Goal: Task Accomplishment & Management: Manage account settings

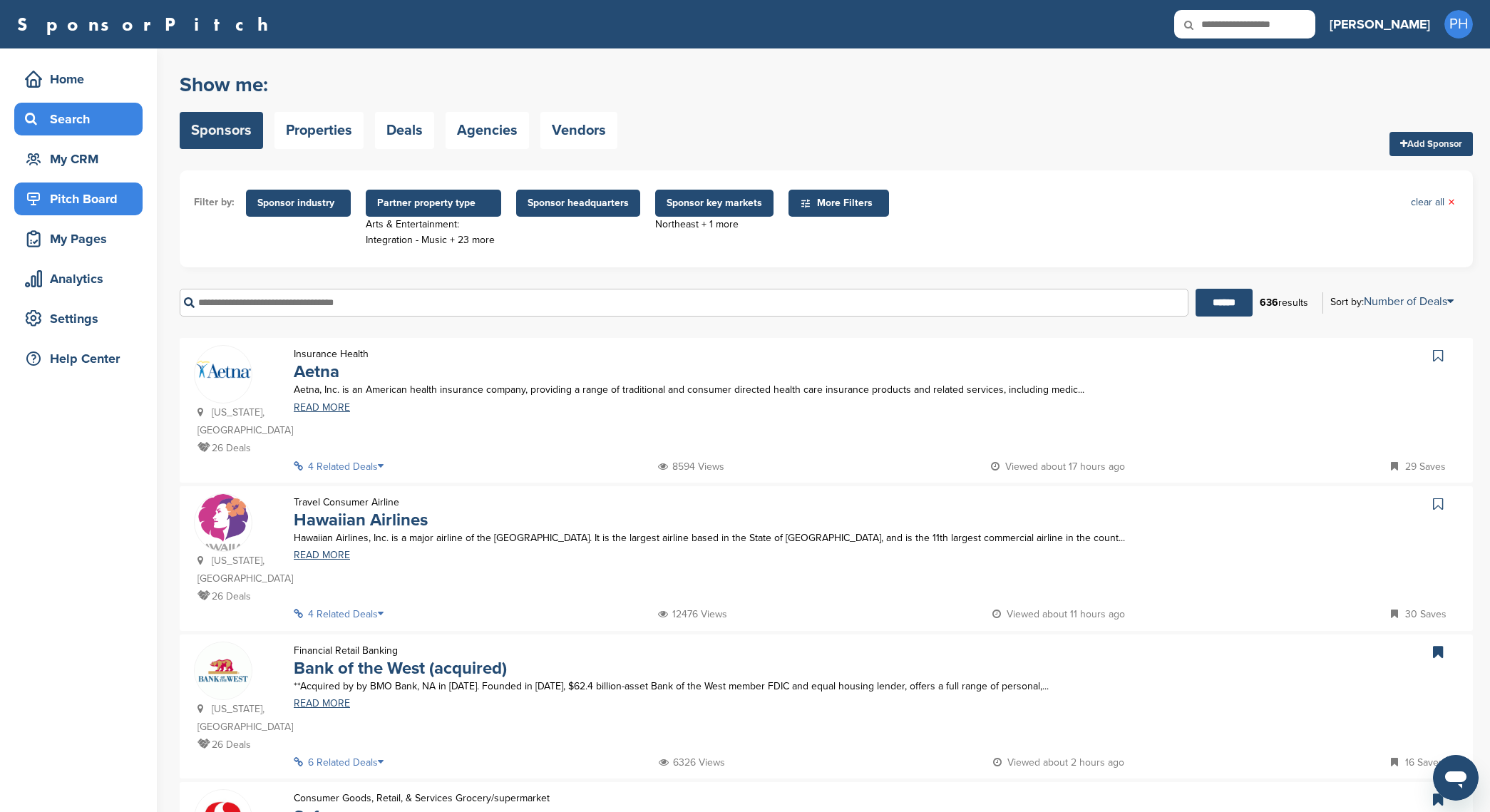
click at [106, 206] on div "Pitch Board" at bounding box center [81, 199] width 121 height 26
click at [101, 154] on div "My CRM" at bounding box center [81, 159] width 121 height 26
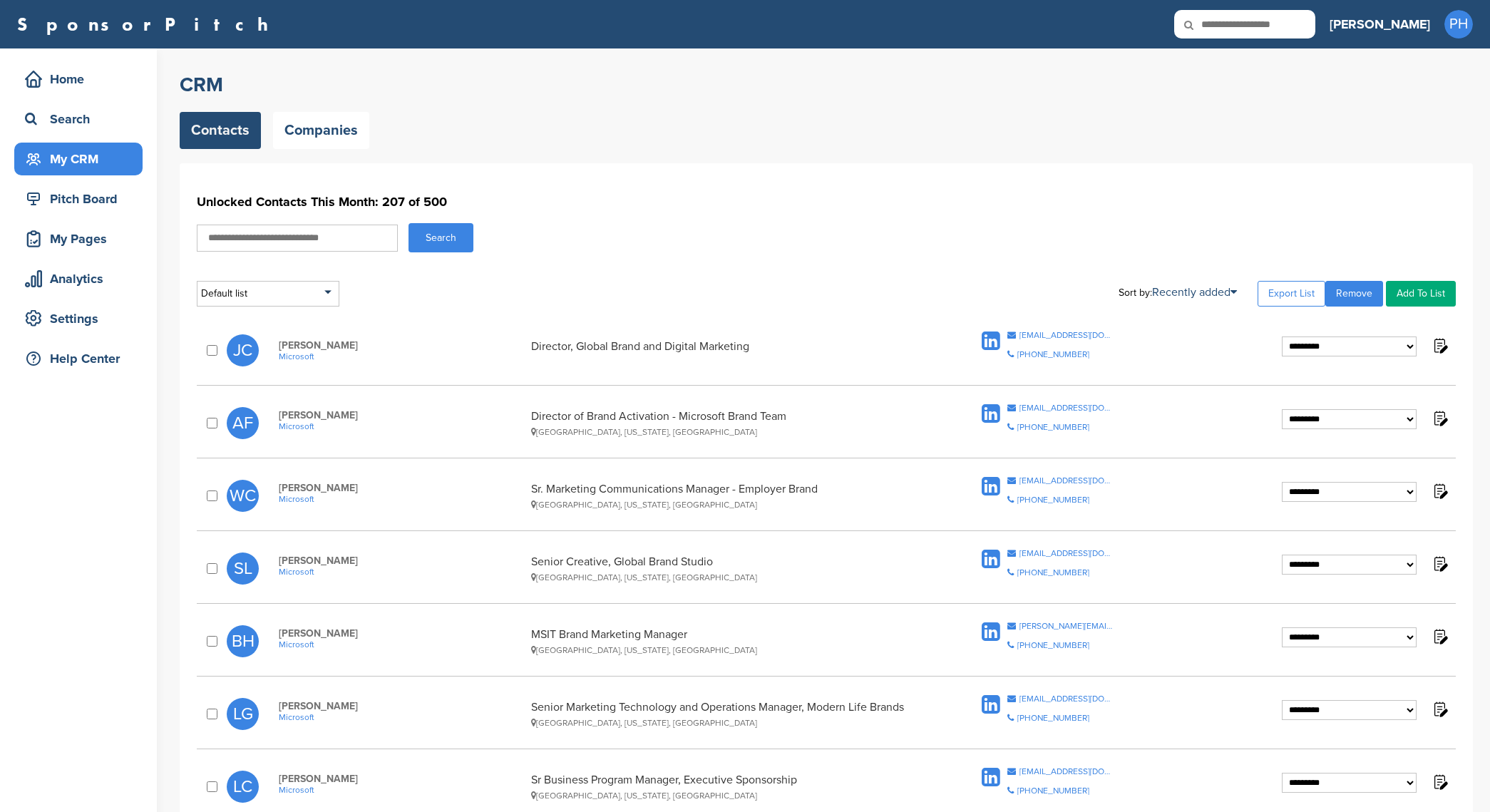
click at [820, 135] on div "Contacts Companies" at bounding box center [826, 131] width 1294 height 37
click at [1311, 293] on link "Export List" at bounding box center [1291, 294] width 68 height 26
click at [313, 283] on div "Default list" at bounding box center [269, 294] width 143 height 26
click at [274, 312] on input "text" at bounding box center [268, 311] width 141 height 18
type input "********"
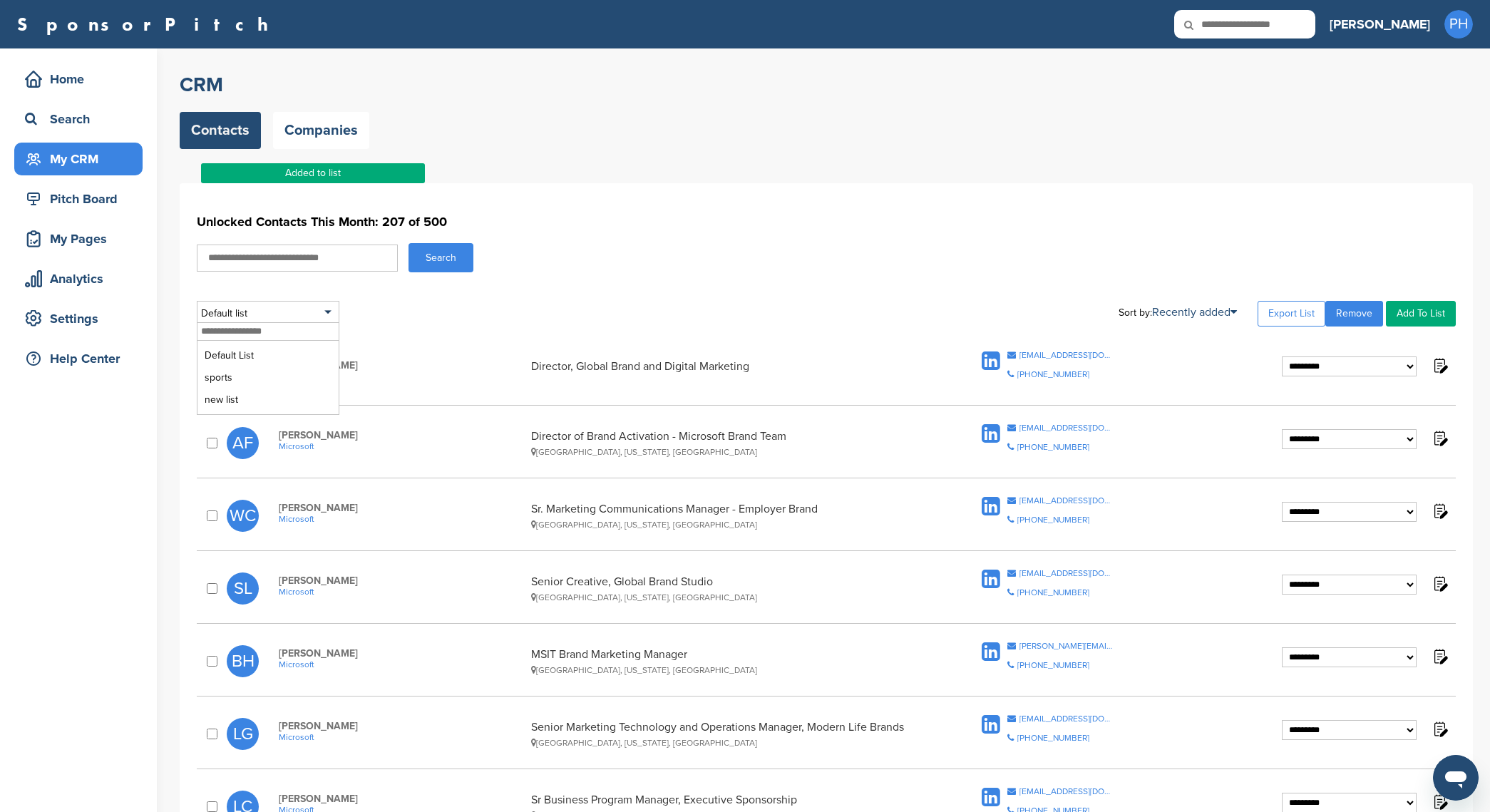
click at [407, 353] on div "**********" at bounding box center [827, 369] width 1259 height 53
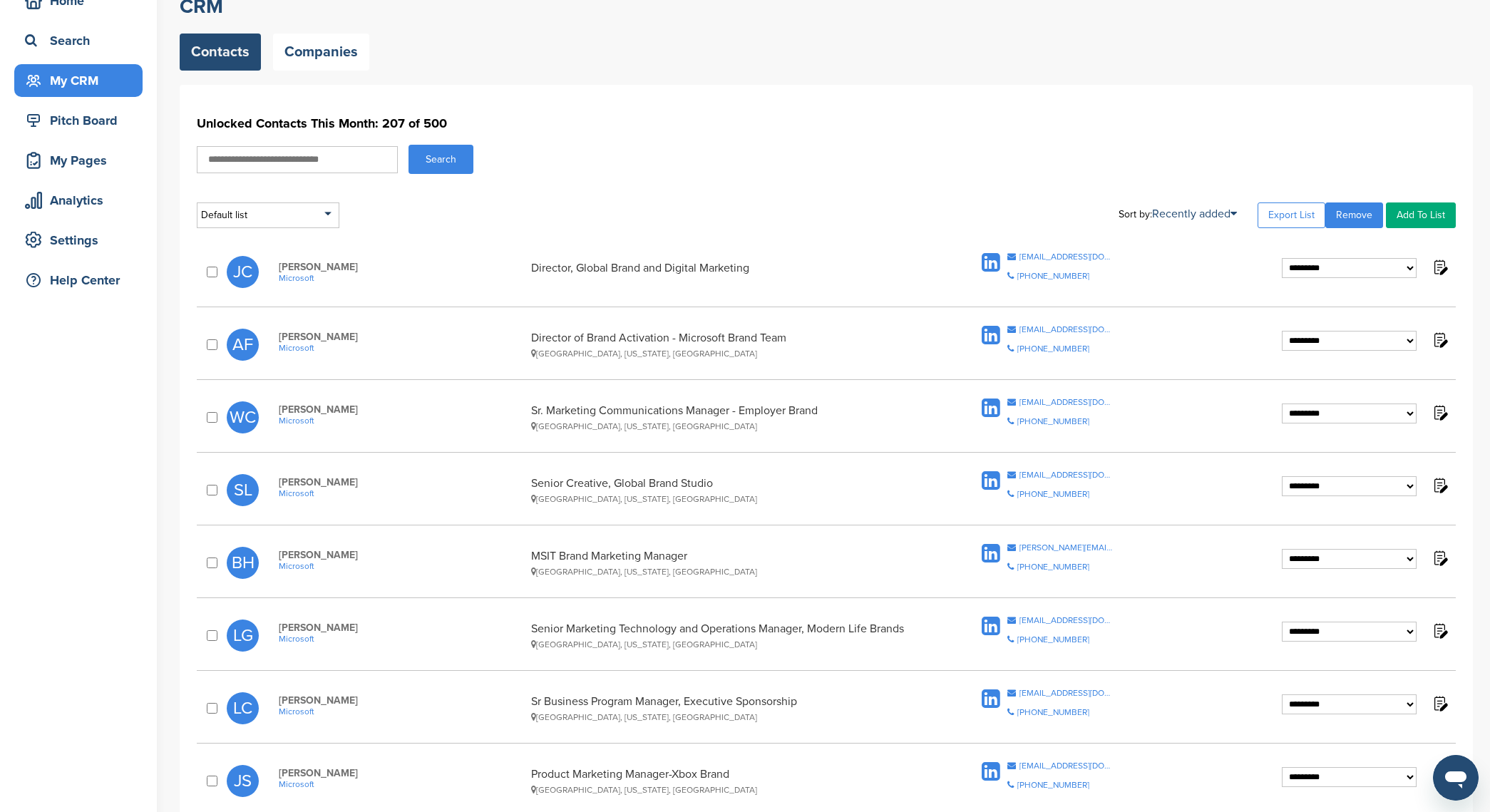
scroll to position [79, 0]
click at [1366, 265] on select "**********" at bounding box center [1350, 268] width 135 height 20
click at [951, 120] on h1 "Unlocked Contacts This Month: 207 of 500" at bounding box center [827, 123] width 1259 height 26
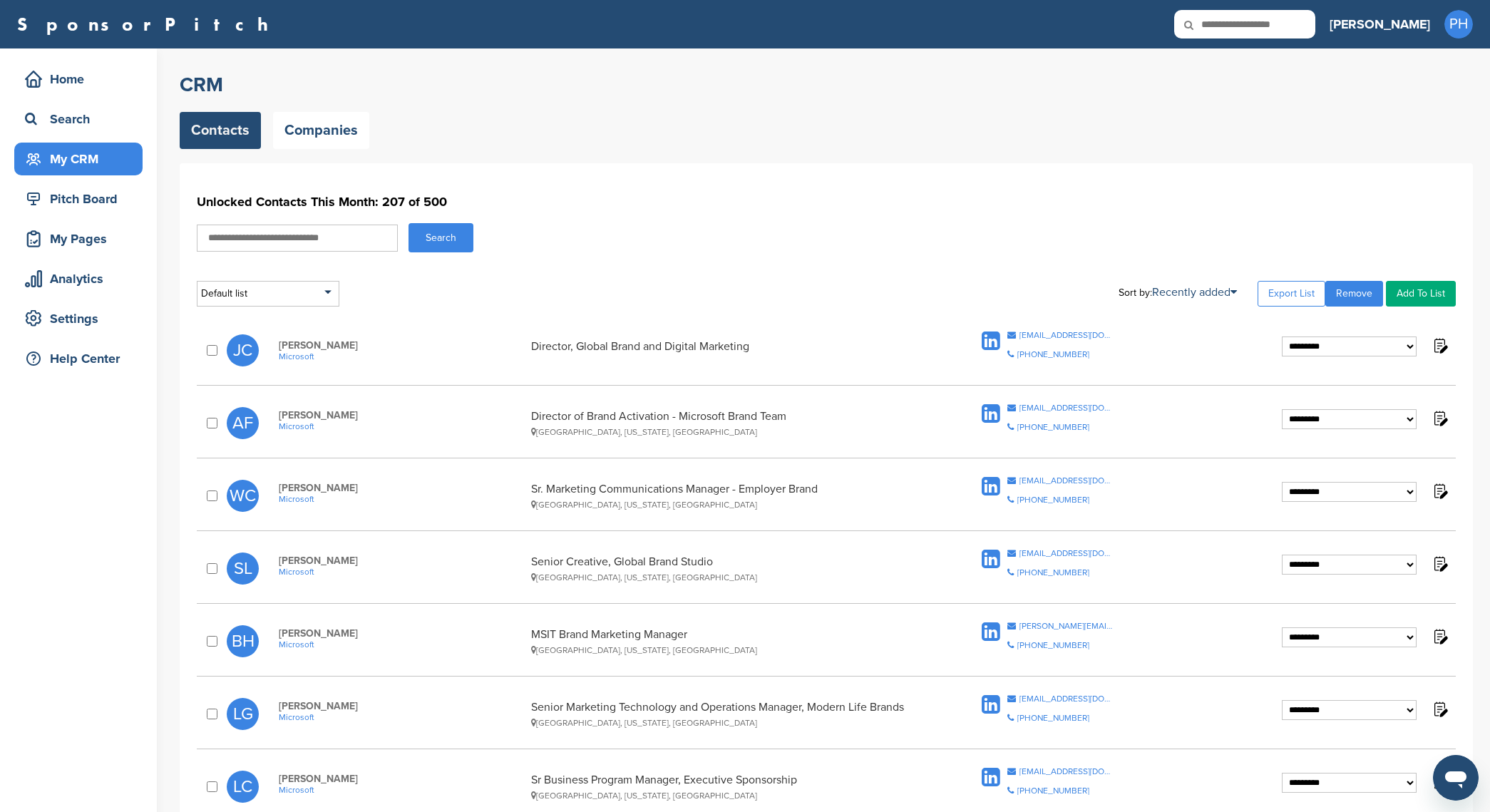
click at [80, 154] on div "My CRM" at bounding box center [81, 159] width 121 height 26
click at [250, 301] on div "Default list" at bounding box center [269, 294] width 143 height 26
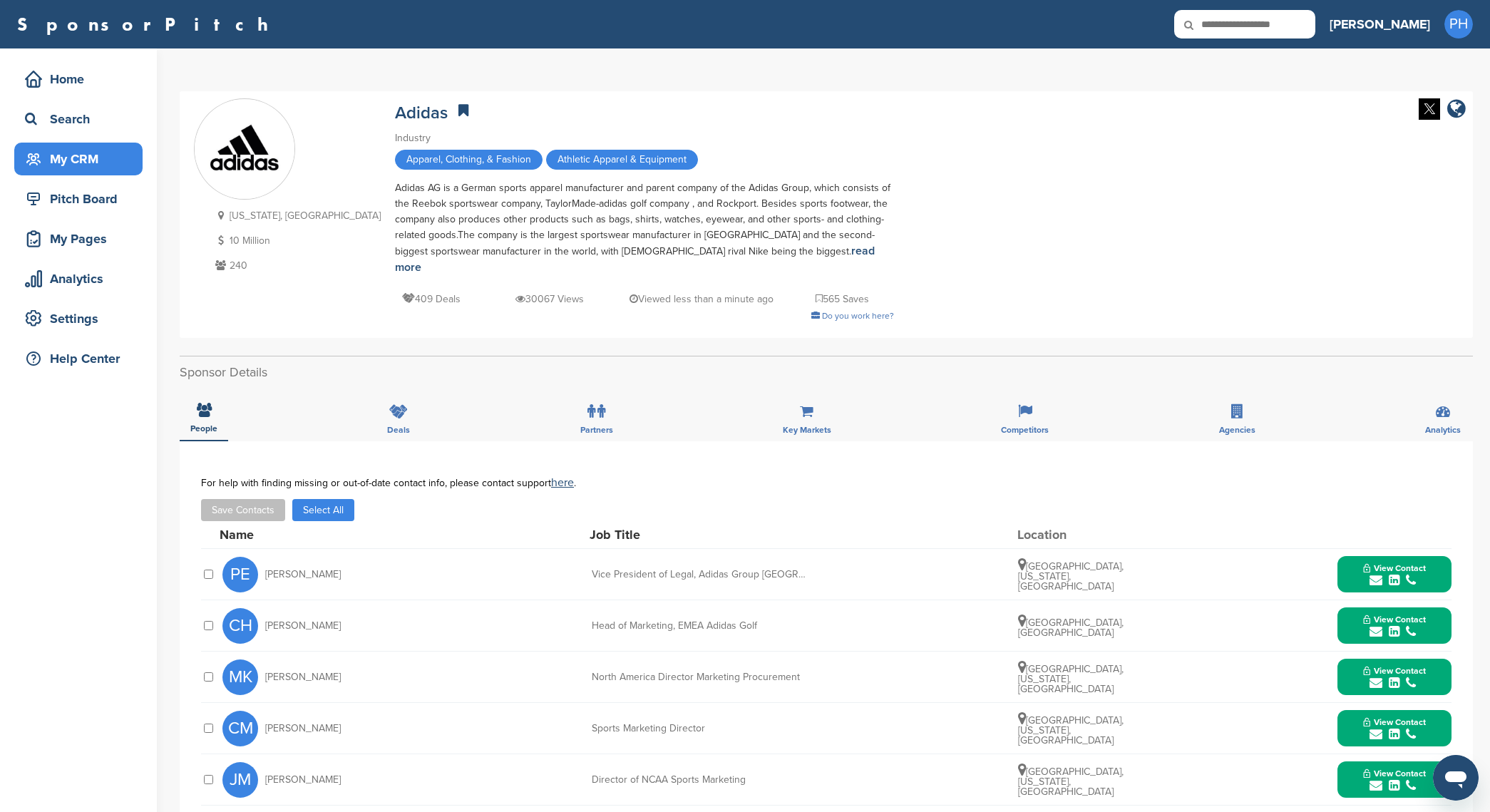
click at [99, 167] on div "My CRM" at bounding box center [81, 159] width 121 height 26
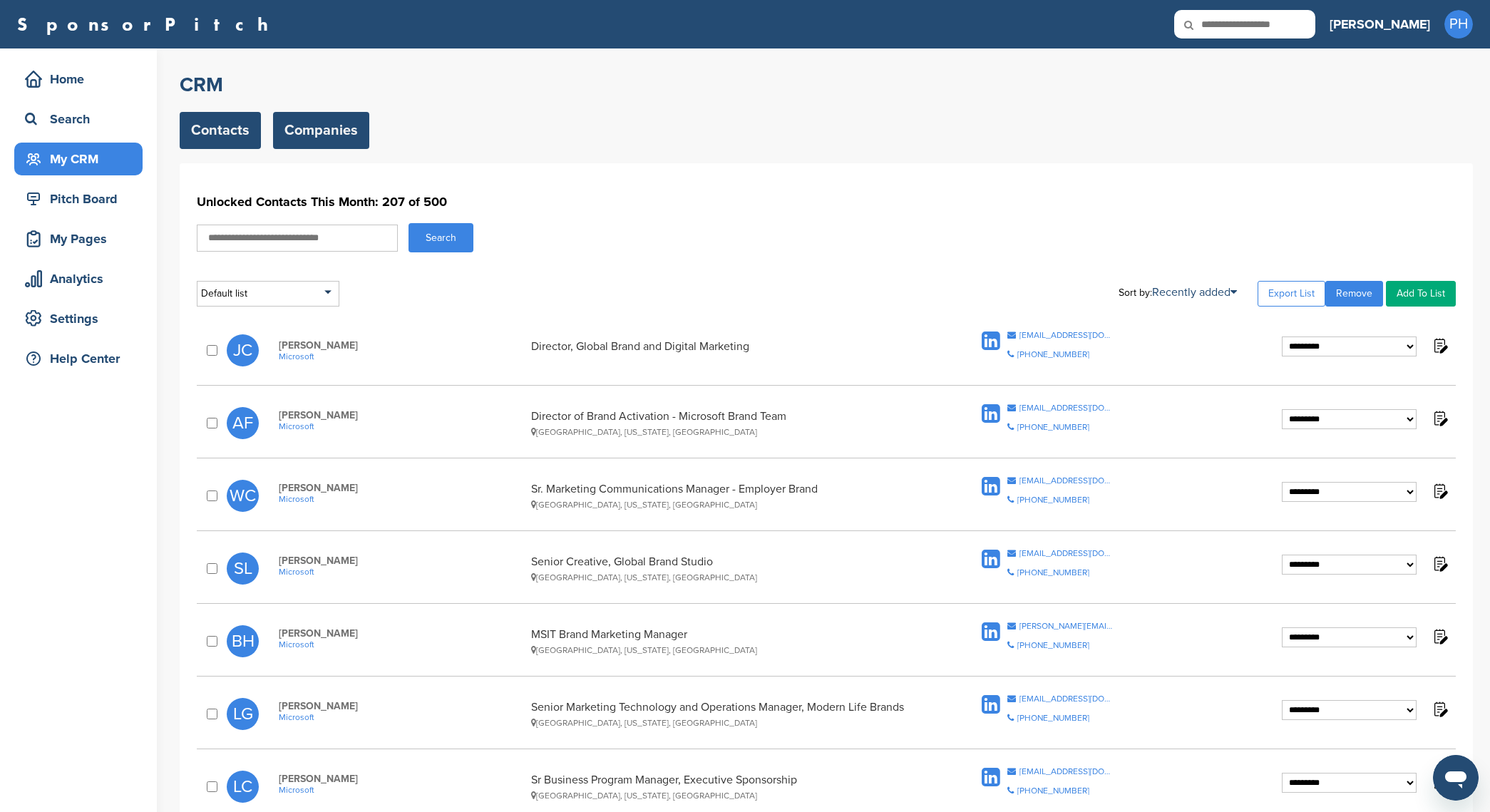
click at [337, 144] on link "Companies" at bounding box center [321, 131] width 96 height 37
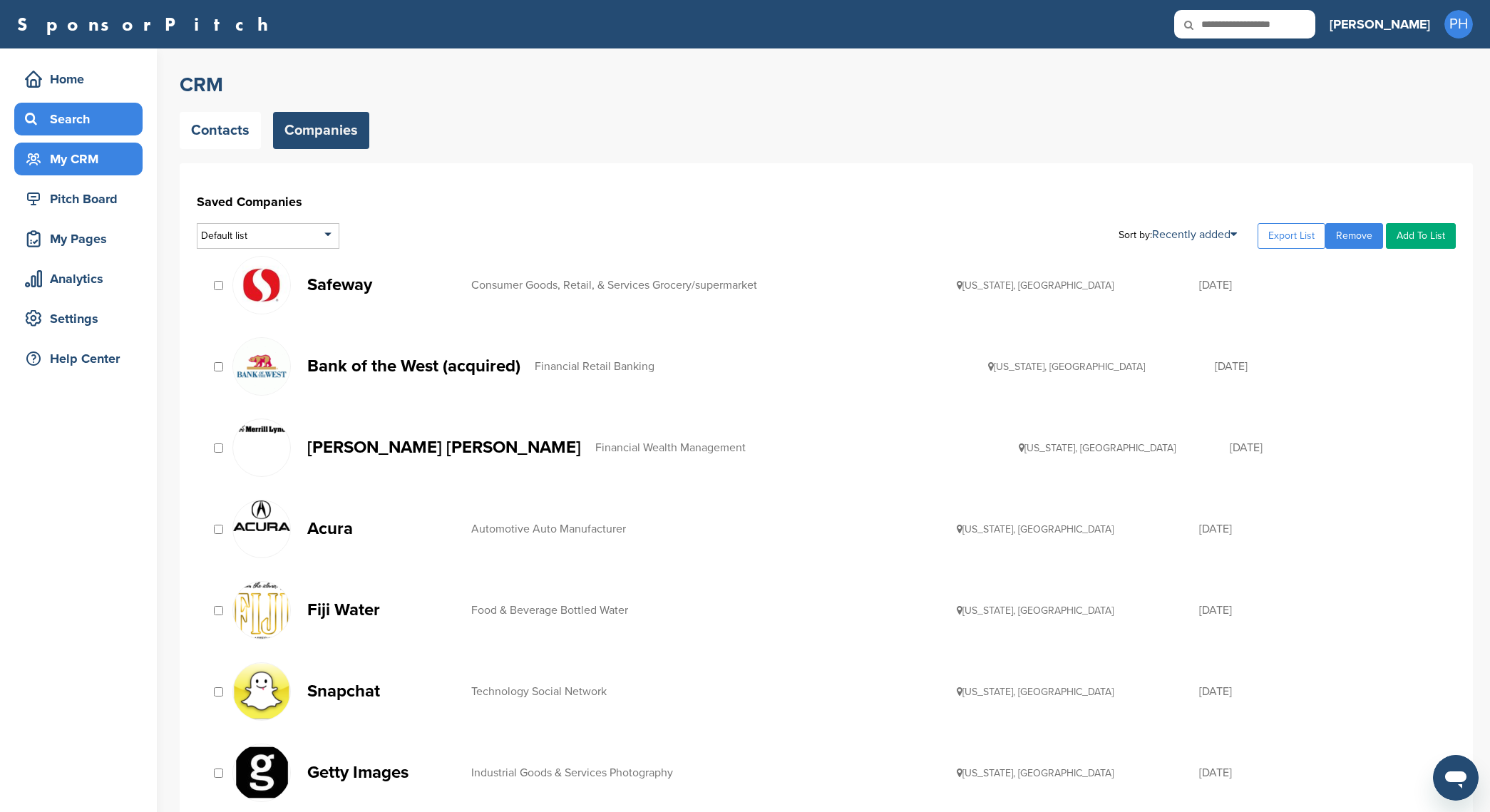
click at [78, 108] on div "Search" at bounding box center [81, 119] width 121 height 26
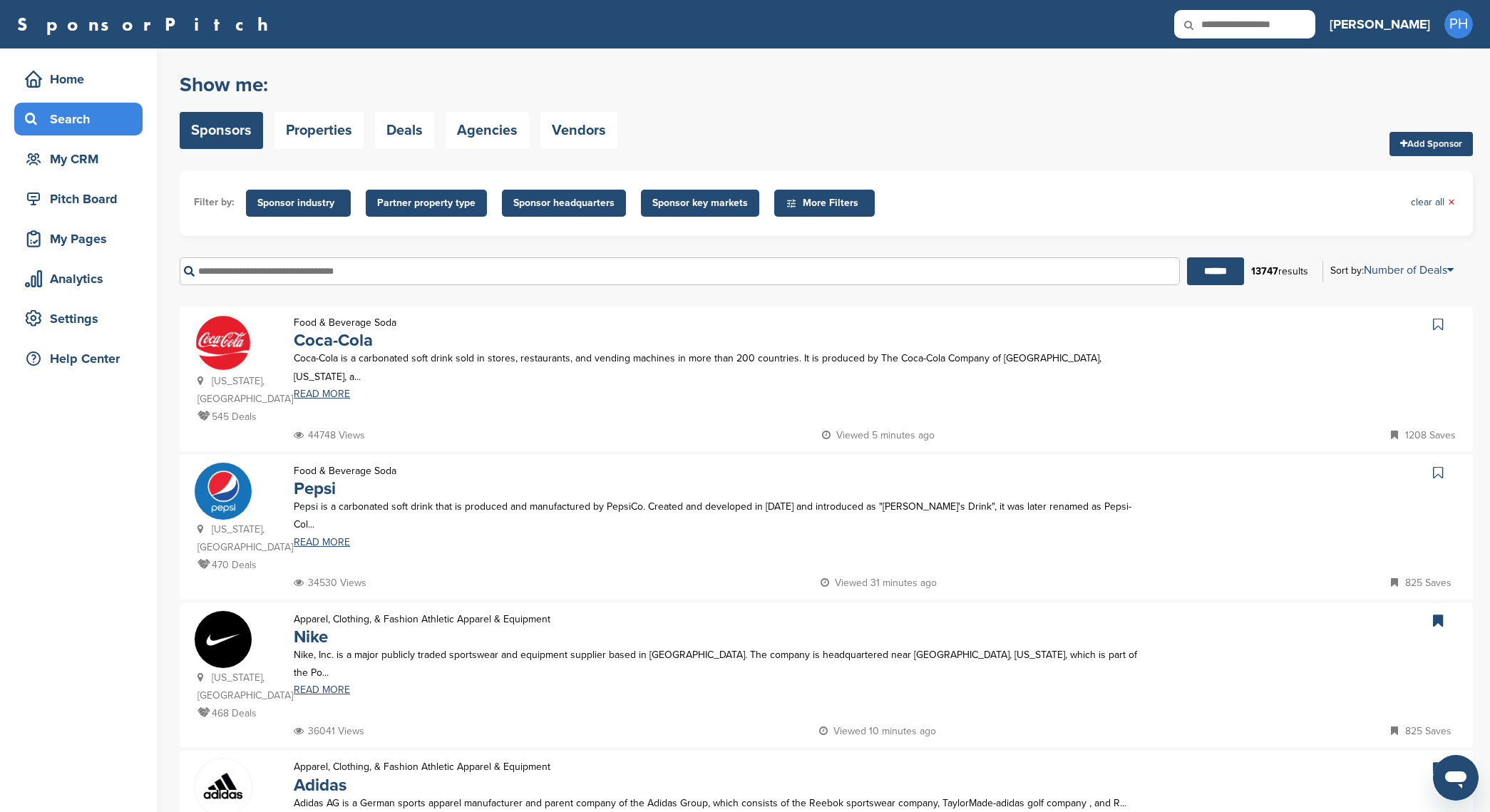
click at [299, 207] on span "Sponsor industry" at bounding box center [298, 203] width 82 height 16
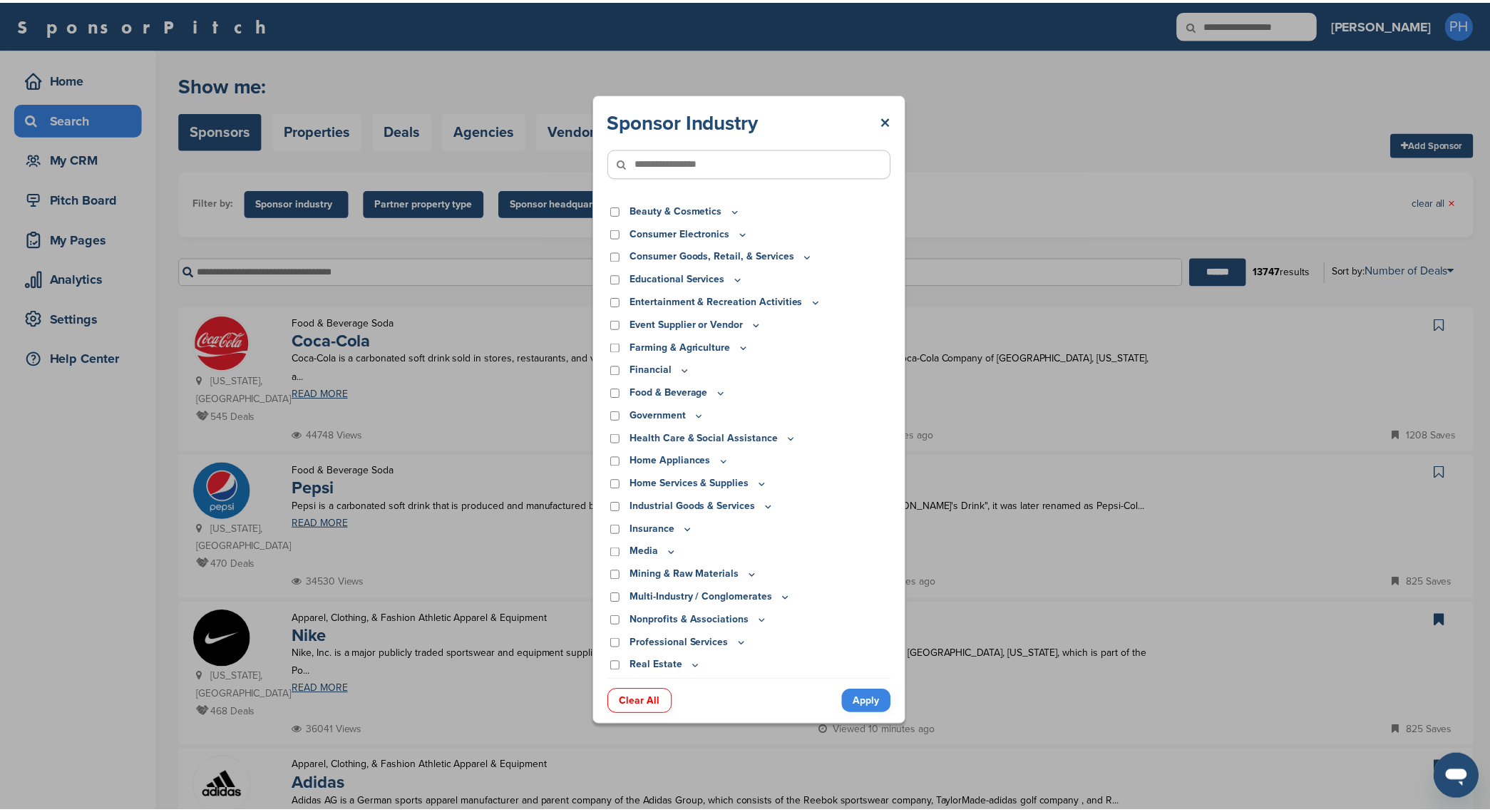
scroll to position [42, 0]
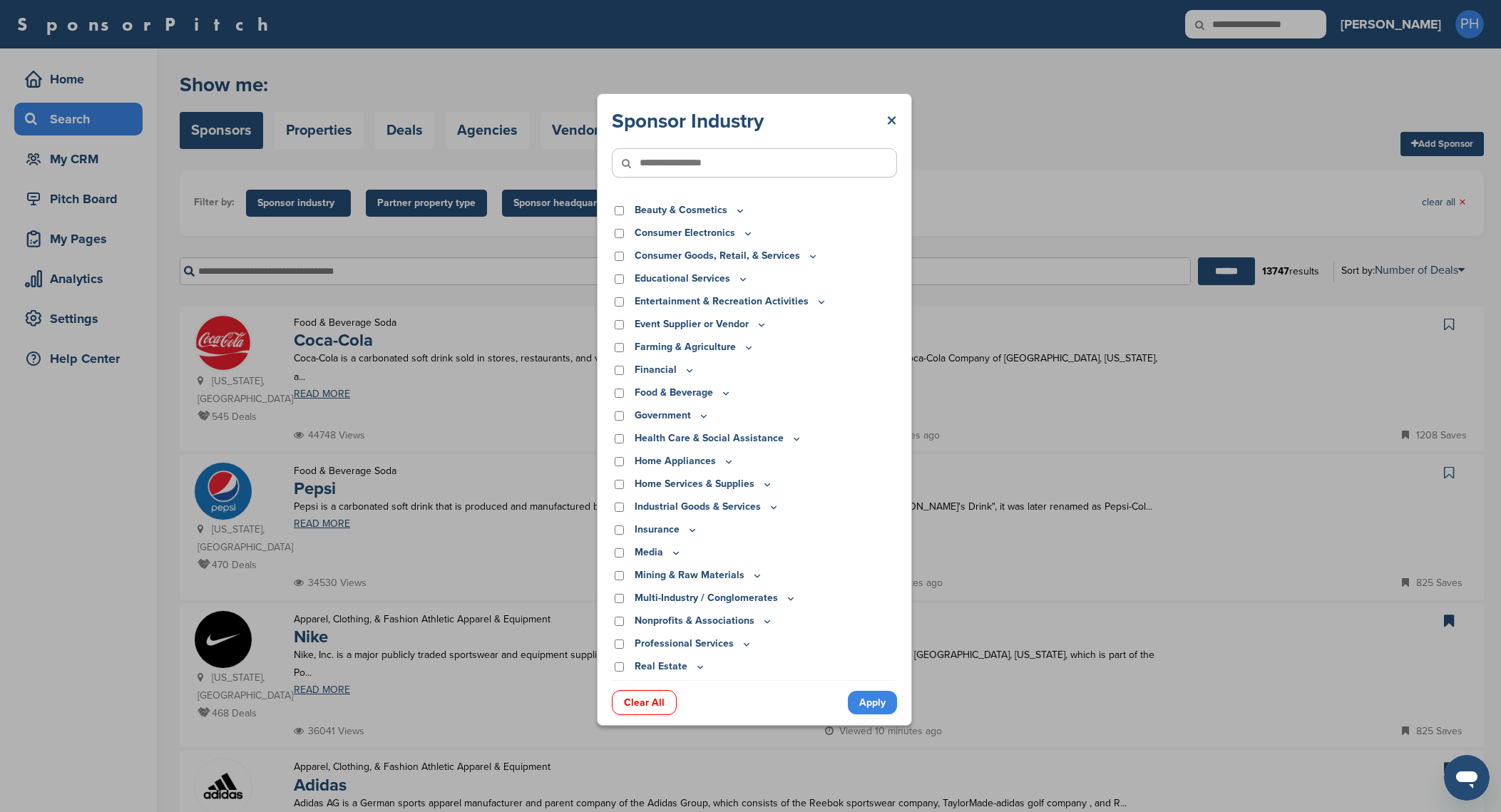
click at [895, 124] on link "×" at bounding box center [892, 121] width 11 height 26
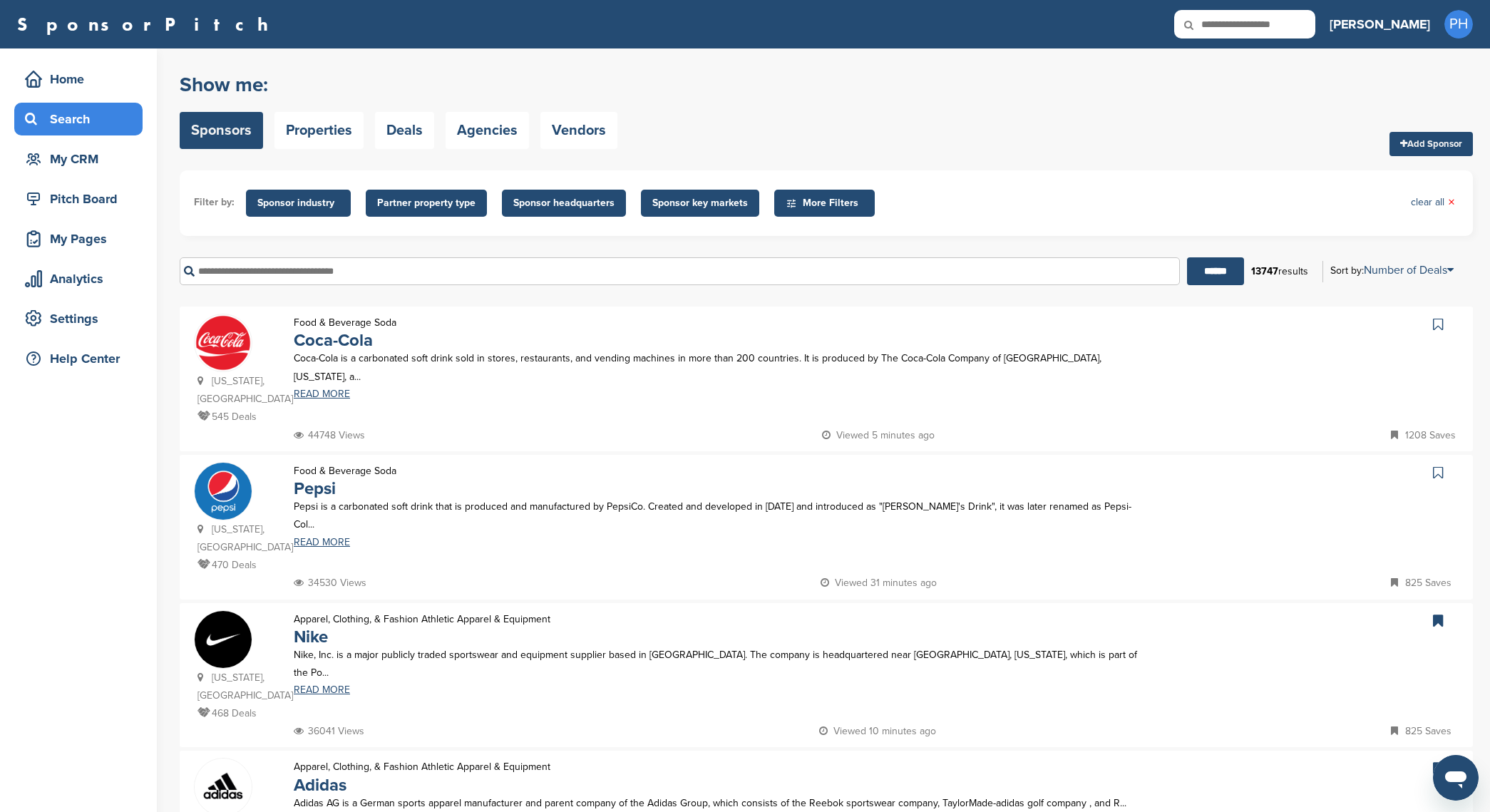
click at [473, 194] on span "Partner property type" at bounding box center [426, 203] width 121 height 27
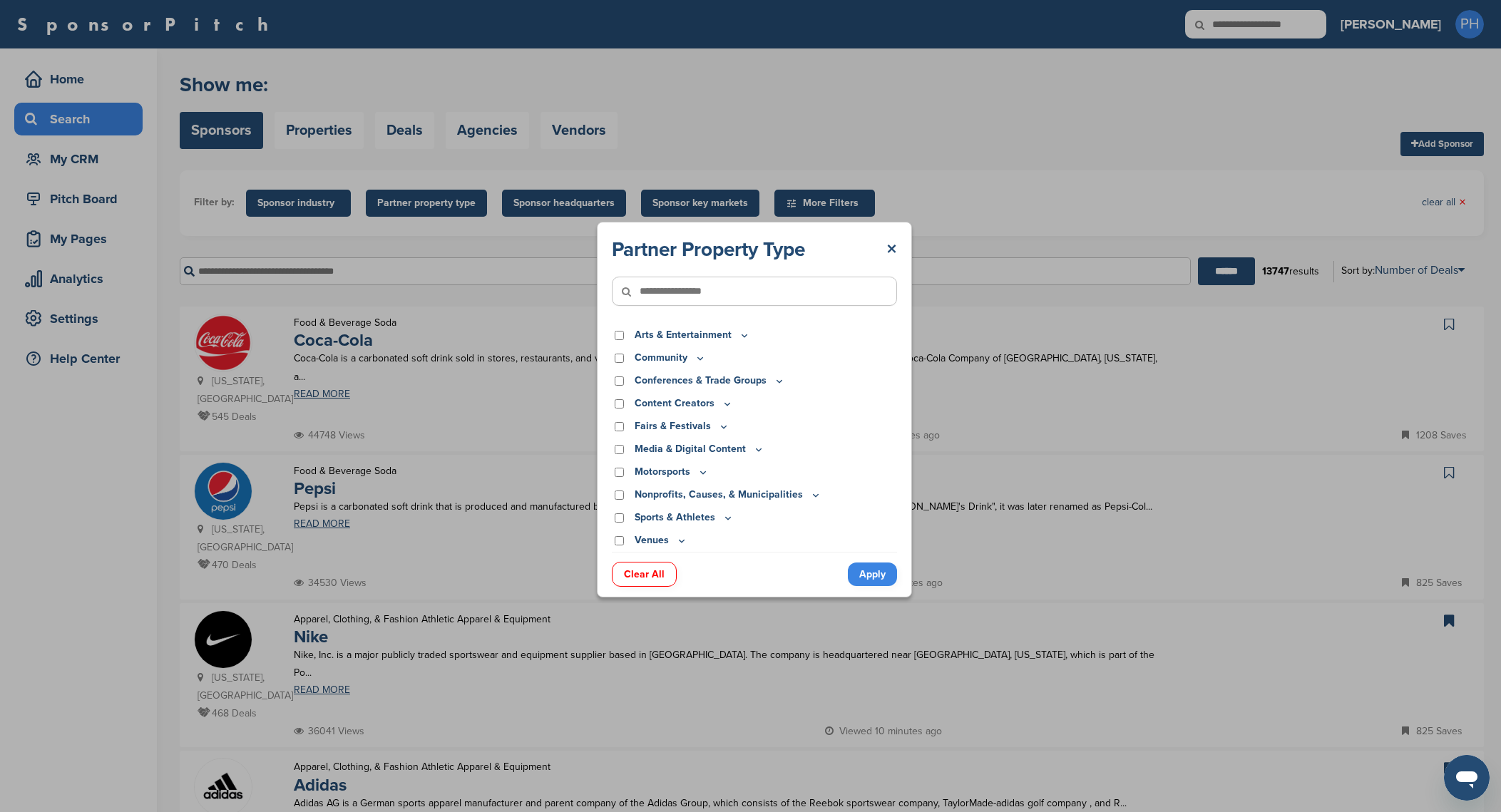
click at [512, 280] on div "Partner Property Type × Arts & Entertainment Actor/Actress Amusement Park Aquar…" at bounding box center [754, 409] width 1508 height 819
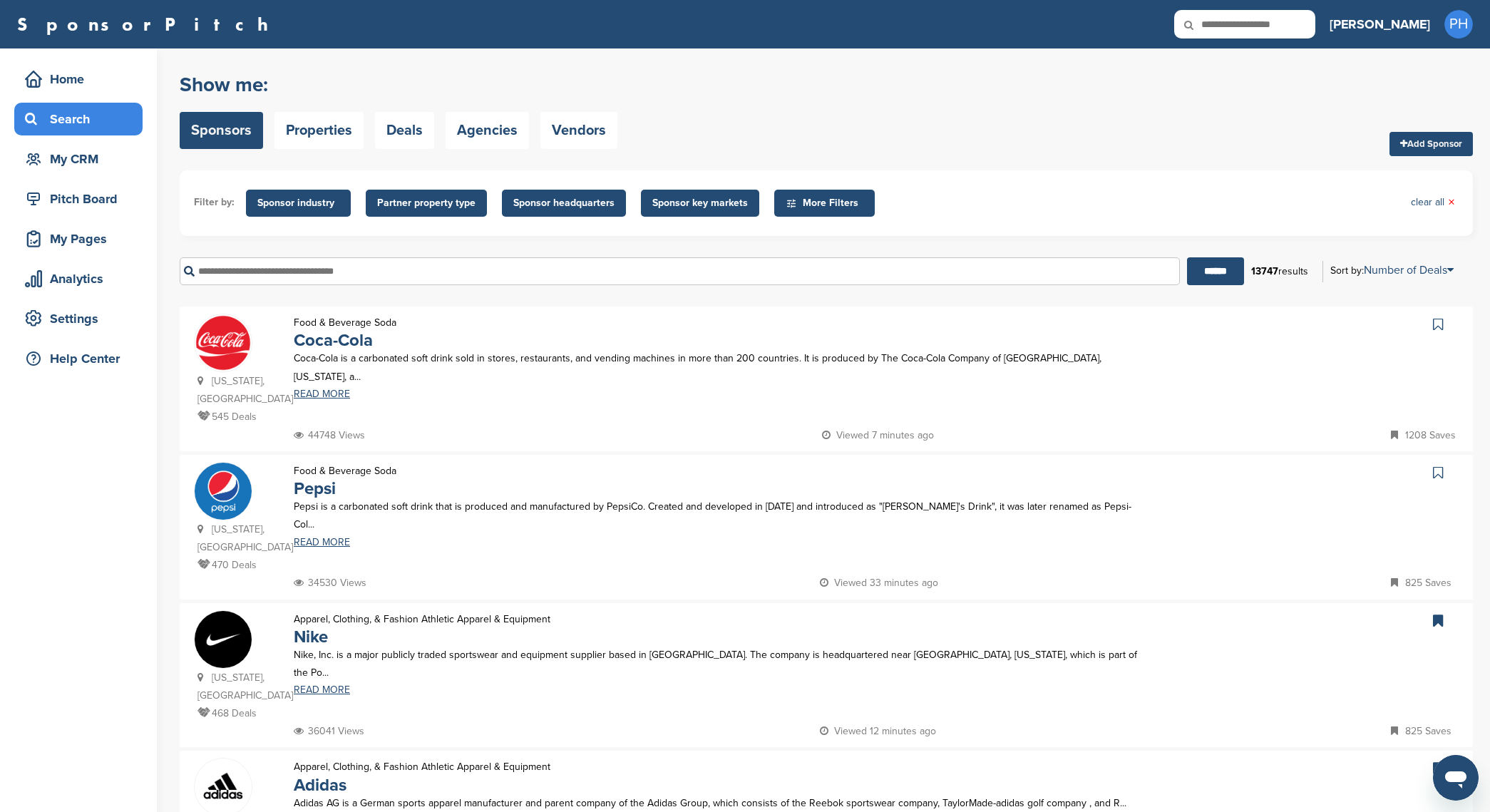
click at [576, 213] on span "Sponsor headquarters" at bounding box center [564, 203] width 124 height 27
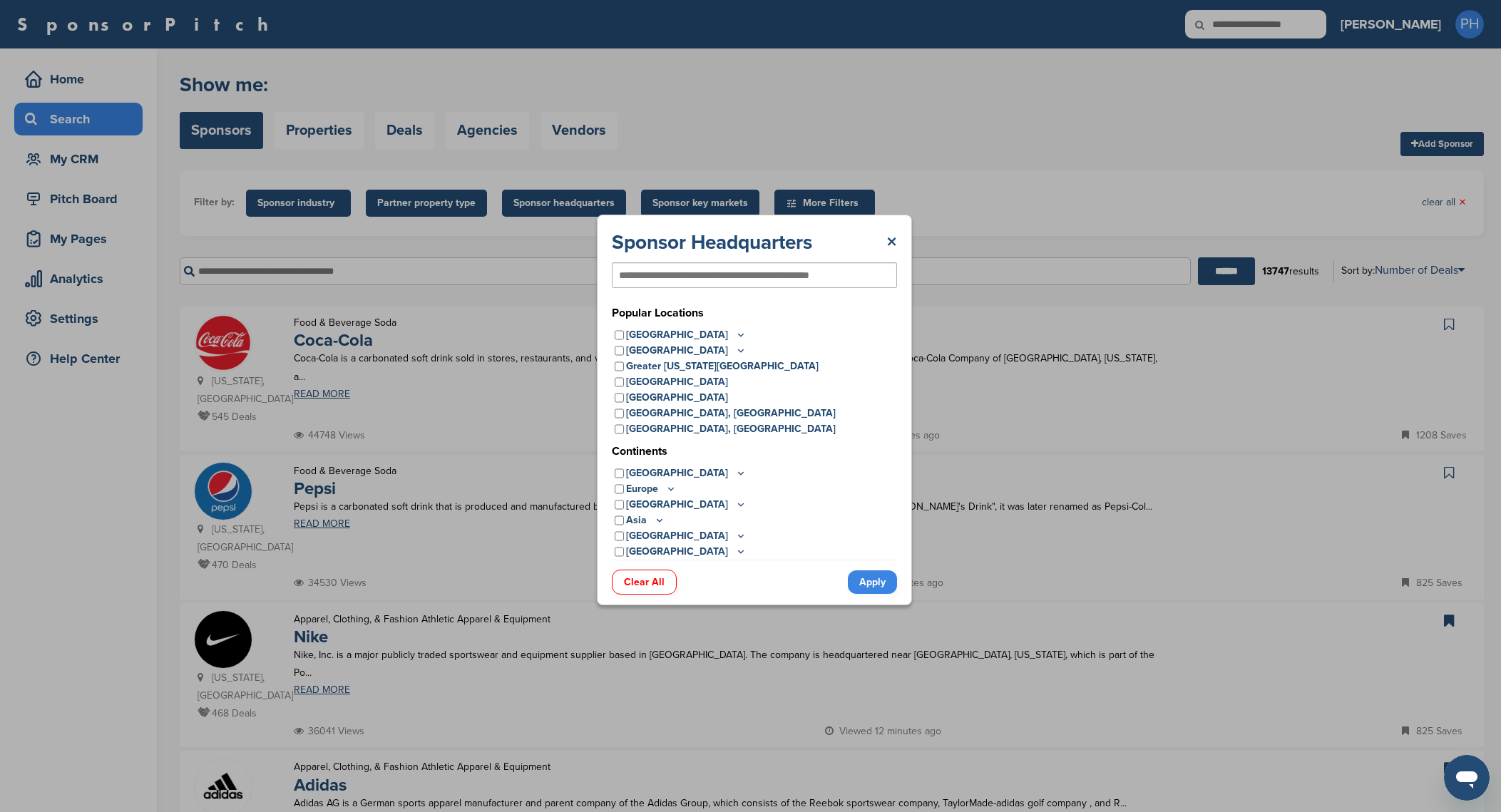
click at [661, 198] on div "Sponsor Headquarters × Popular Locations United States Midwest Illinois Indiana…" at bounding box center [754, 409] width 1508 height 819
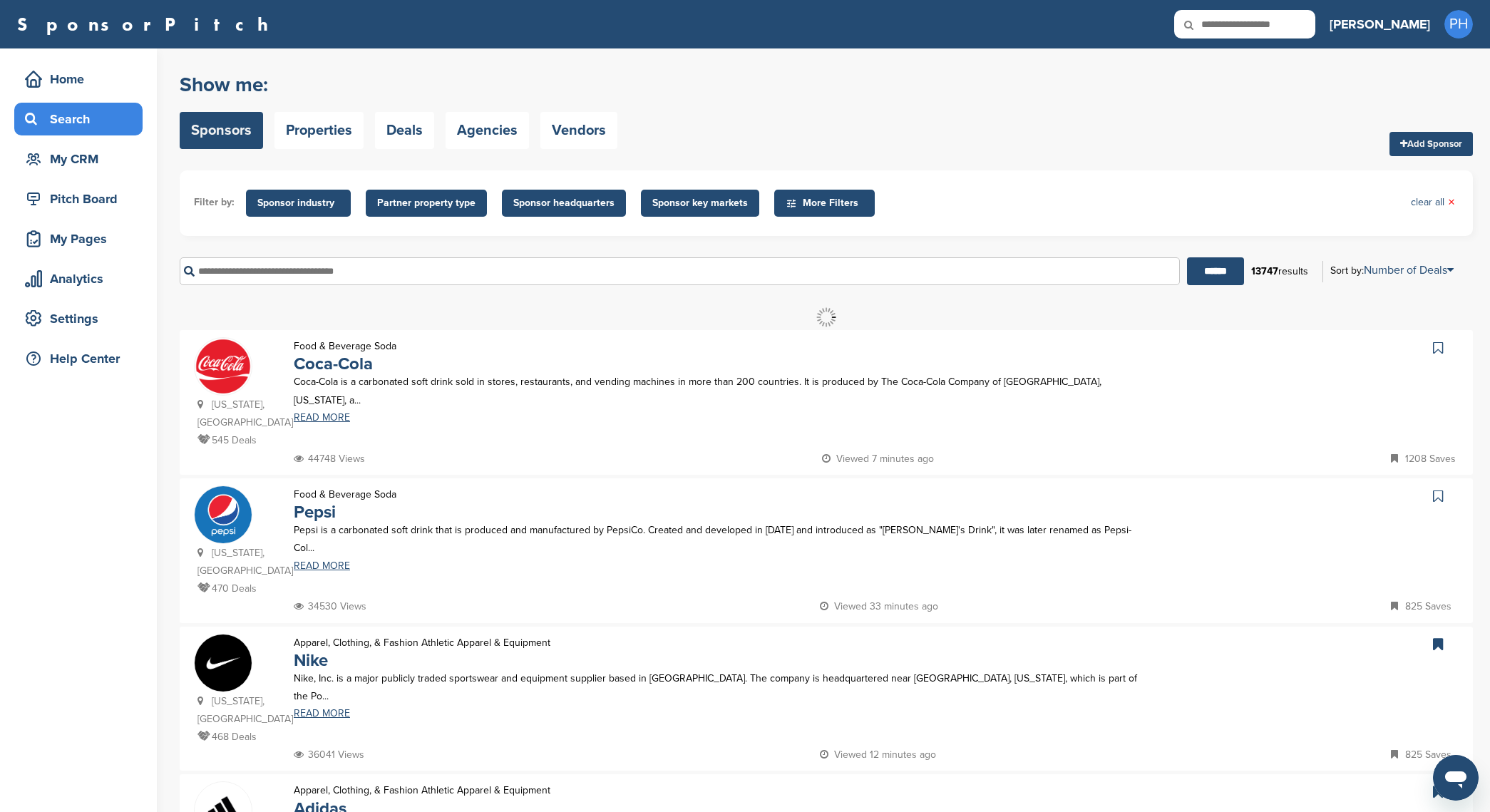
click at [578, 206] on span "Sponsor headquarters" at bounding box center [563, 203] width 101 height 16
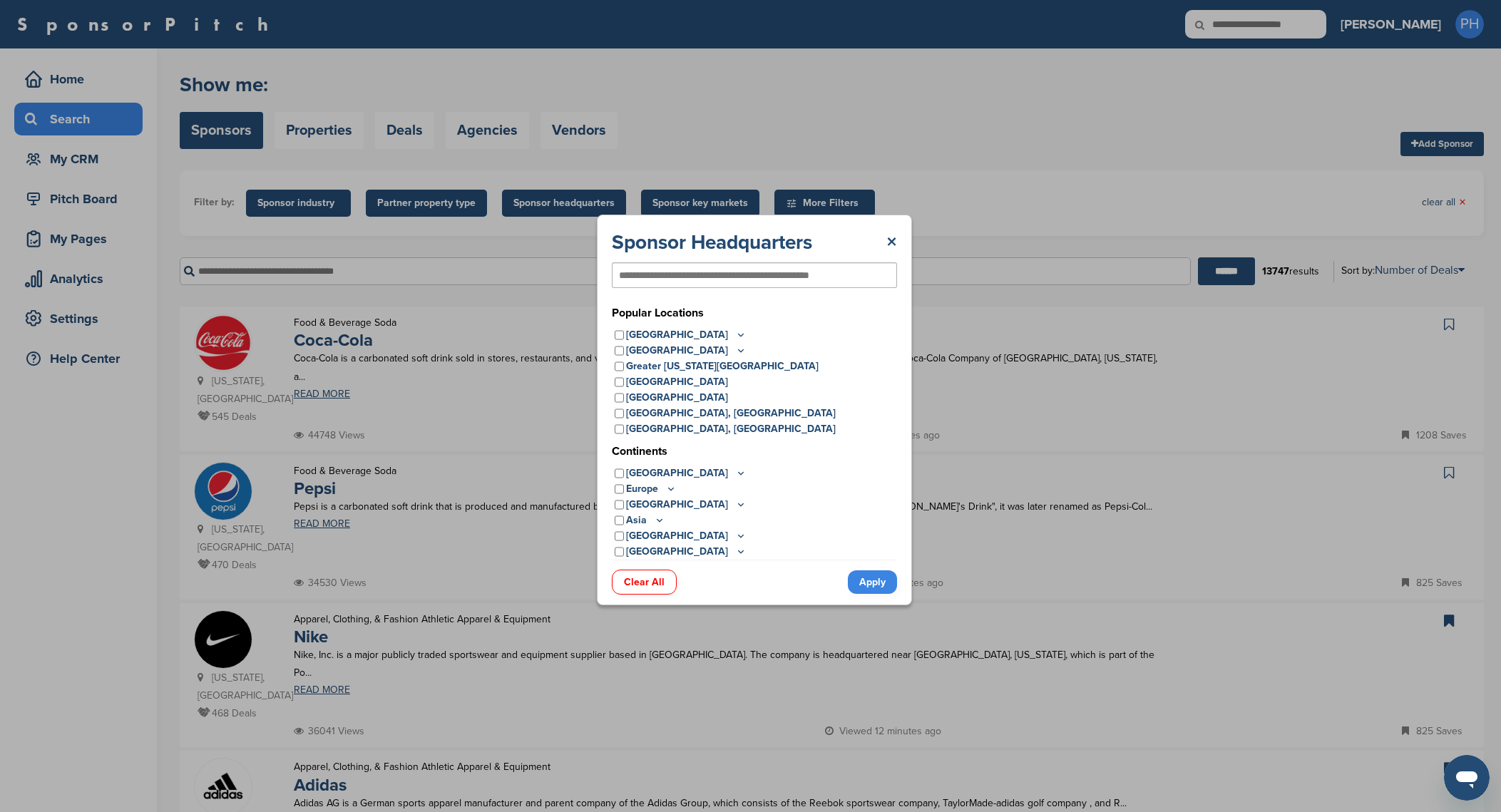
click at [523, 335] on div "Sponsor Headquarters × Popular Locations United States Midwest Illinois Indiana…" at bounding box center [754, 409] width 1508 height 819
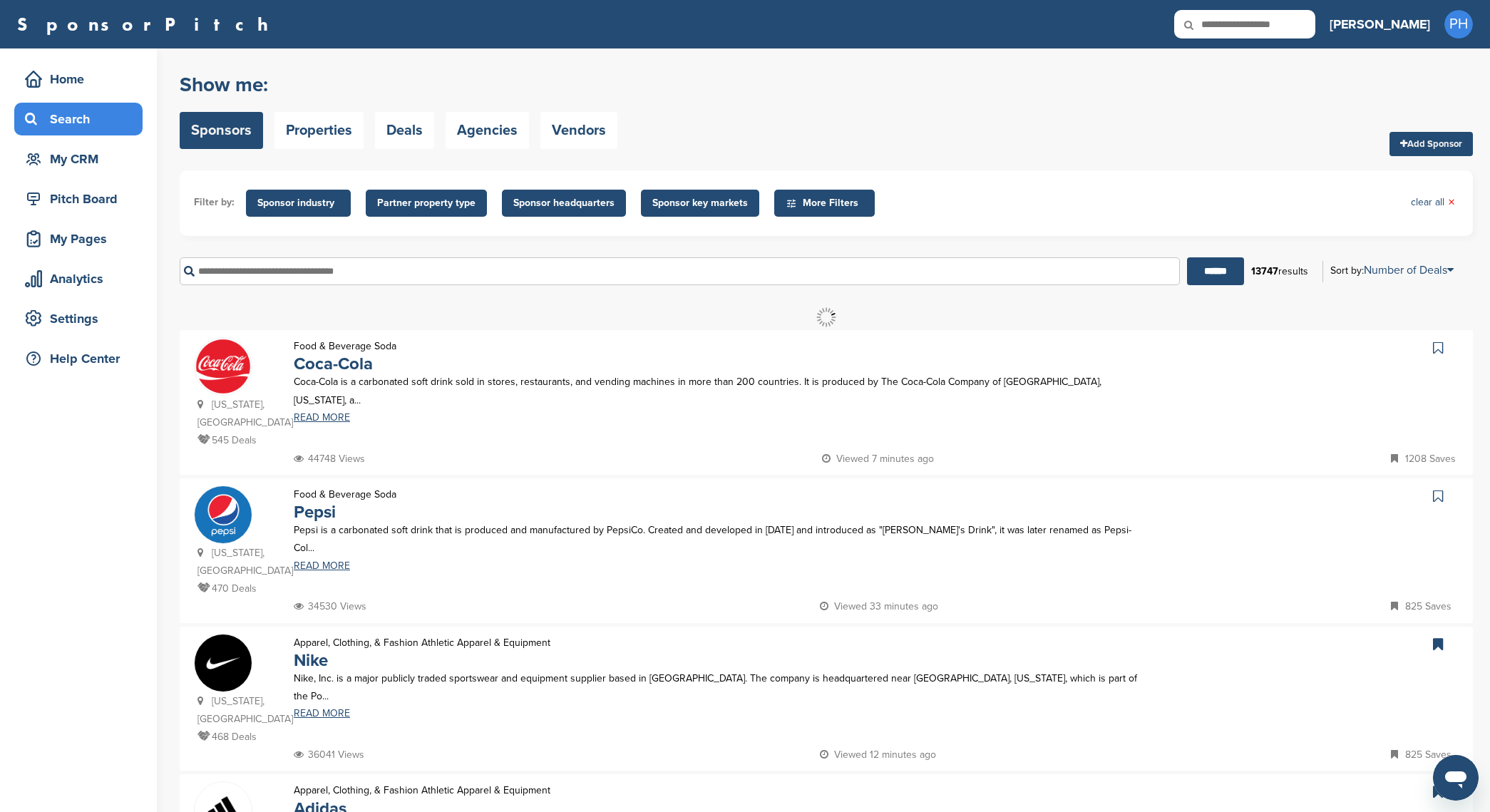
click at [720, 210] on span "Sponsor key markets" at bounding box center [700, 203] width 95 height 16
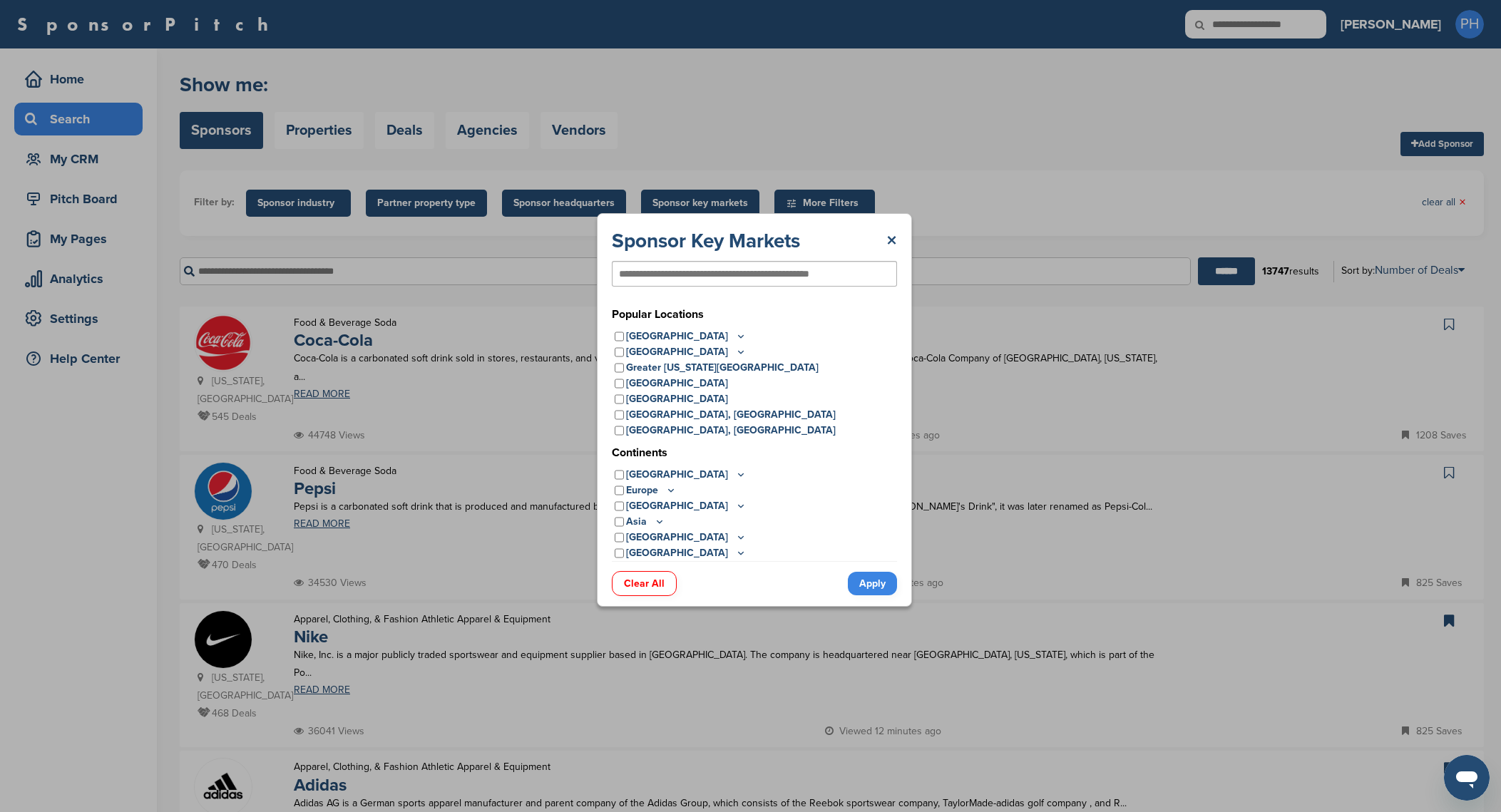
click at [683, 335] on p "[GEOGRAPHIC_DATA]" at bounding box center [686, 336] width 120 height 16
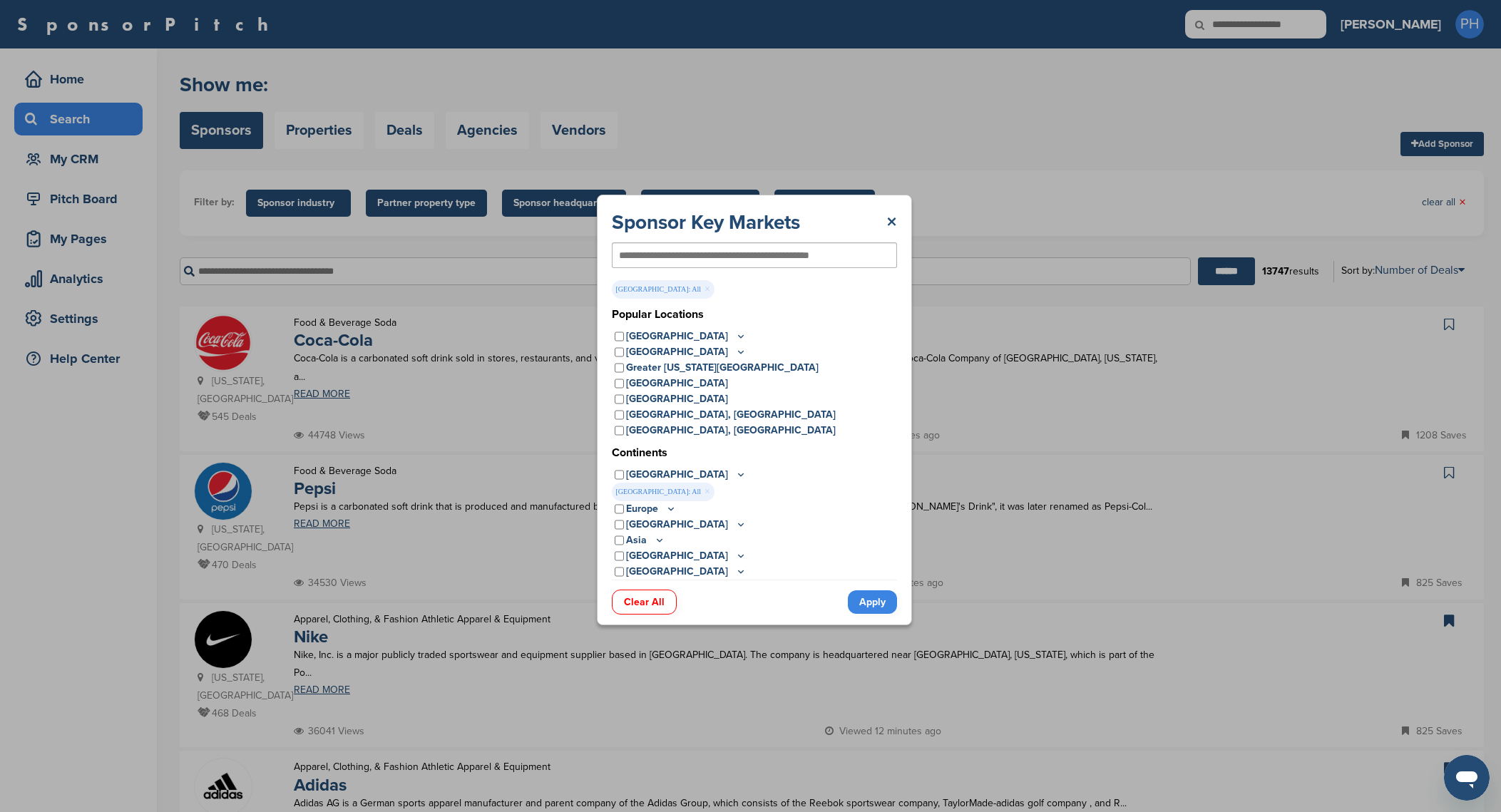
click at [735, 468] on icon at bounding box center [741, 474] width 11 height 12
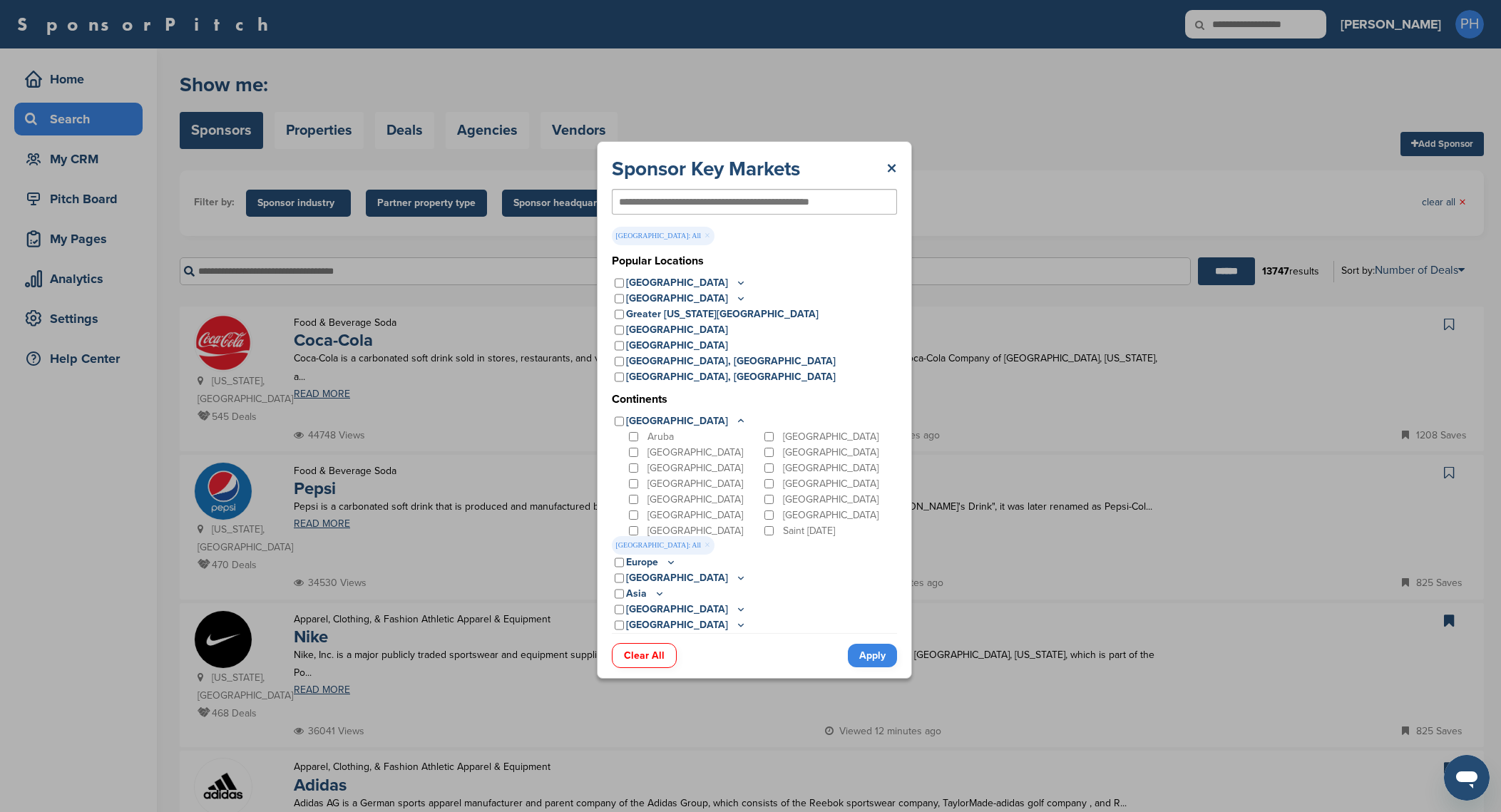
click at [695, 417] on p "North America" at bounding box center [686, 421] width 120 height 16
click at [735, 422] on icon at bounding box center [741, 420] width 11 height 12
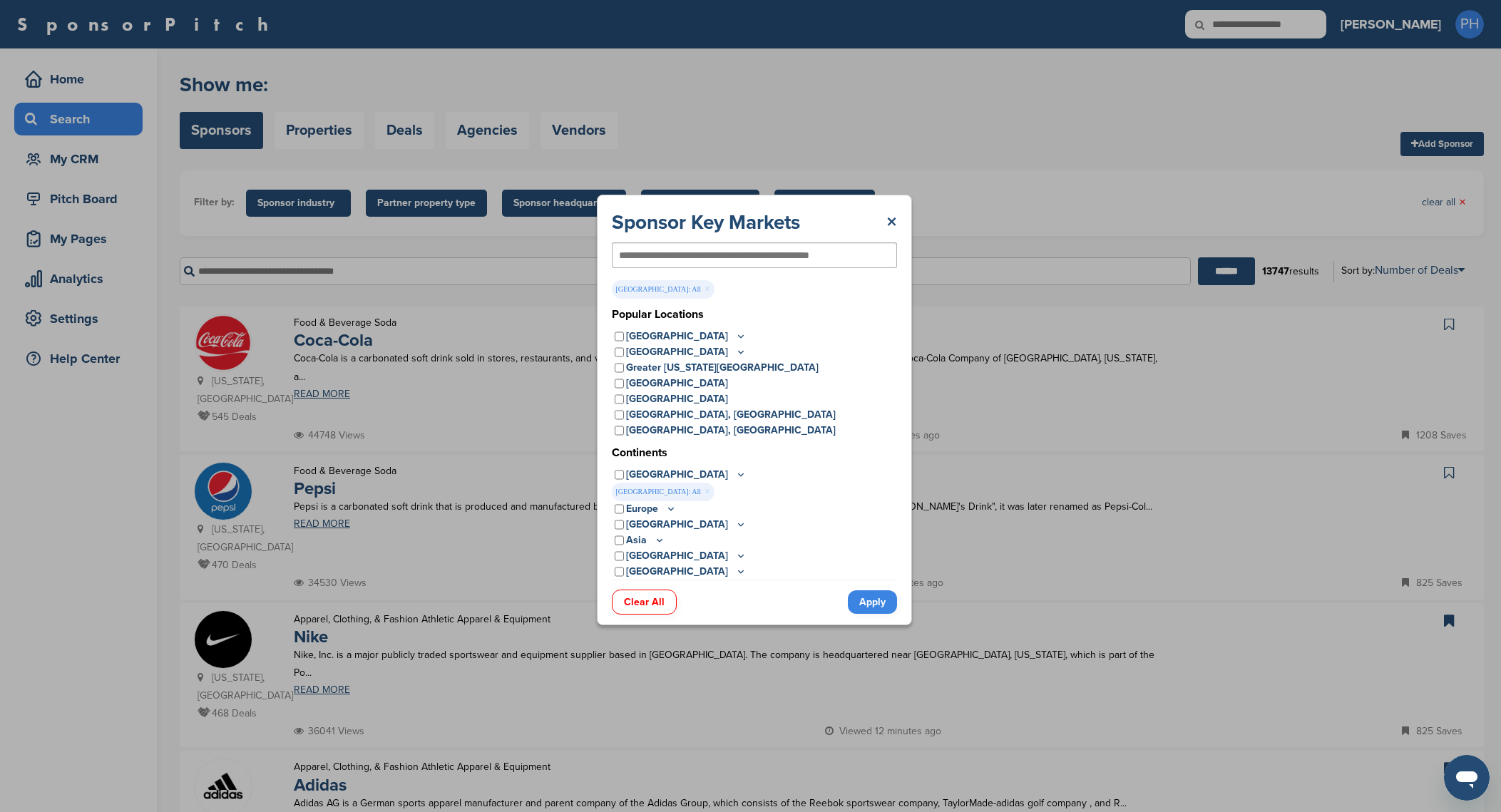
click at [884, 592] on link "Apply" at bounding box center [872, 602] width 49 height 23
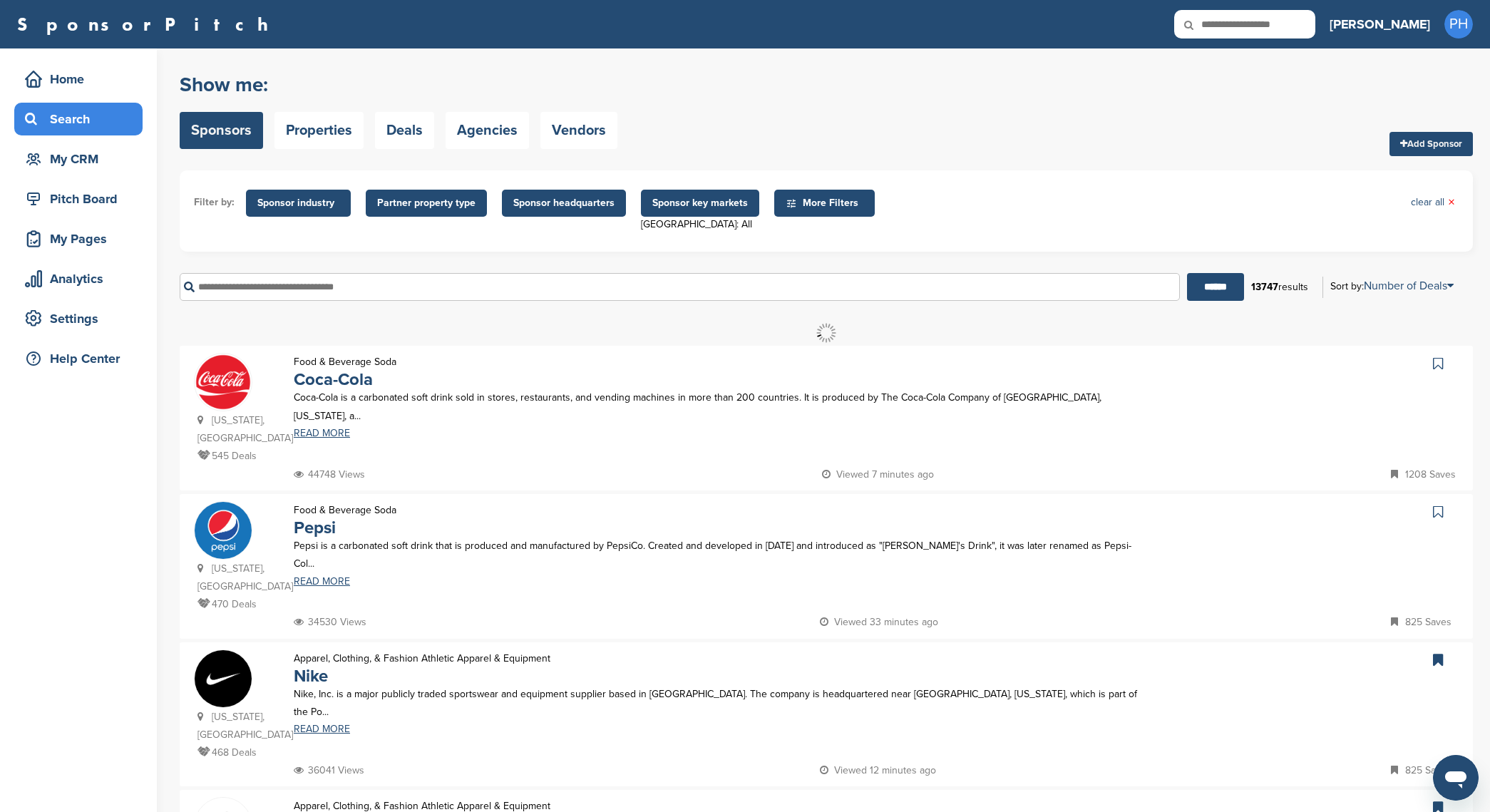
click at [823, 203] on span "More Filters" at bounding box center [827, 203] width 82 height 16
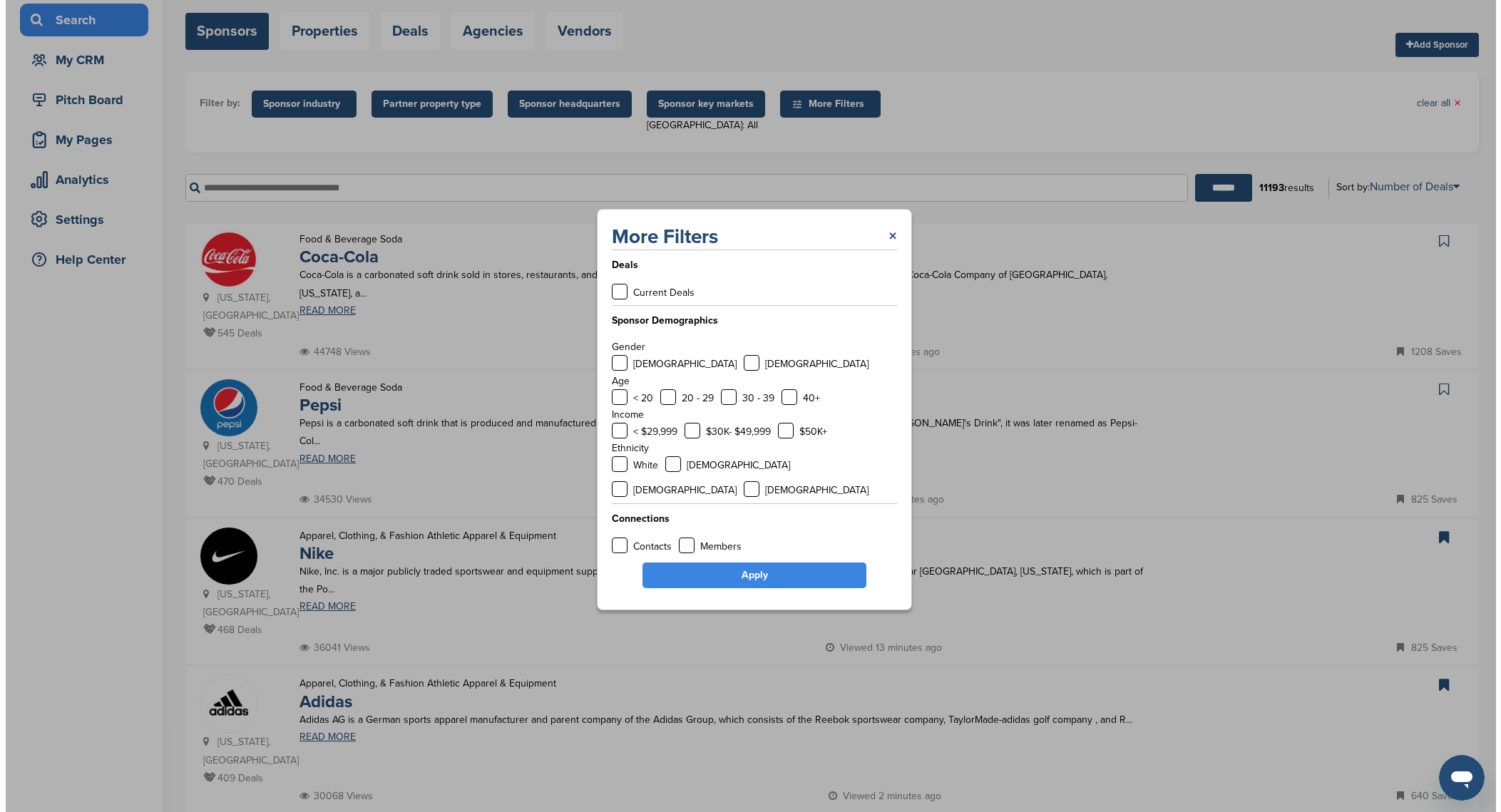
scroll to position [0, 0]
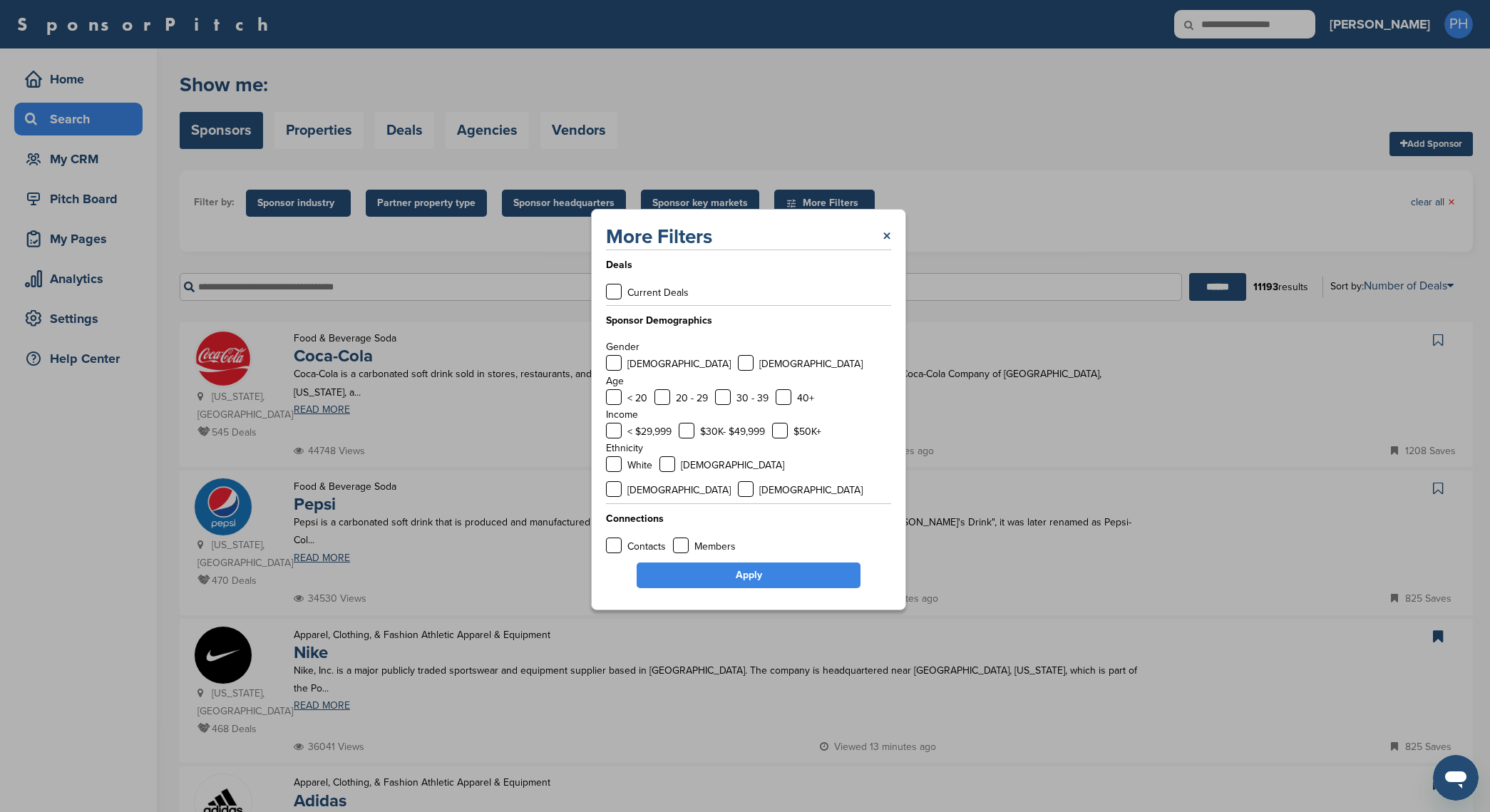
click at [892, 253] on div "More Filters × Deals Current Deals Sponsor Demographics Gender Male Female Age …" at bounding box center [748, 409] width 315 height 401
click at [878, 250] on div "More Filters ×" at bounding box center [749, 237] width 285 height 26
click at [880, 246] on div "More Filters ×" at bounding box center [749, 237] width 285 height 26
click at [887, 246] on link "×" at bounding box center [886, 237] width 8 height 26
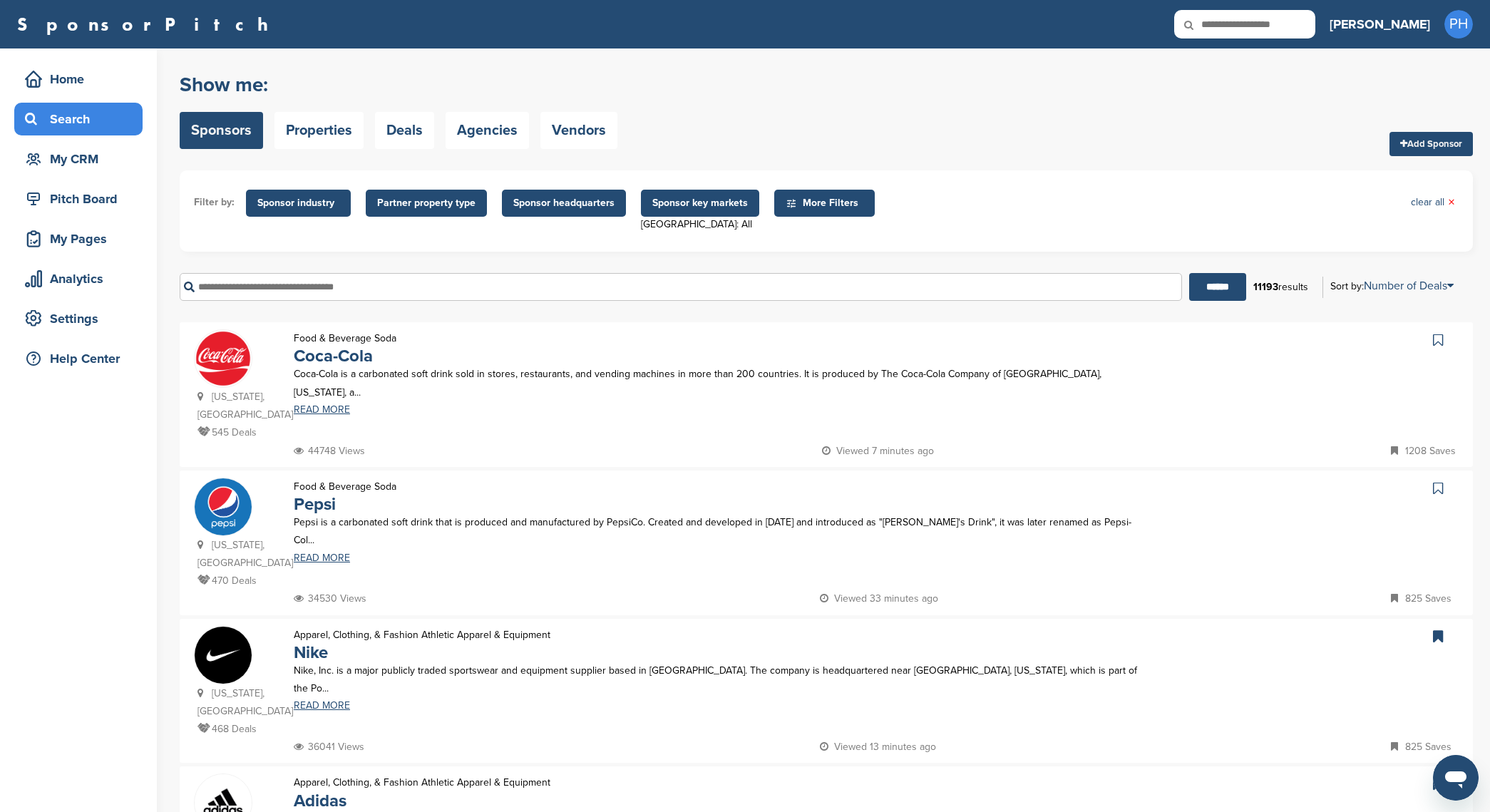
click at [450, 209] on span "Partner property type" at bounding box center [426, 203] width 98 height 16
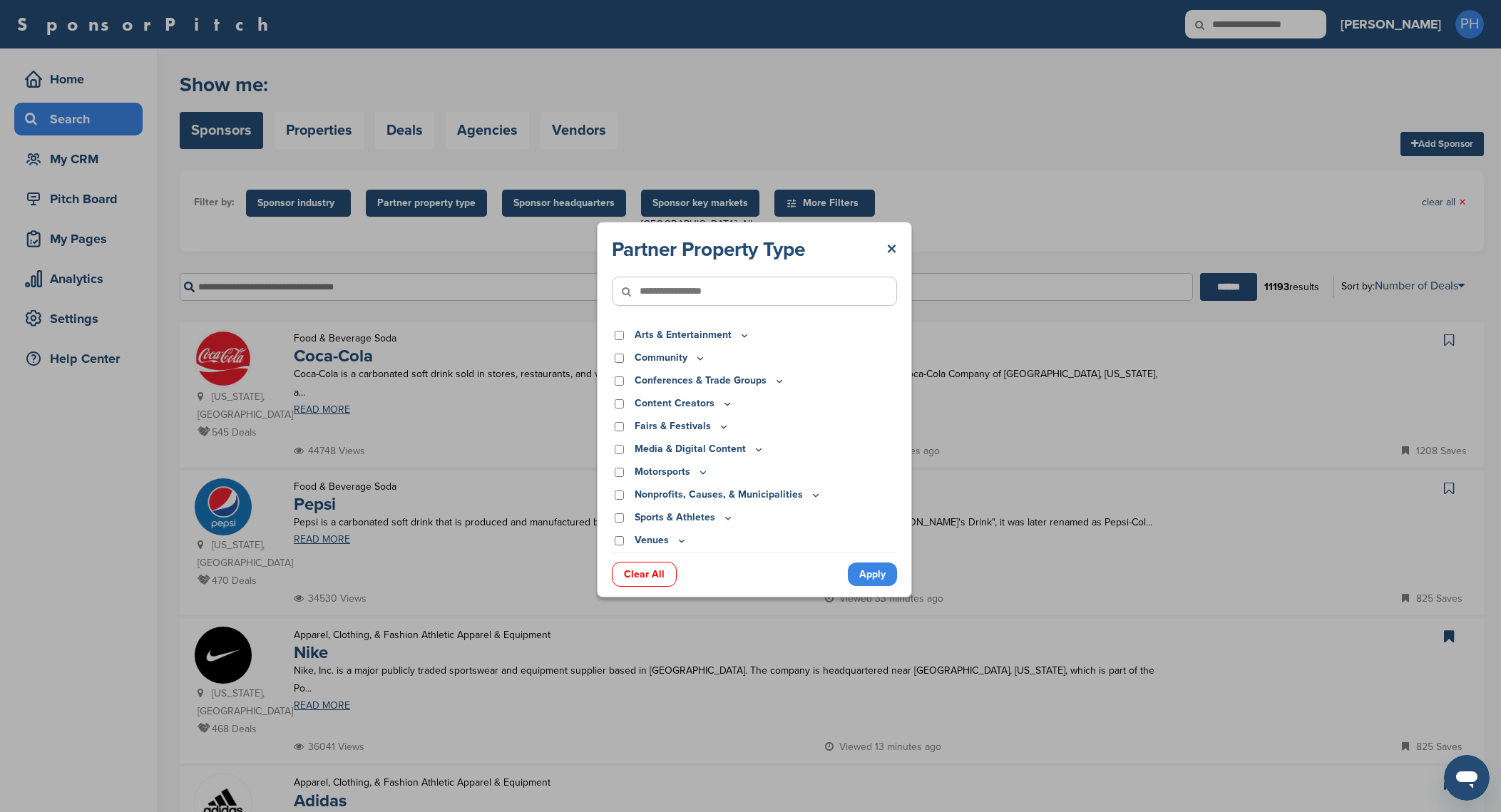
click at [619, 363] on div "Community" at bounding box center [755, 357] width 285 height 16
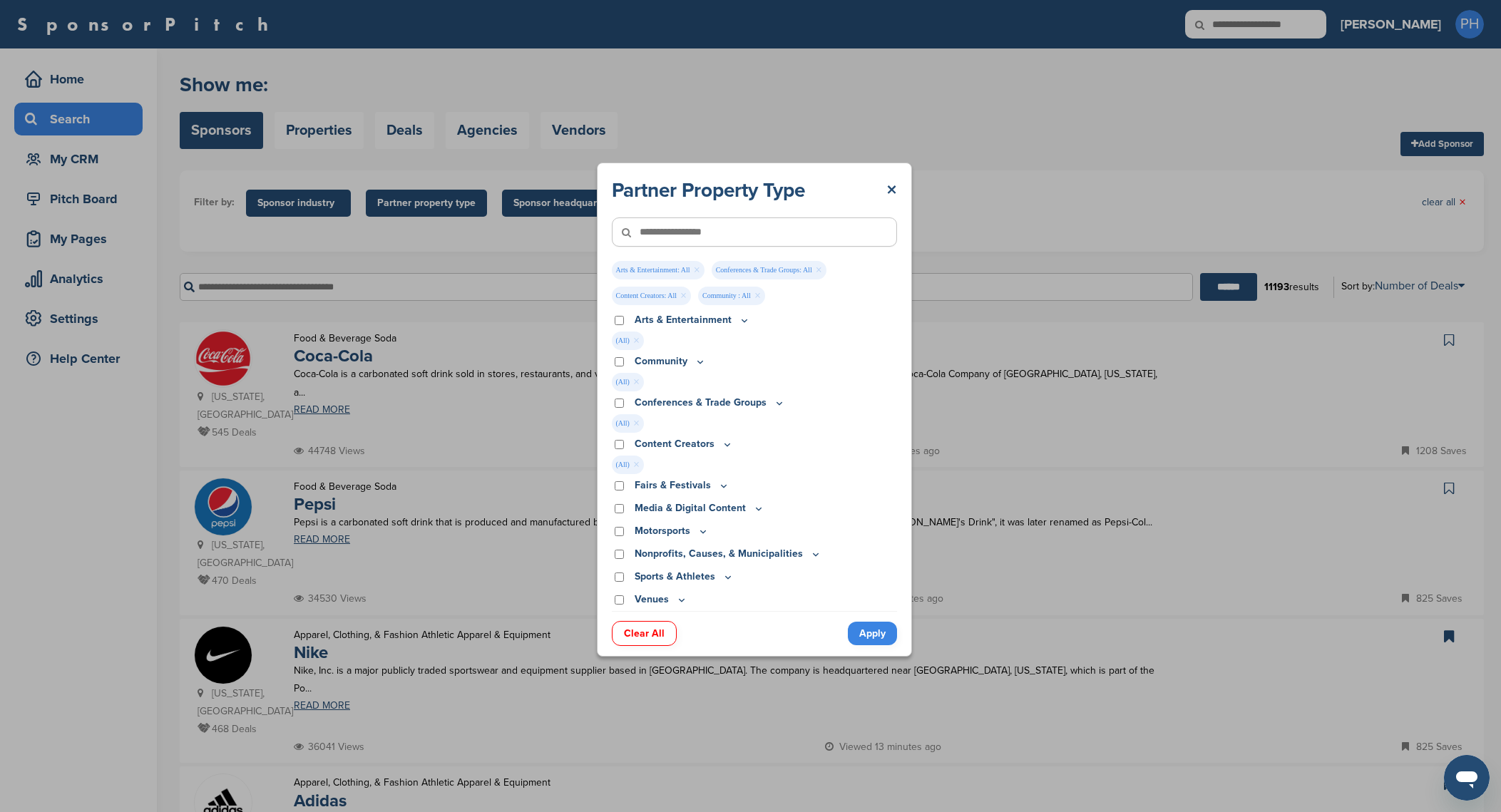
click at [725, 494] on div "Fairs & Festivals Agricultural Air Show Antique Show Art Auto Show Baby Expo Ba…" at bounding box center [755, 487] width 285 height 19
click at [699, 493] on div "Fairs & Festivals Agricultural Air Show Antique Show Art Auto Show Baby Expo Ba…" at bounding box center [755, 487] width 285 height 19
click at [709, 487] on p "Fairs & Festivals" at bounding box center [682, 485] width 94 height 16
click at [721, 482] on icon at bounding box center [723, 485] width 11 height 12
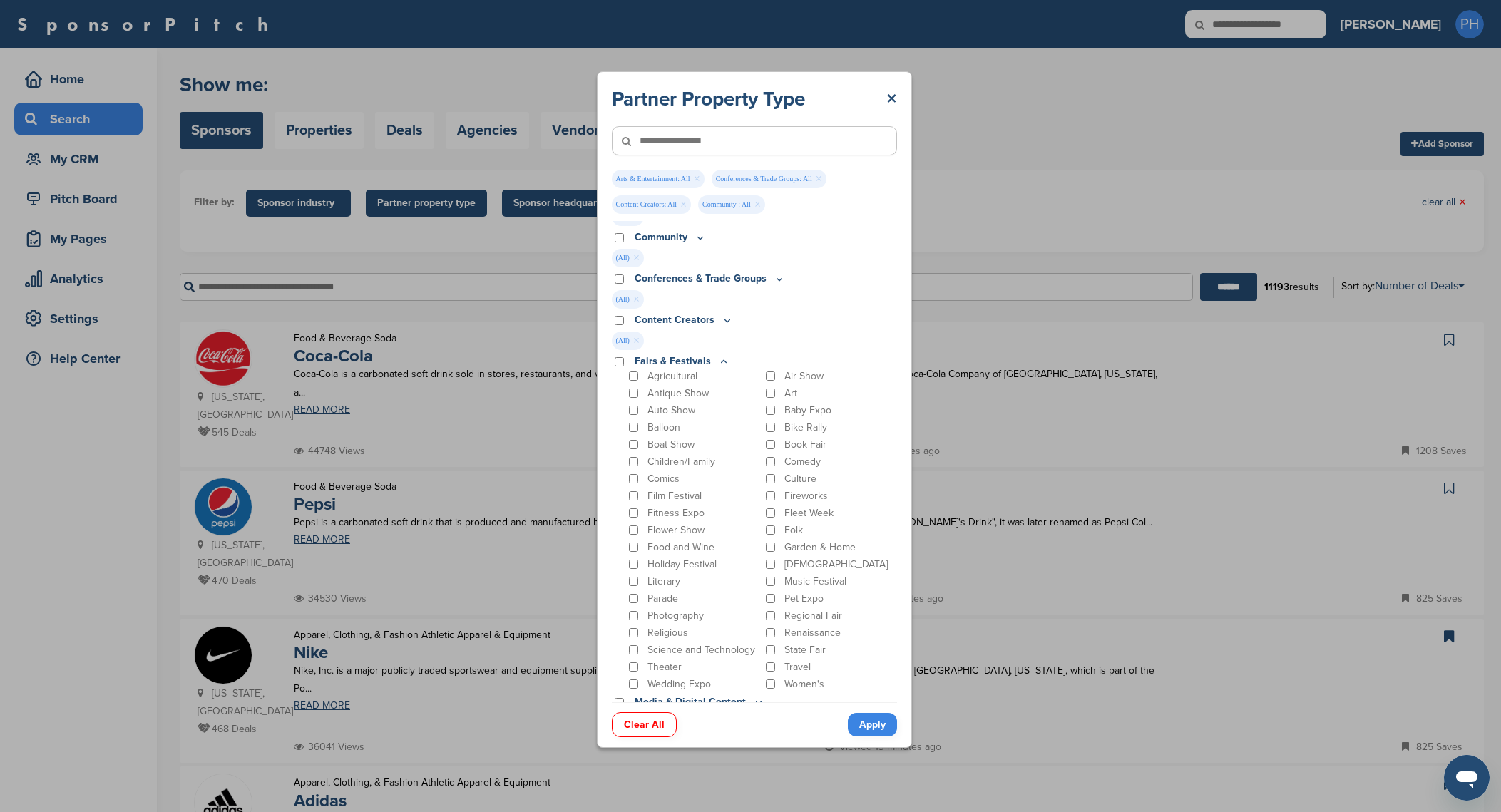
scroll to position [36, 0]
click at [659, 493] on p "Film Festival" at bounding box center [674, 493] width 55 height 12
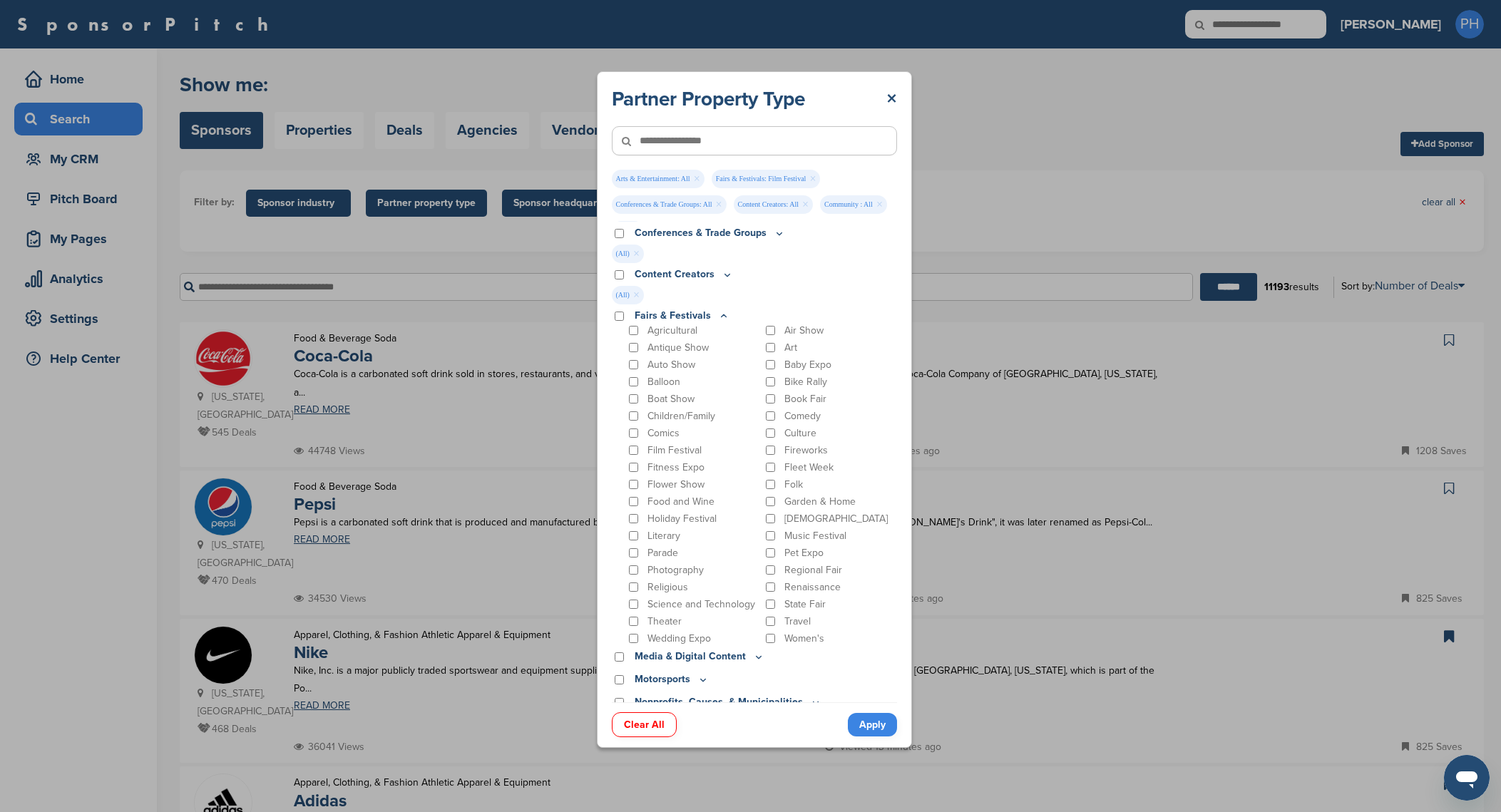
scroll to position [79, 0]
click at [696, 507] on p "Food and Wine" at bounding box center [681, 501] width 67 height 12
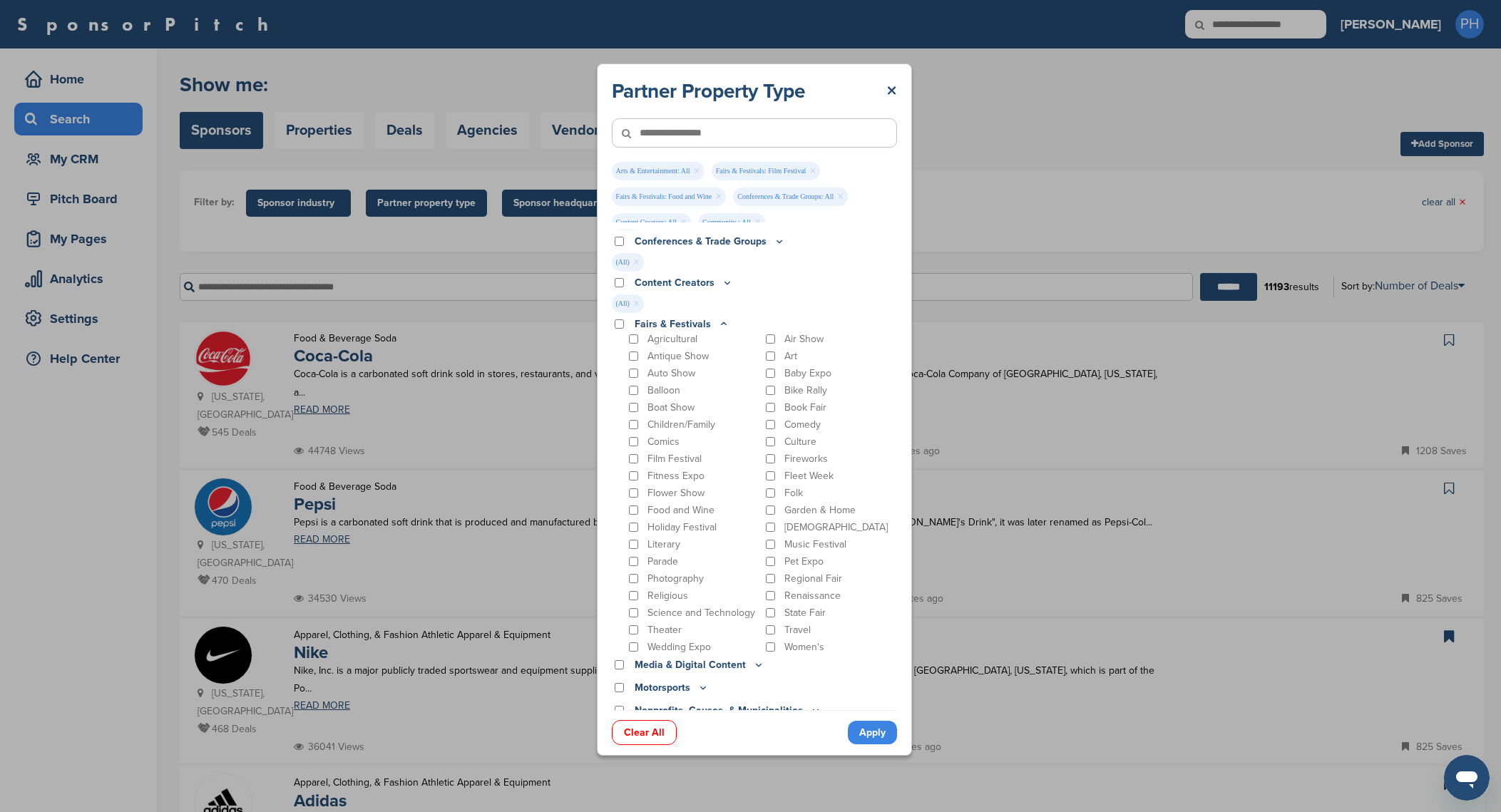
click at [789, 530] on p "LGBT" at bounding box center [836, 527] width 104 height 12
click at [791, 540] on p "Music Festival" at bounding box center [815, 543] width 62 height 12
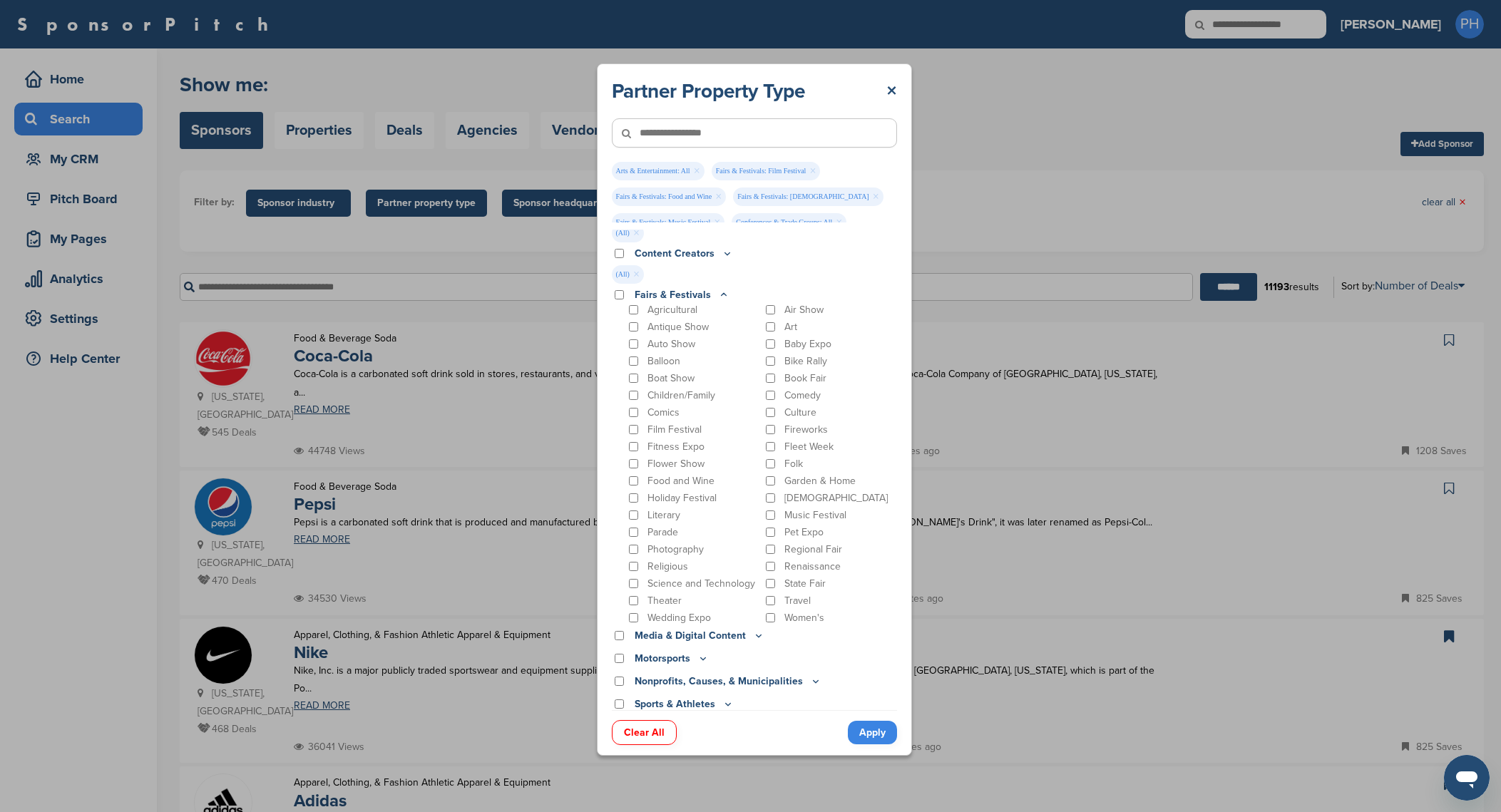
click at [791, 628] on div "Arts & Entertainment Actor/Actress Amusement Park Aquariums Art Museum Award Sh…" at bounding box center [755, 469] width 285 height 481
click at [795, 618] on p "Women's" at bounding box center [804, 618] width 40 height 12
click at [753, 641] on icon at bounding box center [758, 635] width 11 height 12
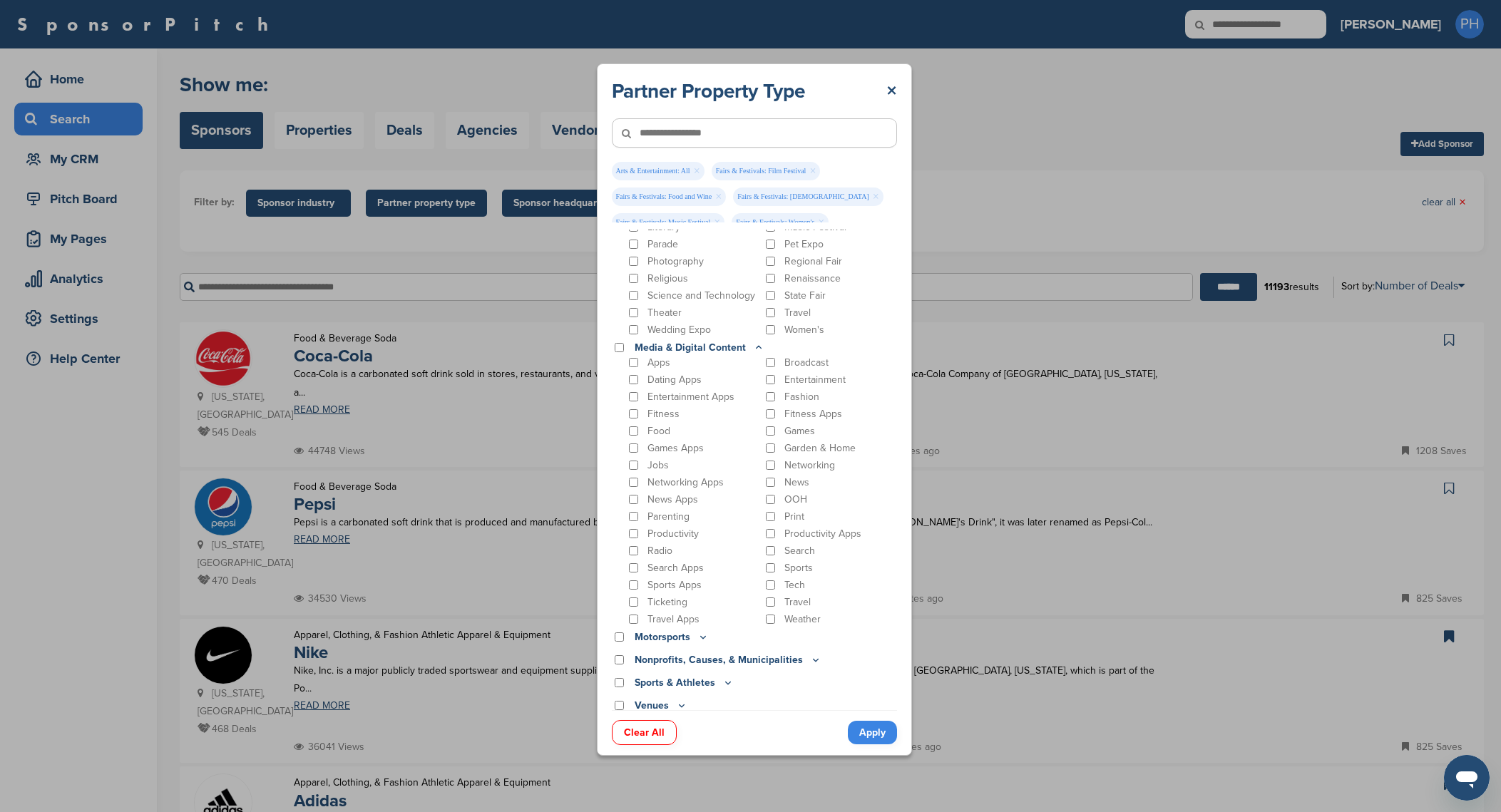
scroll to position [402, 0]
click at [810, 650] on icon at bounding box center [816, 653] width 11 height 12
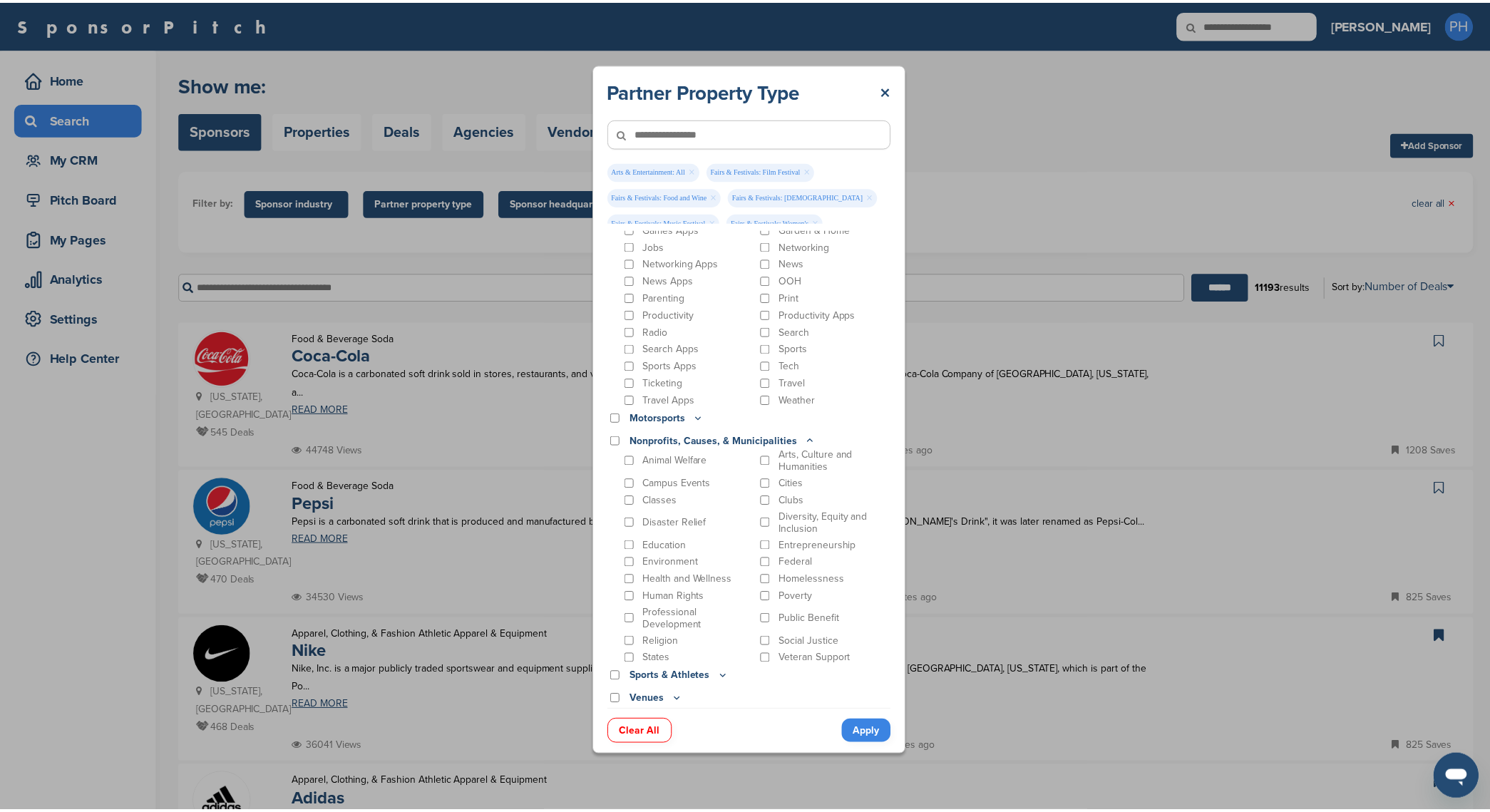
scroll to position [616, 0]
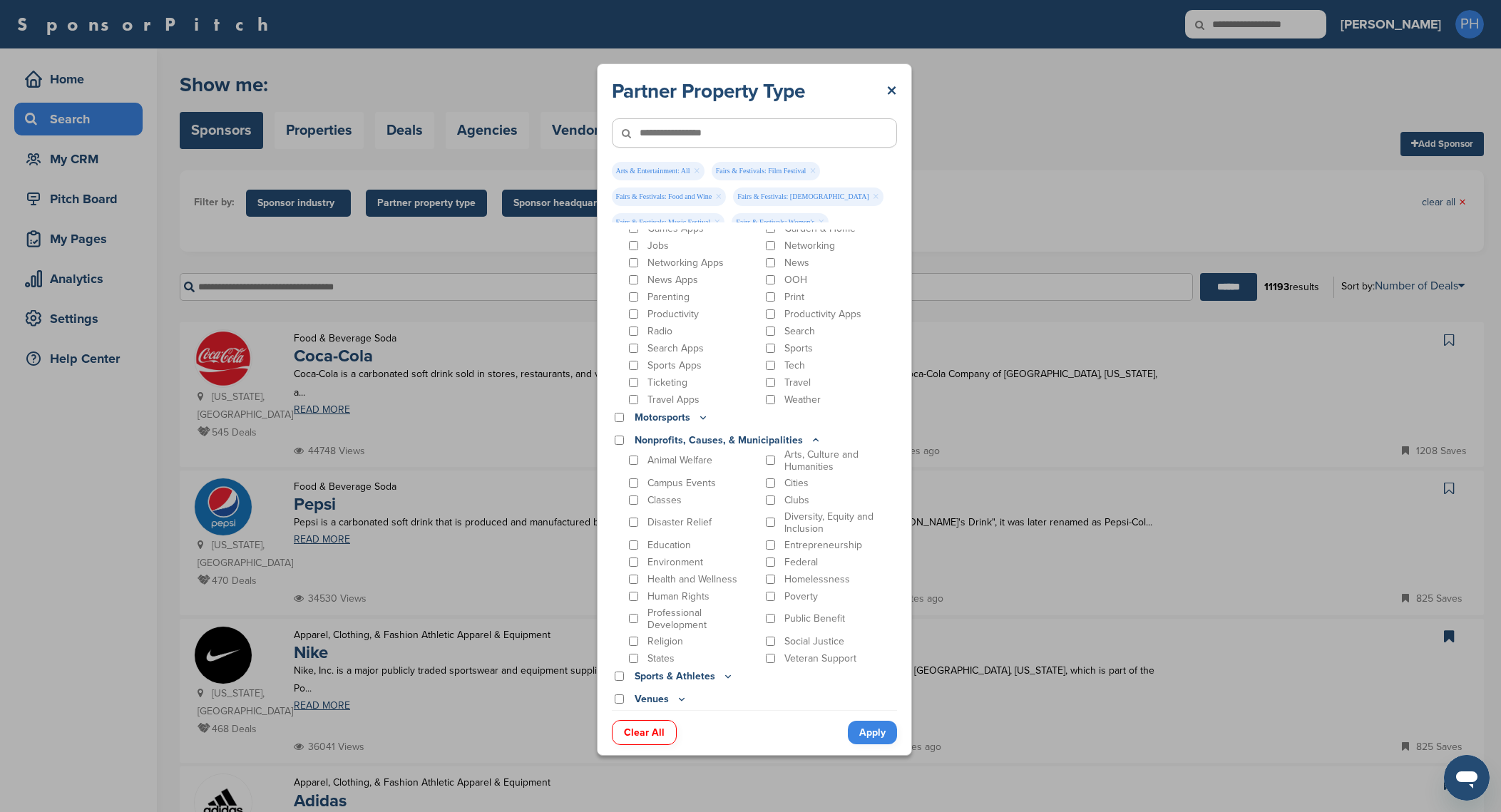
click at [807, 518] on p "Diversity, Equity and Inclusion" at bounding box center [841, 522] width 113 height 24
click at [708, 682] on p "Sports & Athletes" at bounding box center [683, 676] width 99 height 16
click at [662, 701] on p "Venues" at bounding box center [660, 699] width 53 height 16
click at [871, 727] on link "Apply" at bounding box center [872, 732] width 49 height 23
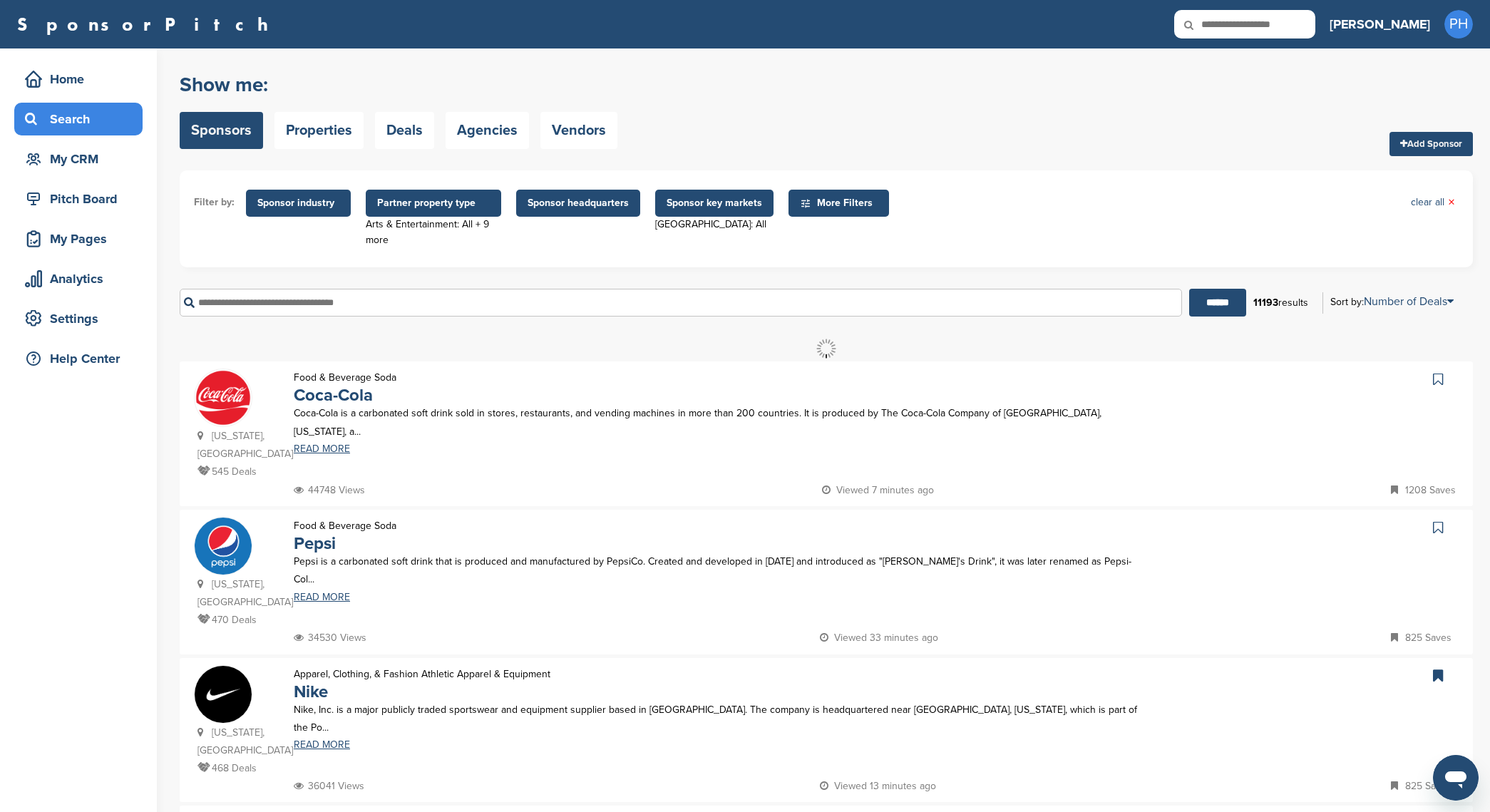
click at [327, 200] on span "Sponsor industry" at bounding box center [298, 203] width 82 height 16
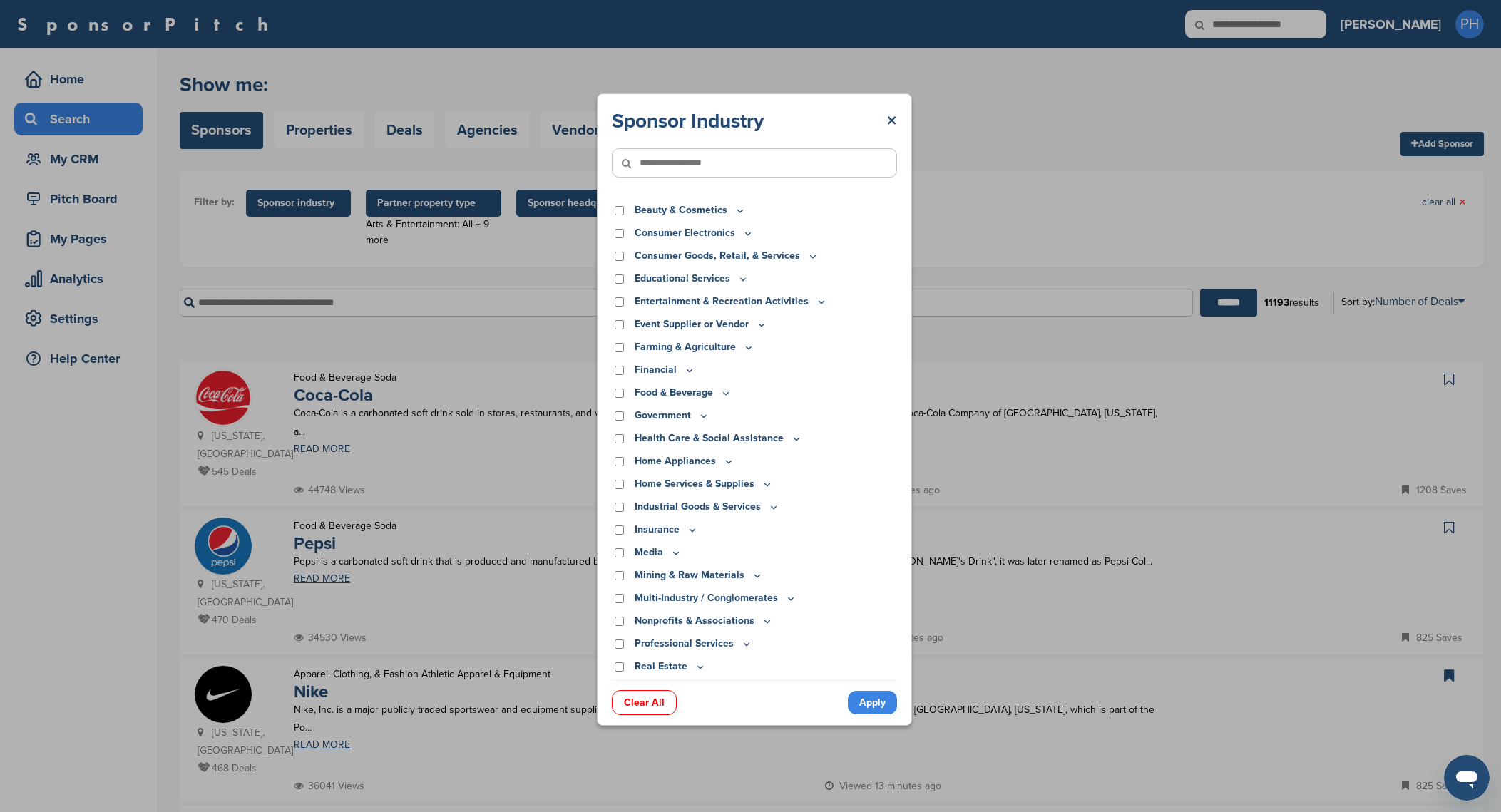
click at [327, 200] on div "Sponsor Industry × Apparel, Clothing, & Fashion Accessories Athletic Apparel & …" at bounding box center [754, 409] width 1508 height 819
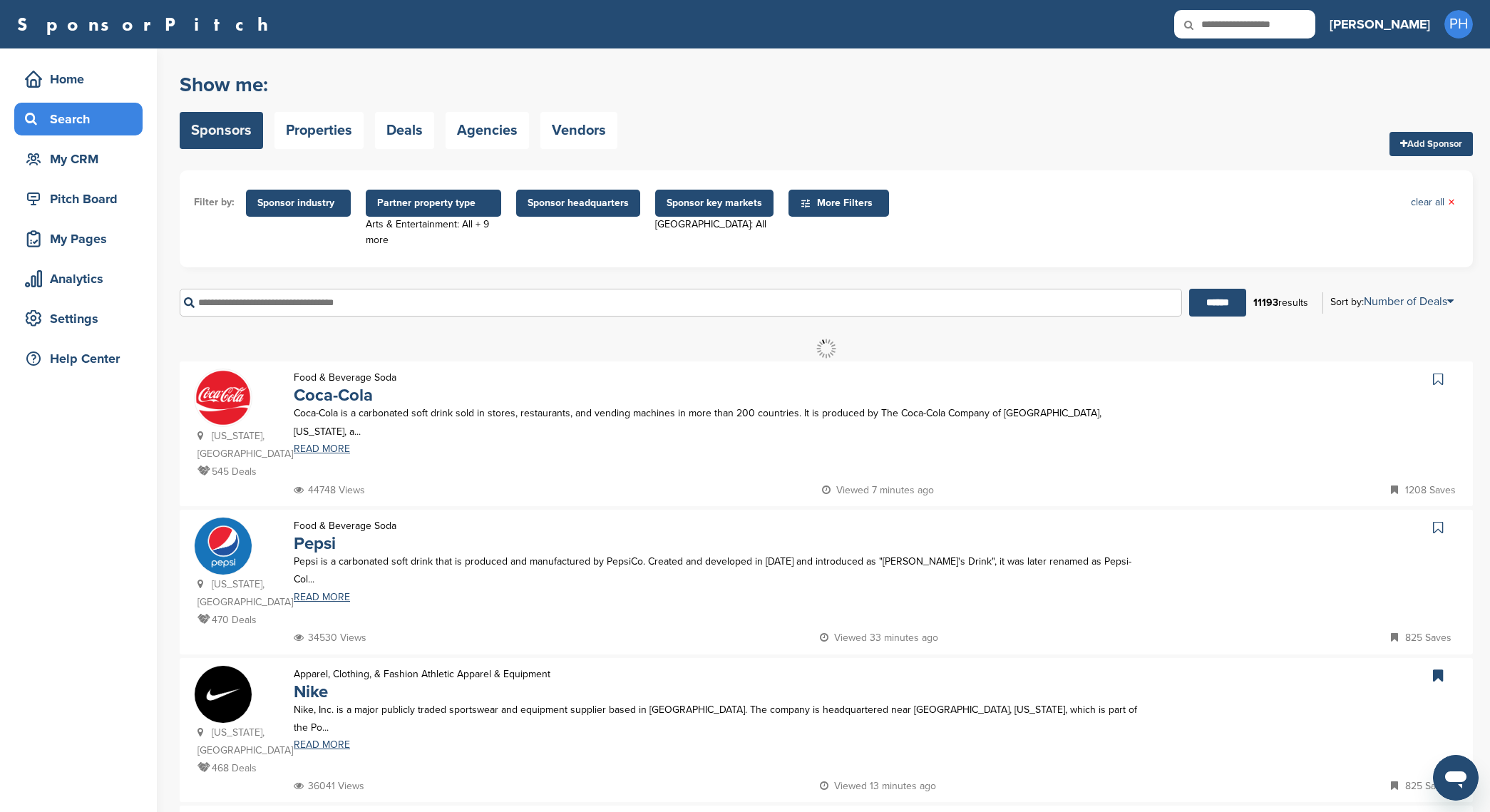
click at [851, 194] on span "More Filters" at bounding box center [839, 203] width 101 height 27
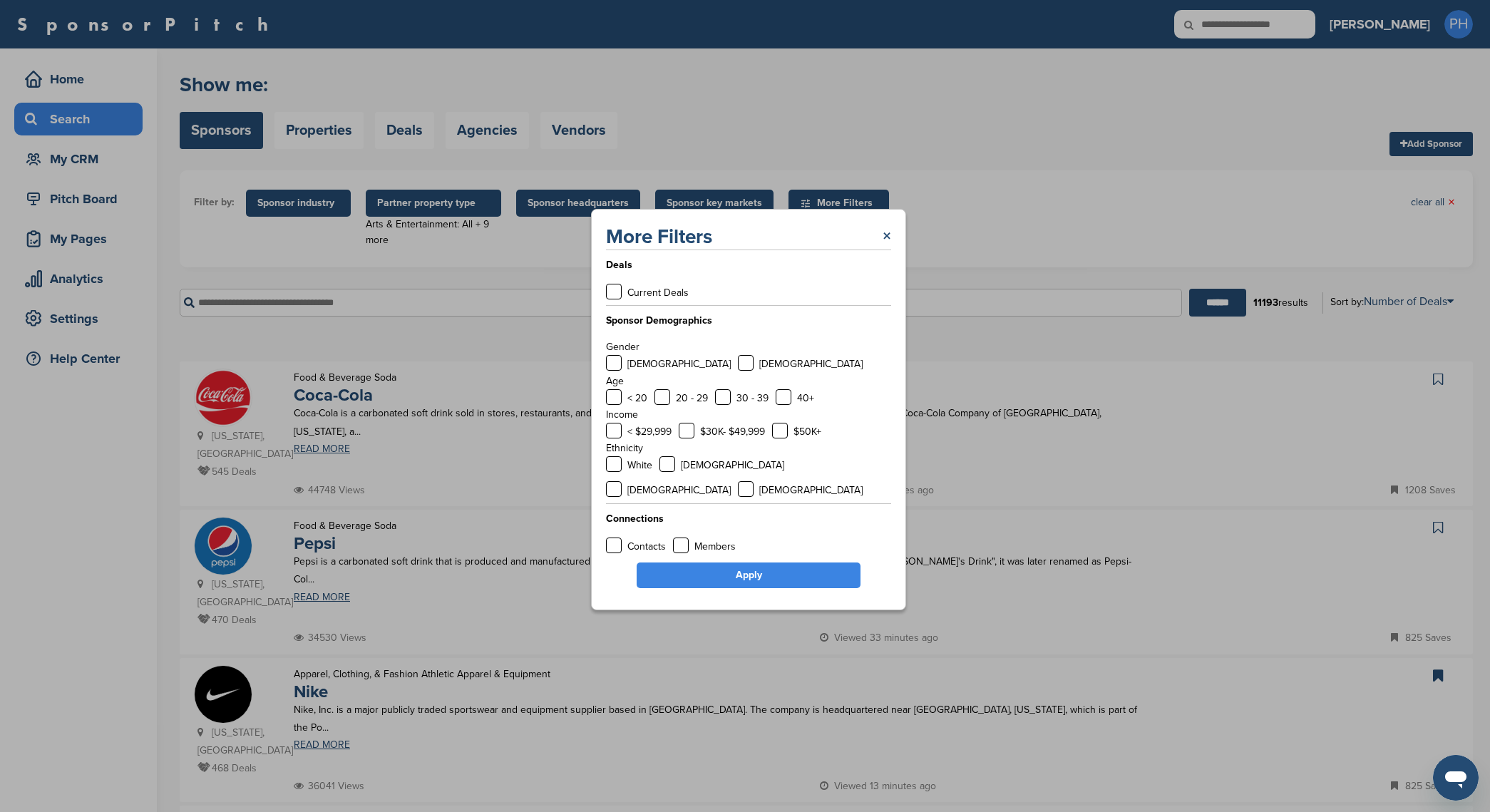
scroll to position [187, 0]
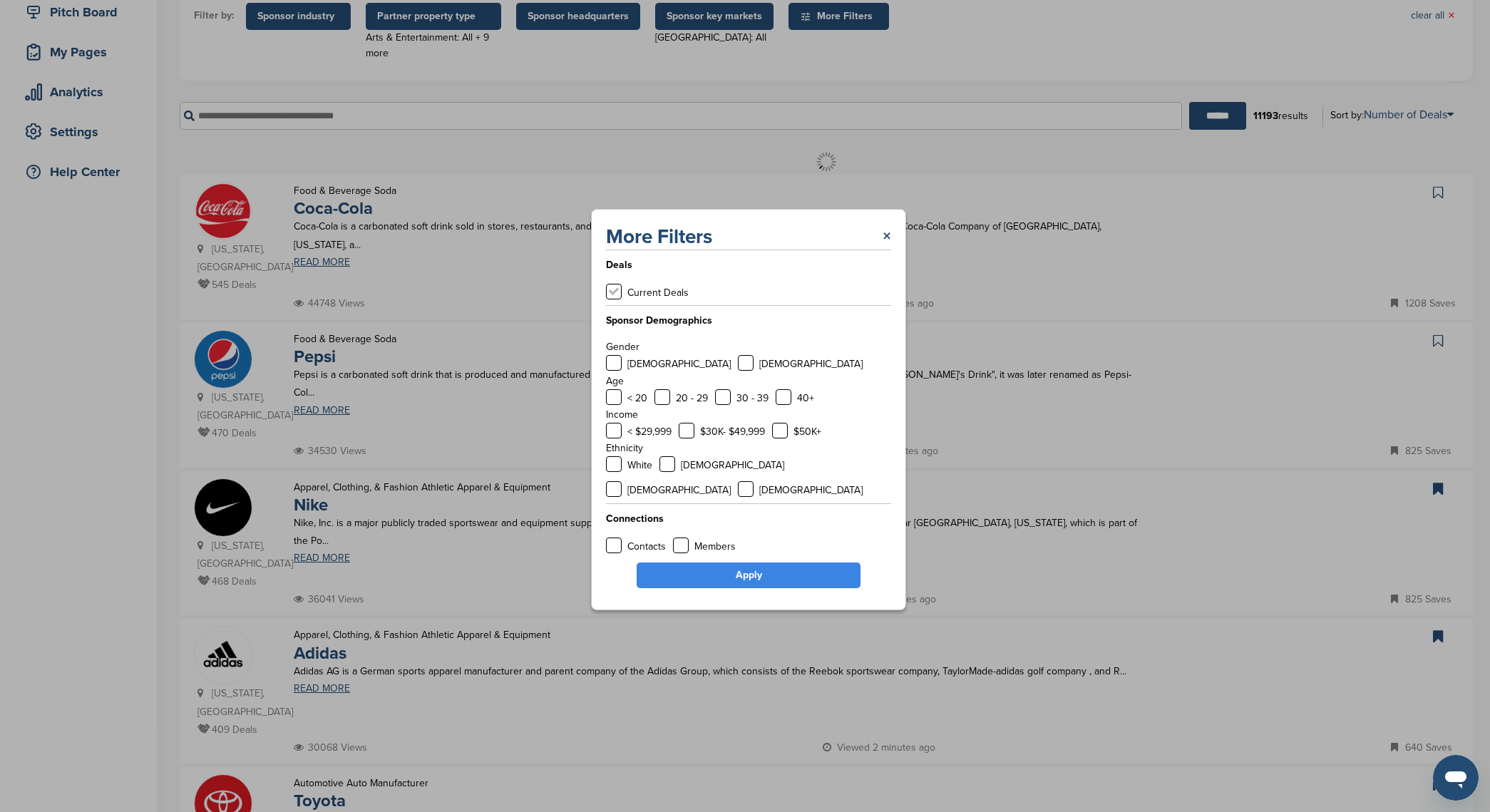
click at [619, 299] on label at bounding box center [614, 291] width 16 height 16
click at [770, 567] on link "Apply" at bounding box center [749, 576] width 224 height 26
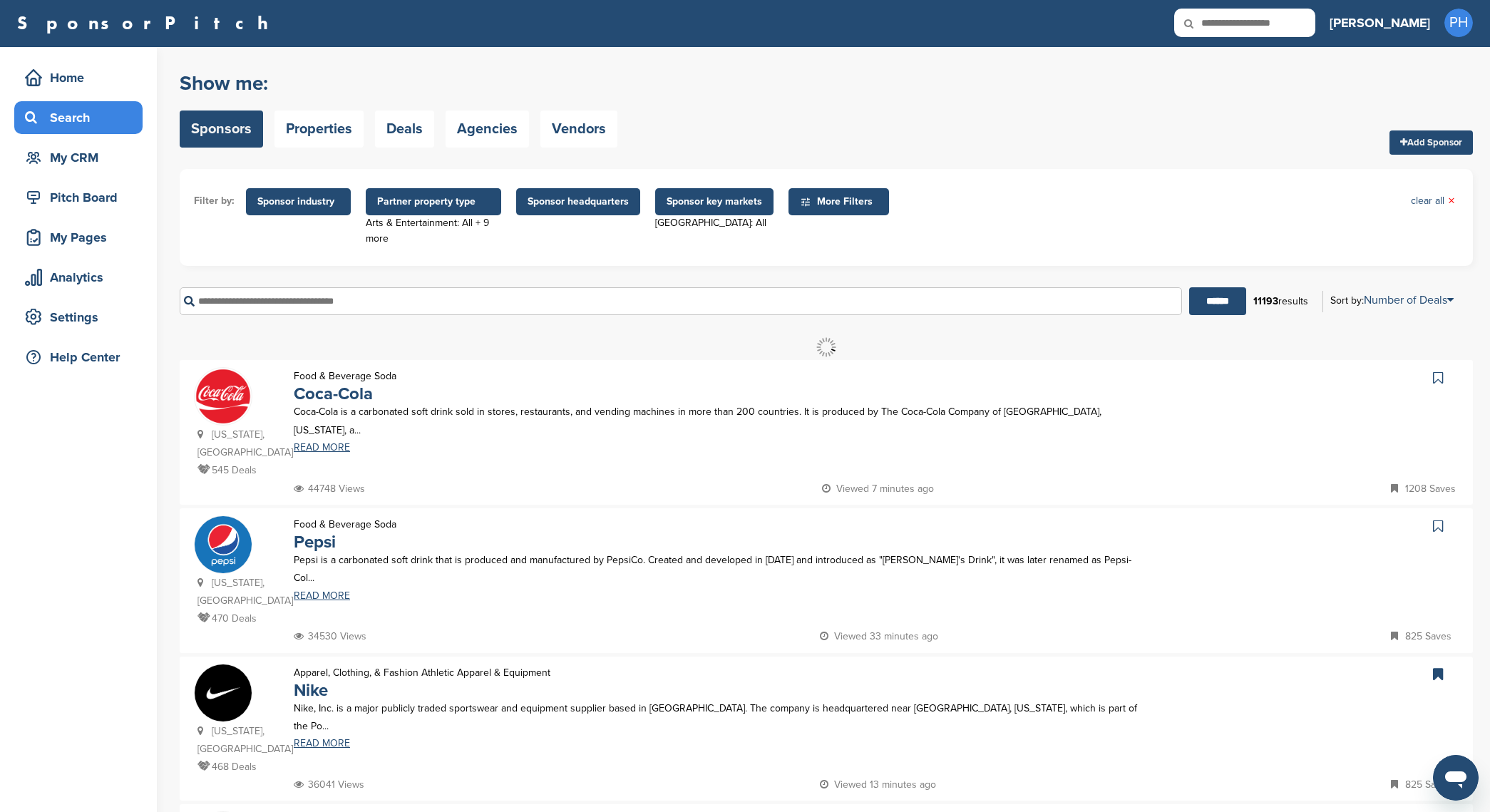
scroll to position [0, 0]
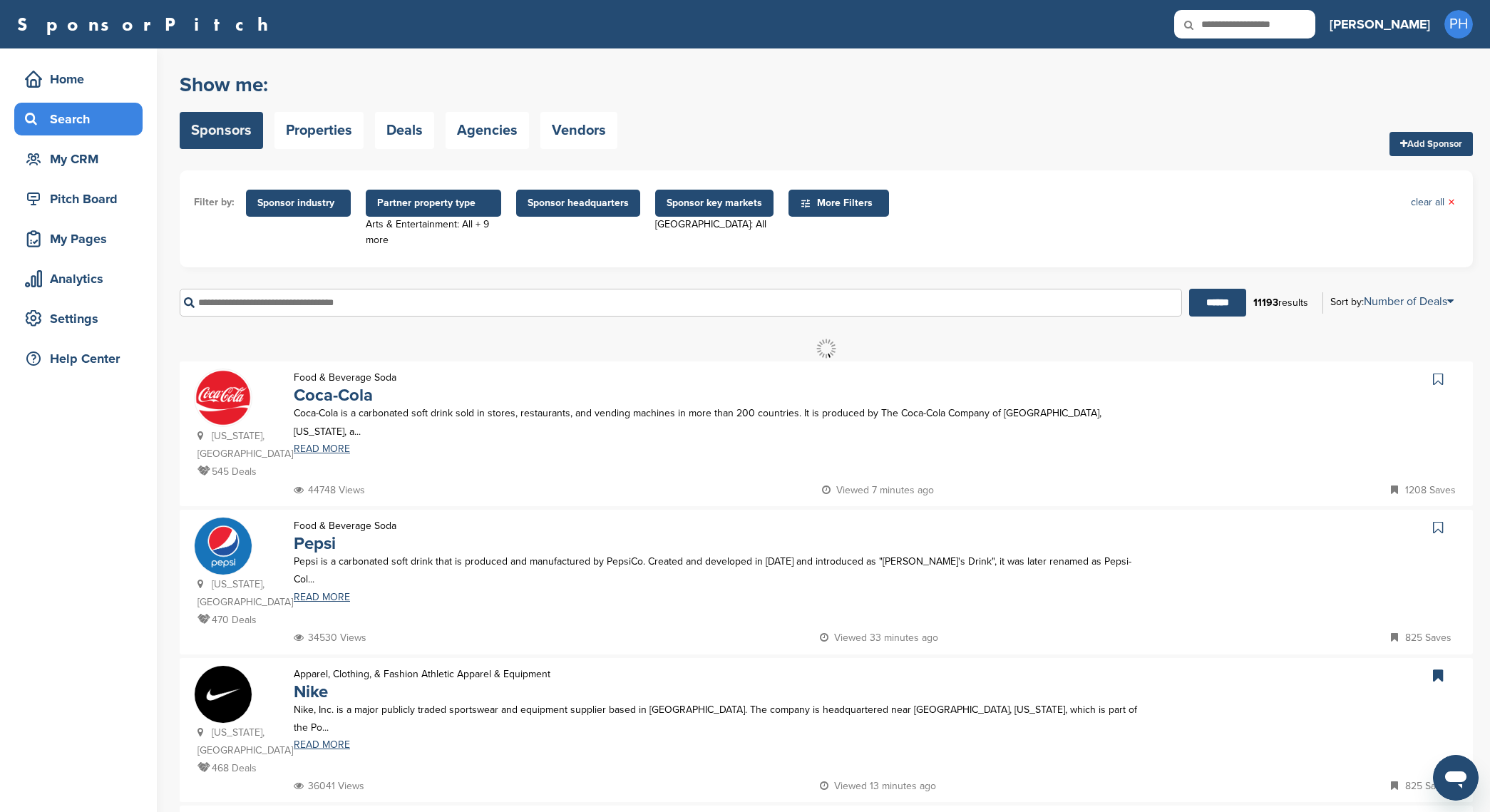
click at [829, 200] on span "More Filters" at bounding box center [841, 203] width 82 height 16
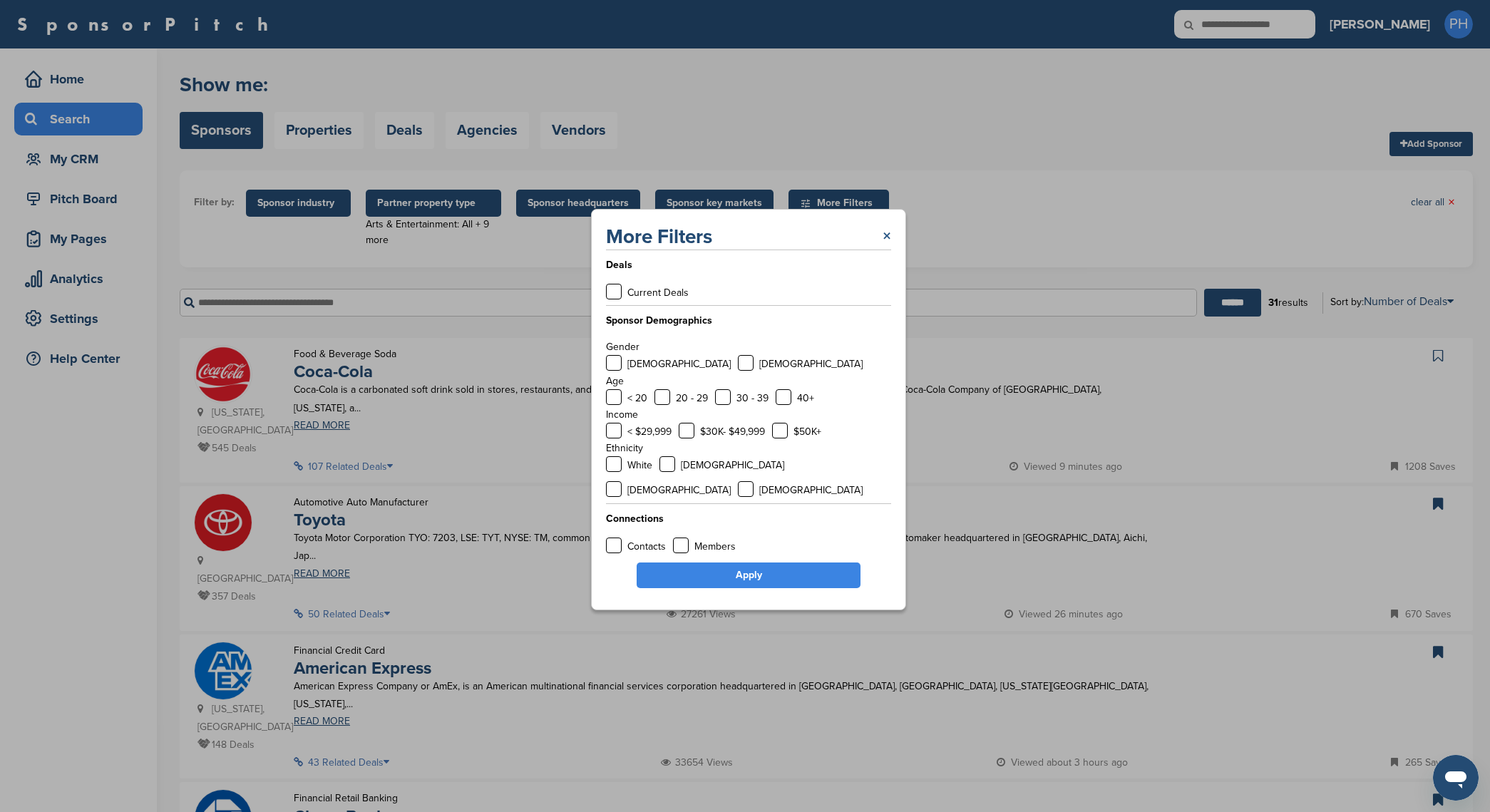
click at [883, 250] on link "×" at bounding box center [886, 237] width 8 height 26
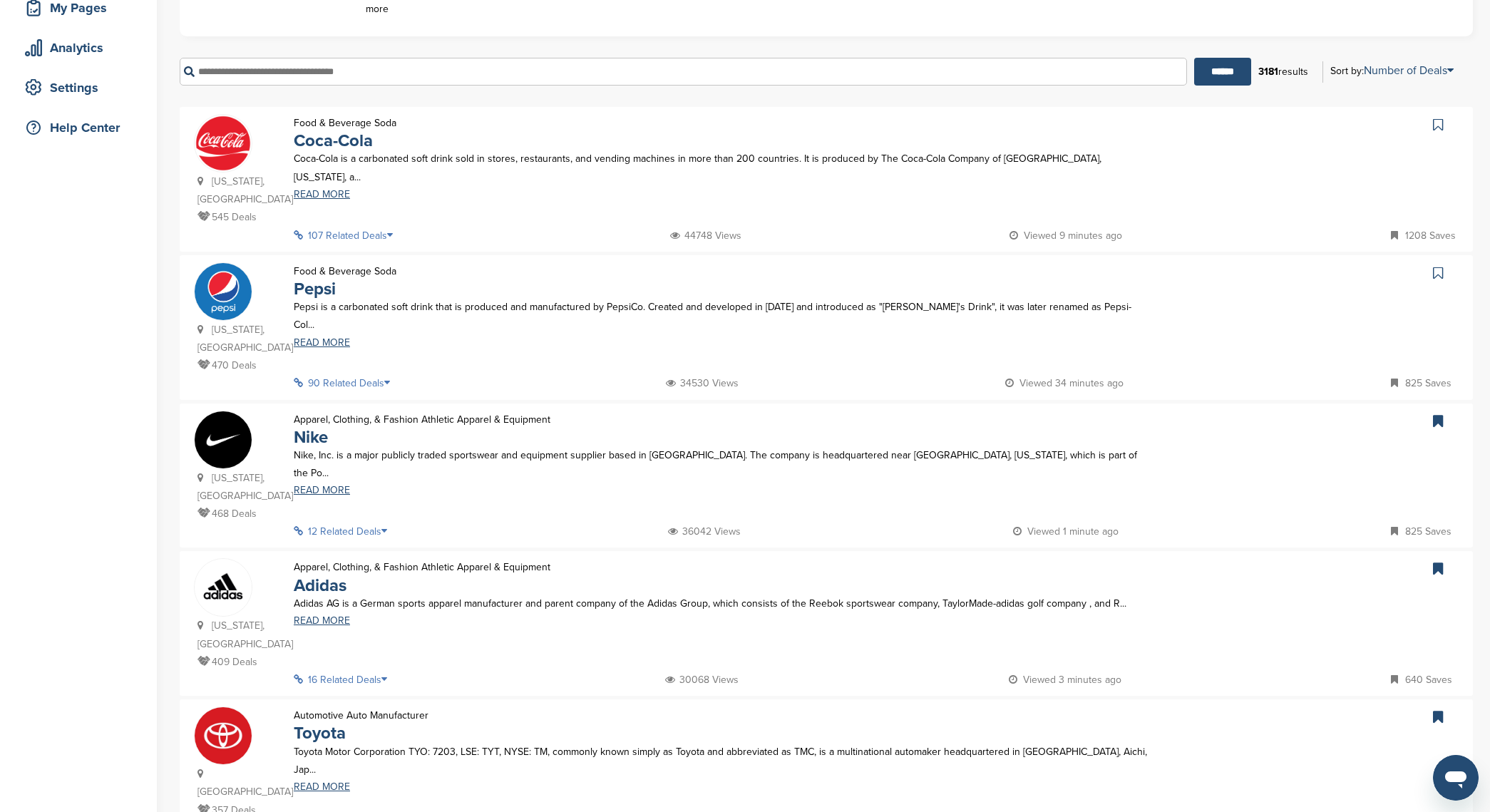
scroll to position [192, 0]
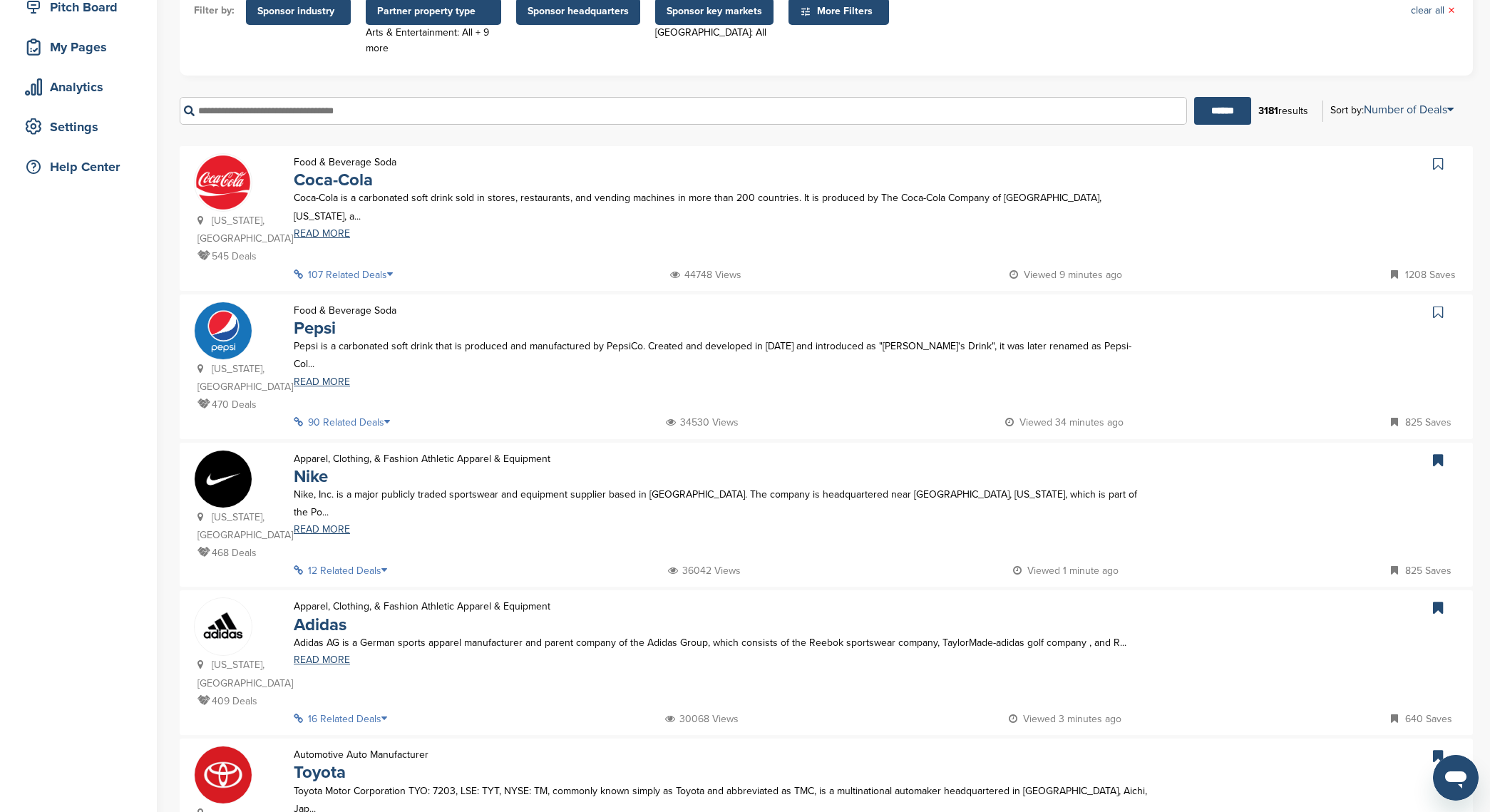
click at [1438, 306] on icon at bounding box center [1438, 312] width 10 height 14
click at [1446, 162] on link at bounding box center [1440, 164] width 20 height 21
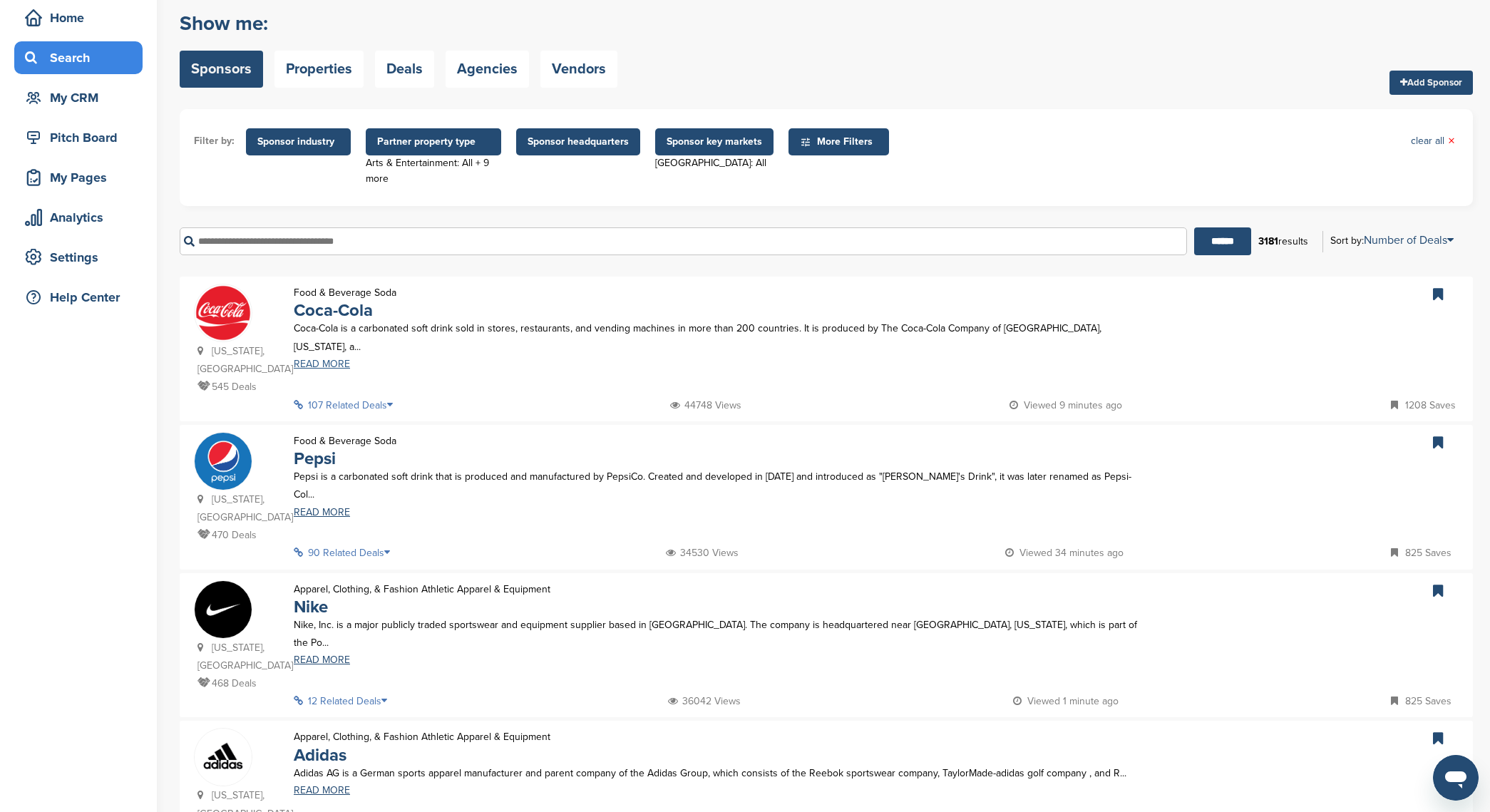
scroll to position [0, 0]
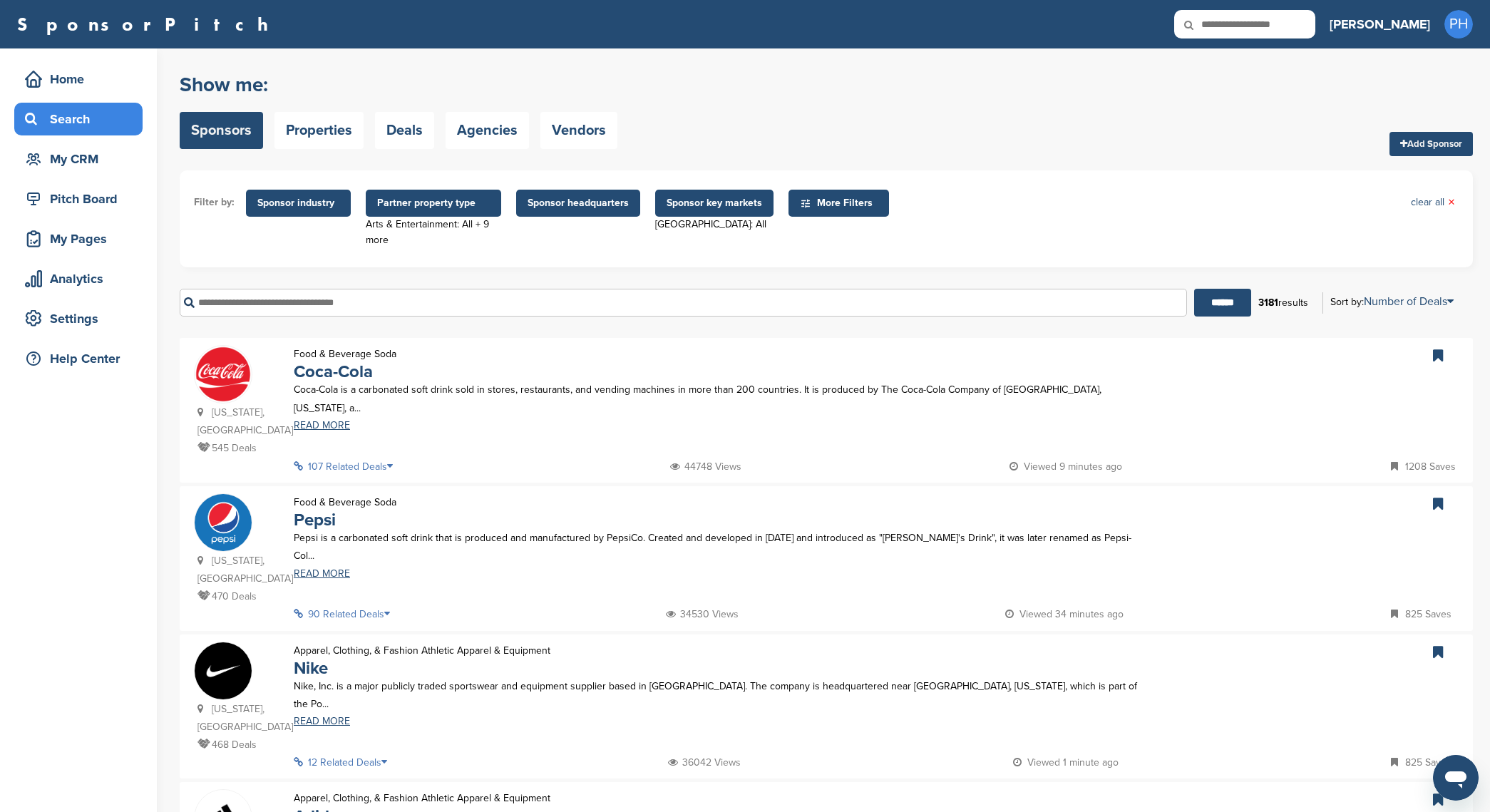
click at [1440, 355] on icon at bounding box center [1438, 356] width 10 height 14
click at [1442, 493] on link at bounding box center [1440, 504] width 20 height 21
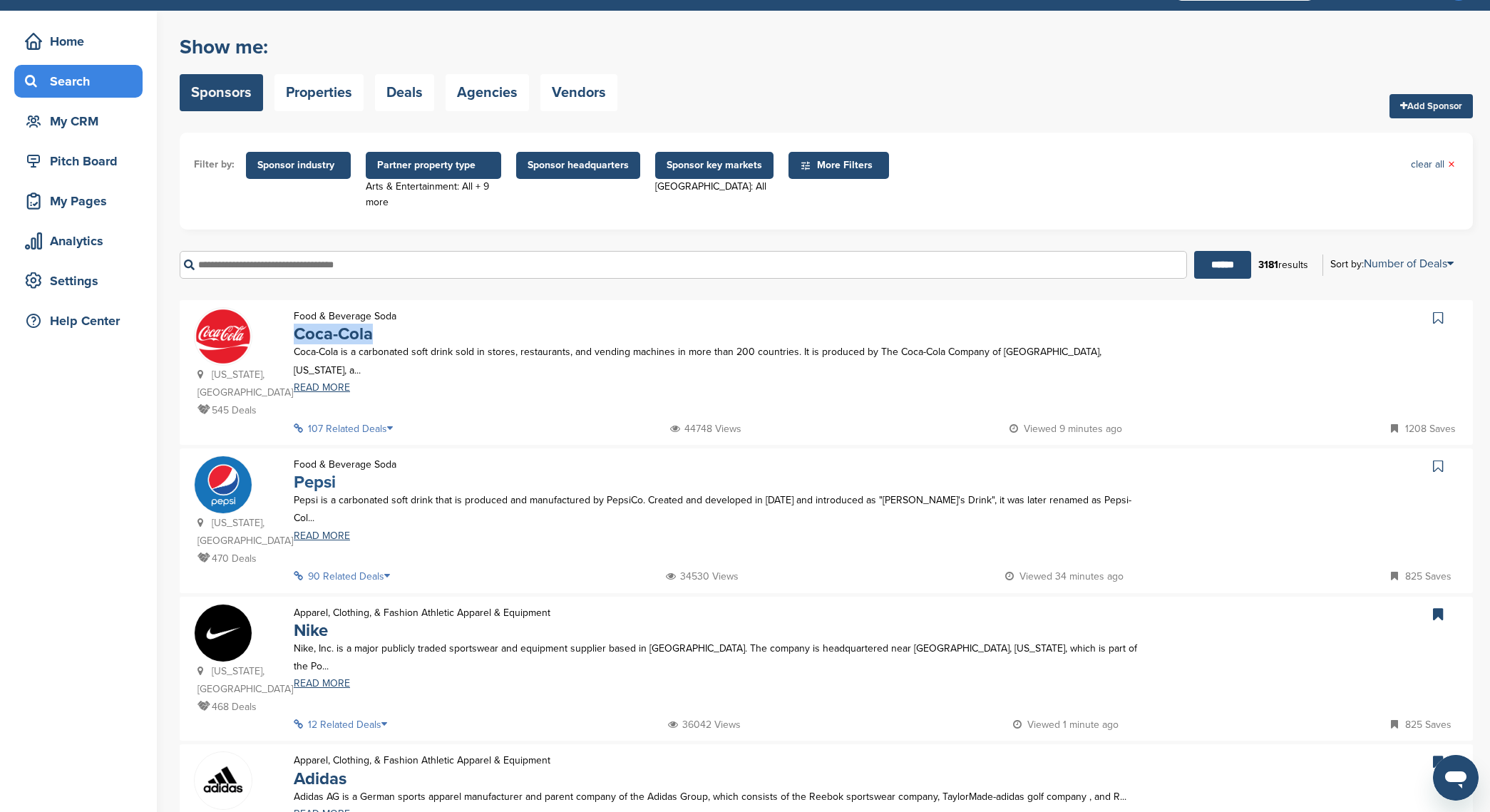
scroll to position [55, 0]
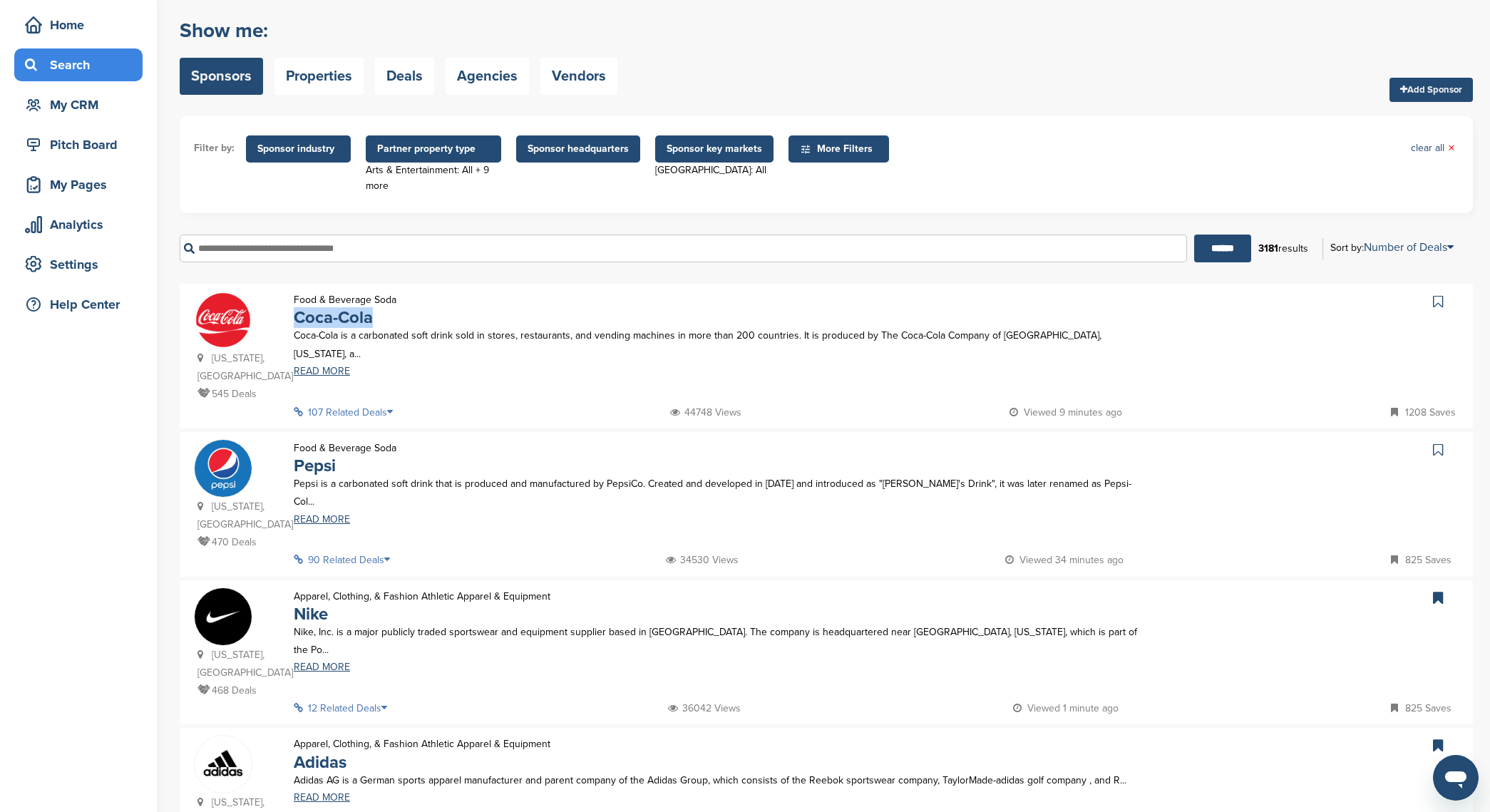
click at [1443, 302] on icon at bounding box center [1438, 301] width 10 height 14
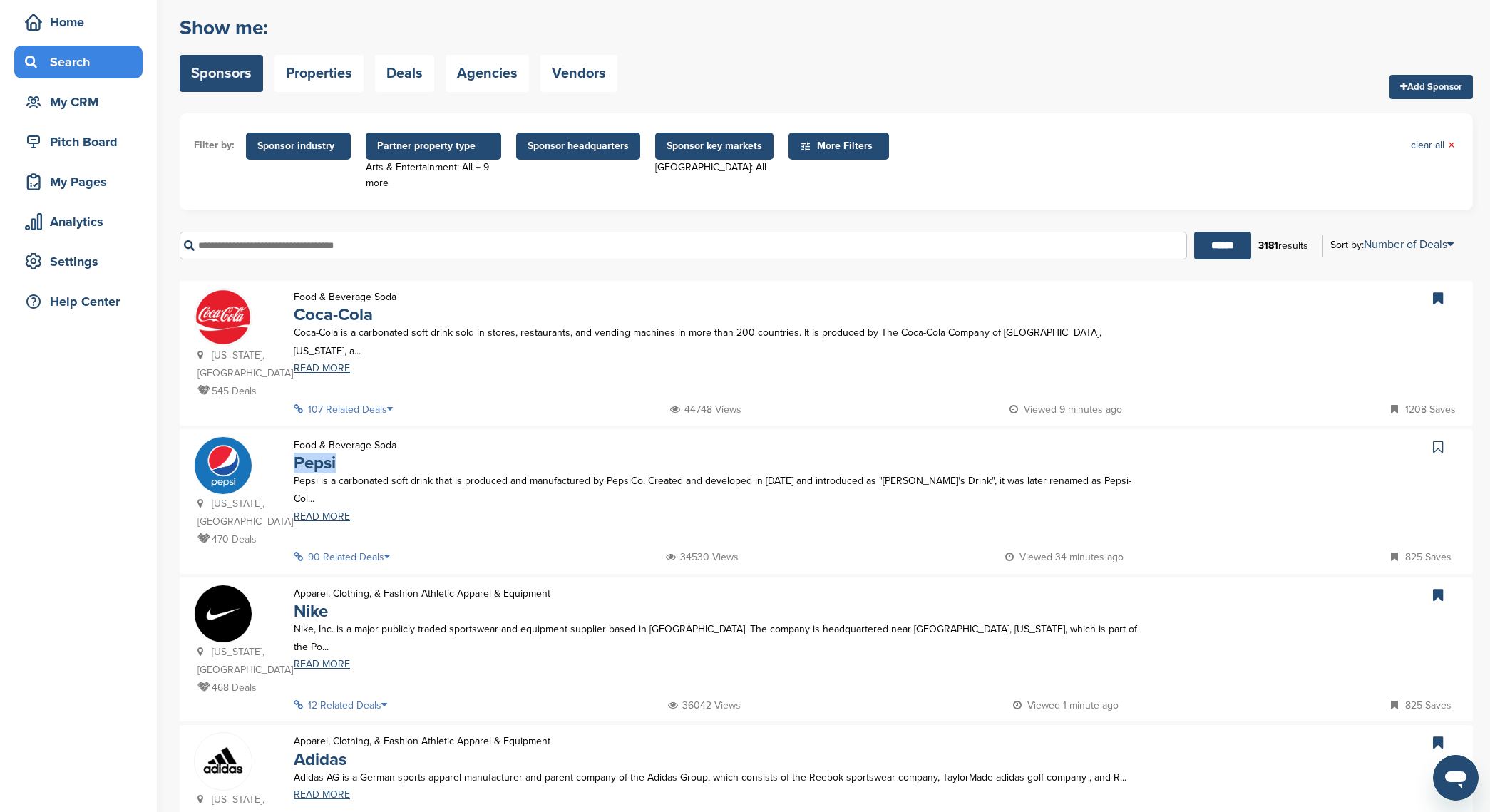
scroll to position [202, 0]
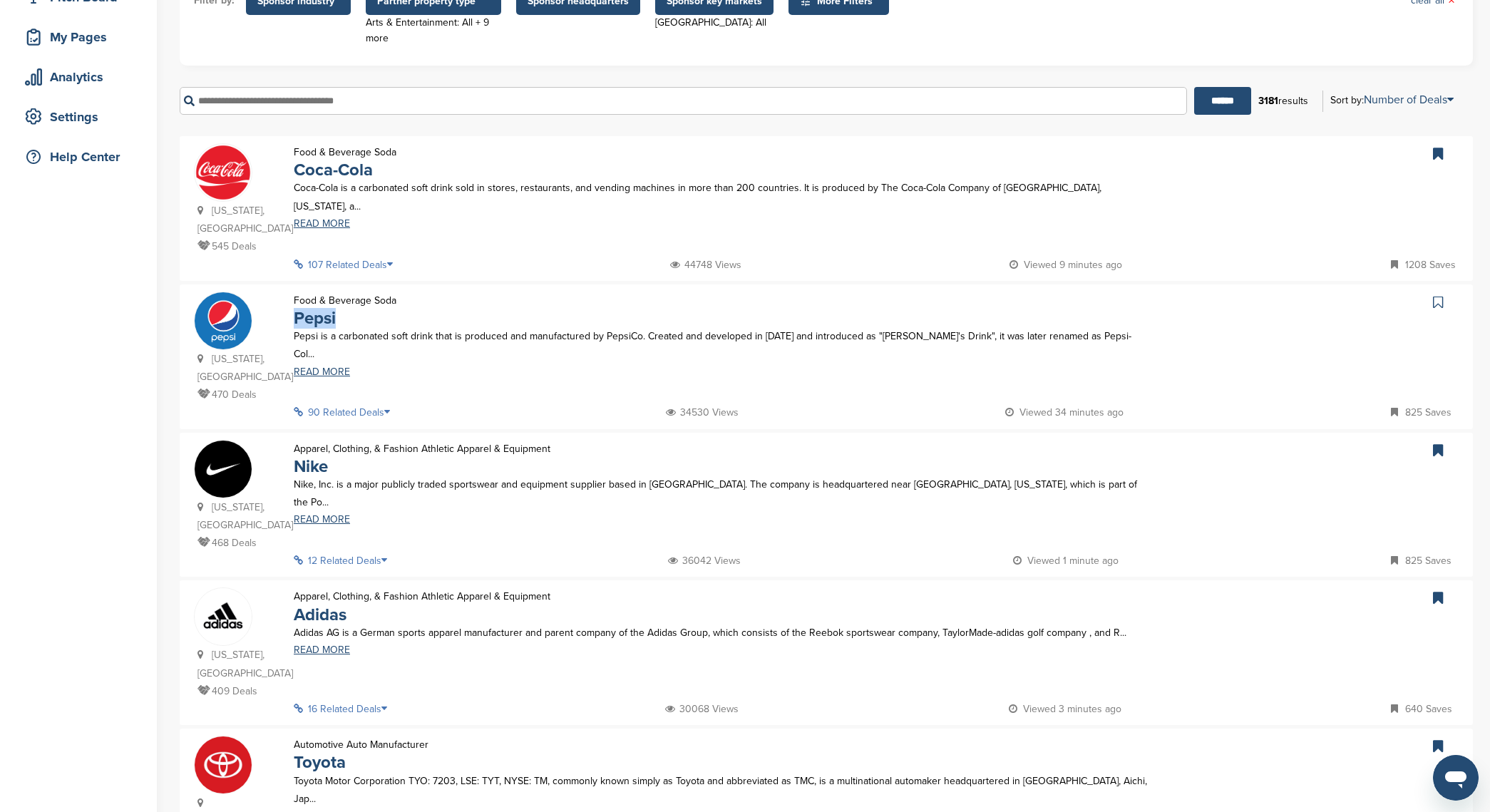
click at [1434, 295] on icon at bounding box center [1438, 302] width 10 height 14
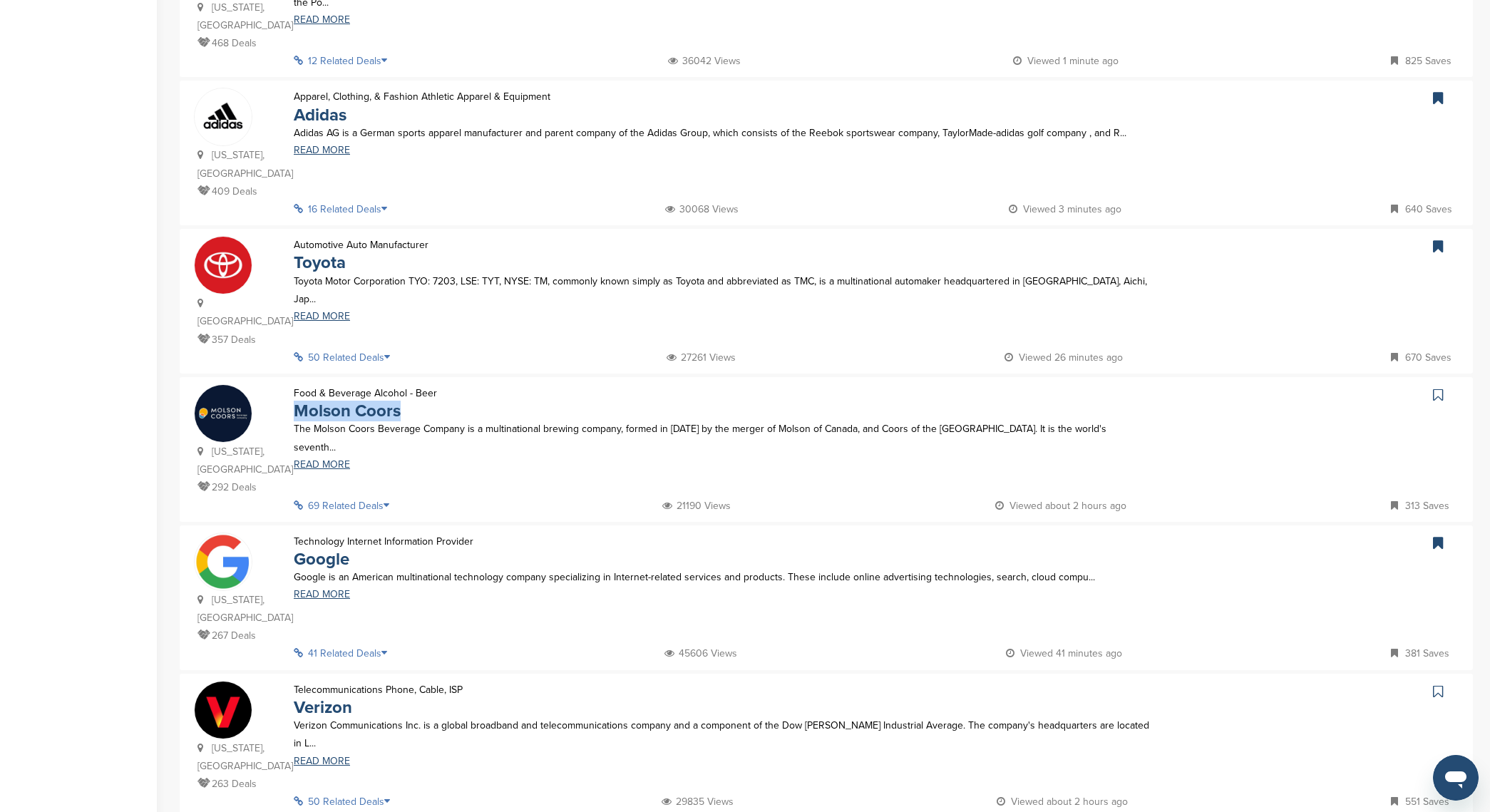
scroll to position [702, 0]
click at [1446, 384] on link at bounding box center [1440, 394] width 20 height 21
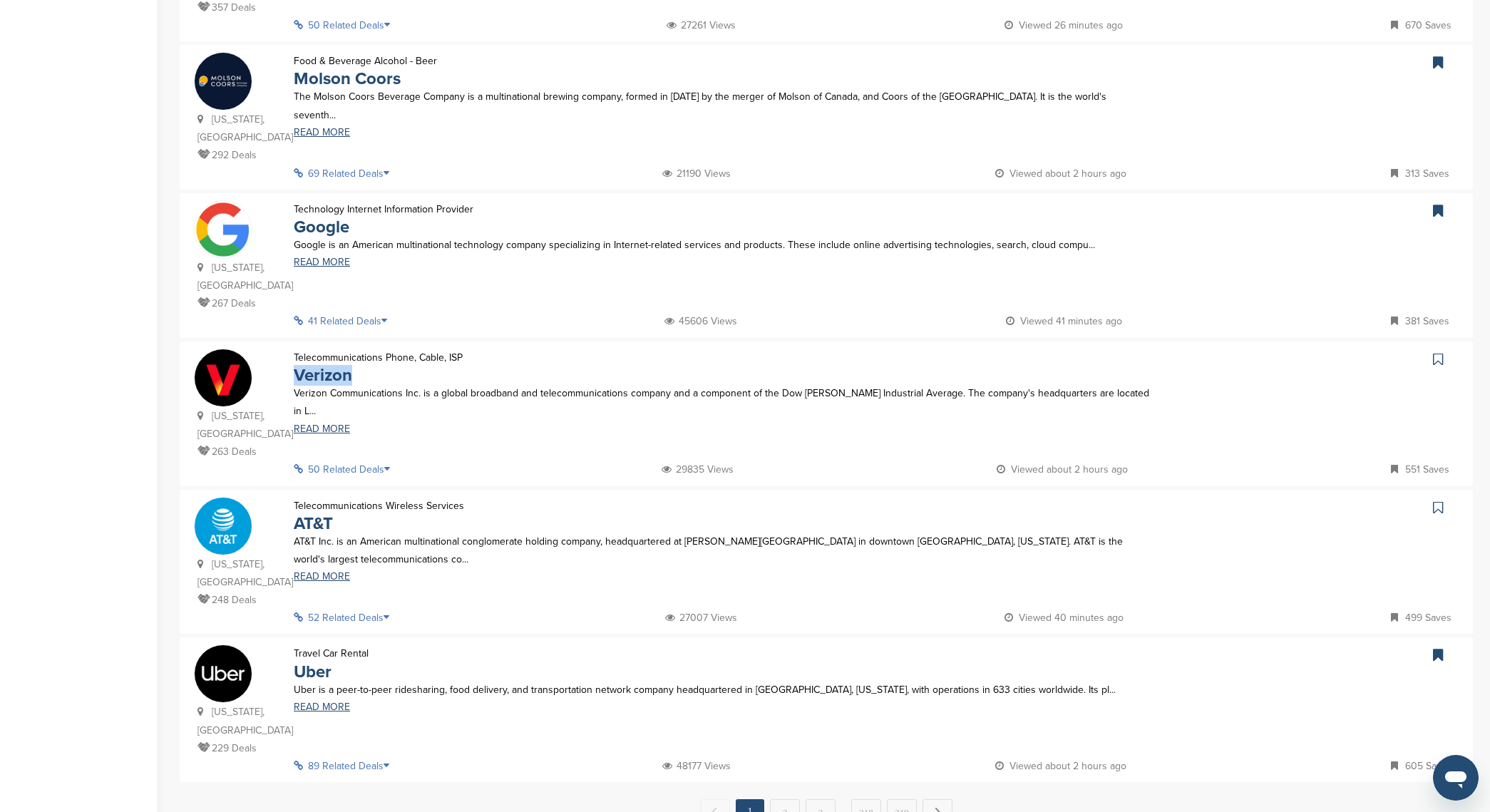
scroll to position [1035, 0]
click at [1444, 347] on link at bounding box center [1440, 357] width 20 height 21
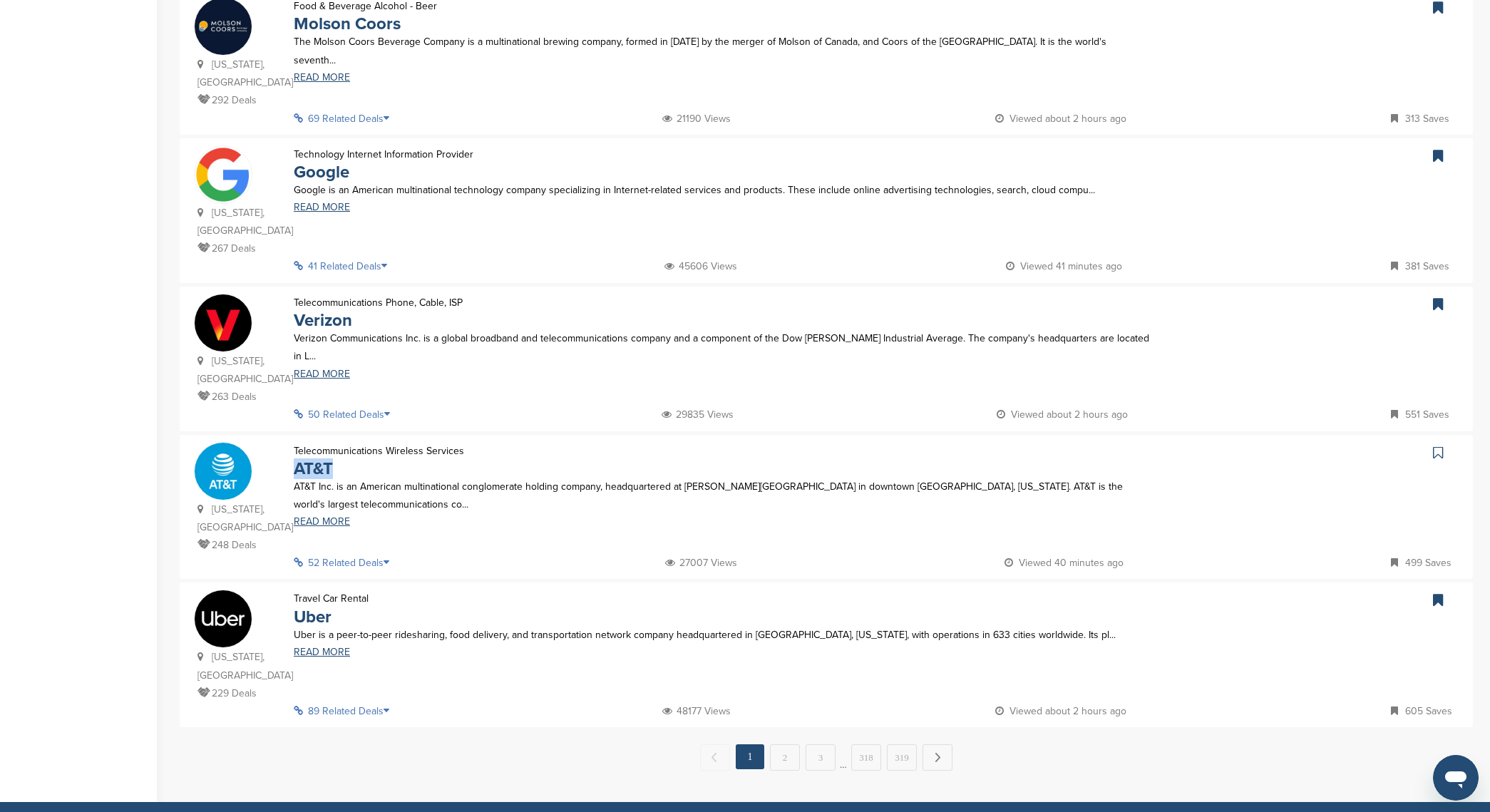
scroll to position [1090, 0]
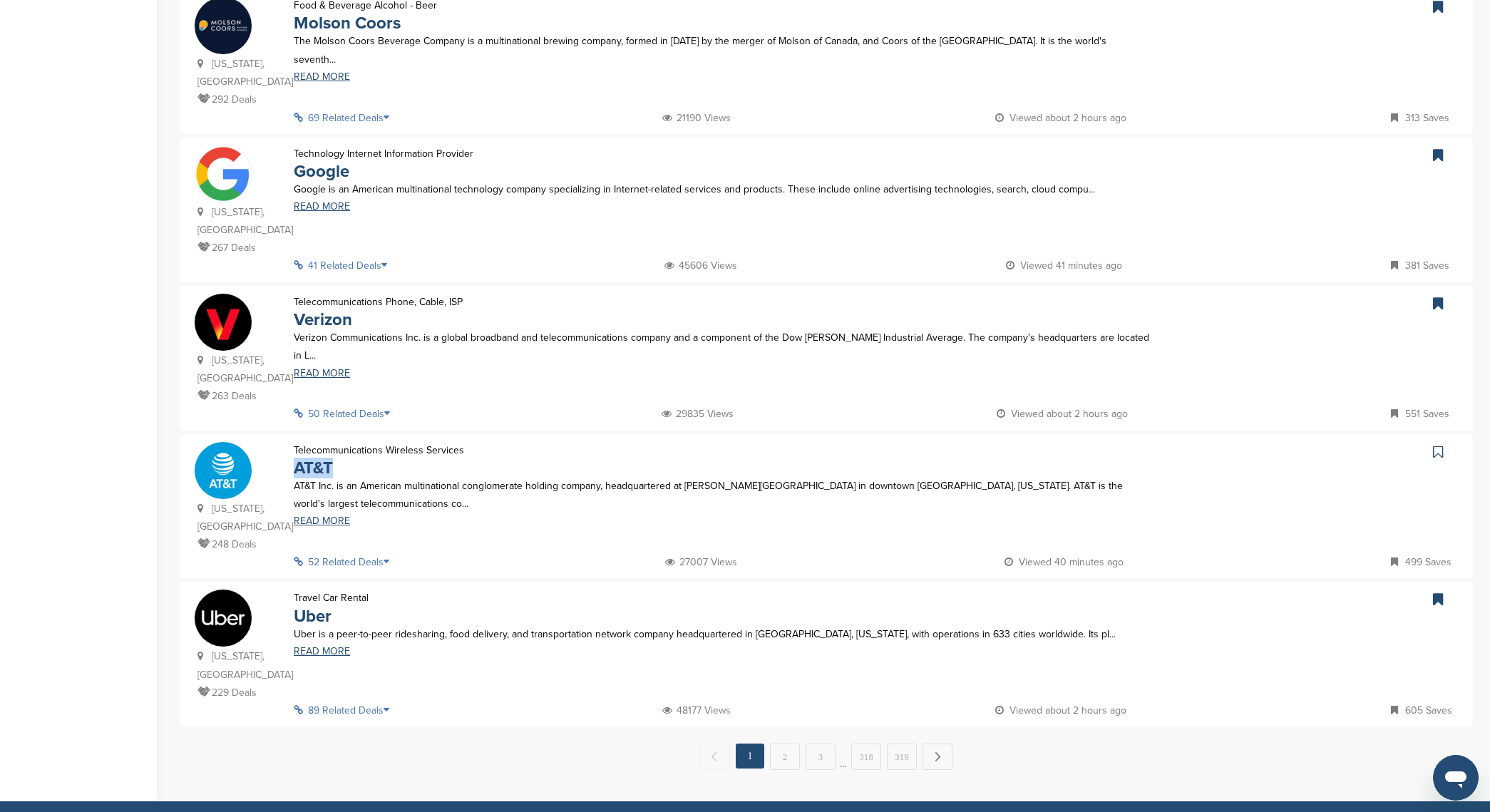
click at [1434, 442] on link at bounding box center [1440, 452] width 20 height 21
click at [1437, 445] on icon at bounding box center [1438, 452] width 10 height 14
click at [789, 743] on link "2" at bounding box center [785, 756] width 30 height 26
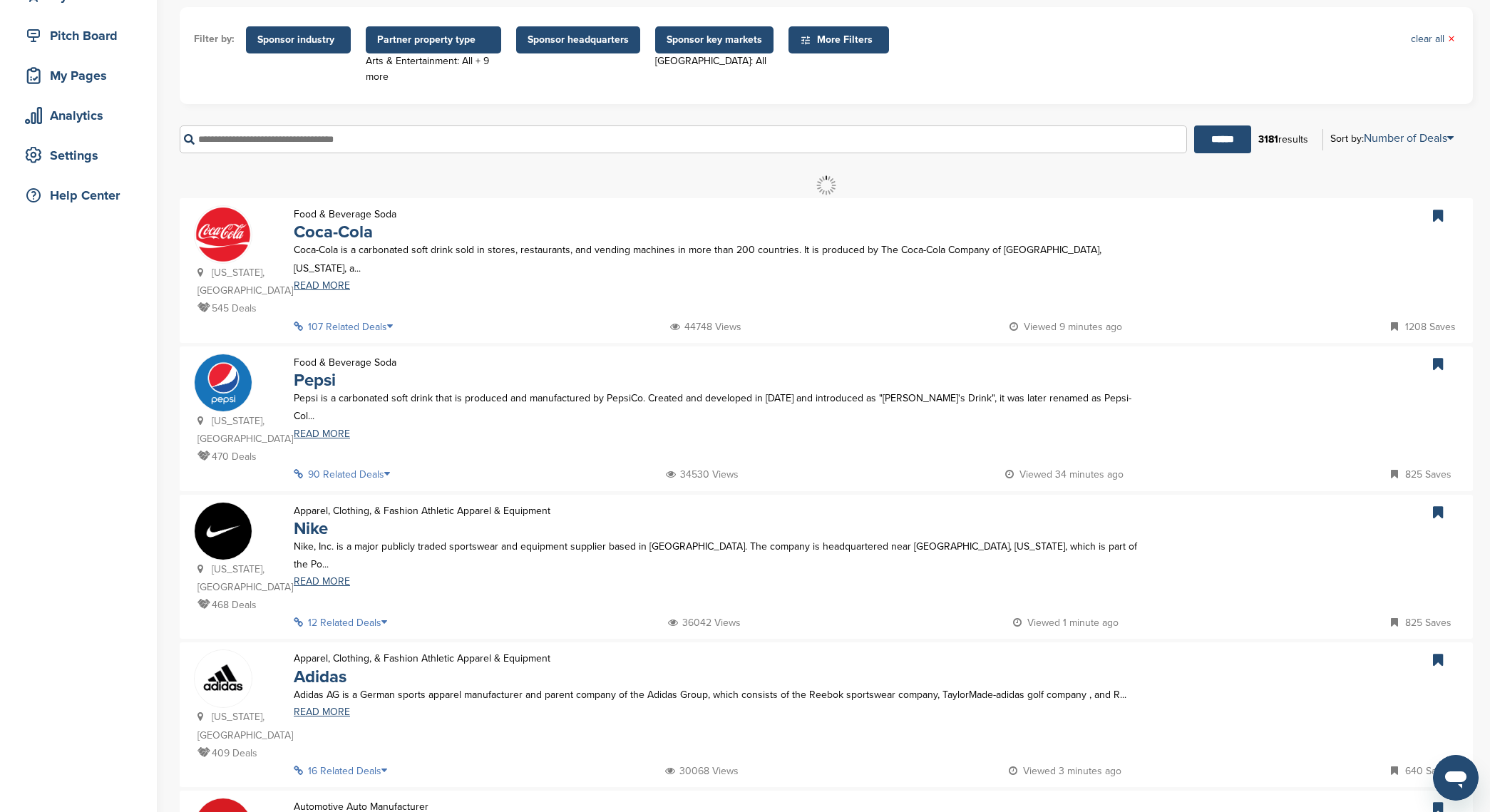
scroll to position [0, 0]
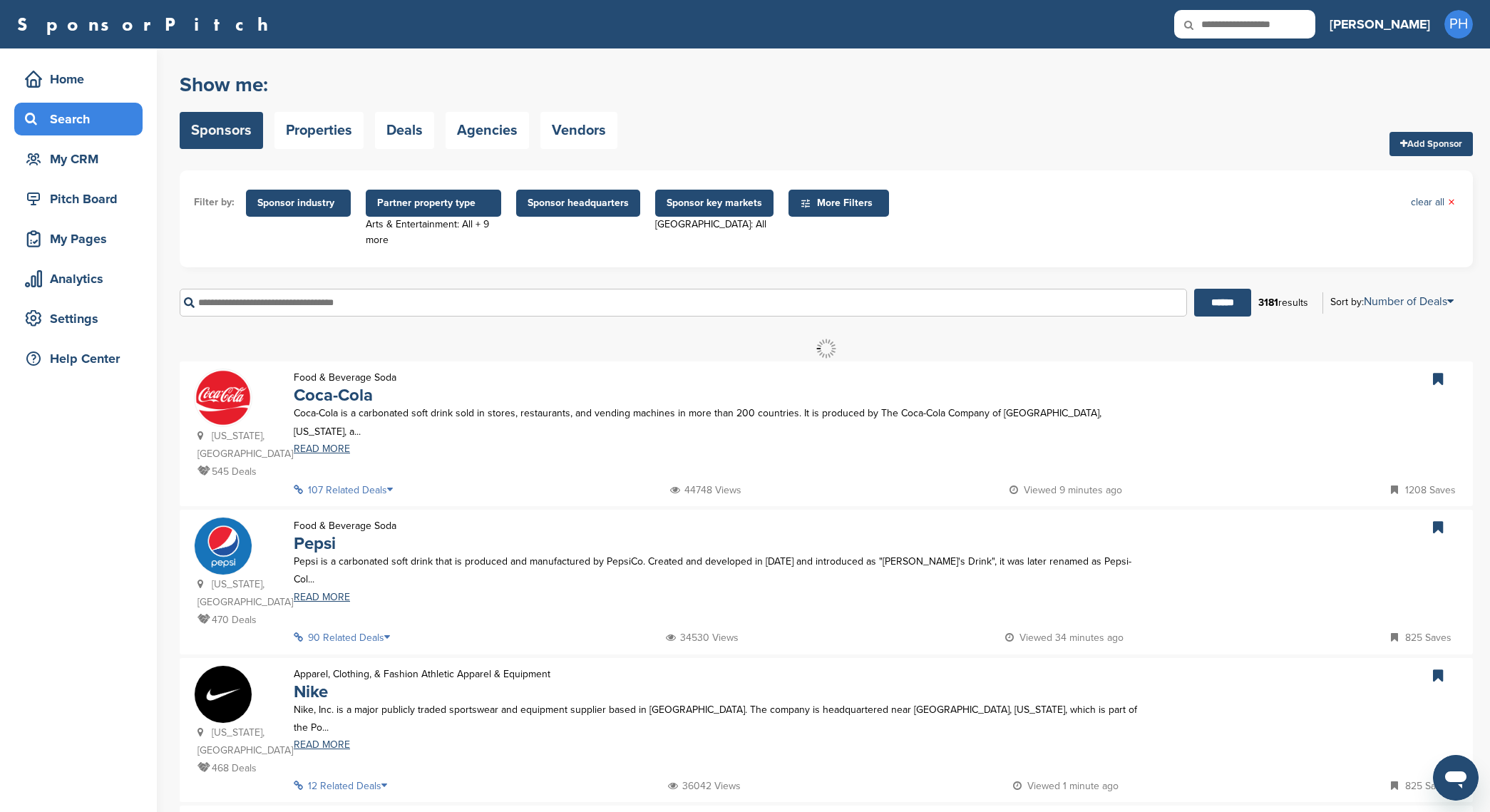
click at [842, 216] on span "More Filters" at bounding box center [839, 203] width 101 height 27
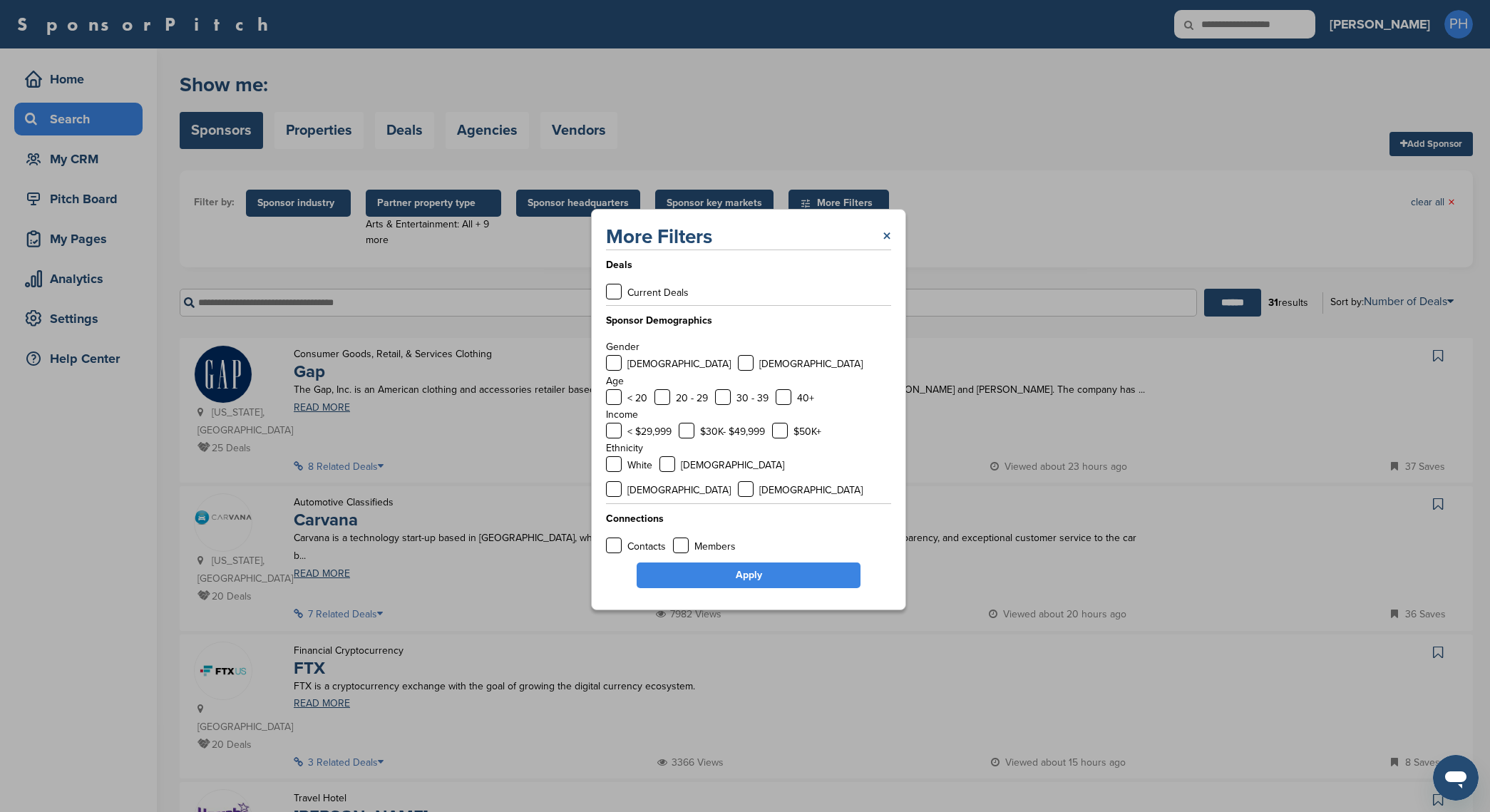
click at [886, 241] on link "×" at bounding box center [886, 237] width 8 height 26
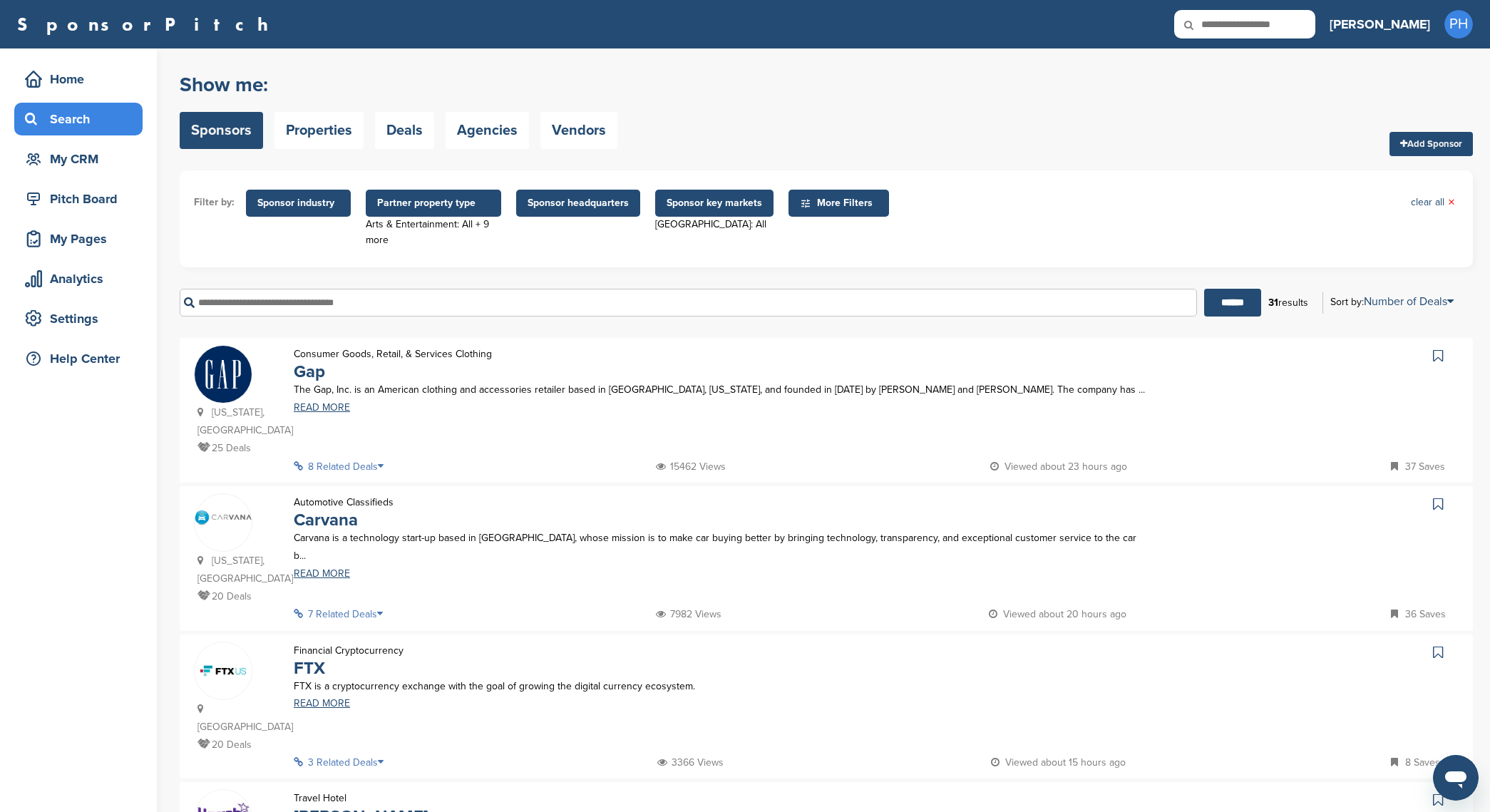
click at [1441, 356] on icon at bounding box center [1438, 356] width 10 height 14
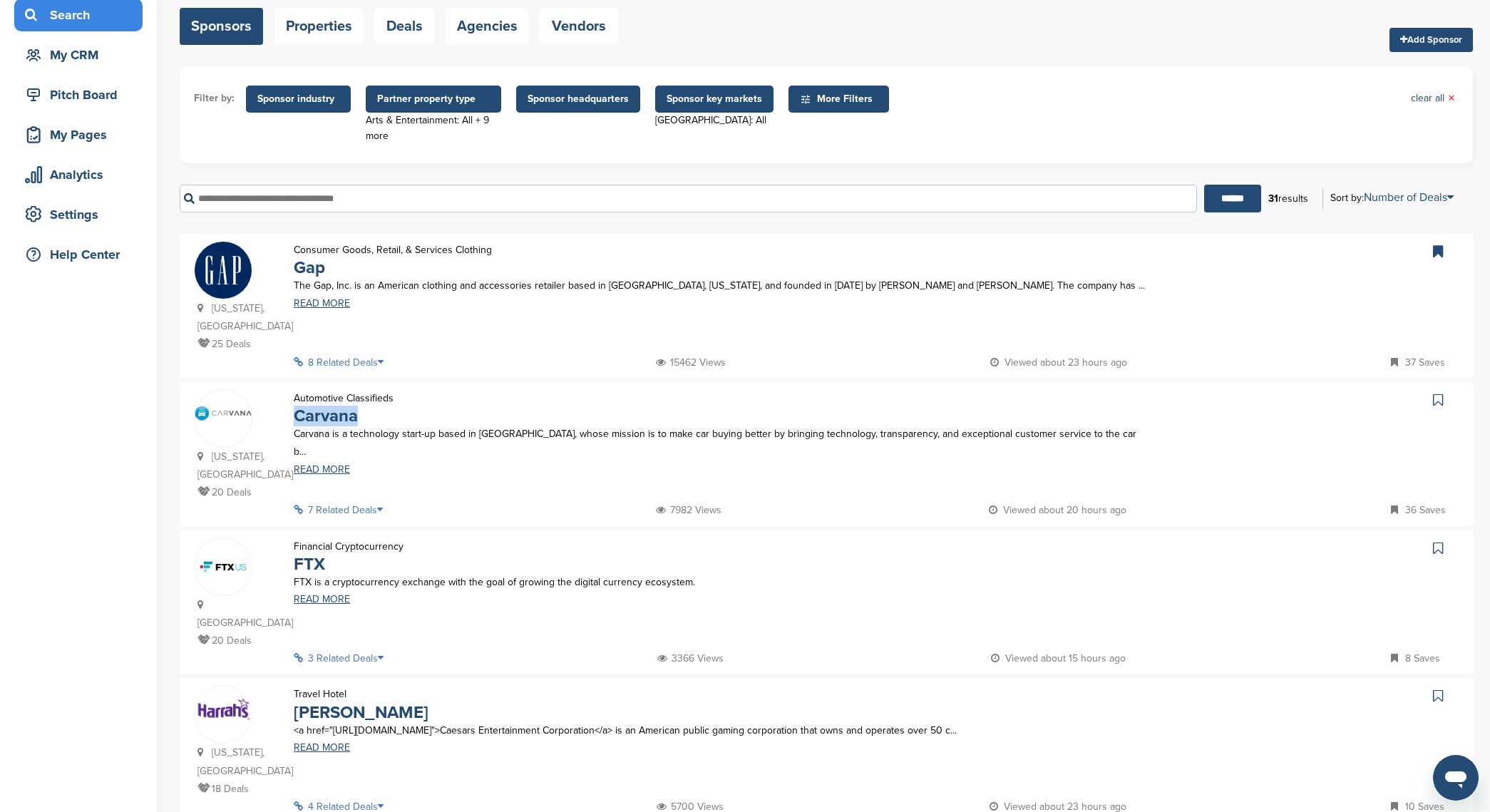
scroll to position [193, 0]
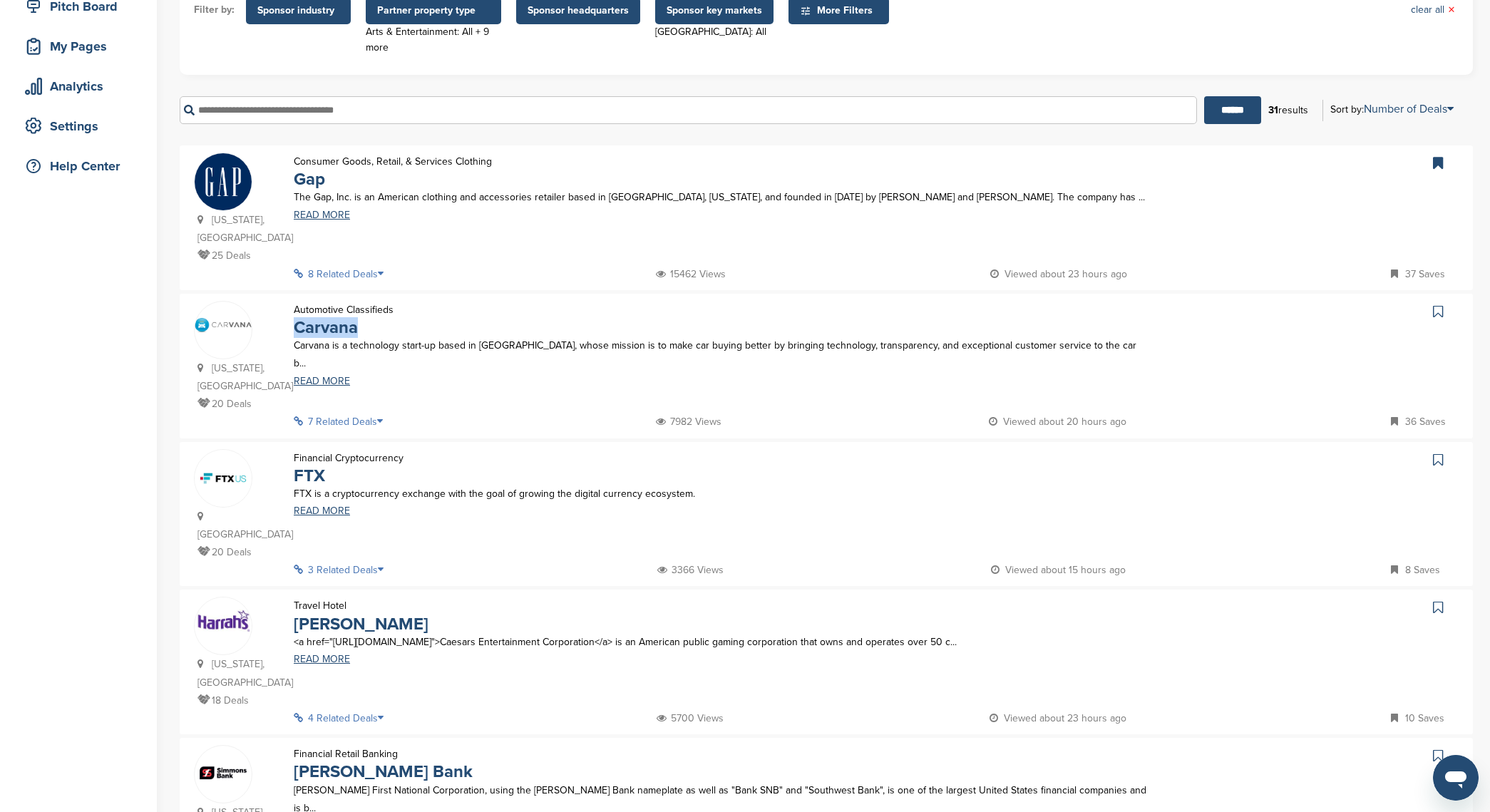
click at [1443, 317] on icon at bounding box center [1438, 311] width 10 height 14
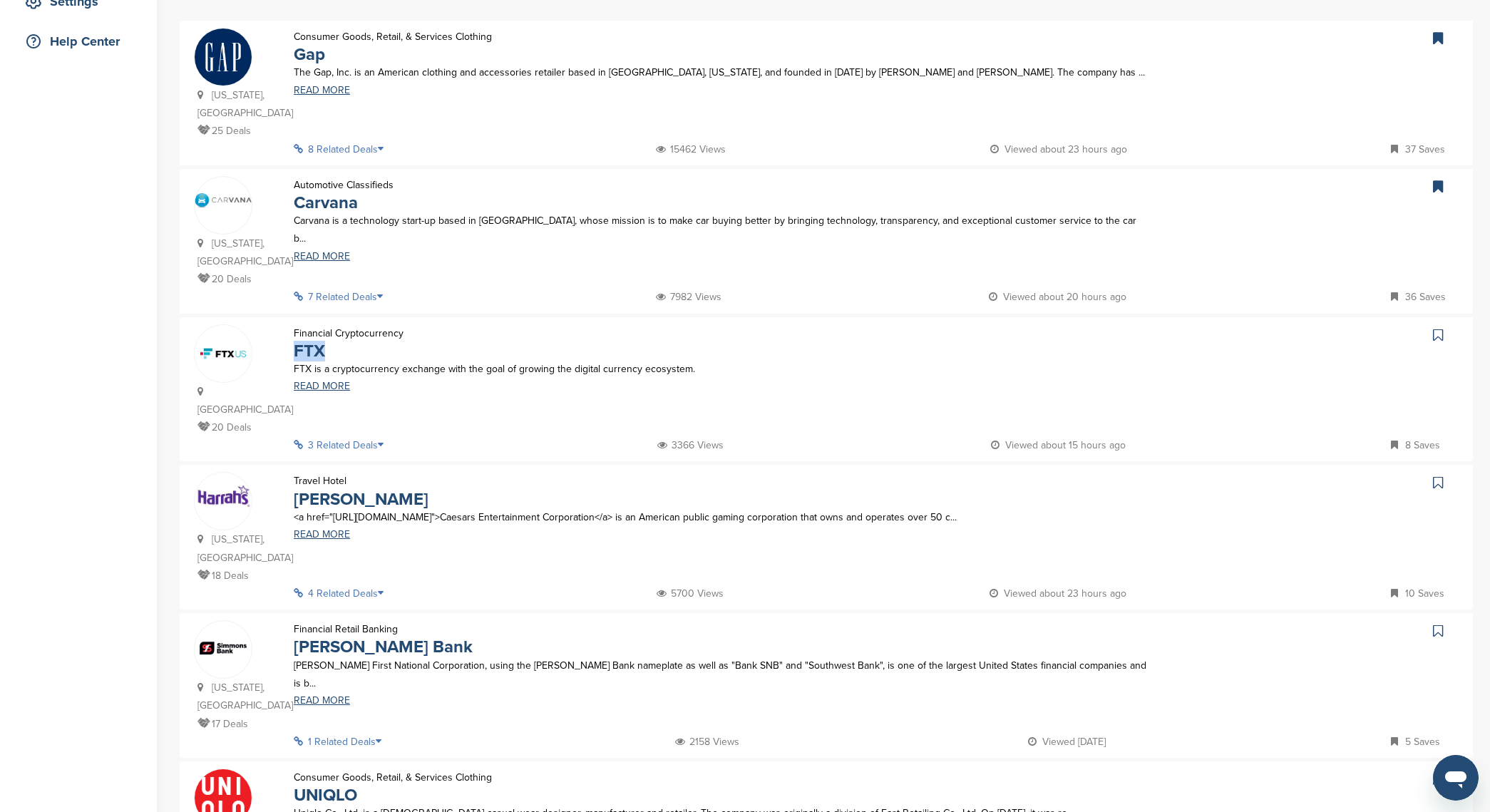
scroll to position [318, 0]
click at [1441, 324] on link at bounding box center [1440, 334] width 20 height 21
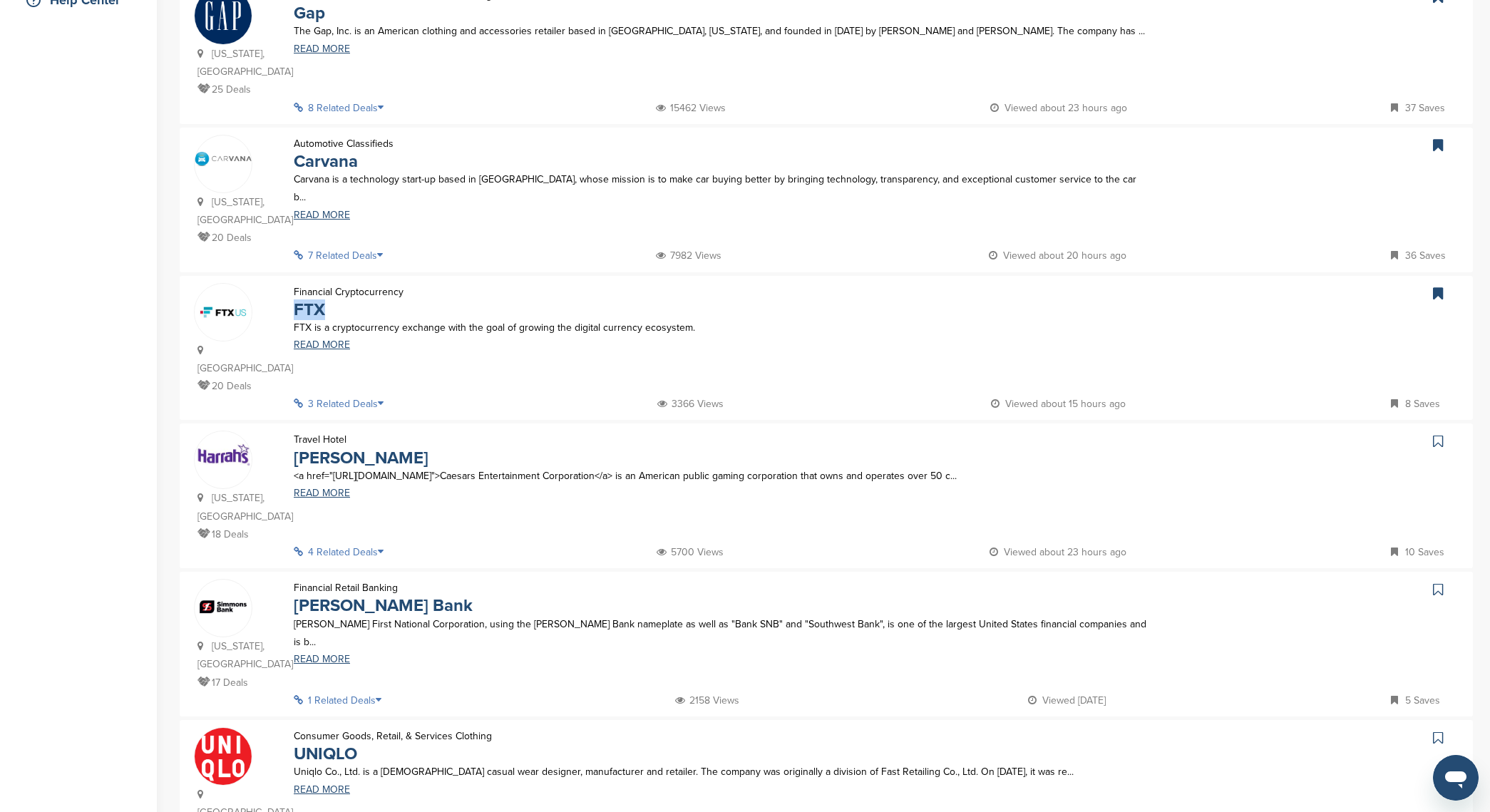
scroll to position [400, 0]
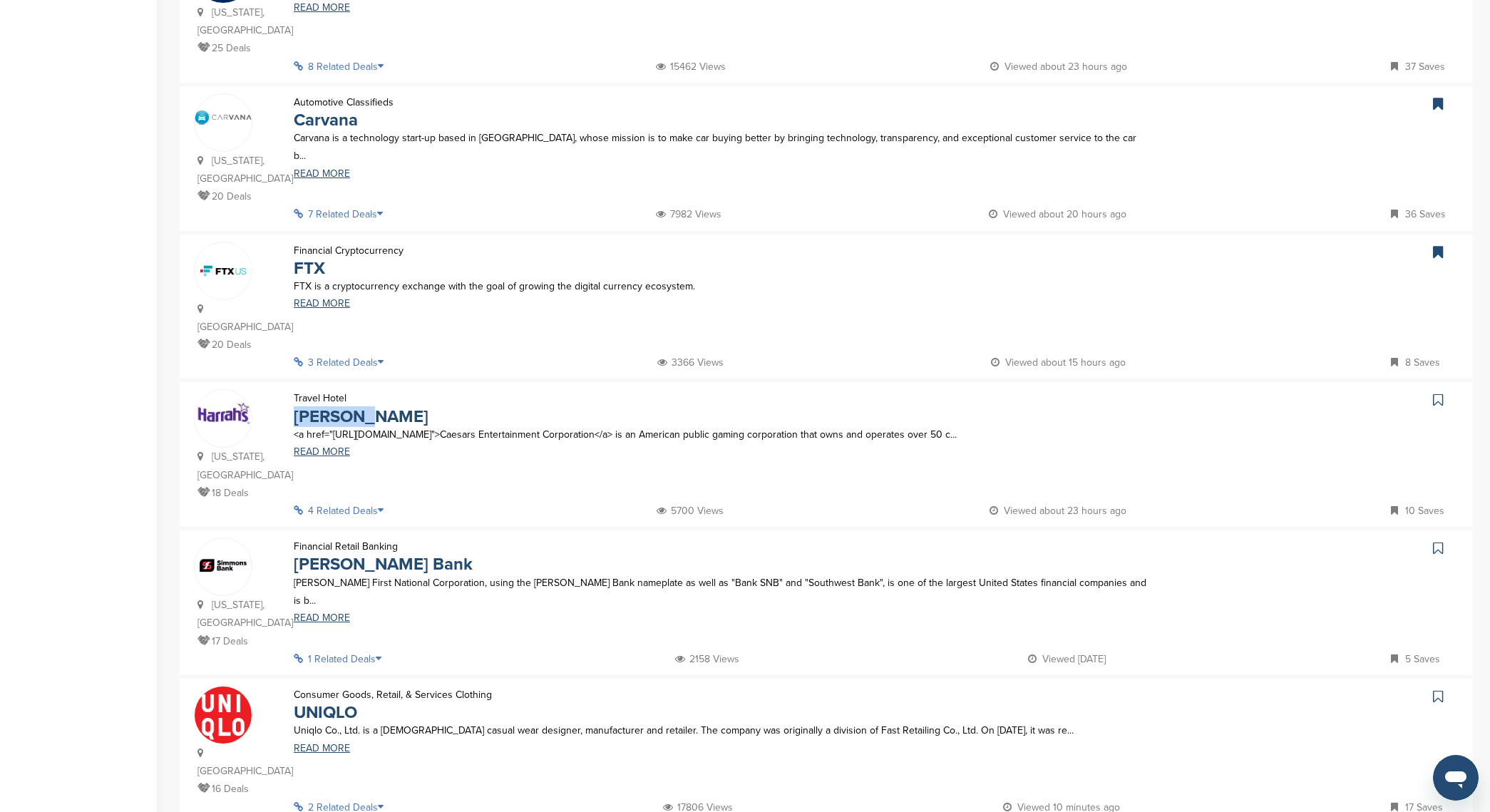
click at [1443, 393] on icon at bounding box center [1438, 399] width 10 height 14
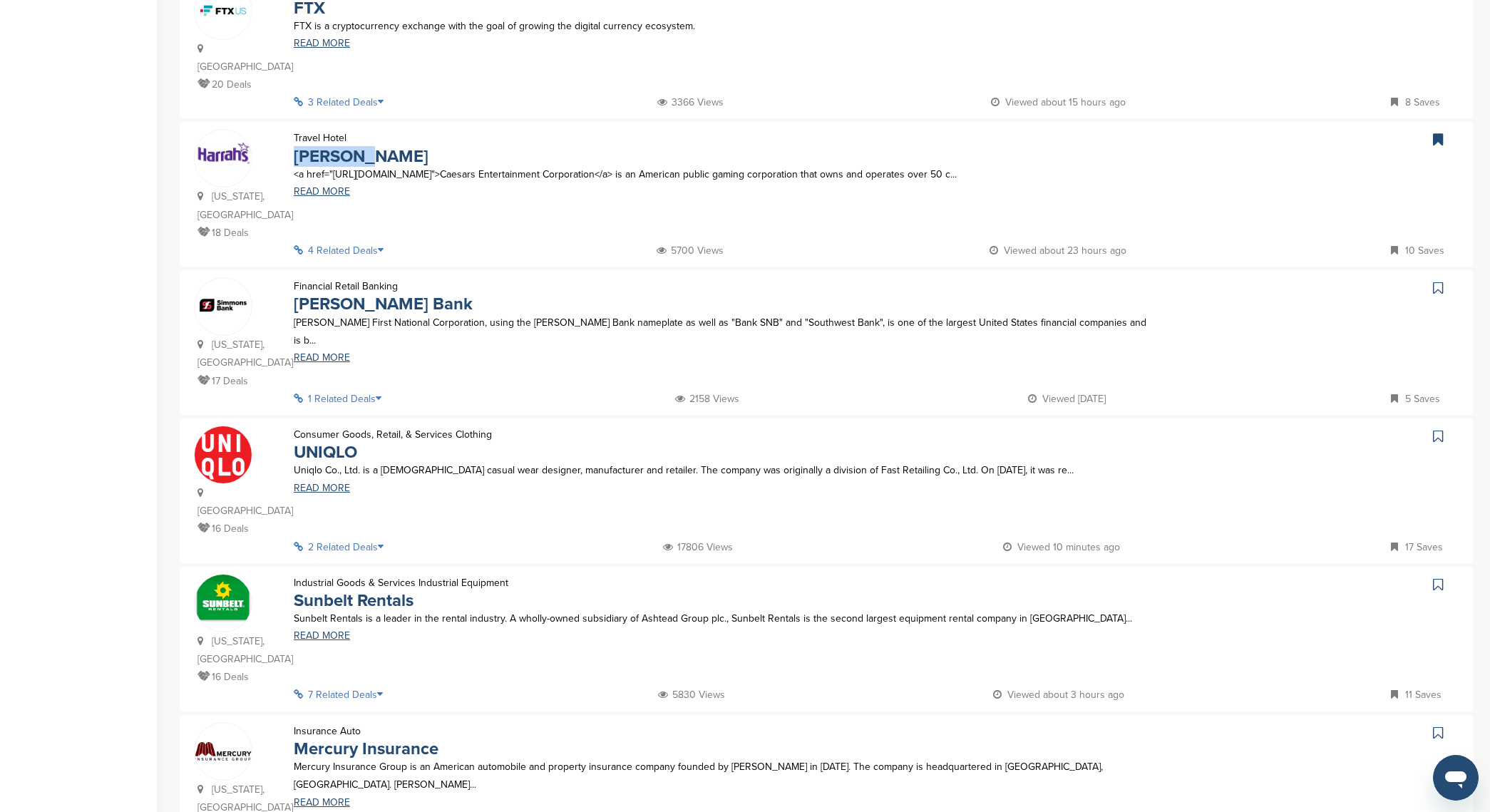
scroll to position [733, 0]
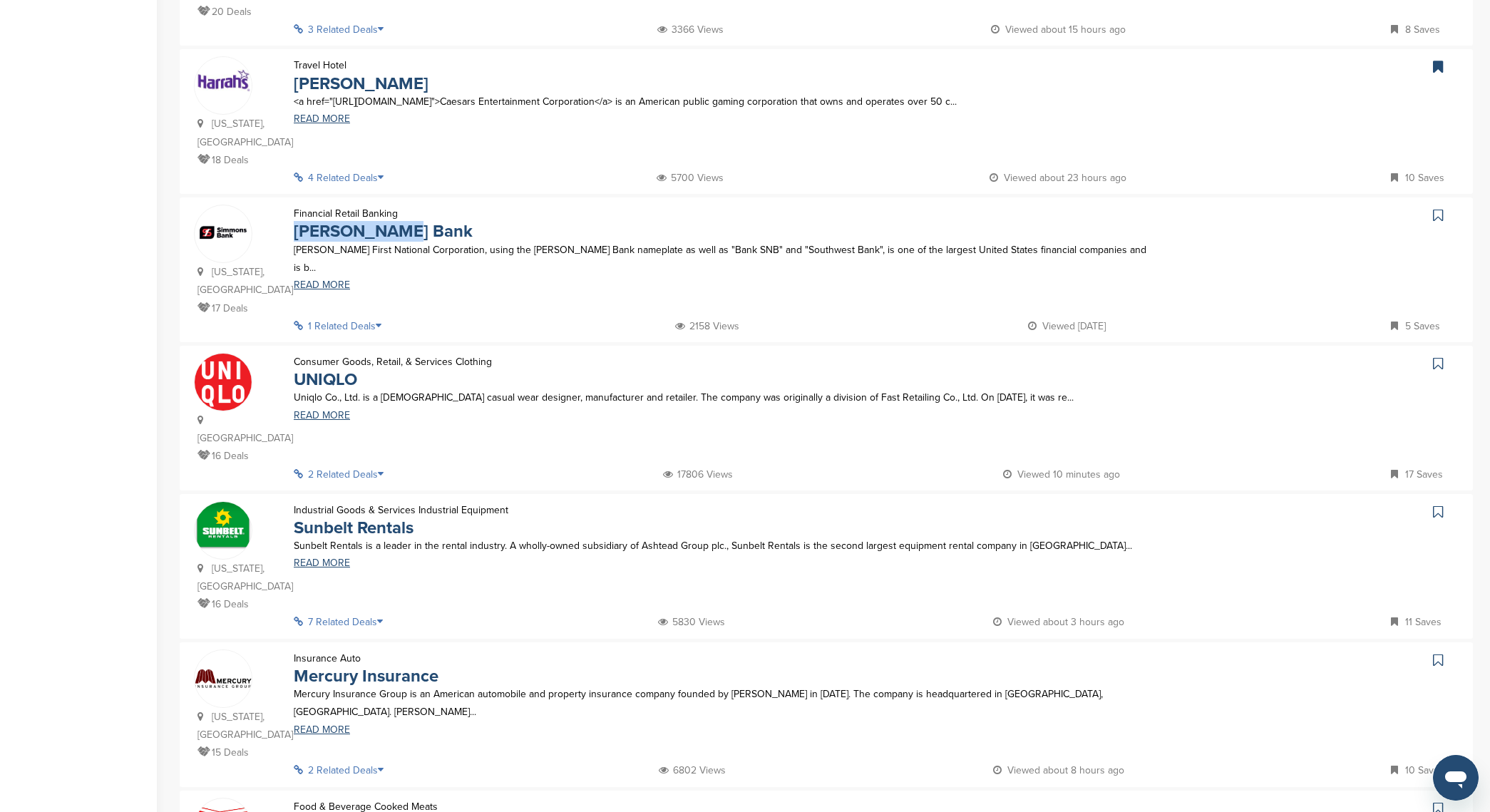
click at [1434, 208] on icon at bounding box center [1438, 215] width 10 height 14
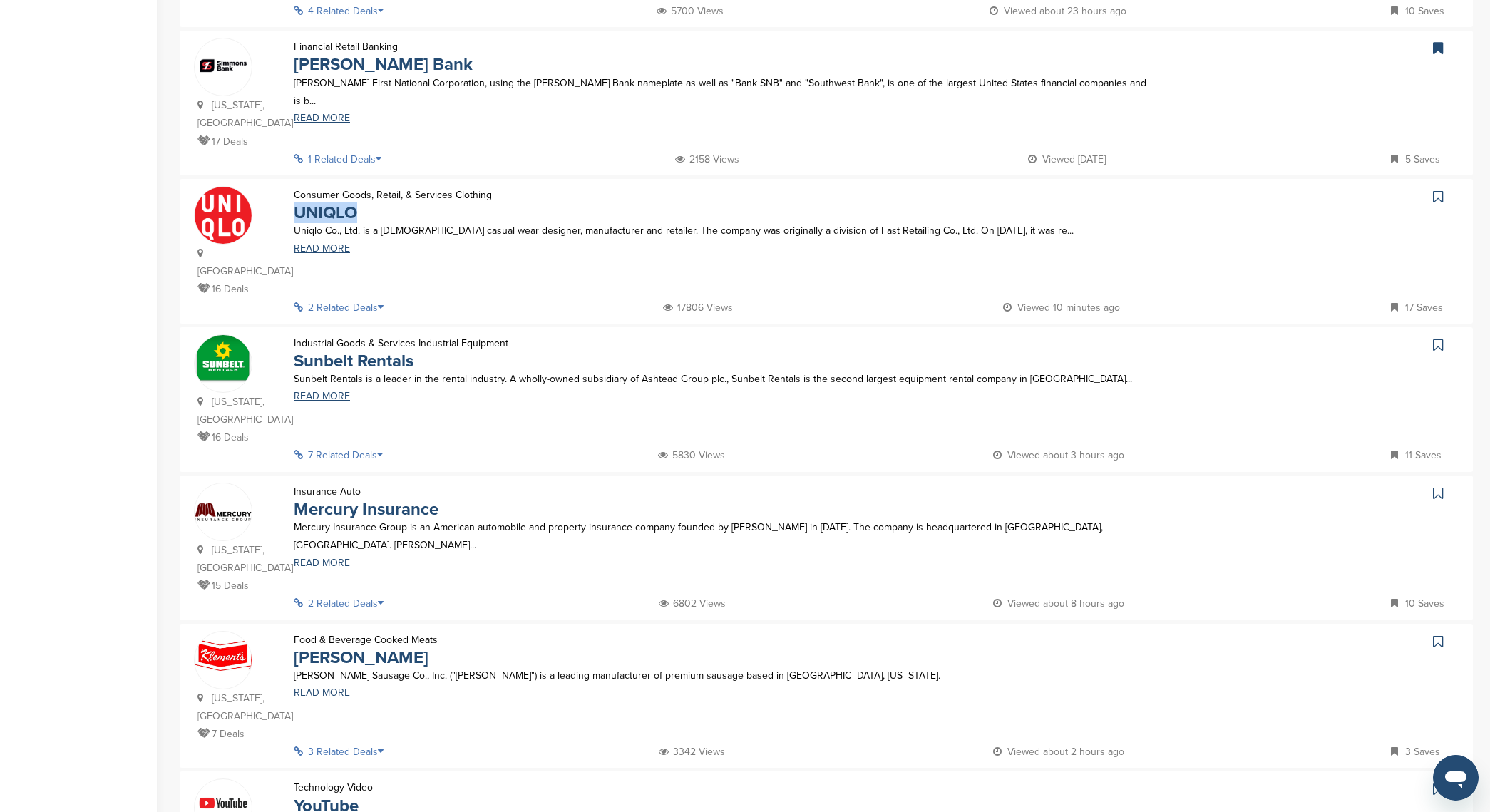
scroll to position [910, 0]
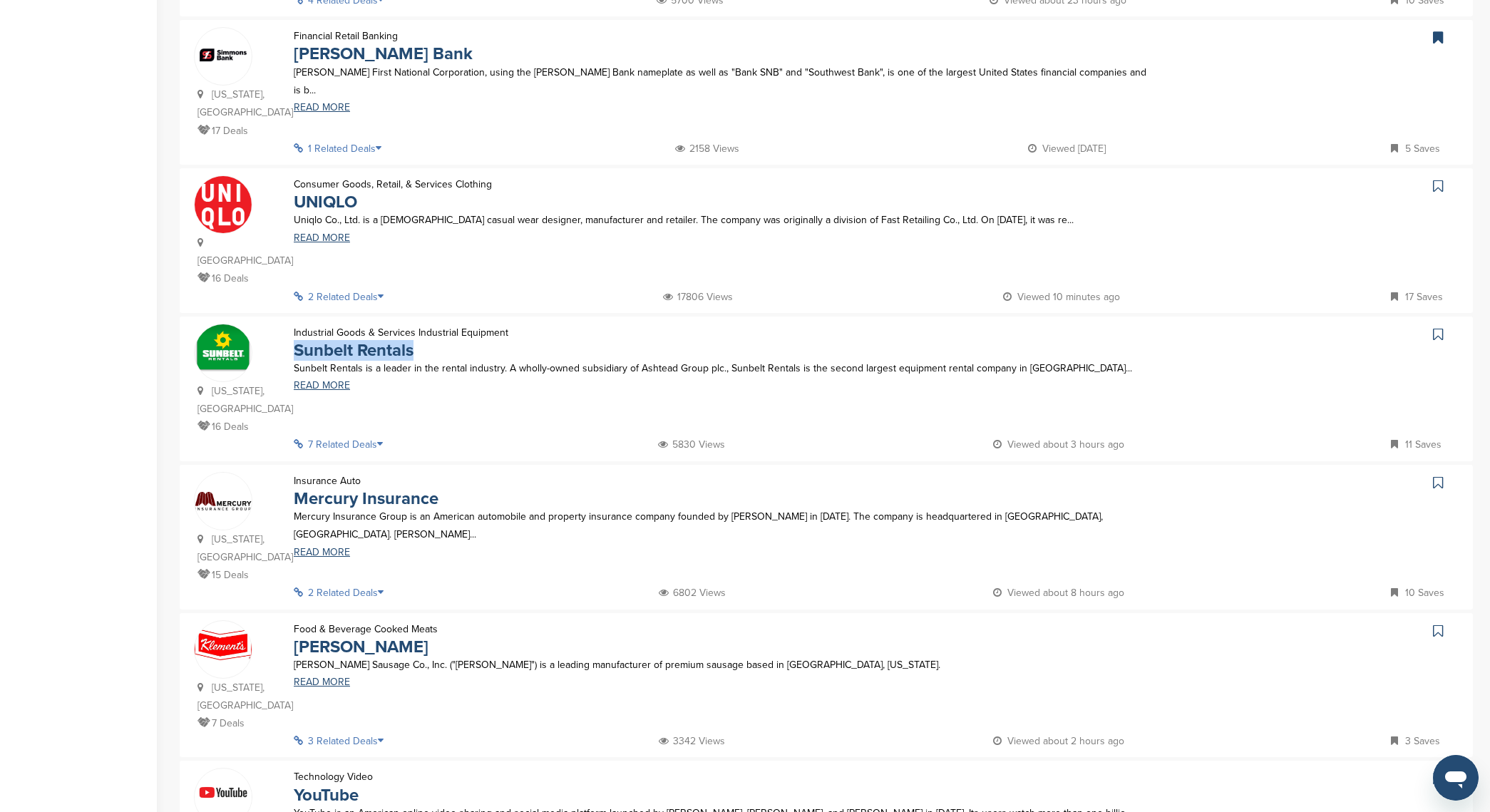
click at [1446, 175] on link at bounding box center [1440, 185] width 20 height 21
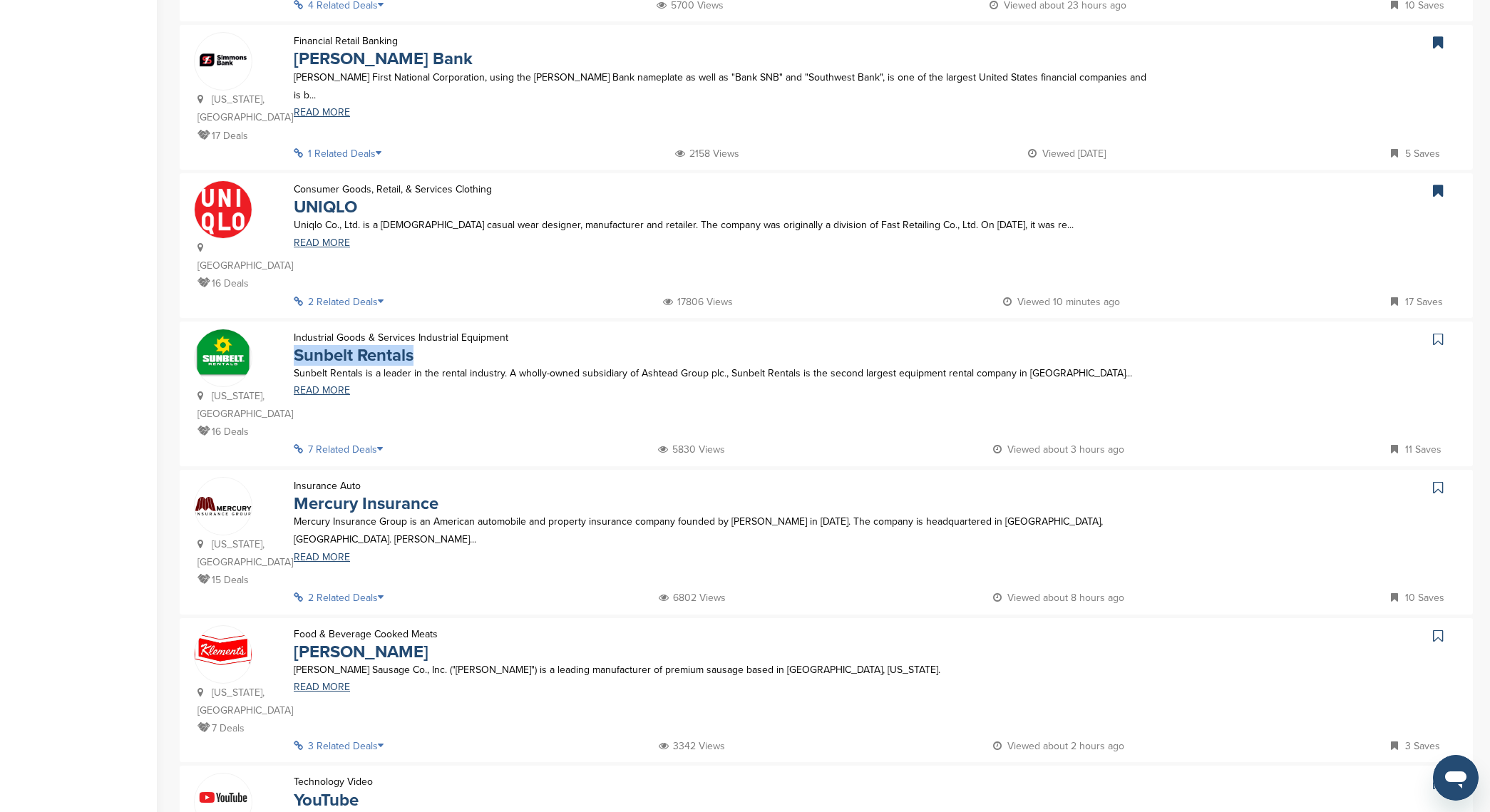
scroll to position [906, 0]
click at [1442, 331] on icon at bounding box center [1438, 338] width 10 height 14
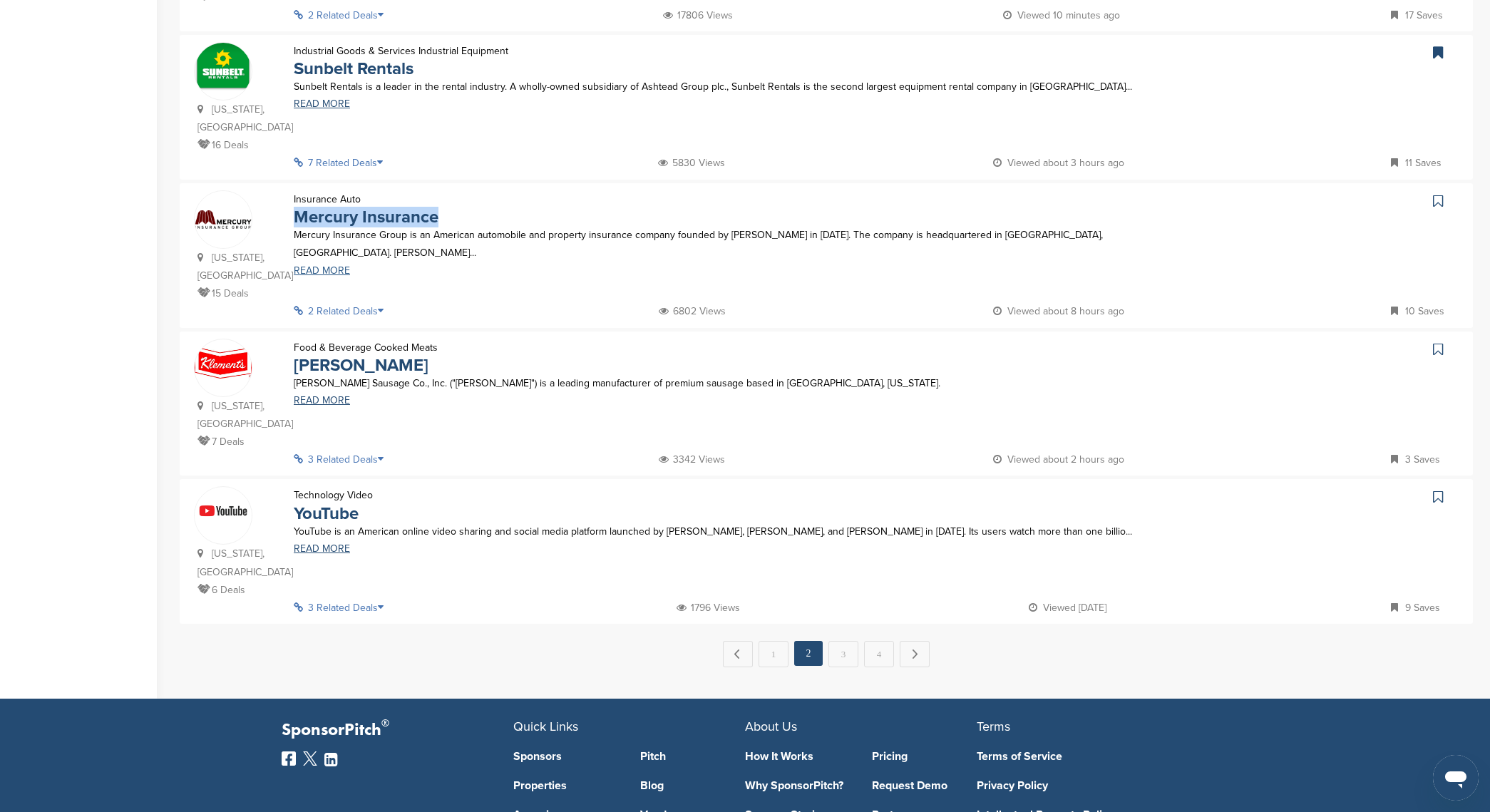
scroll to position [1201, 0]
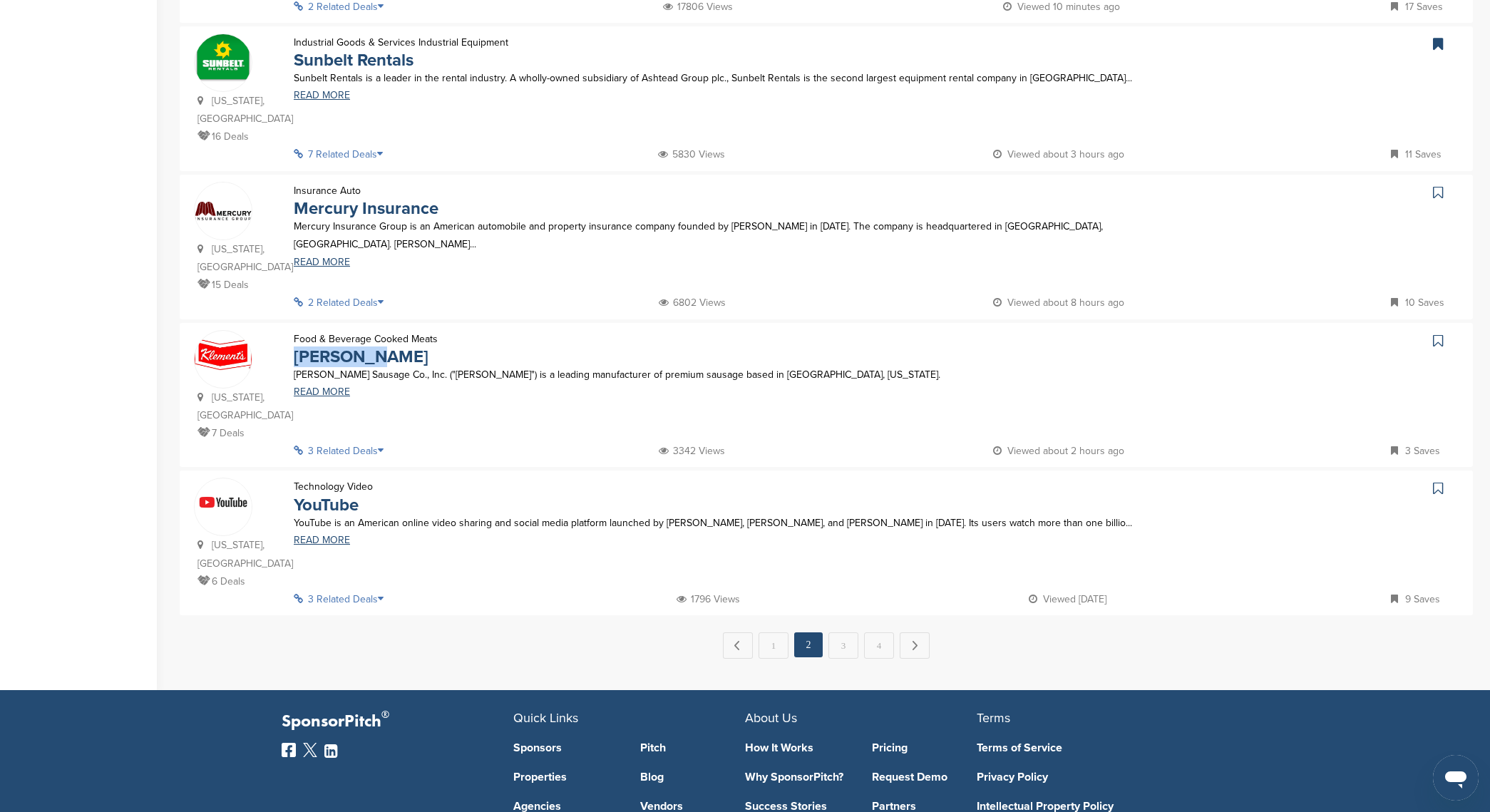
click at [1442, 333] on icon at bounding box center [1438, 340] width 10 height 14
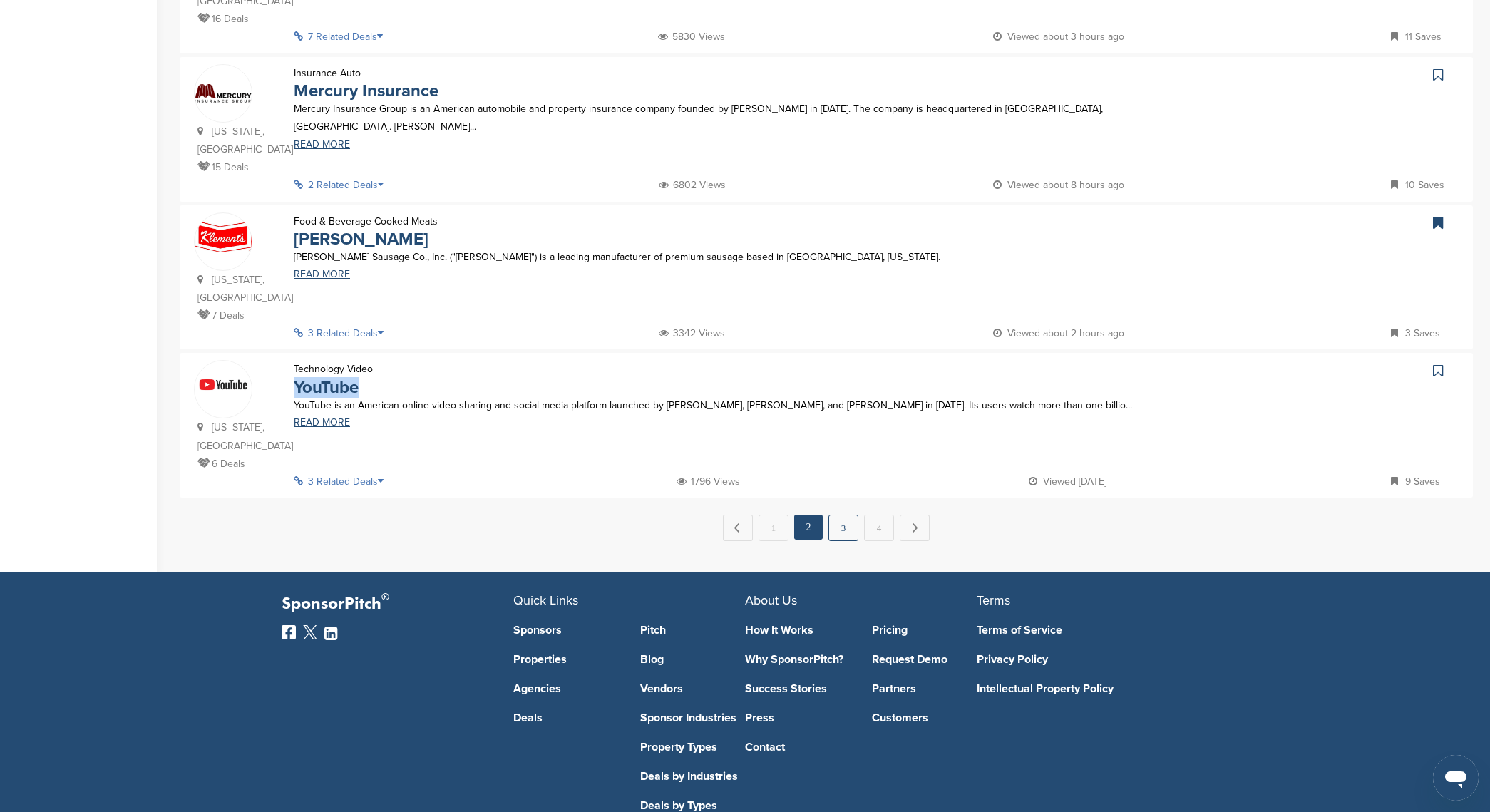
click at [842, 515] on link "3" at bounding box center [844, 528] width 30 height 26
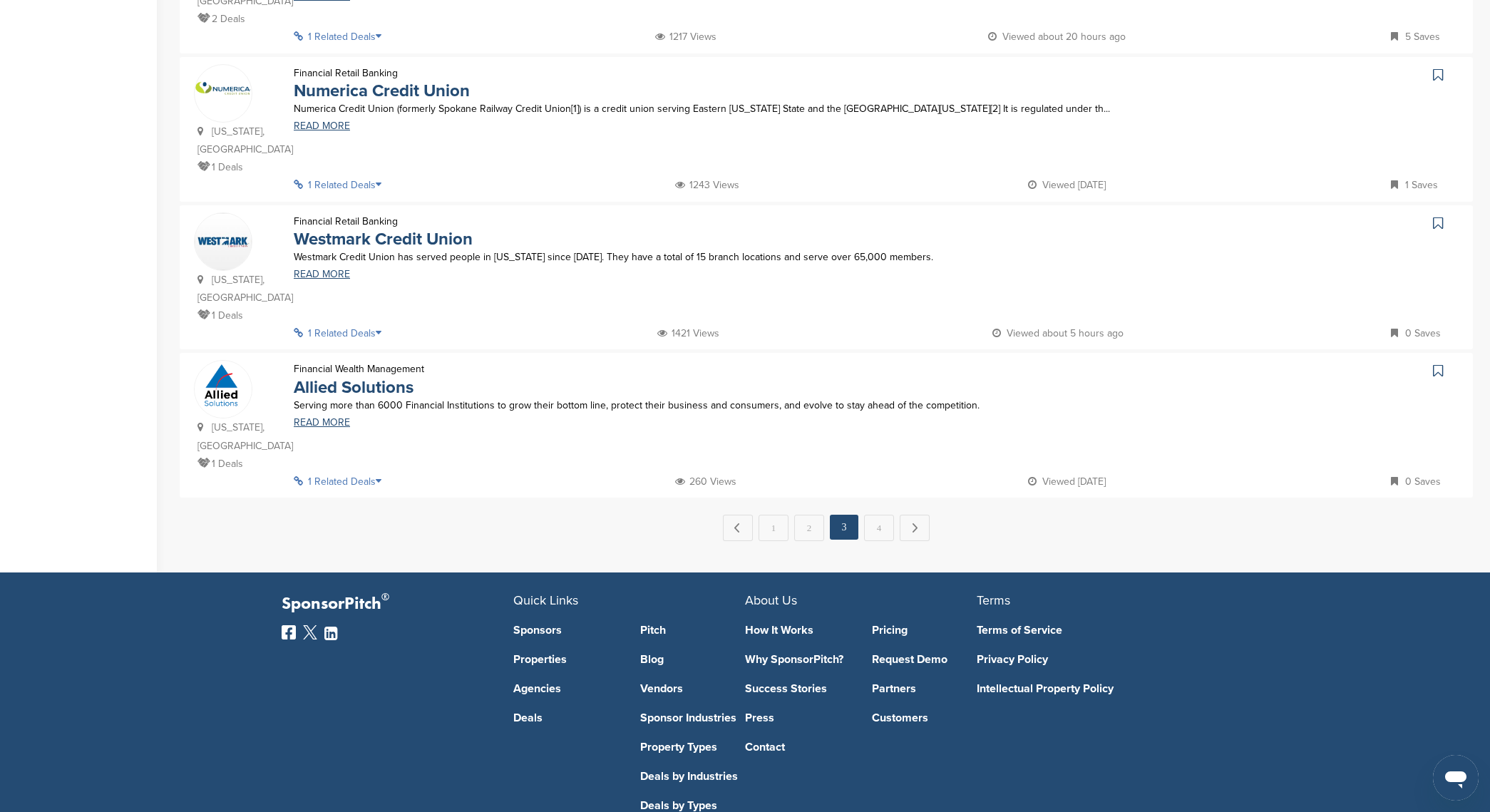
scroll to position [0, 0]
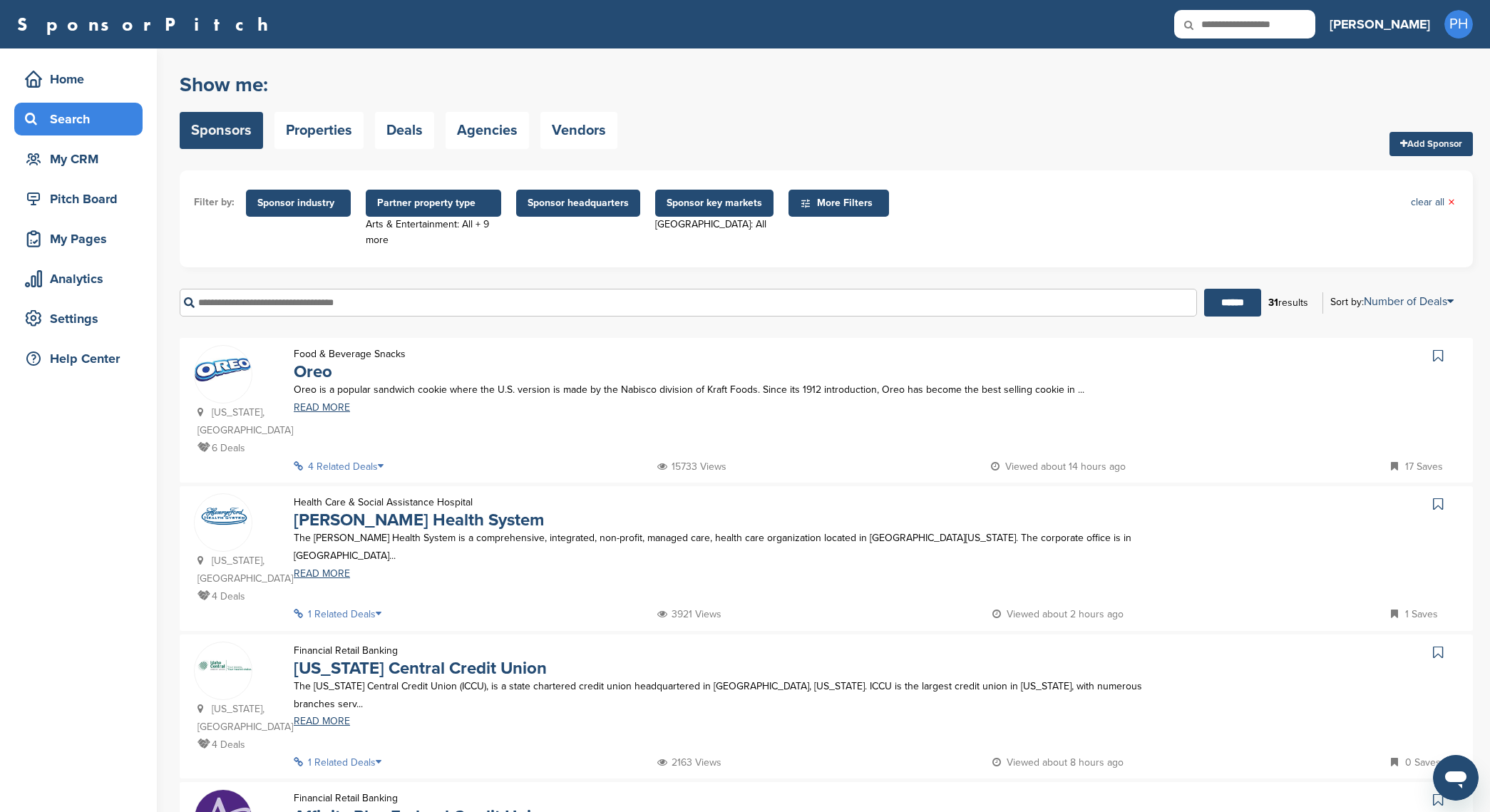
click at [836, 462] on div "4 Related Deals 15733 Views Viewed about 14 hours ago 17 Saves" at bounding box center [874, 466] width 1169 height 18
click at [1441, 355] on icon at bounding box center [1438, 356] width 10 height 14
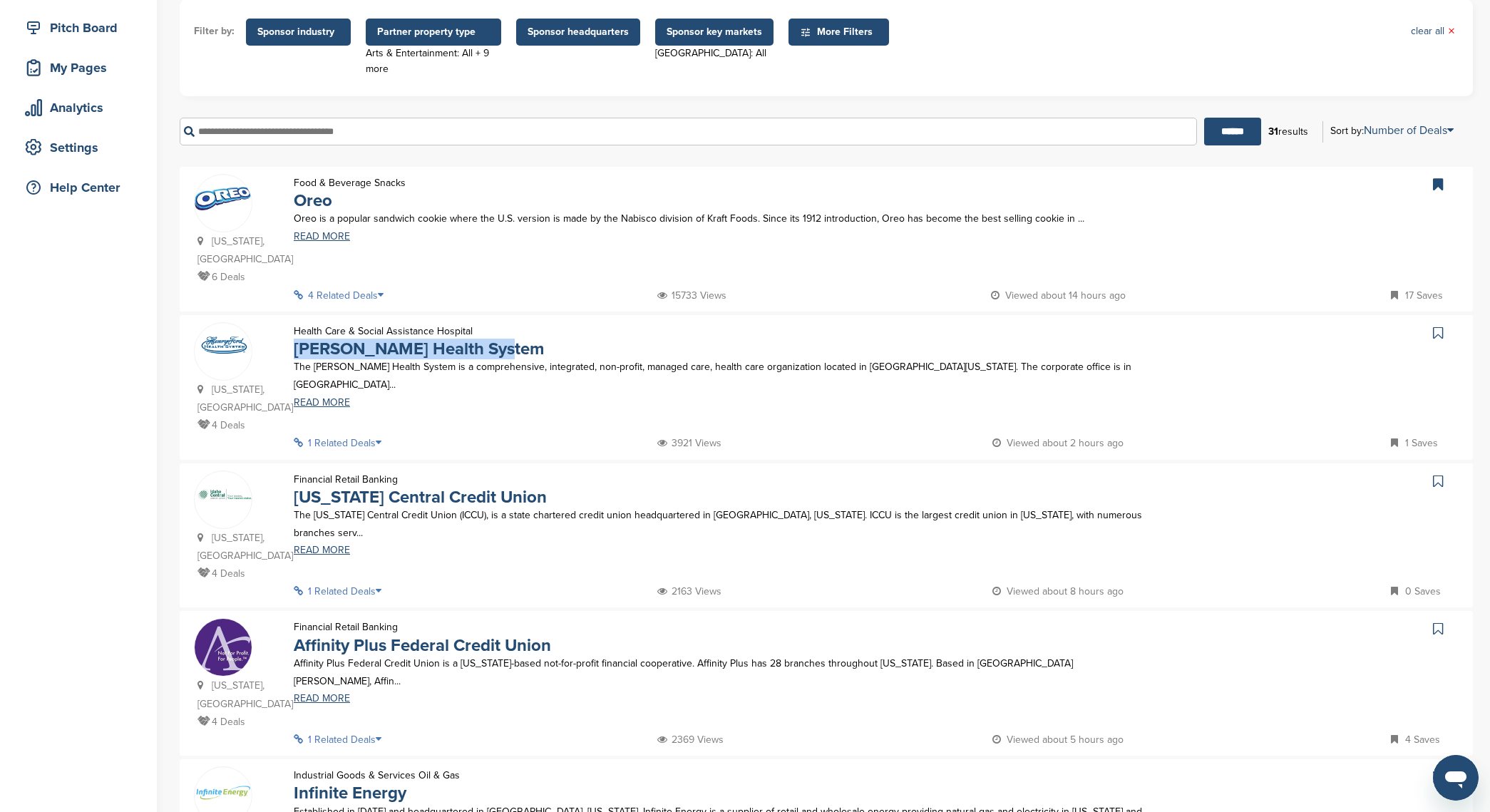
scroll to position [225, 0]
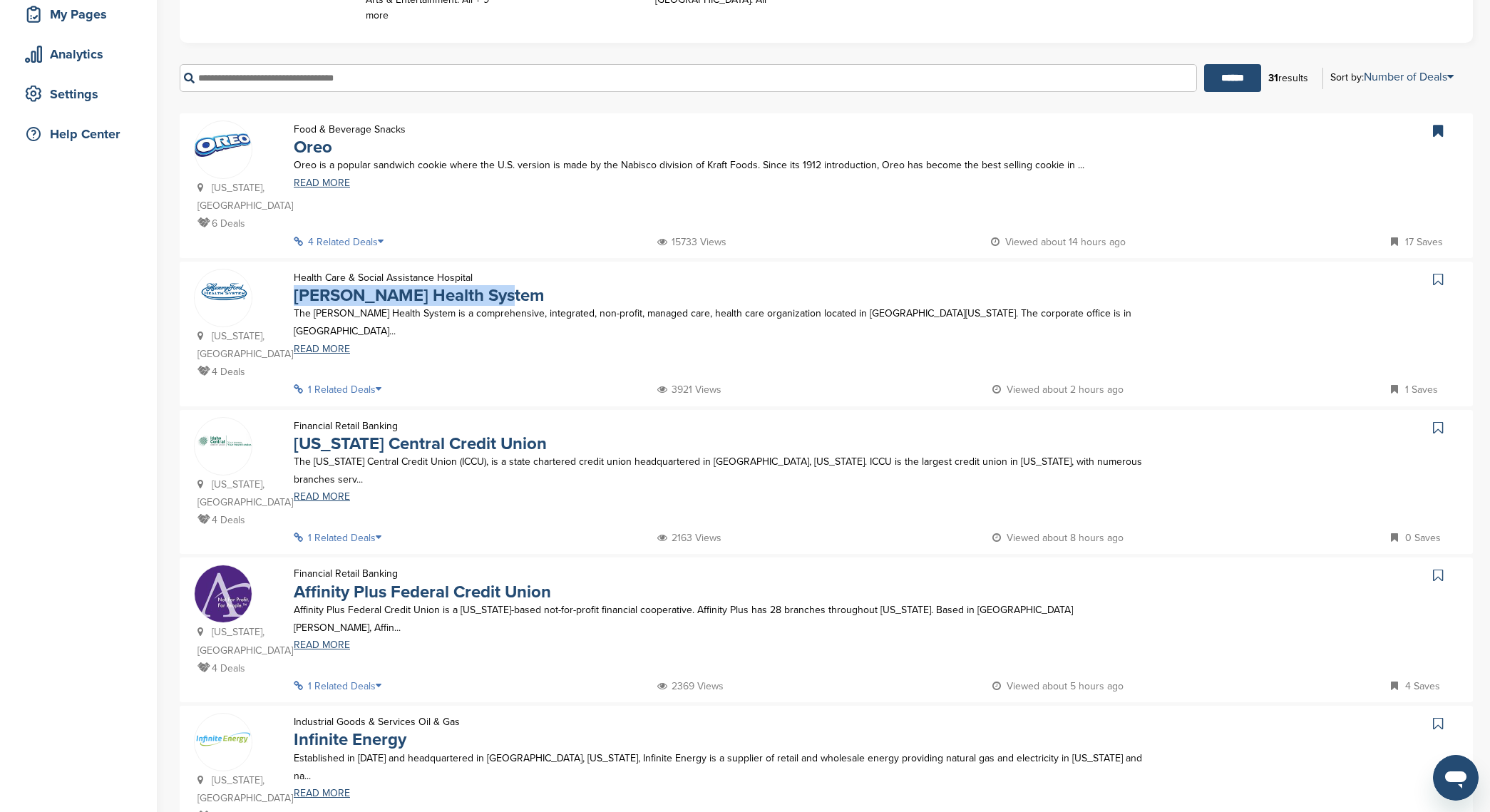
click at [1443, 278] on icon at bounding box center [1438, 279] width 10 height 14
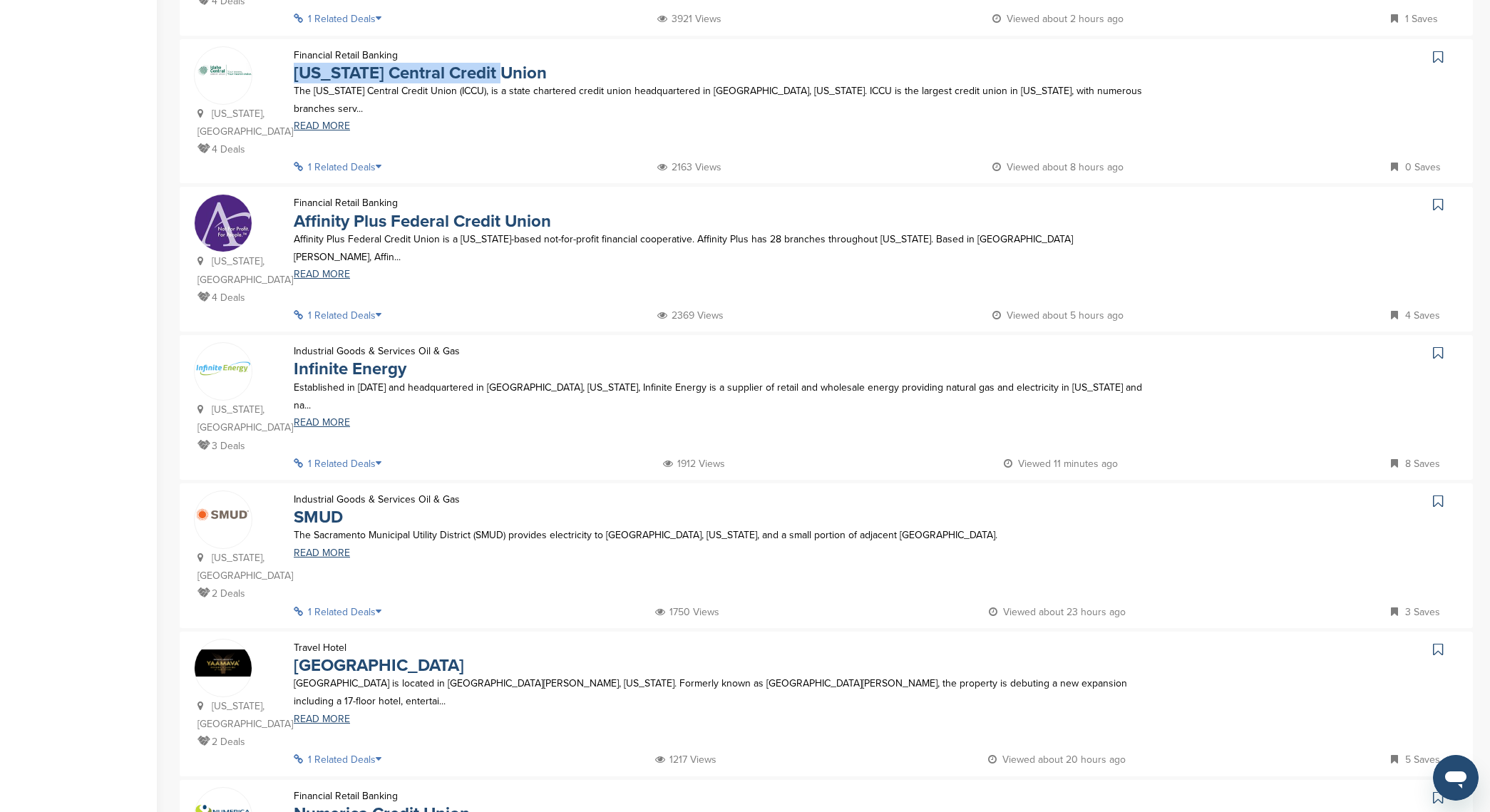
scroll to position [596, 0]
click at [1442, 49] on icon at bounding box center [1438, 56] width 10 height 14
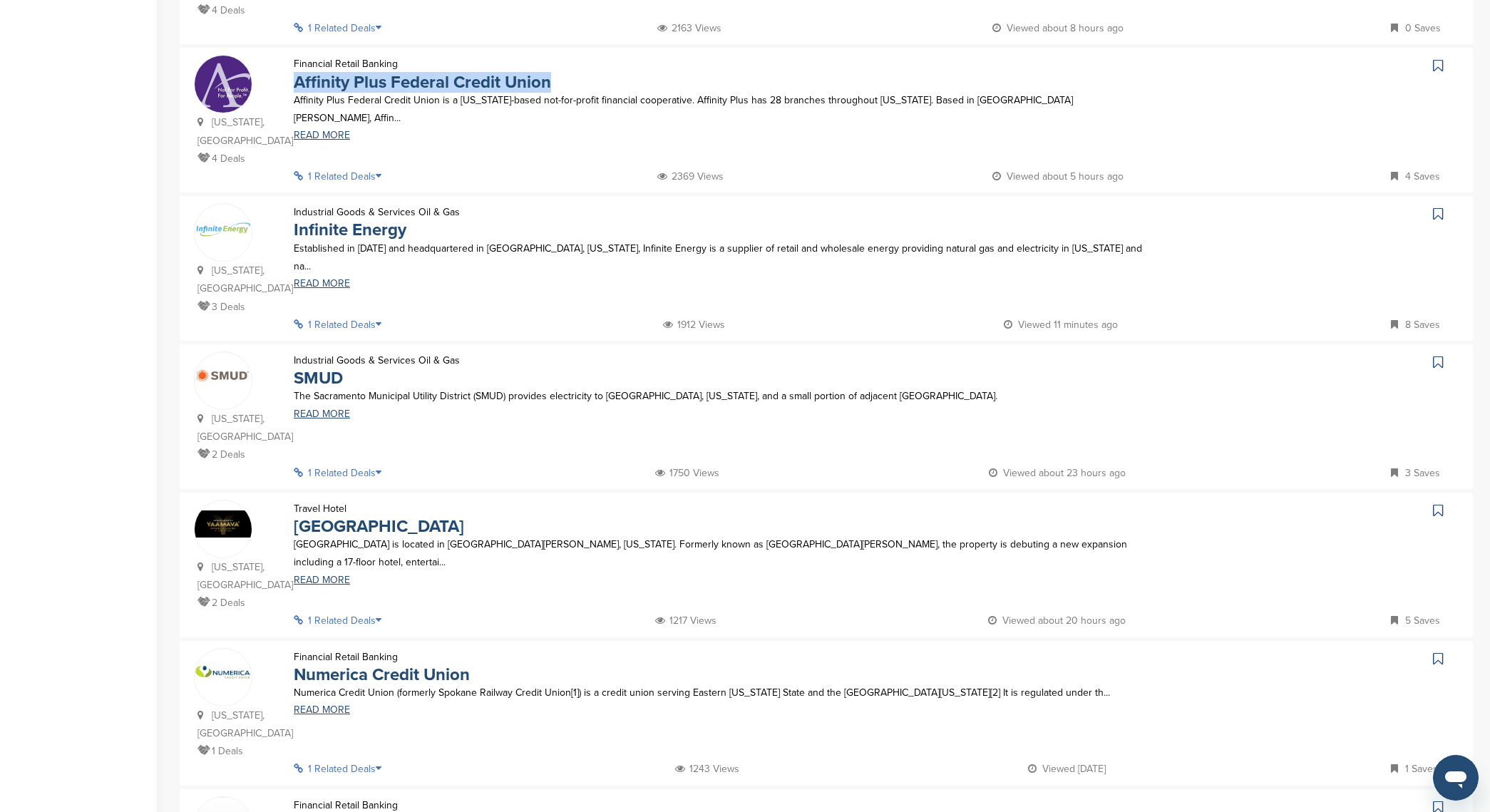
scroll to position [723, 0]
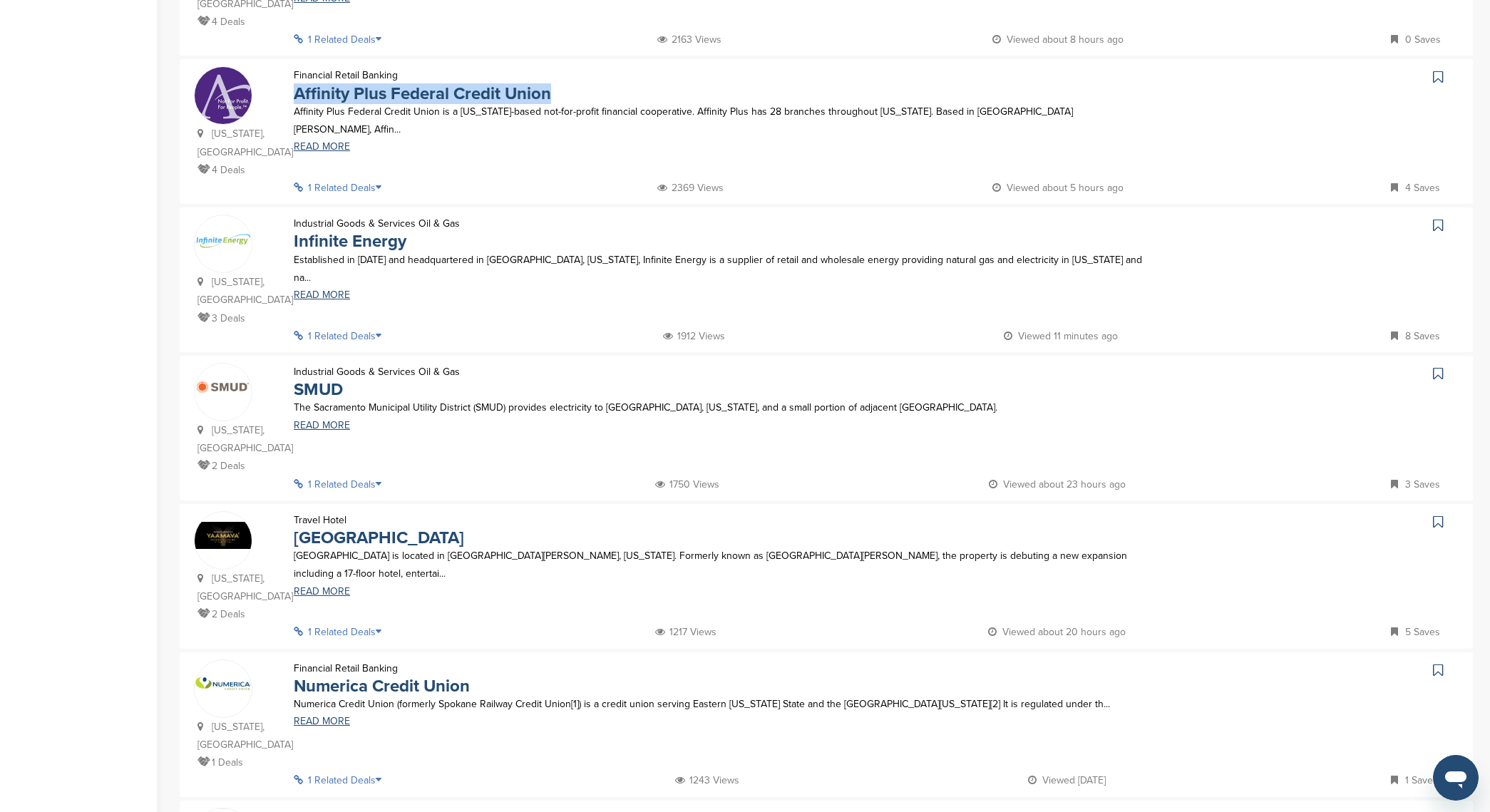
click at [1432, 67] on link at bounding box center [1440, 77] width 20 height 21
click at [1446, 215] on link at bounding box center [1440, 225] width 20 height 21
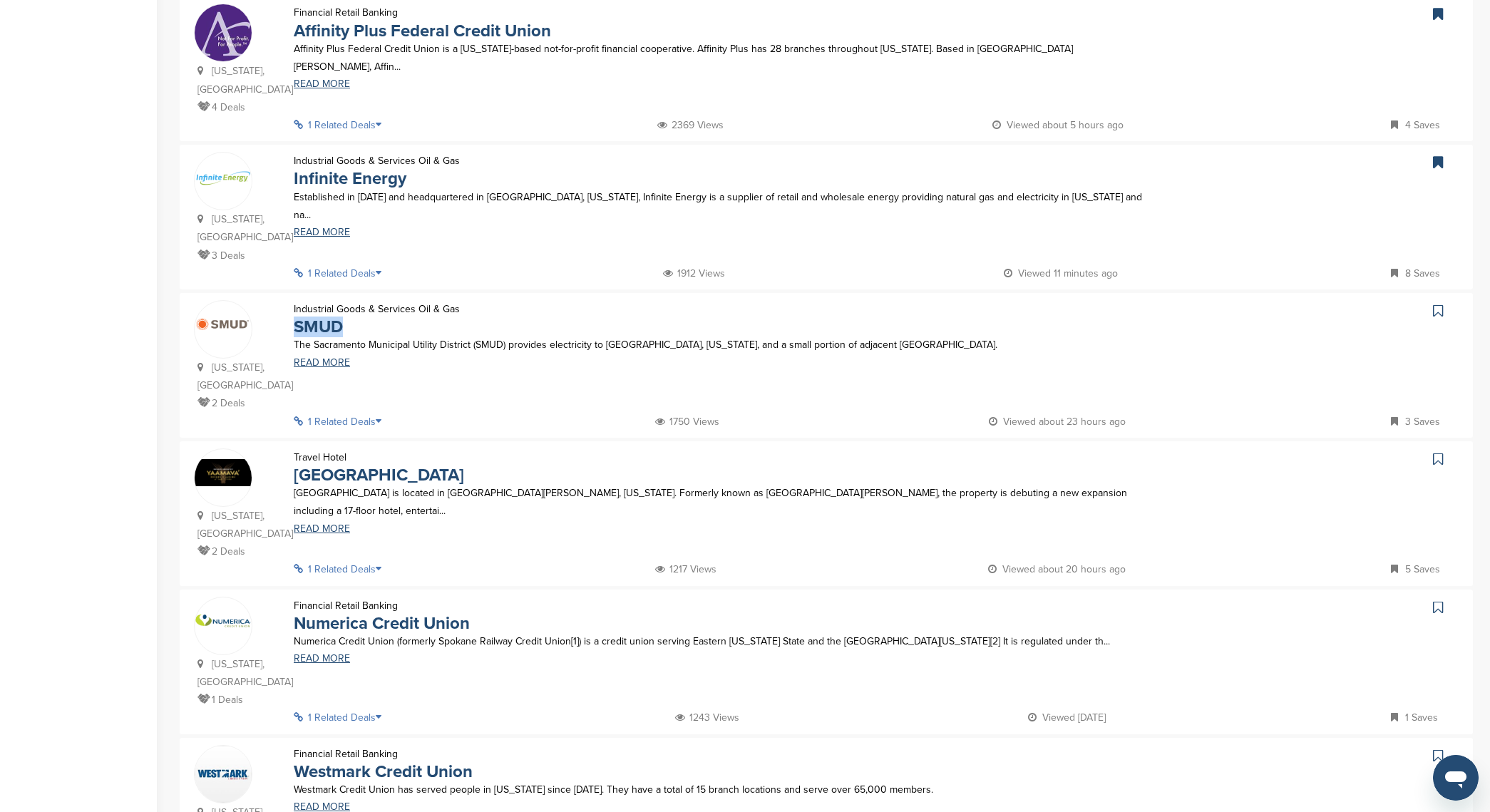
scroll to position [941, 0]
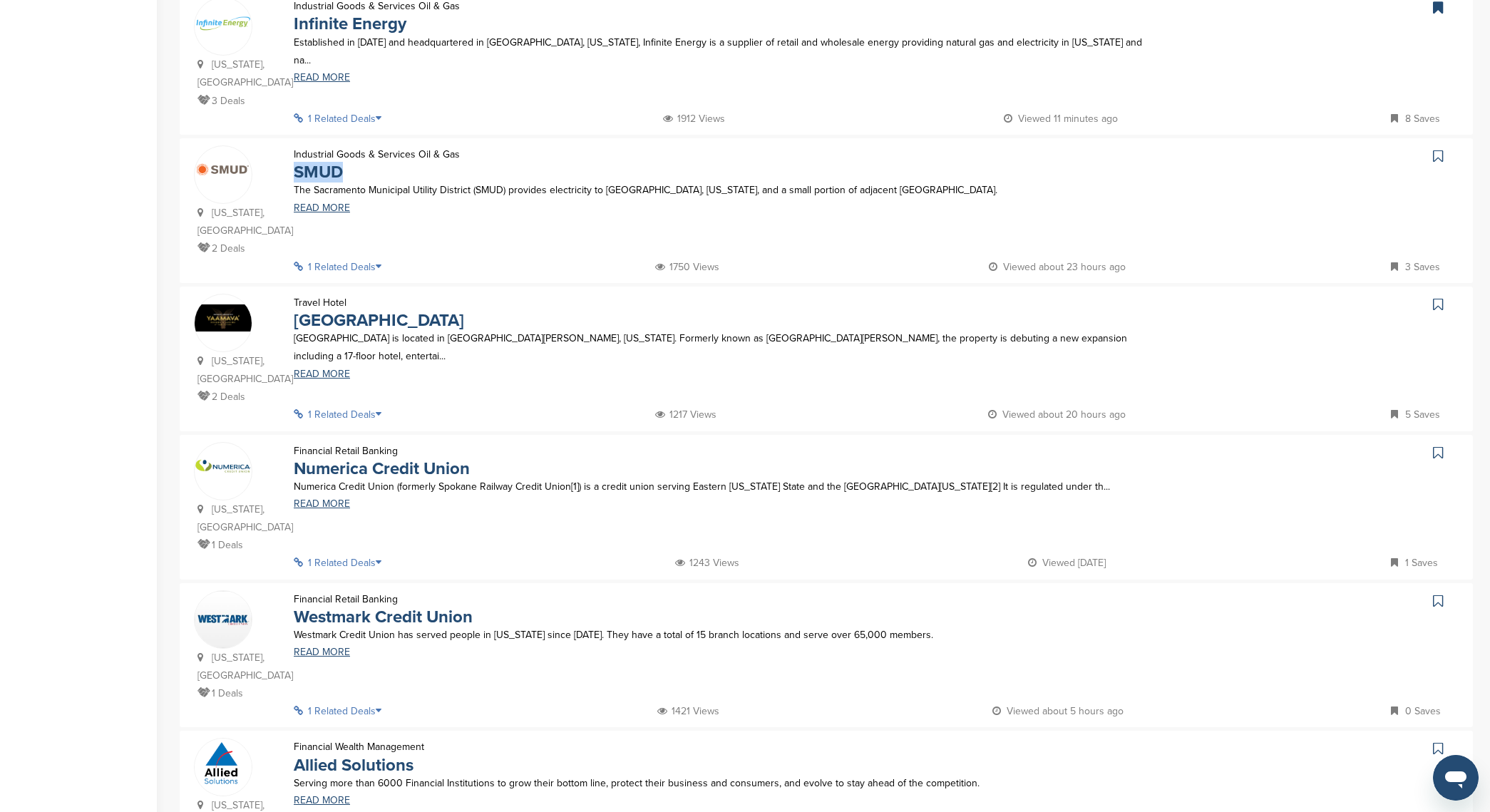
click at [1444, 145] on link at bounding box center [1440, 156] width 20 height 21
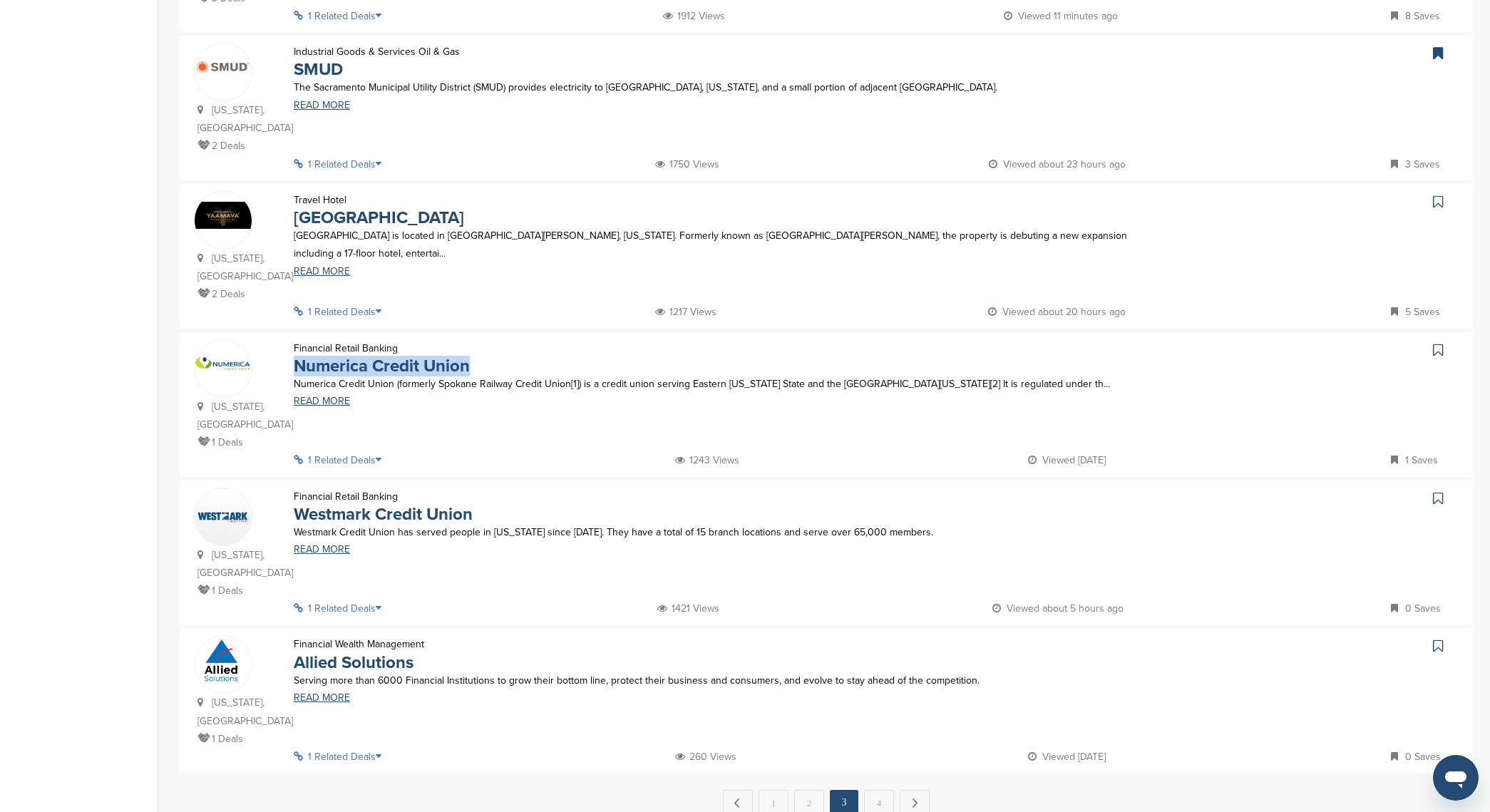
scroll to position [975, 0]
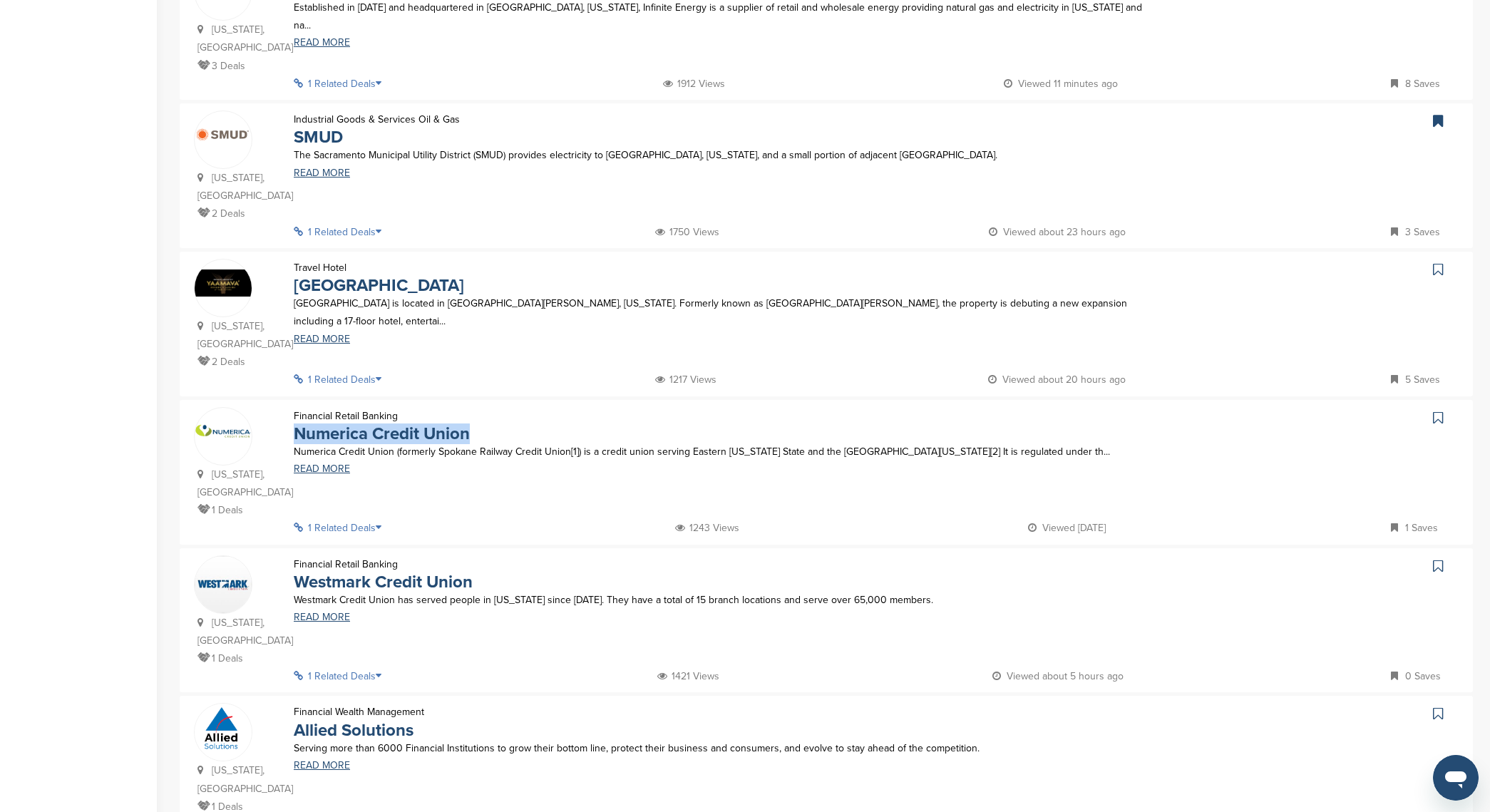
click at [1437, 262] on icon at bounding box center [1438, 269] width 10 height 14
click at [1443, 411] on icon at bounding box center [1438, 418] width 10 height 14
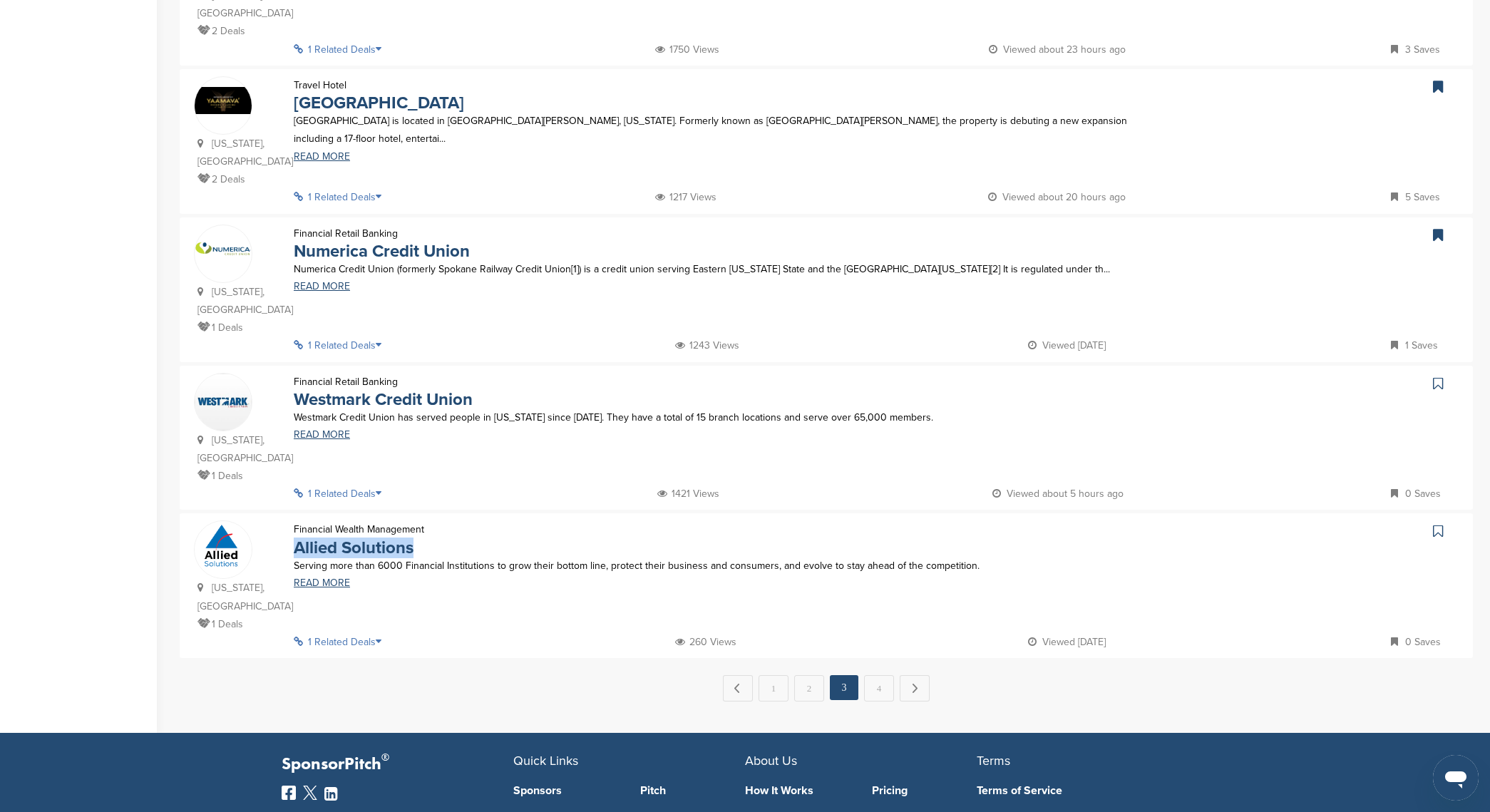
scroll to position [1165, 0]
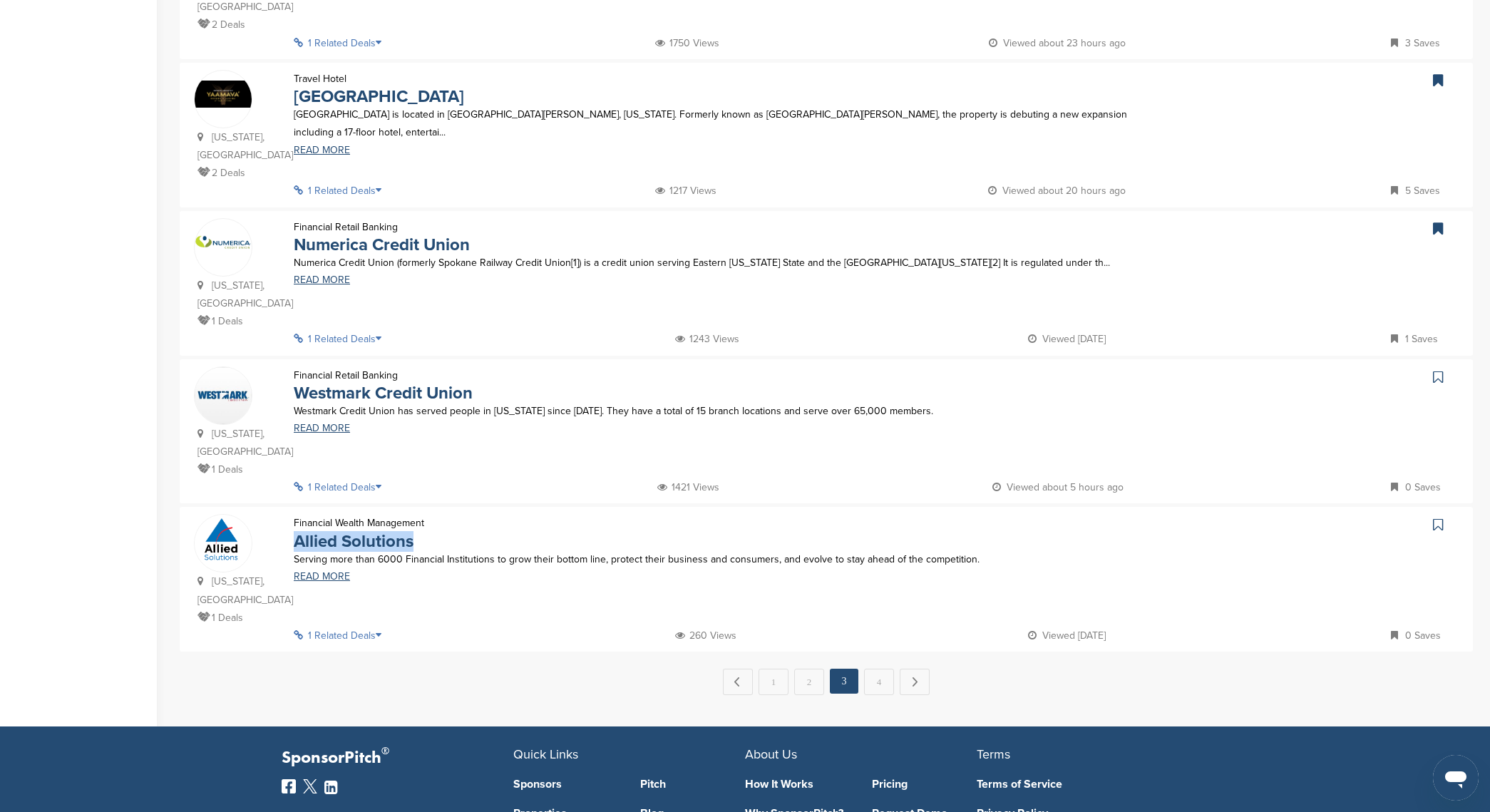
click at [1443, 518] on icon at bounding box center [1438, 524] width 10 height 14
click at [1435, 370] on icon at bounding box center [1438, 377] width 10 height 14
click at [893, 668] on link "4" at bounding box center [879, 681] width 30 height 26
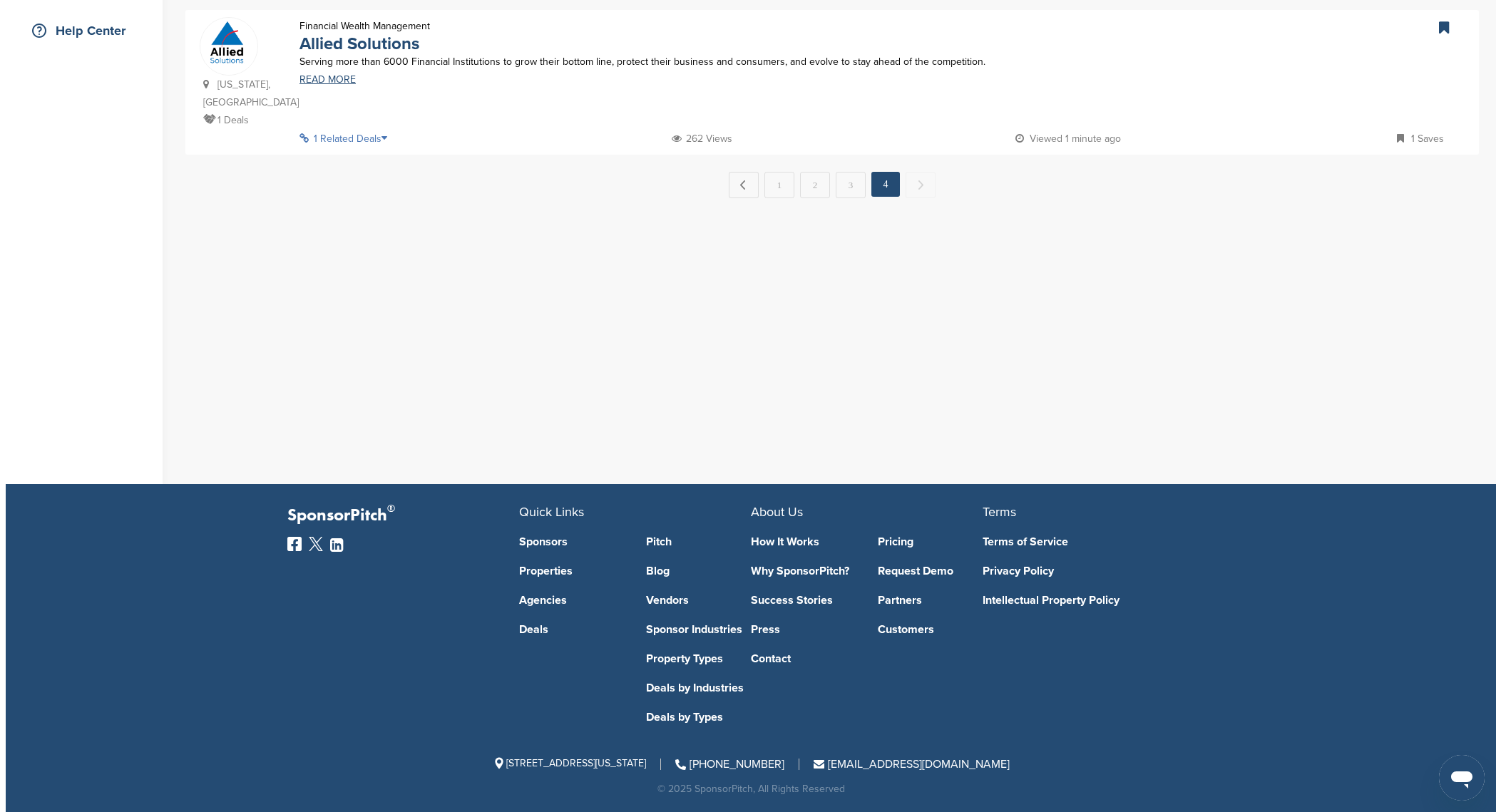
scroll to position [0, 0]
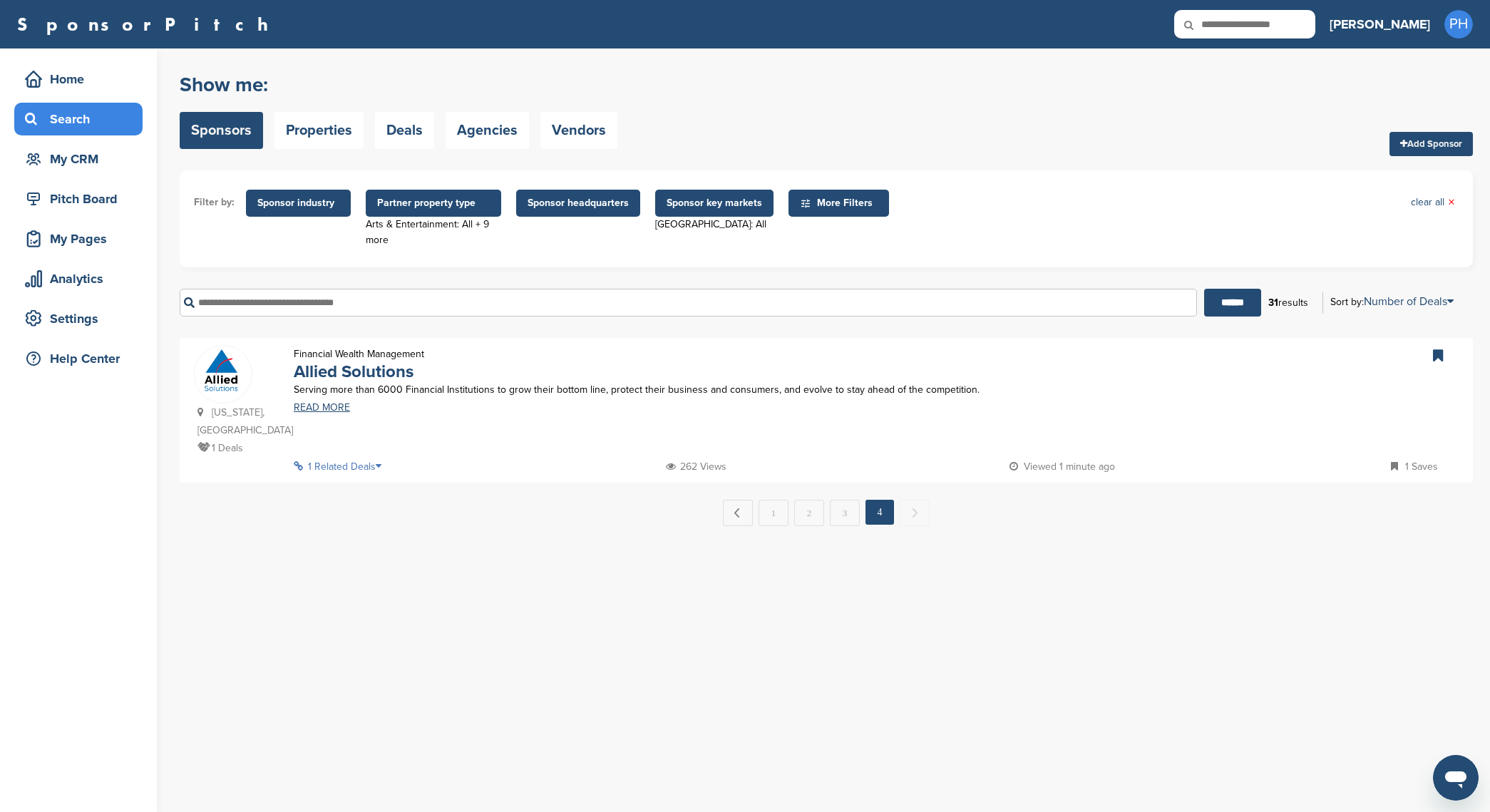
click at [321, 211] on span "Sponsor industry" at bounding box center [298, 203] width 105 height 27
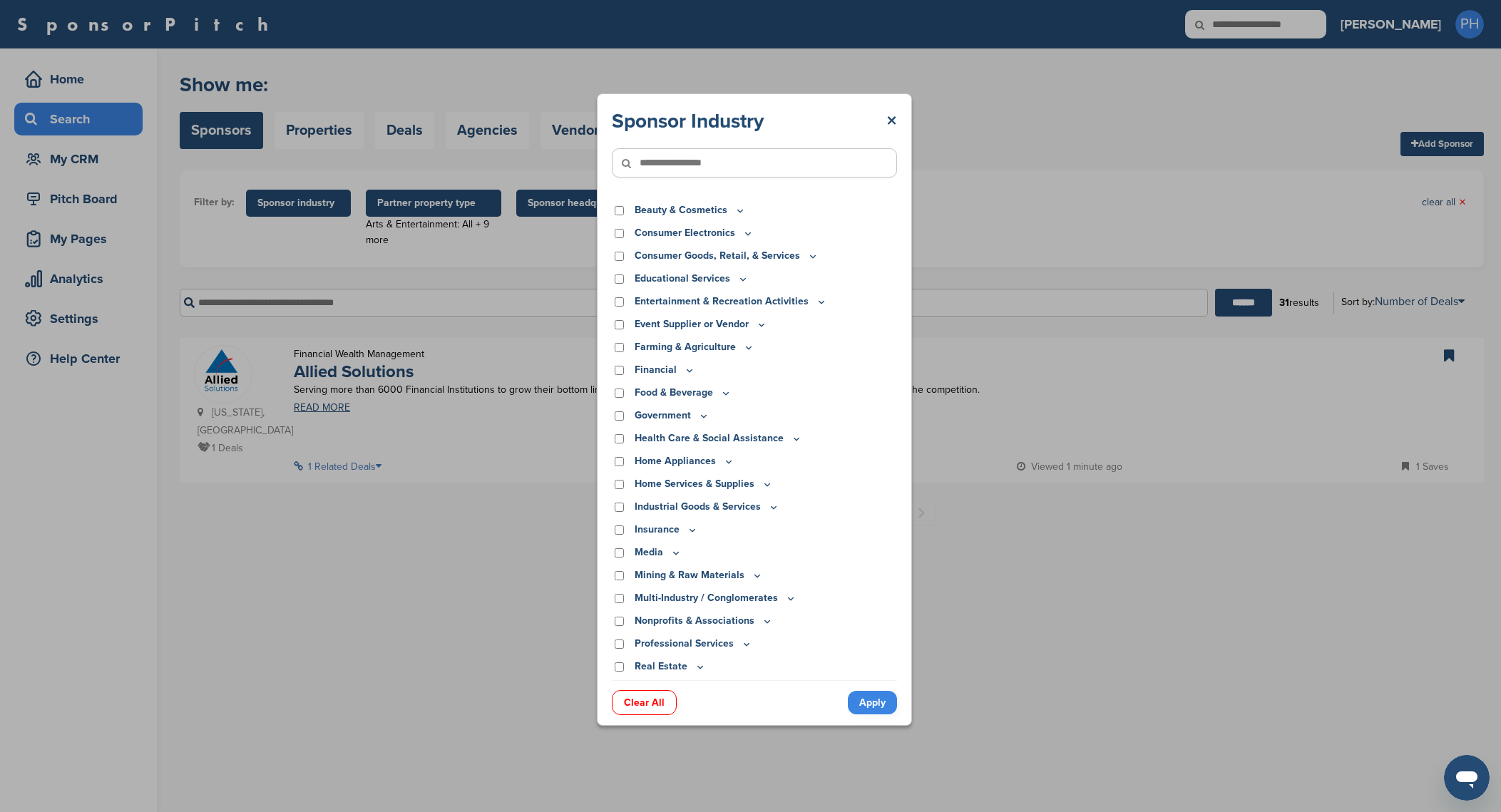
click at [321, 211] on div "Sponsor Industry × Apparel, Clothing, & Fashion Accessories Athletic Apparel & …" at bounding box center [754, 409] width 1508 height 819
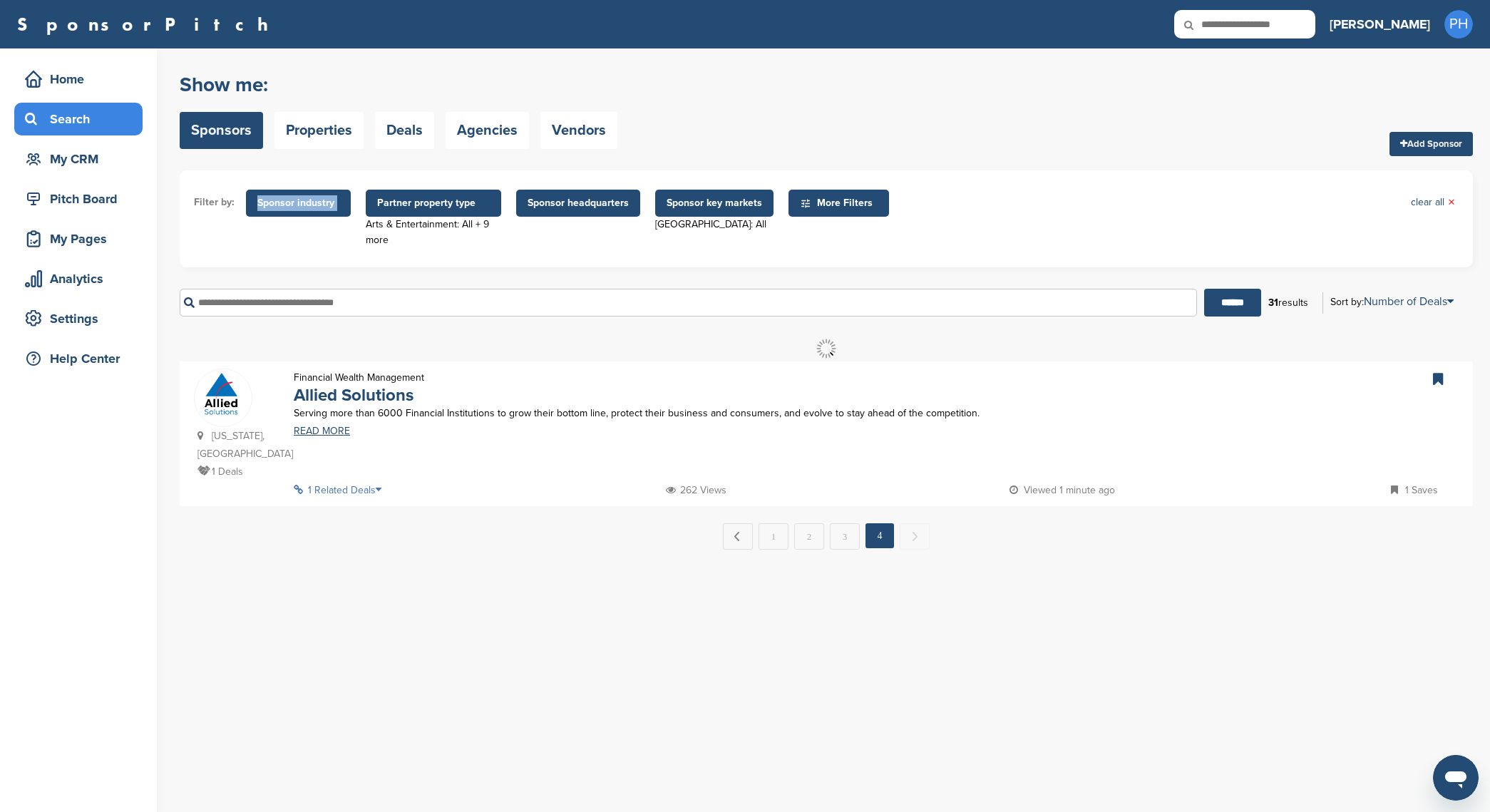
click at [321, 211] on span "Sponsor industry" at bounding box center [298, 203] width 105 height 27
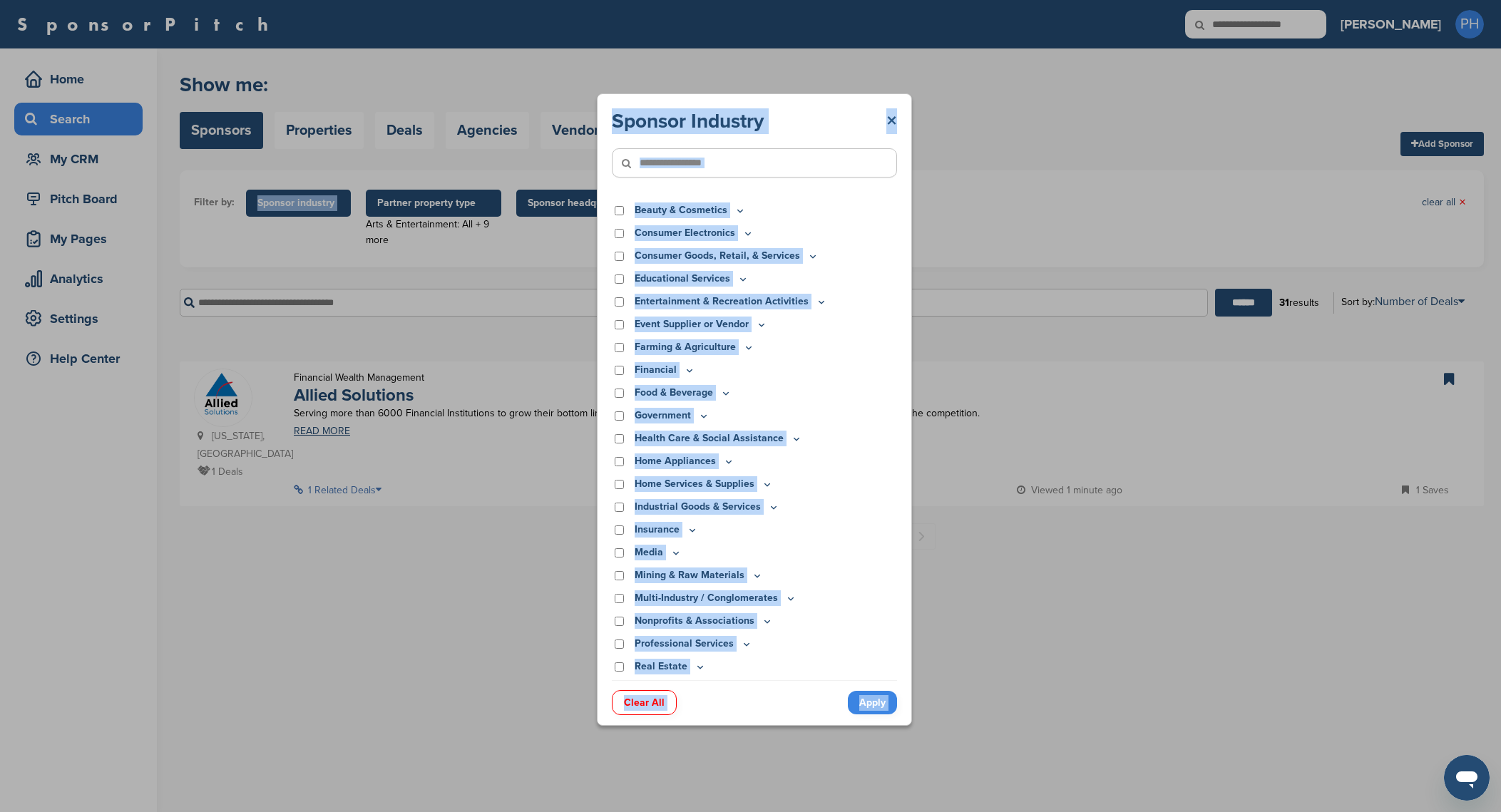
click at [894, 120] on link "×" at bounding box center [892, 121] width 11 height 26
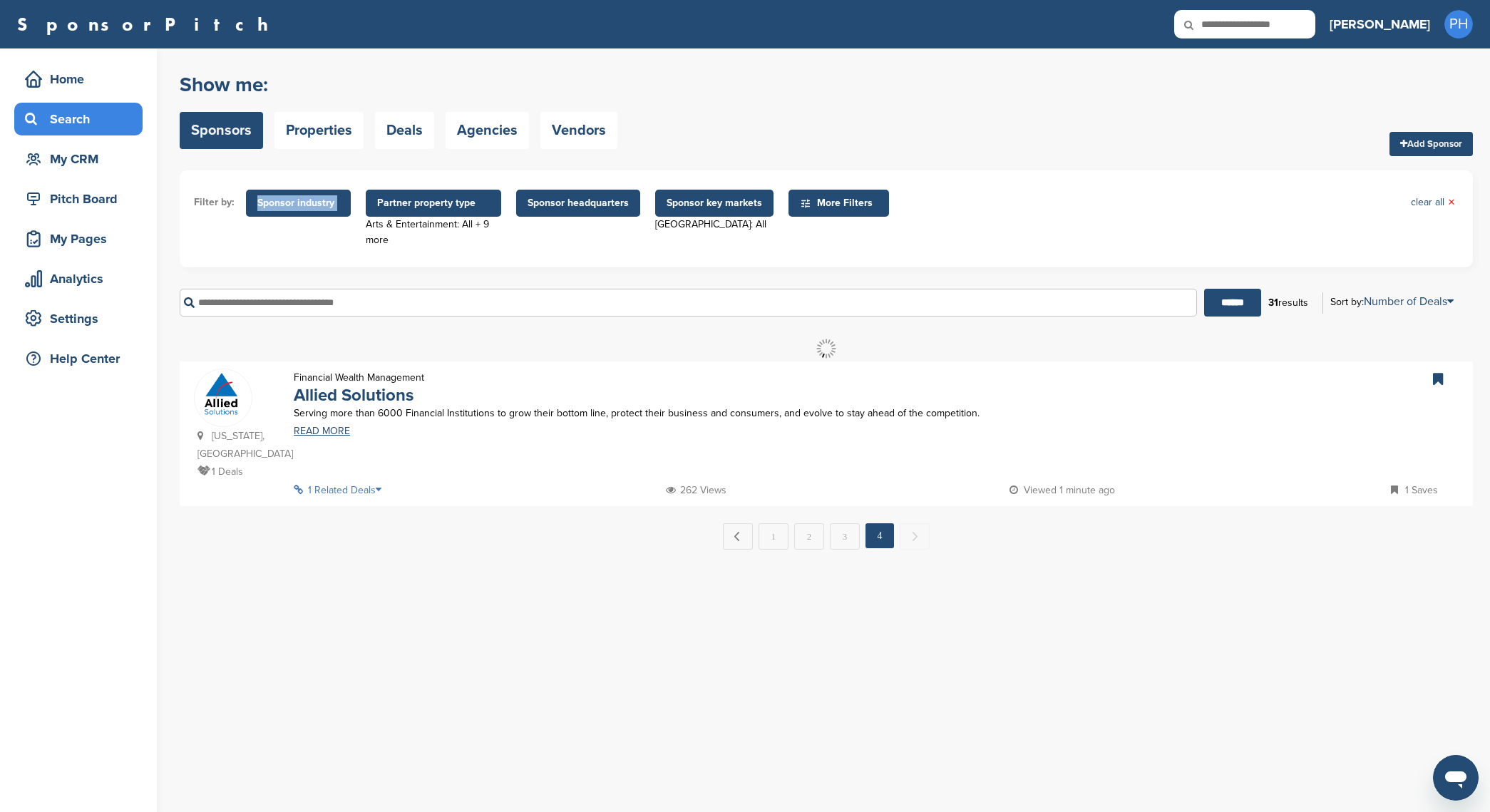
click at [700, 133] on div "Show me: Sponsors Properties Deals Agencies Vendors Add Sponsor" at bounding box center [826, 111] width 1294 height 91
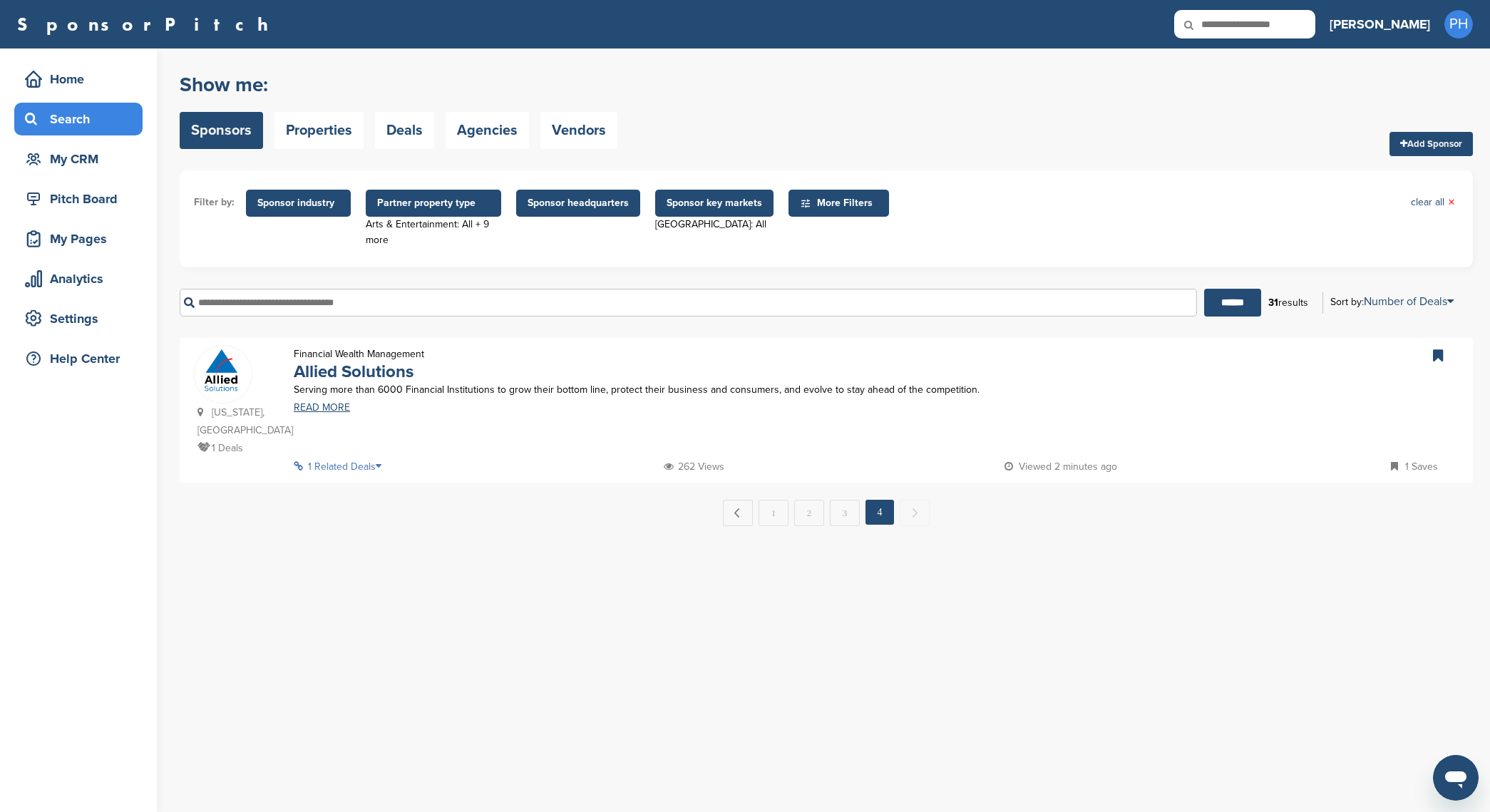
click at [294, 204] on span "Sponsor industry" at bounding box center [298, 203] width 82 height 16
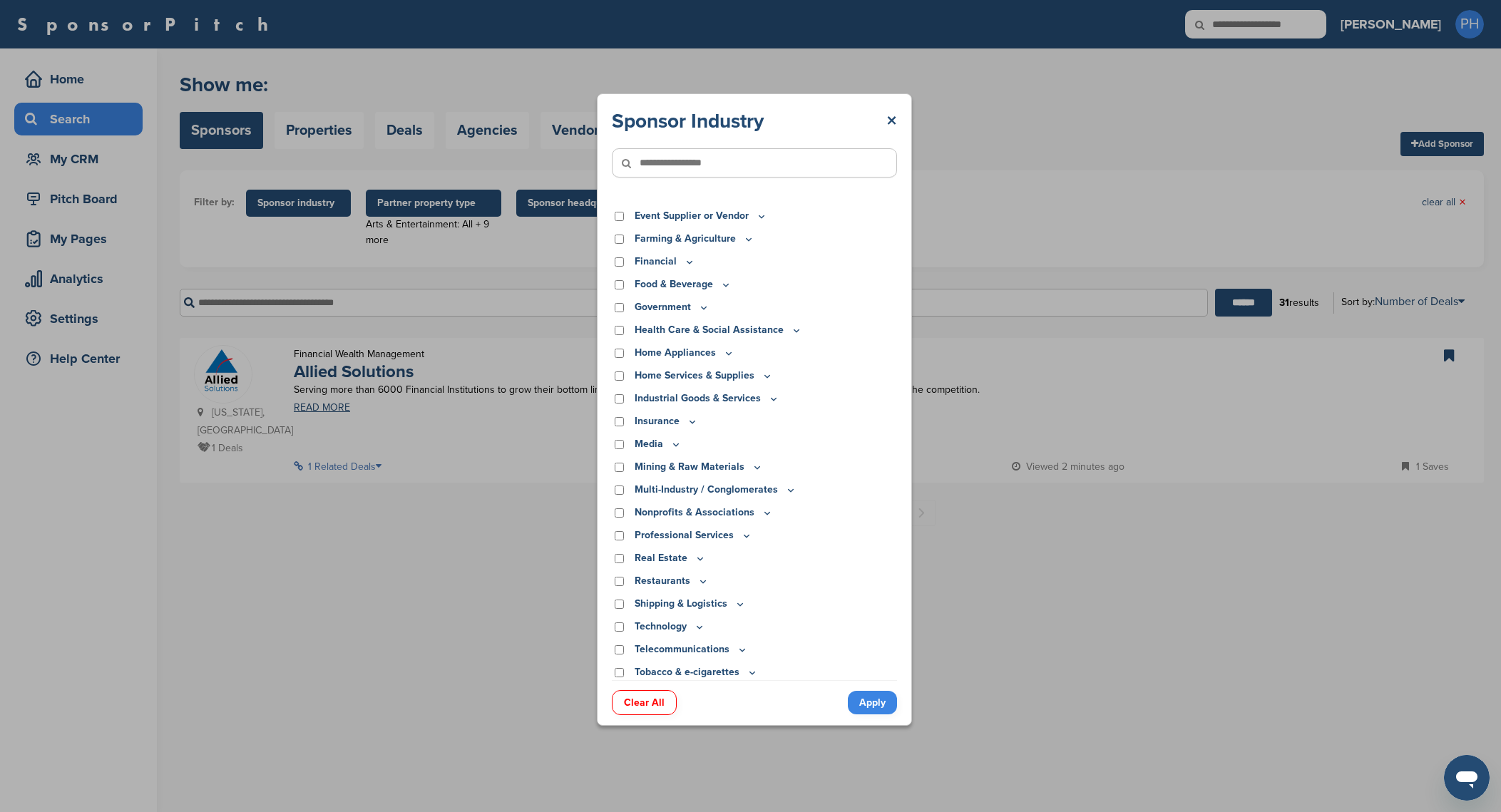
scroll to position [152, 0]
click at [885, 122] on div "Sponsor Industry ×" at bounding box center [755, 121] width 285 height 26
click at [888, 119] on link "×" at bounding box center [892, 121] width 11 height 26
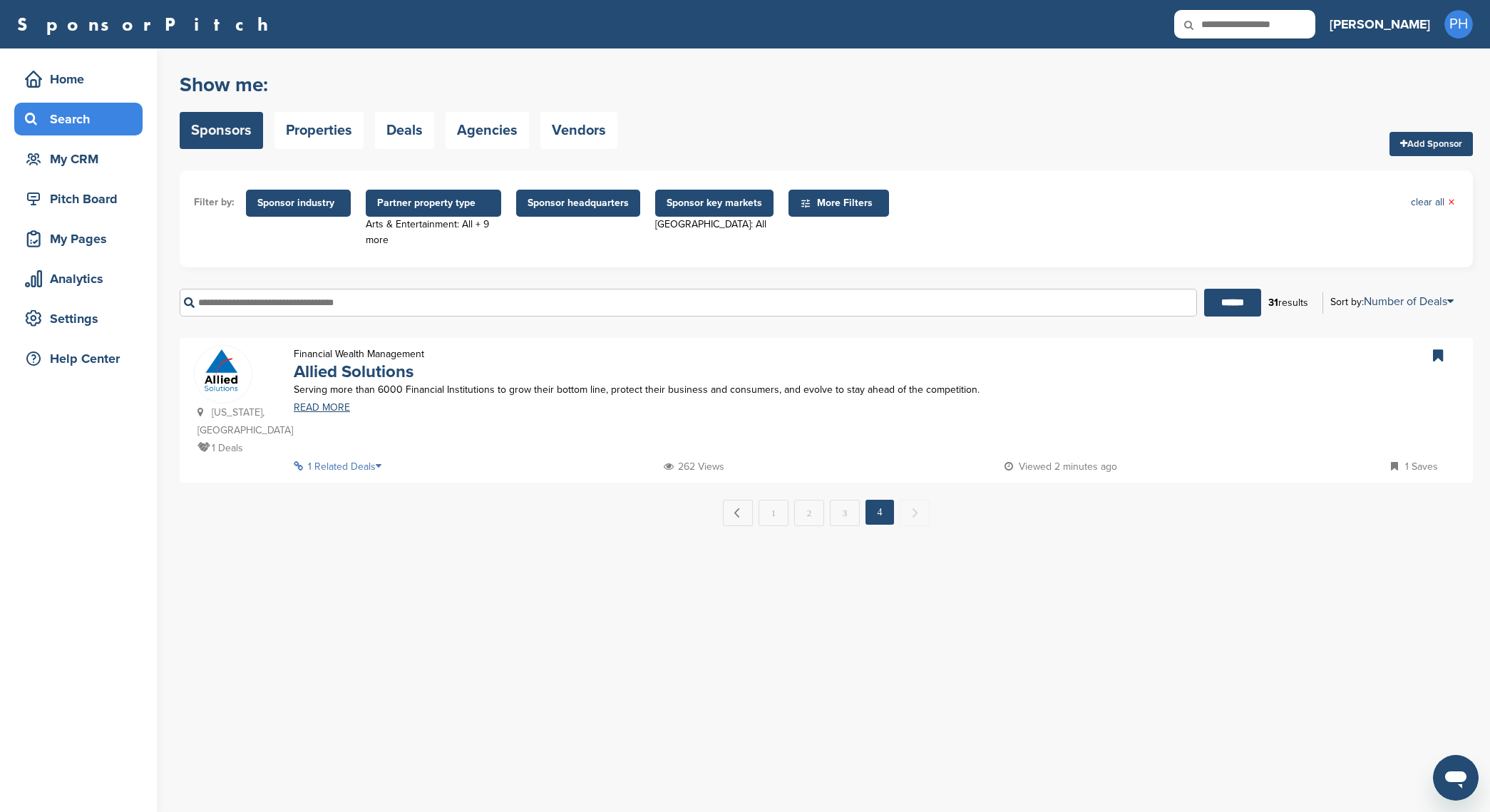
click at [425, 209] on span "Partner property type" at bounding box center [433, 203] width 113 height 16
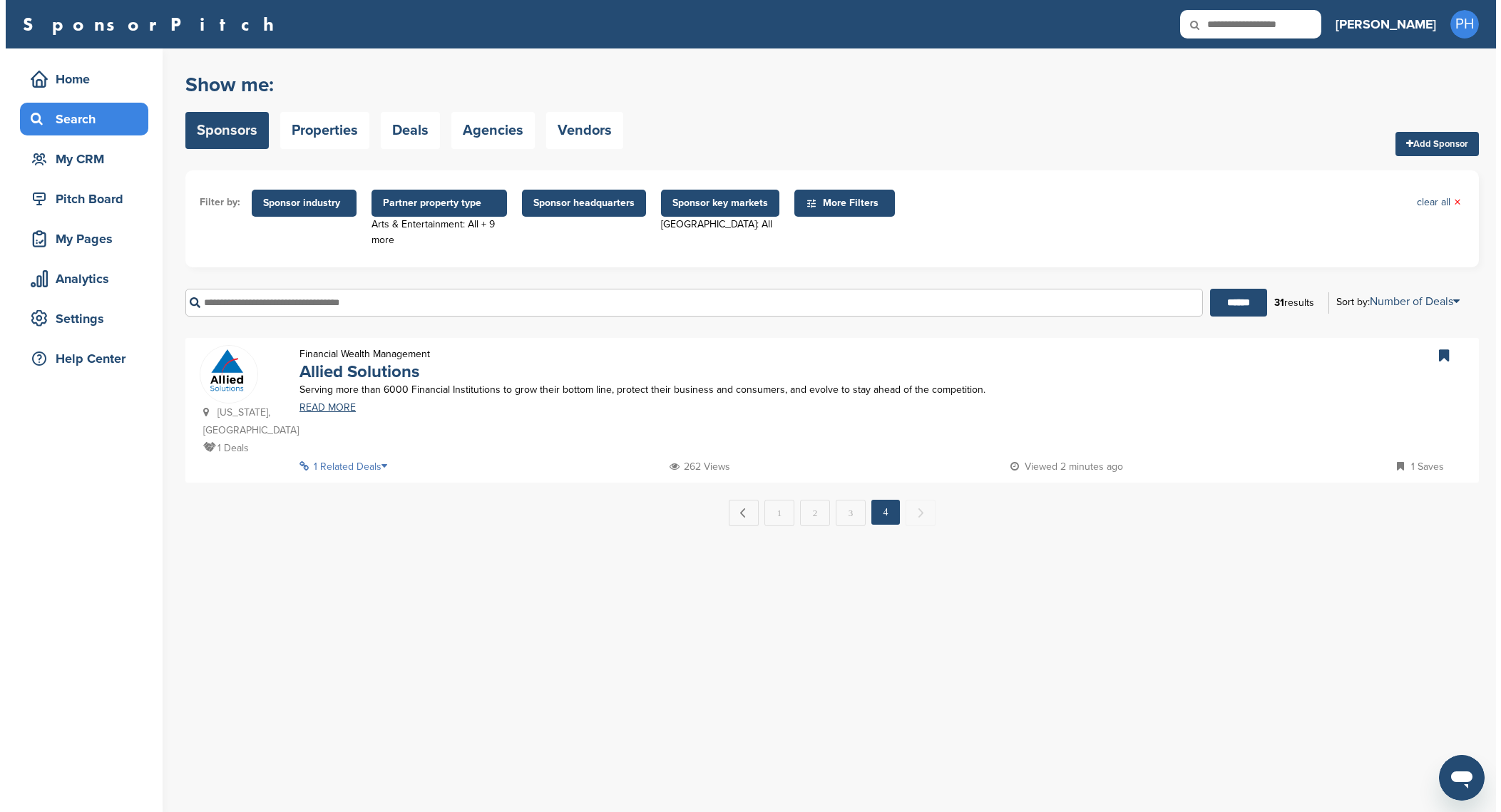
scroll to position [0, 0]
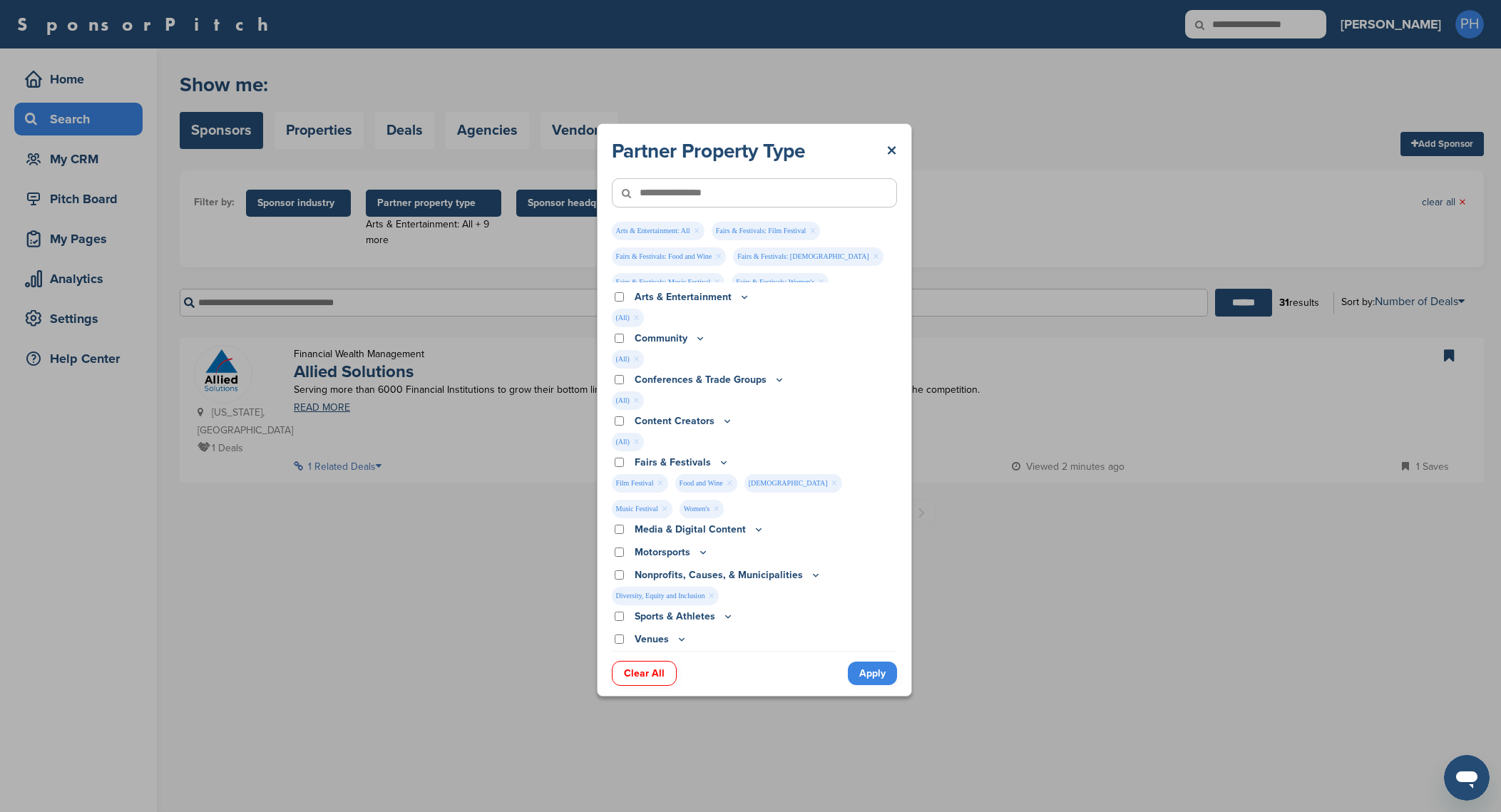
click at [644, 672] on link "Clear All" at bounding box center [644, 673] width 65 height 25
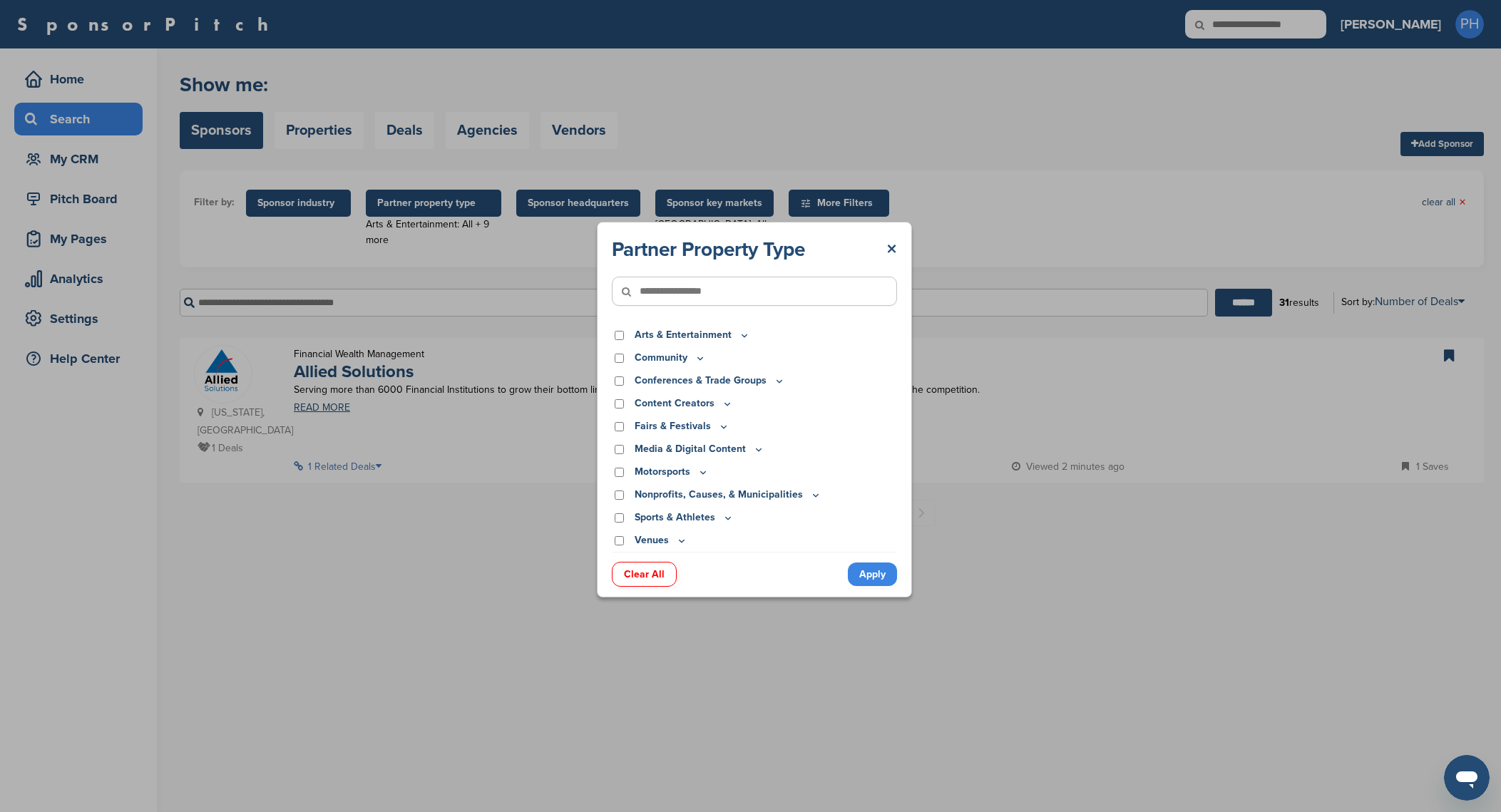
click at [624, 513] on div "Sports & Athletes" at bounding box center [755, 518] width 285 height 16
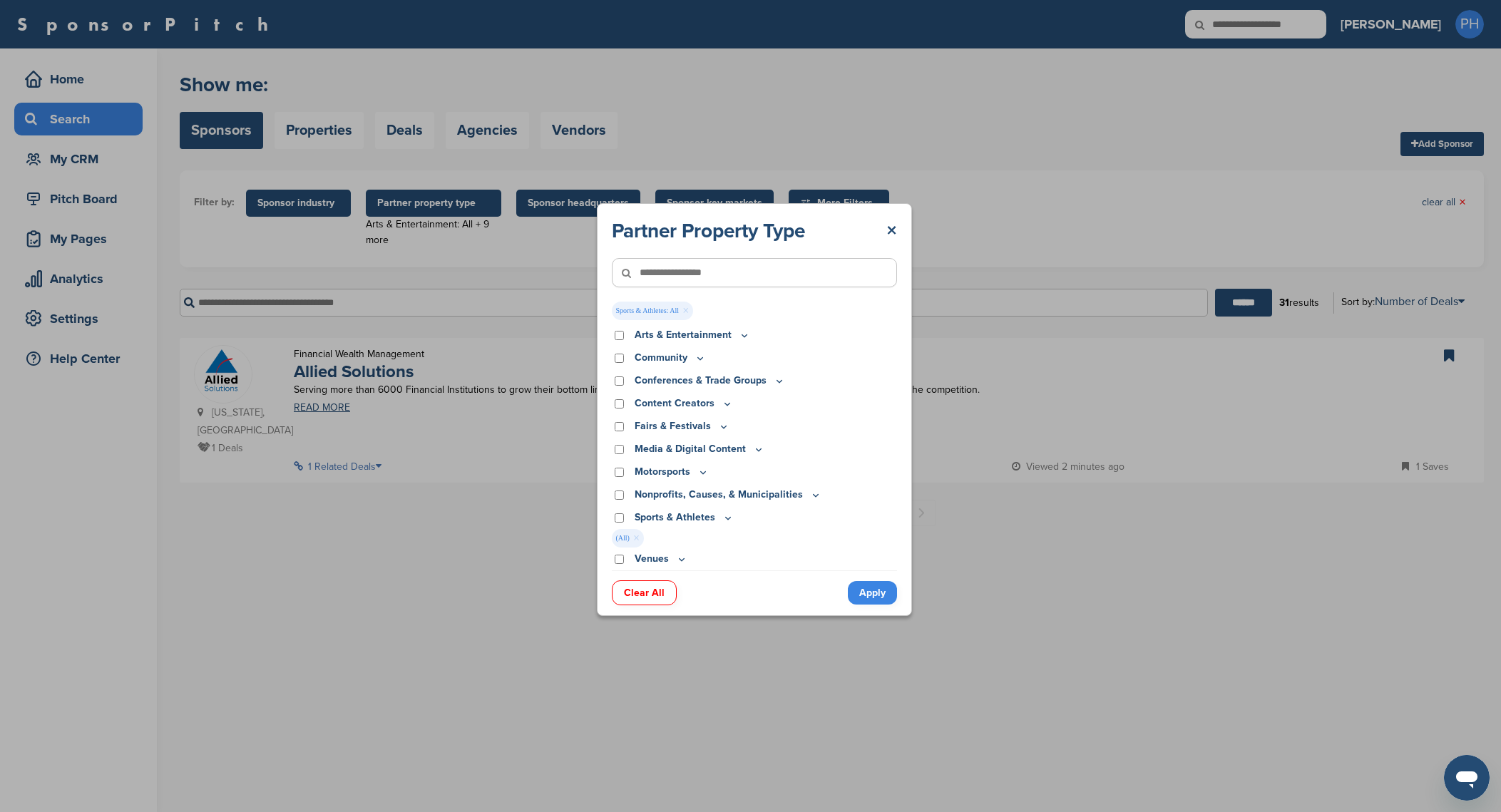
click at [723, 519] on icon at bounding box center [728, 518] width 11 height 12
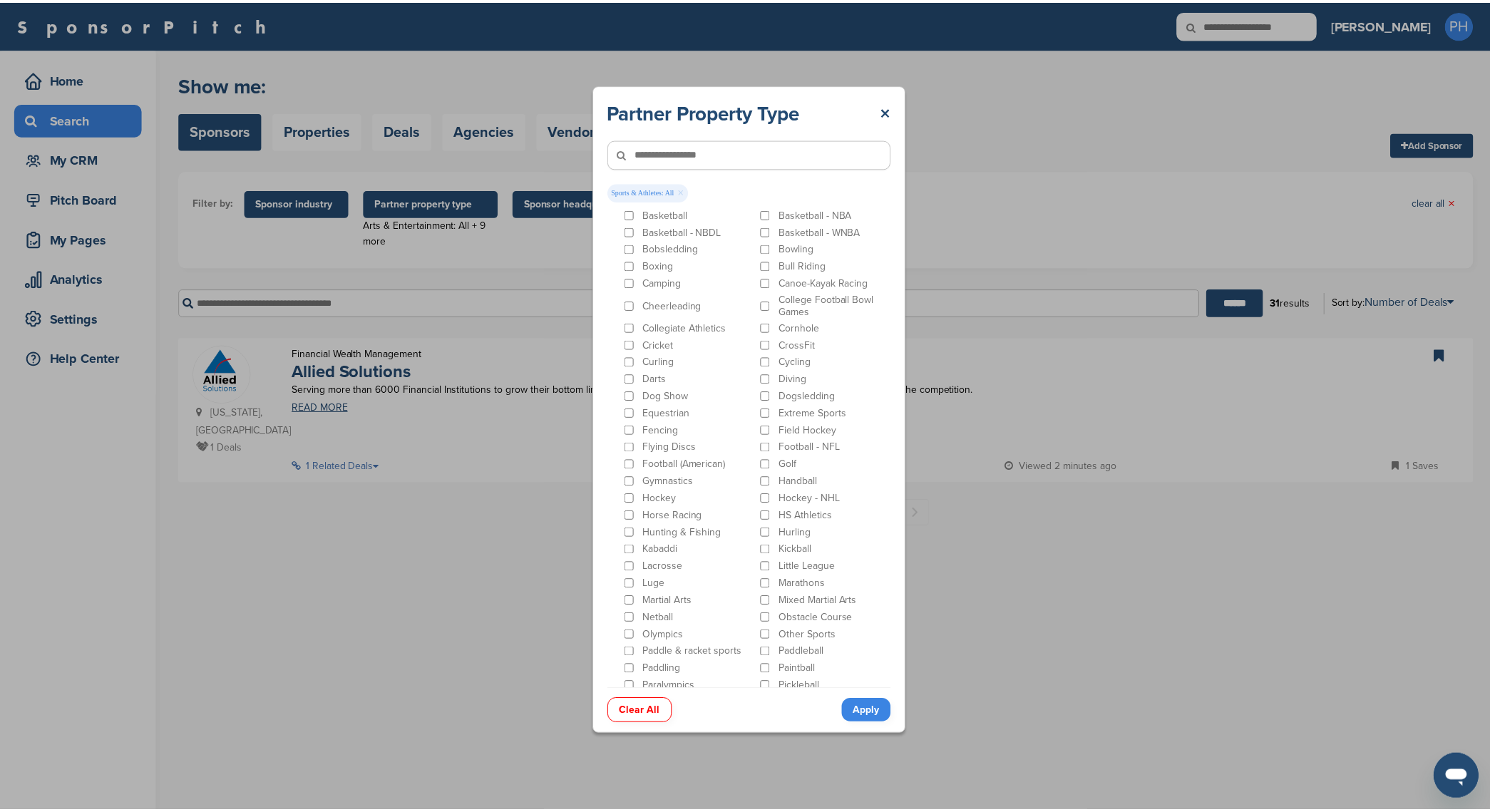
scroll to position [613, 0]
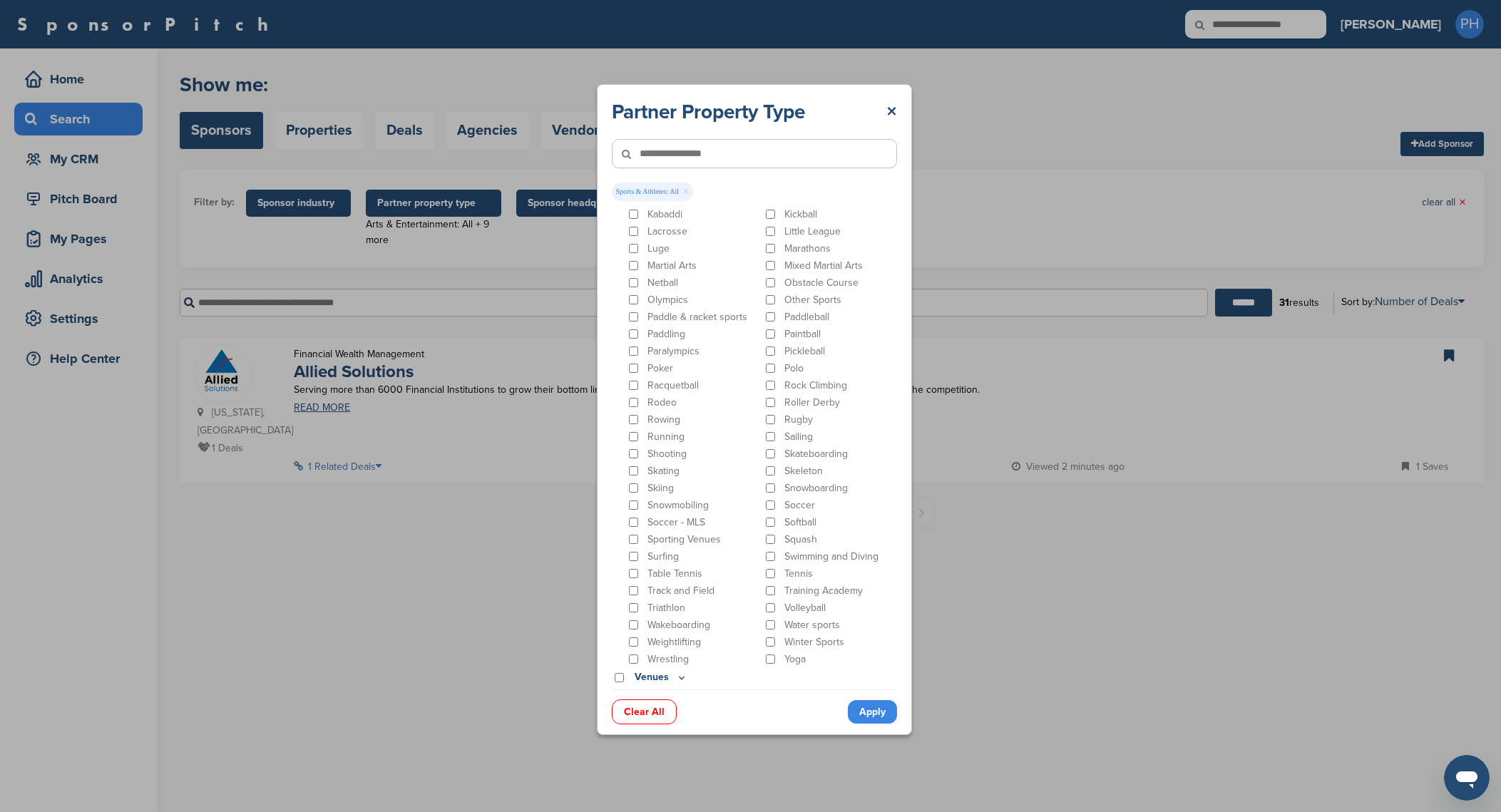
click at [880, 716] on link "Apply" at bounding box center [872, 711] width 49 height 23
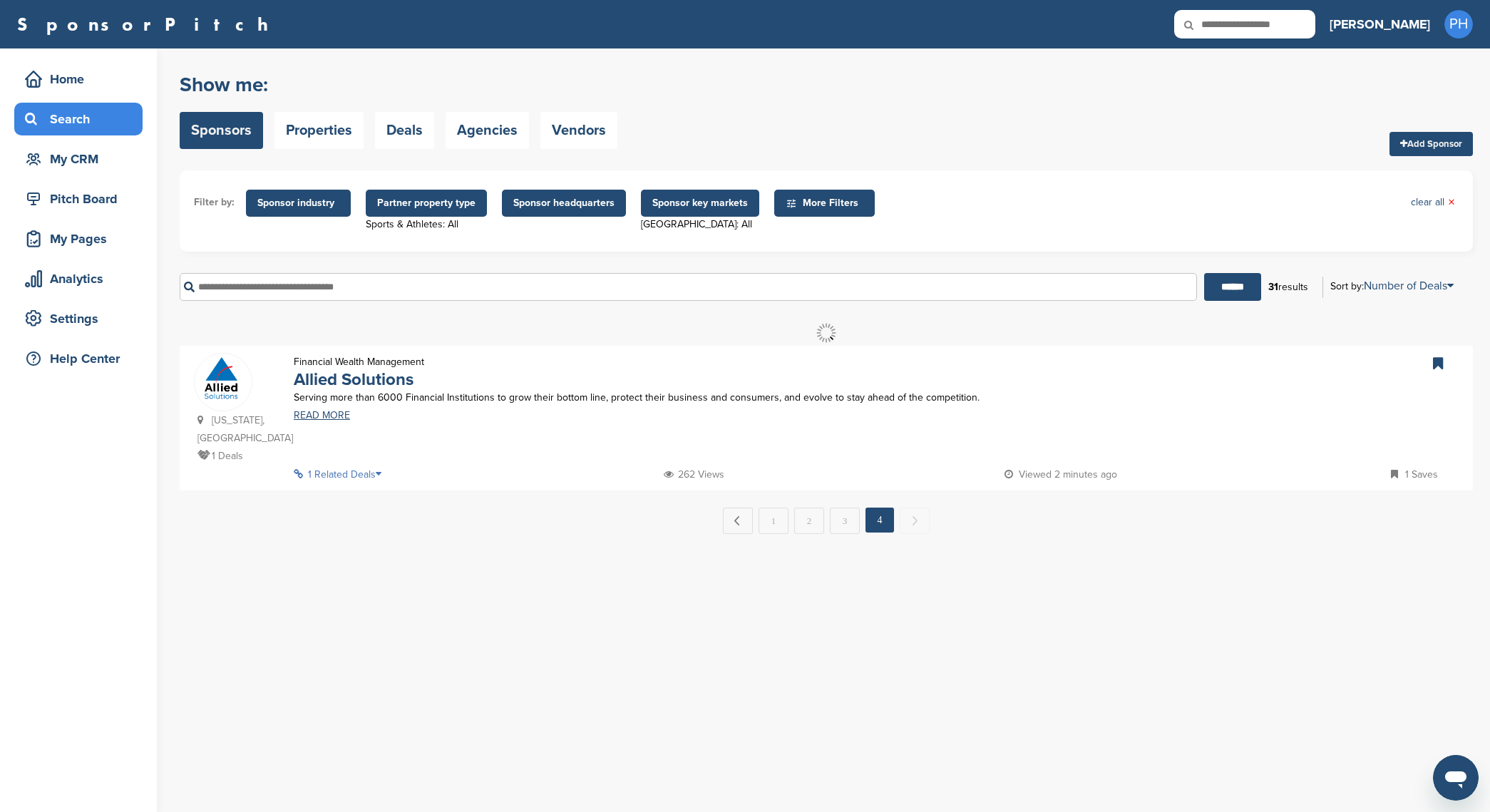
click at [693, 203] on span "Sponsor key markets" at bounding box center [700, 203] width 95 height 16
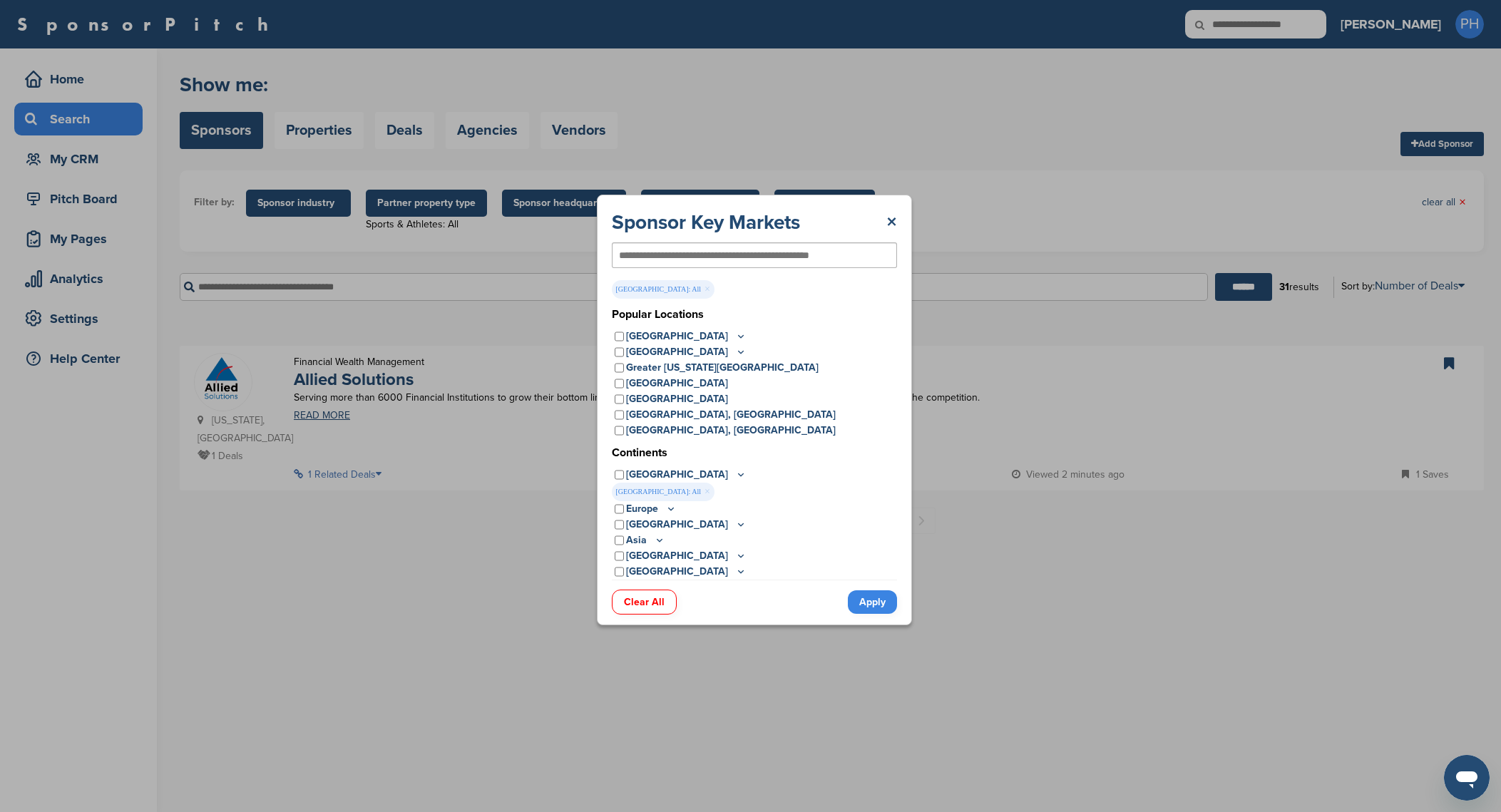
click at [735, 331] on icon at bounding box center [741, 336] width 11 height 12
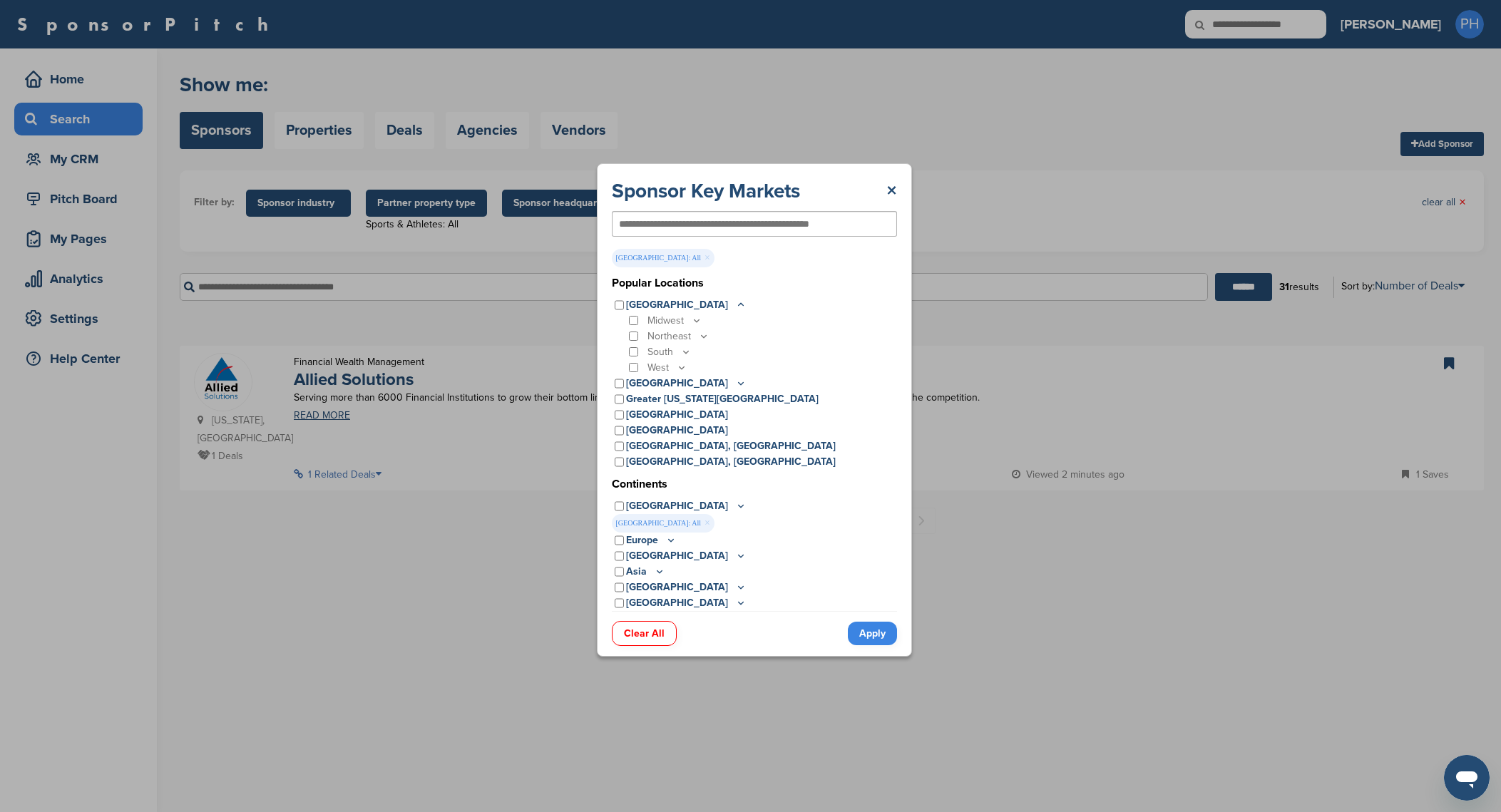
click at [653, 355] on p "South" at bounding box center [669, 352] width 44 height 16
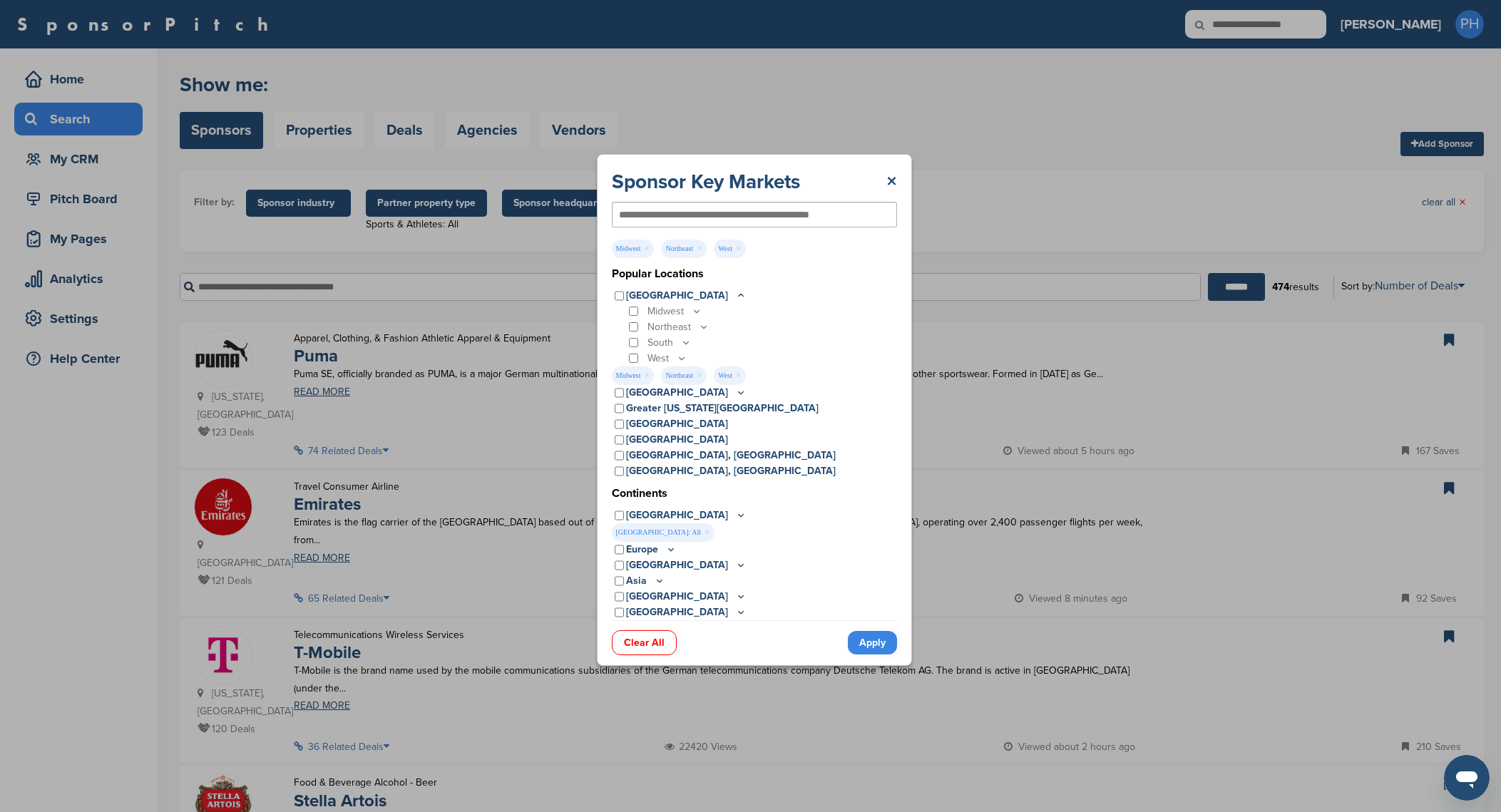
click at [634, 304] on div "Midwest" at bounding box center [761, 311] width 271 height 16
click at [869, 638] on link "Apply" at bounding box center [872, 643] width 49 height 23
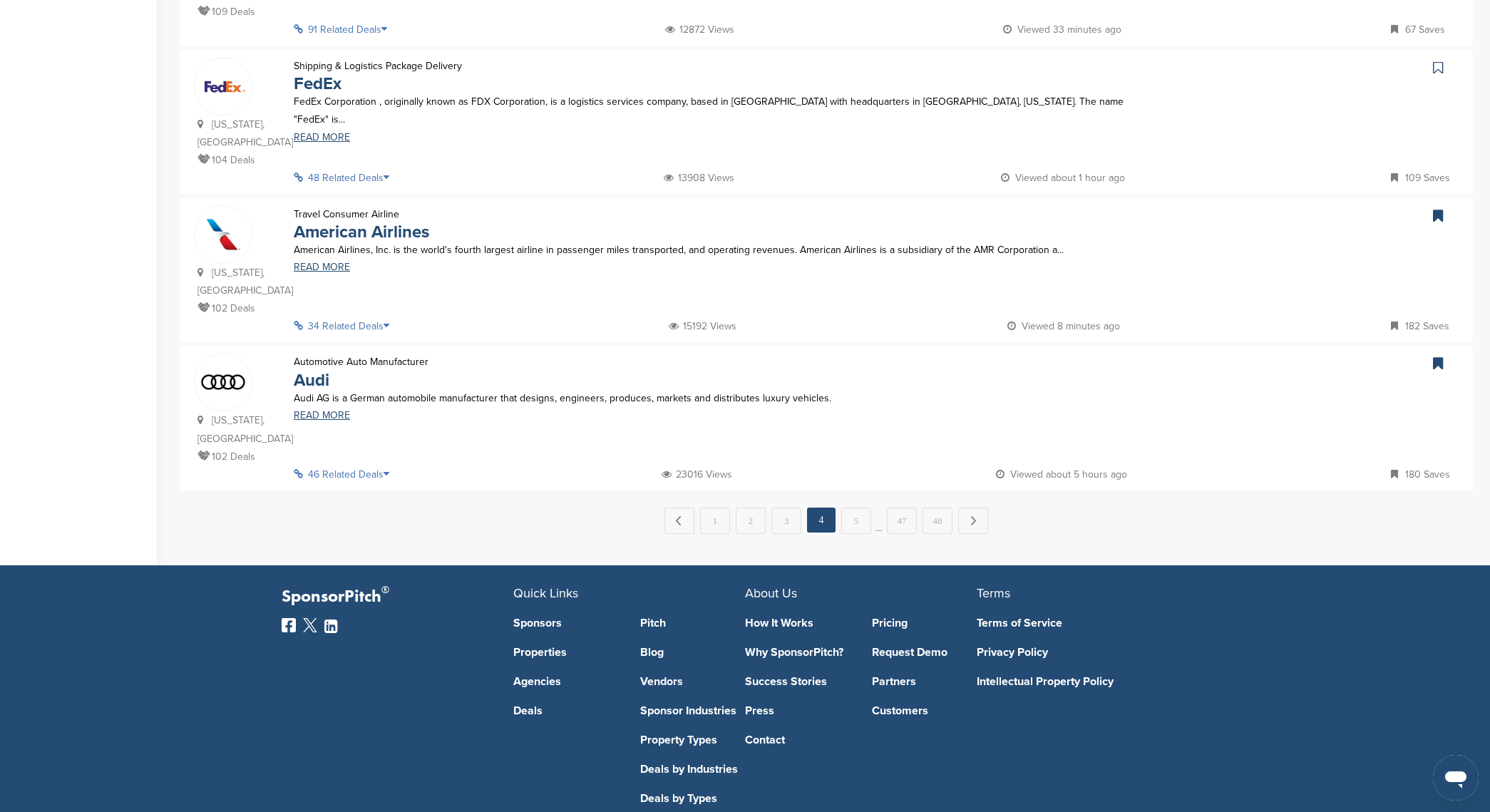
scroll to position [1344, 0]
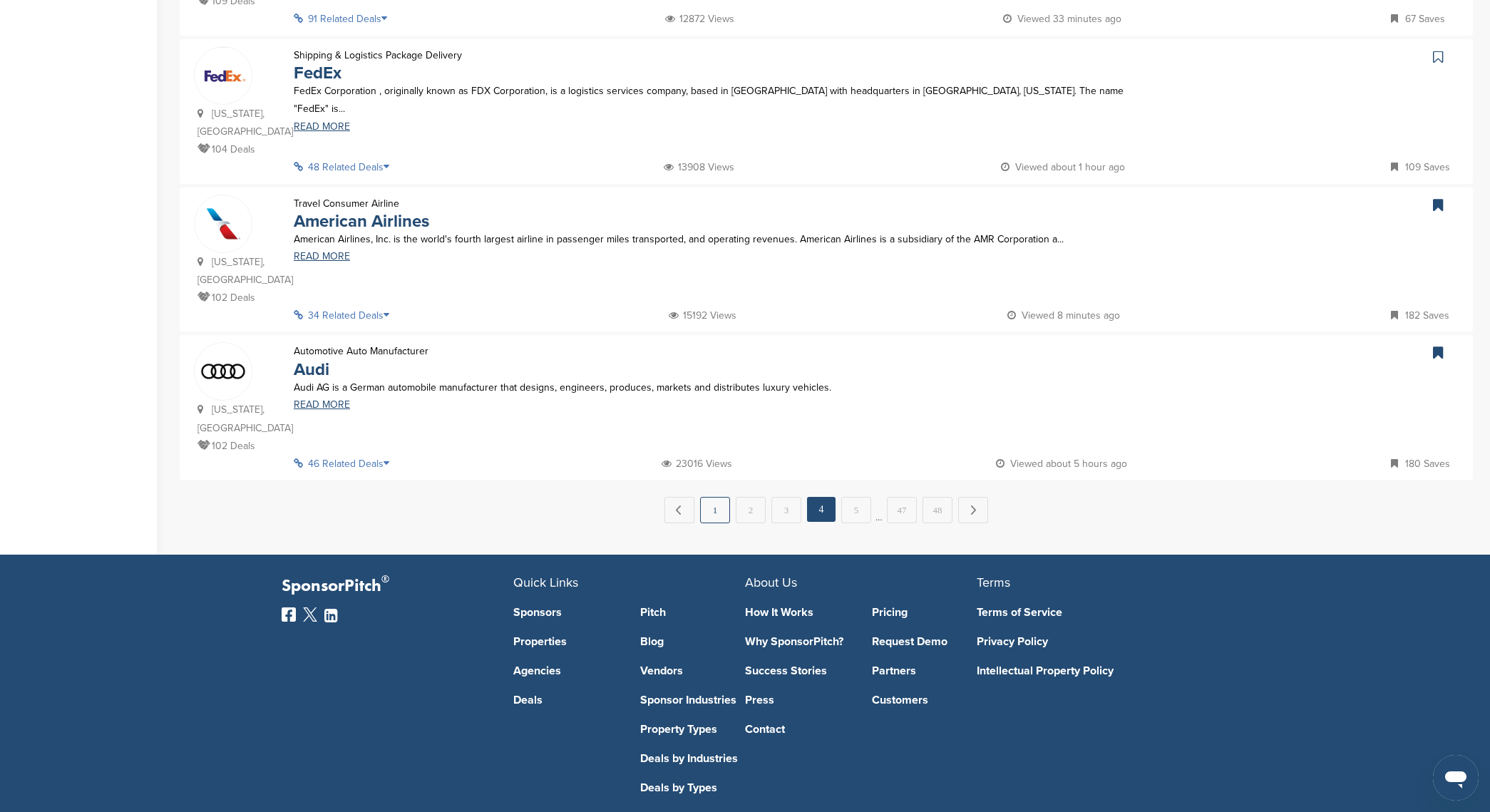
click at [716, 497] on link "1" at bounding box center [715, 510] width 30 height 26
click at [703, 497] on link "1" at bounding box center [715, 510] width 30 height 26
click at [712, 497] on link "1" at bounding box center [715, 510] width 30 height 26
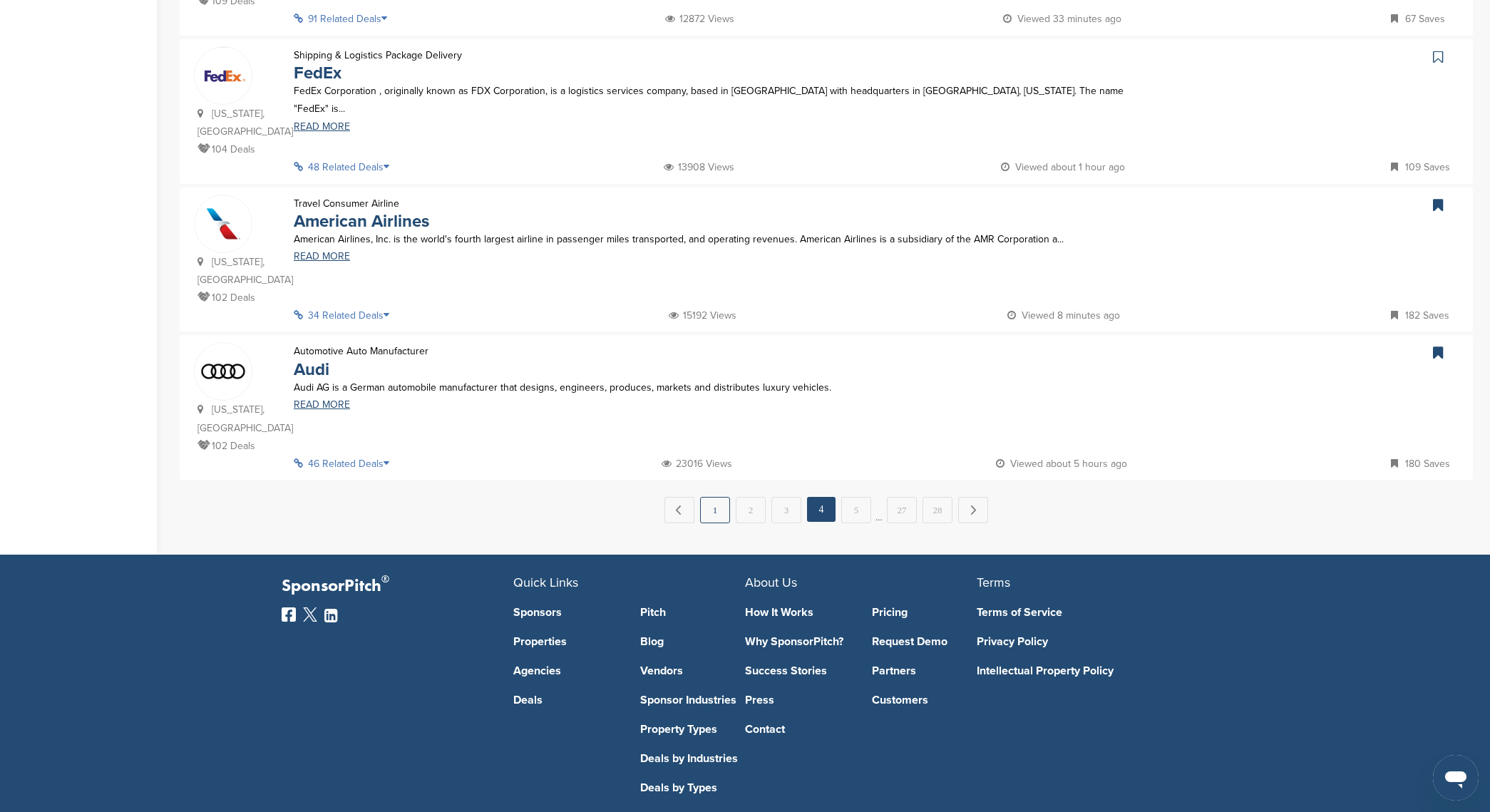
click at [706, 497] on link "1" at bounding box center [715, 510] width 30 height 26
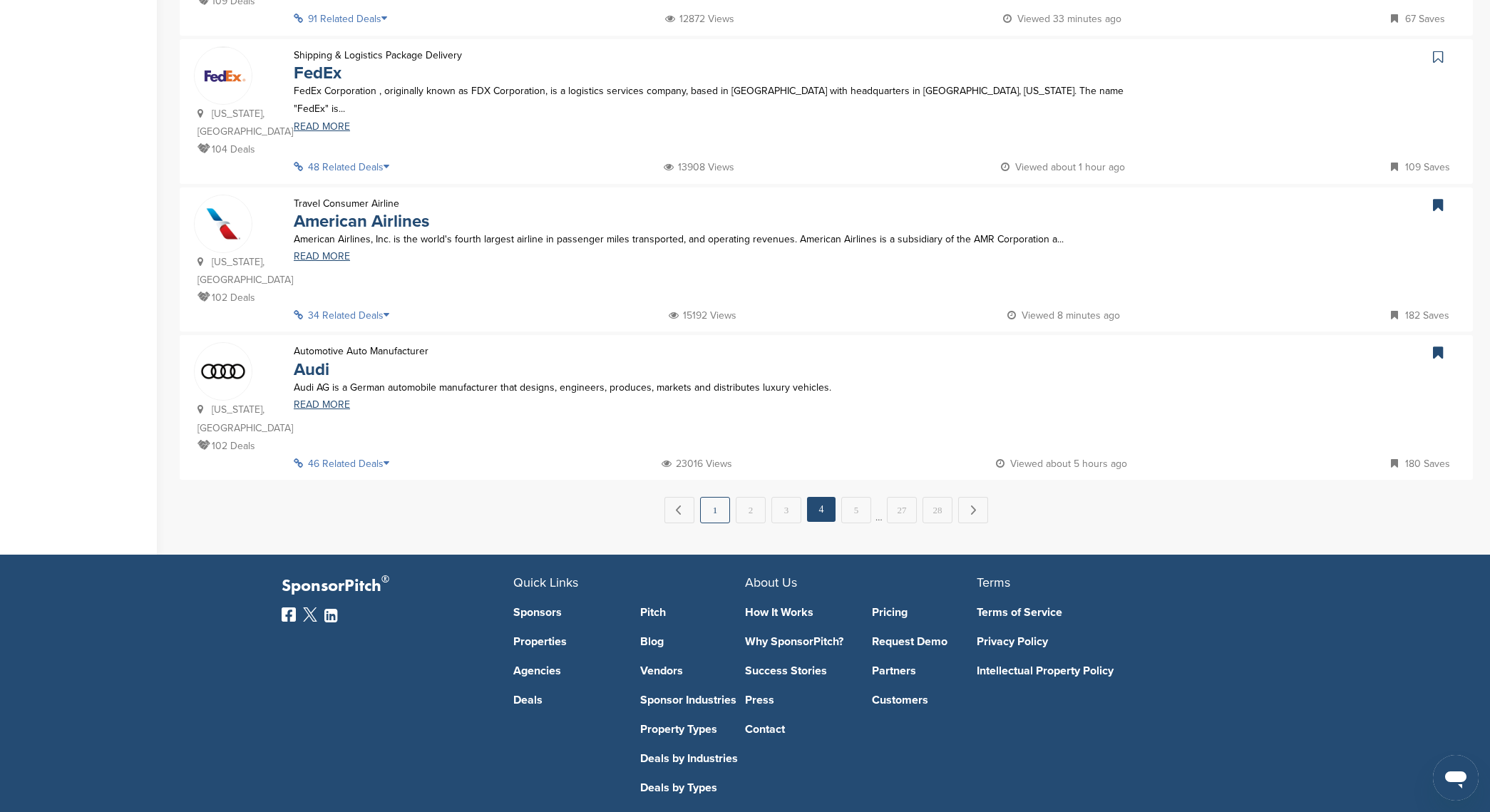
click at [706, 497] on link "1" at bounding box center [715, 510] width 30 height 26
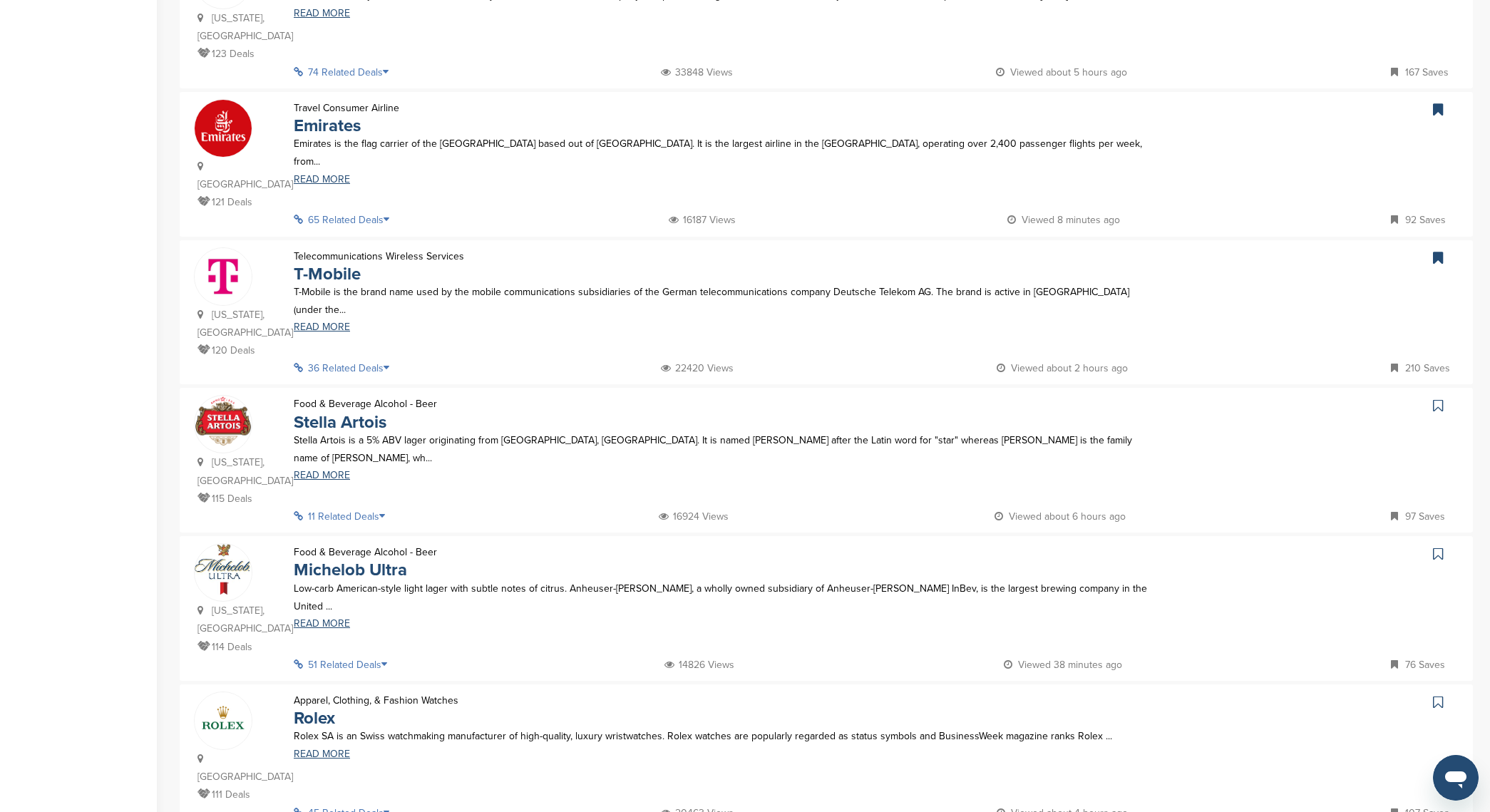
scroll to position [0, 0]
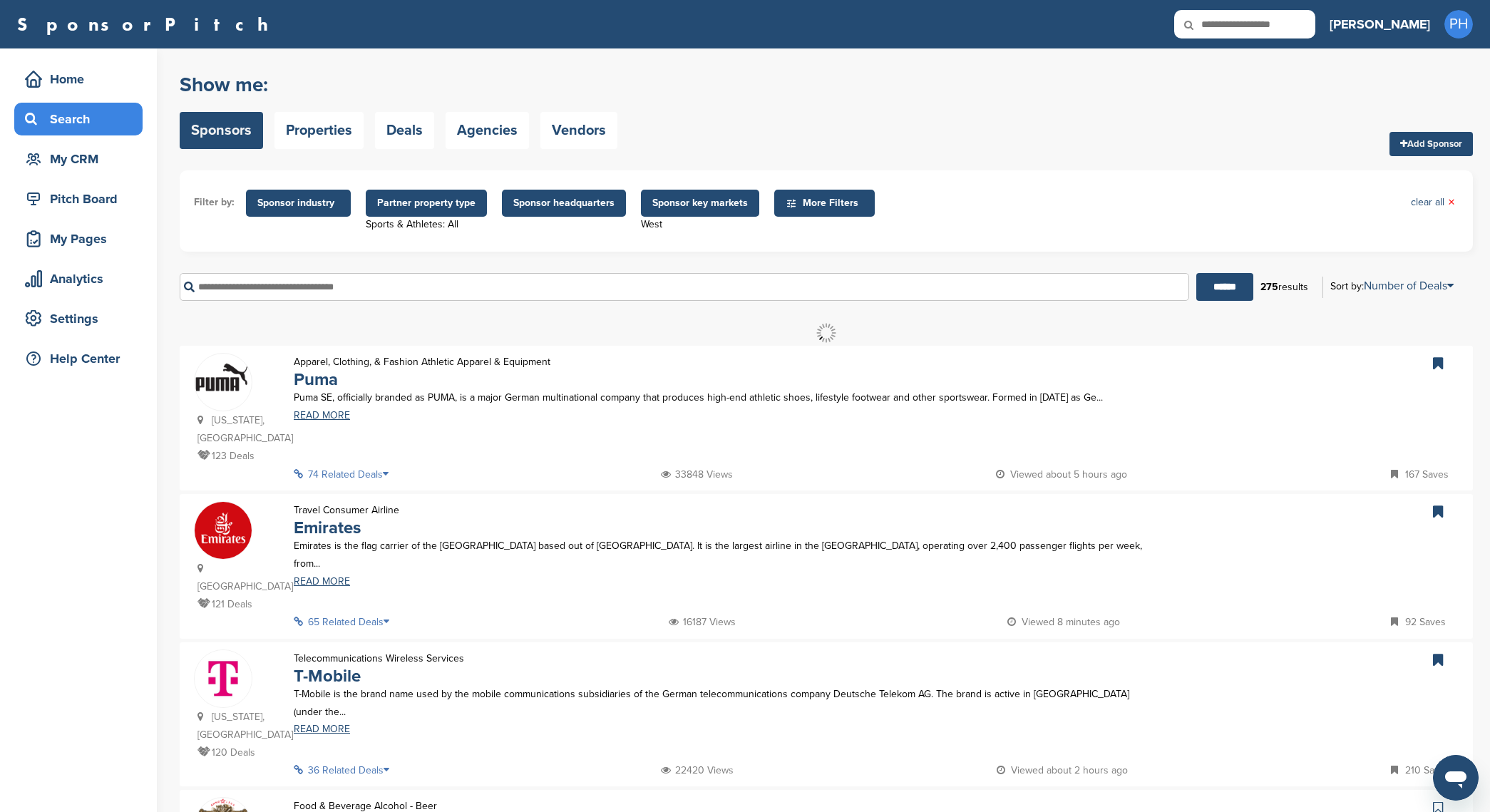
click at [667, 286] on input "text" at bounding box center [684, 287] width 1009 height 28
click at [1231, 296] on input "******" at bounding box center [1225, 287] width 57 height 28
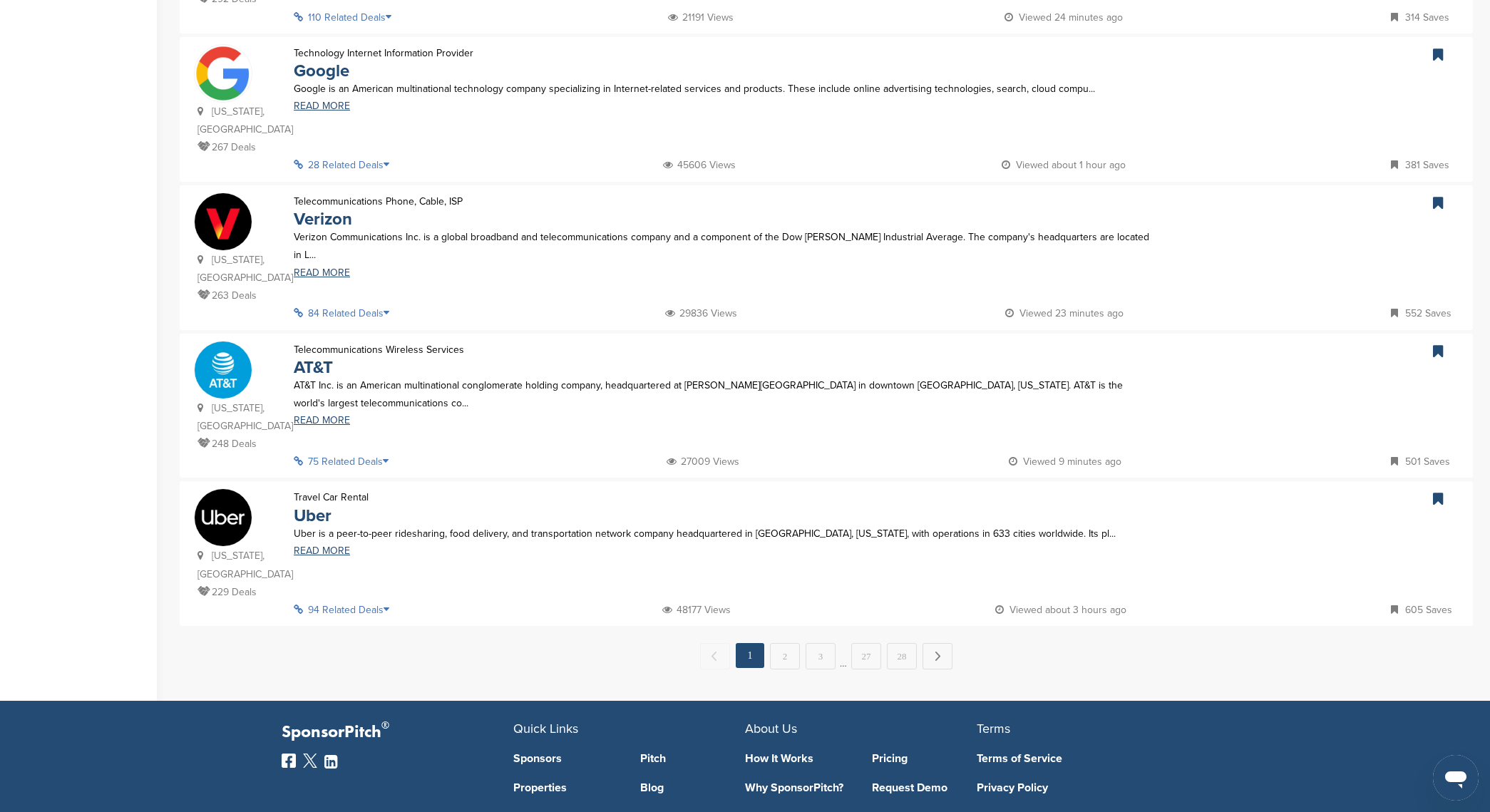
scroll to position [1289, 0]
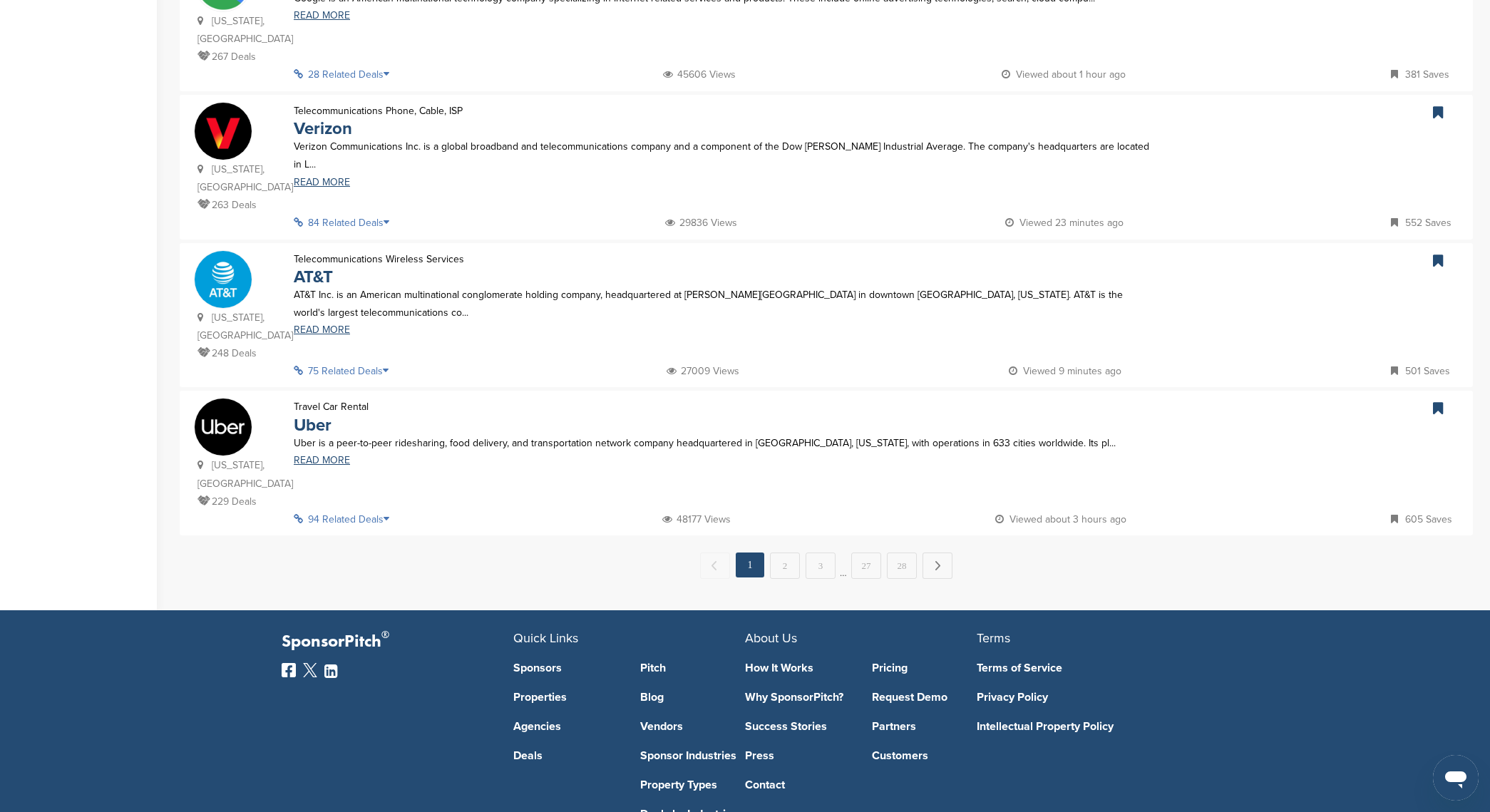
click at [801, 553] on div "← Previous 1 2 3 … 27 28 Next →" at bounding box center [826, 566] width 1294 height 26
click at [780, 553] on link "2" at bounding box center [785, 566] width 30 height 26
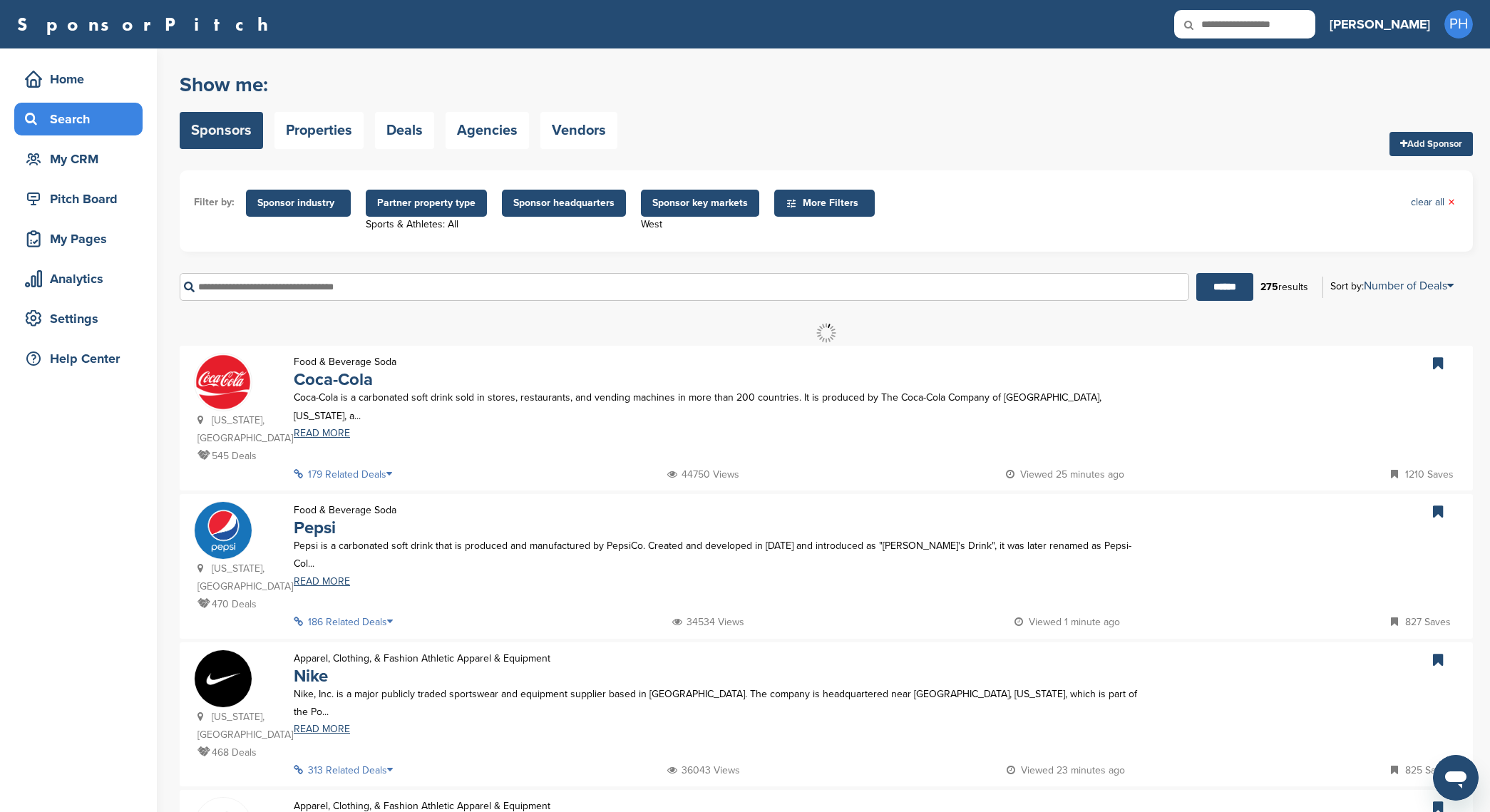
click at [788, 552] on div "Food & Beverage Soda Pepsi Pepsi is a carbonated soft drink that is produced an…" at bounding box center [722, 557] width 885 height 113
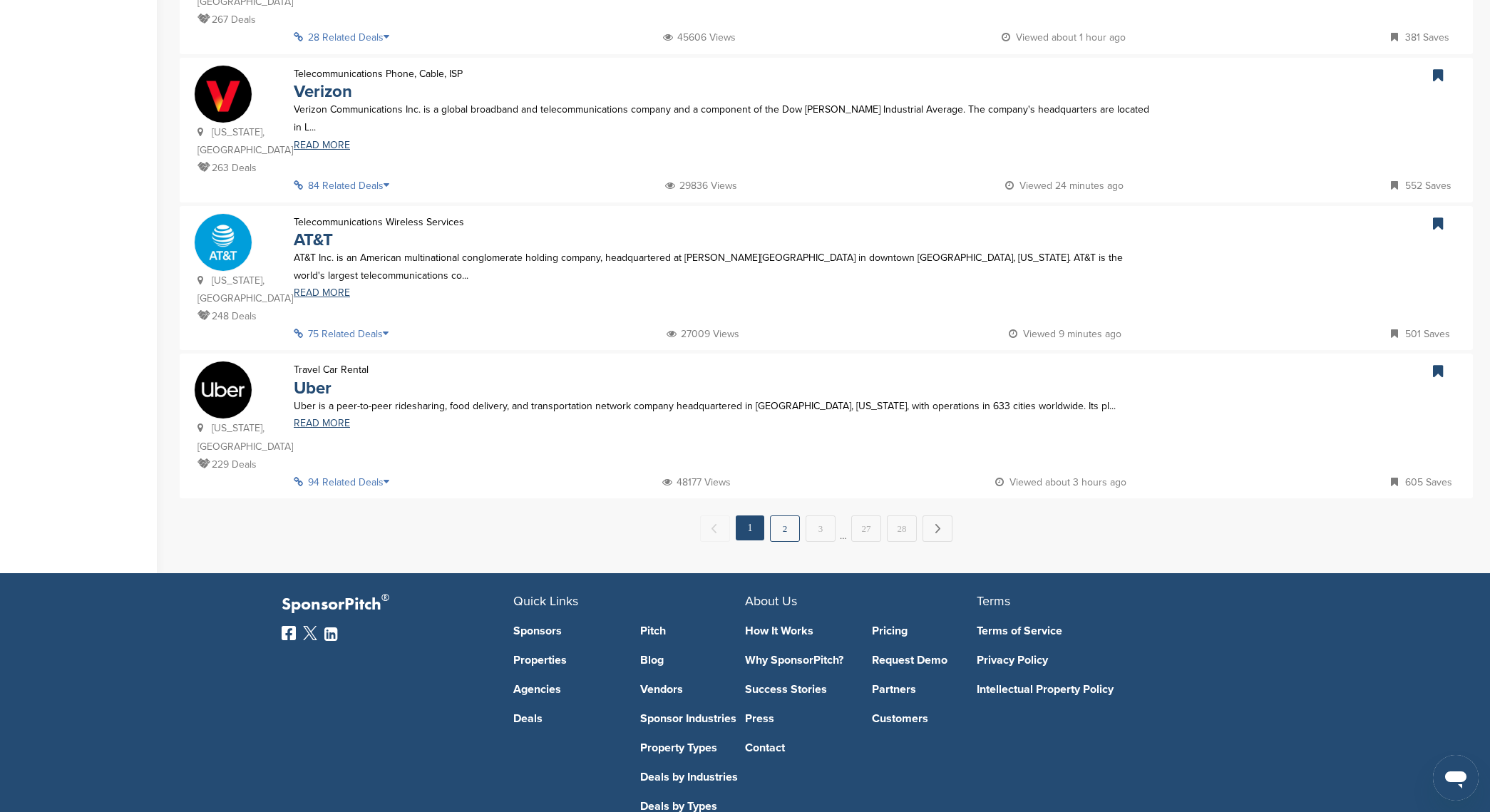
click at [790, 516] on link "2" at bounding box center [785, 529] width 30 height 26
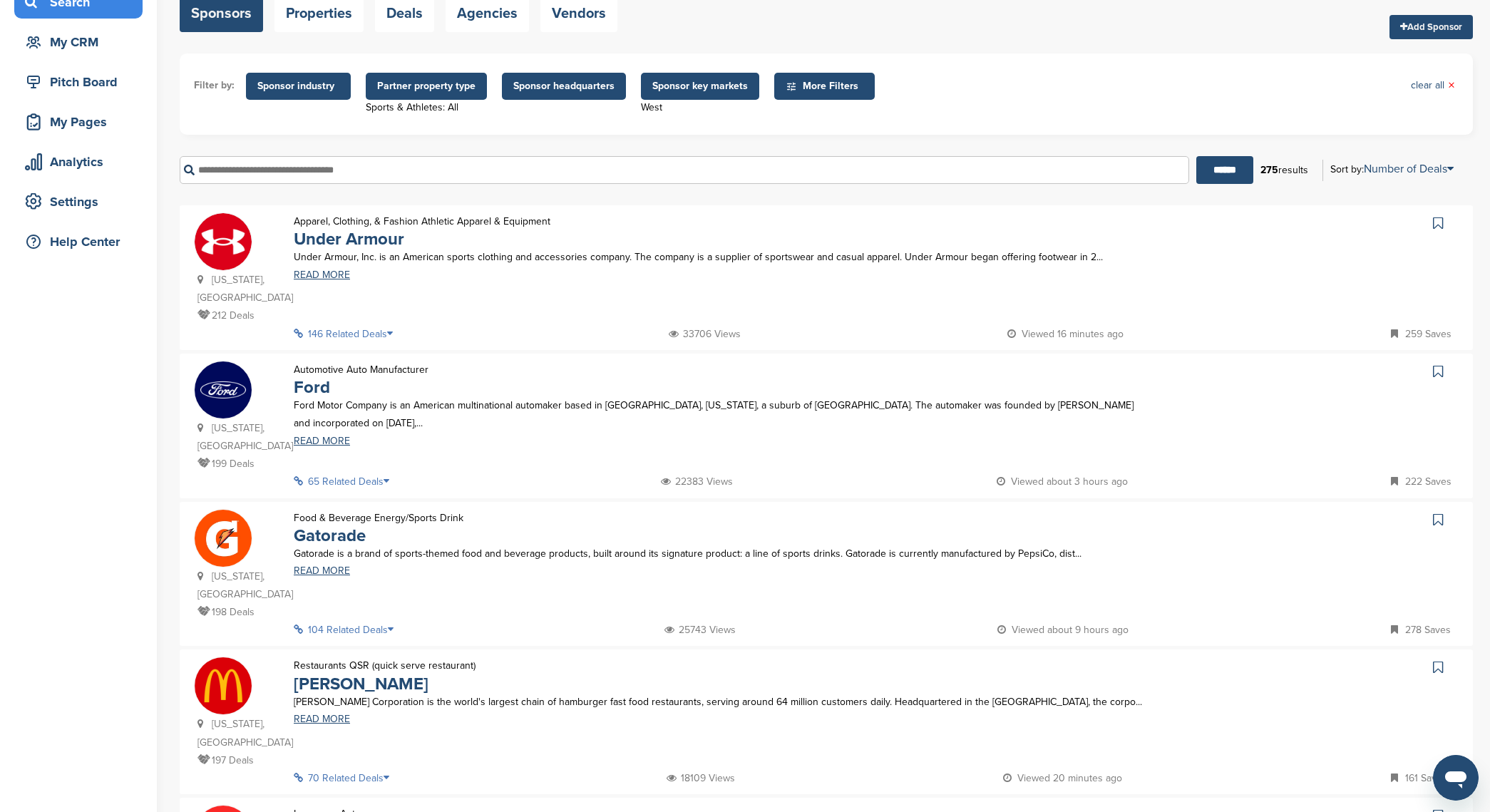
scroll to position [159, 0]
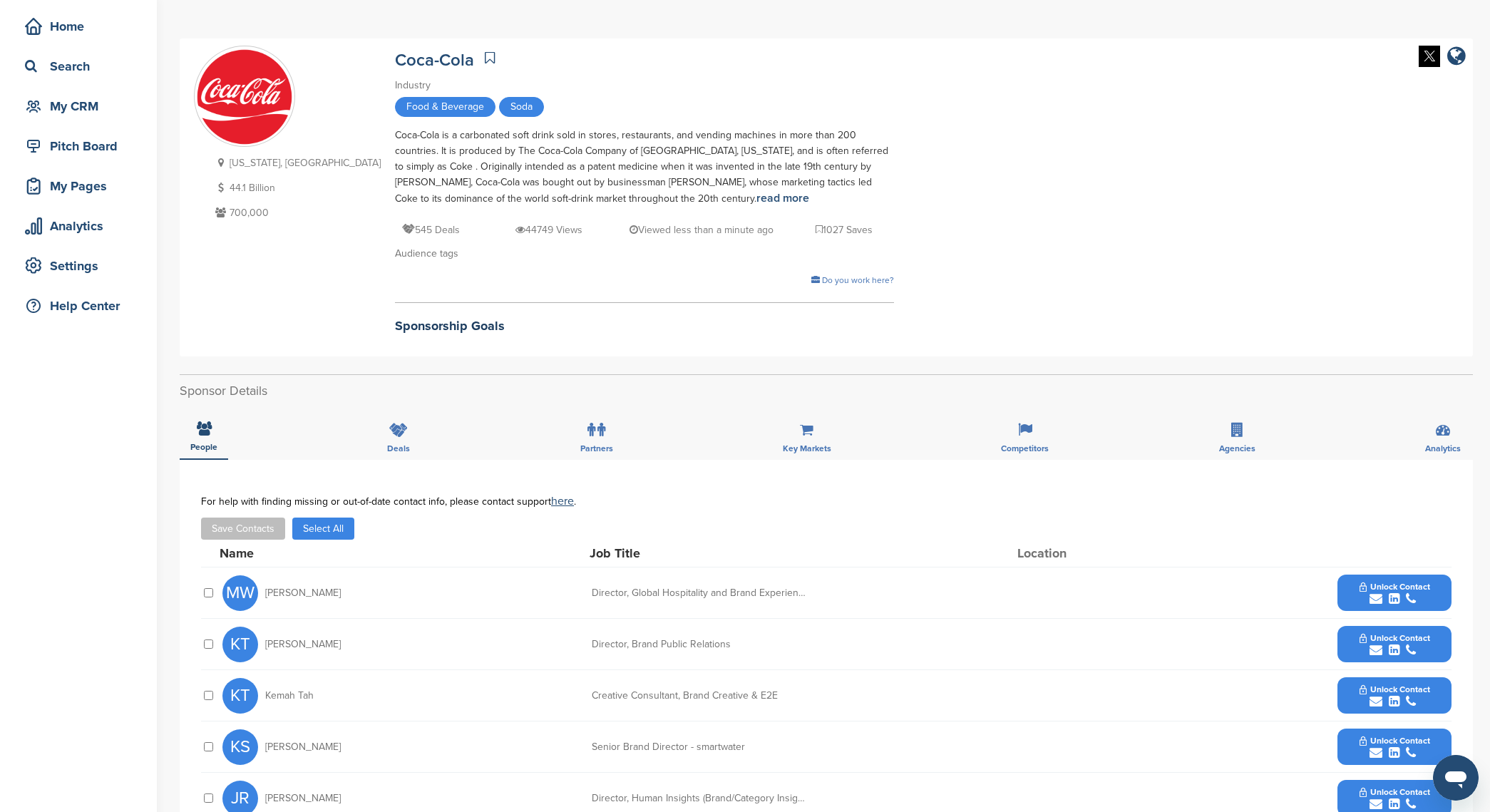
scroll to position [70, 0]
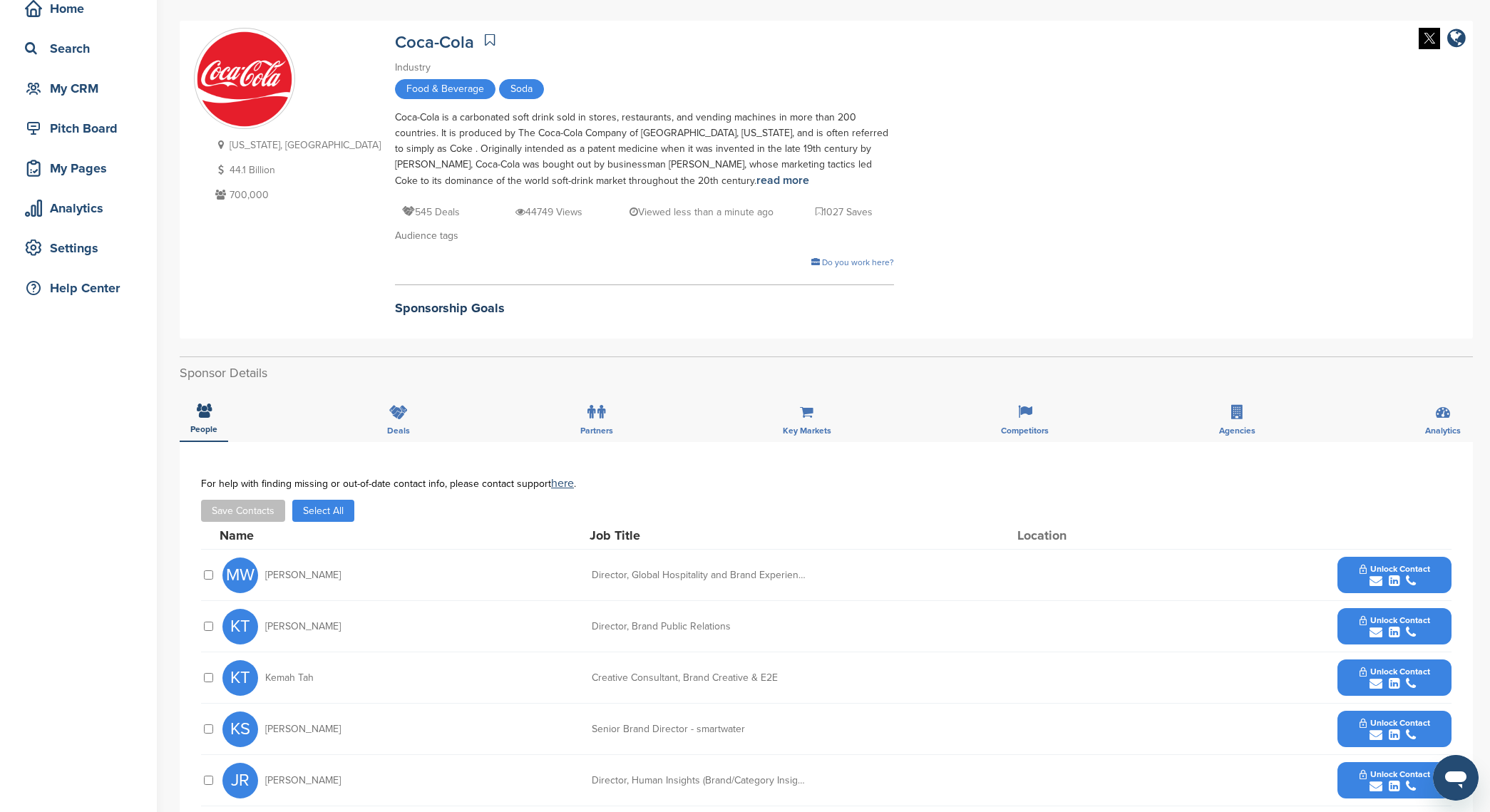
click at [345, 514] on button "Select All" at bounding box center [323, 511] width 62 height 22
click at [229, 512] on button "Save Contacts" at bounding box center [243, 511] width 84 height 22
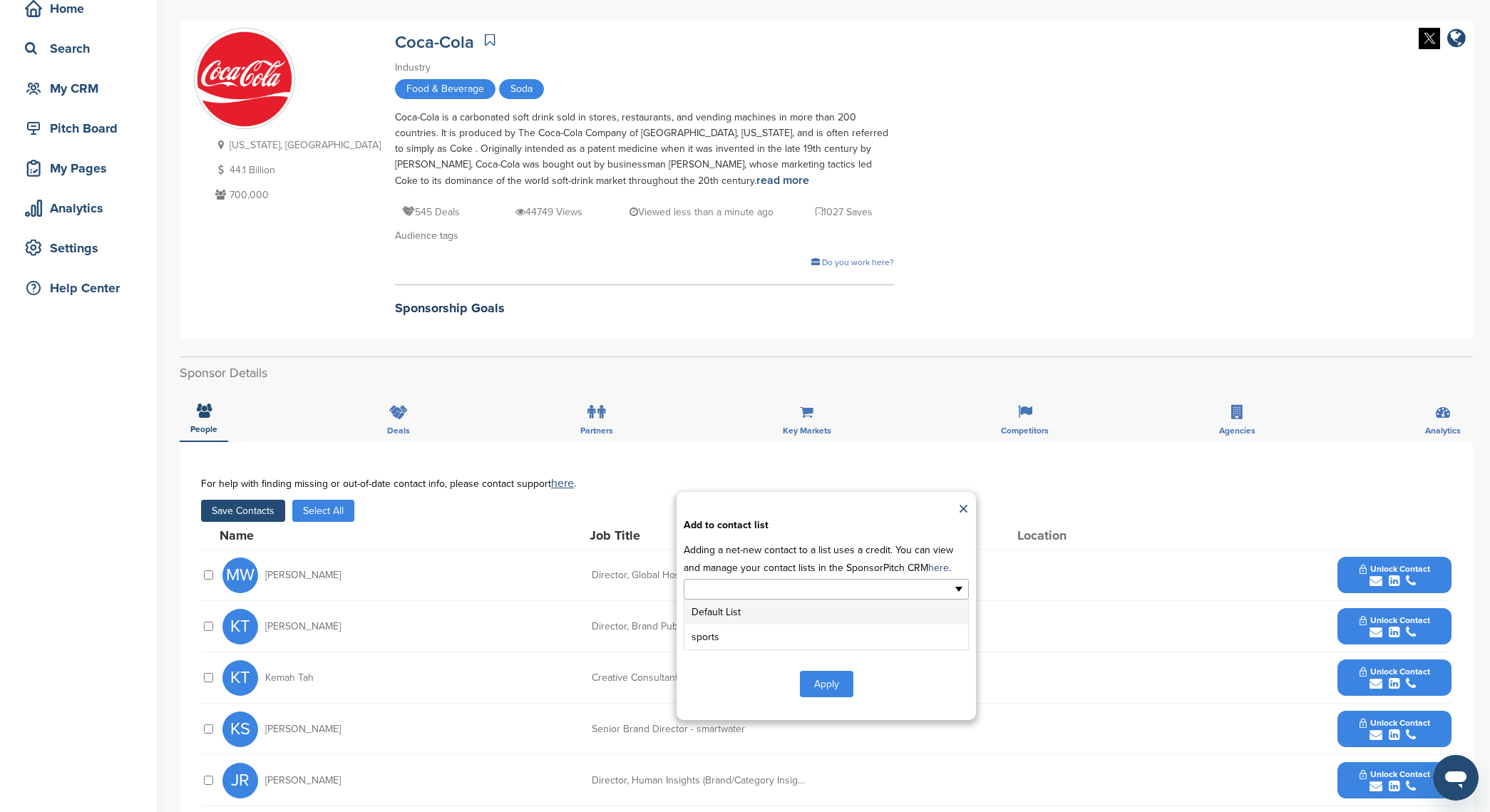
click at [879, 583] on ul at bounding box center [826, 589] width 285 height 20
click at [947, 517] on div "×" at bounding box center [826, 509] width 285 height 21
type input "**********"
click at [965, 508] on link "×" at bounding box center [964, 509] width 11 height 21
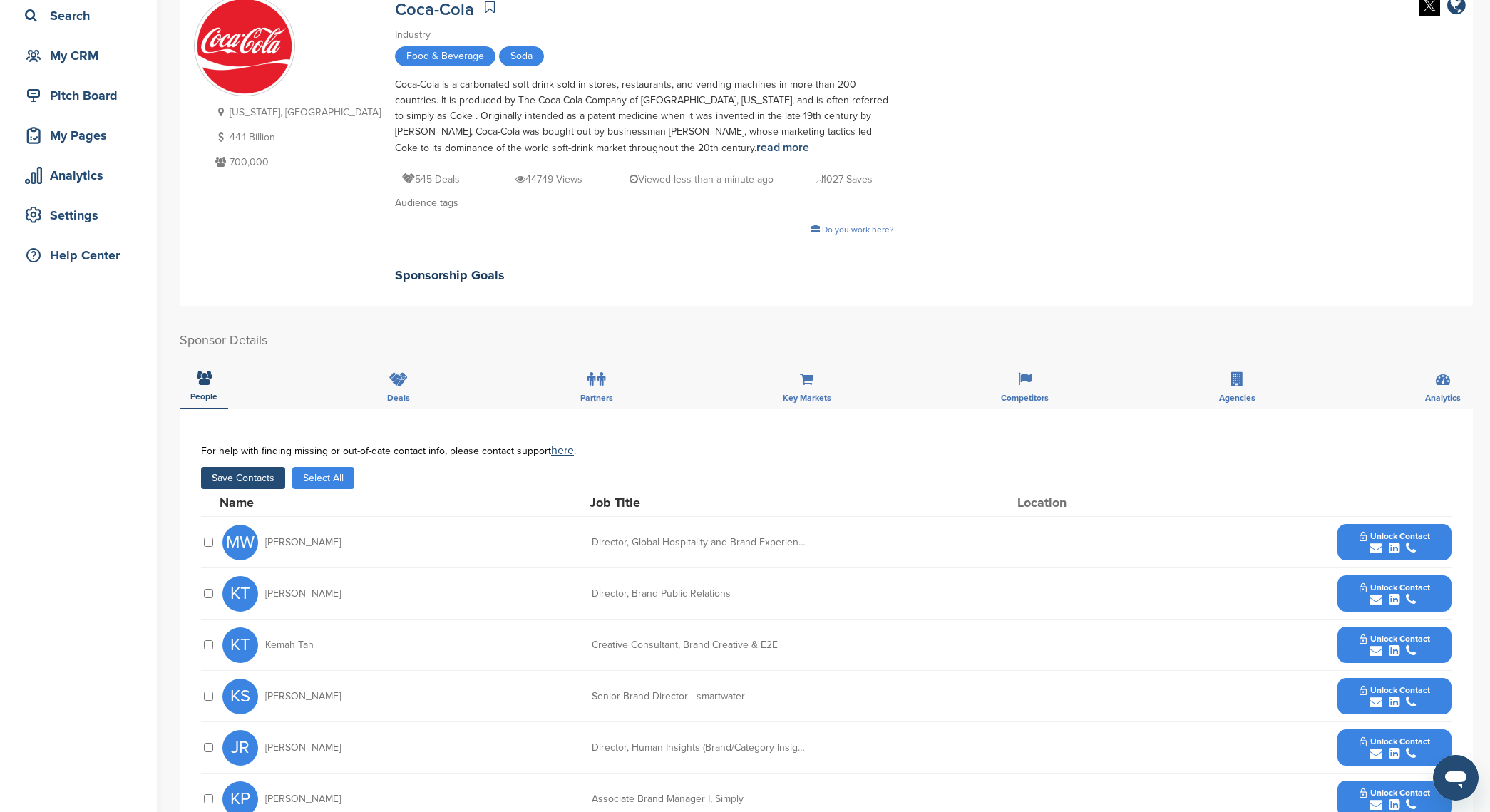
scroll to position [164, 0]
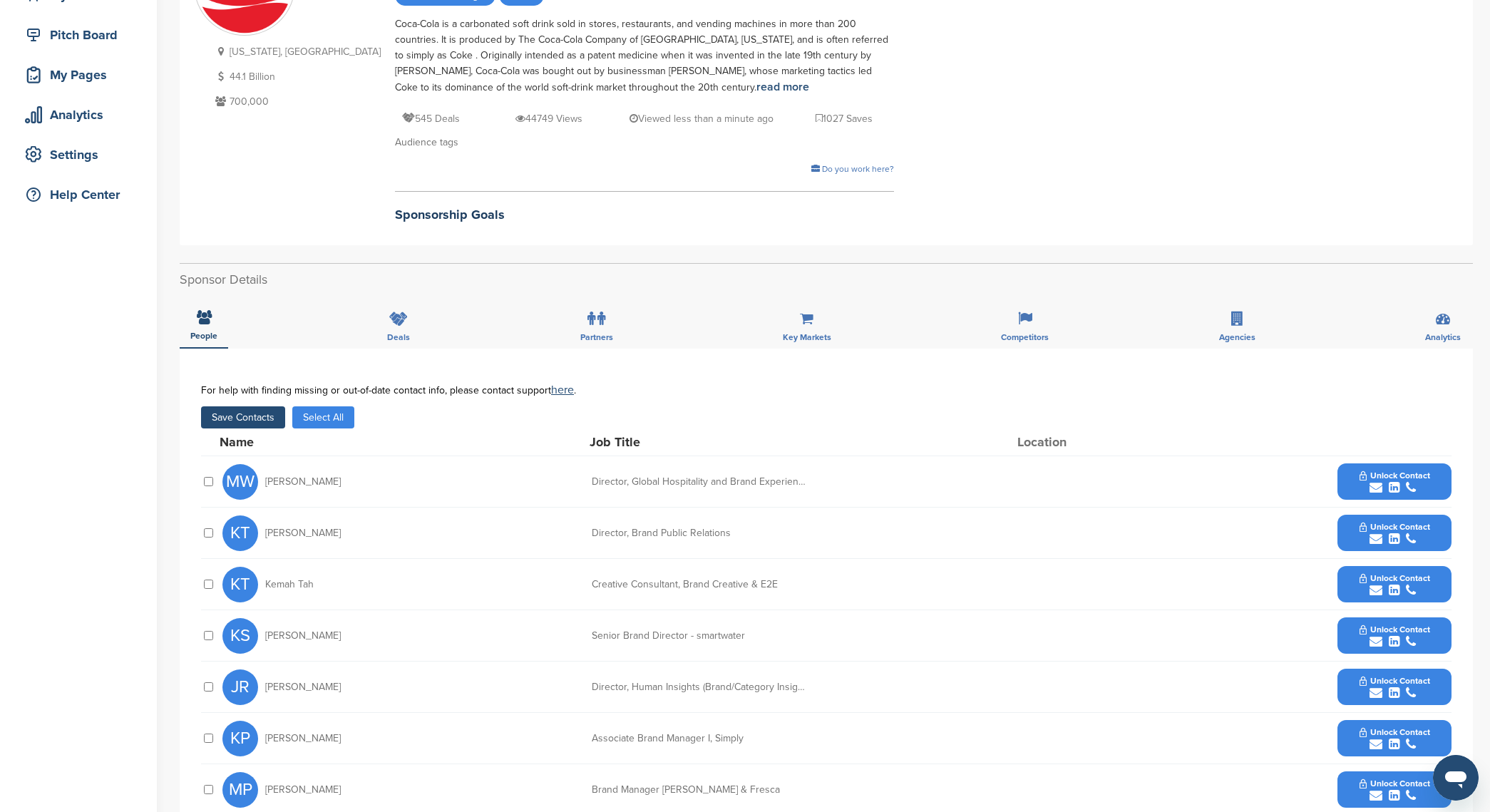
click at [246, 426] on button "Save Contacts" at bounding box center [243, 418] width 84 height 22
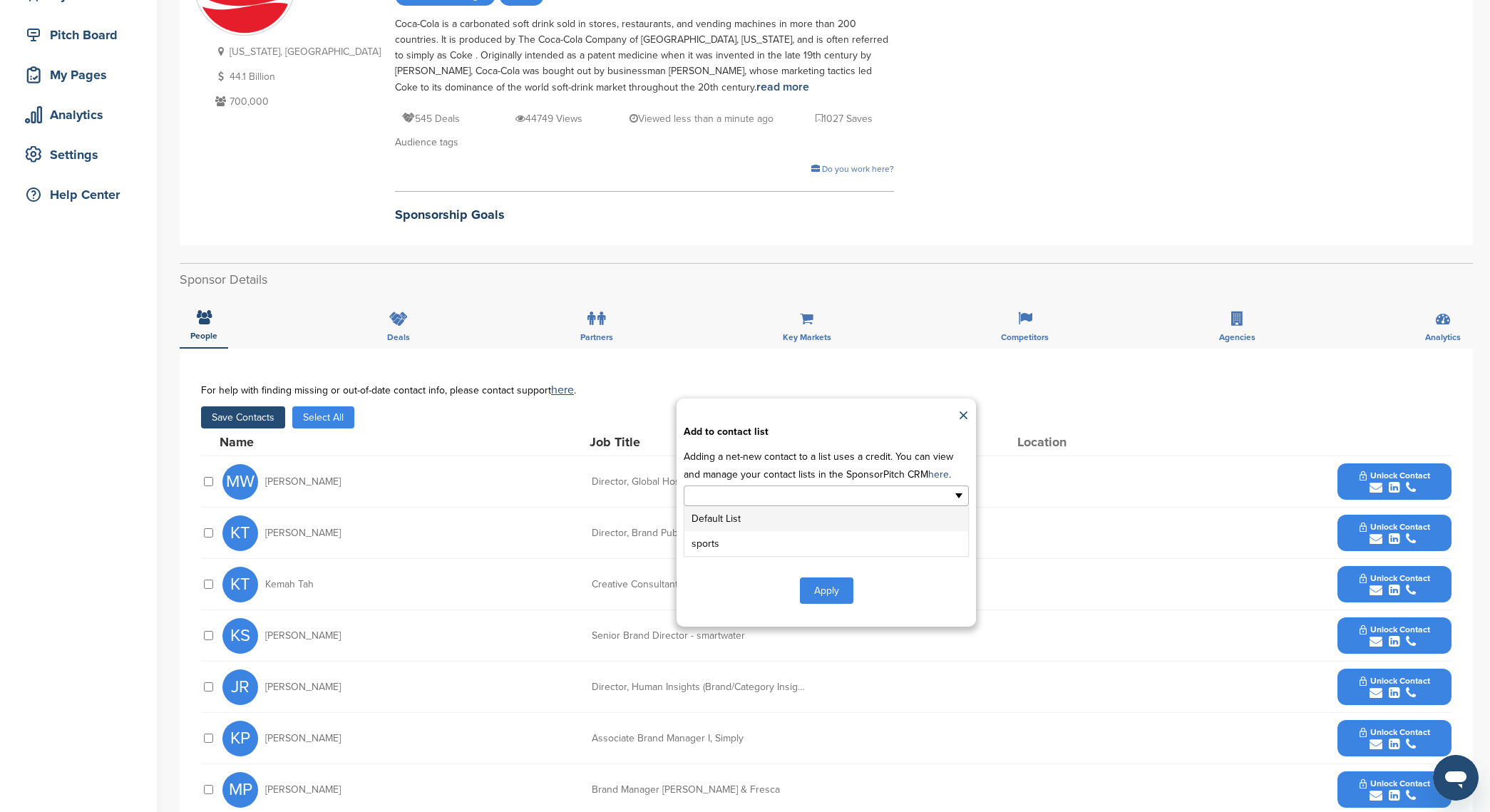
click at [844, 504] on ul at bounding box center [826, 495] width 285 height 20
click at [979, 407] on div "**********" at bounding box center [826, 506] width 1251 height 243
type input "**********"
click at [963, 415] on link "×" at bounding box center [964, 416] width 11 height 21
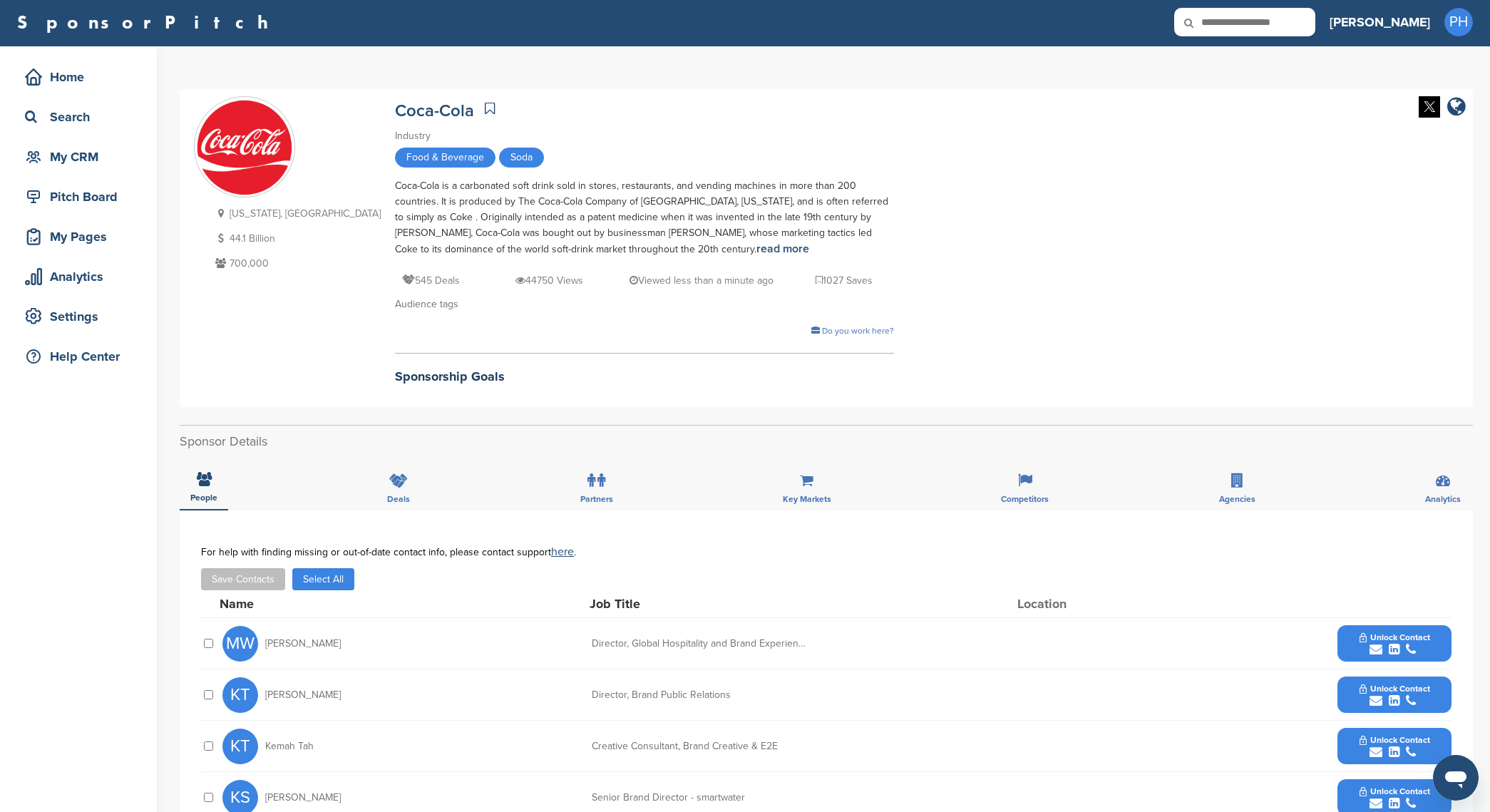
scroll to position [3, 0]
click at [1133, 317] on div "[US_STATE], [GEOGRAPHIC_DATA] 44.1 Billion 700,000 Coca-Cola Industry Food & Be…" at bounding box center [826, 247] width 1265 height 304
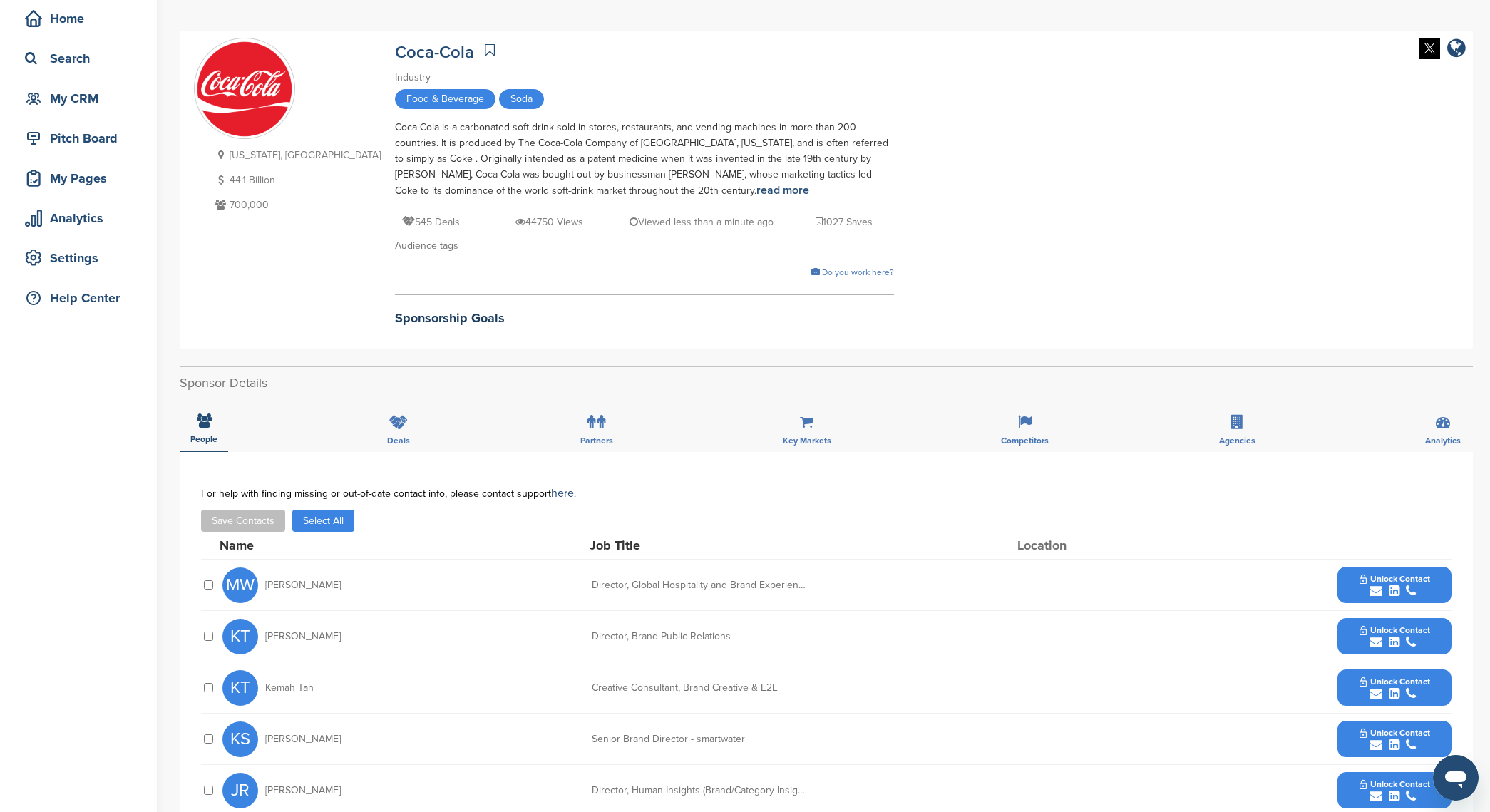
scroll to position [0, 0]
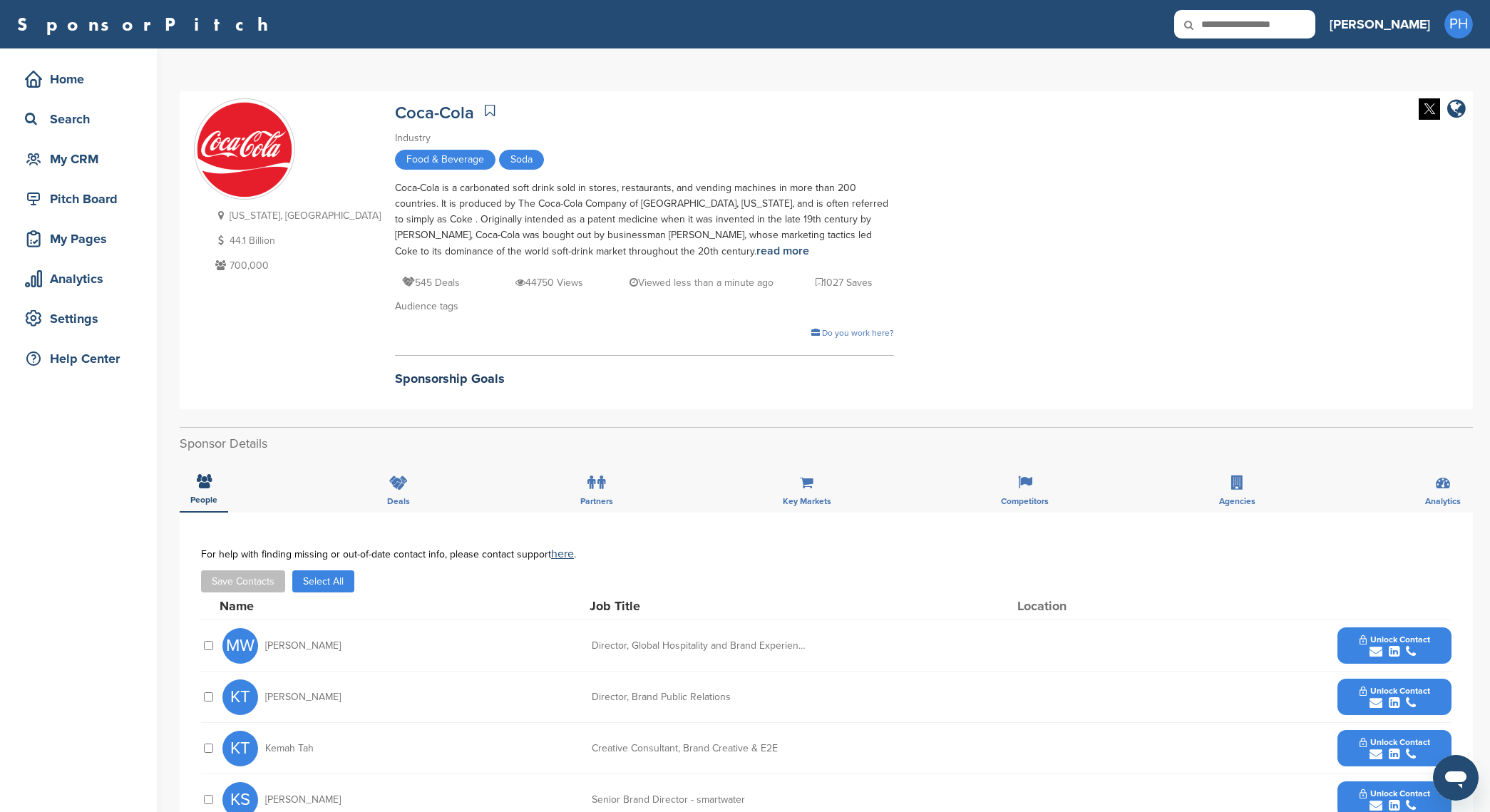
click at [319, 586] on button "Select All" at bounding box center [323, 581] width 62 height 22
click at [257, 584] on button "Save Contacts" at bounding box center [243, 581] width 84 height 22
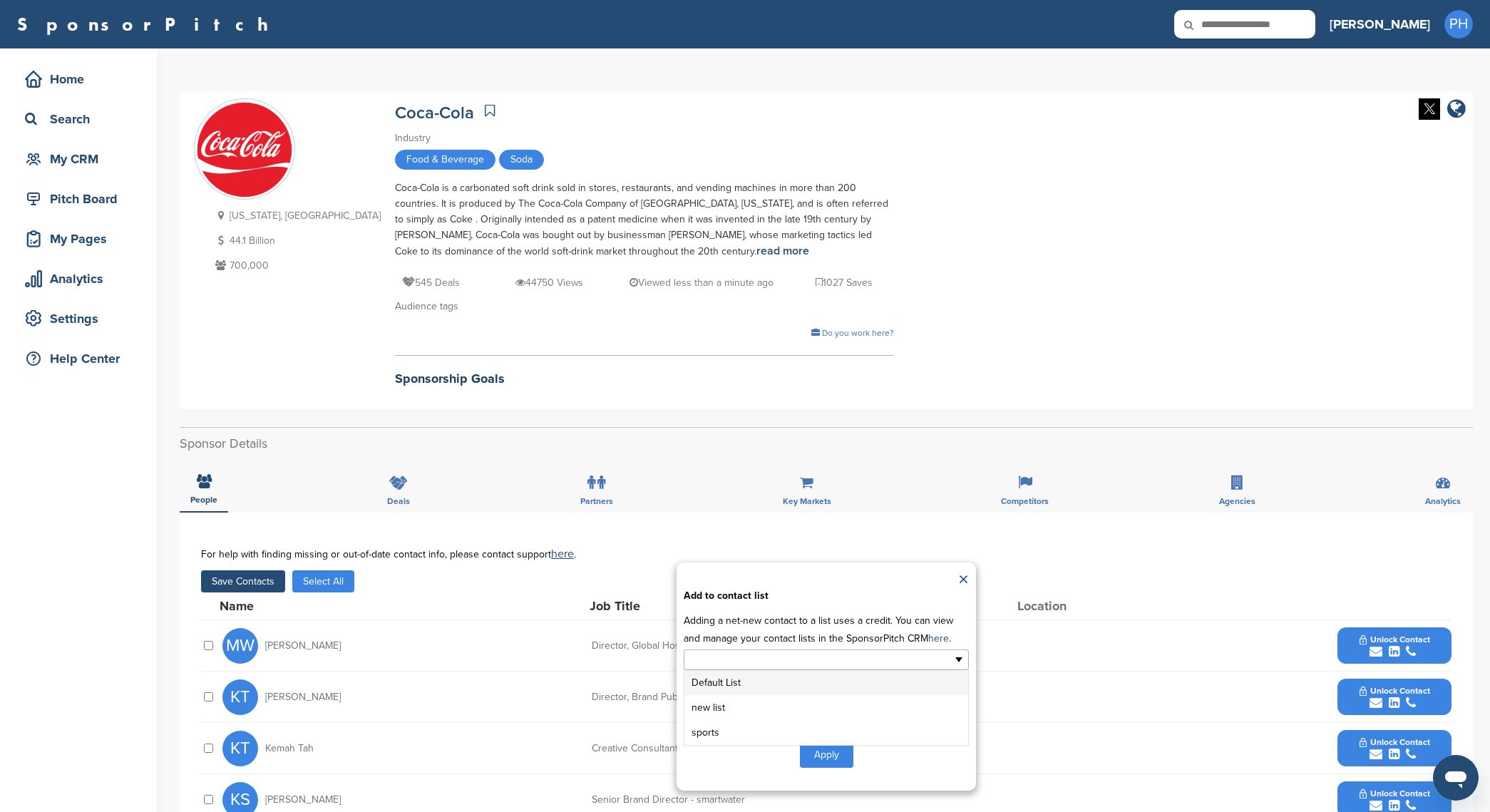
click at [809, 665] on input "text" at bounding box center [765, 660] width 150 height 17
click at [784, 718] on li "new list" at bounding box center [826, 707] width 283 height 25
click at [836, 758] on button "Apply" at bounding box center [827, 757] width 54 height 26
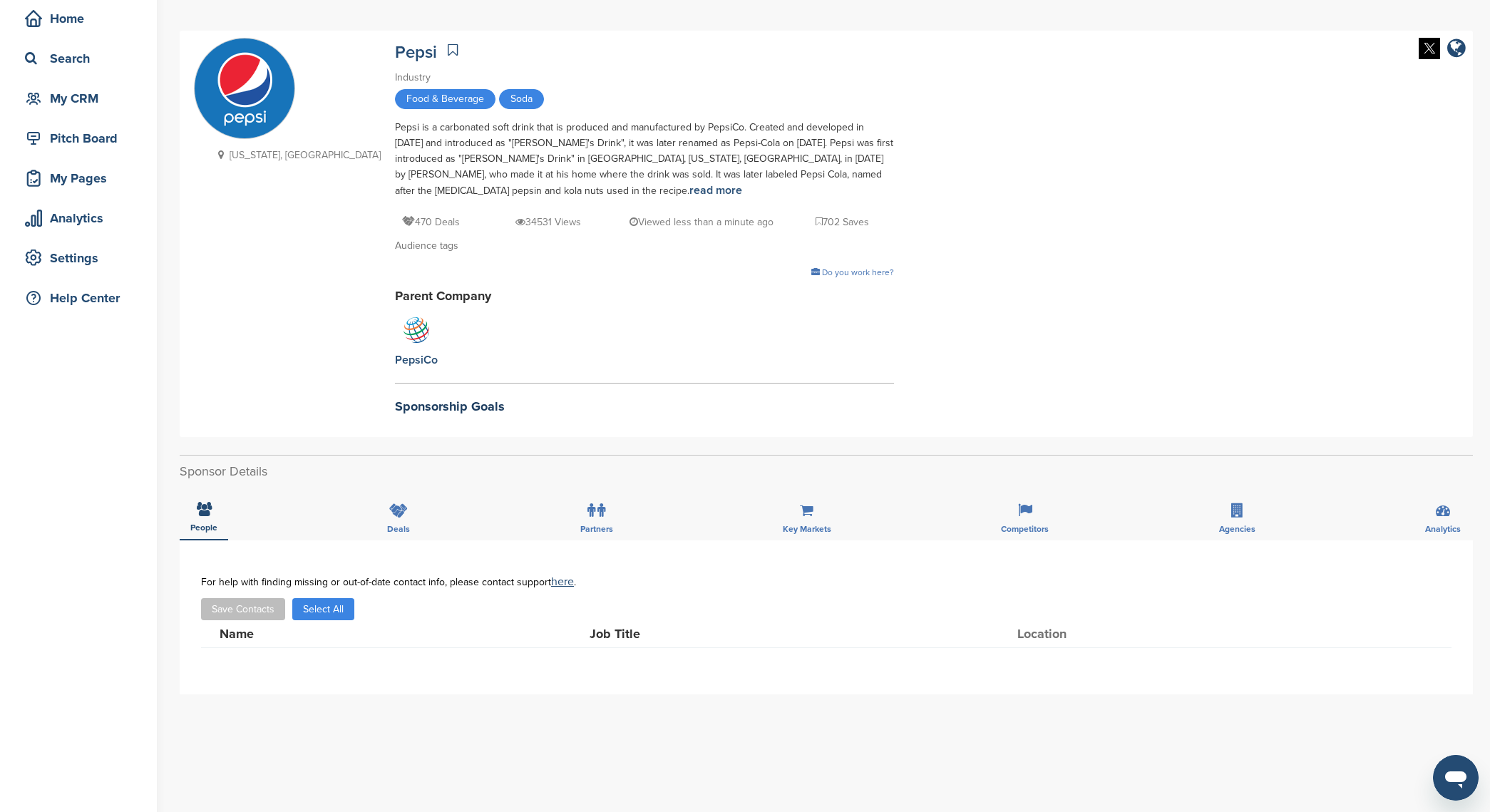
scroll to position [91, 0]
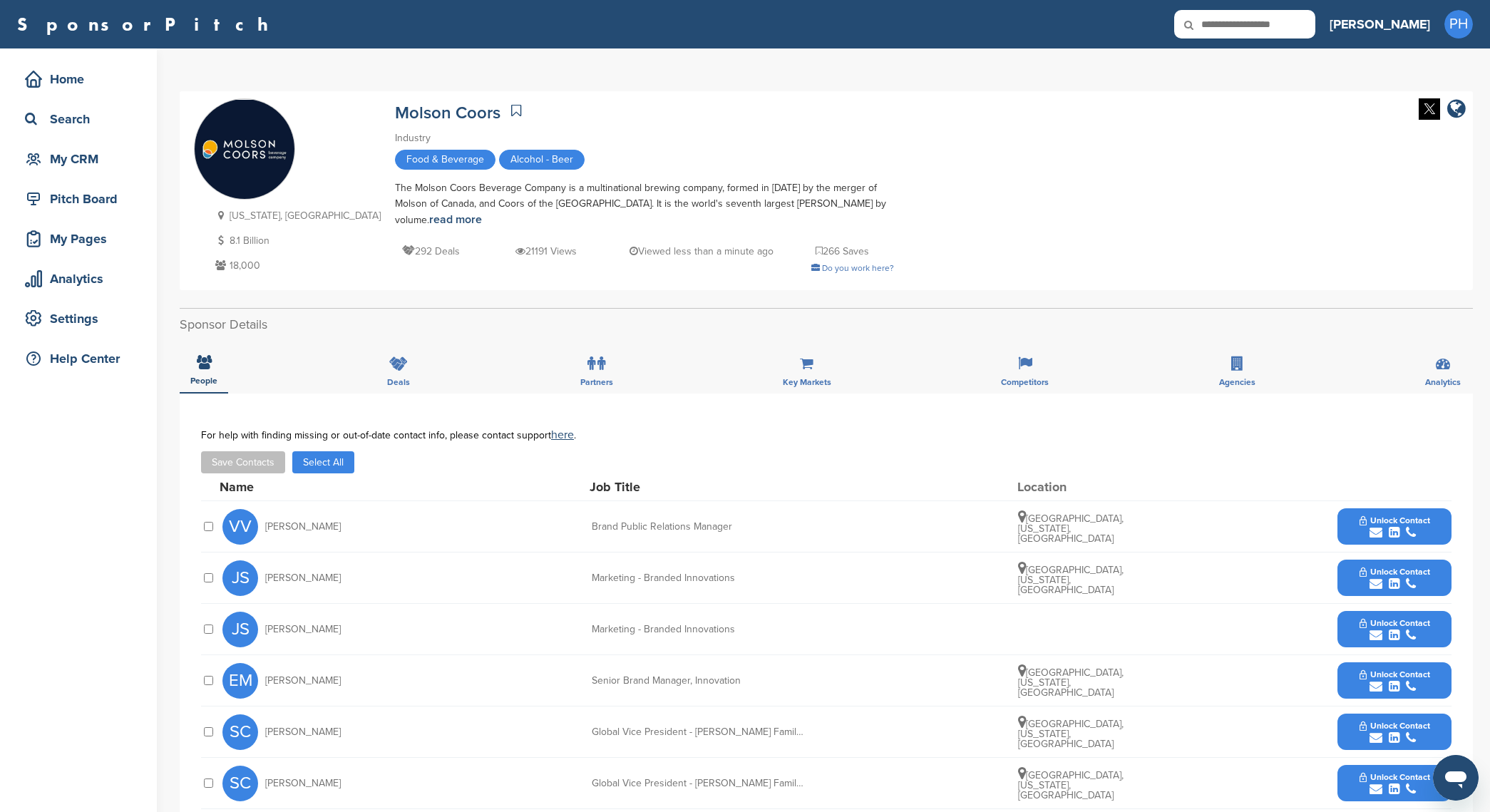
click at [244, 451] on button "Save Contacts" at bounding box center [243, 462] width 84 height 22
click at [332, 456] on button "Select All" at bounding box center [323, 462] width 62 height 22
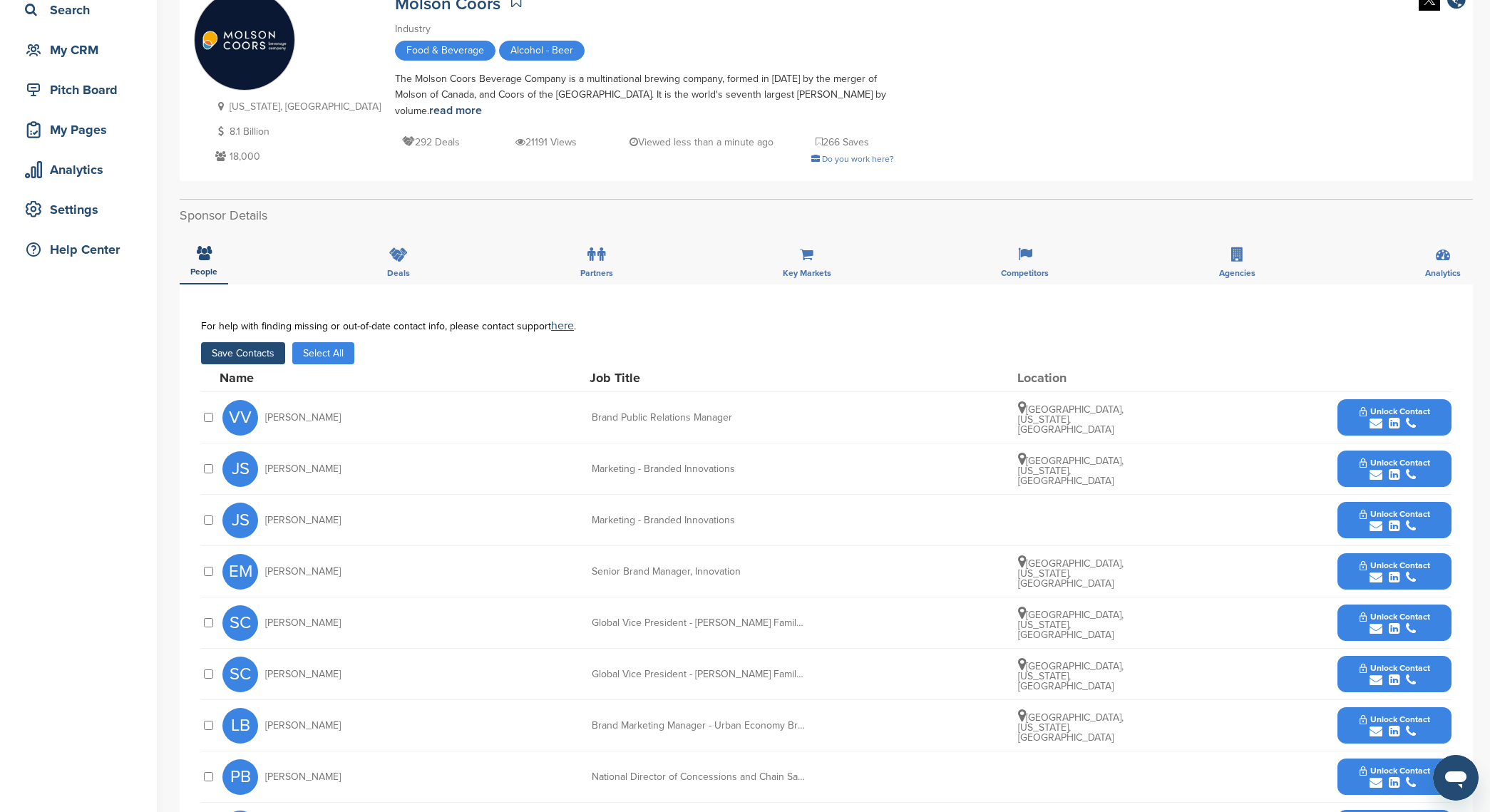
scroll to position [39, 0]
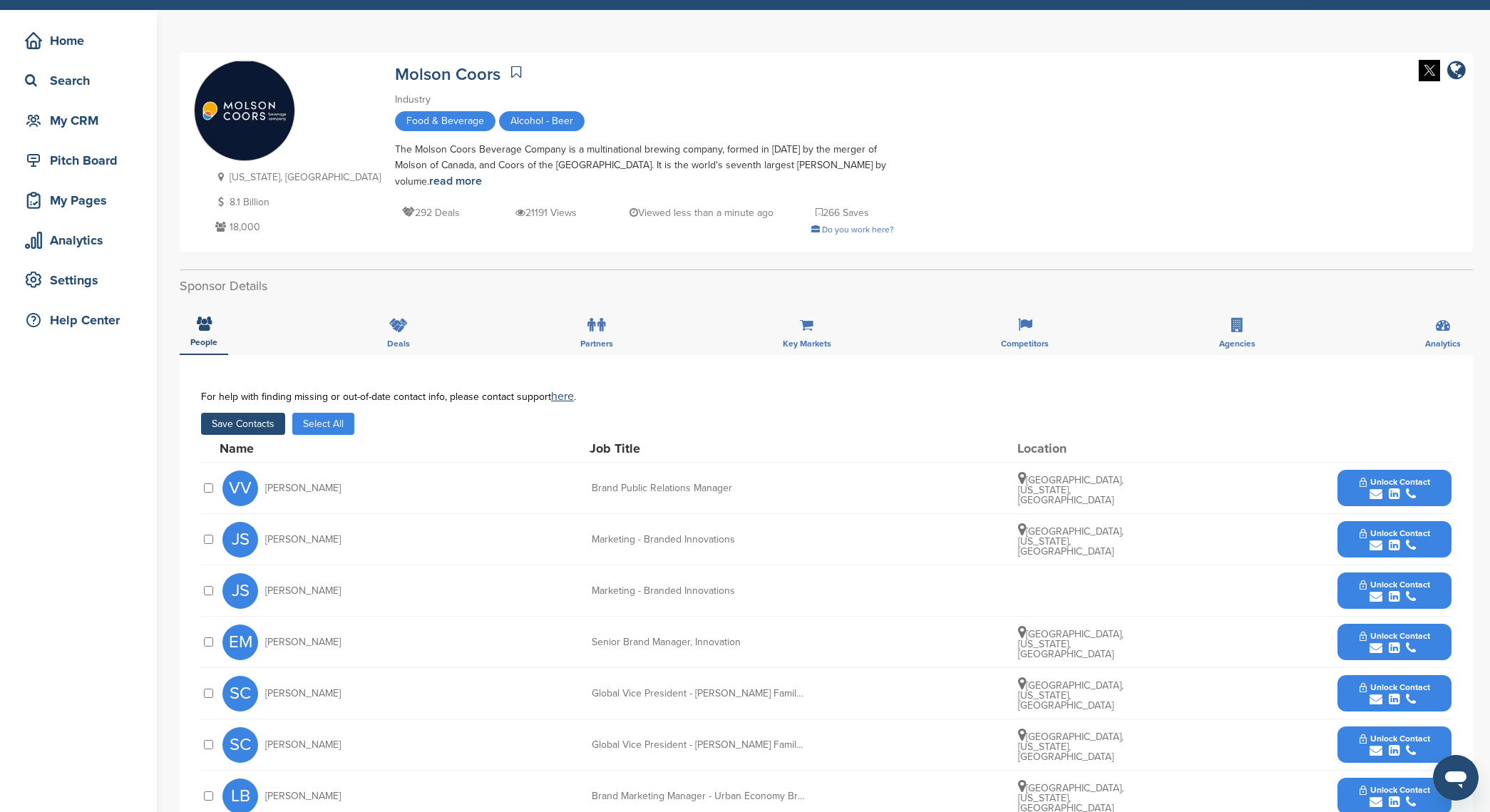
click at [250, 419] on button "Save Contacts" at bounding box center [243, 424] width 84 height 22
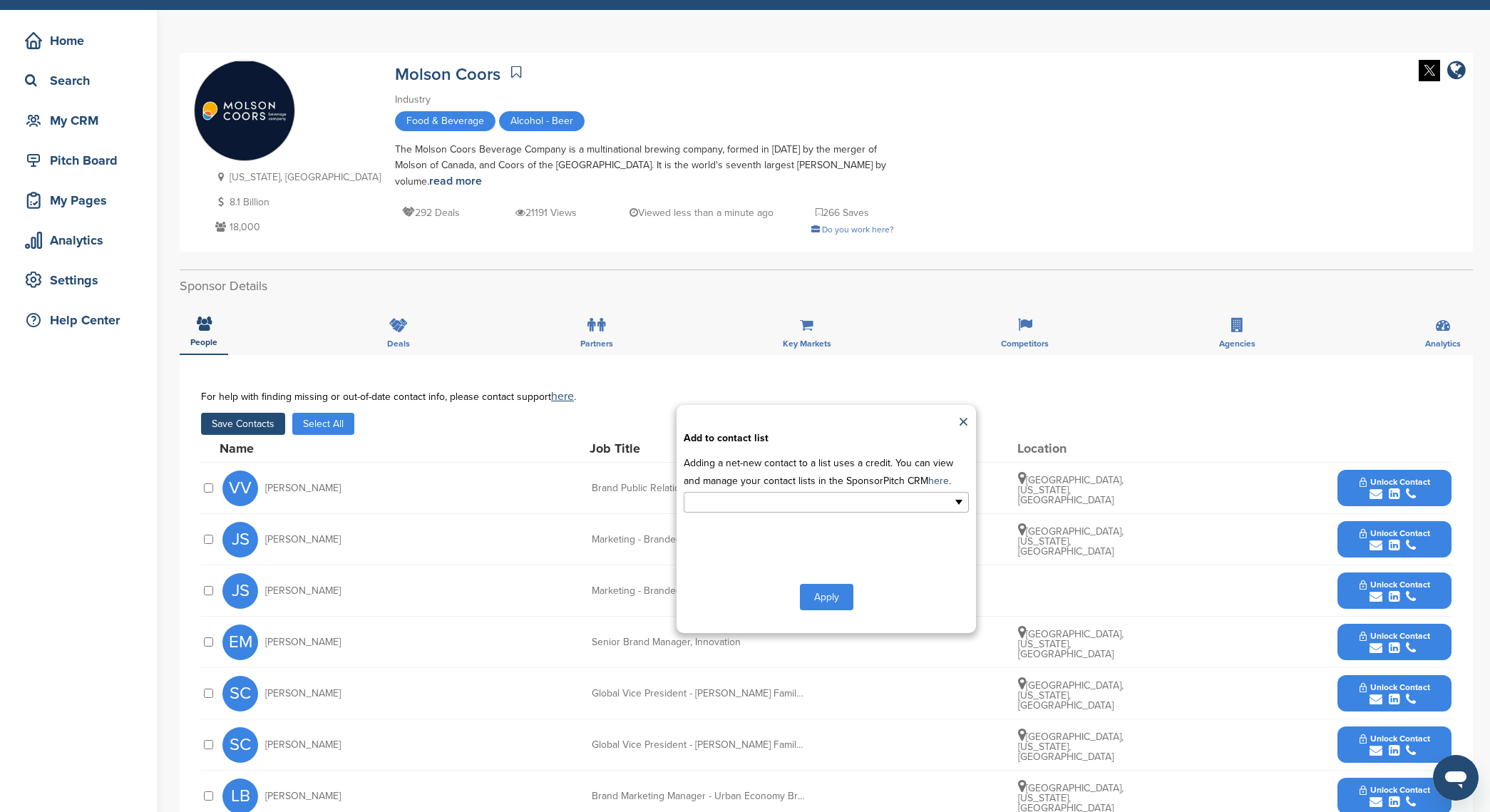
click at [800, 494] on input "text" at bounding box center [765, 503] width 150 height 17
click at [772, 539] on li "new list" at bounding box center [826, 550] width 283 height 25
click at [837, 600] on button "Apply" at bounding box center [827, 600] width 54 height 26
click at [856, 587] on div "Apply" at bounding box center [826, 600] width 285 height 26
click at [842, 587] on button "Apply" at bounding box center [827, 600] width 54 height 26
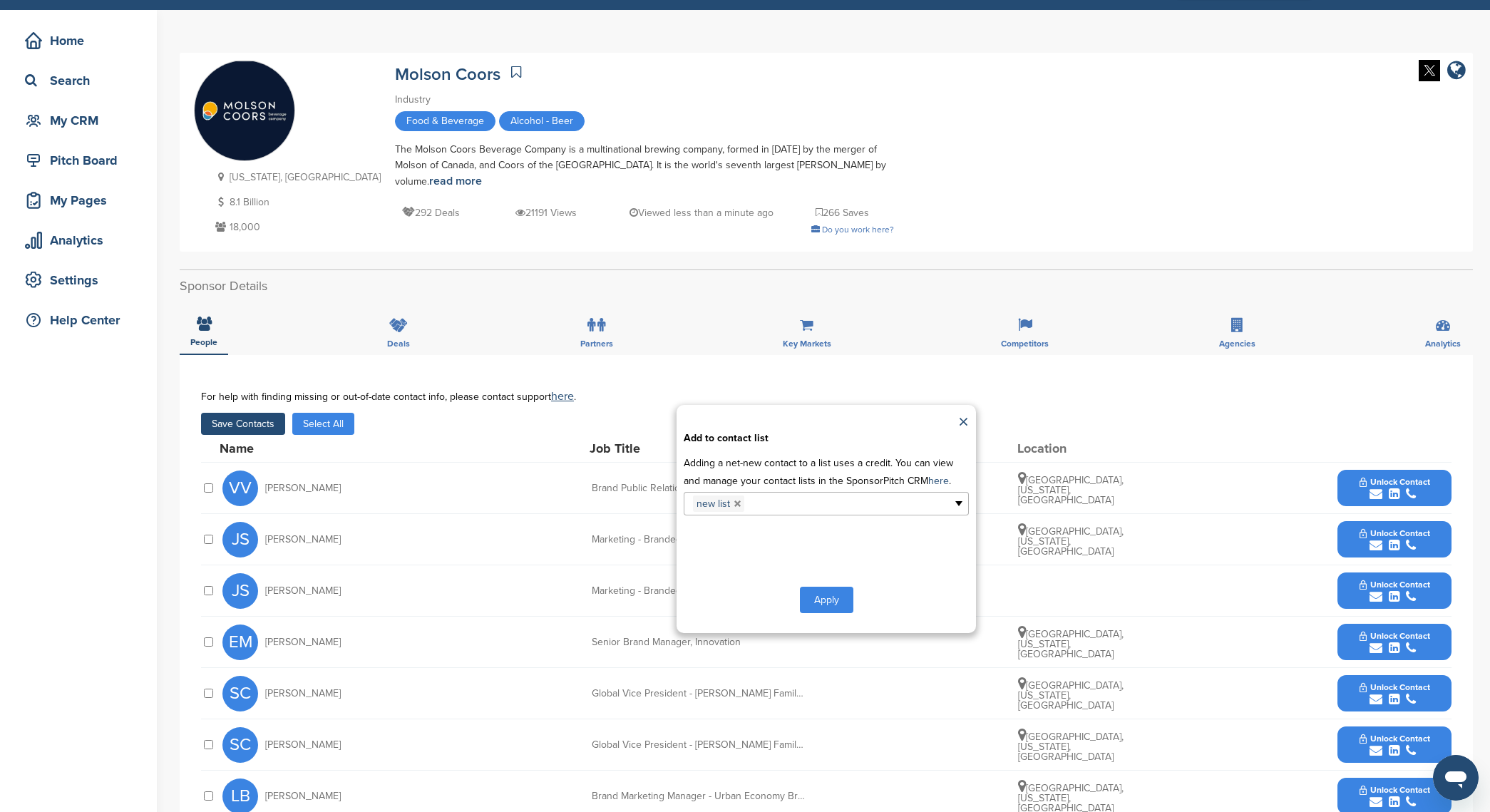
click at [844, 593] on button "Apply" at bounding box center [827, 600] width 54 height 26
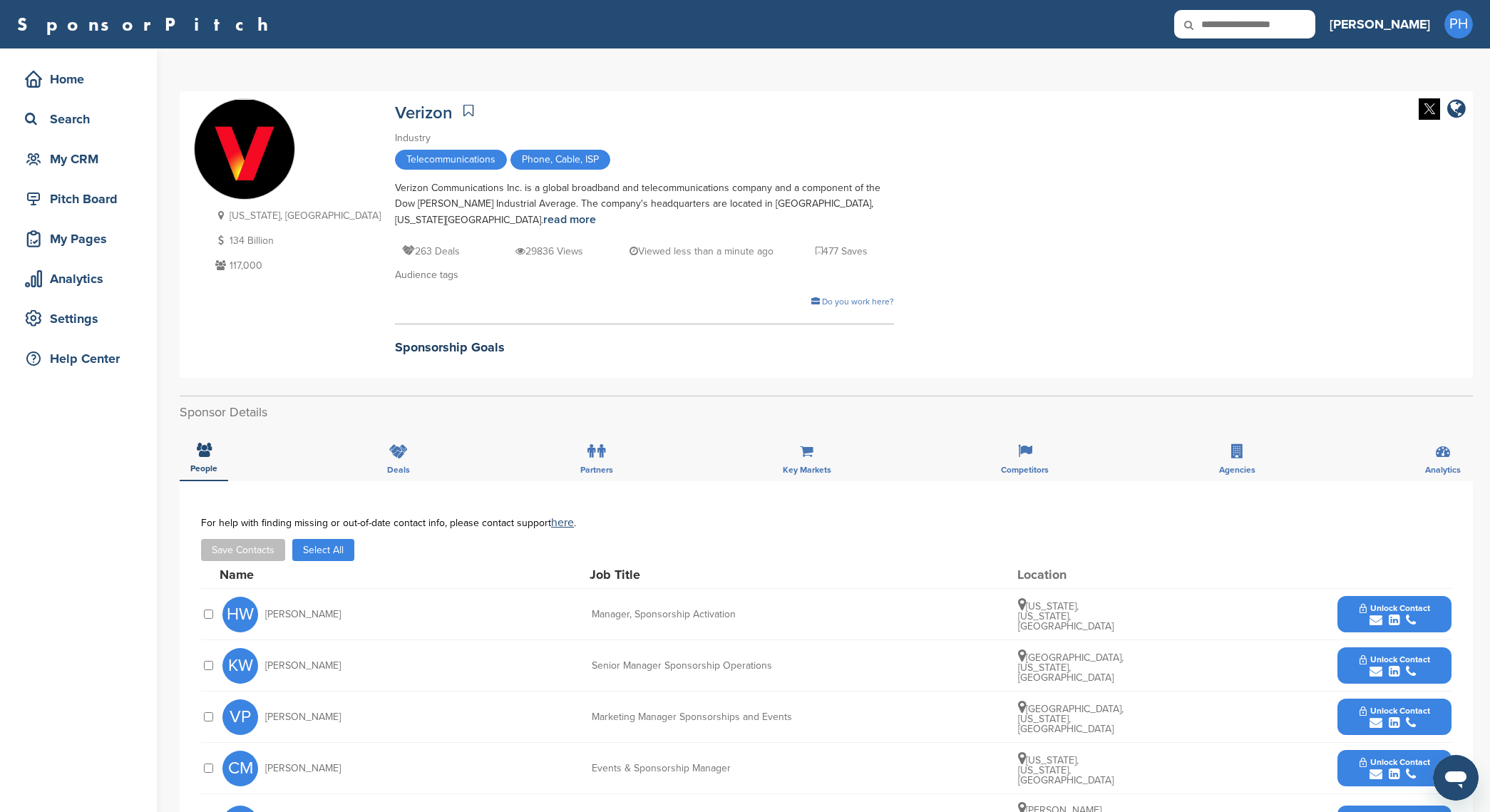
click at [330, 544] on button "Select All" at bounding box center [323, 550] width 62 height 22
click at [275, 550] on button "Save Contacts" at bounding box center [243, 550] width 84 height 22
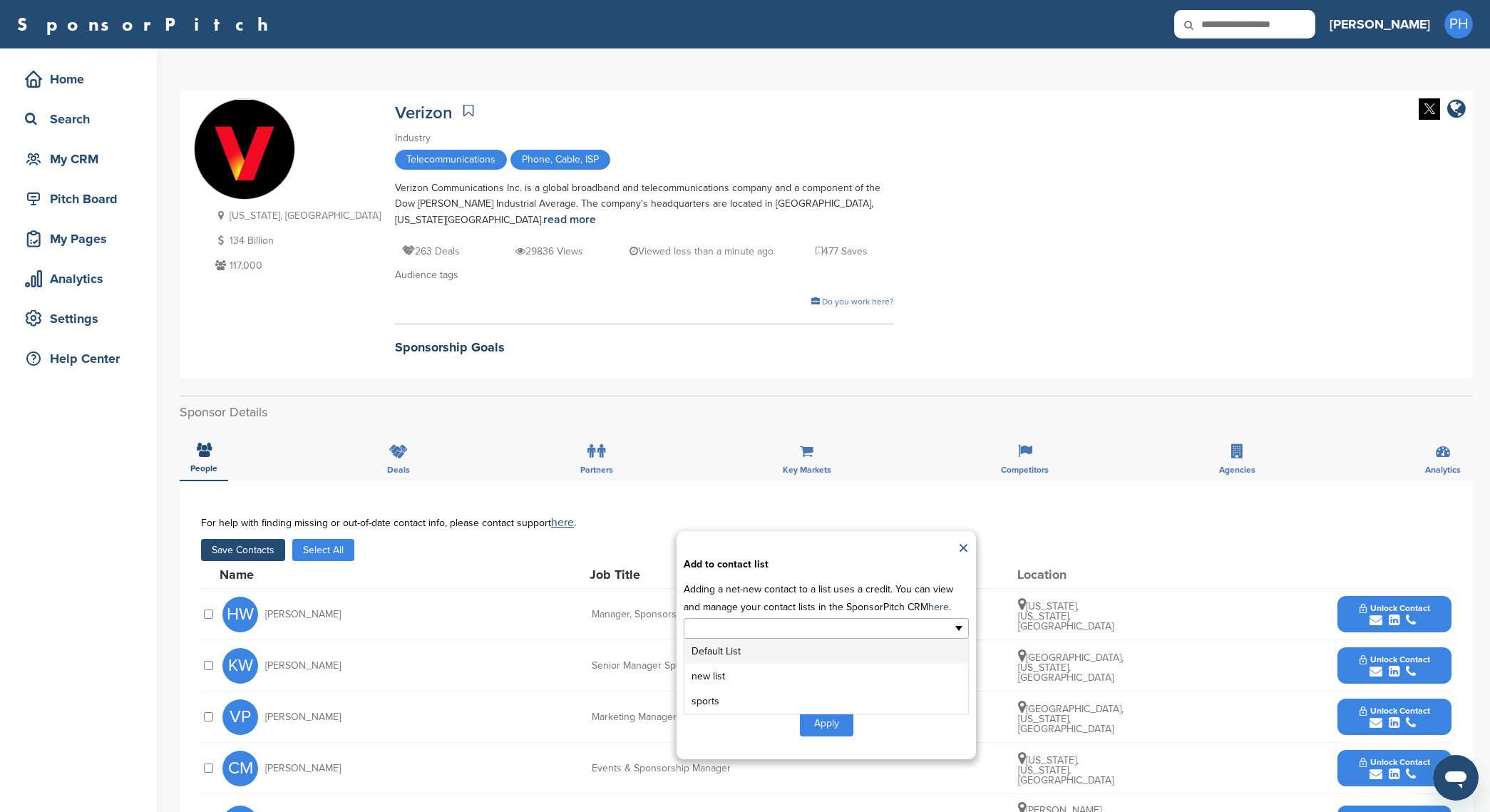
click at [793, 632] on input "text" at bounding box center [765, 629] width 150 height 17
click at [764, 683] on li "new list" at bounding box center [826, 676] width 283 height 25
click at [839, 731] on button "Apply" at bounding box center [827, 726] width 54 height 26
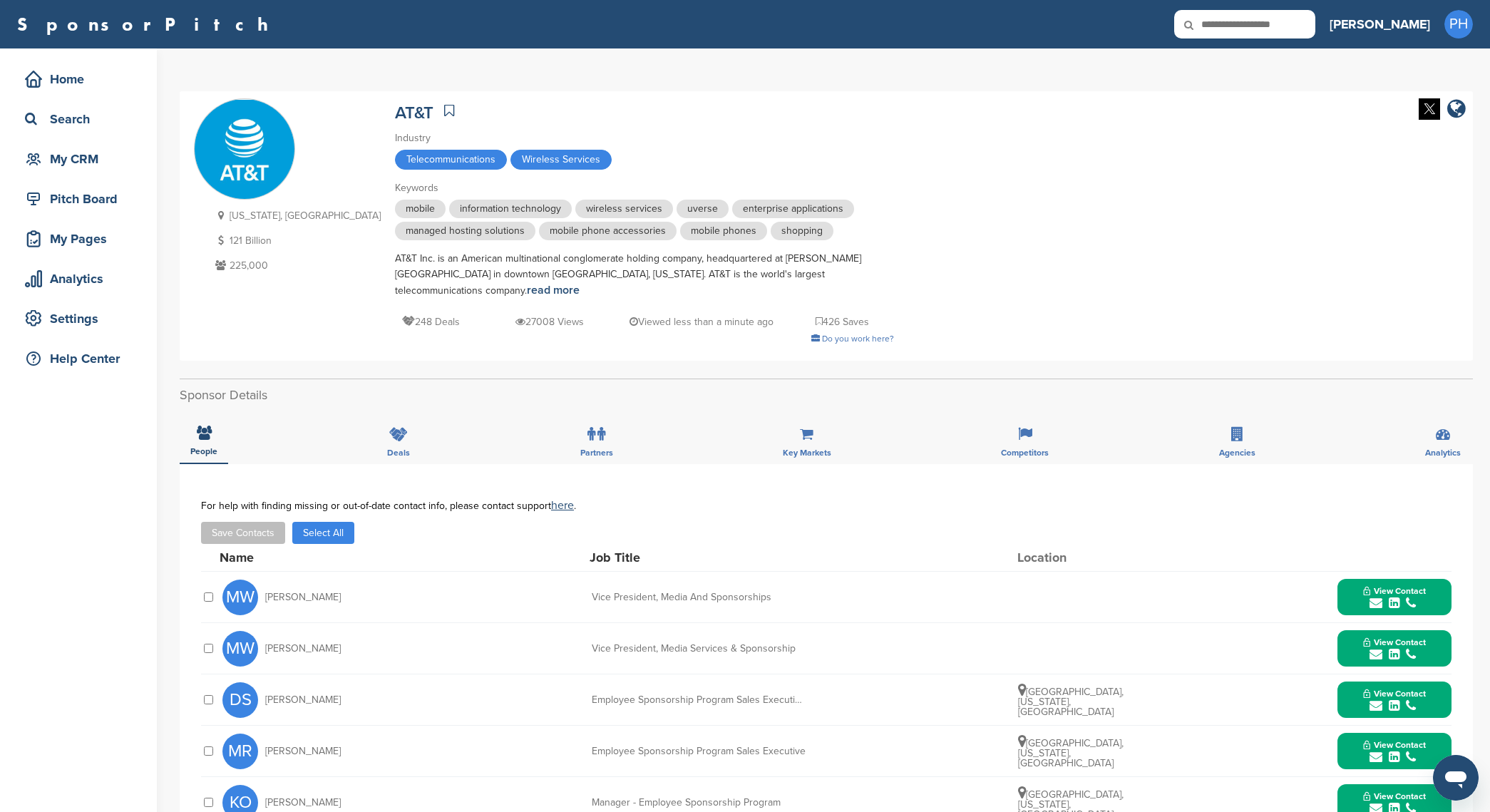
click at [219, 522] on button "Save Contacts" at bounding box center [243, 533] width 84 height 22
click at [307, 522] on button "Select All" at bounding box center [323, 533] width 62 height 22
click at [268, 522] on button "Save Contacts" at bounding box center [243, 533] width 84 height 22
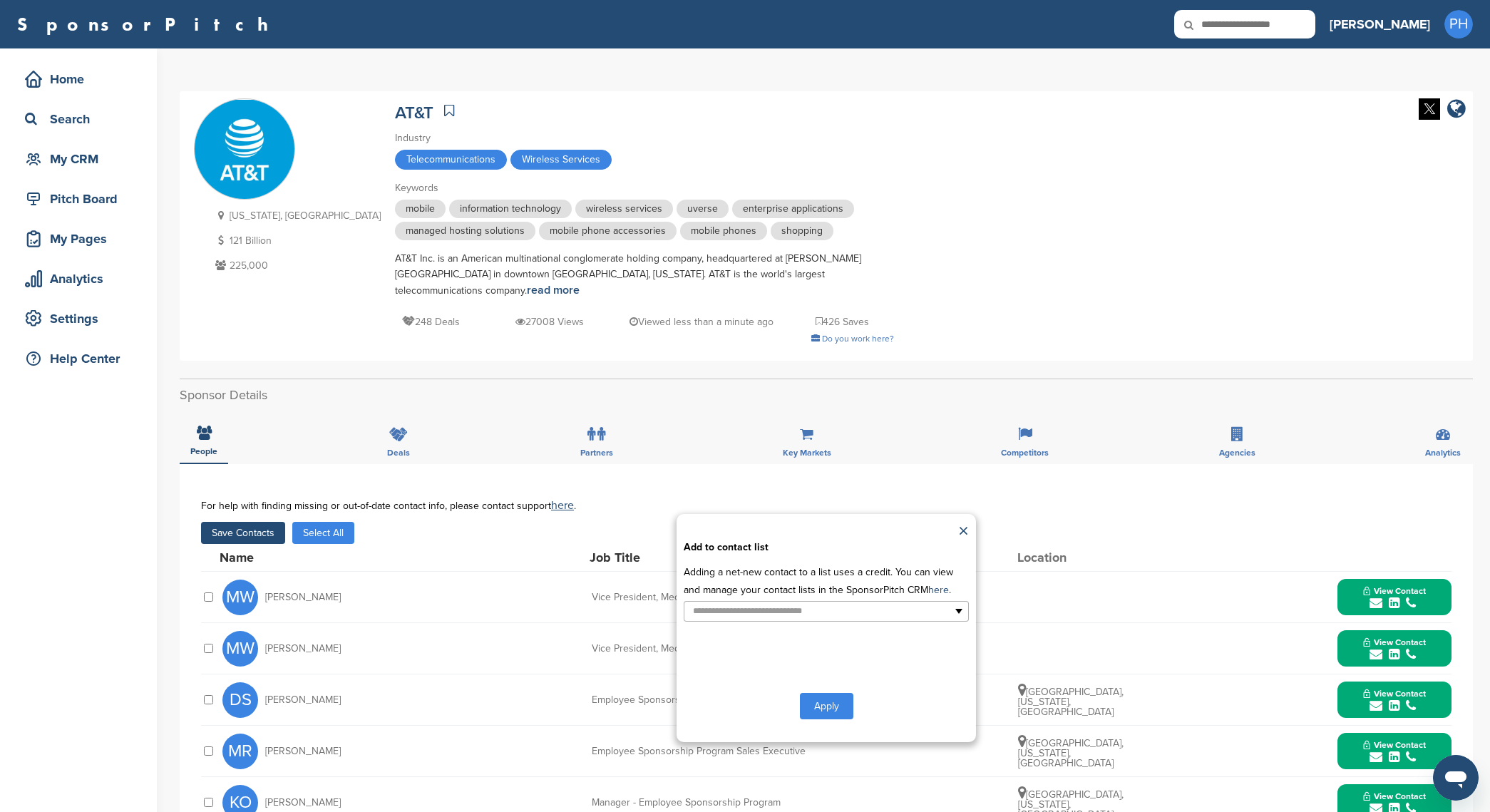
click at [954, 622] on div "**********" at bounding box center [826, 628] width 299 height 228
click at [958, 602] on ul at bounding box center [826, 611] width 285 height 20
click at [892, 646] on li "new list" at bounding box center [826, 658] width 283 height 25
click at [845, 696] on button "Apply" at bounding box center [827, 709] width 54 height 26
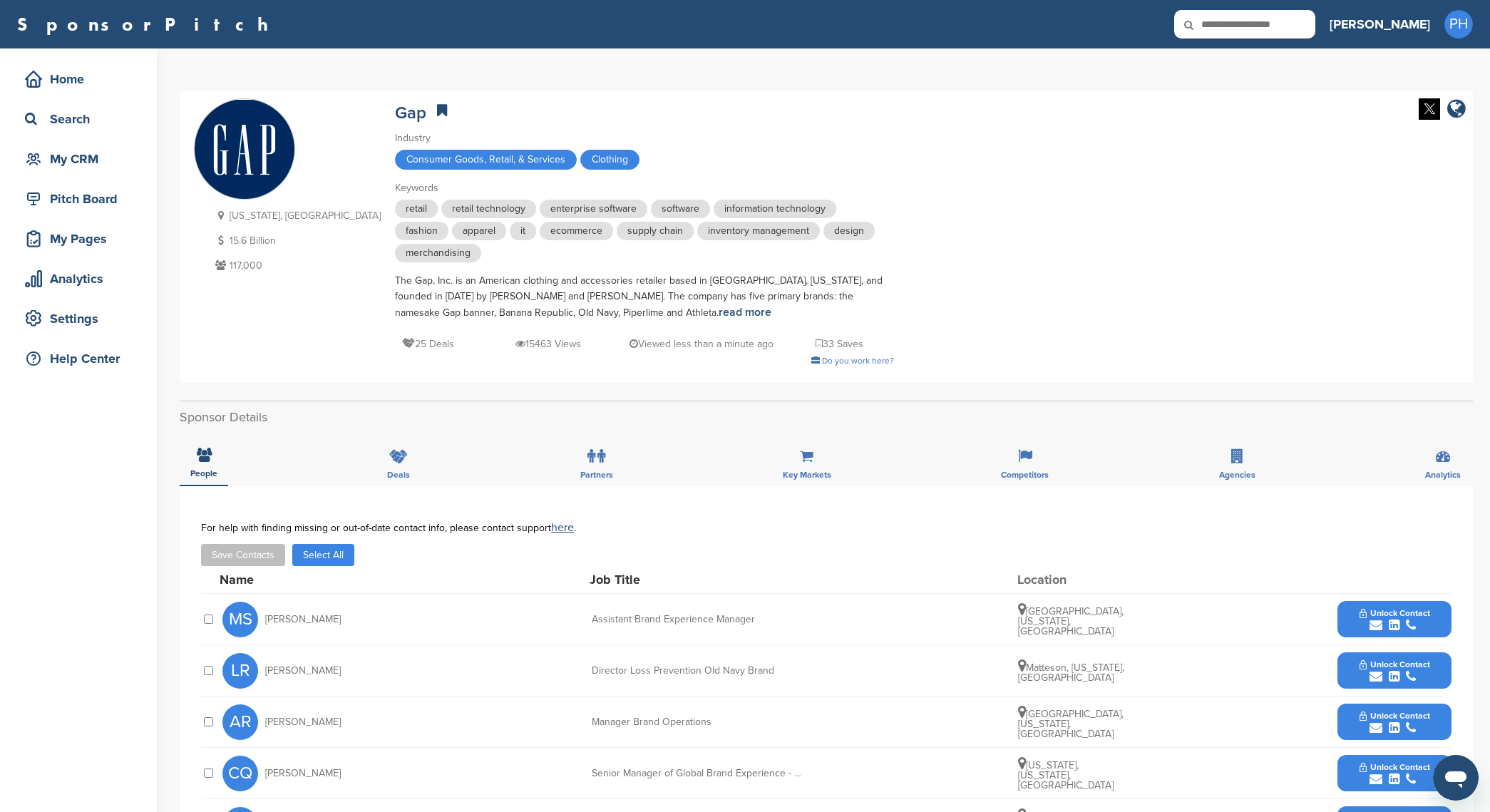
click at [349, 546] on button "Select All" at bounding box center [323, 556] width 62 height 22
click at [249, 562] on button "Save Contacts" at bounding box center [243, 556] width 84 height 22
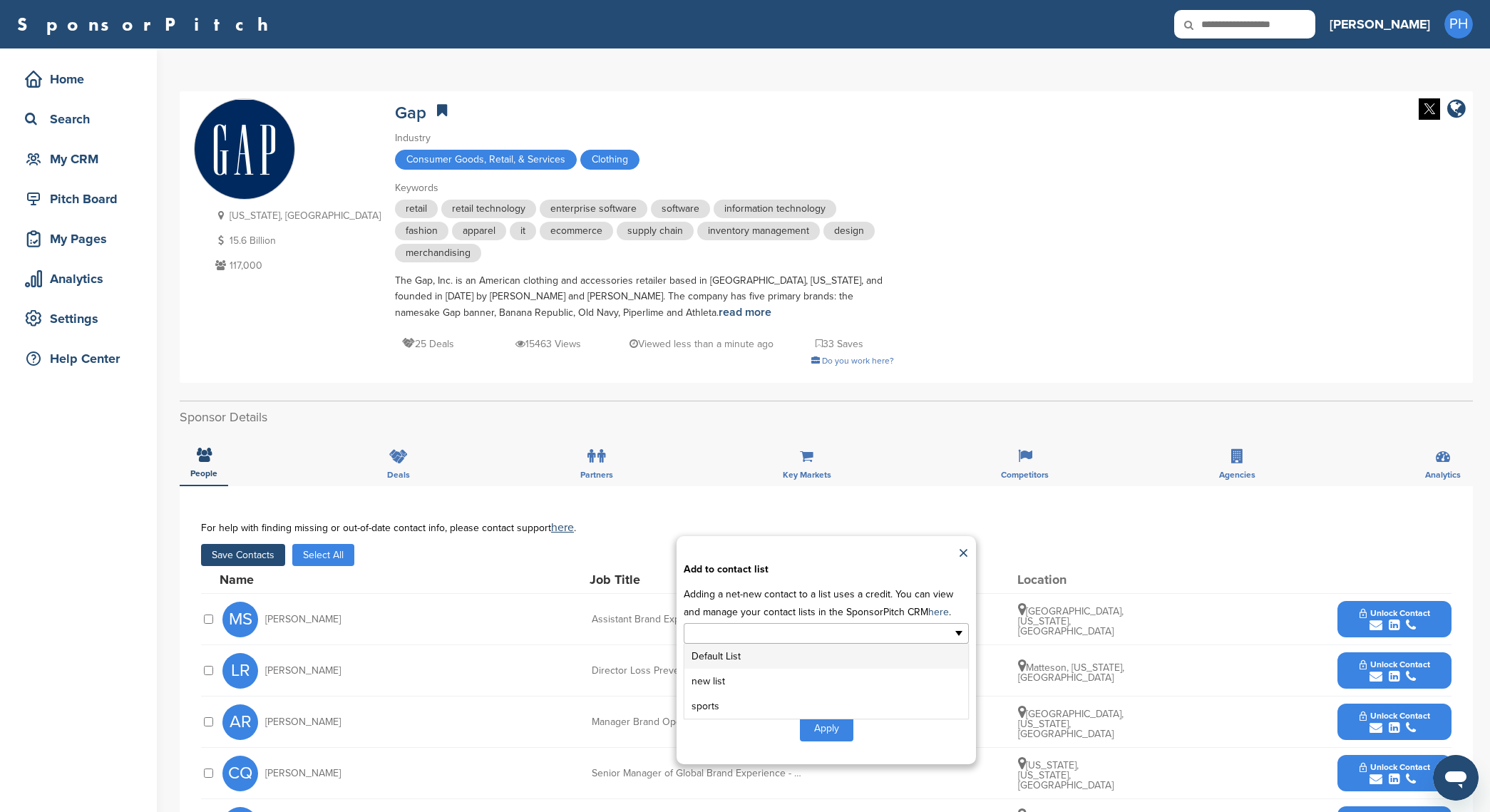
click at [864, 641] on ul at bounding box center [826, 633] width 285 height 20
click at [793, 687] on li "new list" at bounding box center [826, 681] width 283 height 25
click at [820, 761] on div "**********" at bounding box center [826, 650] width 299 height 228
click at [827, 736] on button "Apply" at bounding box center [827, 731] width 54 height 26
click at [847, 727] on button "Apply" at bounding box center [827, 731] width 54 height 26
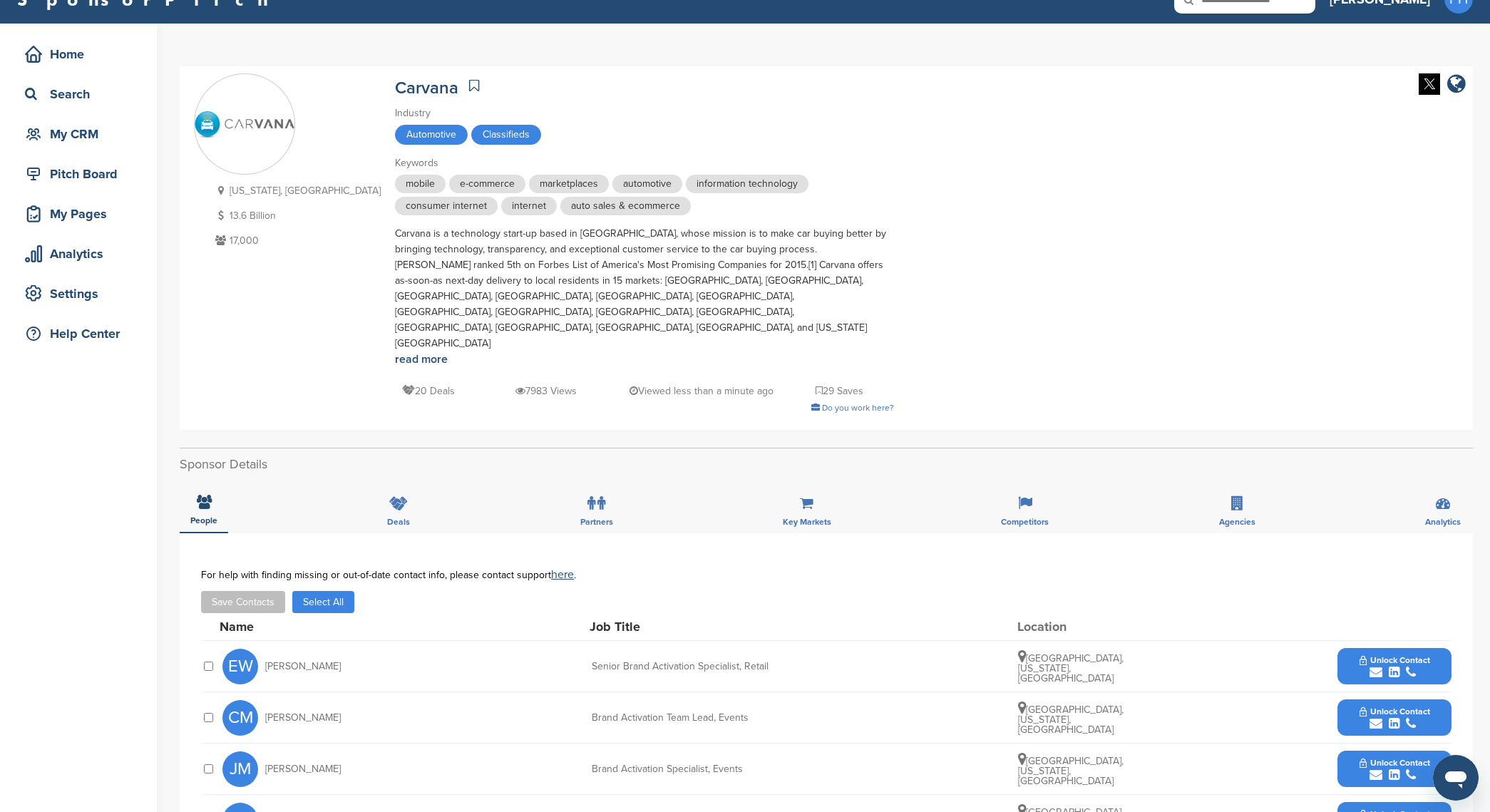
scroll to position [55, 0]
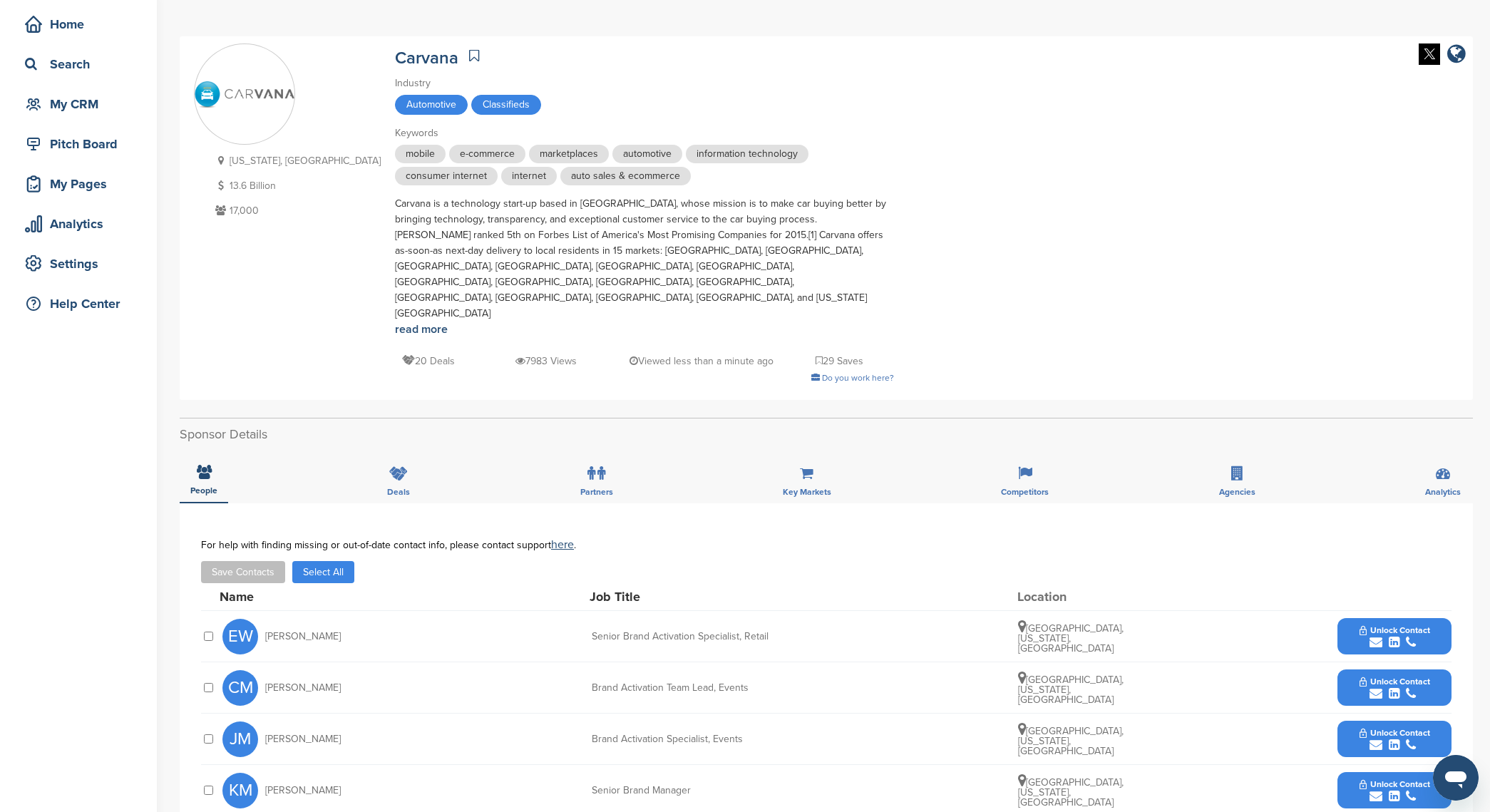
click at [322, 561] on button "Select All" at bounding box center [323, 572] width 62 height 22
click at [231, 561] on button "Save Contacts" at bounding box center [243, 572] width 84 height 22
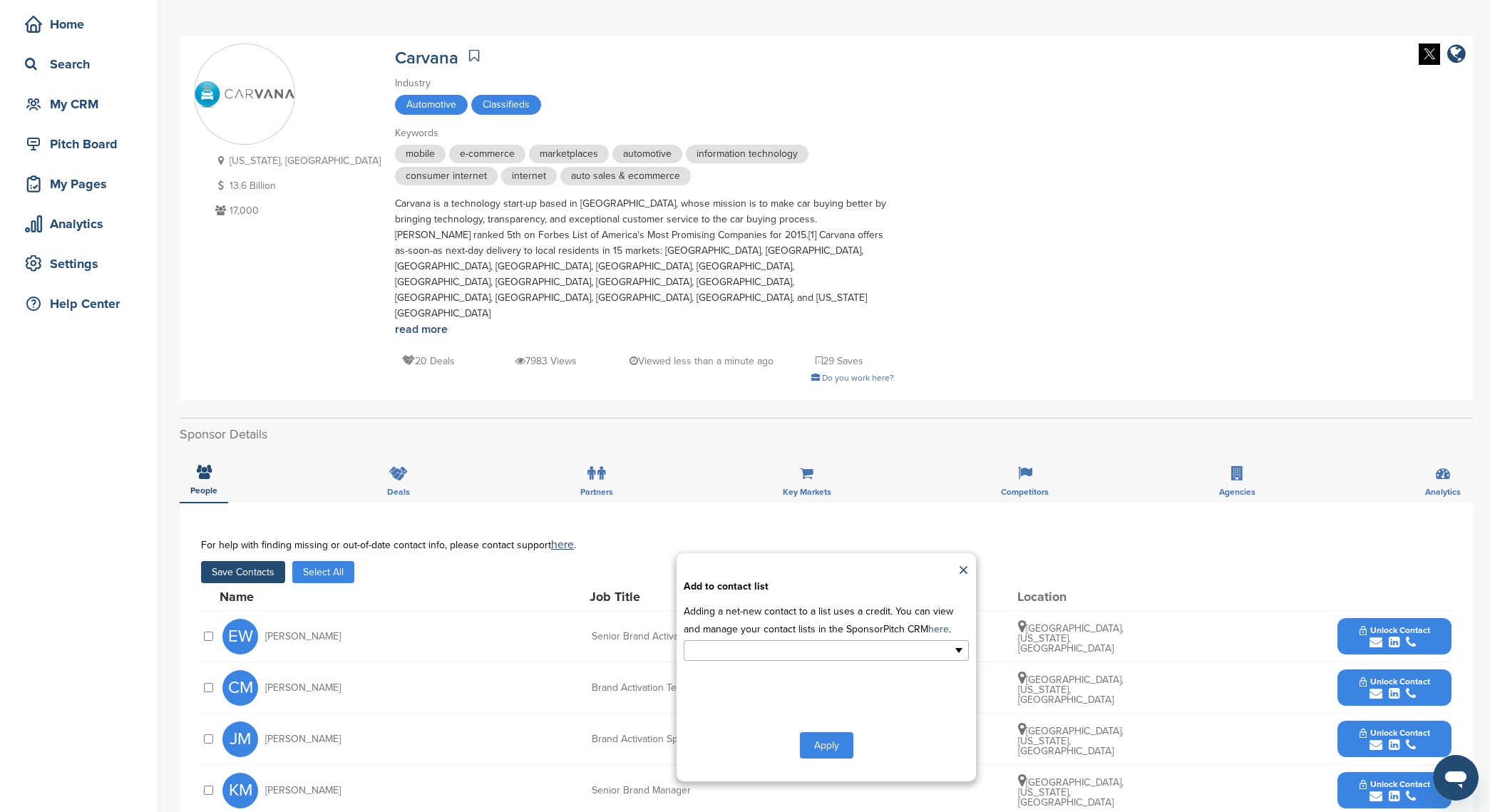
click at [820, 643] on input "text" at bounding box center [765, 651] width 150 height 17
click at [797, 686] on li "new list" at bounding box center [826, 698] width 283 height 25
click at [832, 735] on button "Apply" at bounding box center [827, 748] width 54 height 26
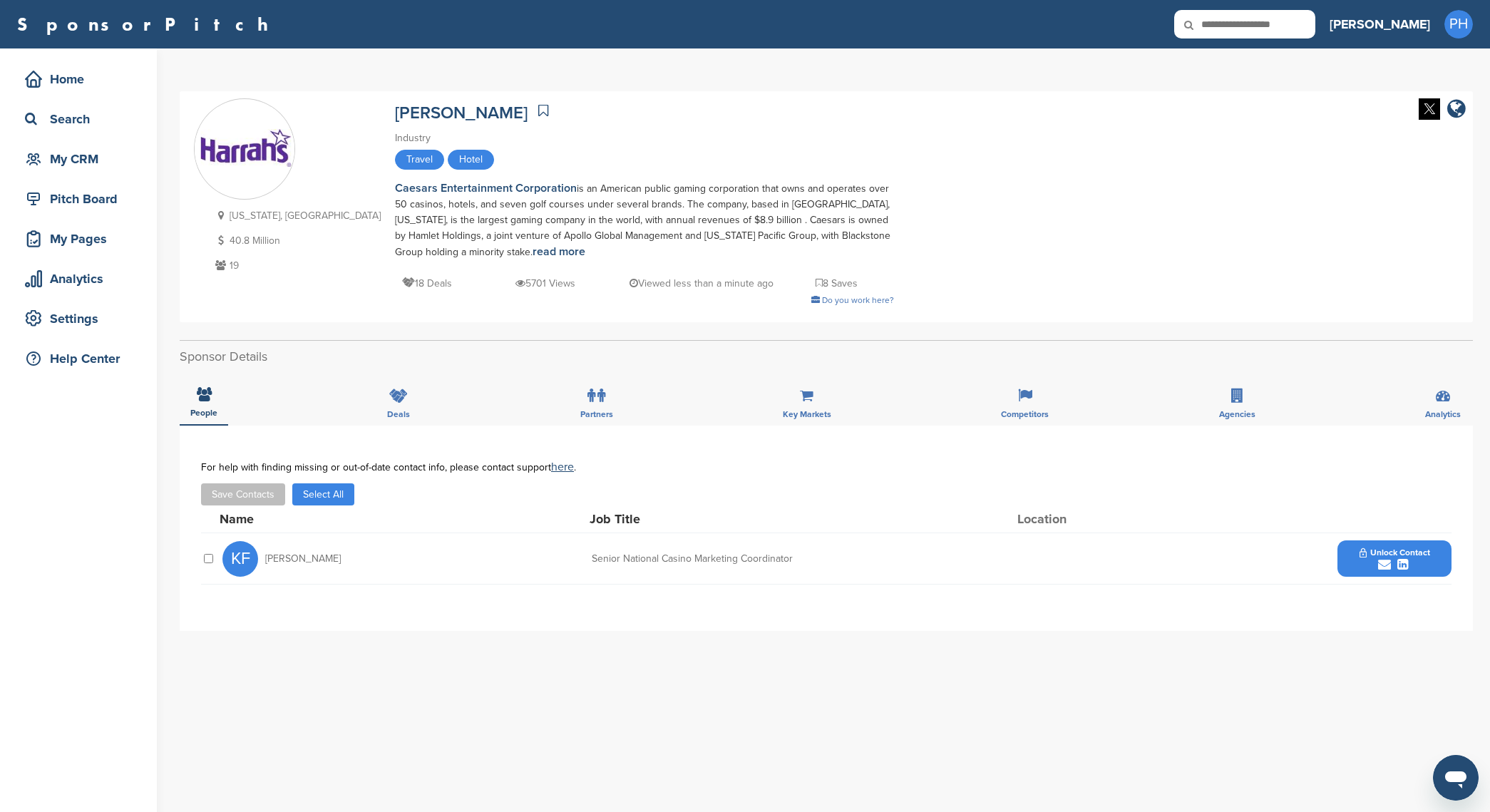
click at [220, 566] on div "KF [PERSON_NAME] Senior National Casino Marketing Coordinator Unlock Contact" at bounding box center [826, 558] width 1251 height 51
click at [219, 501] on button "Save Contacts" at bounding box center [243, 494] width 84 height 22
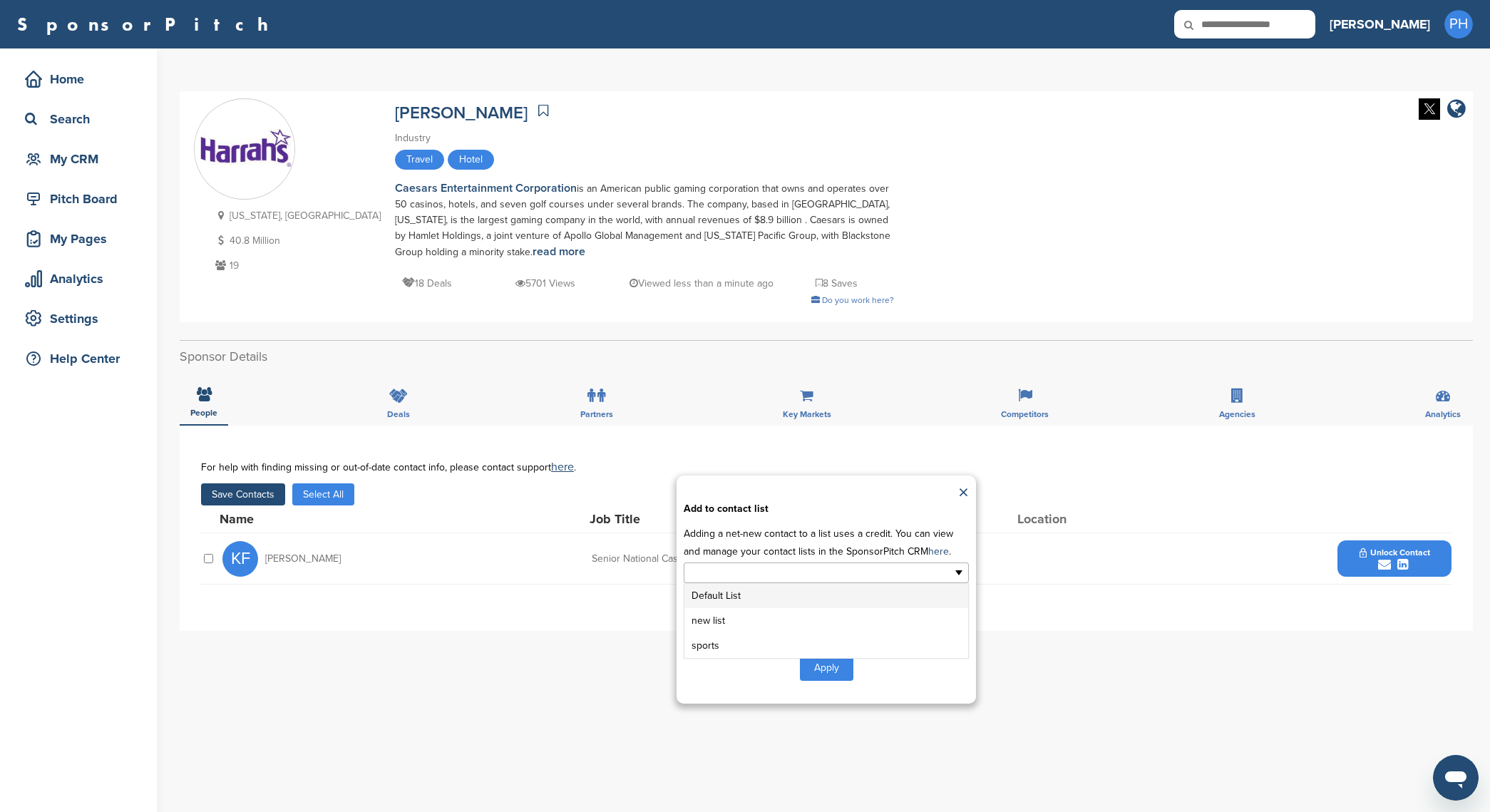
click at [749, 571] on input "text" at bounding box center [765, 573] width 150 height 17
click at [751, 606] on li "Default List" at bounding box center [826, 595] width 283 height 25
click at [775, 560] on p "Adding a net-new contact to a list uses a credit. You can view and manage your …" at bounding box center [826, 543] width 285 height 36
click at [748, 571] on li "Default List" at bounding box center [727, 574] width 67 height 17
click at [740, 602] on li "new list" at bounding box center [826, 598] width 283 height 25
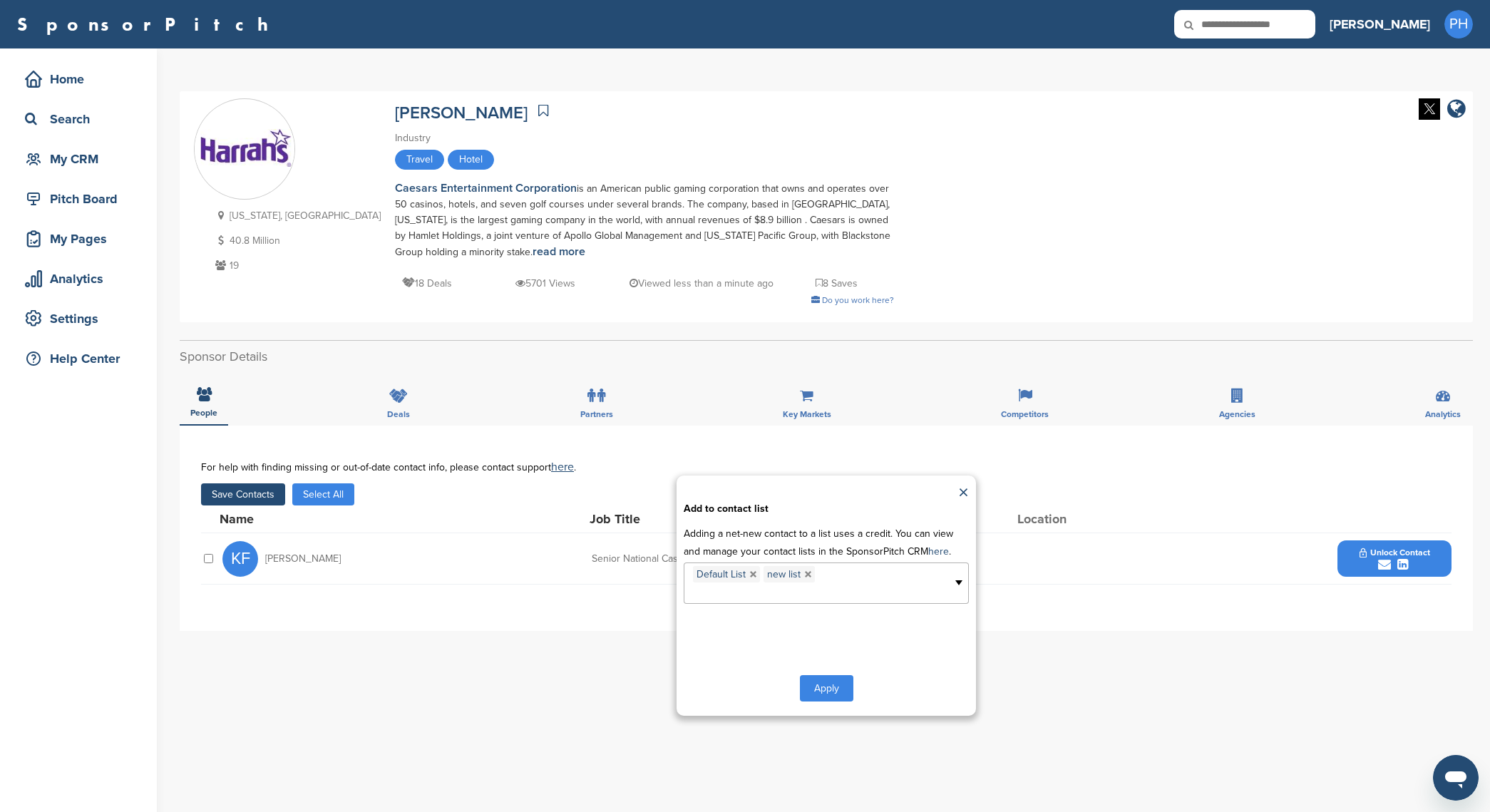
click at [753, 568] on li "Default List" at bounding box center [727, 574] width 67 height 17
click at [752, 571] on link at bounding box center [753, 574] width 8 height 8
click at [835, 678] on button "Apply" at bounding box center [827, 670] width 54 height 26
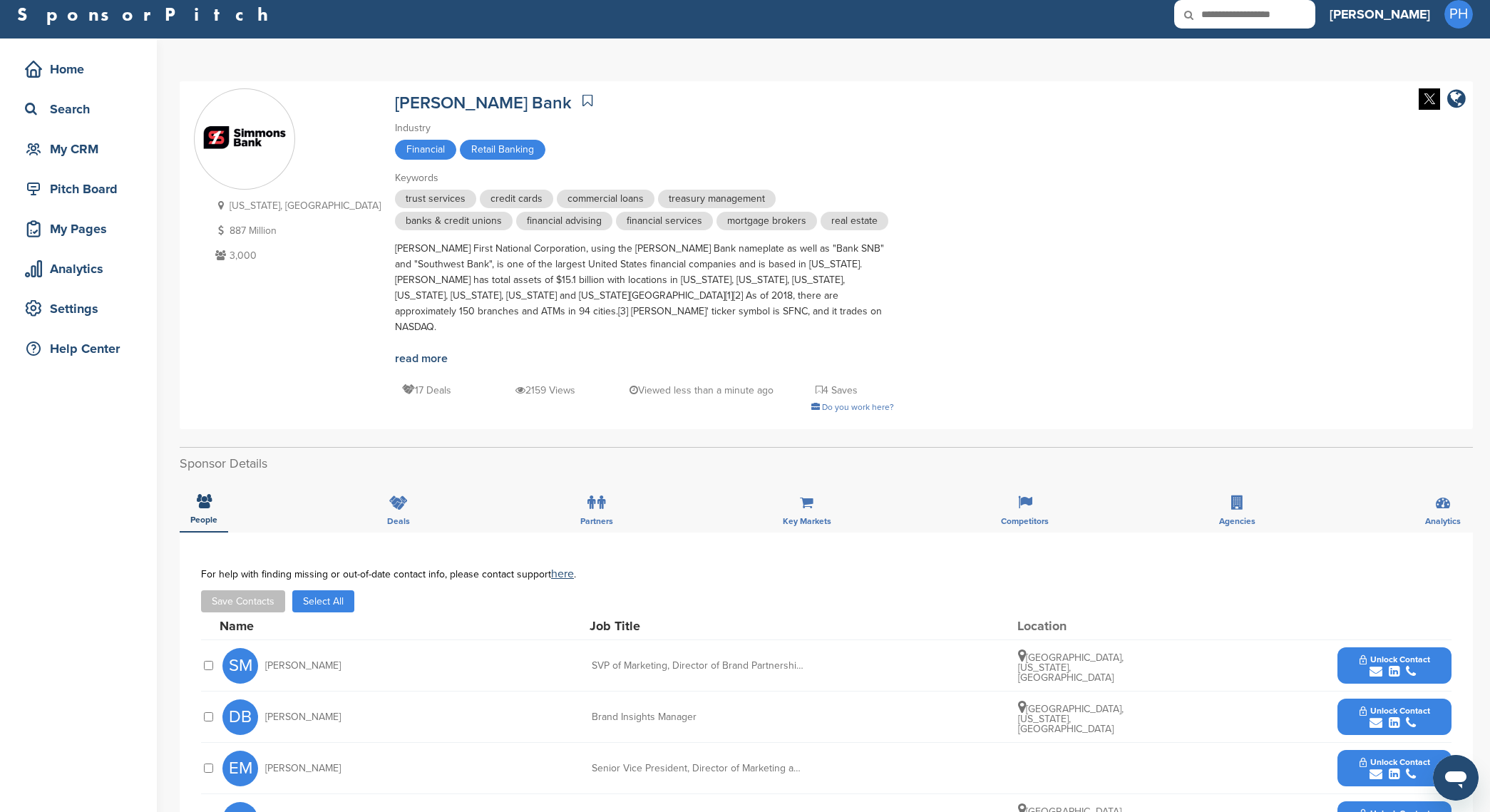
scroll to position [26, 0]
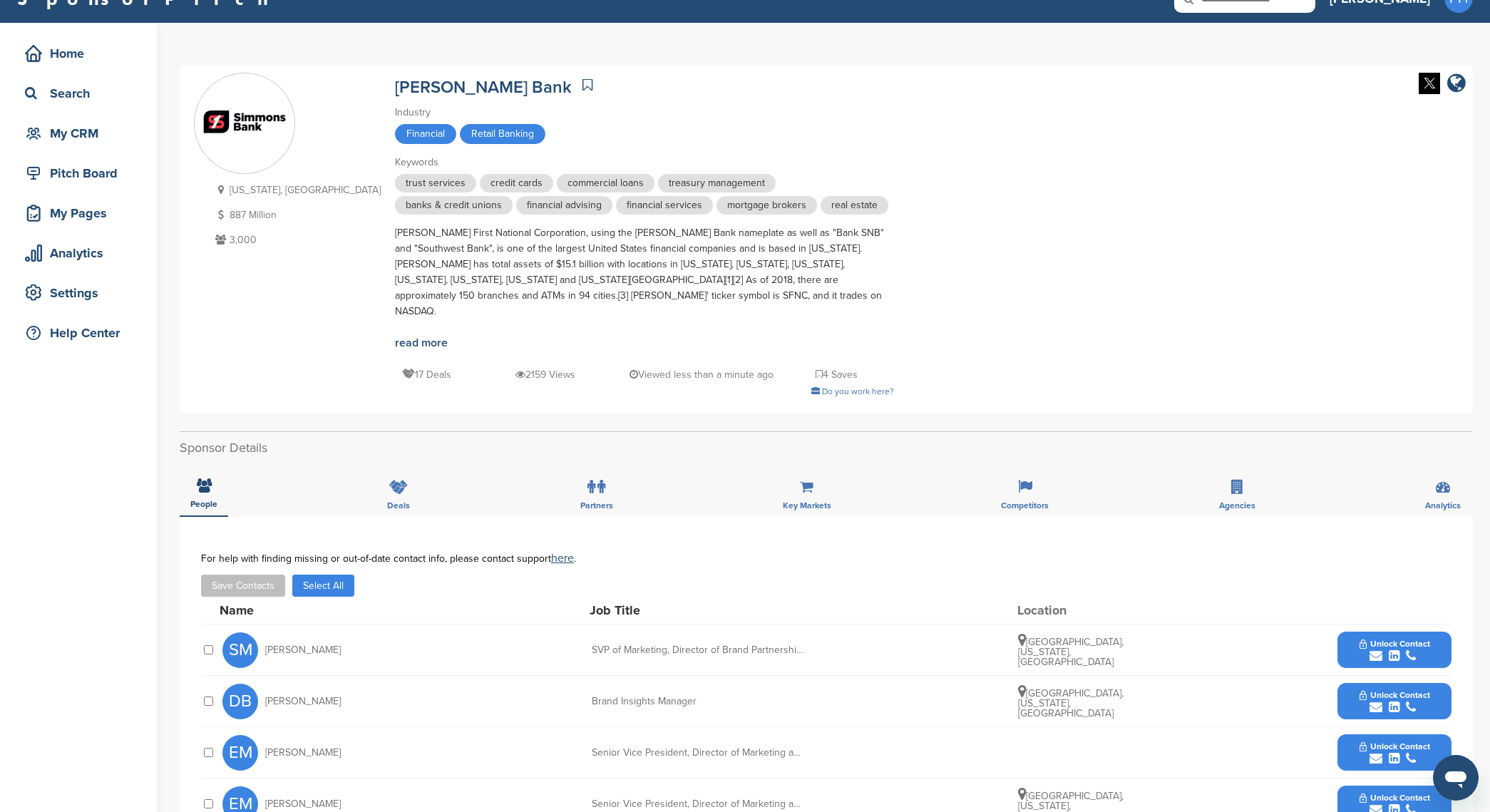
click at [332, 575] on button "Select All" at bounding box center [323, 586] width 62 height 22
click at [237, 575] on button "Save Contacts" at bounding box center [243, 586] width 84 height 22
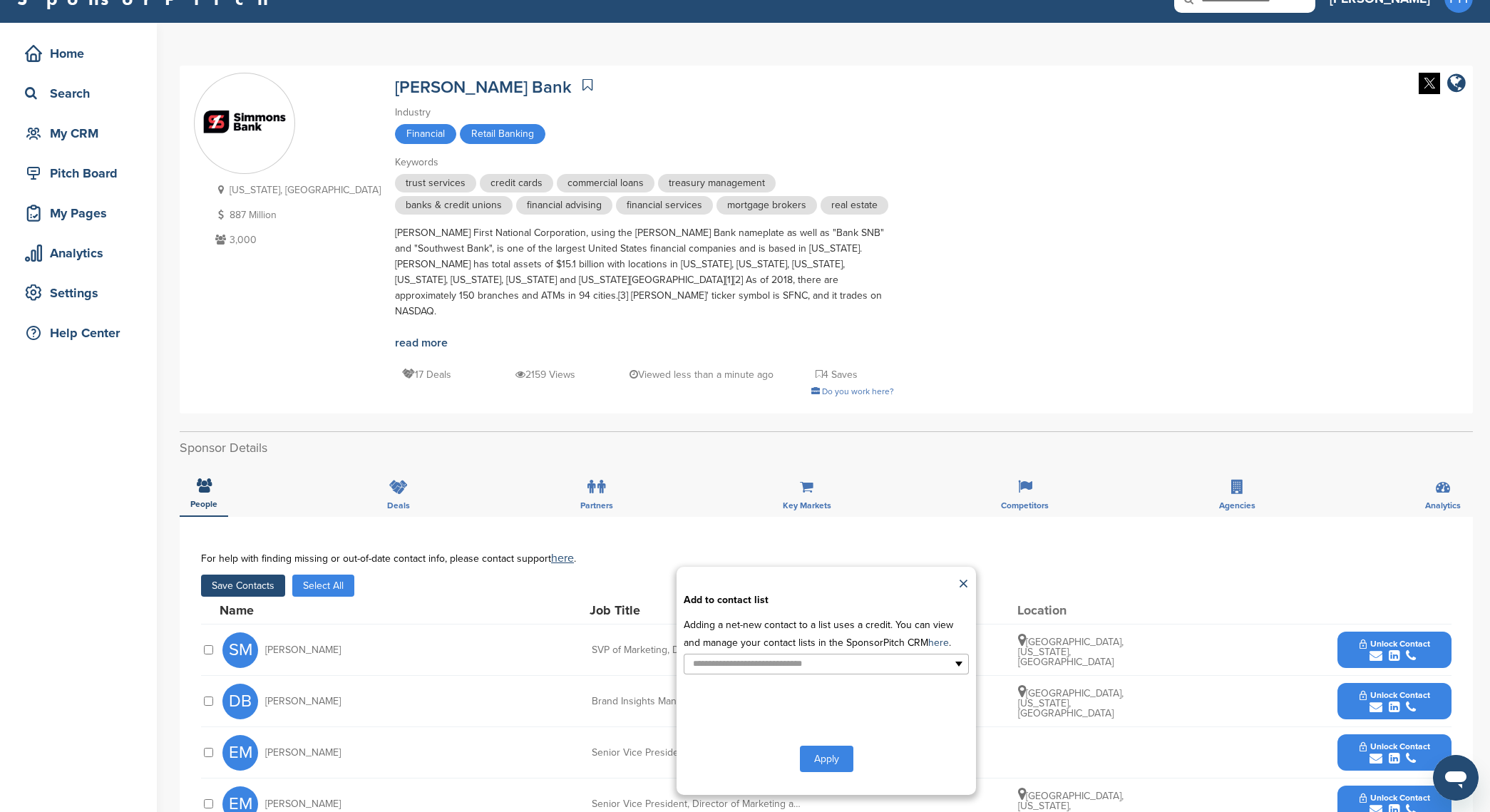
click at [833, 662] on div "**********" at bounding box center [826, 681] width 299 height 228
click at [840, 654] on ul at bounding box center [826, 664] width 285 height 20
click at [819, 703] on li "new list" at bounding box center [826, 711] width 283 height 25
click at [814, 749] on button "Apply" at bounding box center [827, 762] width 54 height 26
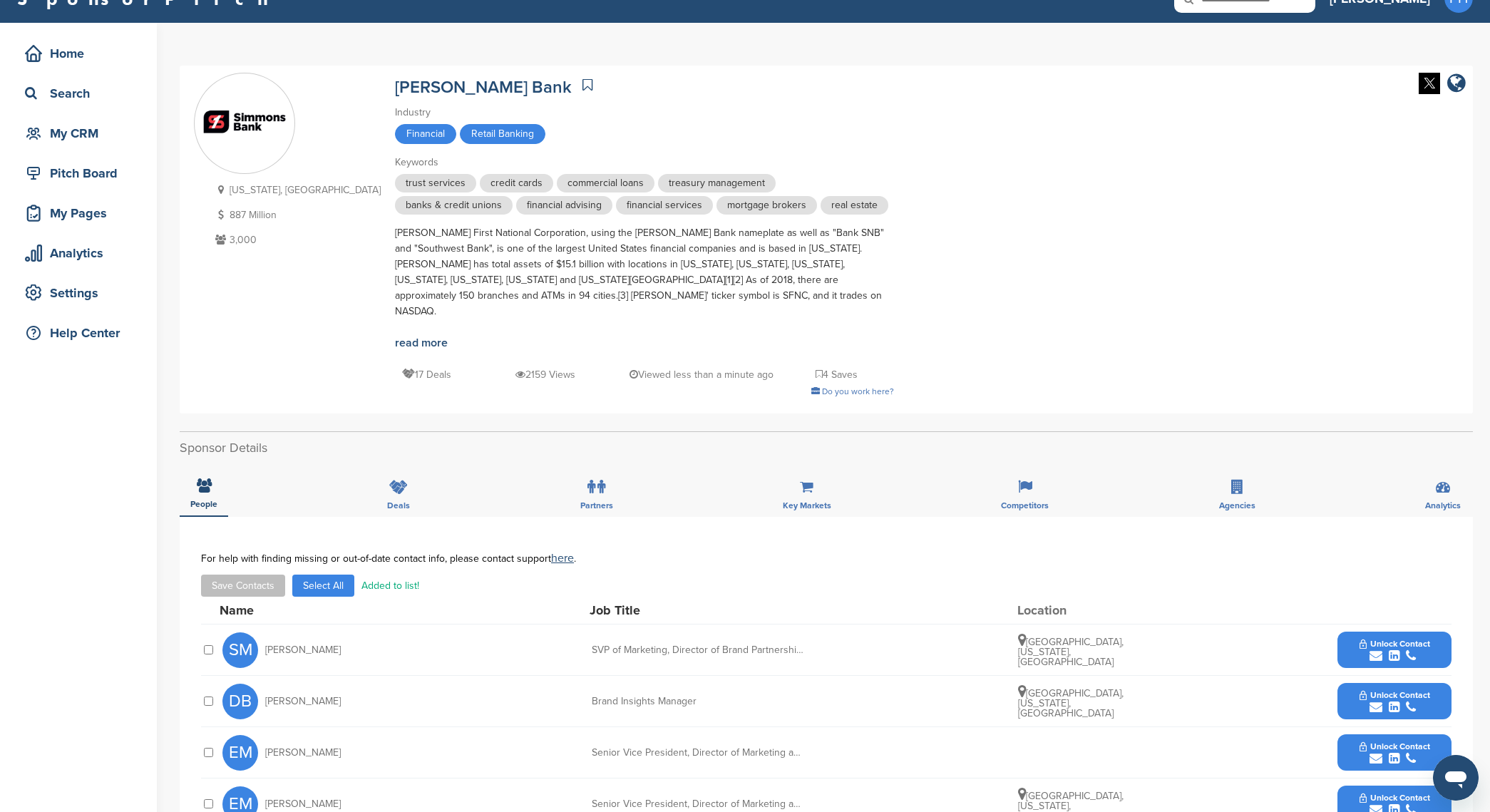
click at [579, 85] on link at bounding box center [587, 84] width 17 height 21
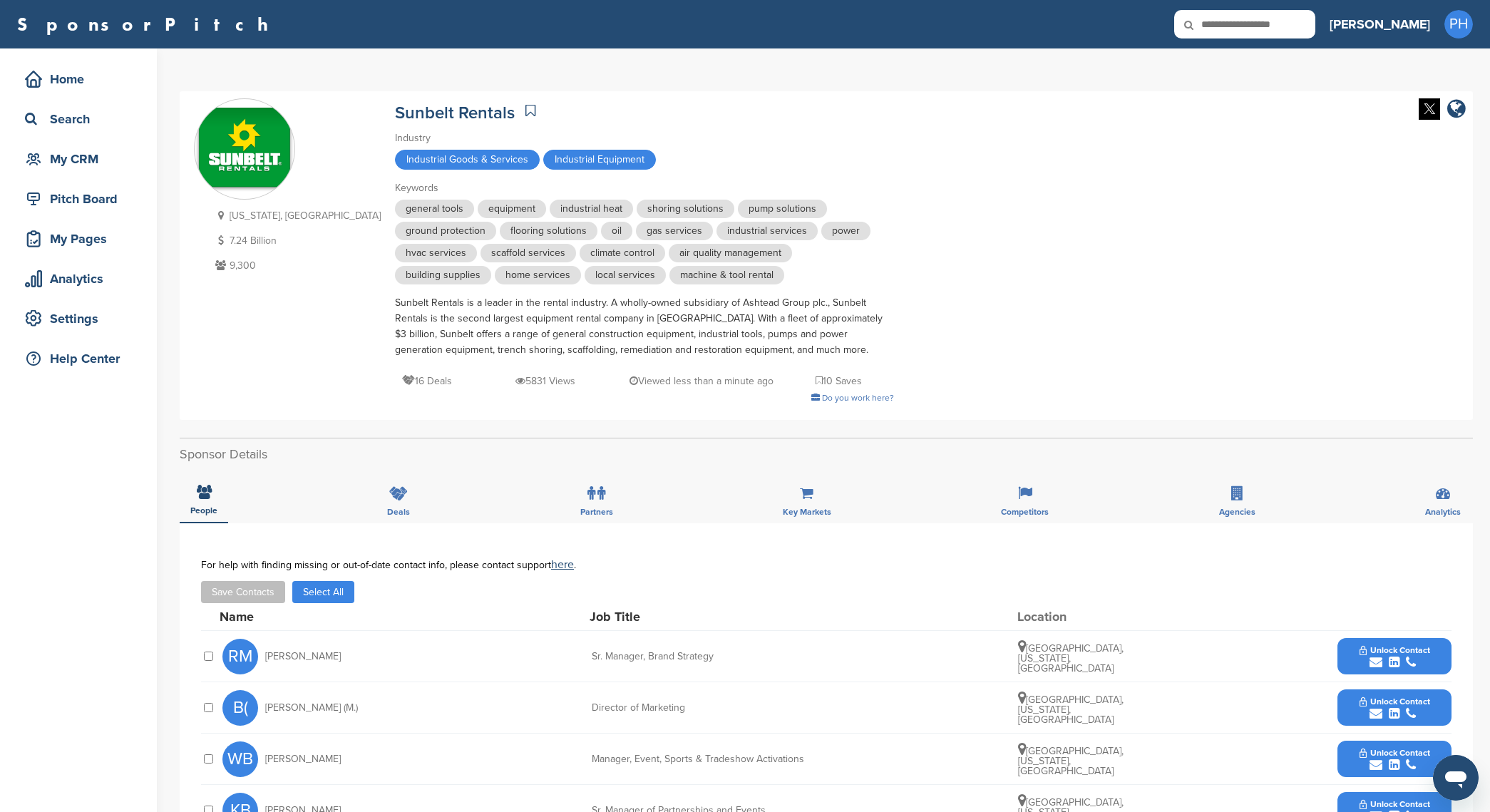
scroll to position [41, 0]
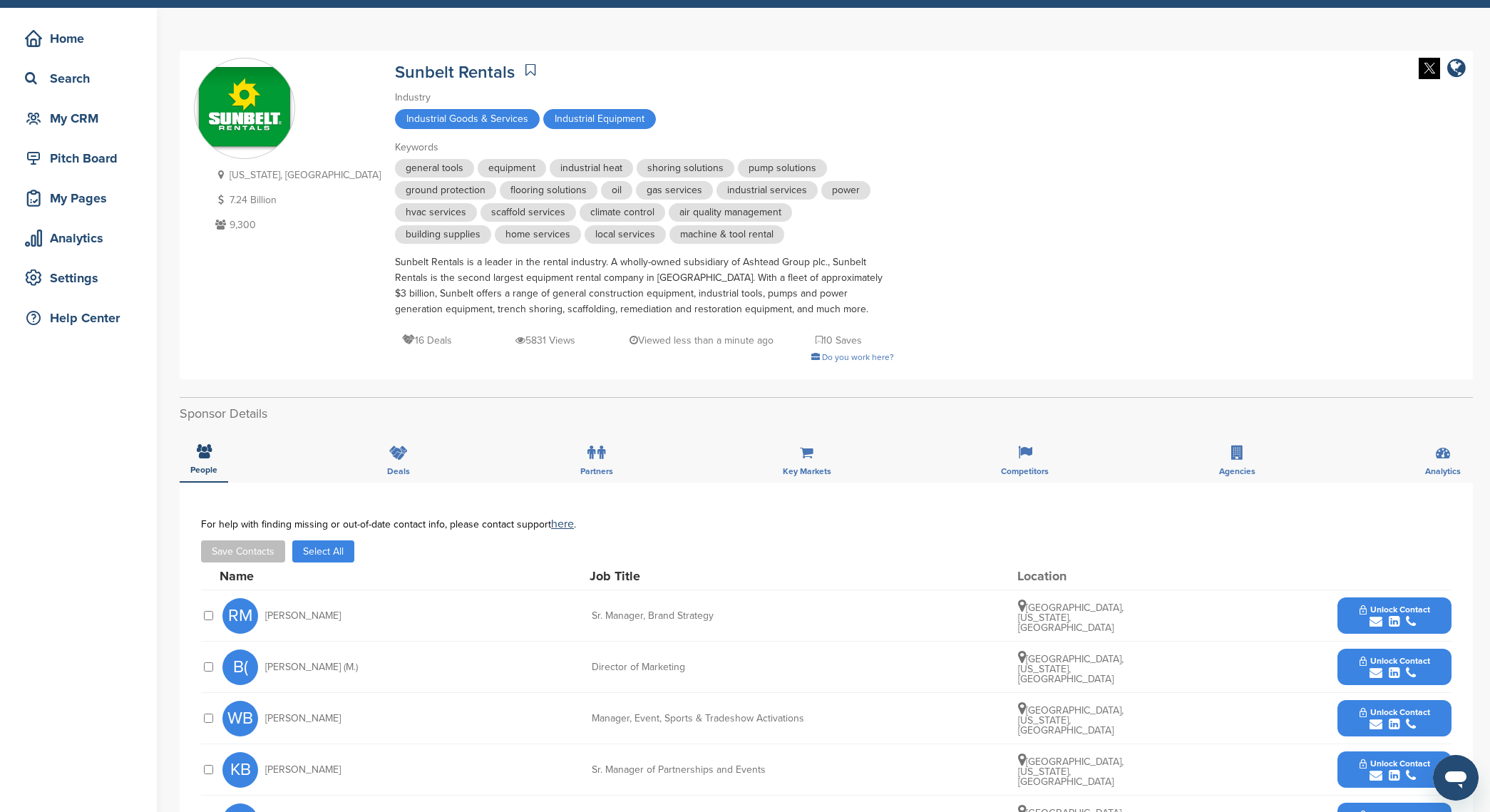
click at [248, 547] on button "Save Contacts" at bounding box center [243, 552] width 84 height 22
click at [321, 548] on button "Select All" at bounding box center [323, 552] width 62 height 22
click at [265, 560] on button "Save Contacts" at bounding box center [243, 552] width 84 height 22
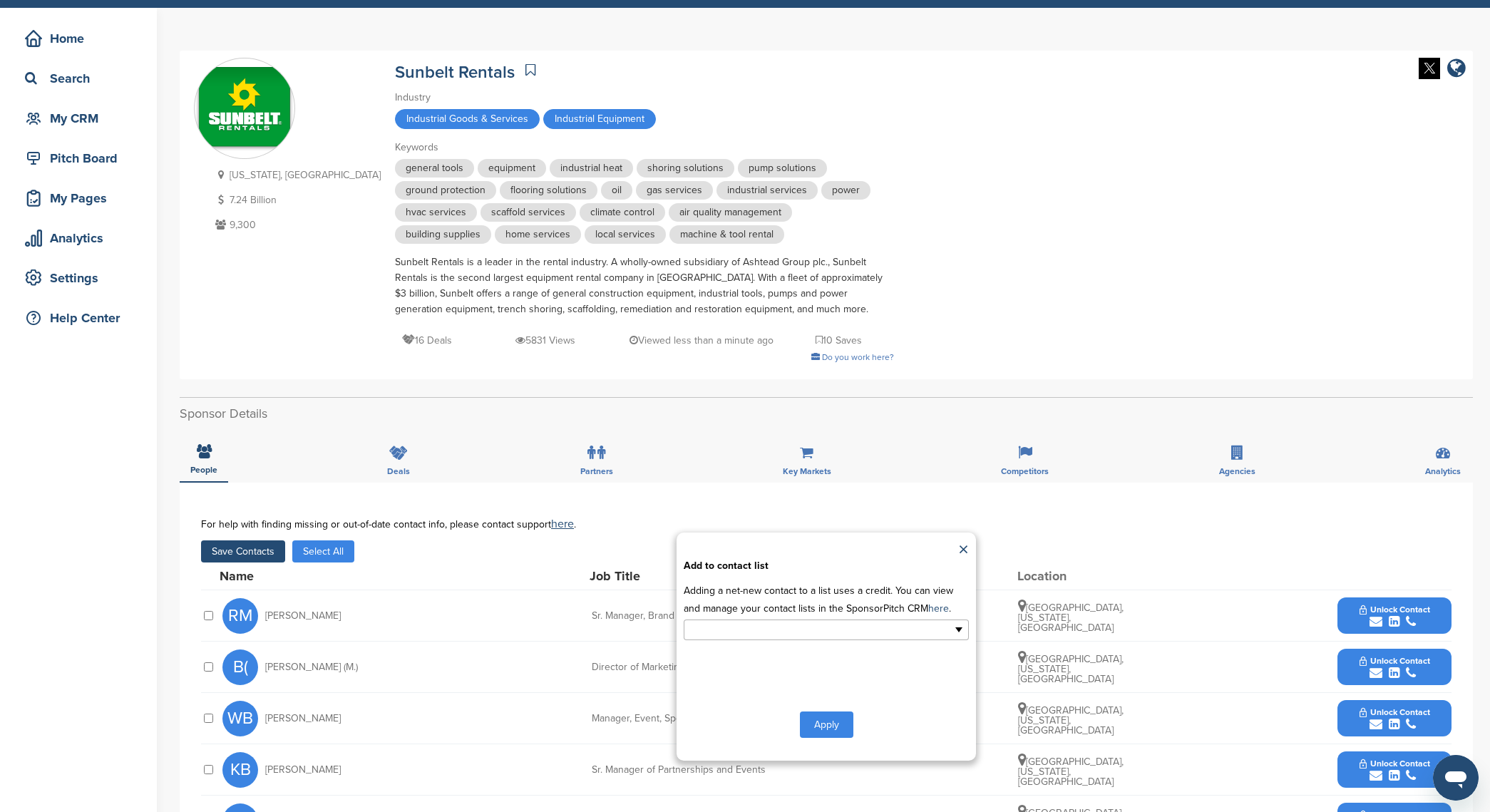
click at [765, 633] on input "text" at bounding box center [765, 631] width 150 height 17
click at [774, 683] on li "new list" at bounding box center [826, 677] width 283 height 25
click at [818, 721] on button "Apply" at bounding box center [827, 728] width 54 height 26
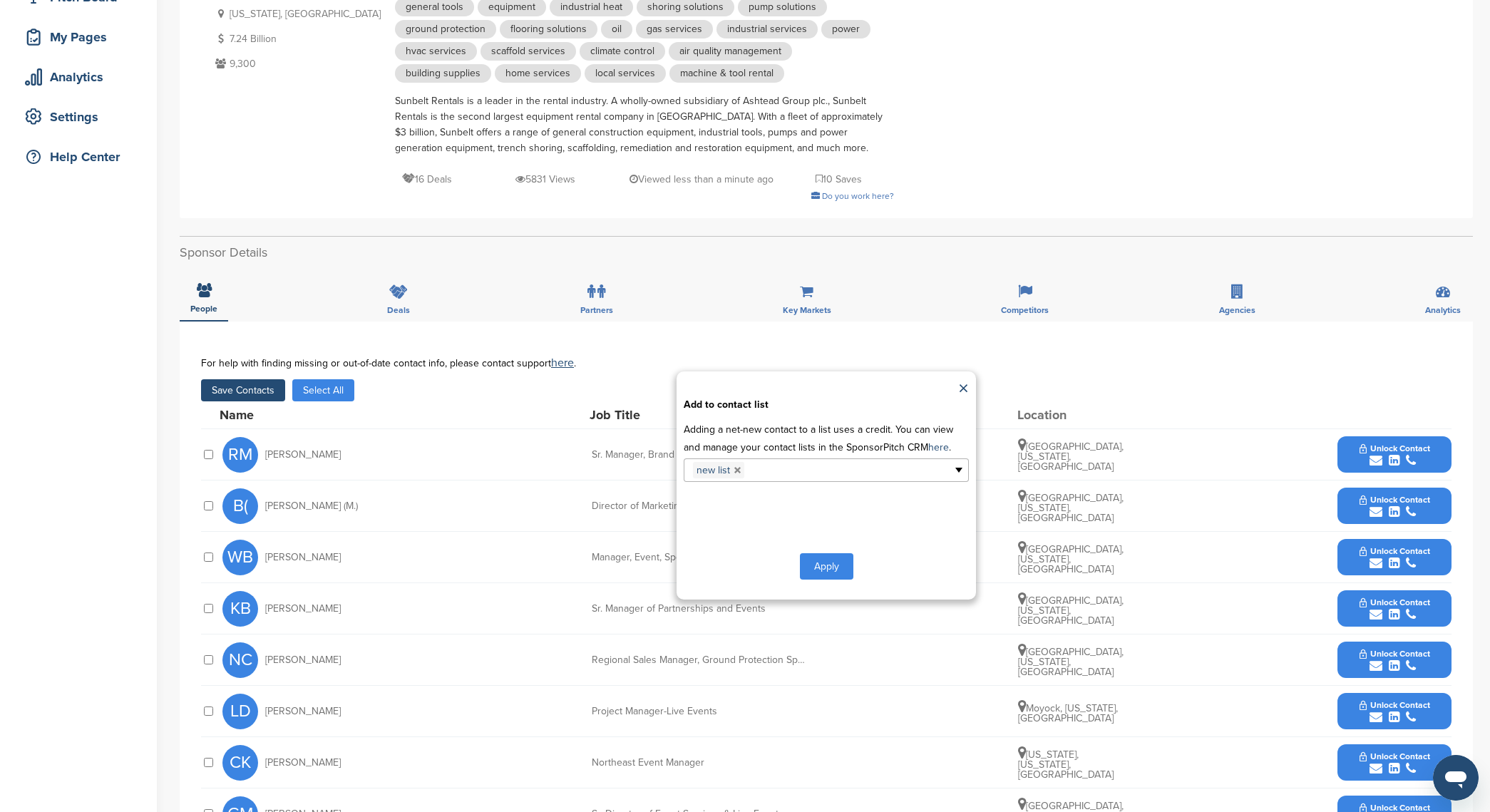
scroll to position [424, 0]
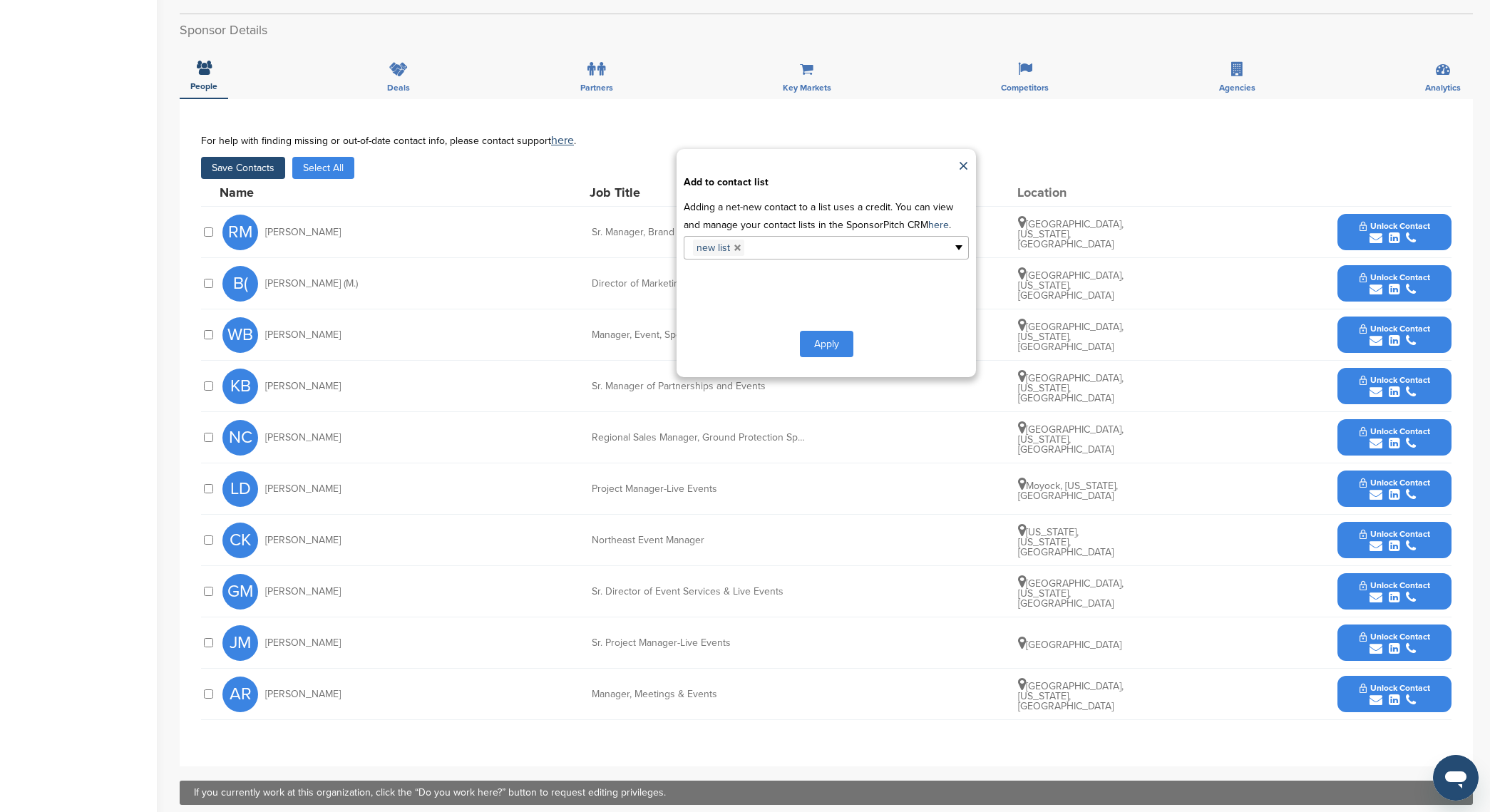
click at [818, 340] on button "Apply" at bounding box center [827, 344] width 54 height 26
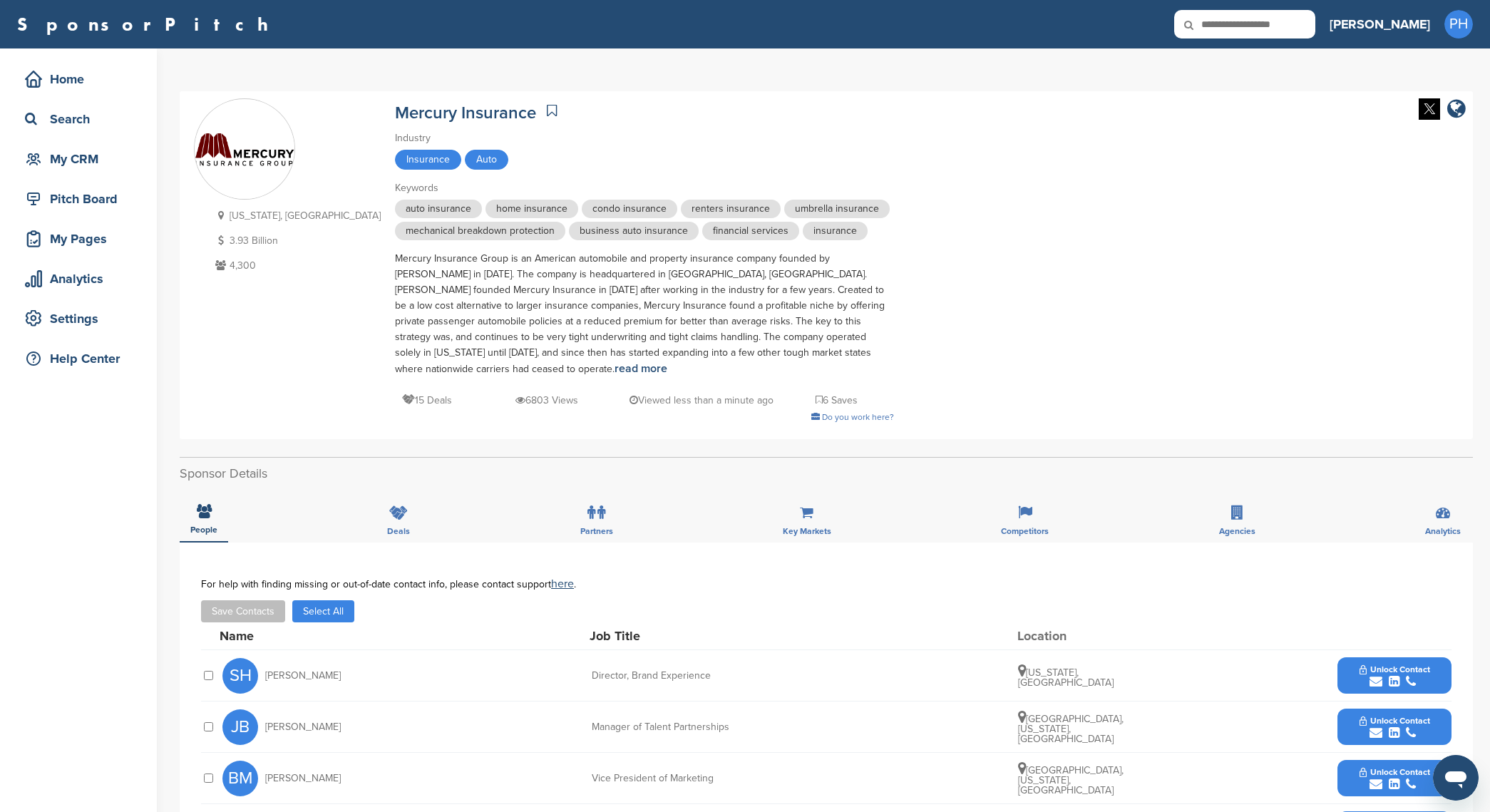
click at [324, 601] on button "Select All" at bounding box center [323, 611] width 62 height 22
click at [243, 600] on button "Save Contacts" at bounding box center [243, 611] width 84 height 22
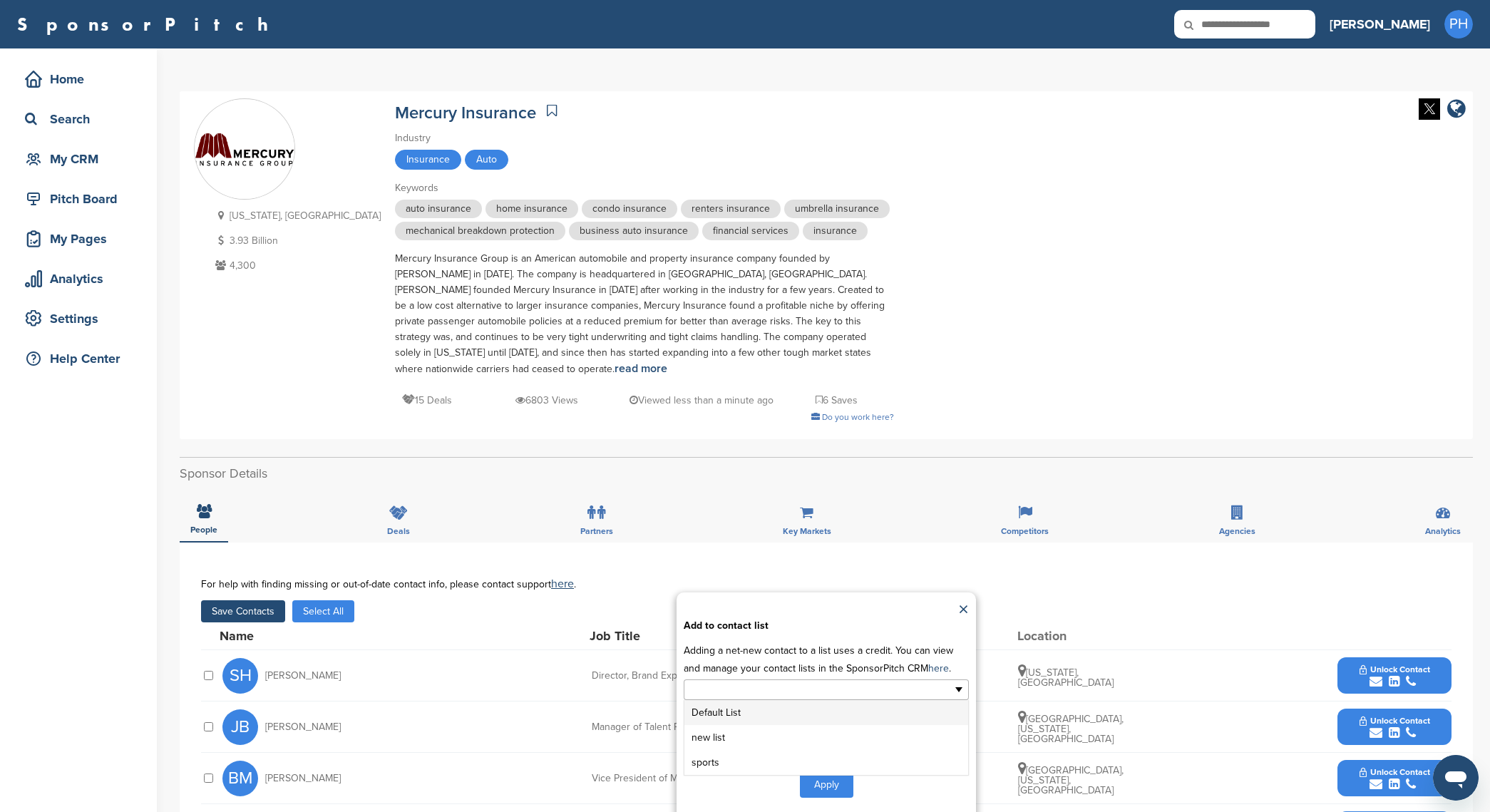
click at [847, 680] on ul at bounding box center [826, 690] width 285 height 20
click at [787, 725] on li "new list" at bounding box center [826, 737] width 283 height 25
click at [819, 780] on button "Apply" at bounding box center [827, 787] width 54 height 26
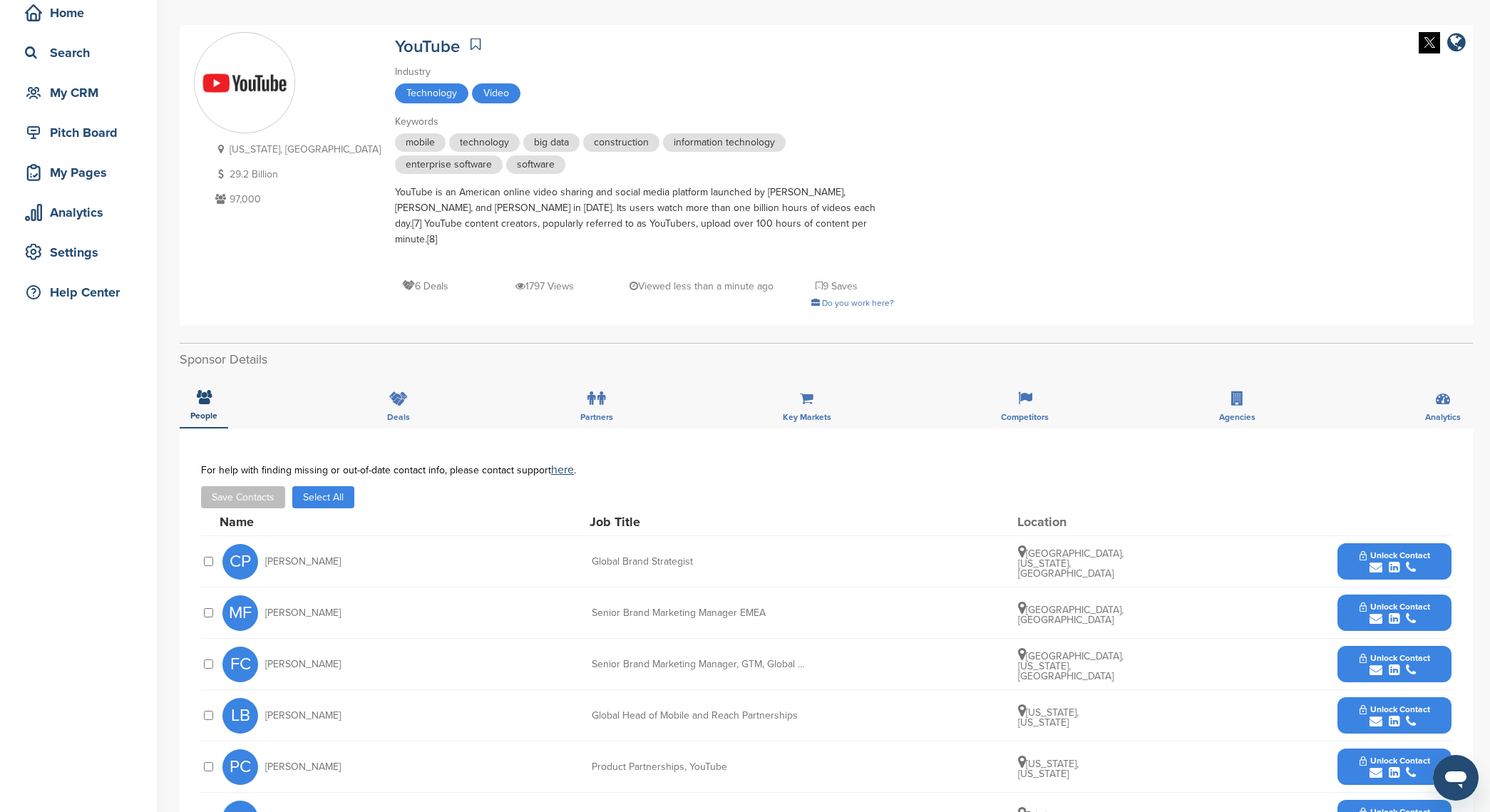
scroll to position [82, 0]
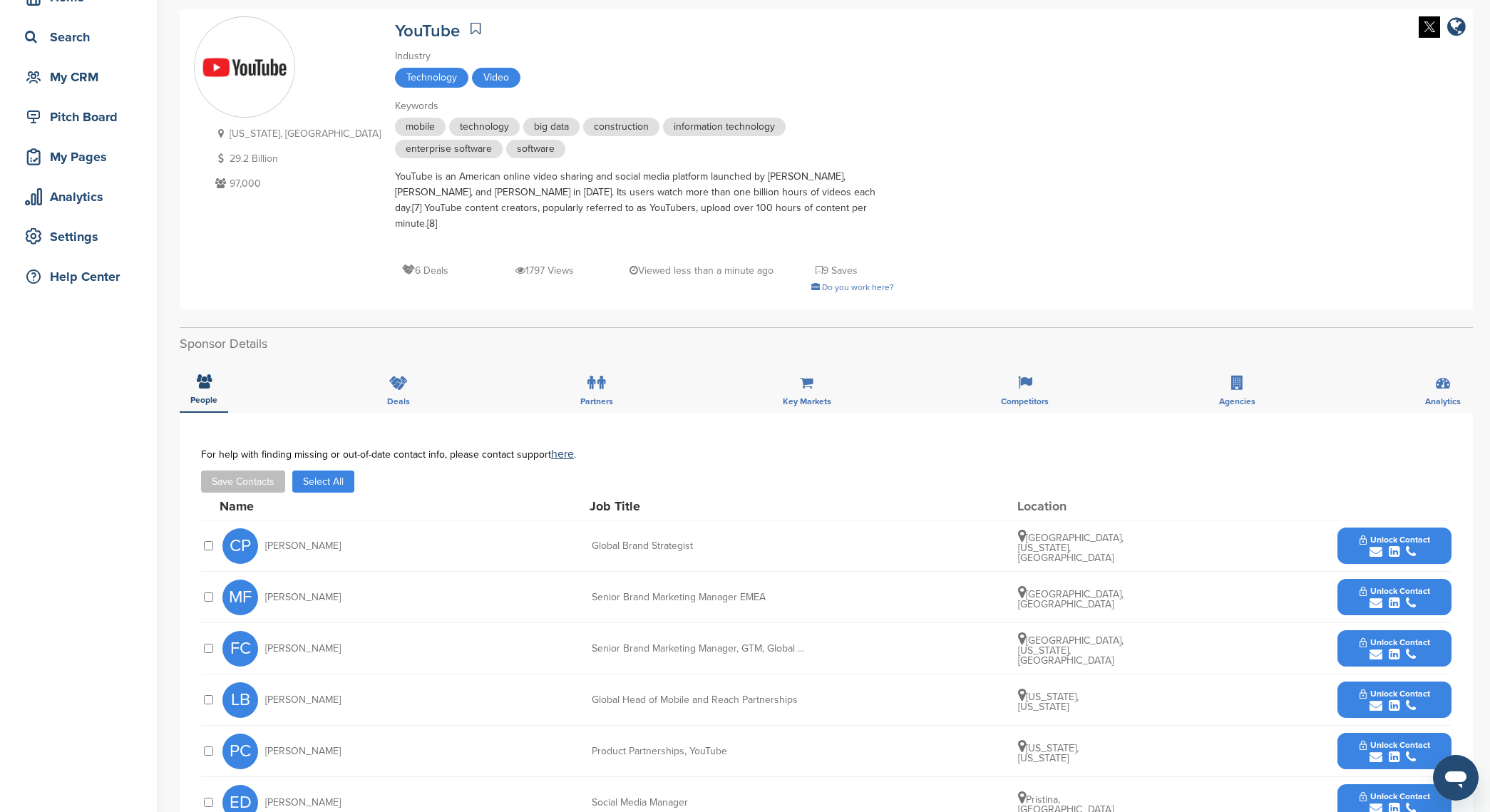
click at [312, 470] on button "Select All" at bounding box center [323, 481] width 62 height 22
click at [233, 476] on button "Save Contacts" at bounding box center [243, 481] width 84 height 22
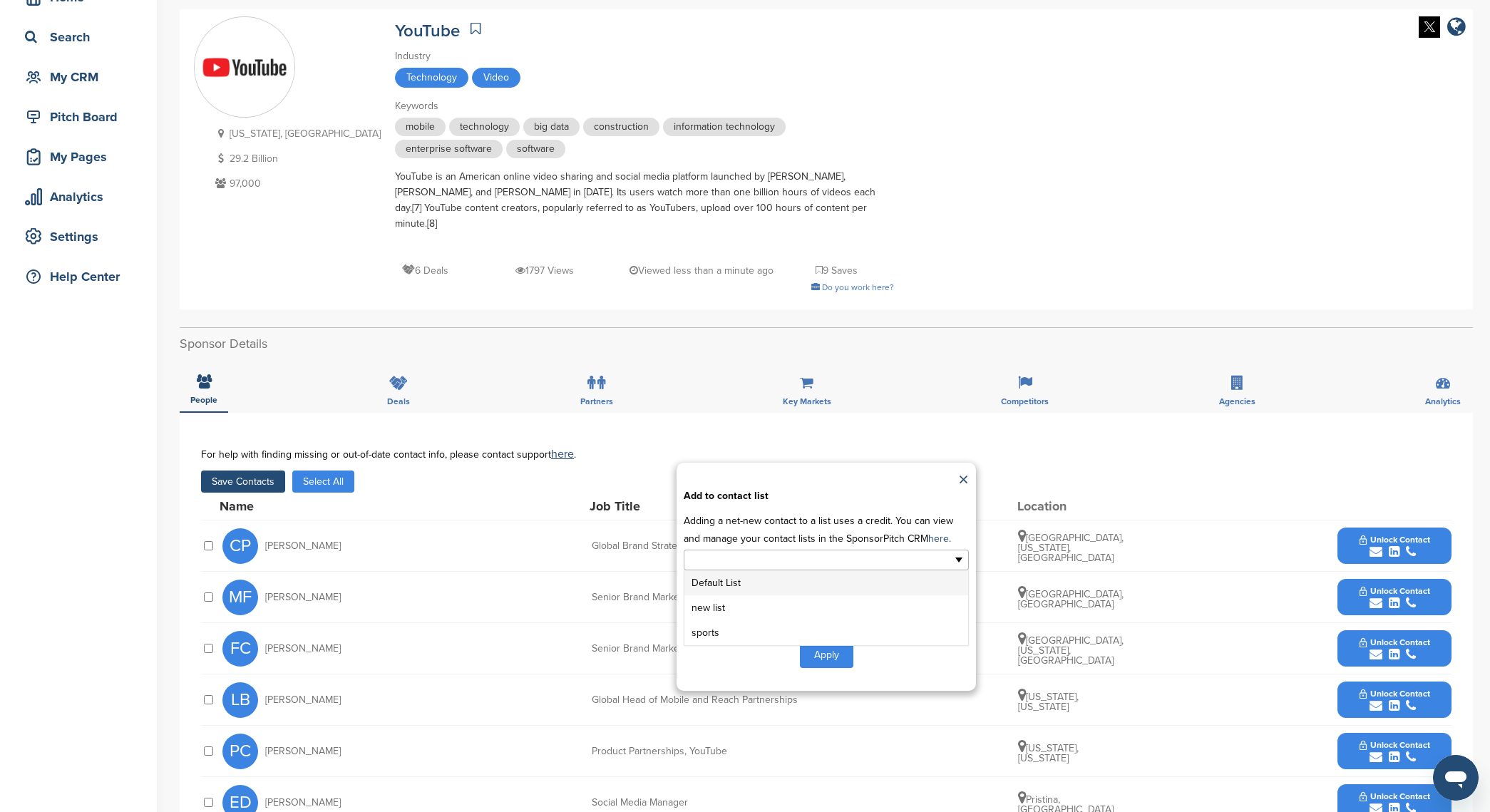
click at [833, 552] on input "text" at bounding box center [765, 560] width 150 height 17
click at [820, 595] on li "new list" at bounding box center [826, 607] width 283 height 25
click at [814, 650] on button "Apply" at bounding box center [827, 657] width 54 height 26
click at [830, 644] on button "Apply" at bounding box center [827, 657] width 54 height 26
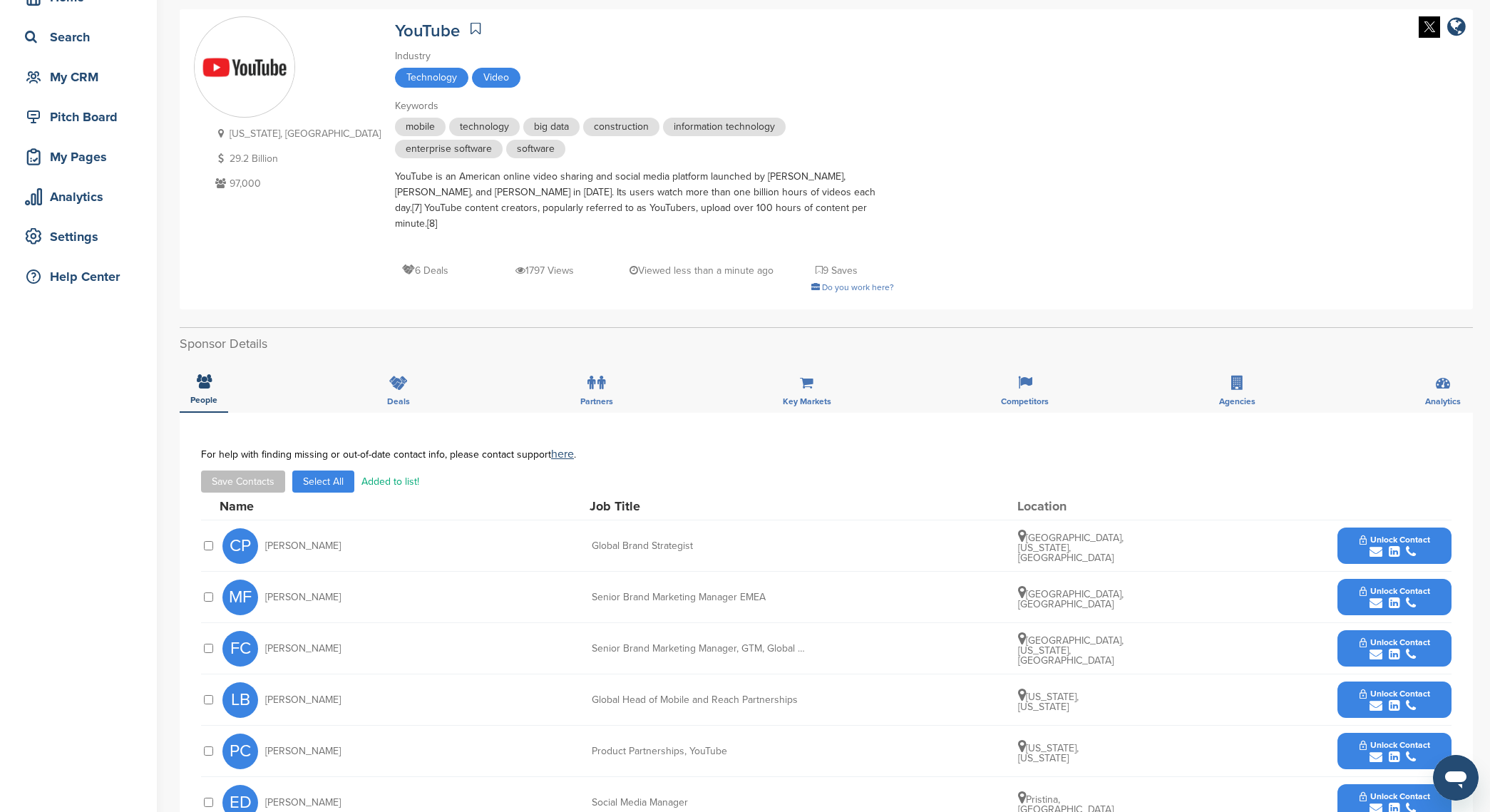
click at [830, 643] on div "FC Farhad Chowdhury Senior Brand Marketing Manager, GTM, Global YouTube Core & …" at bounding box center [837, 648] width 1230 height 51
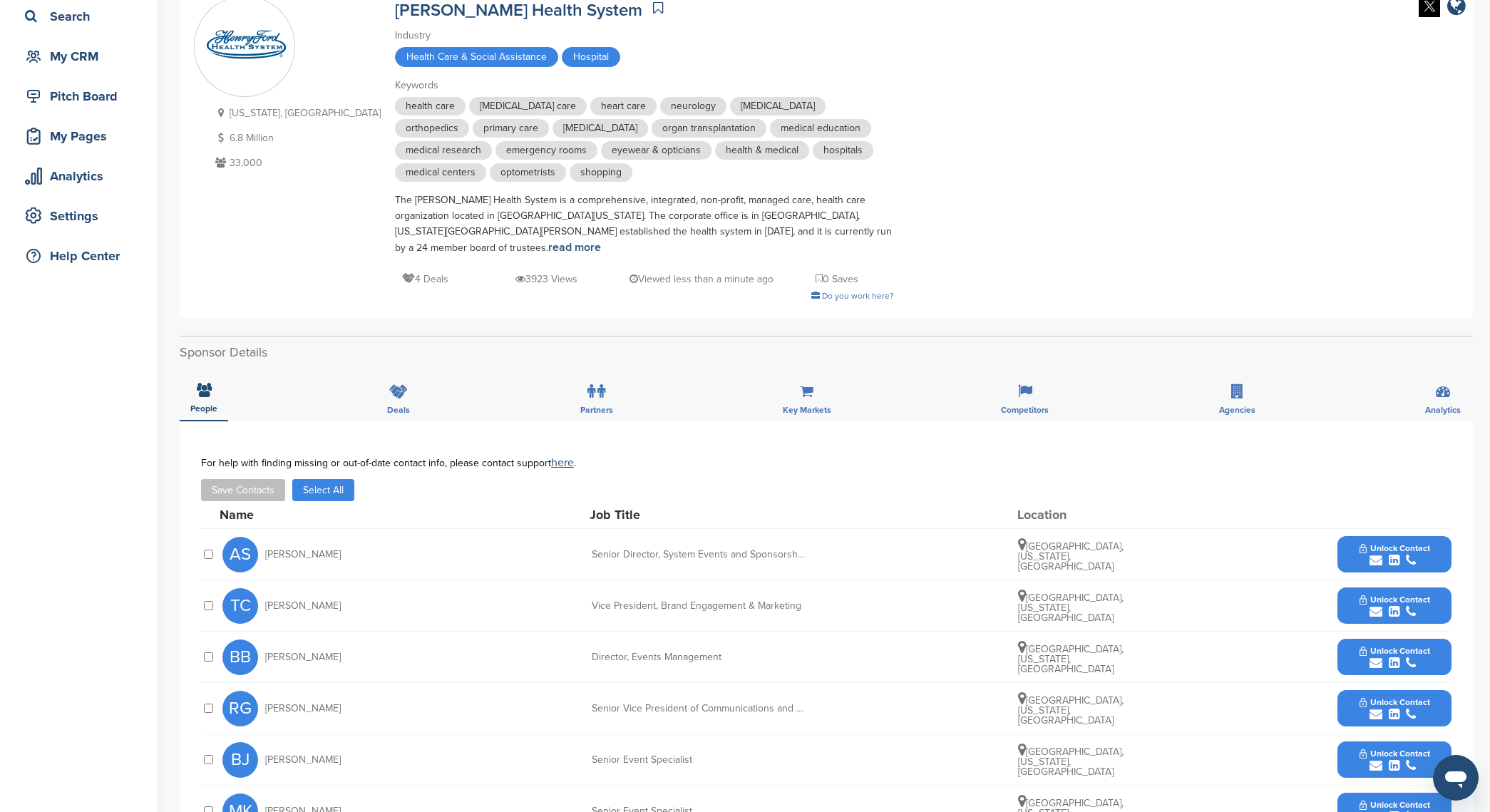
scroll to position [188, 0]
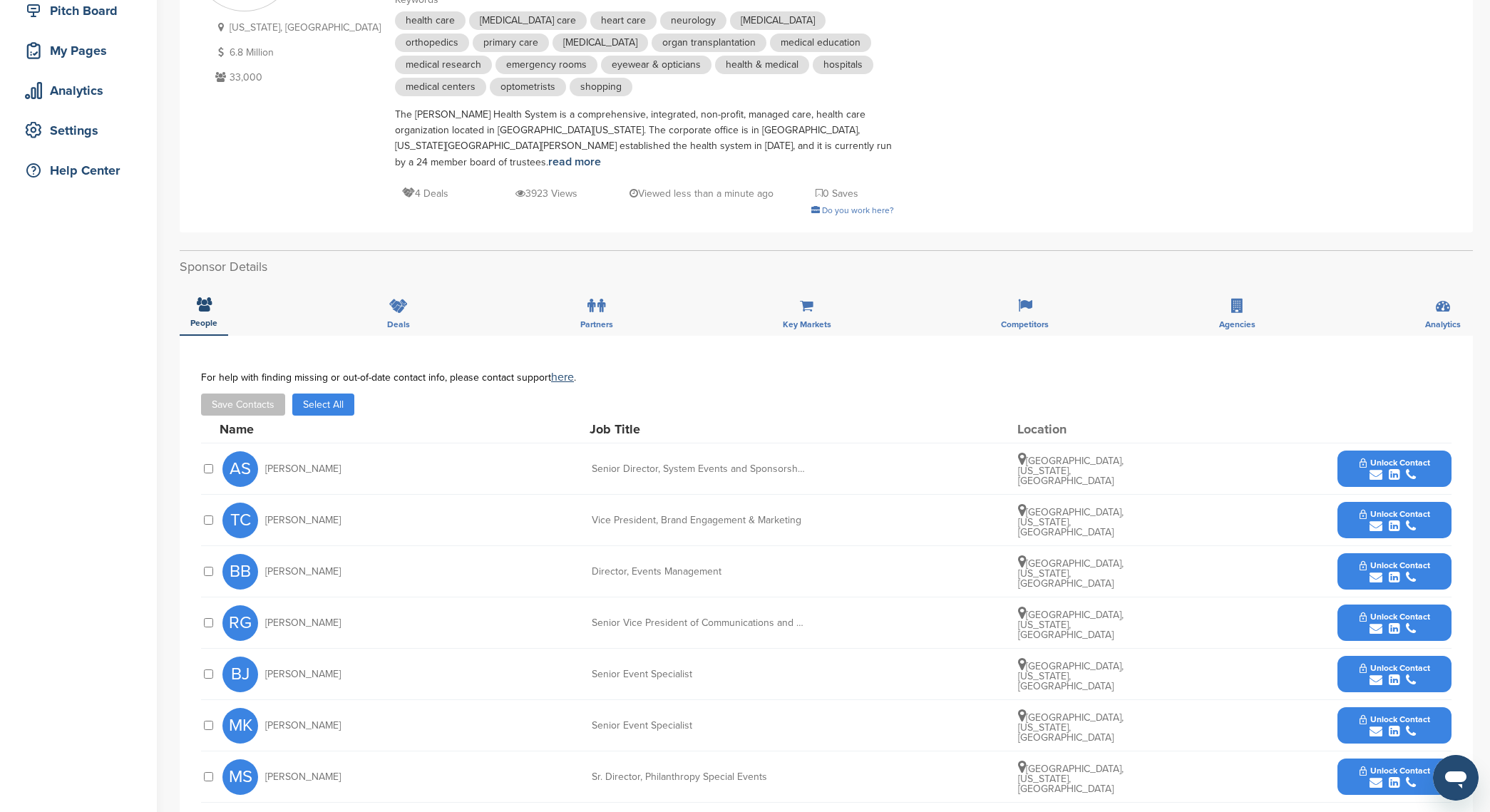
click at [254, 394] on button "Save Contacts" at bounding box center [243, 405] width 84 height 22
click at [311, 394] on button "Select All" at bounding box center [323, 405] width 62 height 22
click at [253, 395] on button "Save Contacts" at bounding box center [243, 405] width 84 height 22
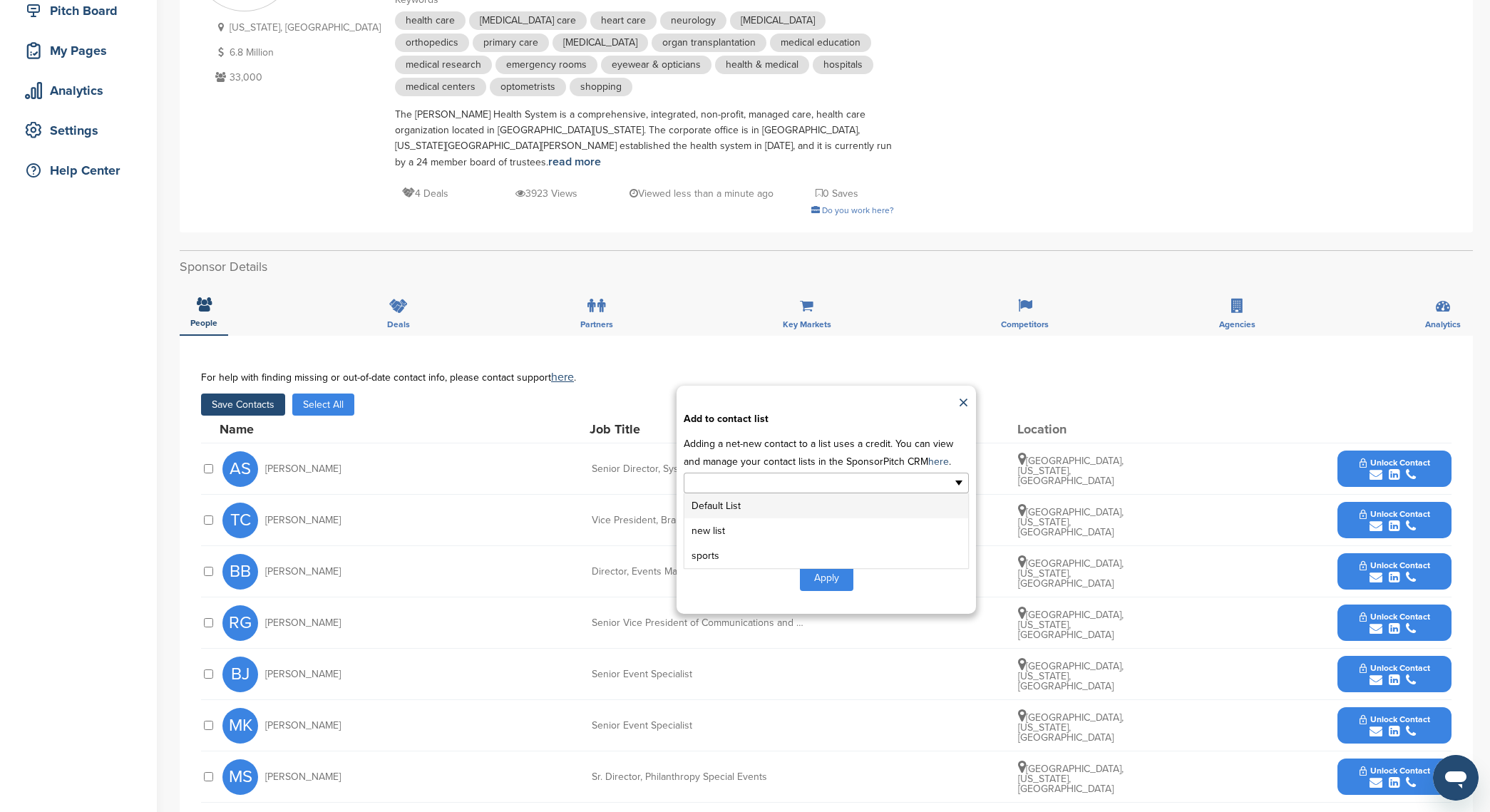
click at [929, 473] on ul at bounding box center [826, 483] width 285 height 20
click at [870, 518] on li "new list" at bounding box center [826, 531] width 283 height 25
click at [828, 568] on button "Apply" at bounding box center [827, 581] width 54 height 26
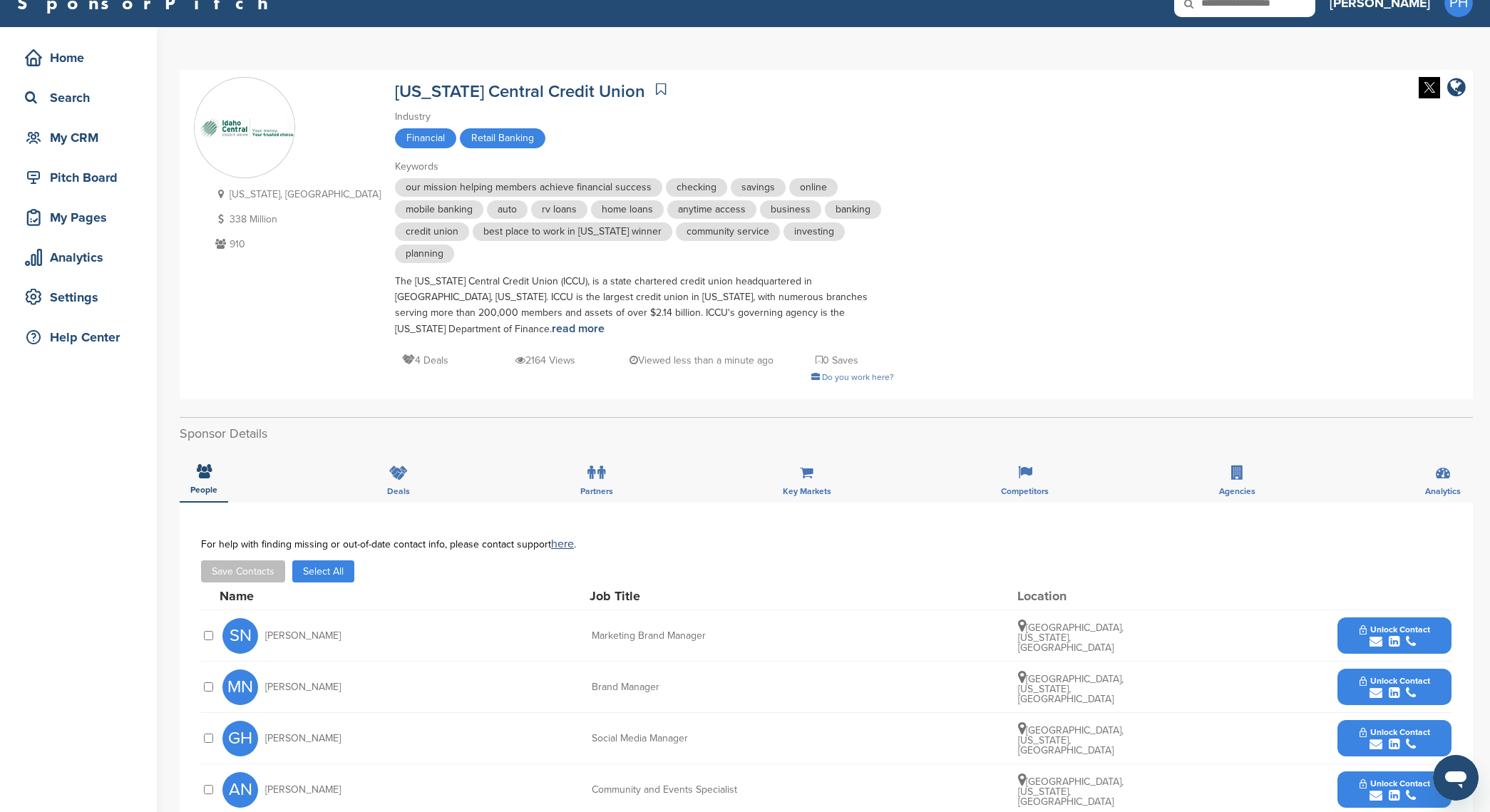
scroll to position [22, 0]
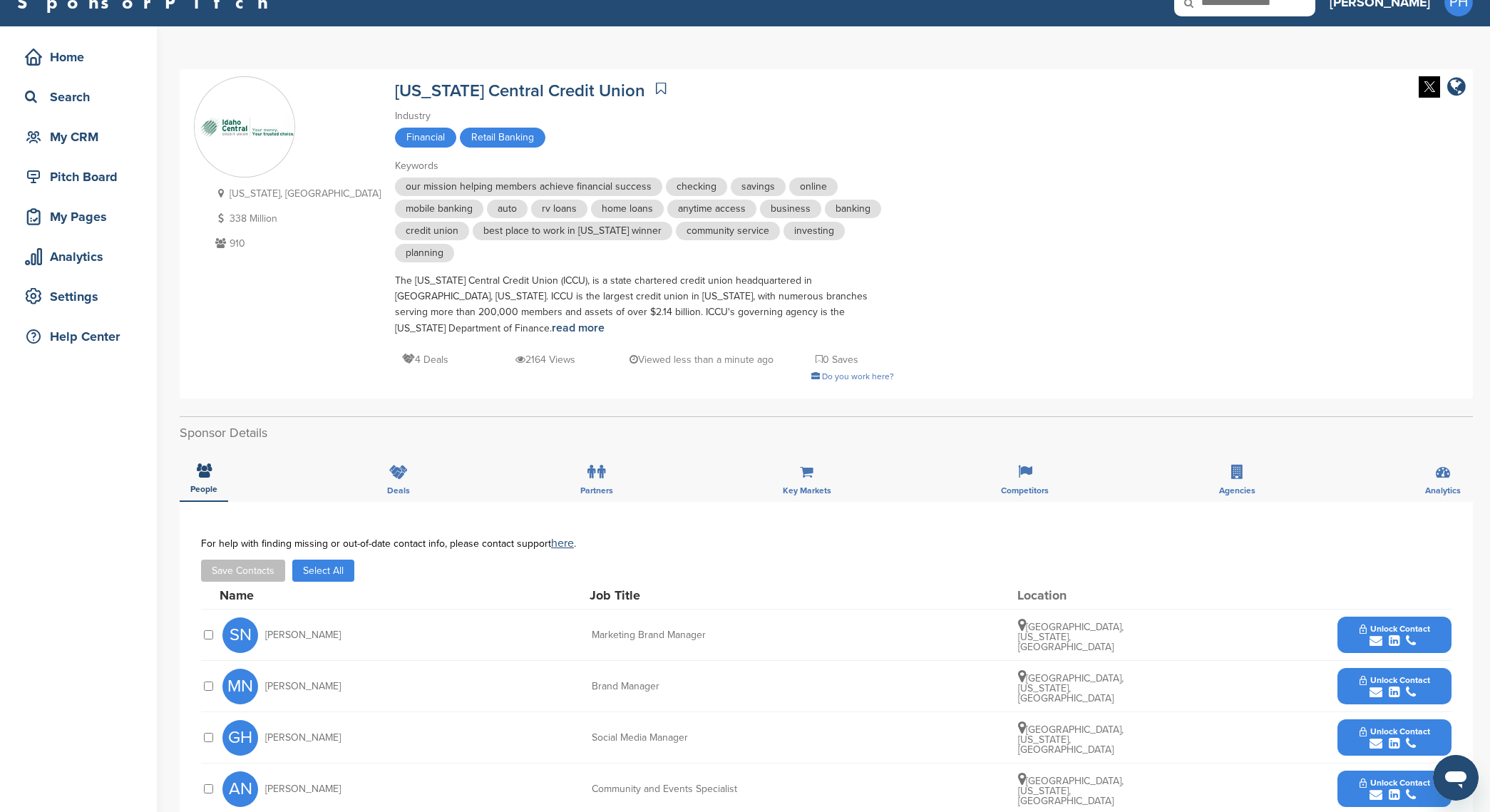
click at [320, 560] on button "Select All" at bounding box center [323, 571] width 62 height 22
click at [270, 560] on button "Save Contacts" at bounding box center [243, 571] width 84 height 22
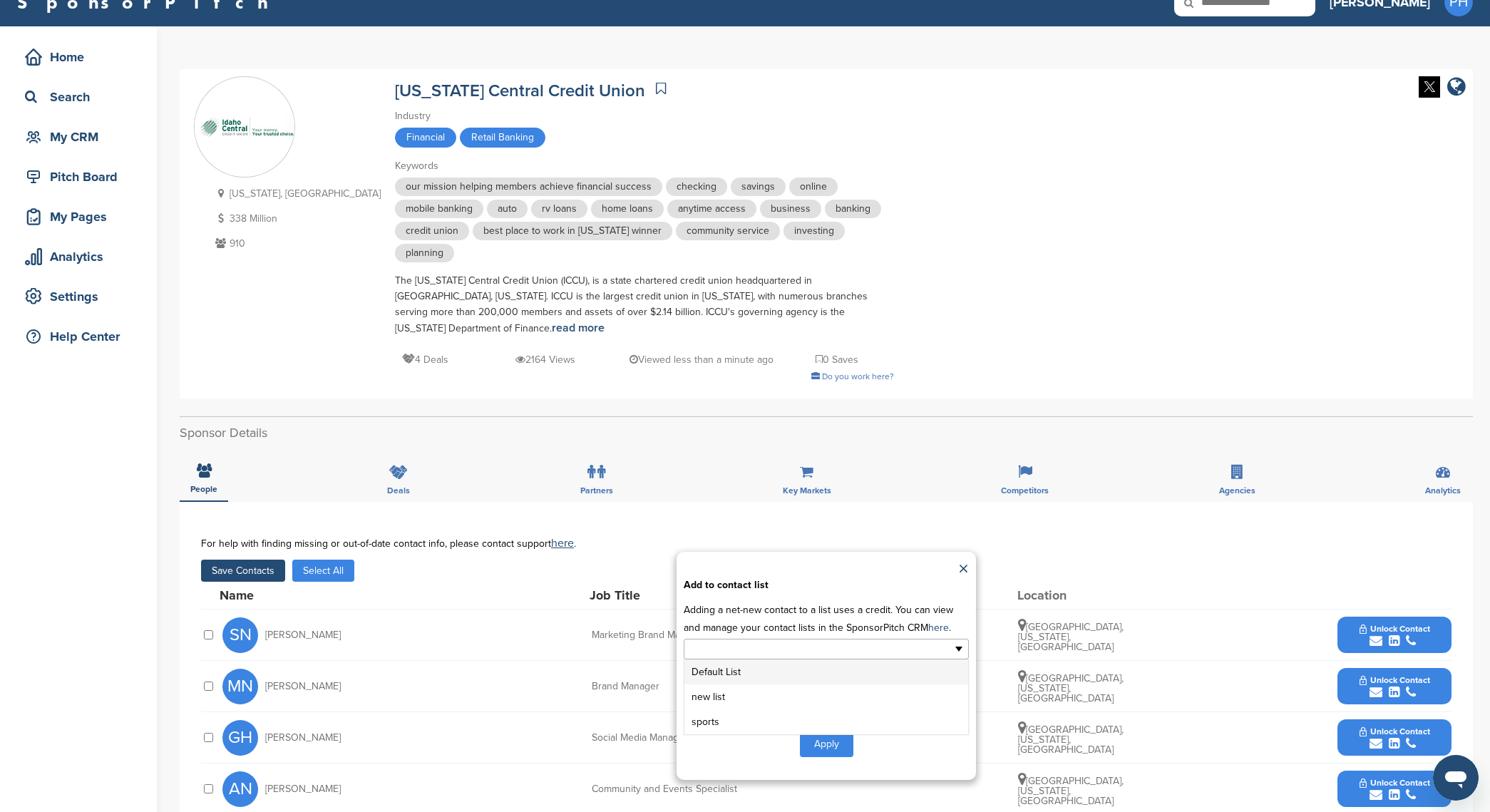
click at [905, 639] on ul at bounding box center [826, 649] width 285 height 20
click at [823, 684] on li "new list" at bounding box center [826, 696] width 283 height 25
click at [827, 733] on button "Apply" at bounding box center [827, 746] width 54 height 26
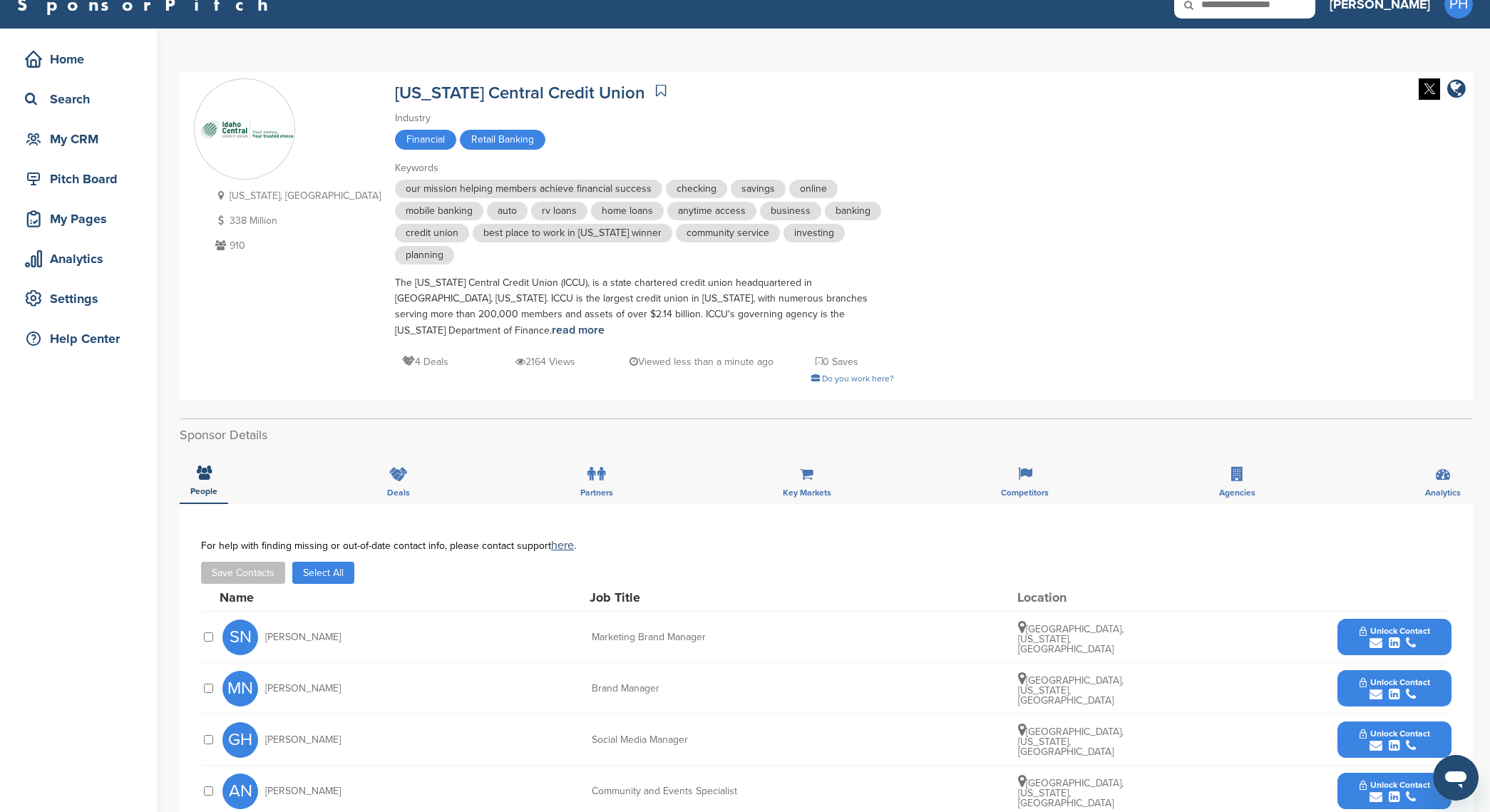
scroll to position [0, 0]
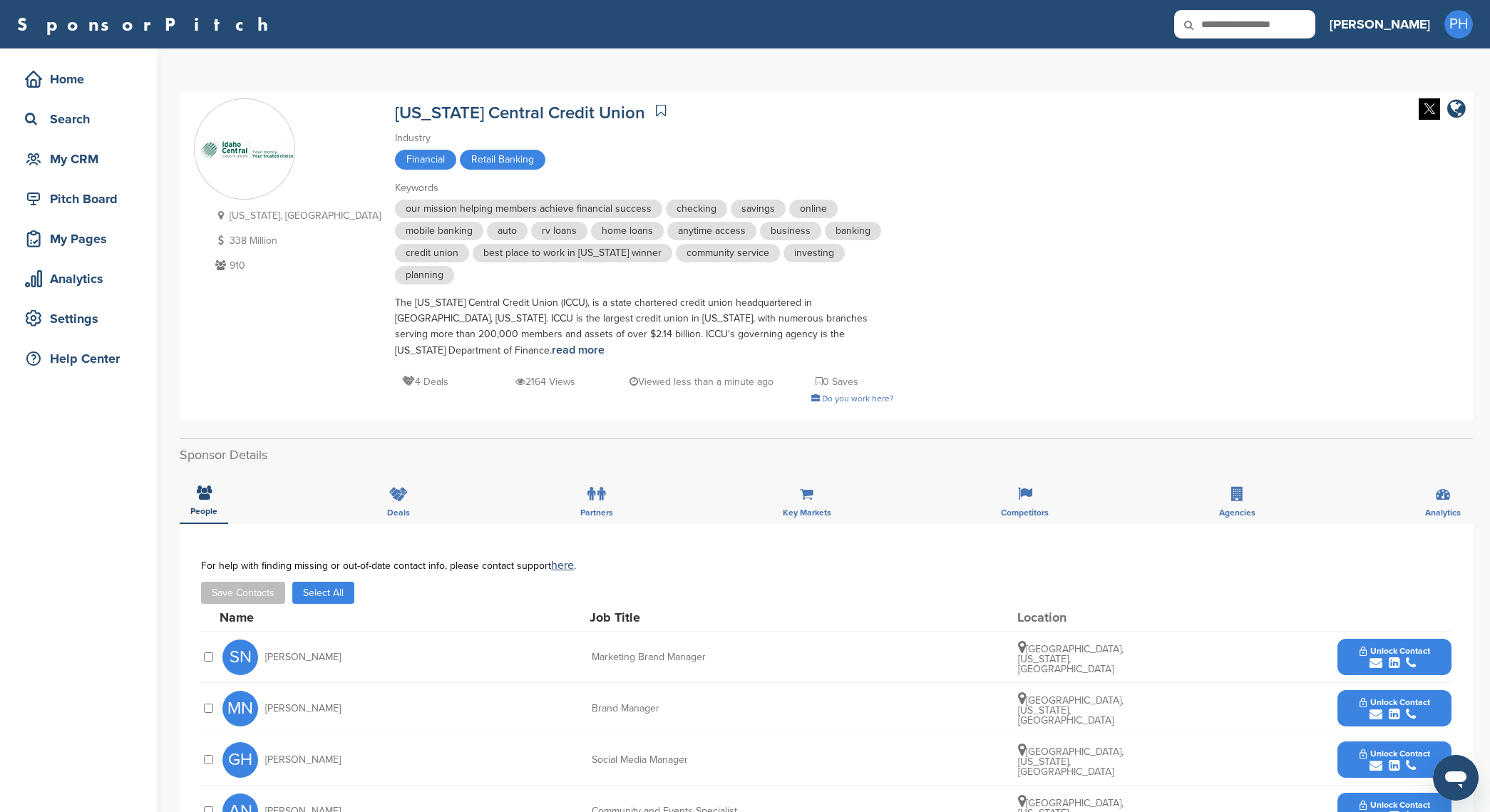
click at [310, 581] on button "Select All" at bounding box center [323, 593] width 62 height 22
click at [269, 581] on button "Save Contacts" at bounding box center [243, 593] width 84 height 22
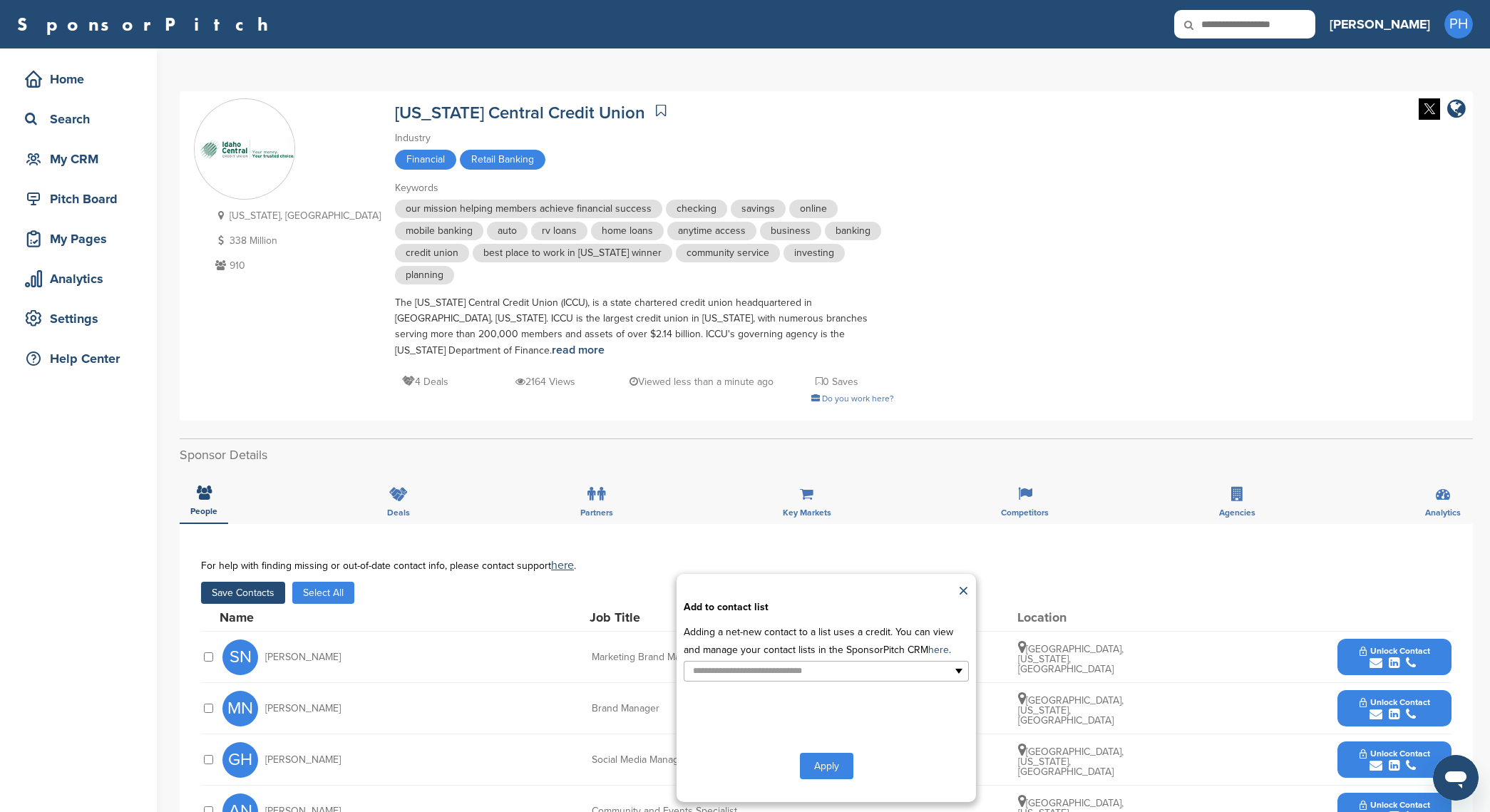
click at [784, 662] on div "**********" at bounding box center [826, 688] width 299 height 228
click at [793, 663] on input "text" at bounding box center [765, 671] width 150 height 17
click at [789, 706] on li "new list" at bounding box center [826, 718] width 283 height 25
click at [833, 756] on button "Apply" at bounding box center [827, 768] width 54 height 26
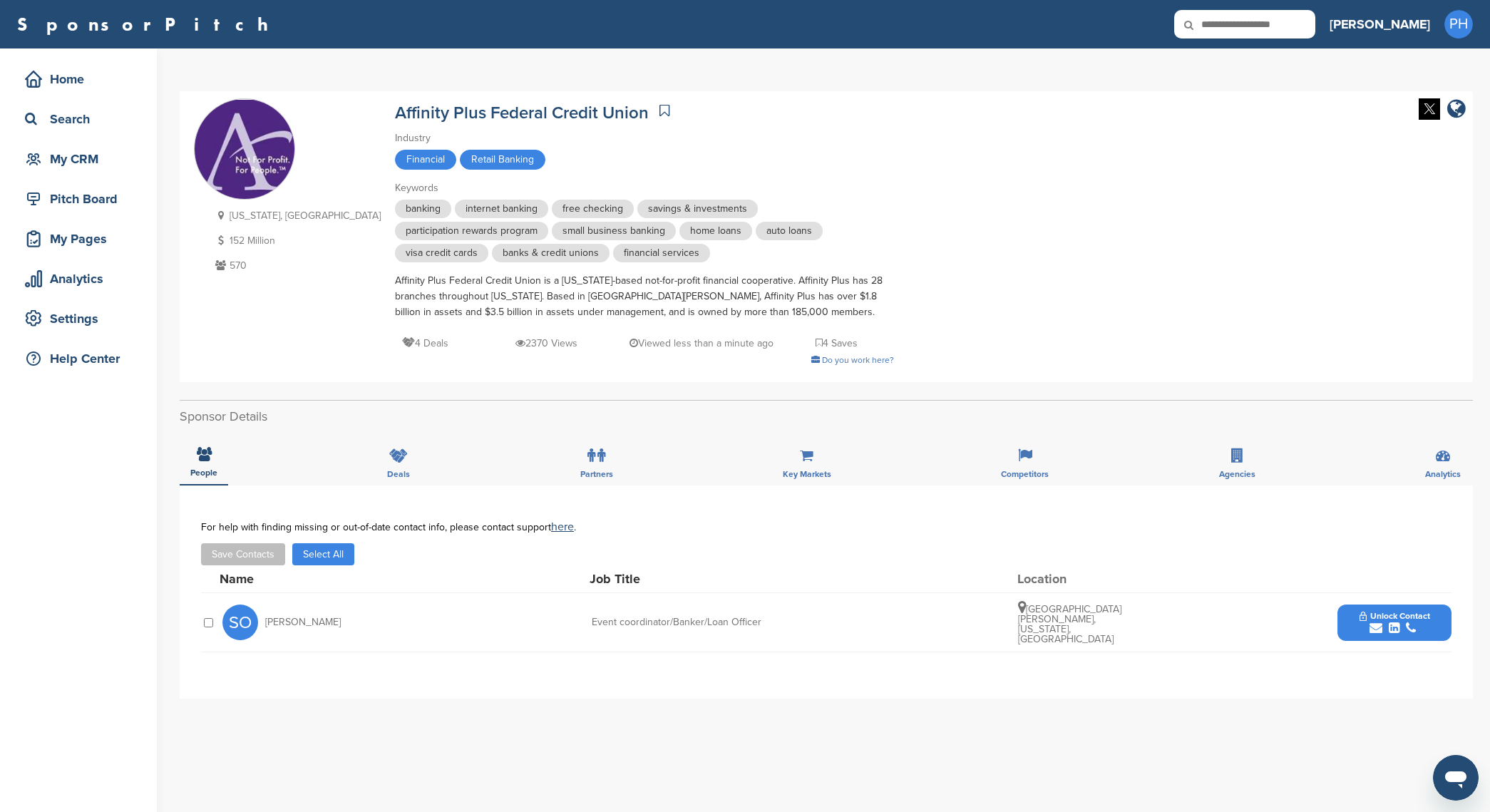
click at [206, 630] on div "SO [PERSON_NAME] Event coordinator/Banker/Loan Officer [GEOGRAPHIC_DATA][PERSON…" at bounding box center [826, 623] width 1251 height 59
click at [253, 560] on button "Save Contacts" at bounding box center [243, 555] width 84 height 22
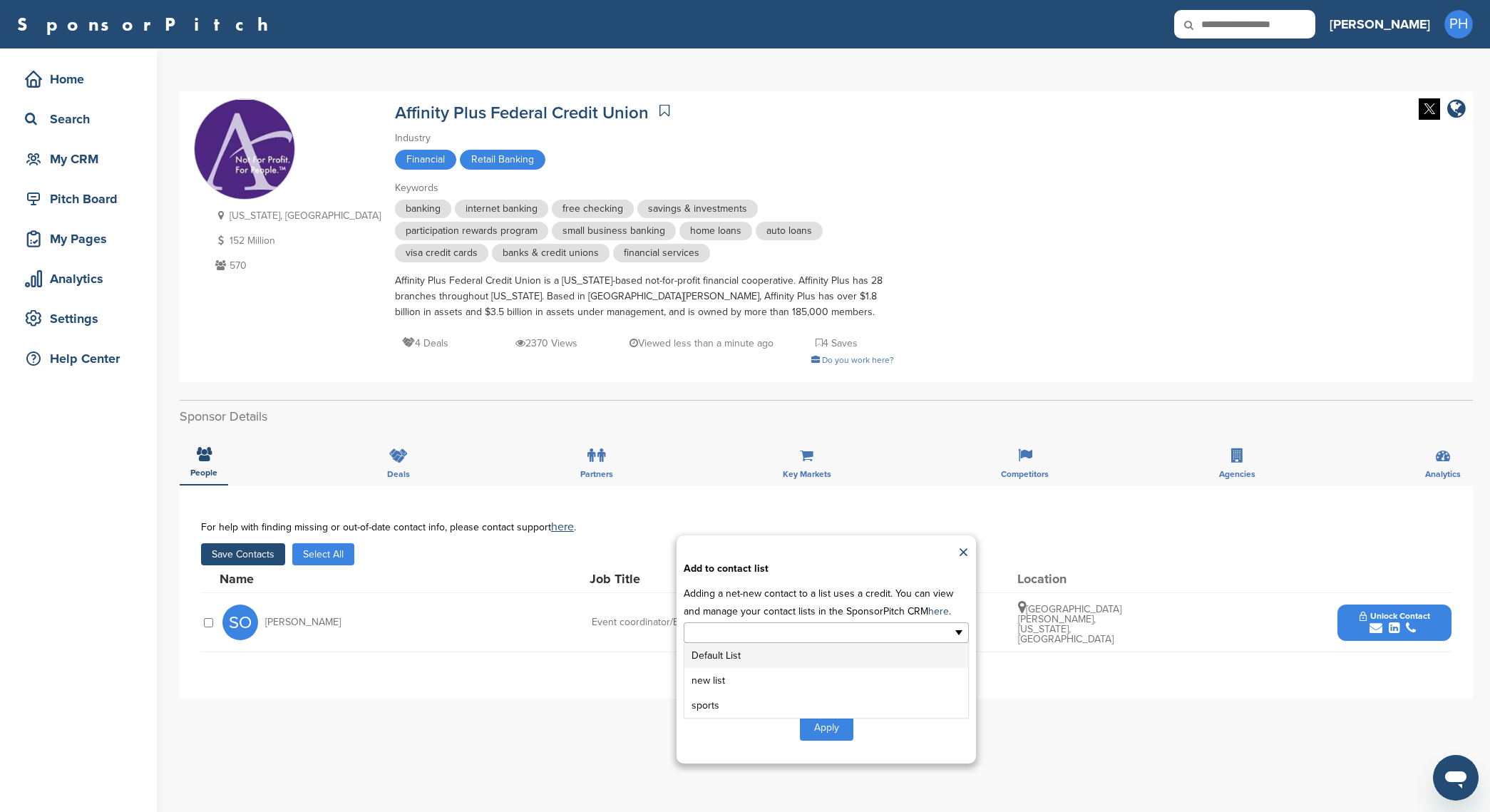
click at [876, 624] on ul at bounding box center [826, 632] width 285 height 20
click at [833, 693] on li "new list" at bounding box center [826, 681] width 283 height 25
click at [885, 626] on input "text" at bounding box center [820, 633] width 150 height 17
click at [813, 738] on button "Apply" at bounding box center [827, 731] width 54 height 26
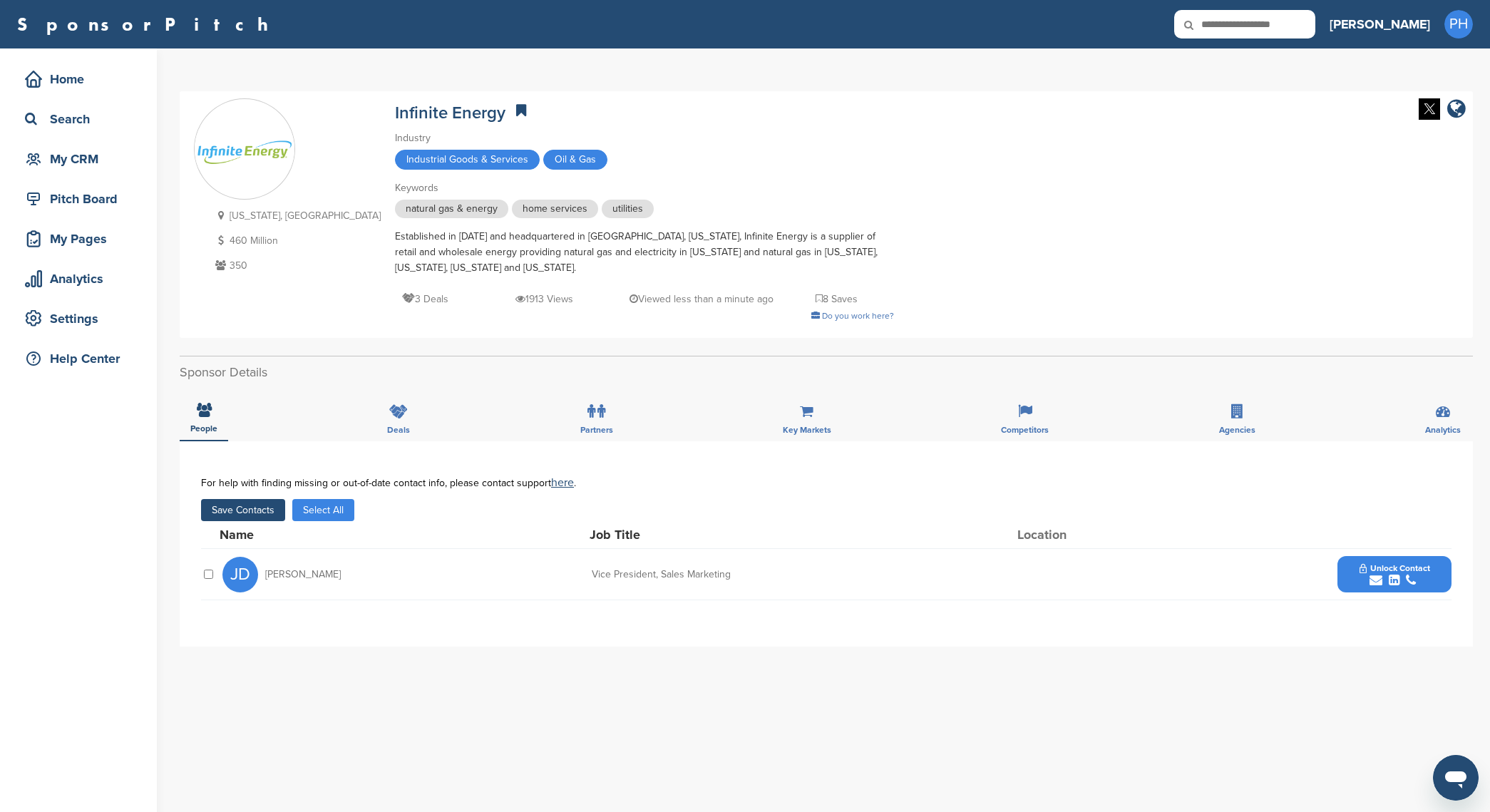
click at [241, 507] on button "Save Contacts" at bounding box center [243, 510] width 84 height 22
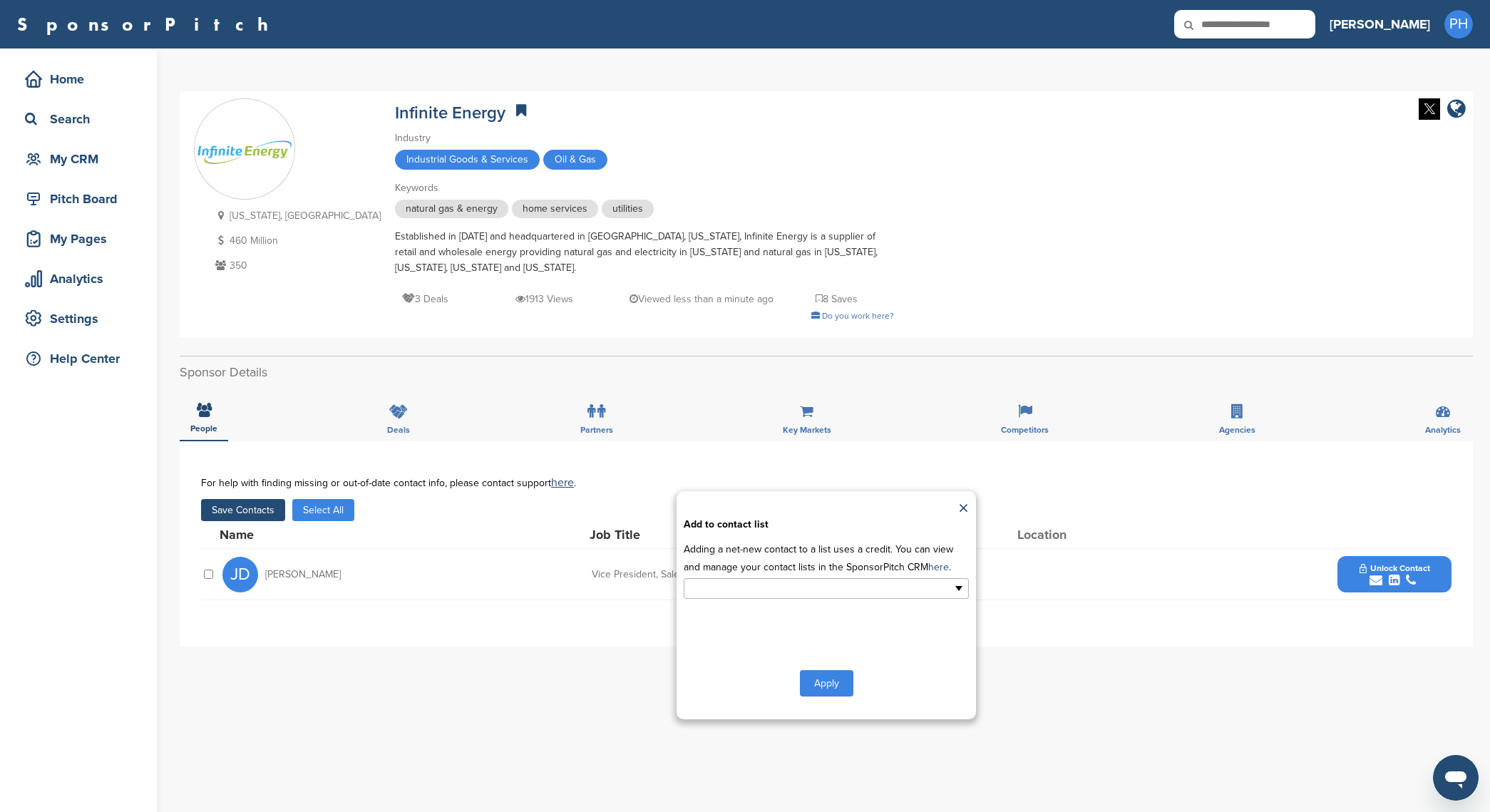
click at [796, 584] on input "text" at bounding box center [765, 589] width 150 height 17
click at [792, 634] on li "new list" at bounding box center [826, 636] width 283 height 25
click at [841, 712] on div "**********" at bounding box center [826, 606] width 299 height 228
click at [845, 699] on button "Apply" at bounding box center [827, 686] width 54 height 26
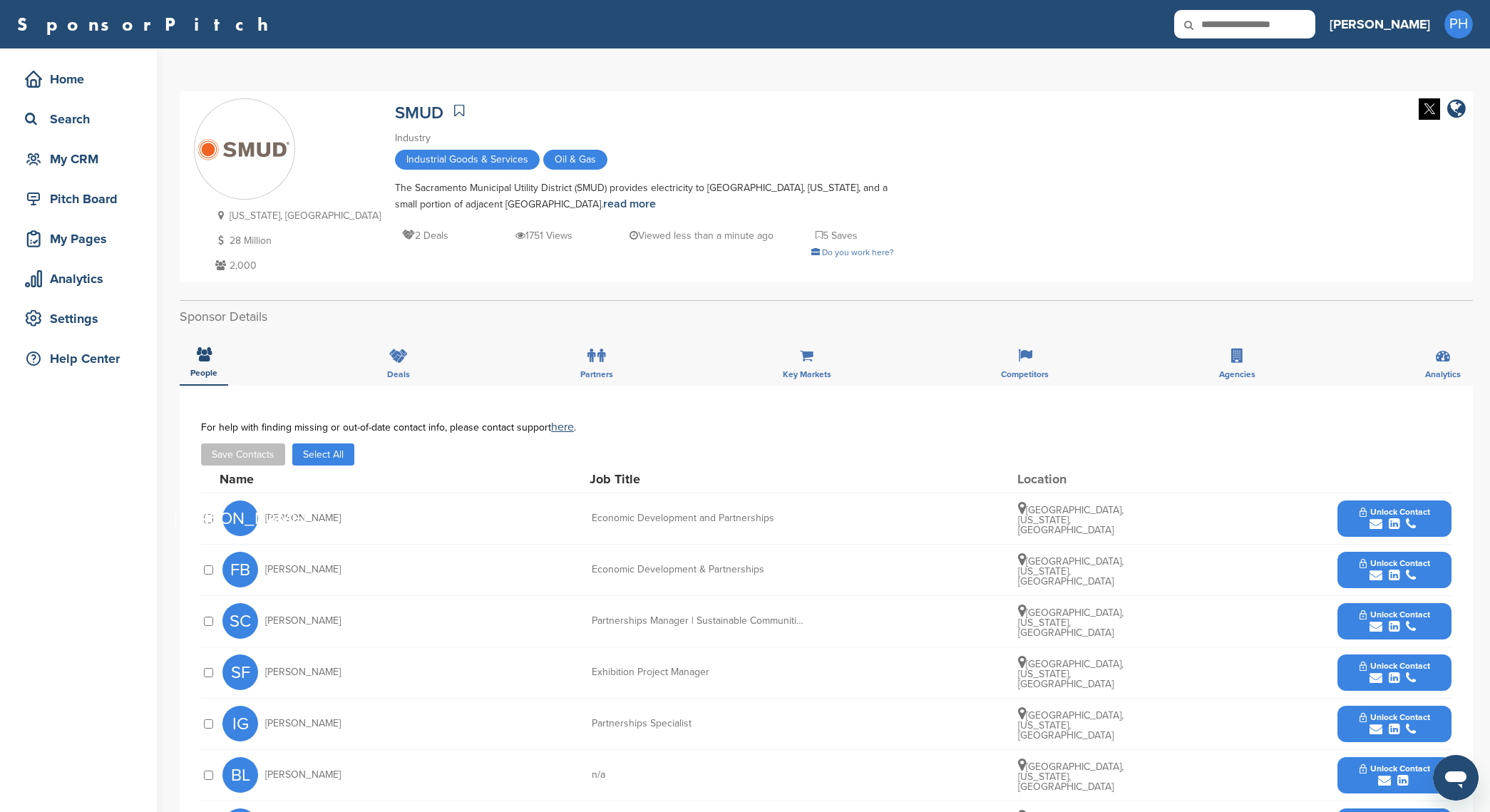
click at [304, 461] on button "Select All" at bounding box center [323, 455] width 62 height 22
click at [234, 461] on button "Save Contacts" at bounding box center [243, 455] width 84 height 22
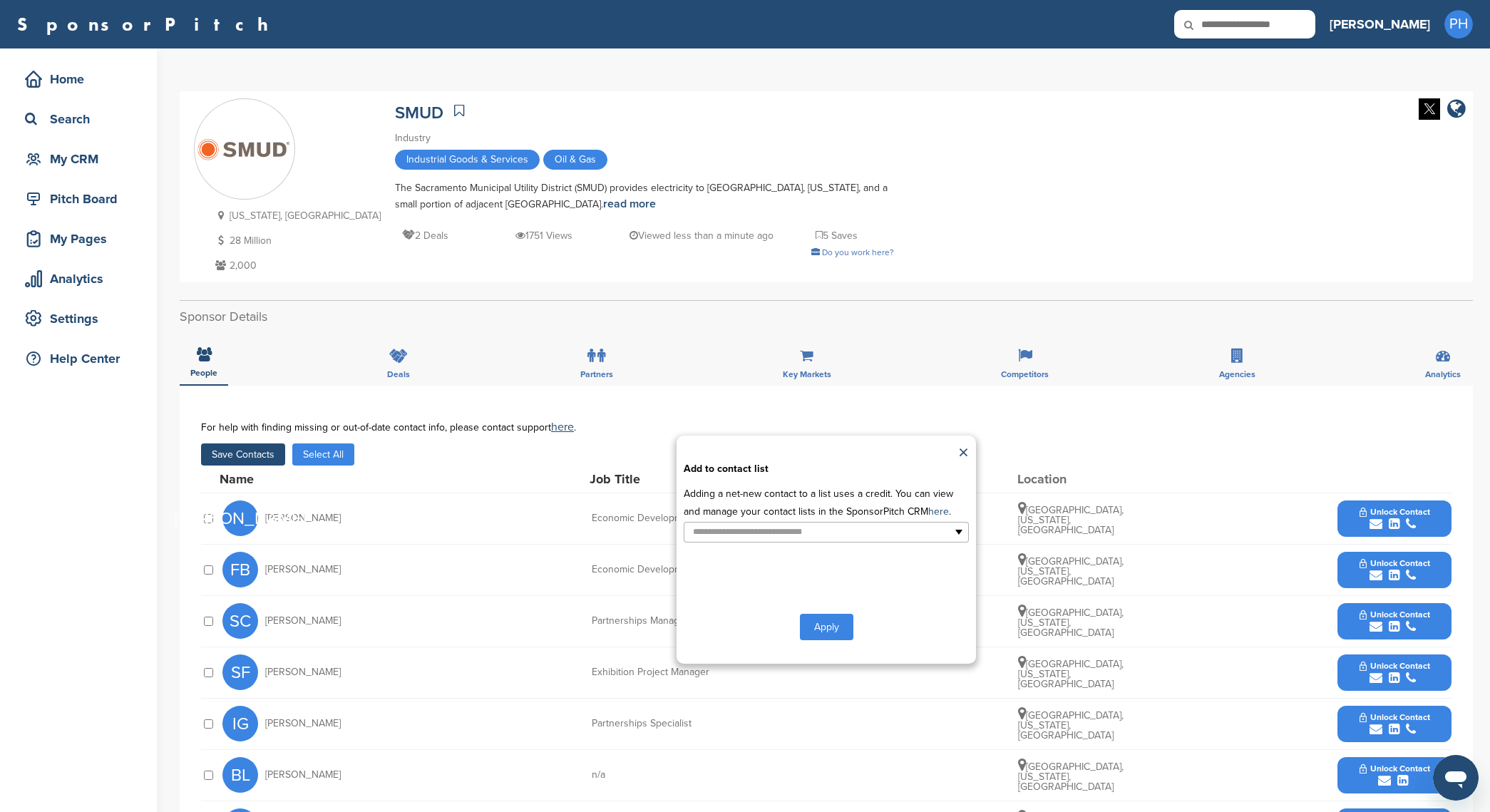
click at [905, 513] on p "Adding a net-new contact to a list uses a credit. You can view and manage your …" at bounding box center [826, 503] width 285 height 36
click at [901, 554] on div "**********" at bounding box center [826, 550] width 299 height 228
click at [906, 542] on ul at bounding box center [826, 532] width 285 height 20
click at [806, 579] on li "new list" at bounding box center [826, 580] width 283 height 25
click at [831, 635] on button "Apply" at bounding box center [827, 630] width 54 height 26
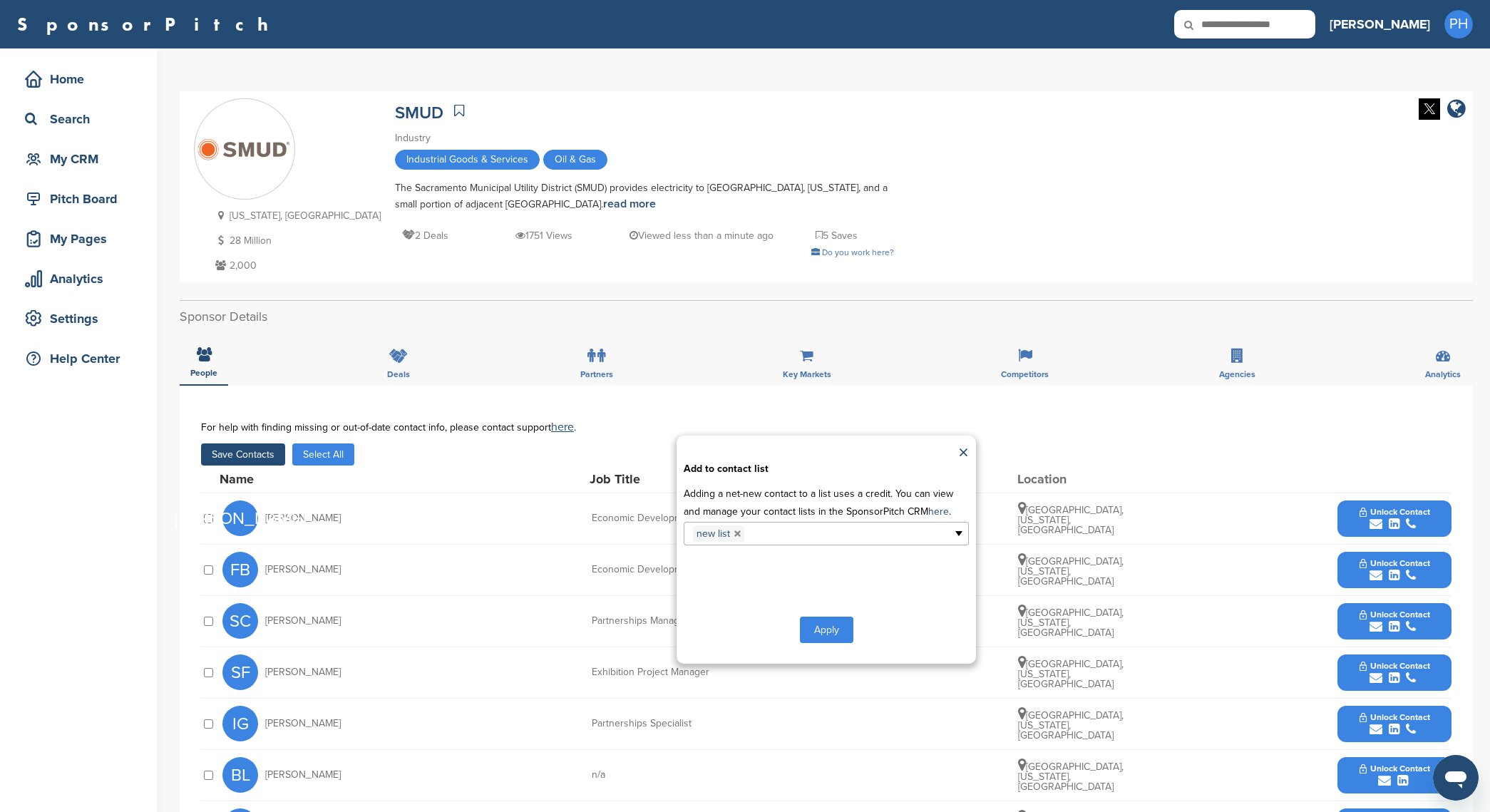
click at [830, 643] on div "**********" at bounding box center [826, 550] width 299 height 228
click at [832, 639] on button "Apply" at bounding box center [827, 630] width 54 height 26
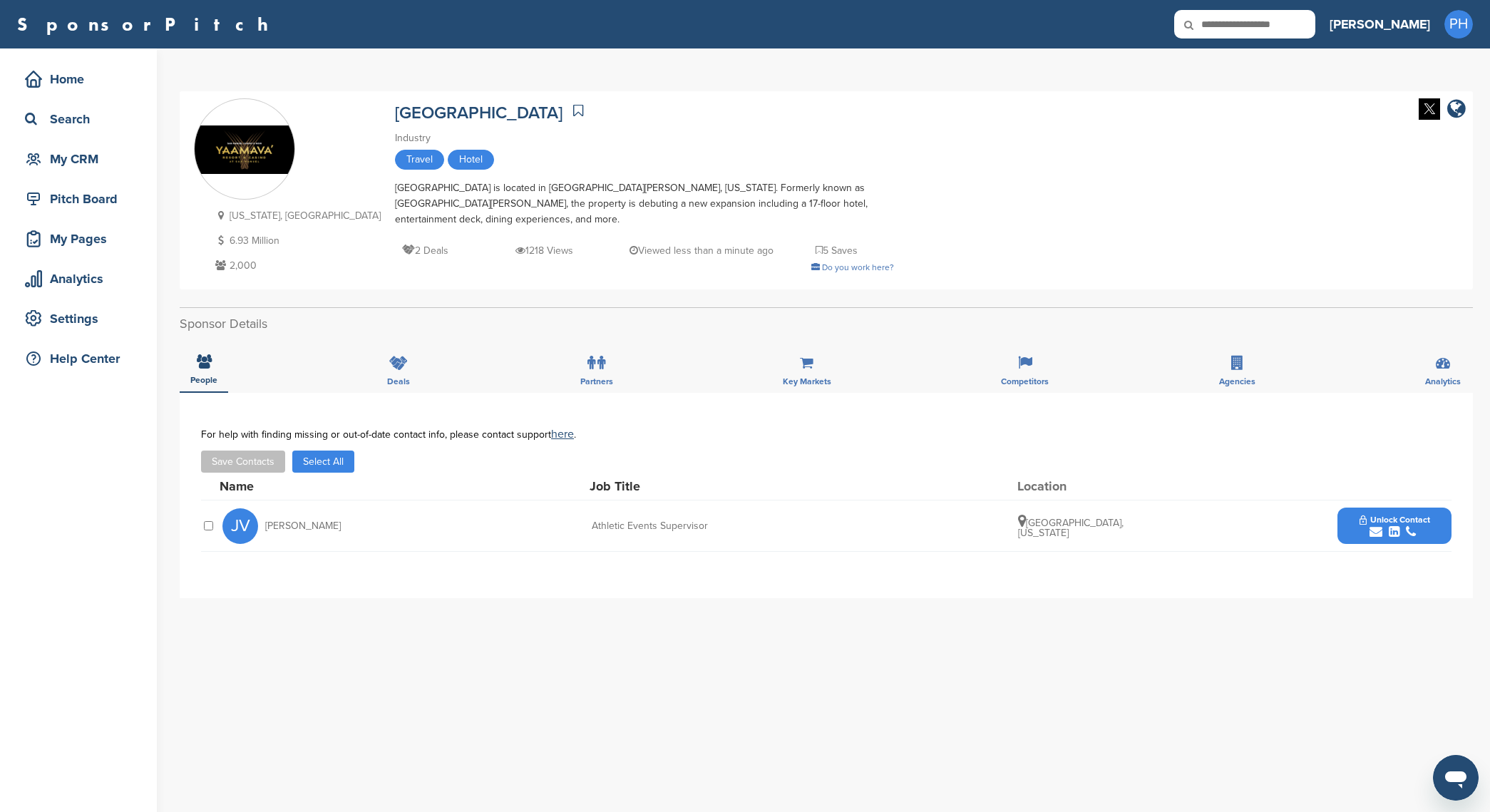
click at [215, 525] on div at bounding box center [207, 526] width 14 height 14
click at [1441, 531] on button "Unlock Contact" at bounding box center [1395, 526] width 105 height 43
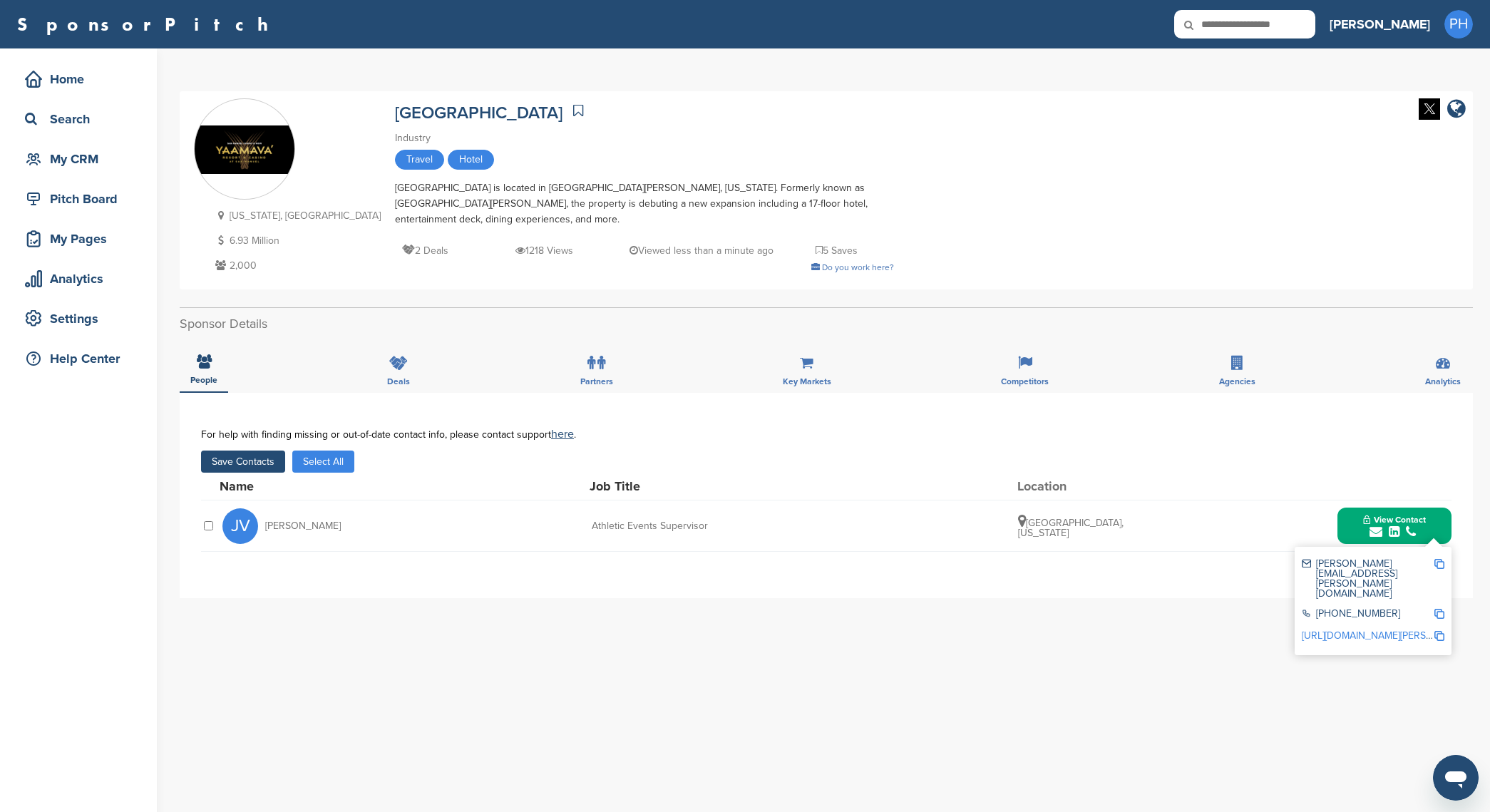
click at [438, 598] on div "**********" at bounding box center [826, 495] width 1294 height 206
click at [246, 460] on button "Save Contacts" at bounding box center [243, 462] width 84 height 22
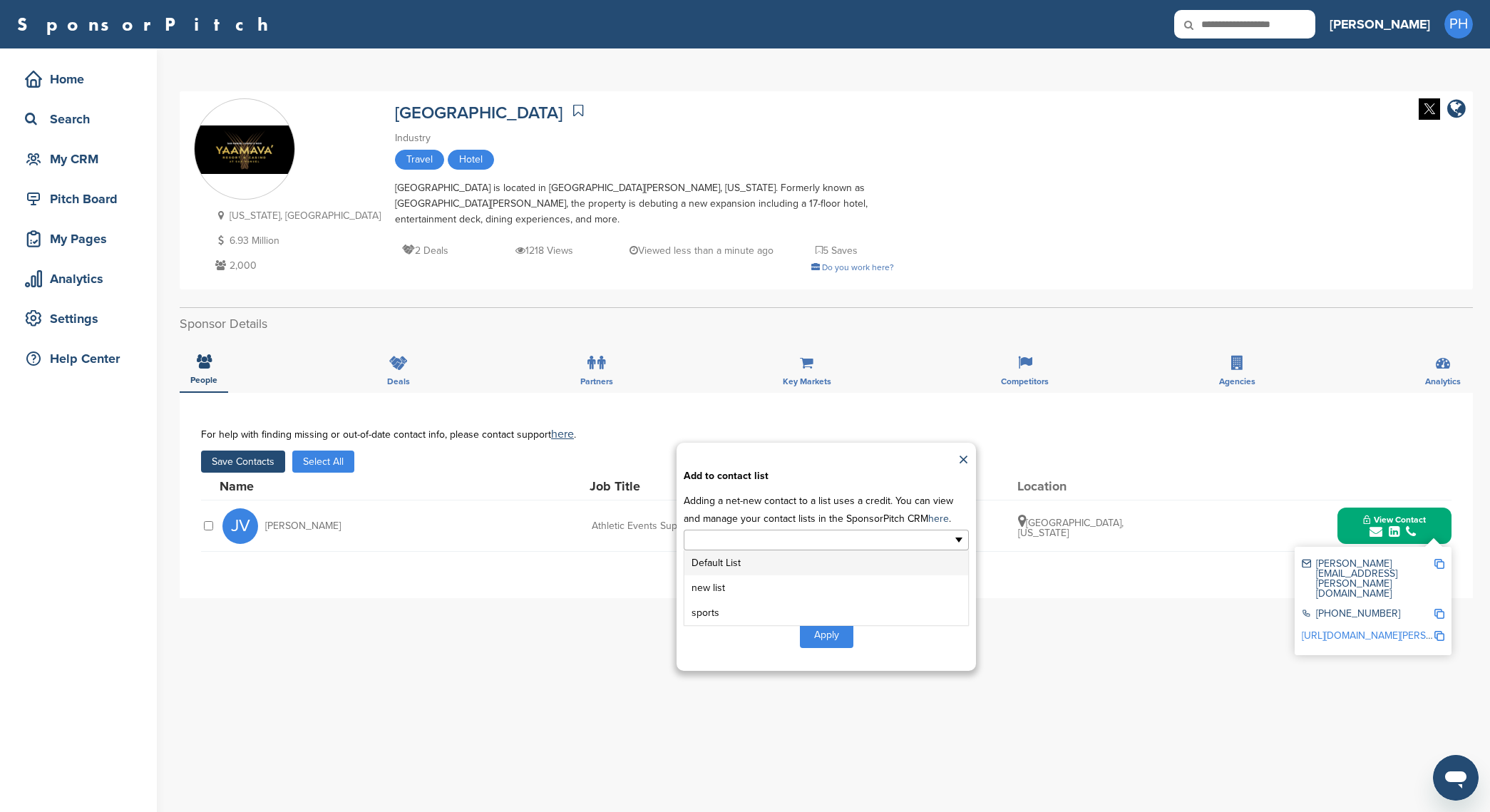
click at [848, 534] on ul at bounding box center [826, 540] width 285 height 20
click at [788, 591] on li "new list" at bounding box center [826, 587] width 283 height 25
click at [839, 655] on div "**********" at bounding box center [826, 556] width 299 height 228
click at [838, 632] on button "Apply" at bounding box center [827, 638] width 54 height 26
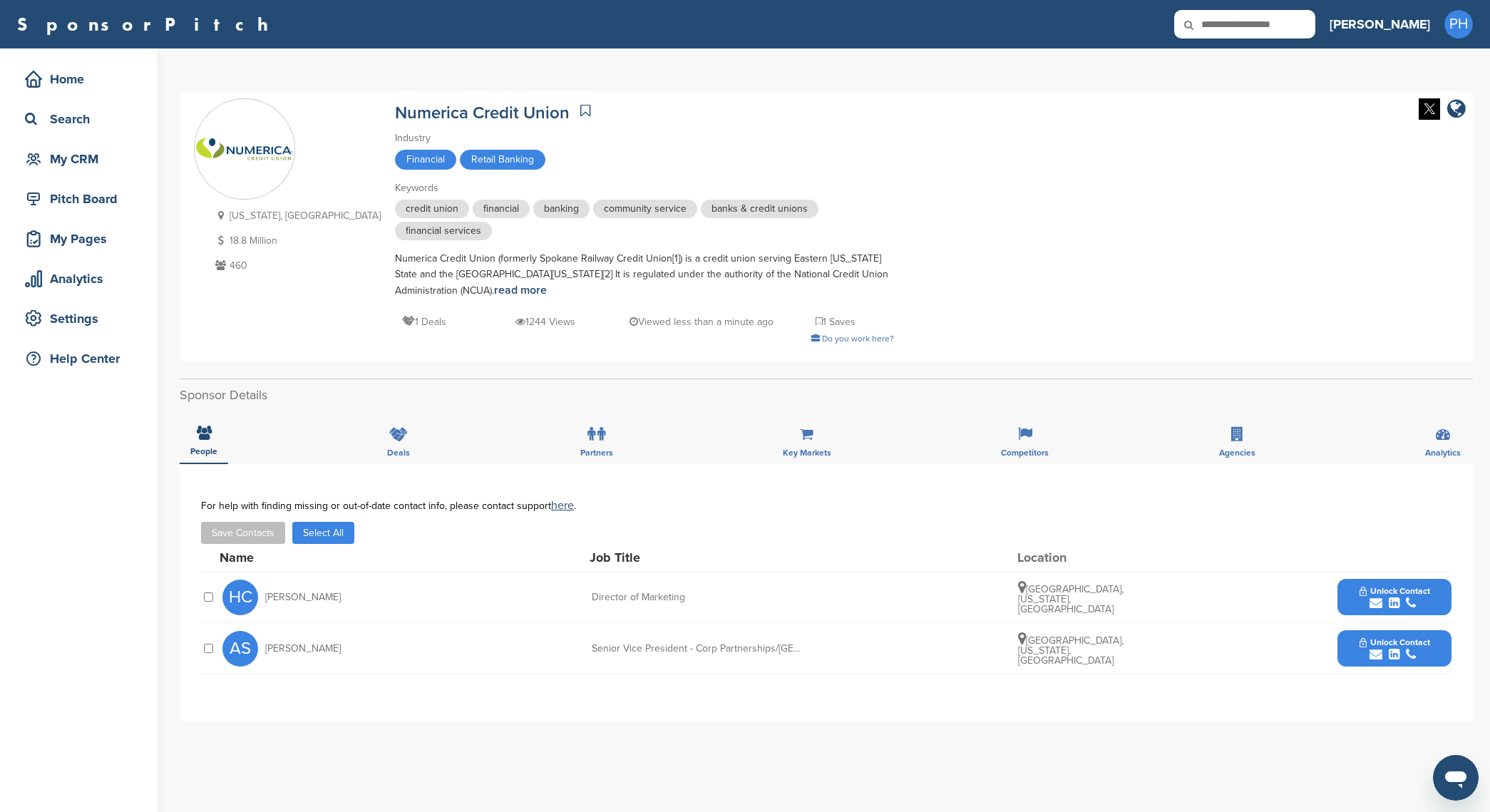
drag, startPoint x: 258, startPoint y: 528, endPoint x: 292, endPoint y: 529, distance: 34.0
click at [257, 528] on button "Save Contacts" at bounding box center [243, 533] width 84 height 22
click at [305, 529] on button "Select All" at bounding box center [323, 533] width 62 height 22
click at [277, 530] on button "Save Contacts" at bounding box center [243, 533] width 84 height 22
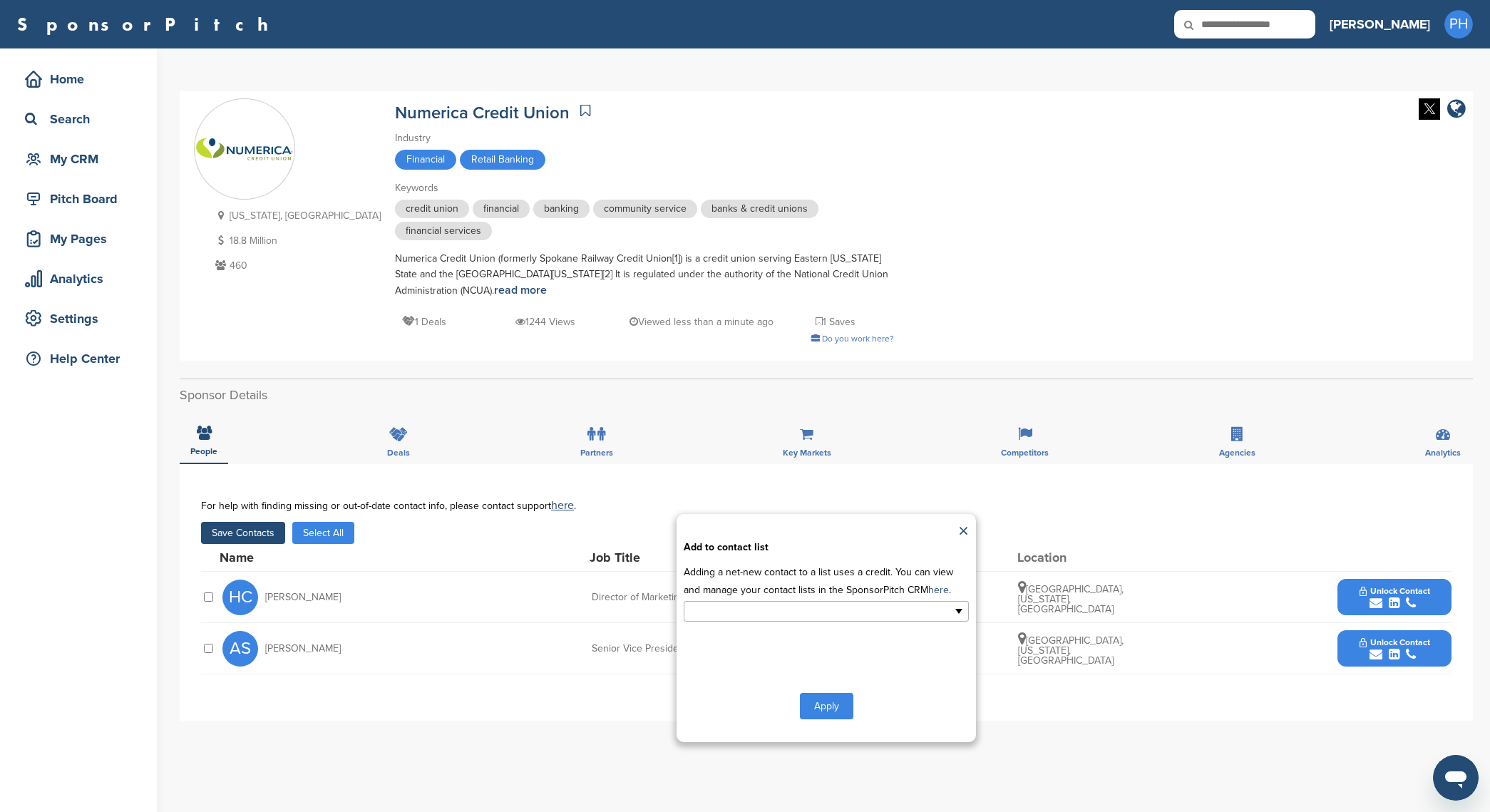
click at [743, 603] on li at bounding box center [765, 611] width 150 height 18
click at [754, 649] on li "new list" at bounding box center [826, 658] width 283 height 25
click at [847, 713] on button "Apply" at bounding box center [827, 709] width 54 height 26
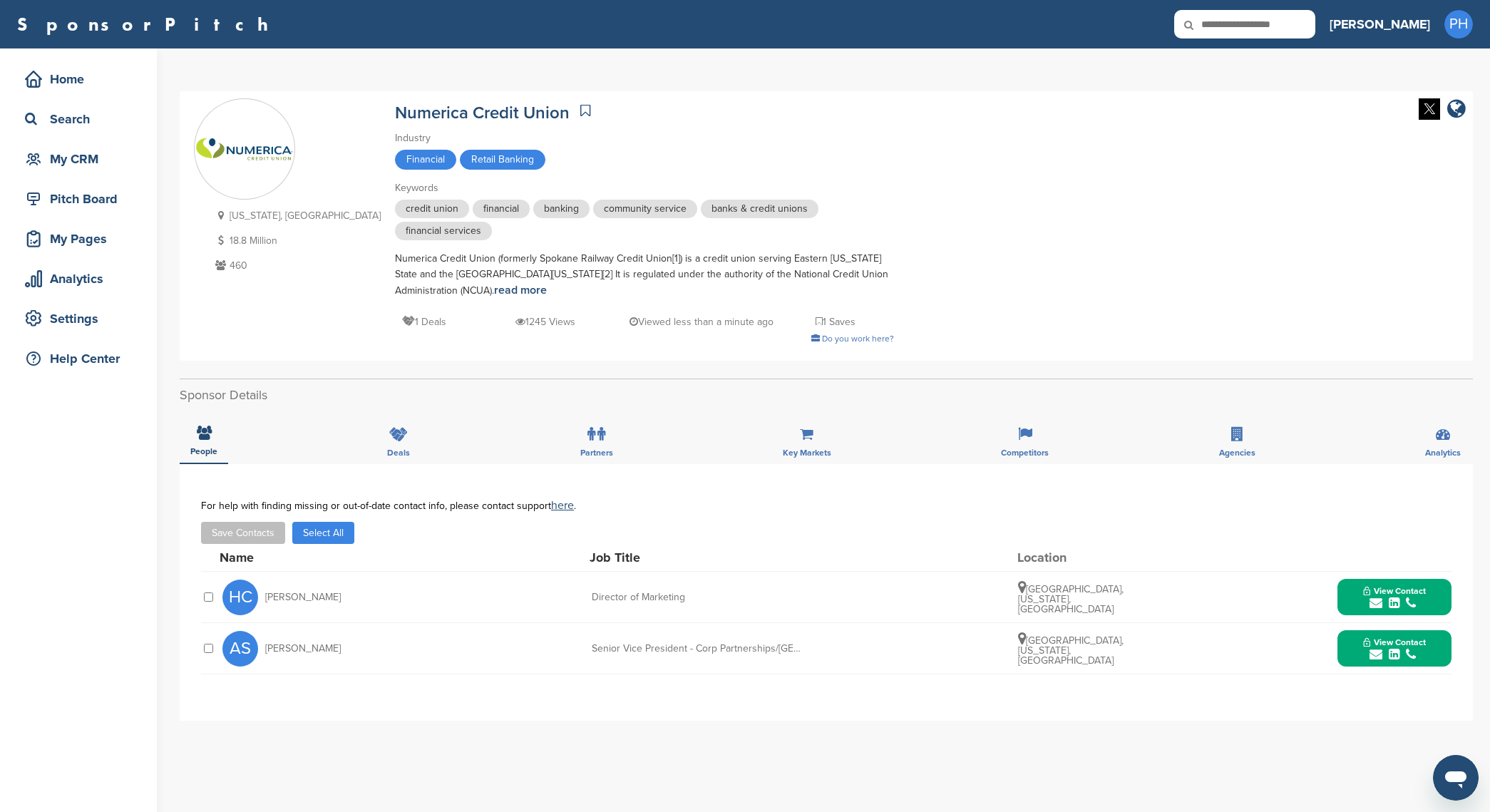
click at [214, 532] on button "Save Contacts" at bounding box center [243, 533] width 84 height 22
click at [350, 533] on button "Select All" at bounding box center [323, 533] width 62 height 22
click at [246, 533] on button "Save Contacts" at bounding box center [243, 533] width 84 height 22
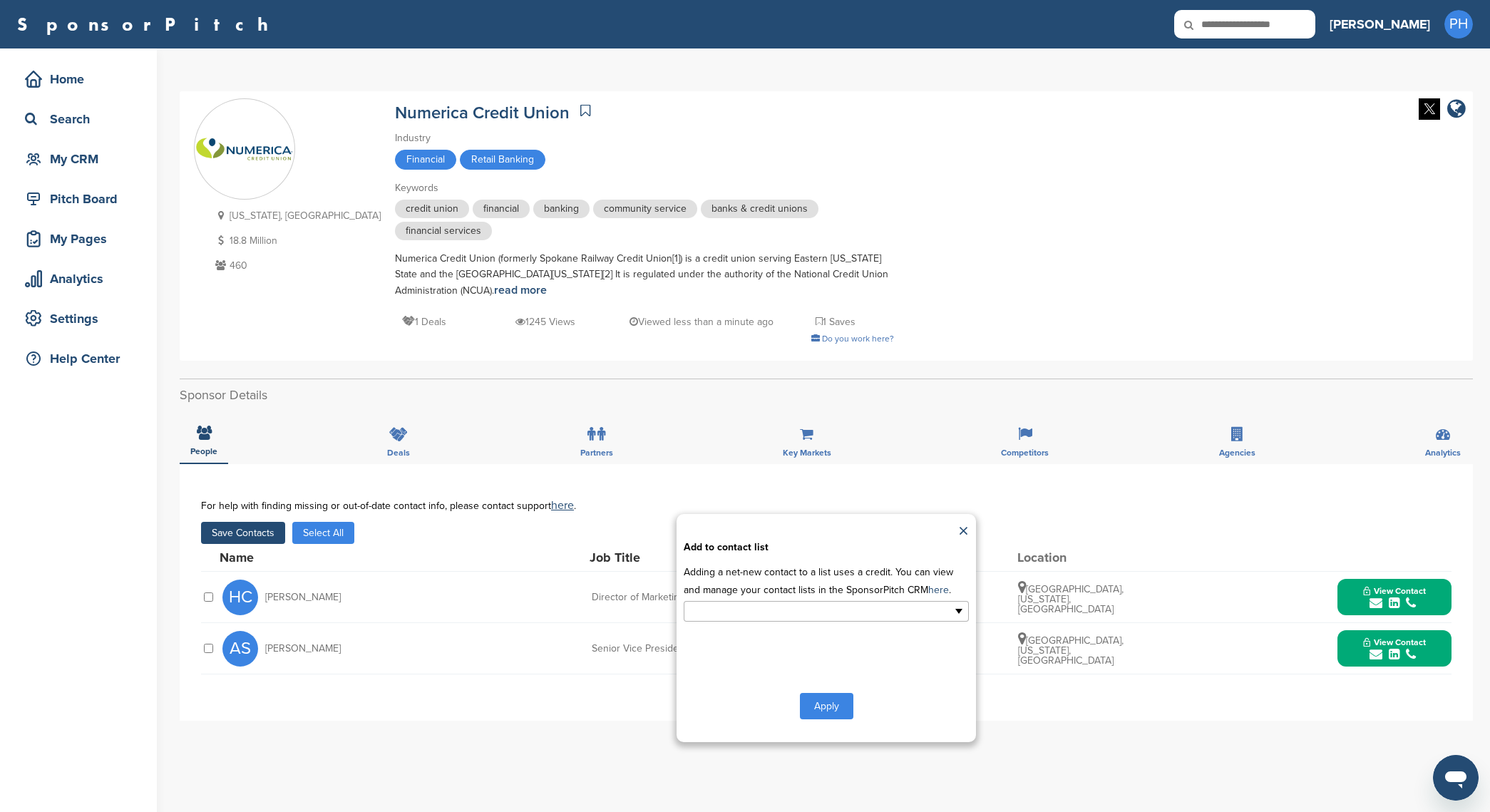
click at [883, 610] on ul at bounding box center [826, 611] width 285 height 20
click at [817, 665] on li "new list" at bounding box center [826, 658] width 283 height 25
click at [829, 708] on button "Apply" at bounding box center [827, 709] width 54 height 26
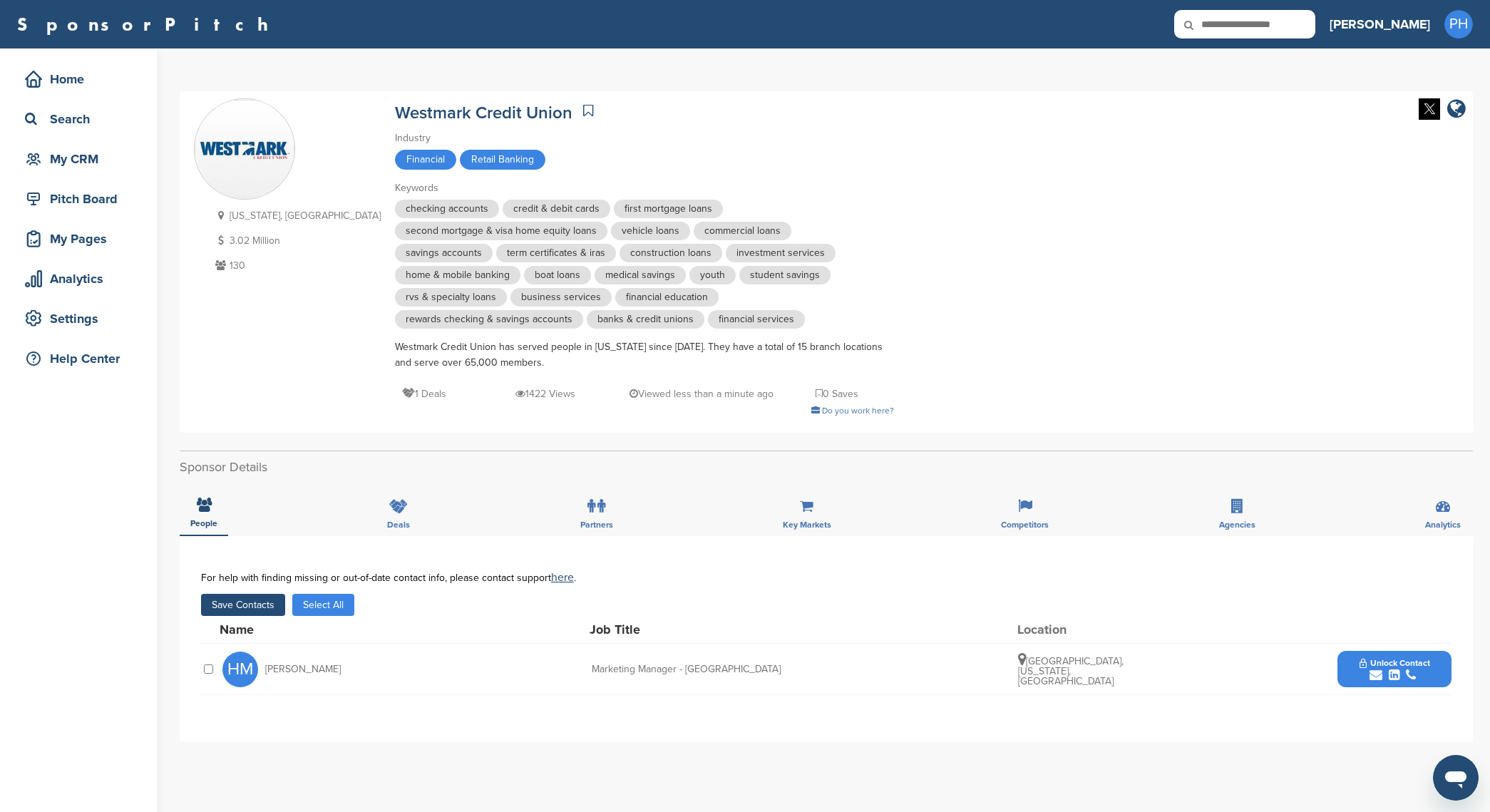
click at [223, 597] on button "Save Contacts" at bounding box center [243, 605] width 84 height 22
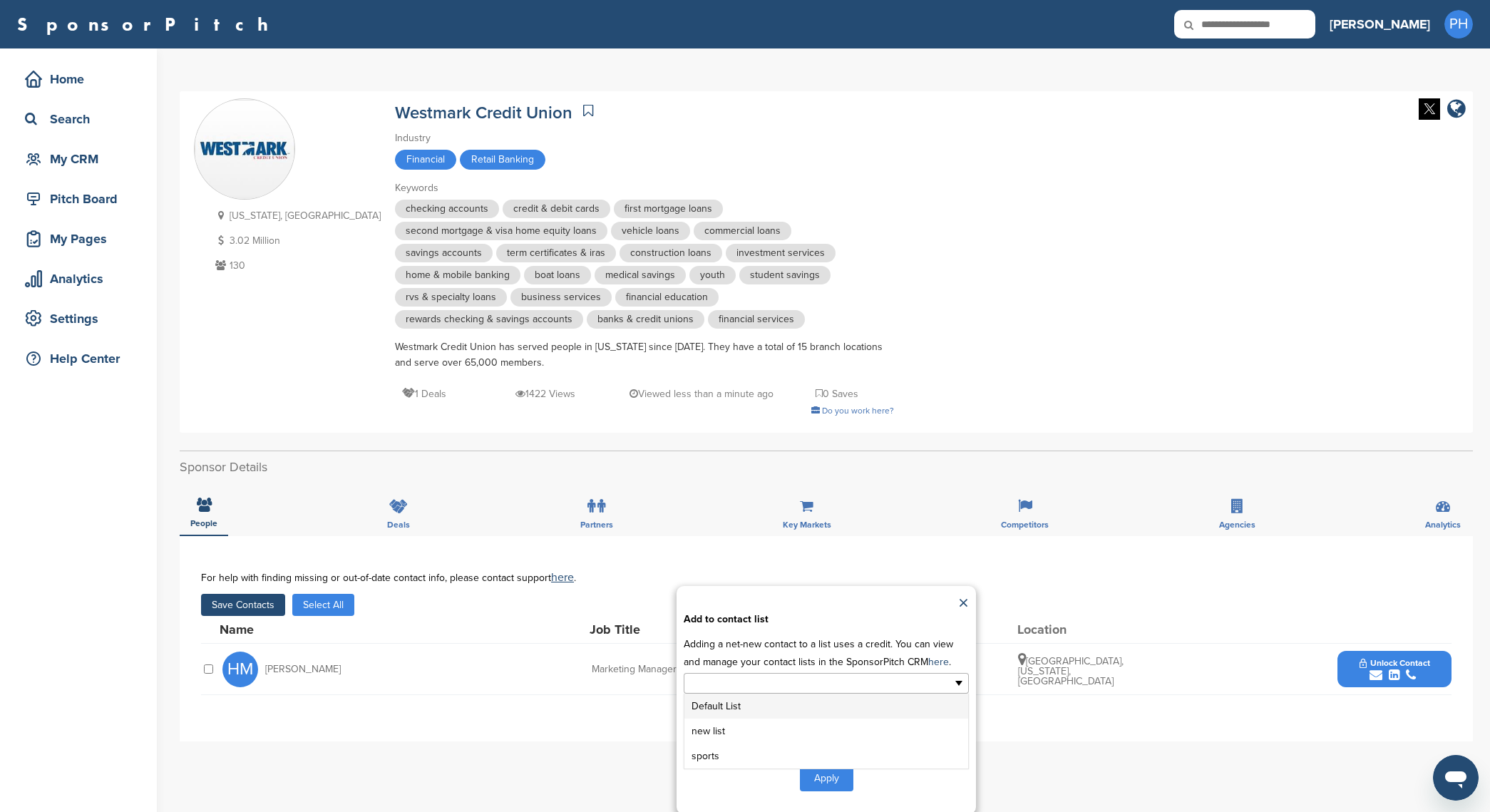
click at [799, 691] on input "text" at bounding box center [765, 683] width 150 height 17
click at [793, 724] on li "new list" at bounding box center [826, 731] width 283 height 25
click at [827, 783] on button "Apply" at bounding box center [827, 781] width 54 height 26
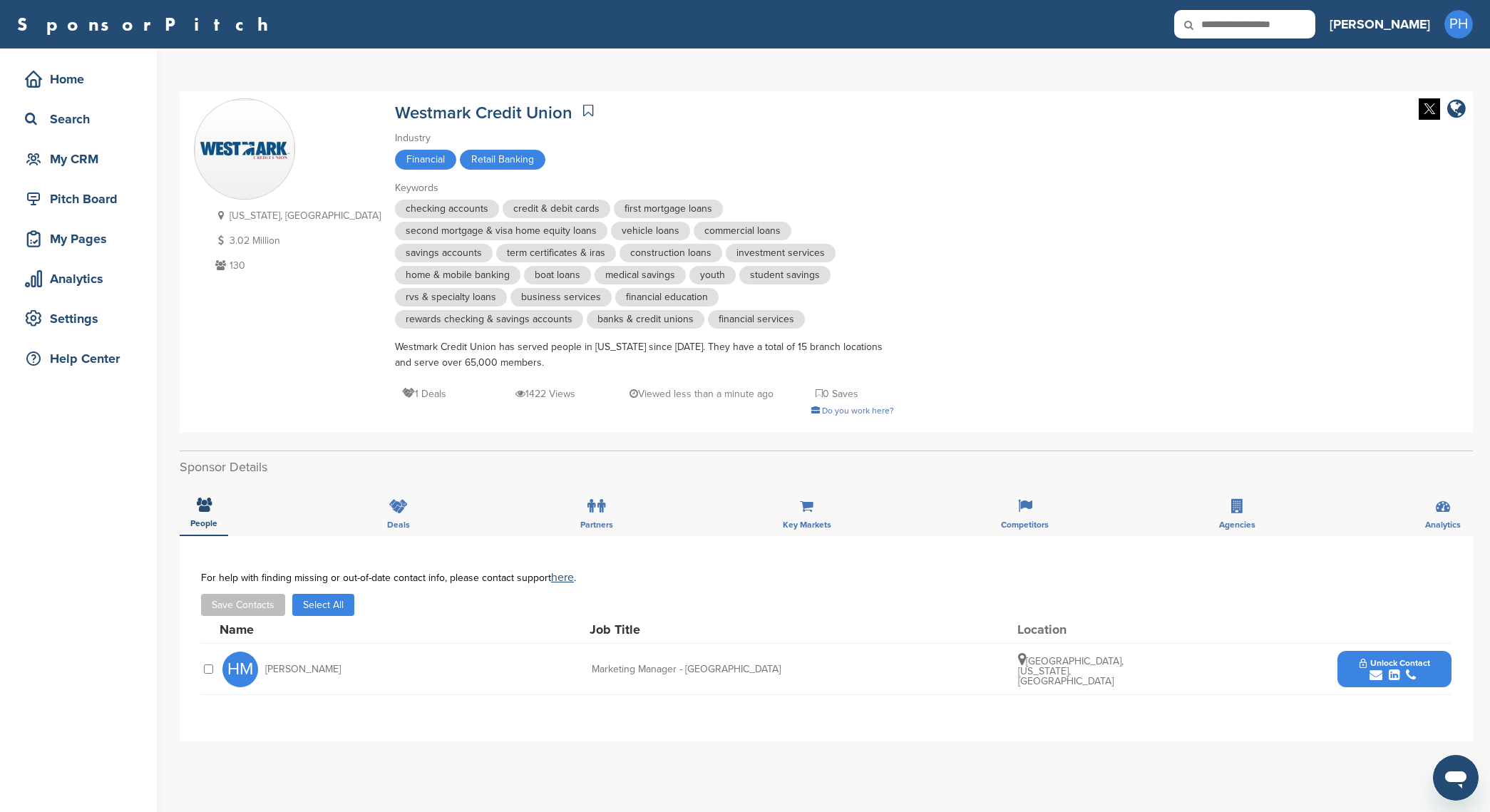
click at [483, 687] on div "HM Heather McMillan Marketing Manager - Western Region Boise, Idaho, United Sta…" at bounding box center [837, 668] width 1230 height 51
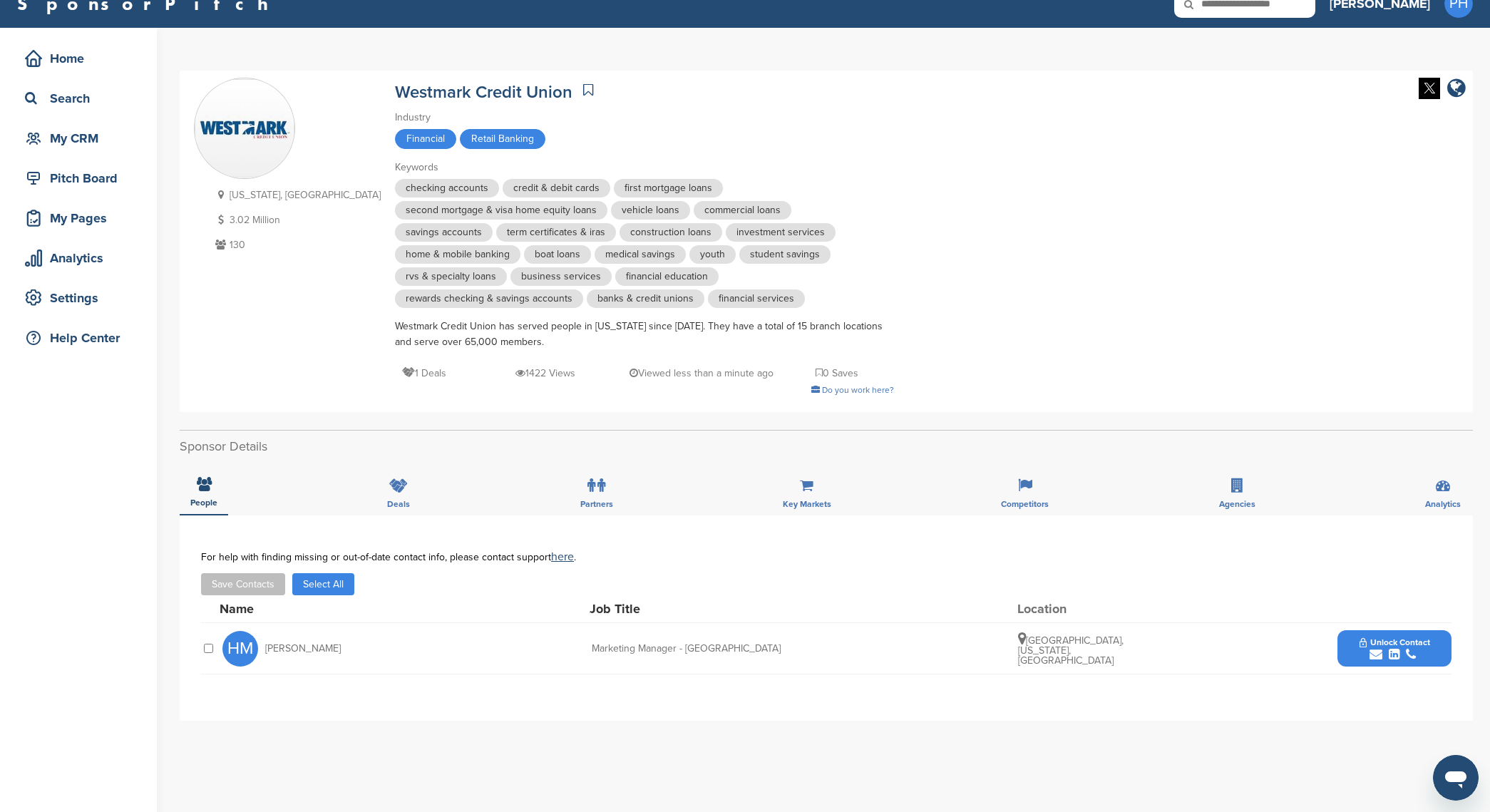
scroll to position [21, 0]
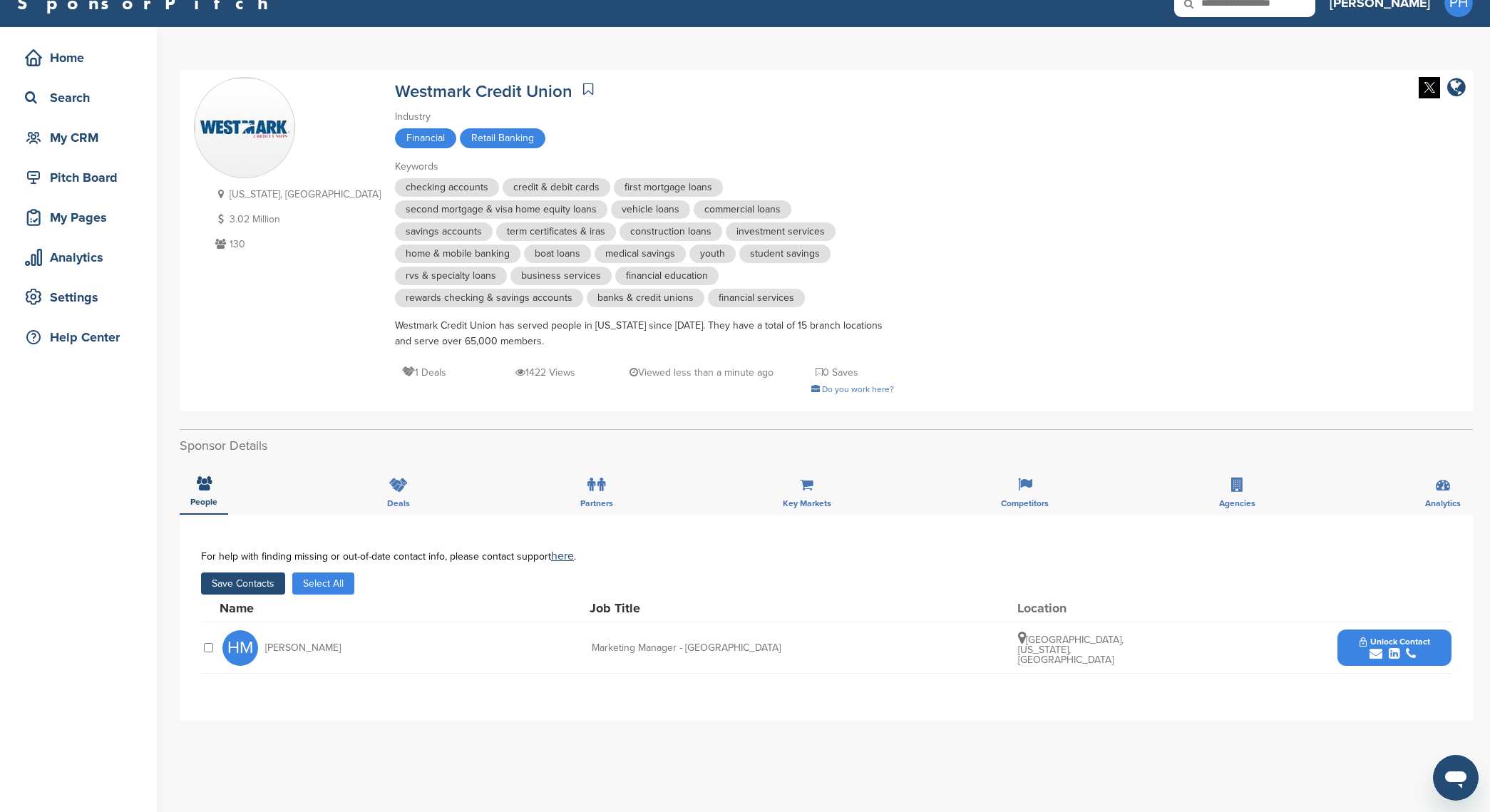
click at [287, 586] on div "Save Contacts Select All Added to list!" at bounding box center [826, 583] width 1251 height 22
click at [283, 588] on button "Save Contacts" at bounding box center [243, 583] width 84 height 22
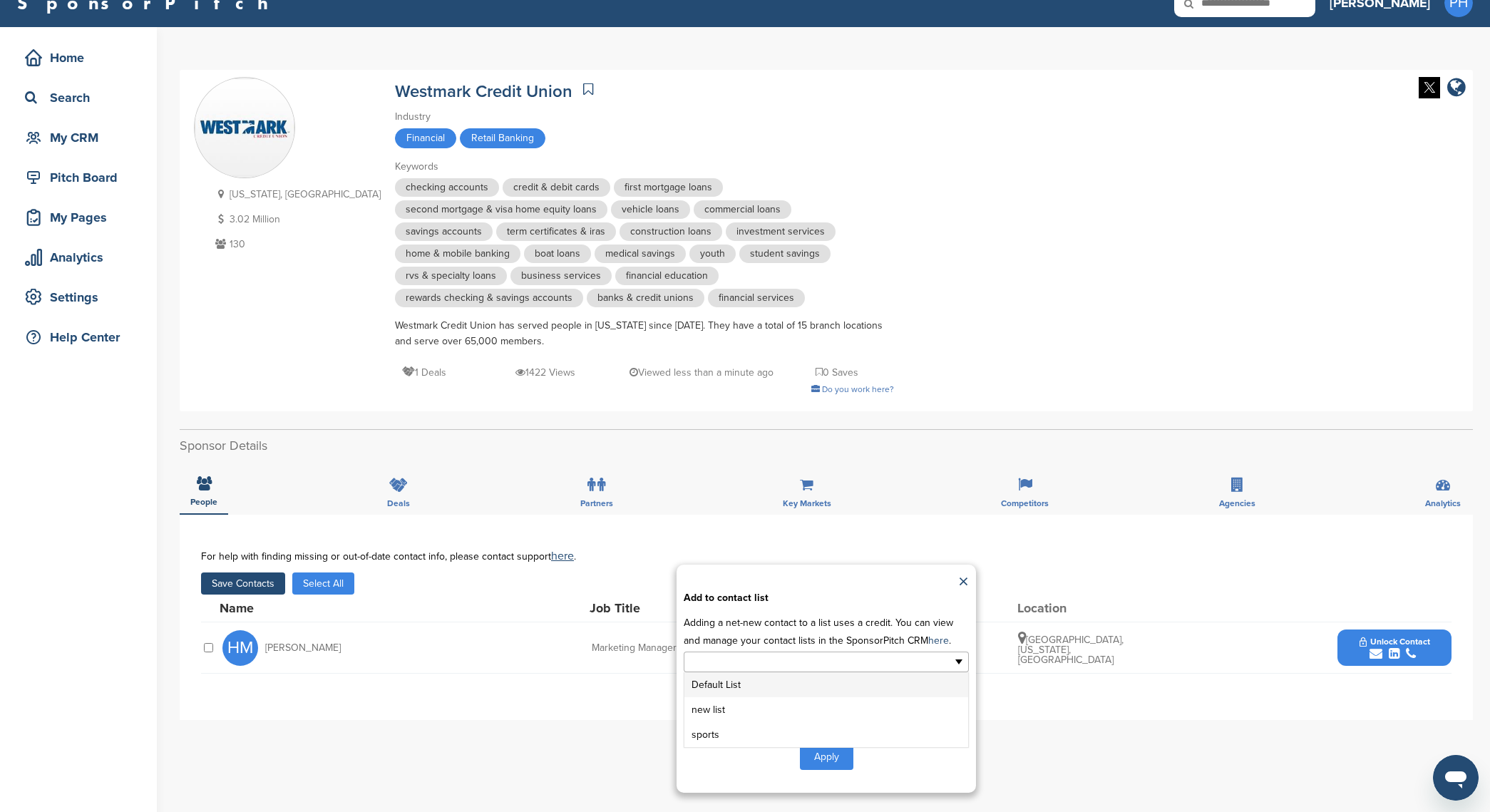
click at [842, 652] on div "Default List new list sports" at bounding box center [826, 661] width 285 height 22
click at [813, 703] on li "new list" at bounding box center [826, 709] width 283 height 25
click at [811, 767] on button "Apply" at bounding box center [827, 759] width 54 height 26
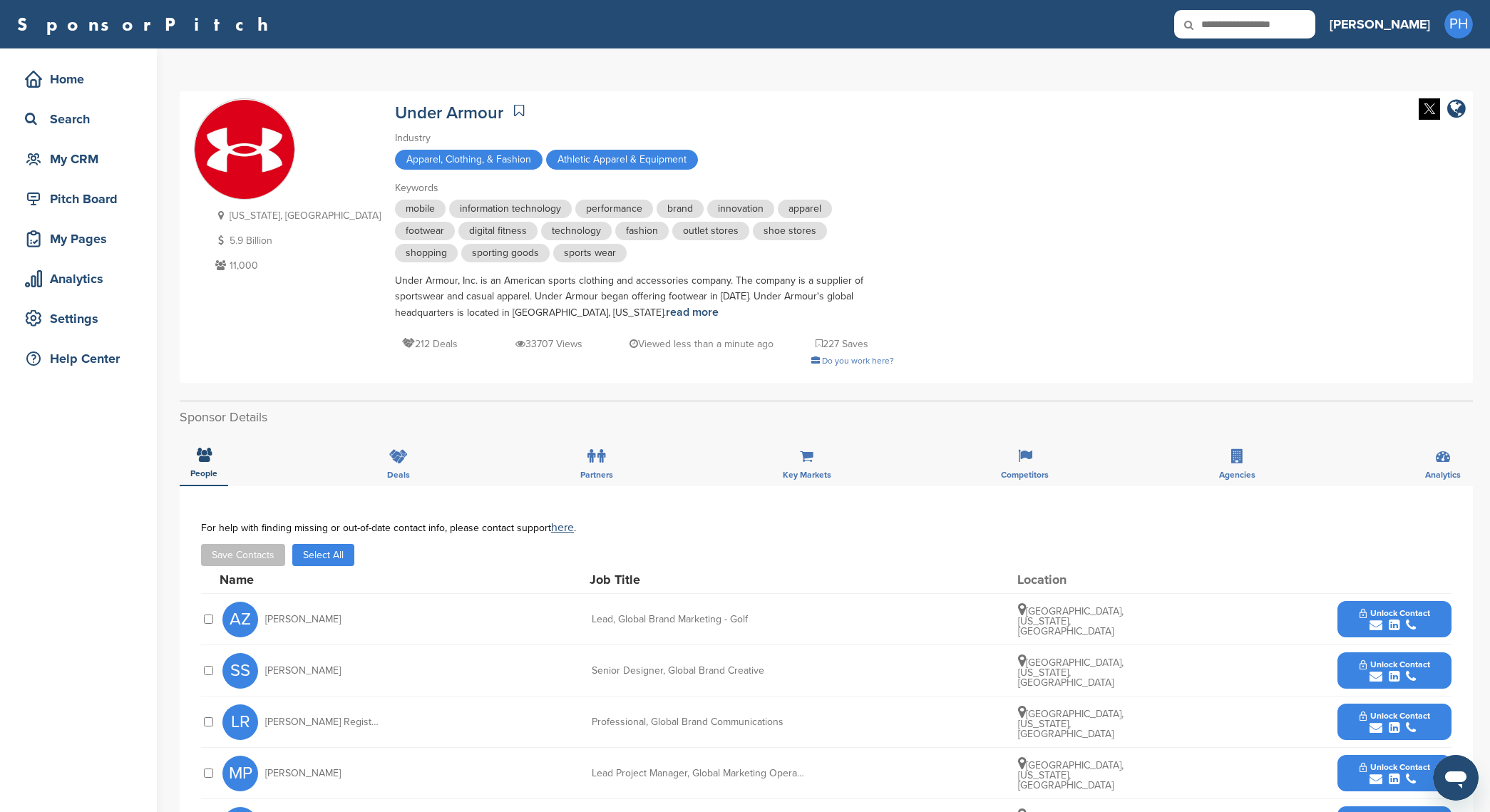
scroll to position [277, 0]
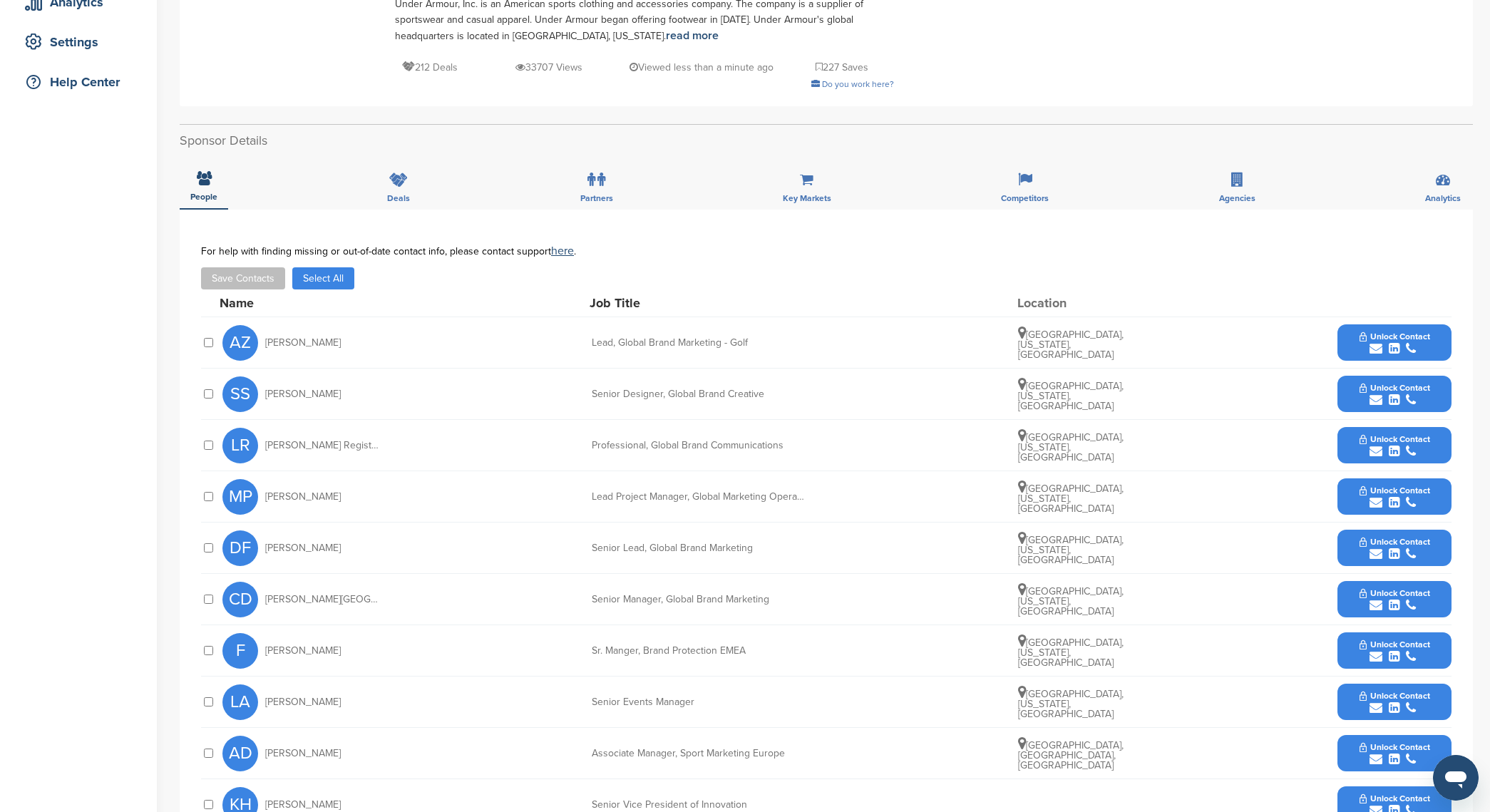
click at [344, 288] on button "Select All" at bounding box center [323, 279] width 62 height 22
click at [252, 279] on button "Save Contacts" at bounding box center [243, 279] width 84 height 22
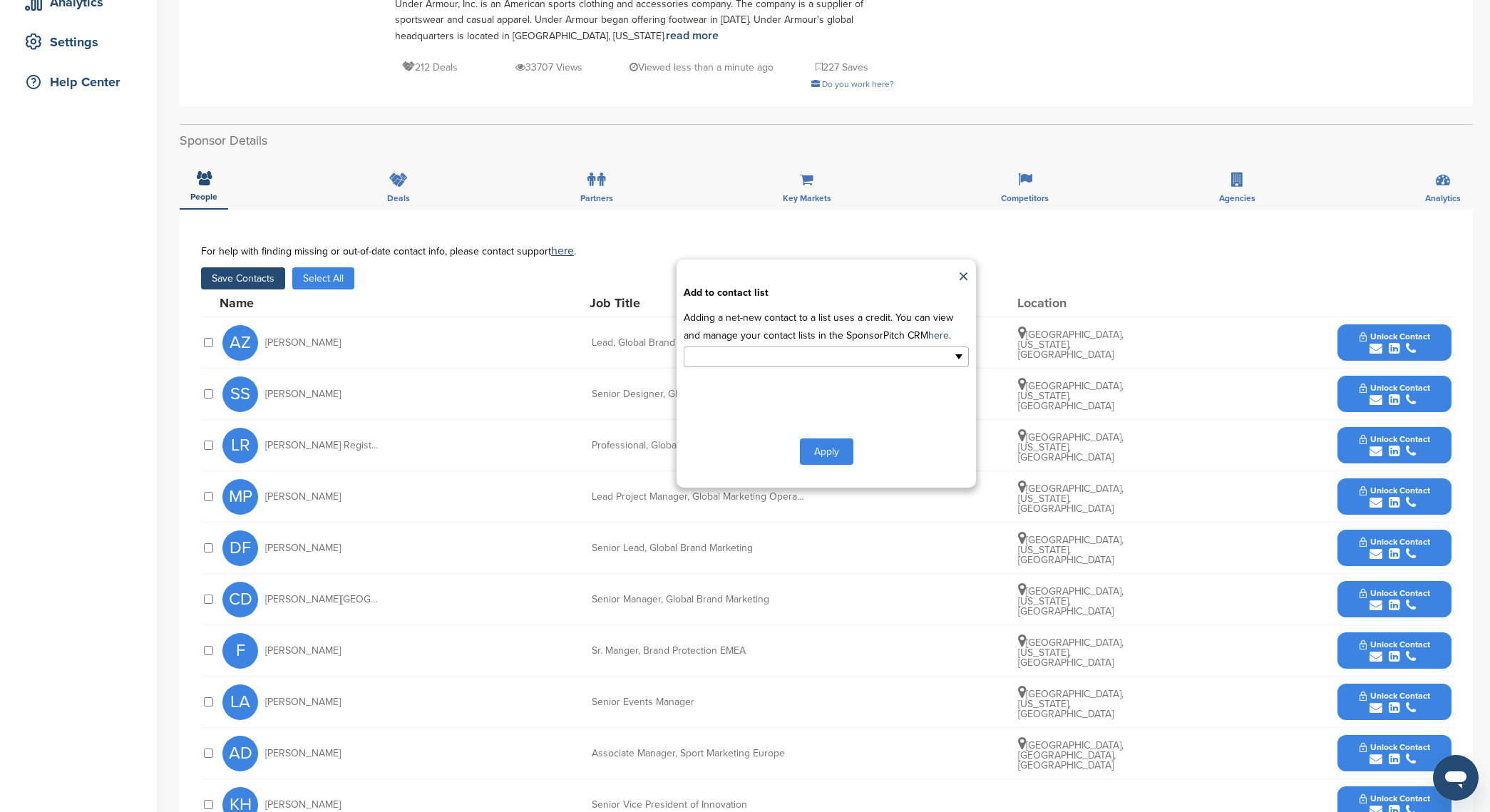
click at [768, 361] on input "text" at bounding box center [765, 357] width 150 height 17
click at [761, 424] on li "sports" at bounding box center [826, 429] width 283 height 25
click at [840, 455] on button "Apply" at bounding box center [827, 455] width 54 height 26
click at [828, 463] on button "Apply" at bounding box center [827, 455] width 54 height 26
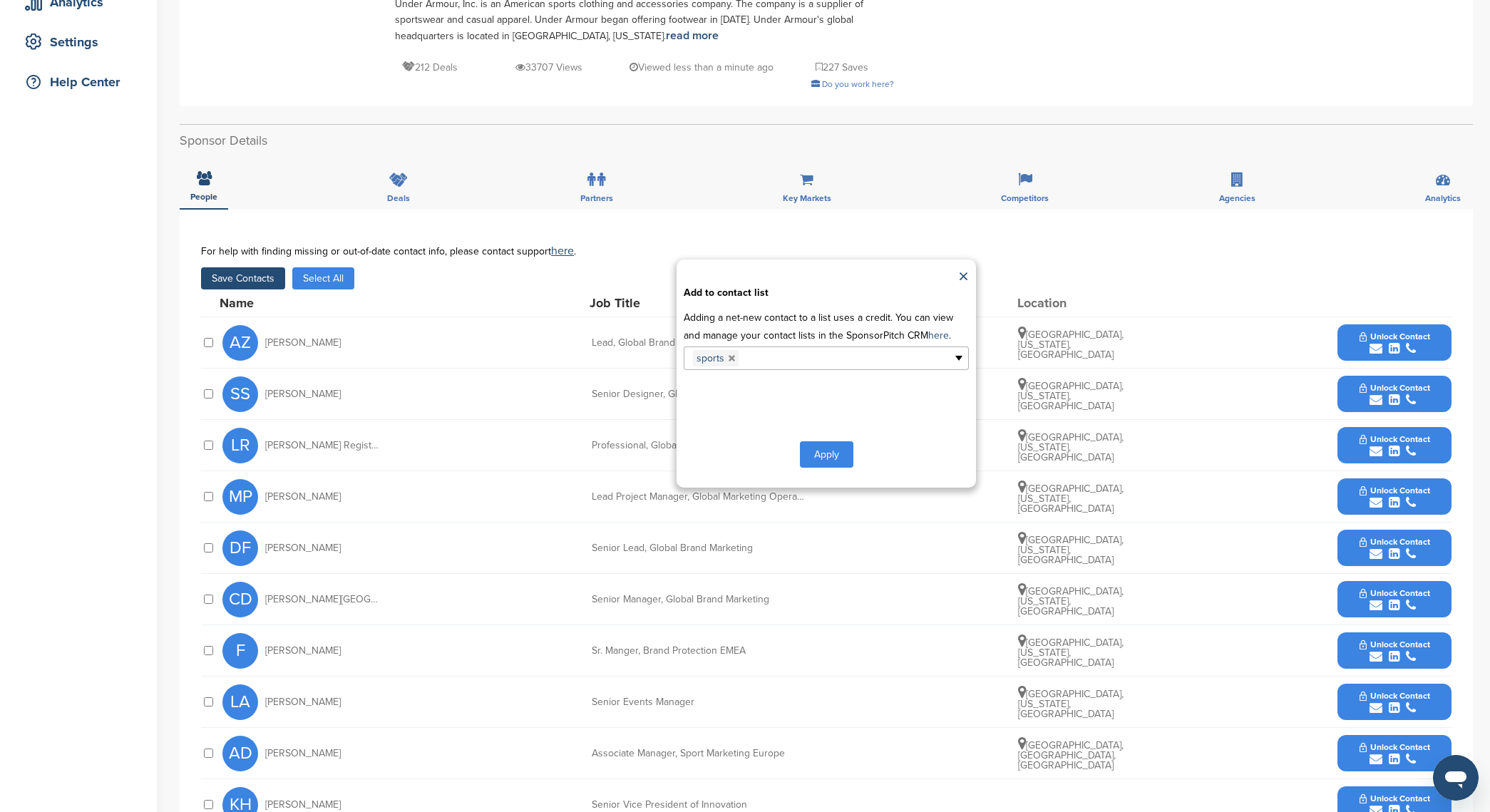
click at [828, 463] on button "Apply" at bounding box center [827, 455] width 54 height 26
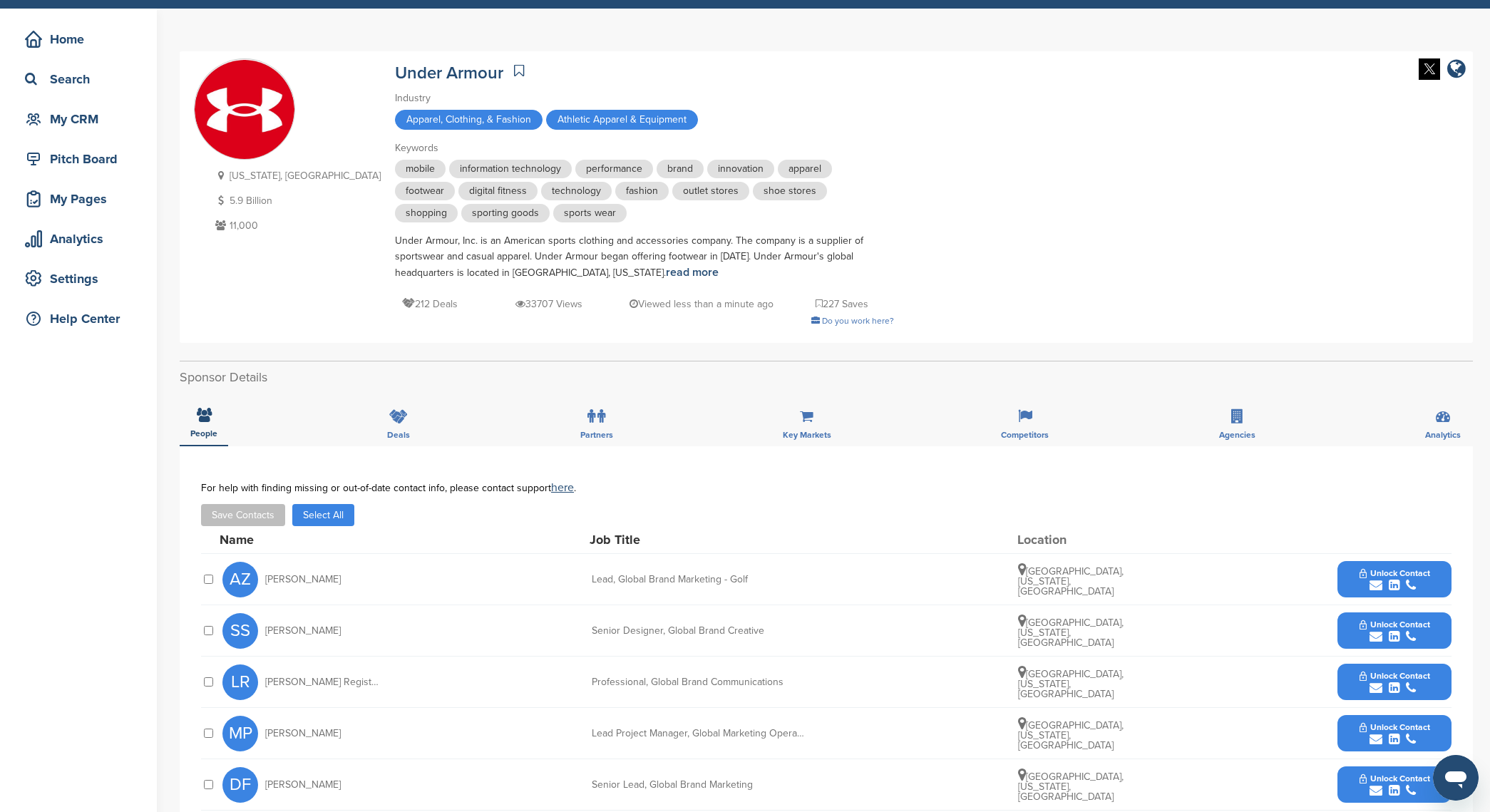
scroll to position [0, 0]
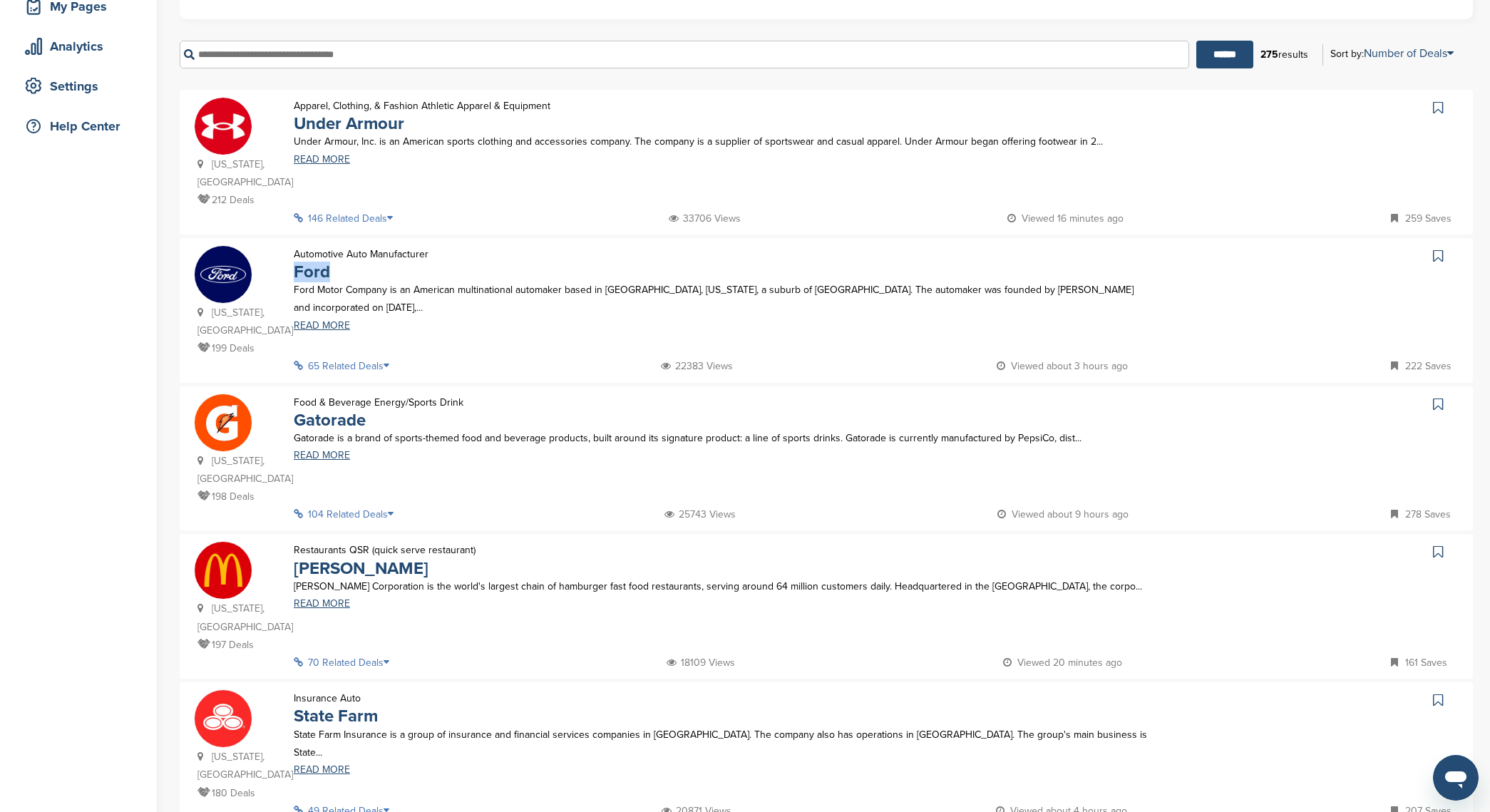
scroll to position [195, 0]
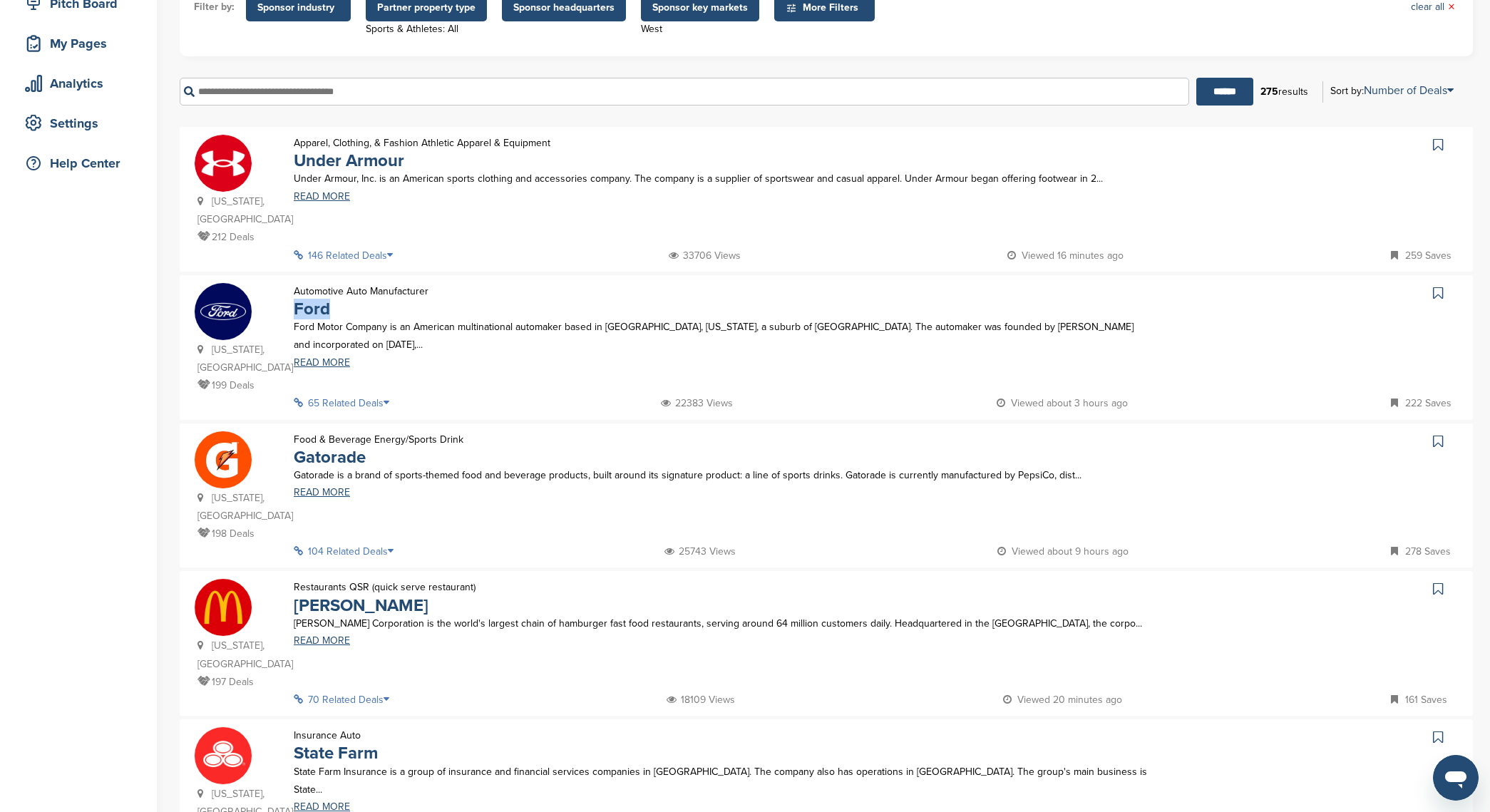
click at [1439, 135] on link at bounding box center [1440, 144] width 20 height 21
click at [1444, 282] on link at bounding box center [1440, 293] width 20 height 21
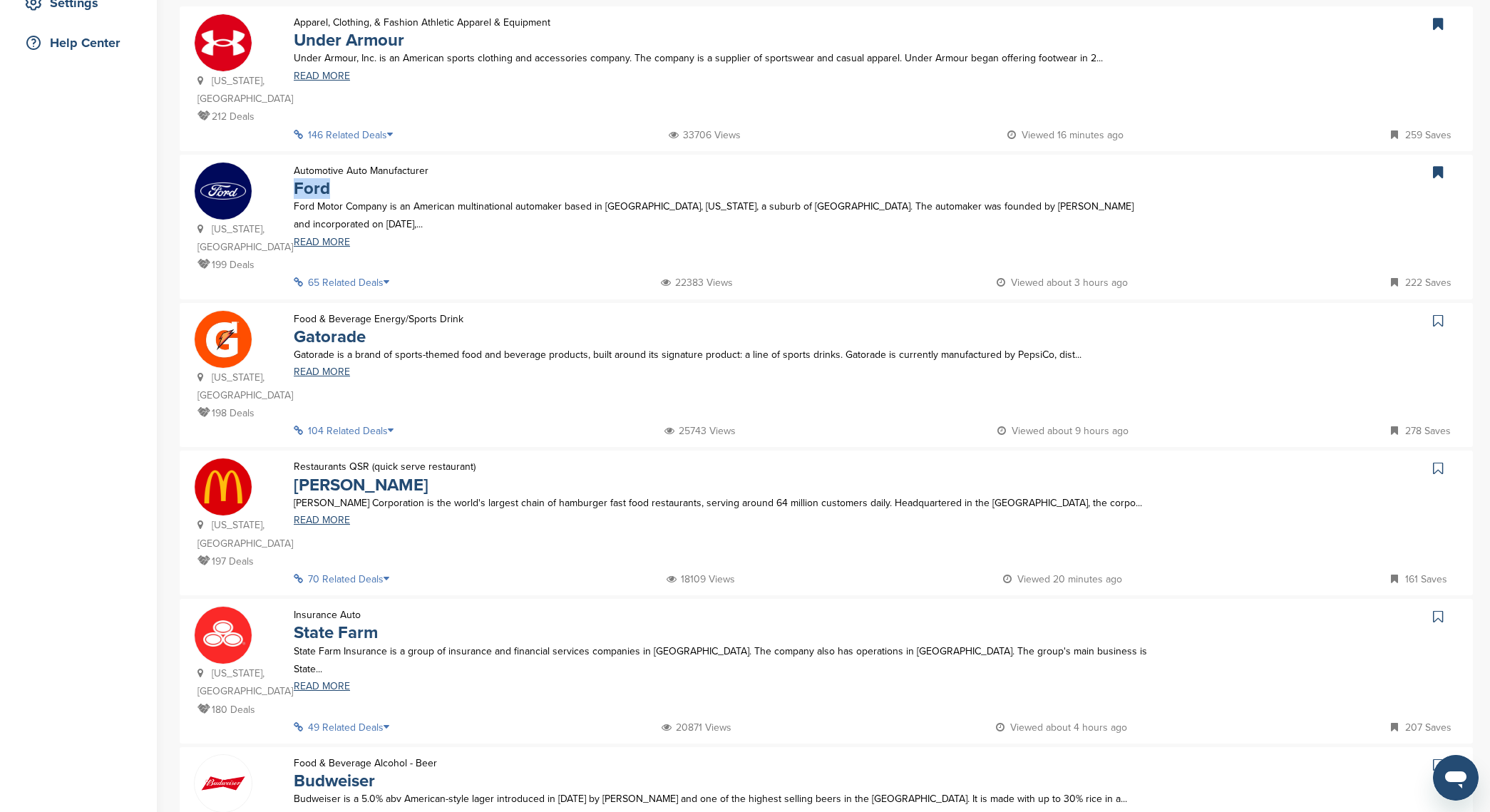
scroll to position [388, 0]
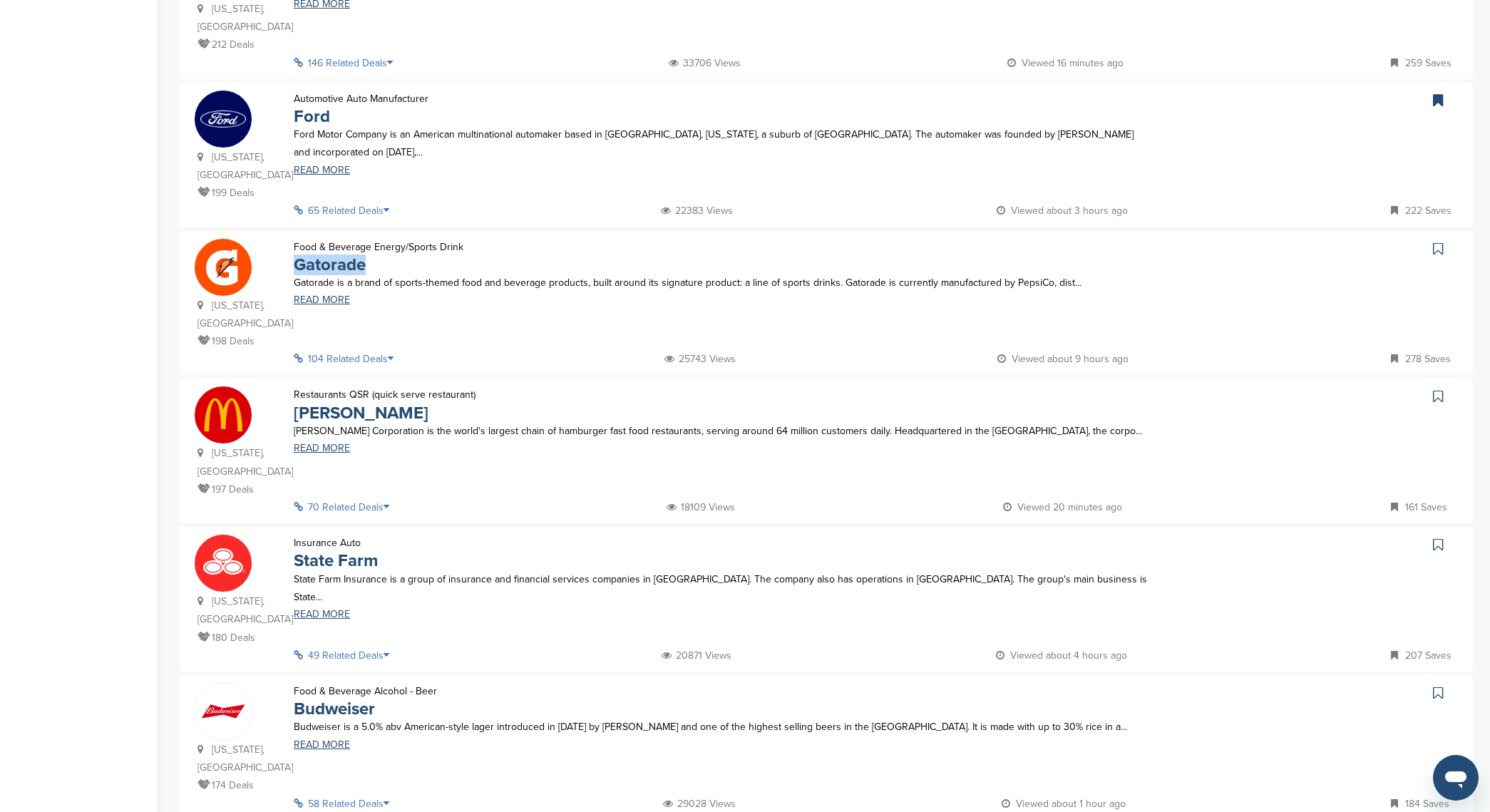
click at [1441, 242] on icon at bounding box center [1438, 248] width 10 height 14
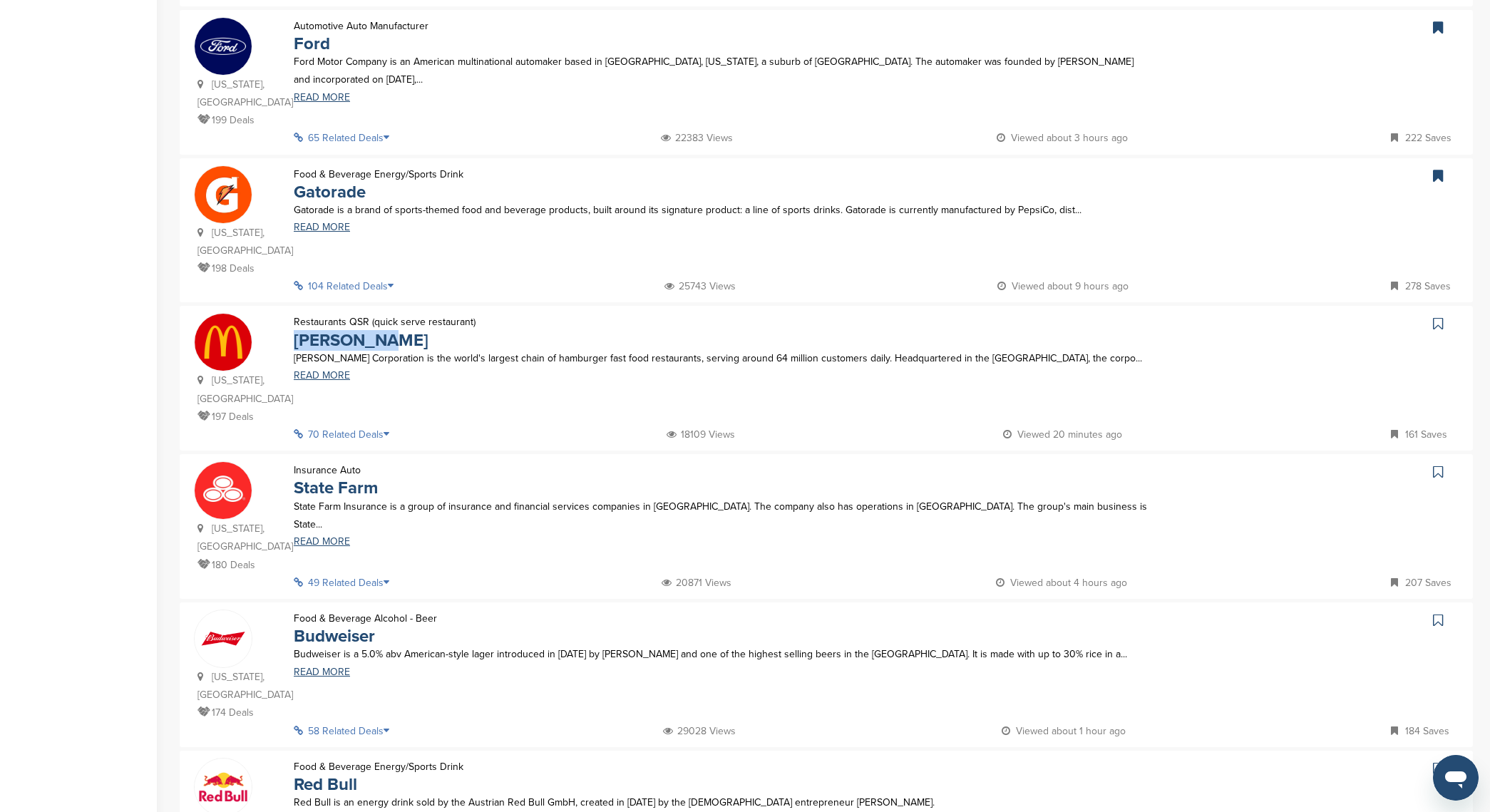
scroll to position [460, 0]
click at [1439, 317] on icon at bounding box center [1438, 323] width 10 height 14
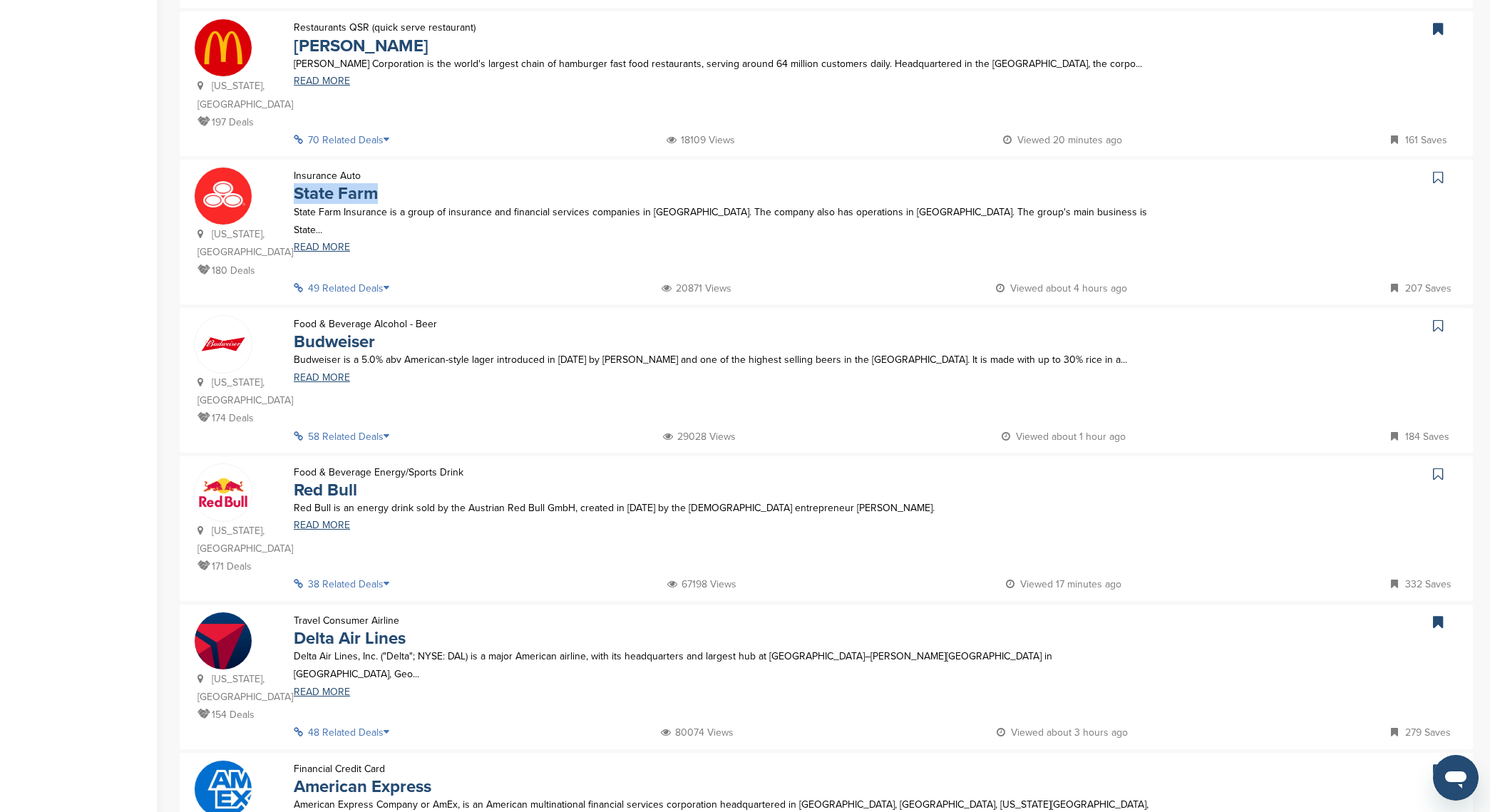
scroll to position [756, 0]
click at [1444, 166] on link at bounding box center [1440, 176] width 20 height 21
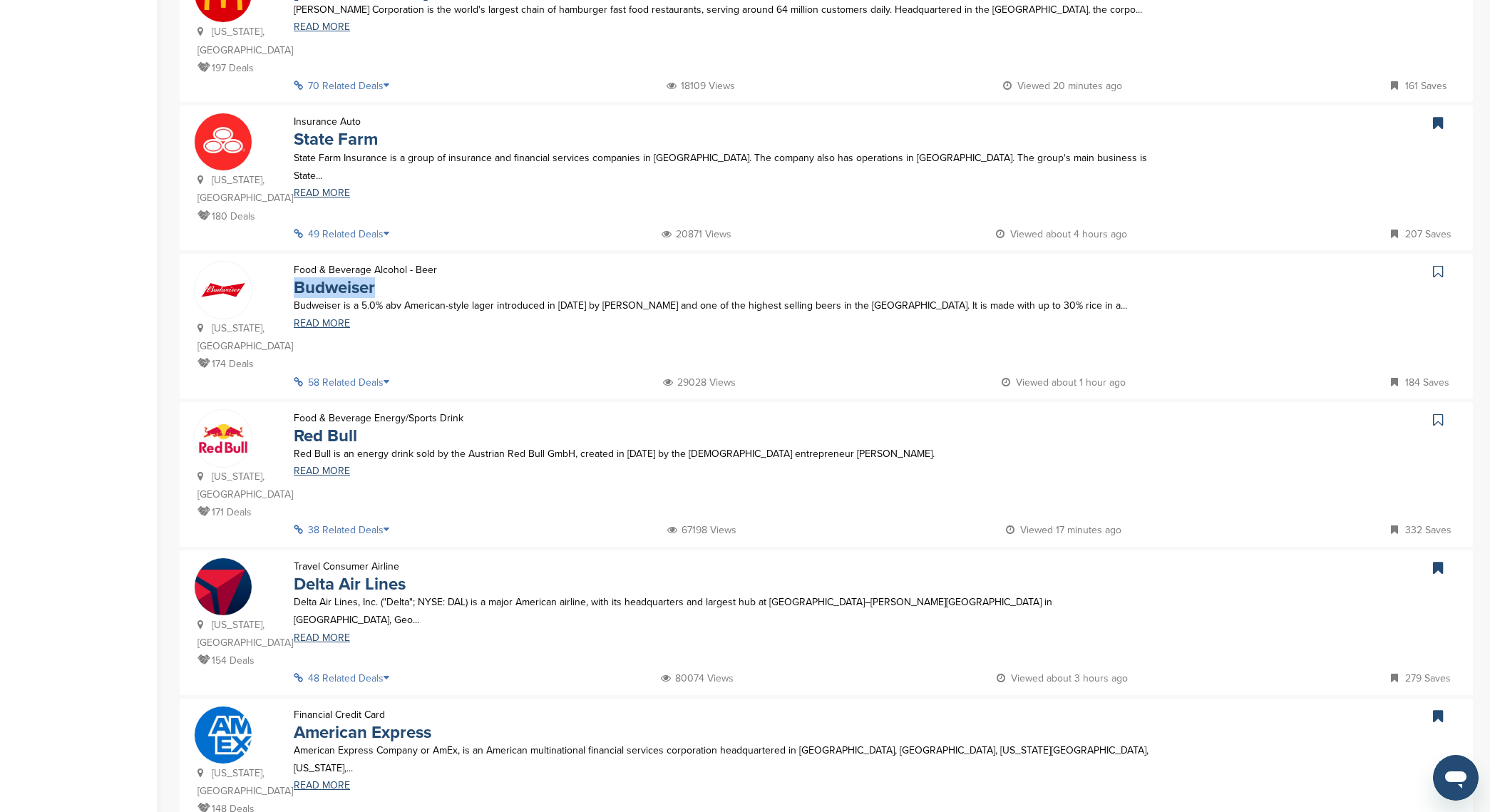
scroll to position [838, 0]
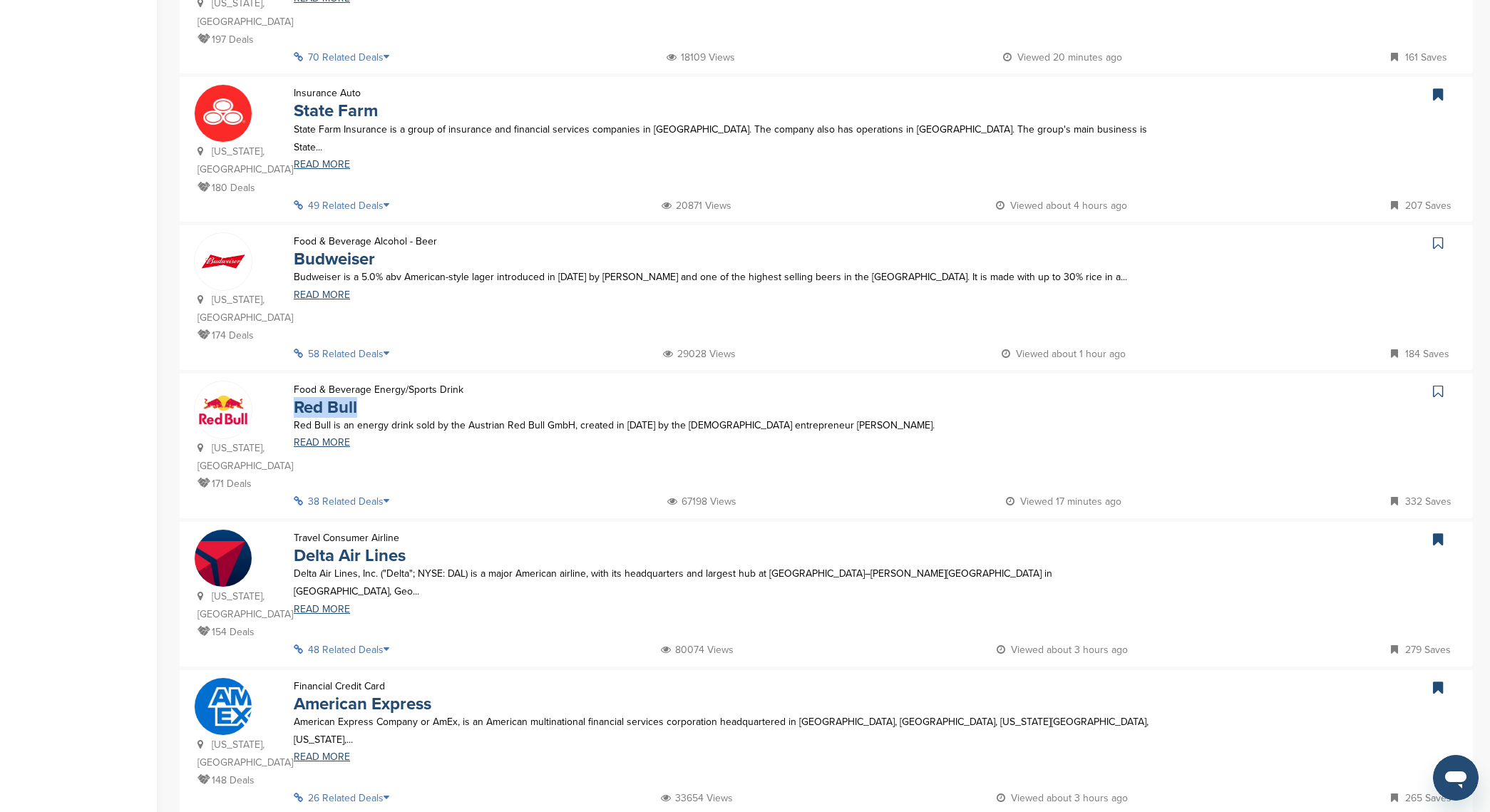
click at [1441, 236] on icon at bounding box center [1438, 243] width 10 height 14
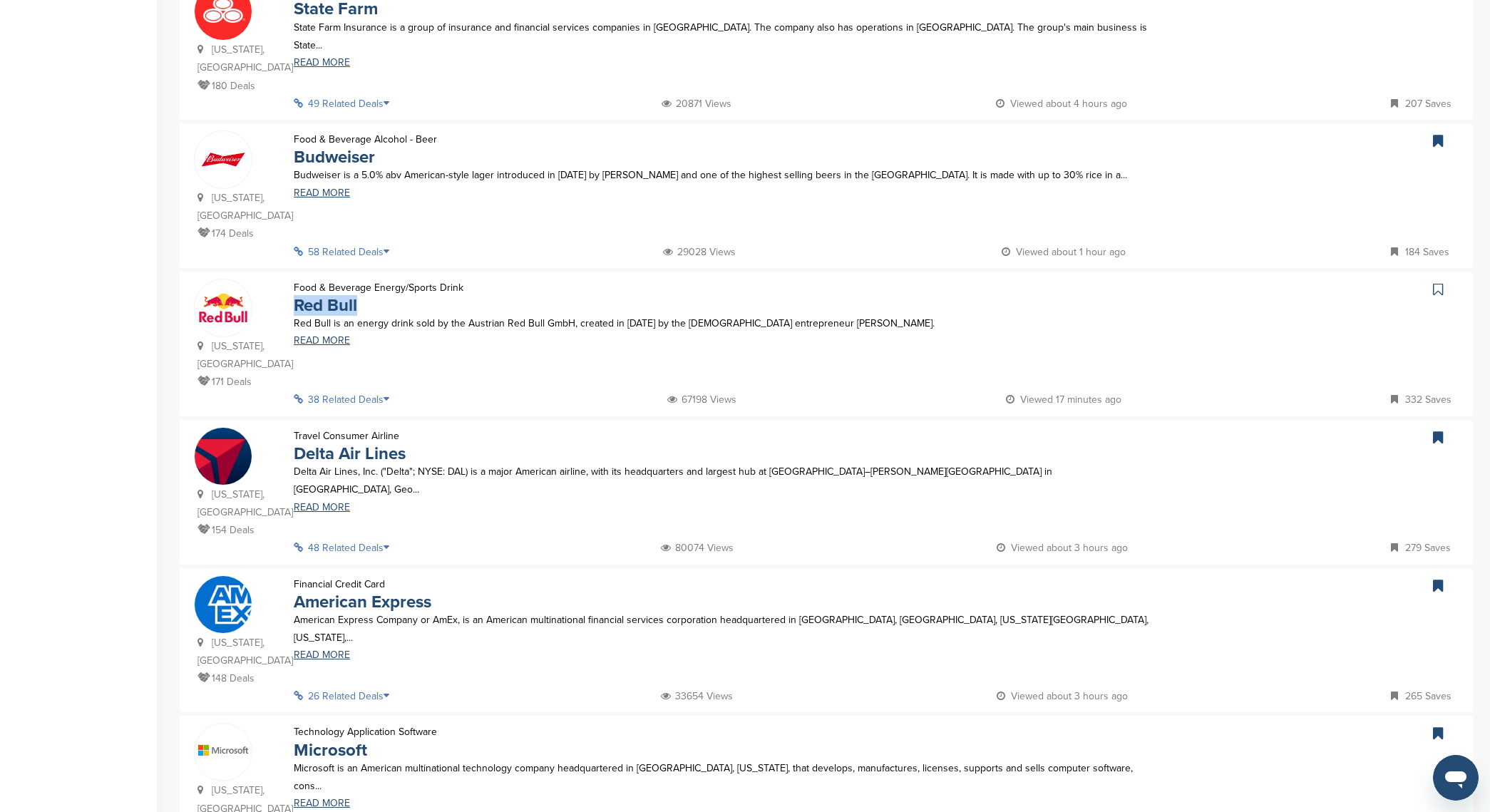
scroll to position [968, 0]
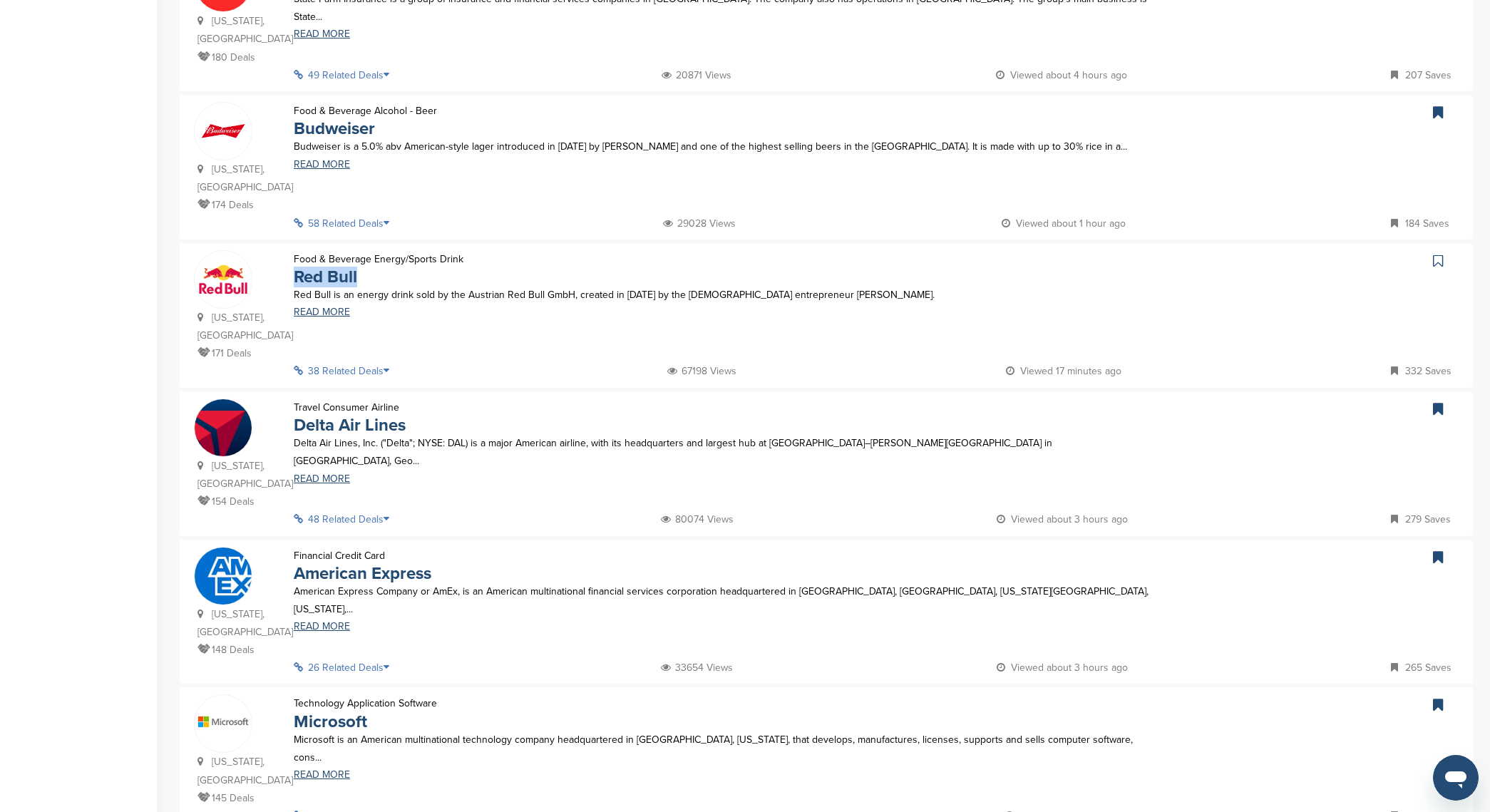
click at [1444, 250] on link at bounding box center [1440, 260] width 20 height 21
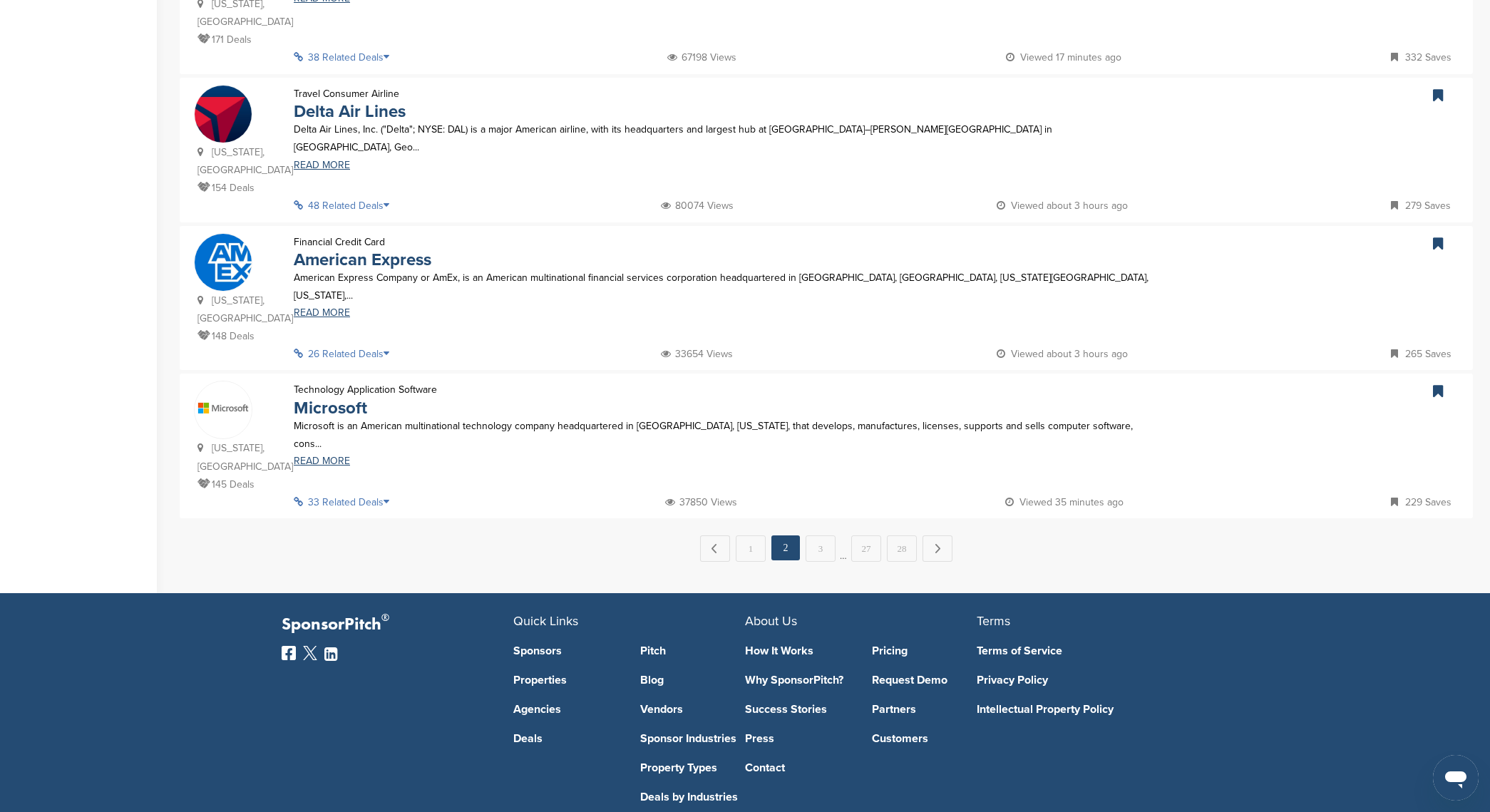
scroll to position [1307, 0]
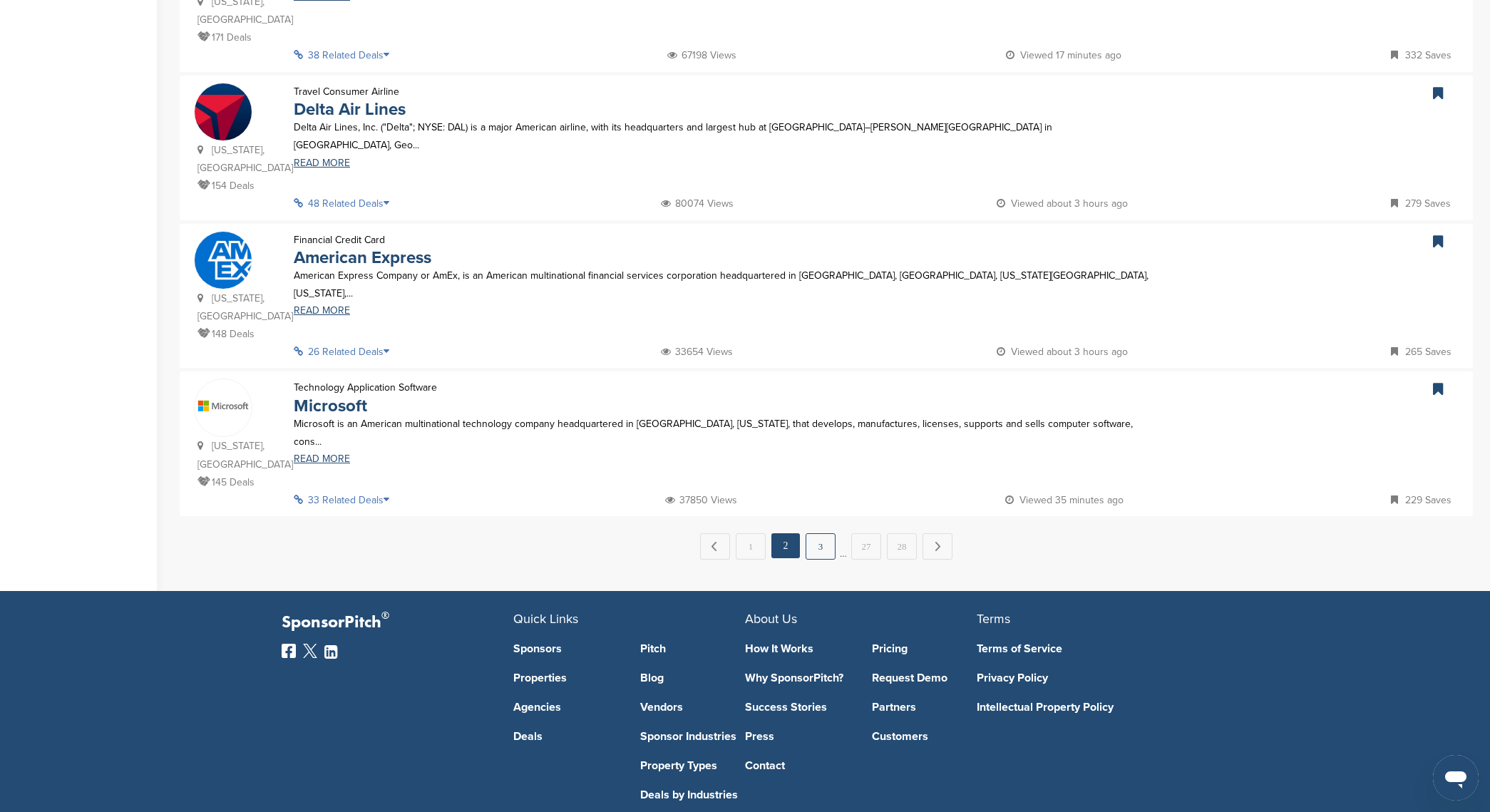
click at [820, 533] on link "3" at bounding box center [820, 546] width 30 height 26
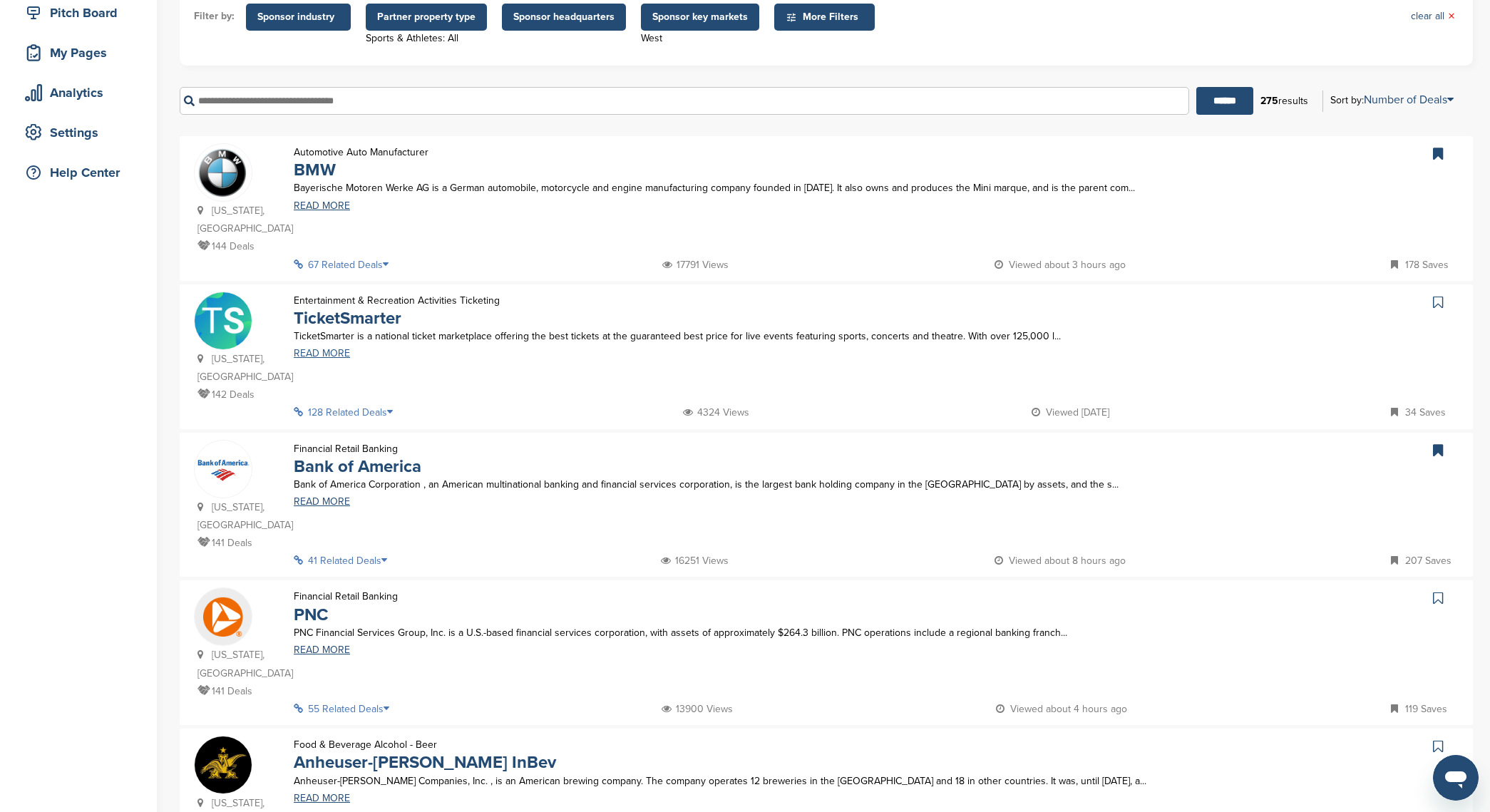
scroll to position [187, 0]
click at [1444, 302] on link at bounding box center [1440, 301] width 20 height 21
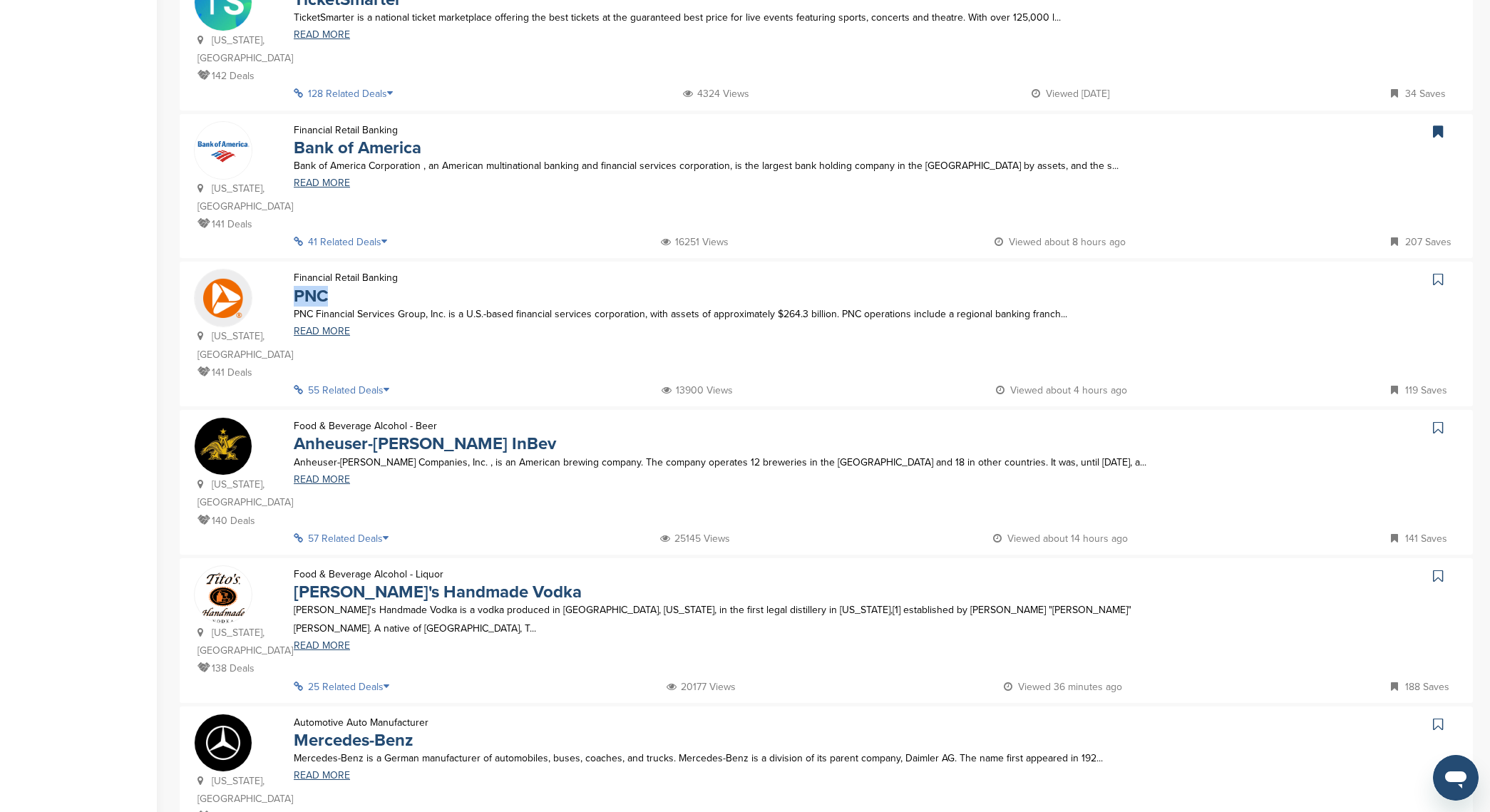
scroll to position [693, 0]
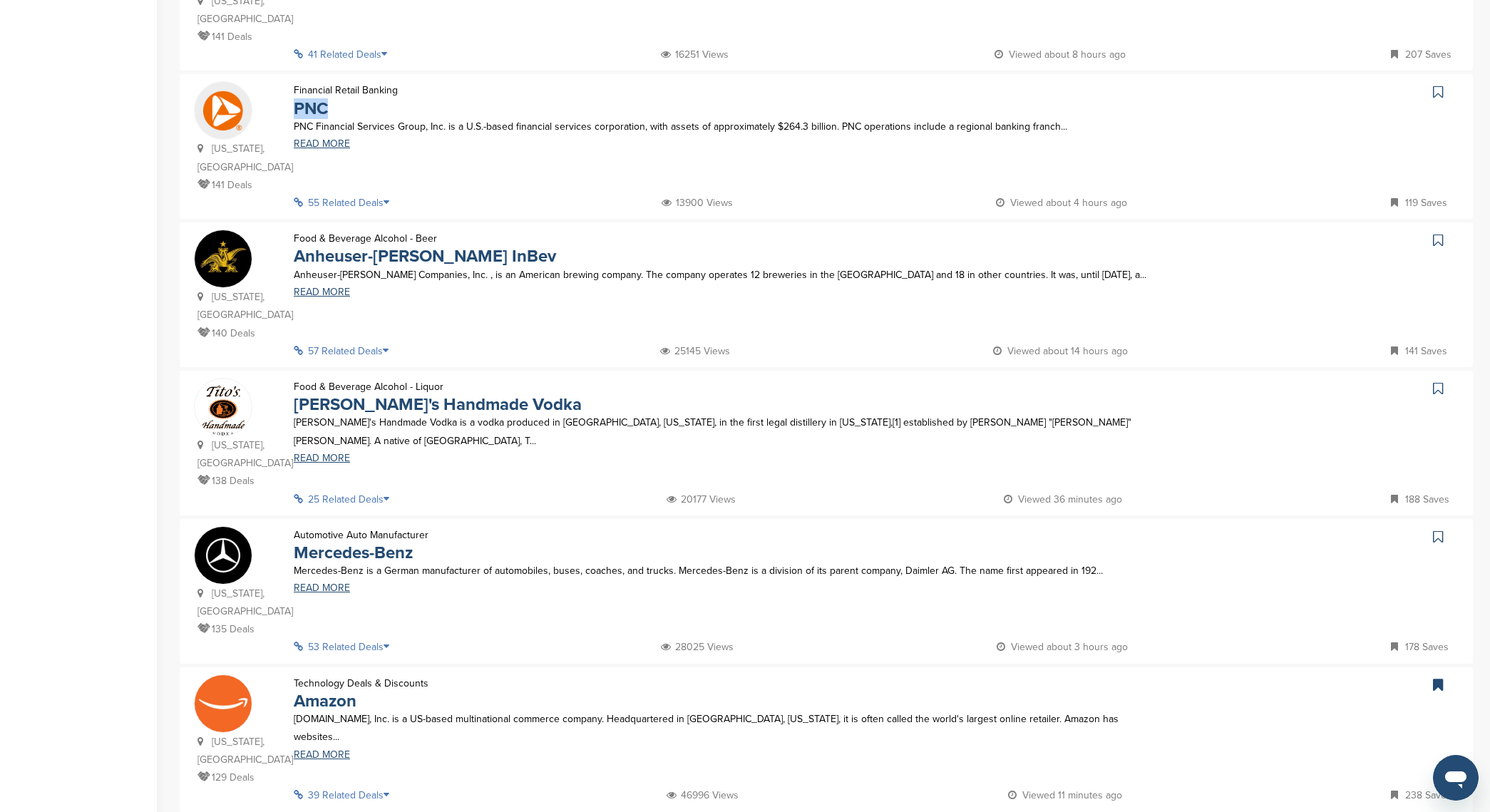
click at [1443, 85] on icon at bounding box center [1438, 92] width 10 height 14
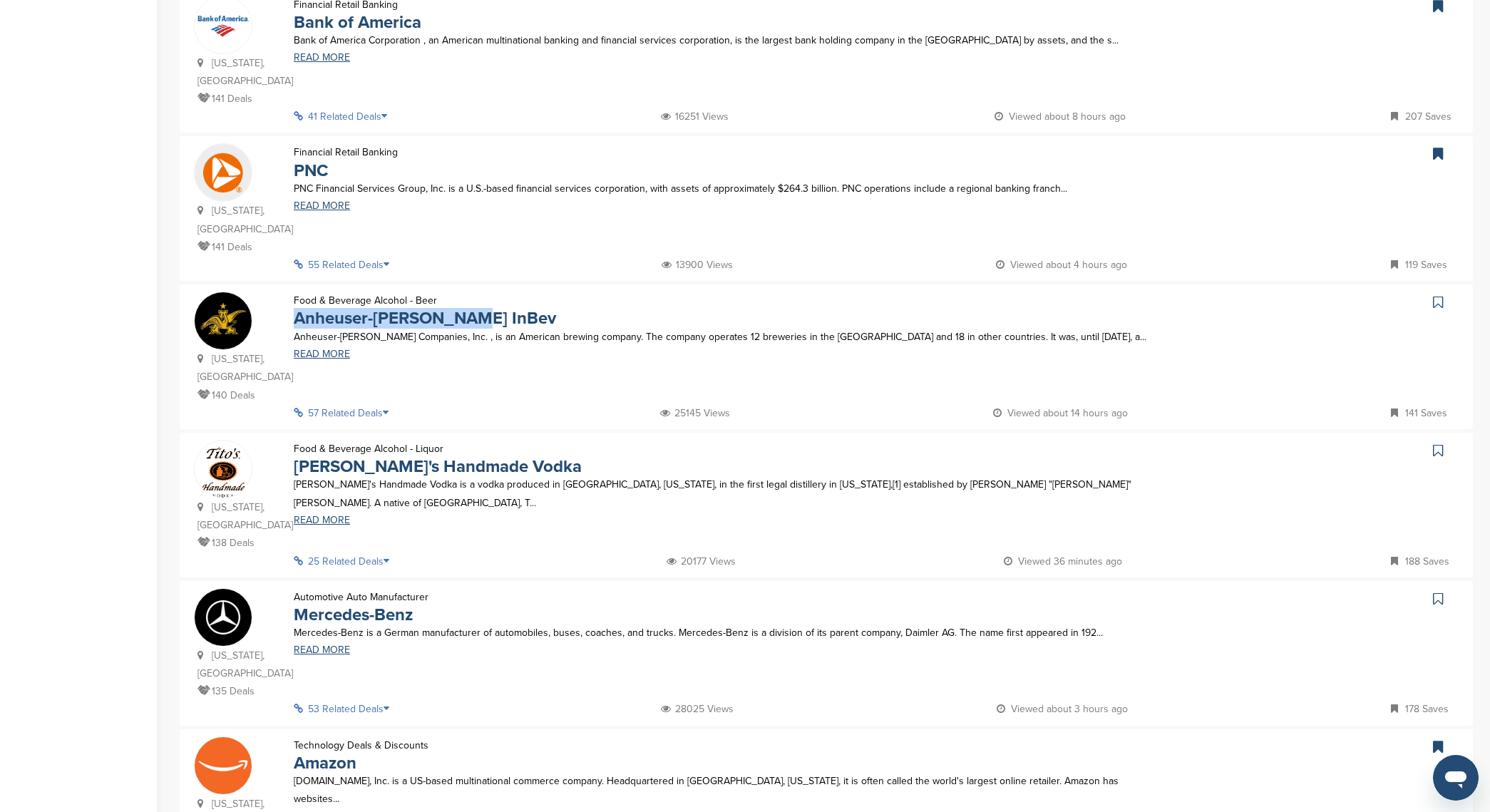
scroll to position [631, 0]
click at [1437, 295] on icon at bounding box center [1438, 302] width 10 height 14
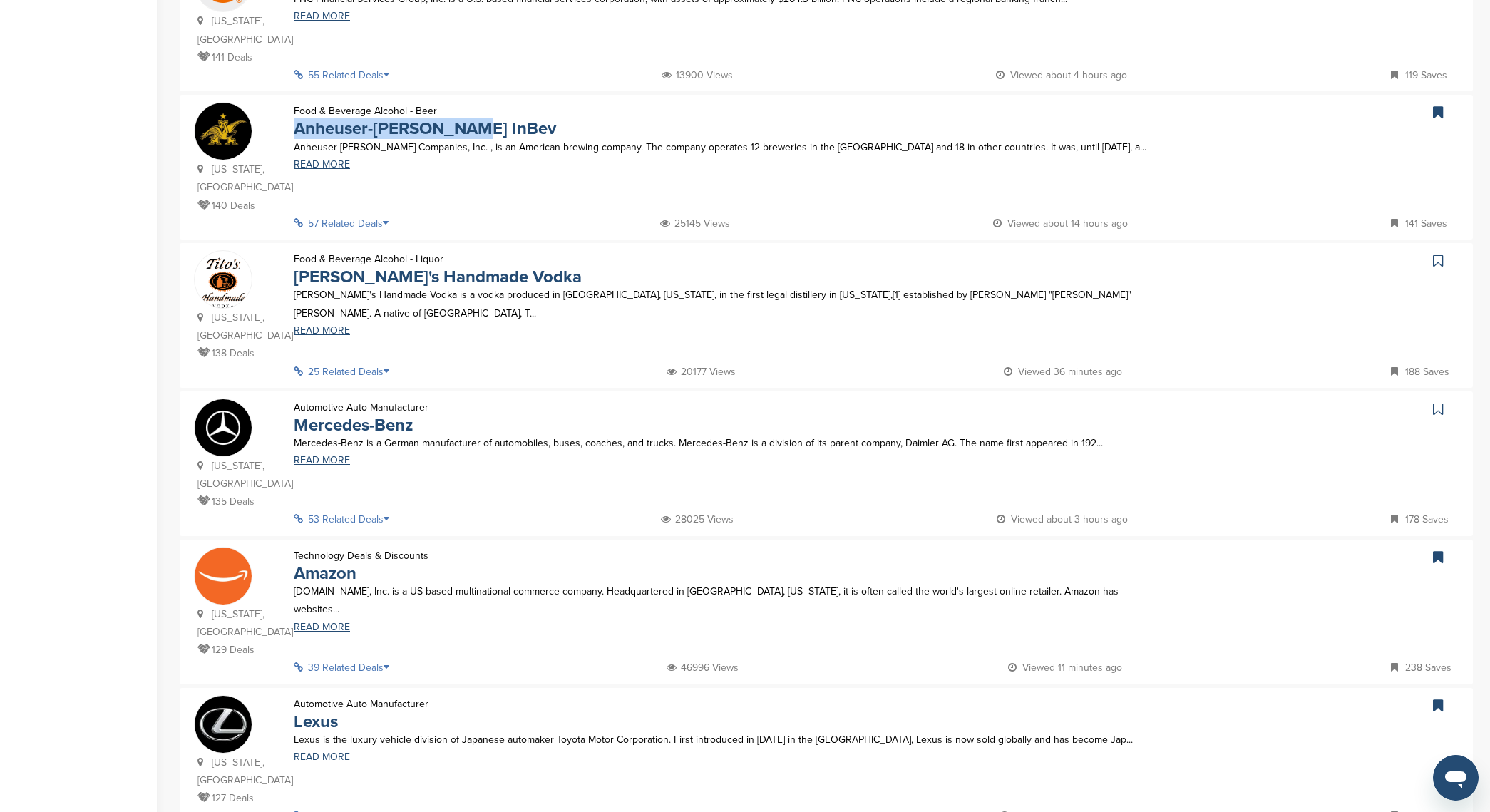
scroll to position [820, 0]
click at [1436, 253] on icon at bounding box center [1438, 259] width 10 height 14
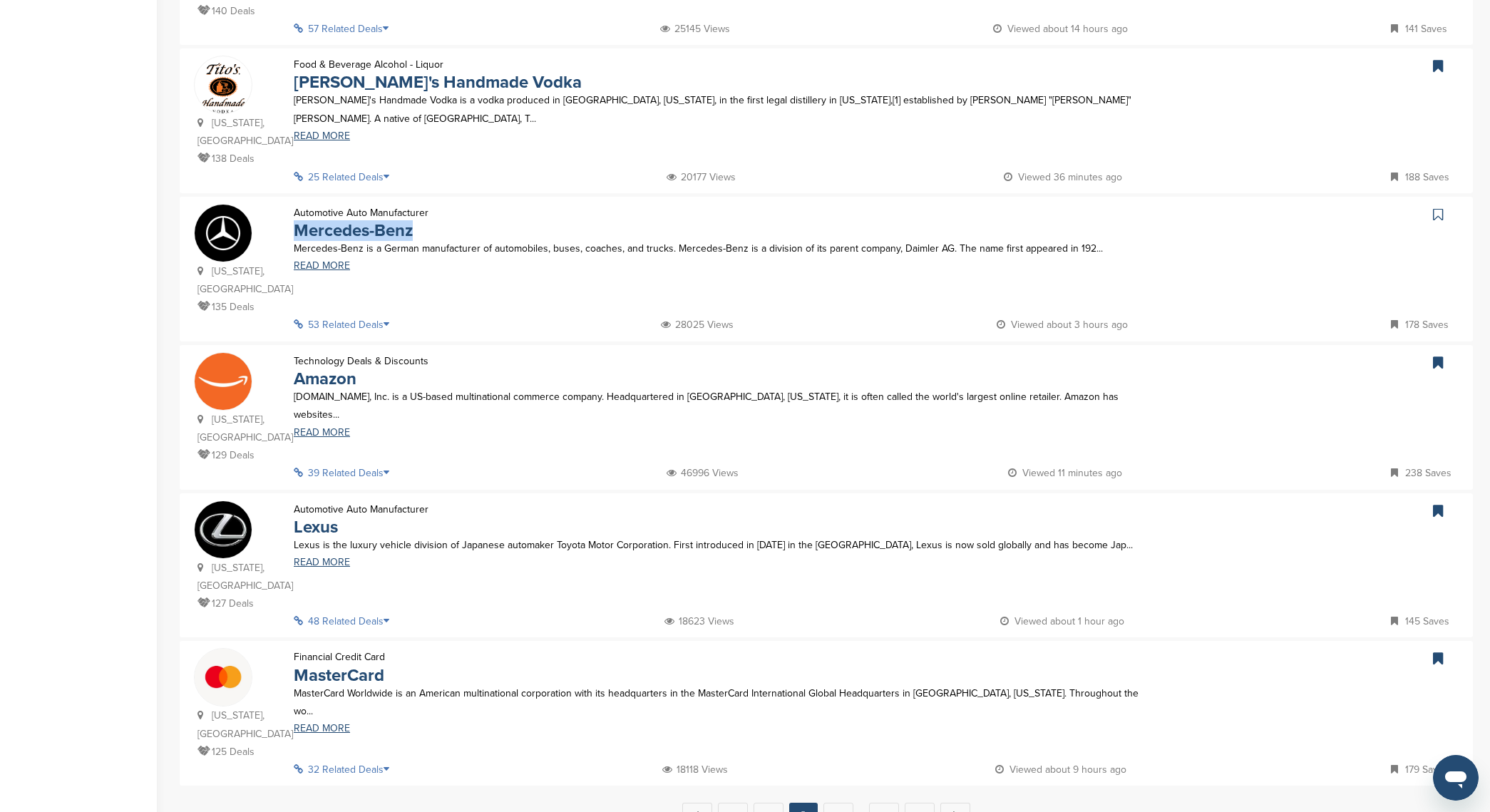
scroll to position [1016, 0]
click at [1434, 206] on icon at bounding box center [1438, 213] width 10 height 14
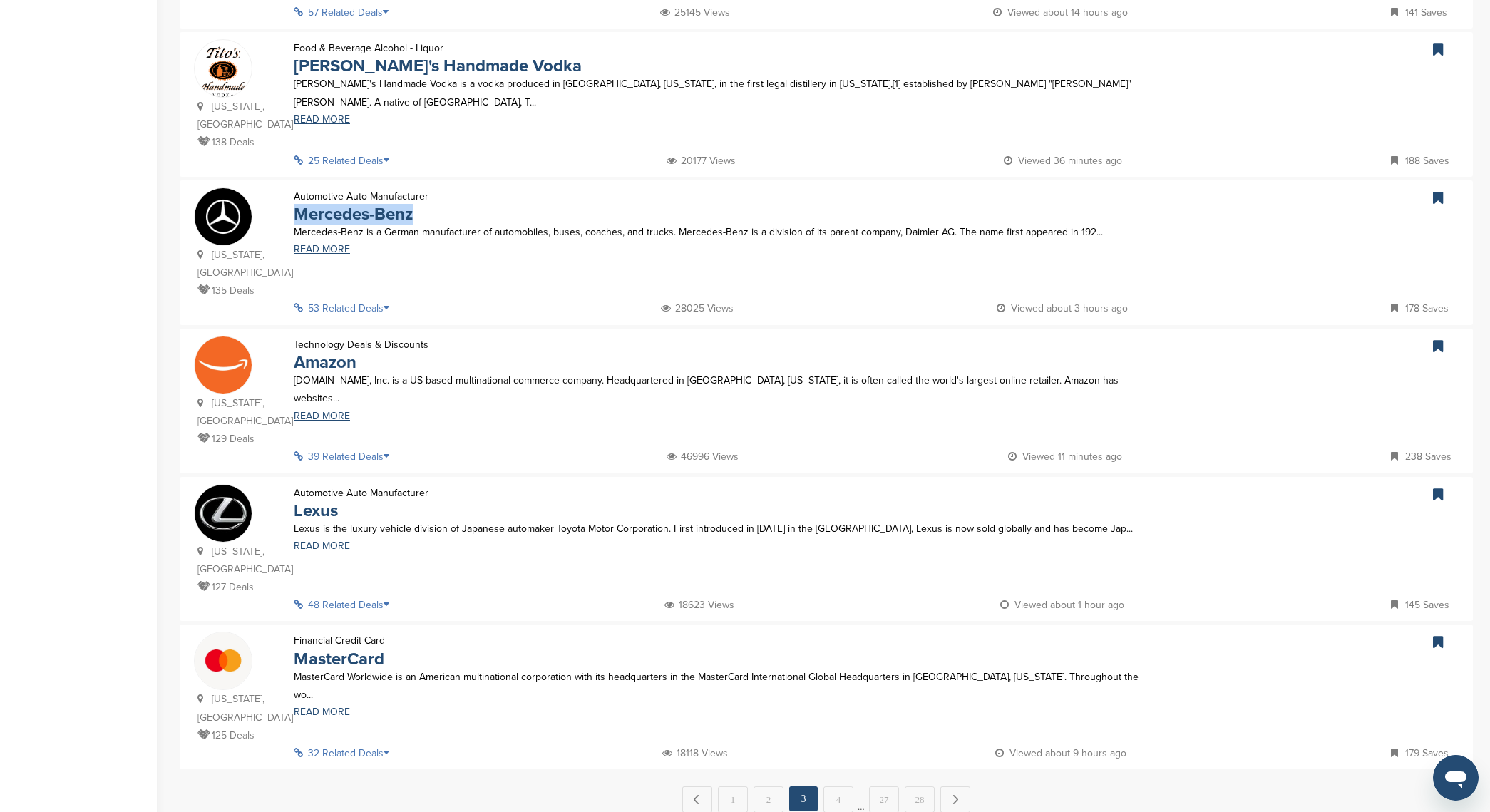
scroll to position [1060, 0]
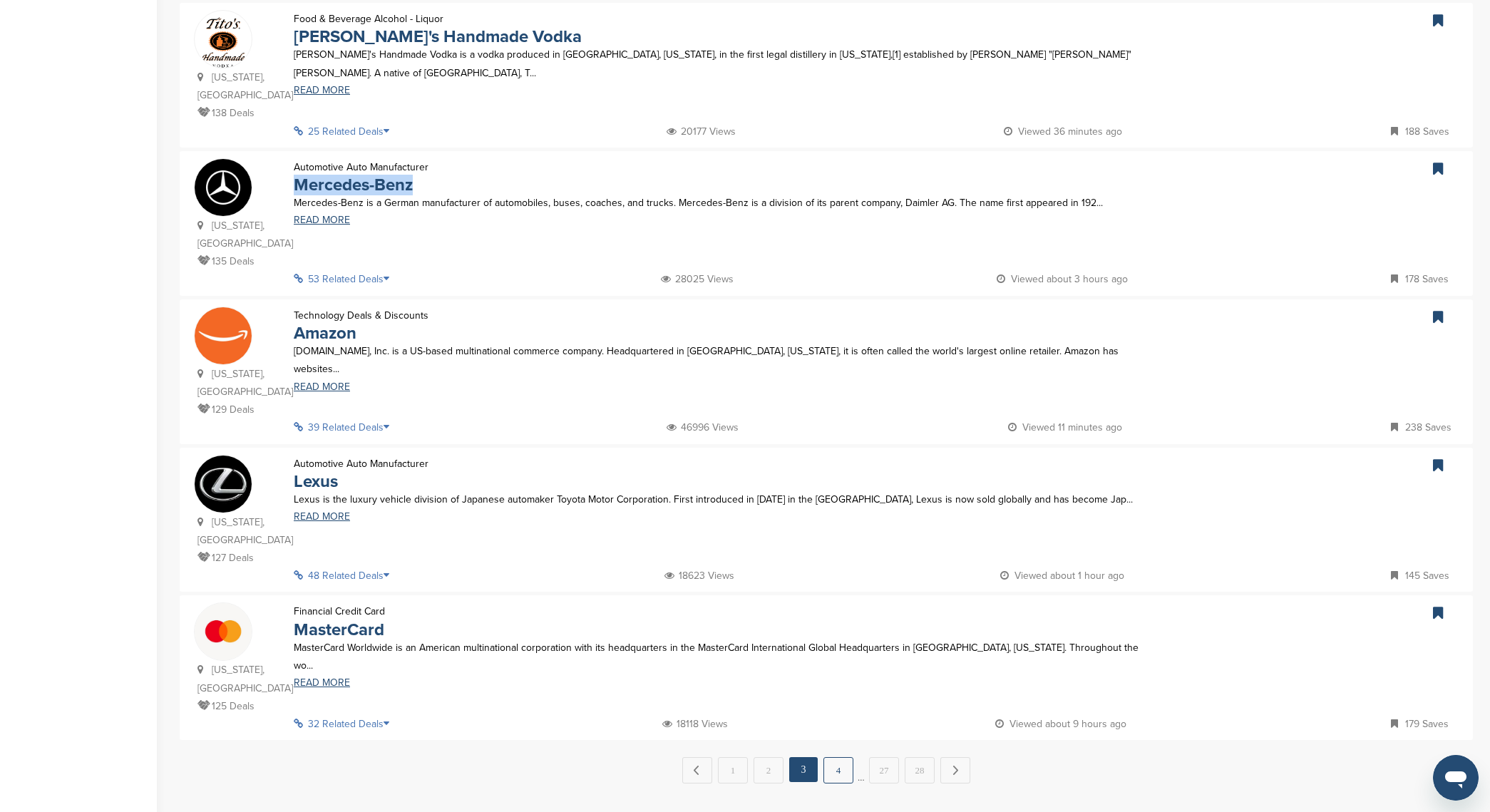
click at [833, 757] on link "4" at bounding box center [838, 770] width 30 height 26
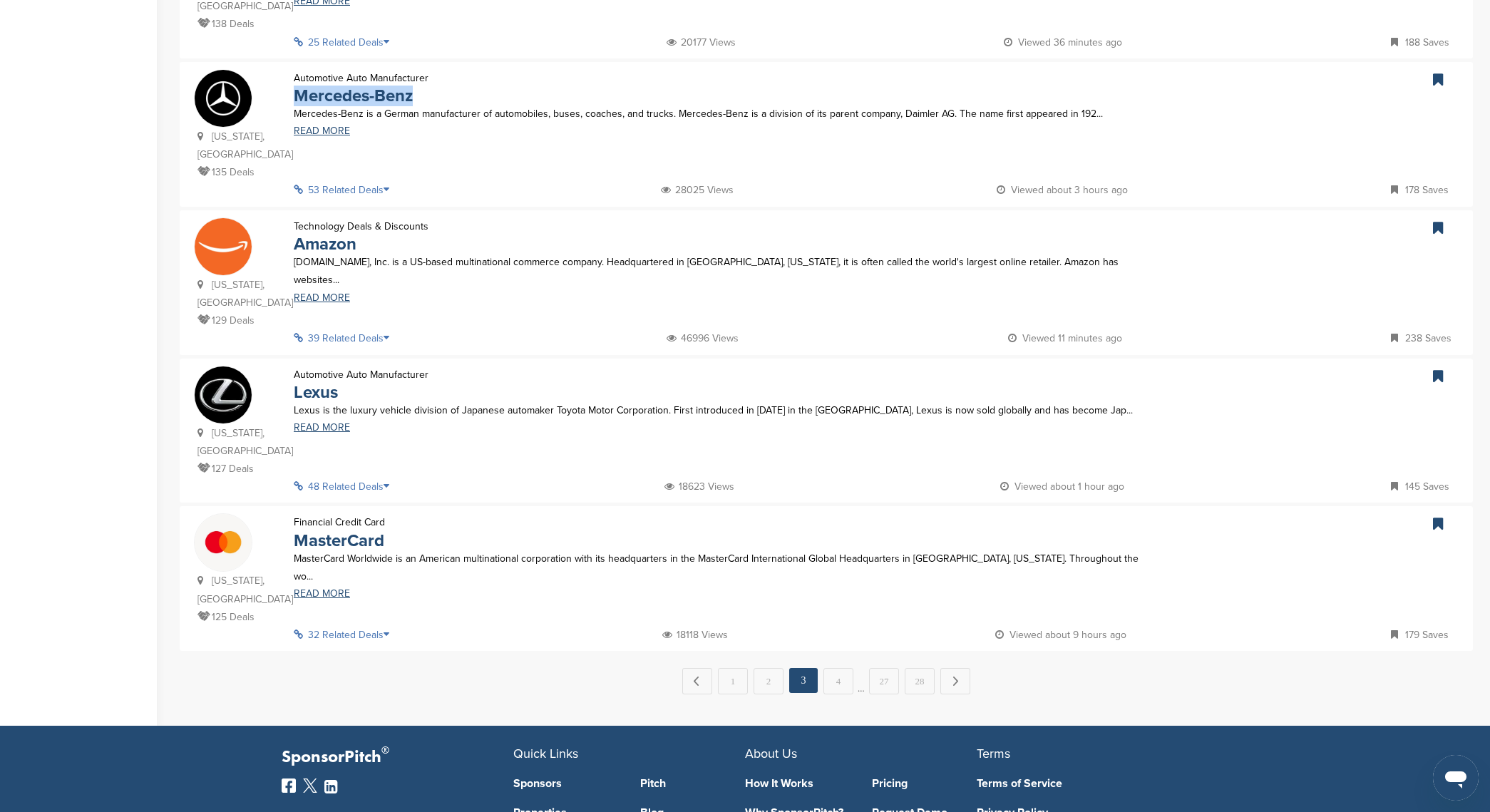
scroll to position [1254, 0]
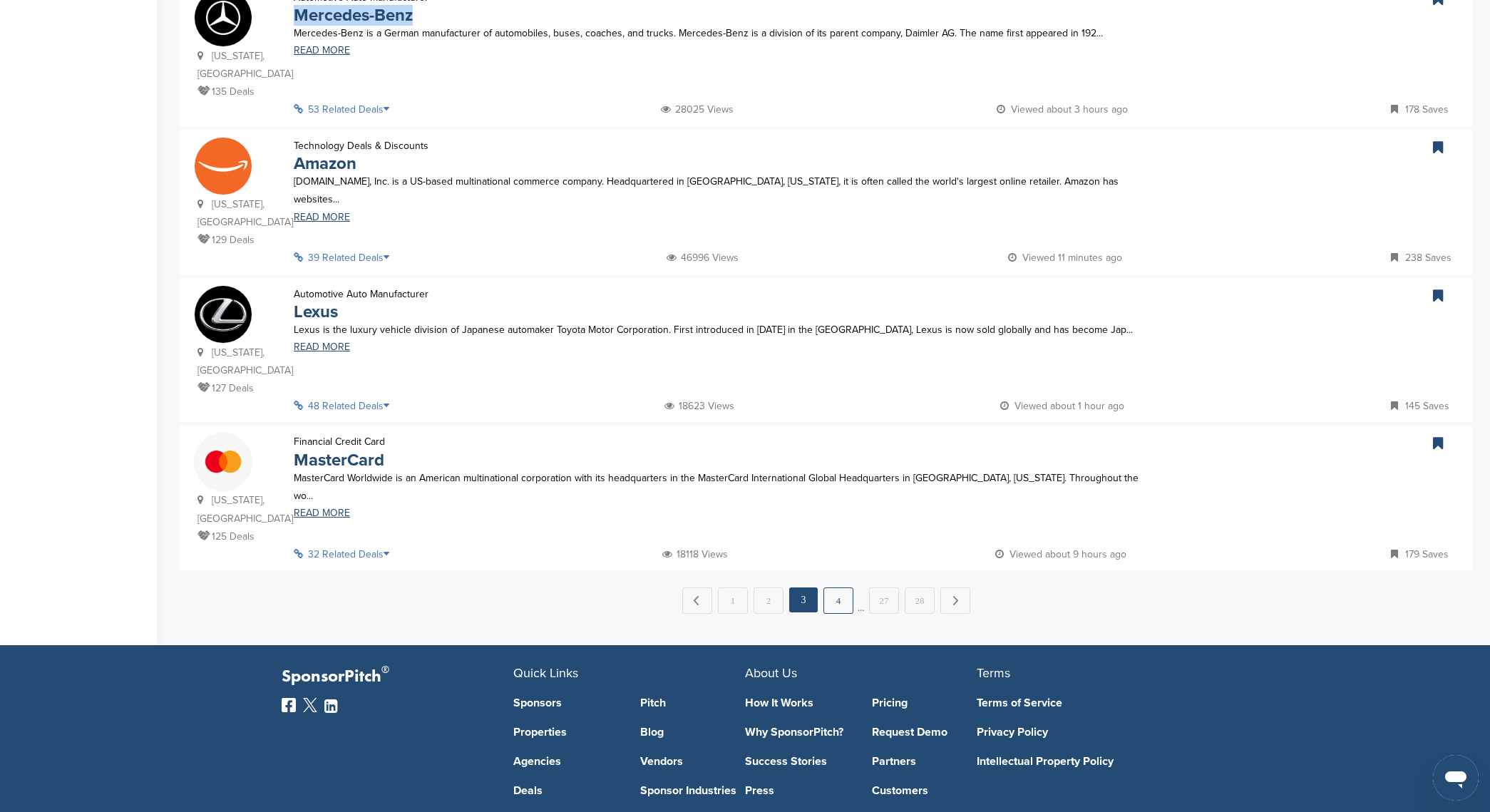
click at [841, 588] on link "4" at bounding box center [838, 601] width 30 height 26
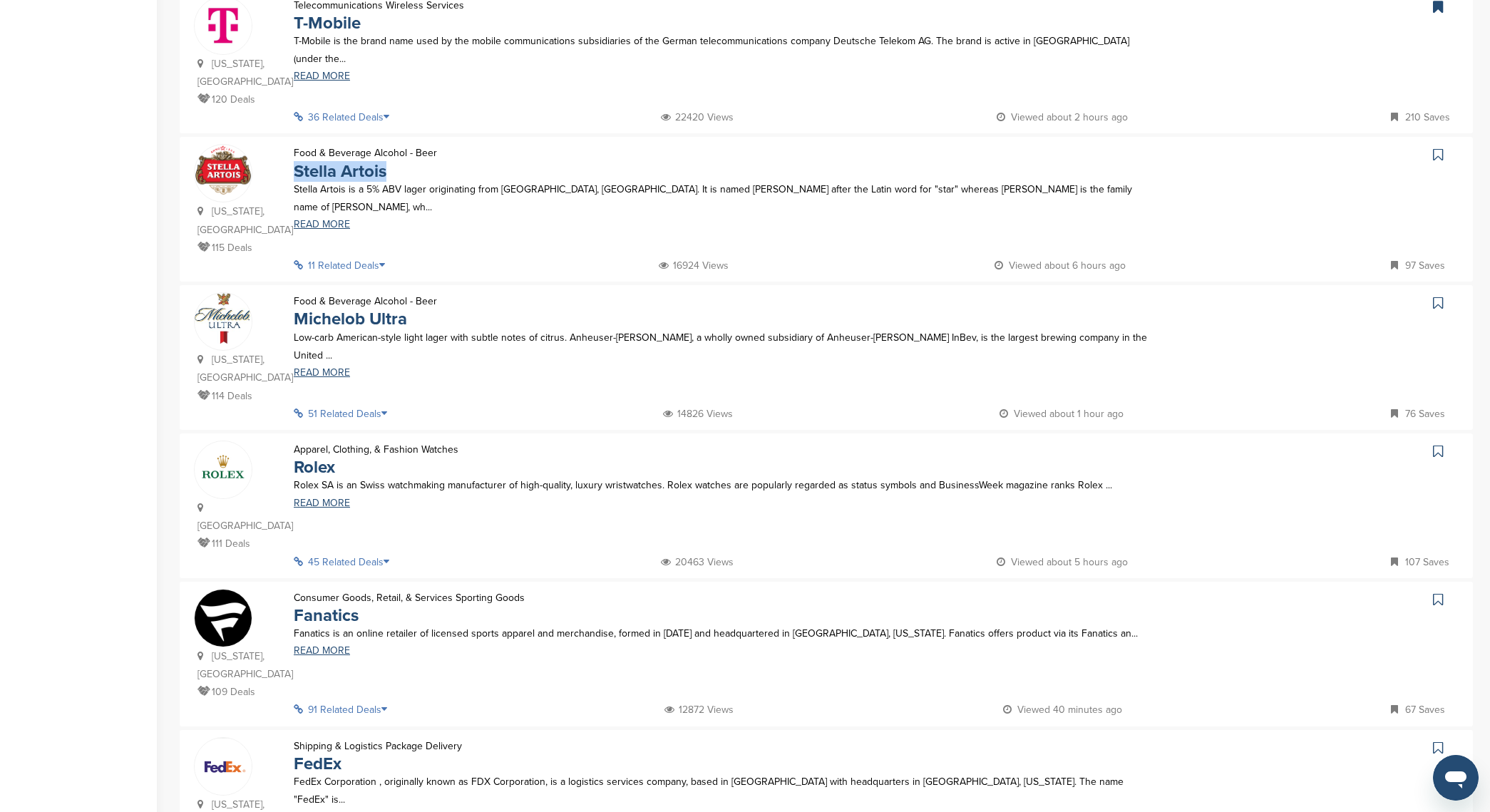
scroll to position [631, 0]
click at [1439, 160] on icon at bounding box center [1438, 153] width 10 height 14
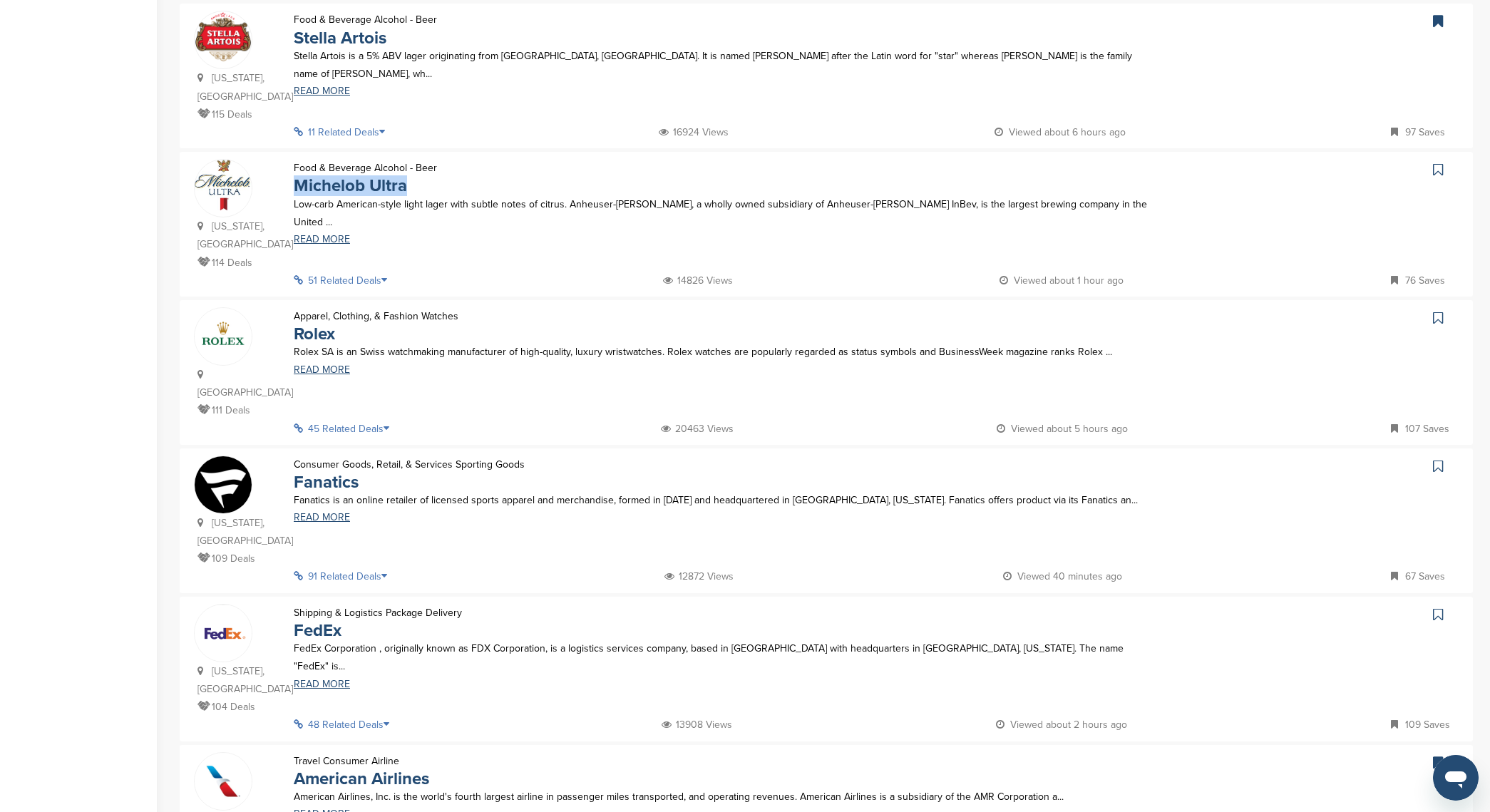
scroll to position [784, 0]
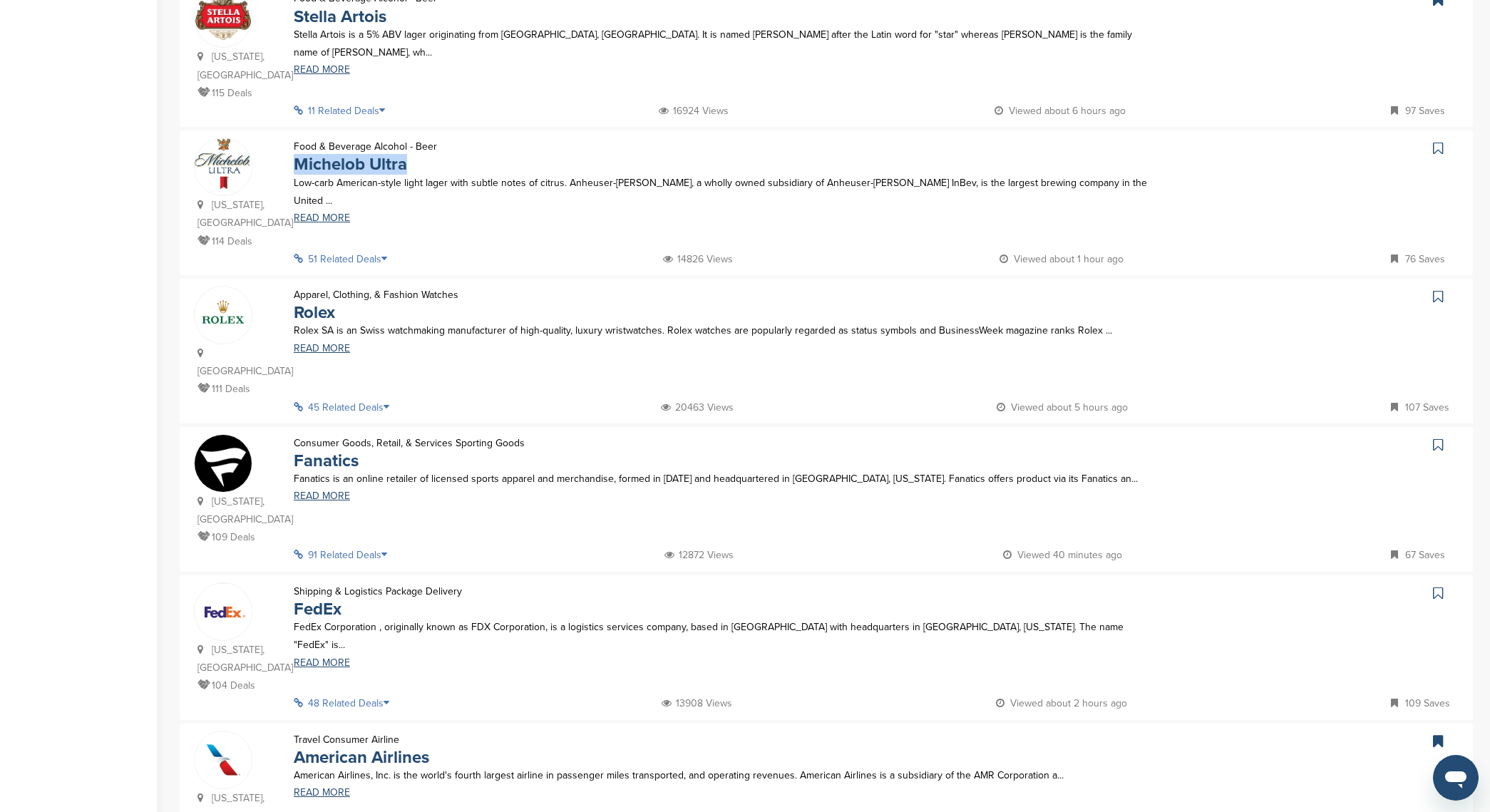
click at [1440, 140] on link at bounding box center [1440, 148] width 20 height 21
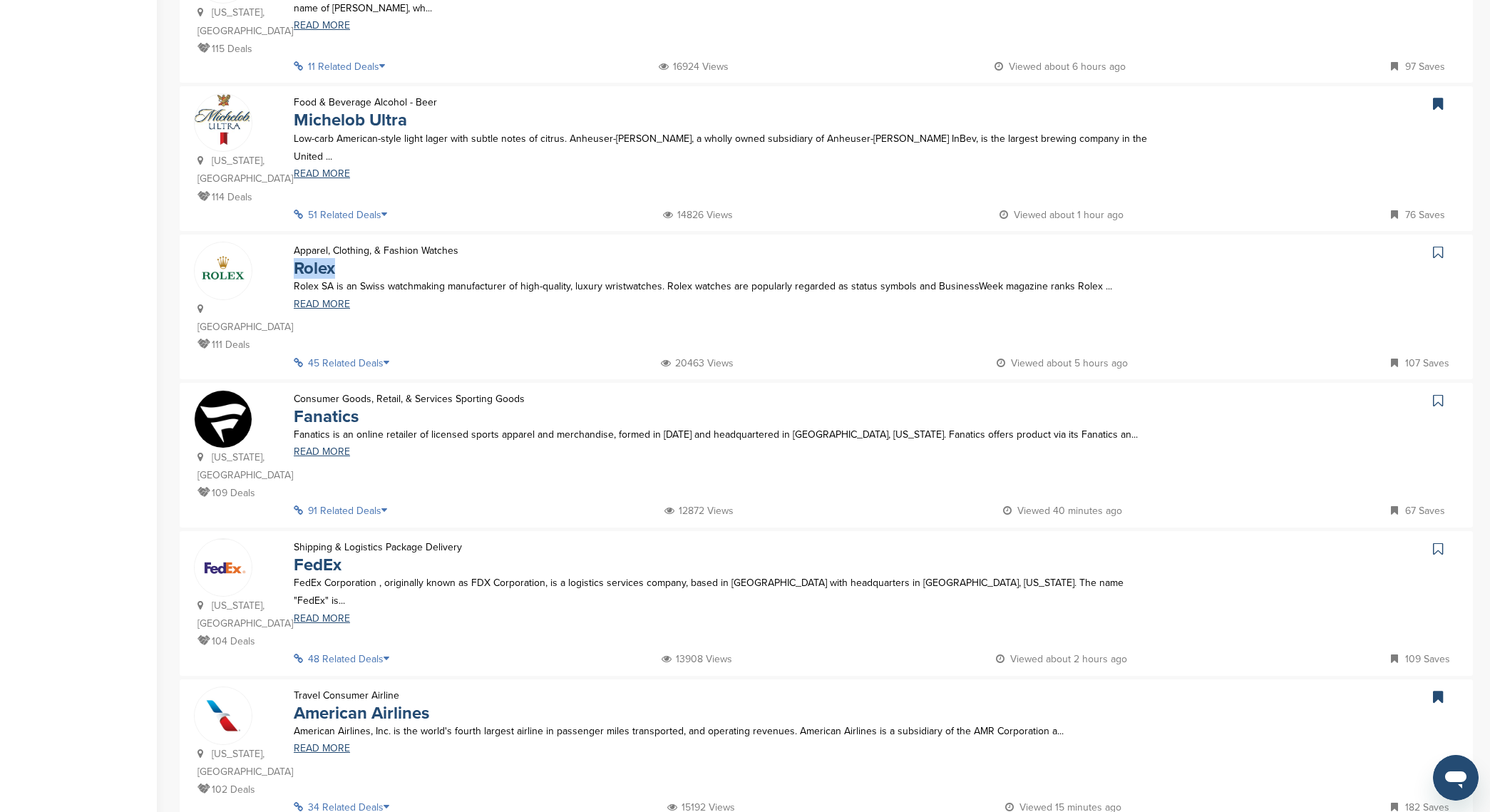
scroll to position [839, 0]
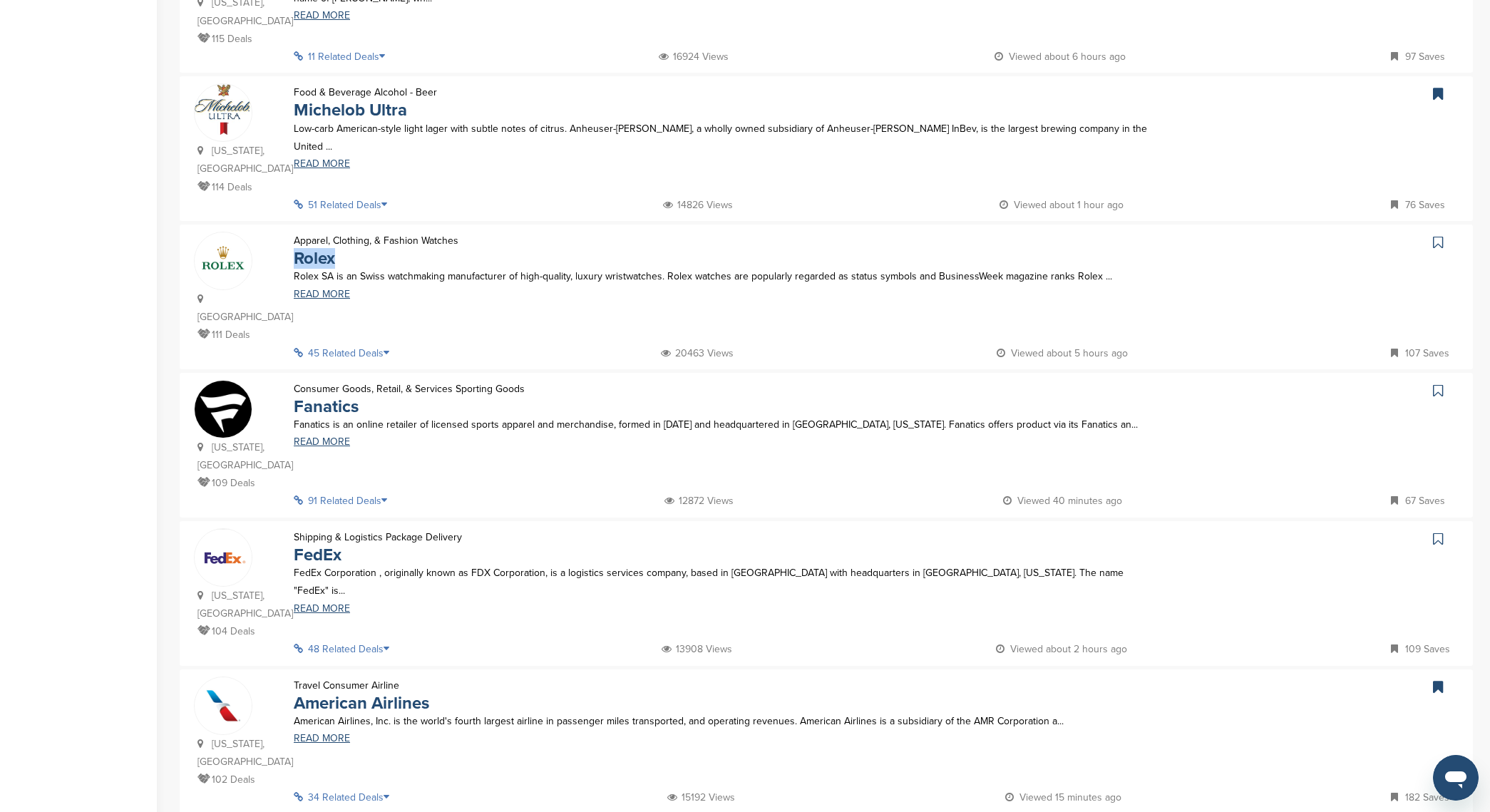
click at [1442, 235] on icon at bounding box center [1438, 242] width 10 height 14
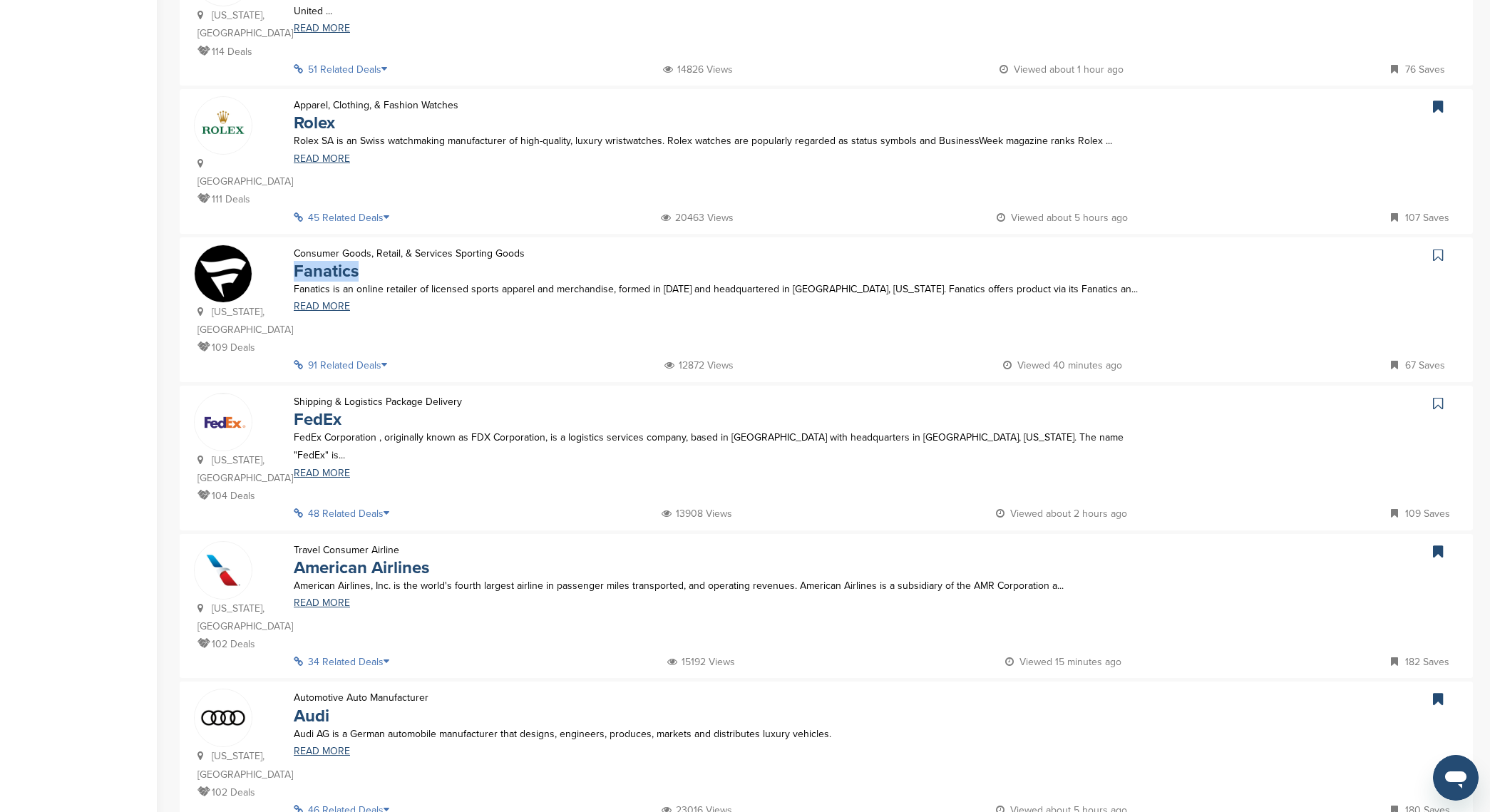
scroll to position [991, 0]
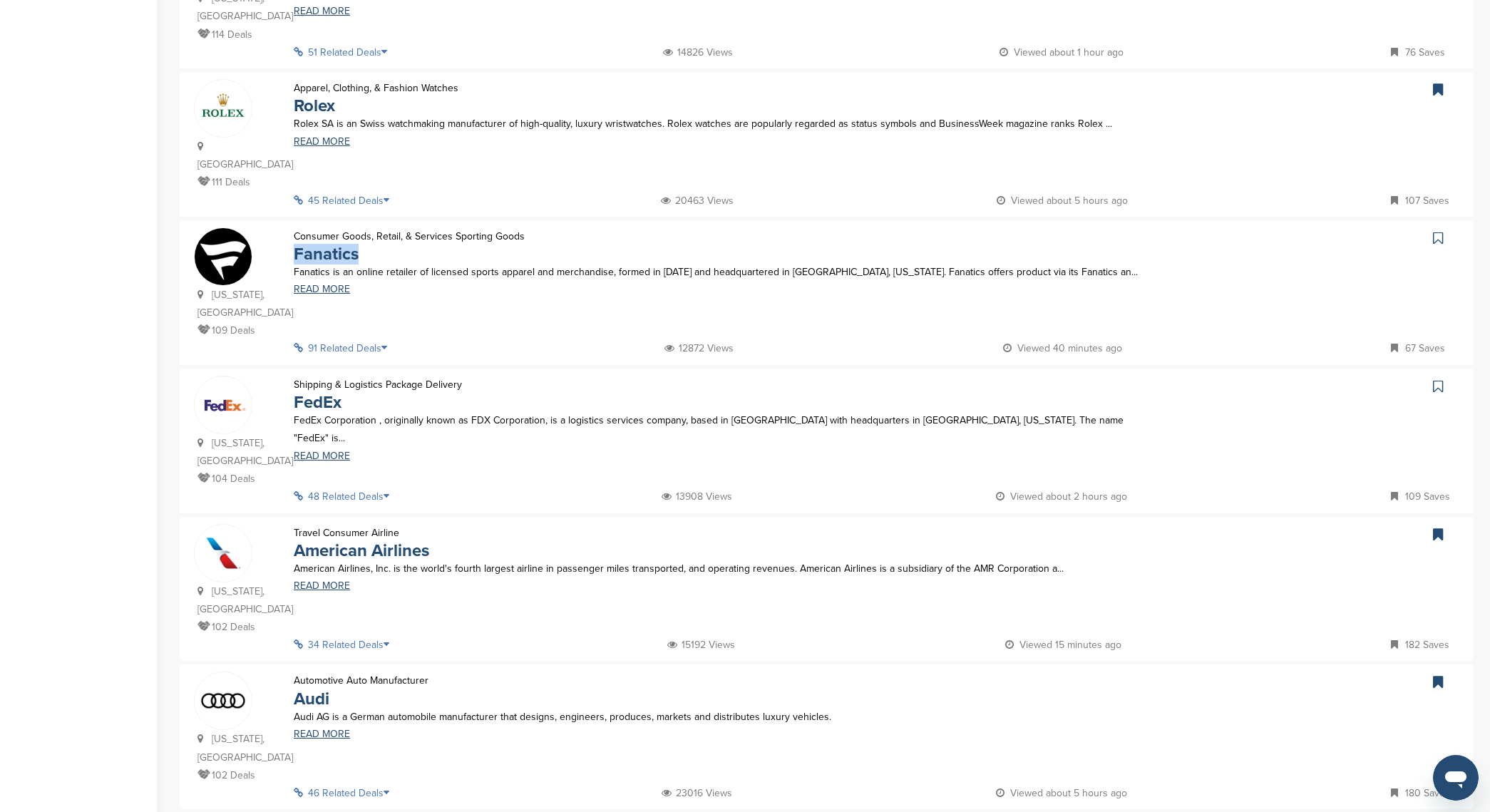
click at [1437, 228] on link at bounding box center [1440, 238] width 20 height 21
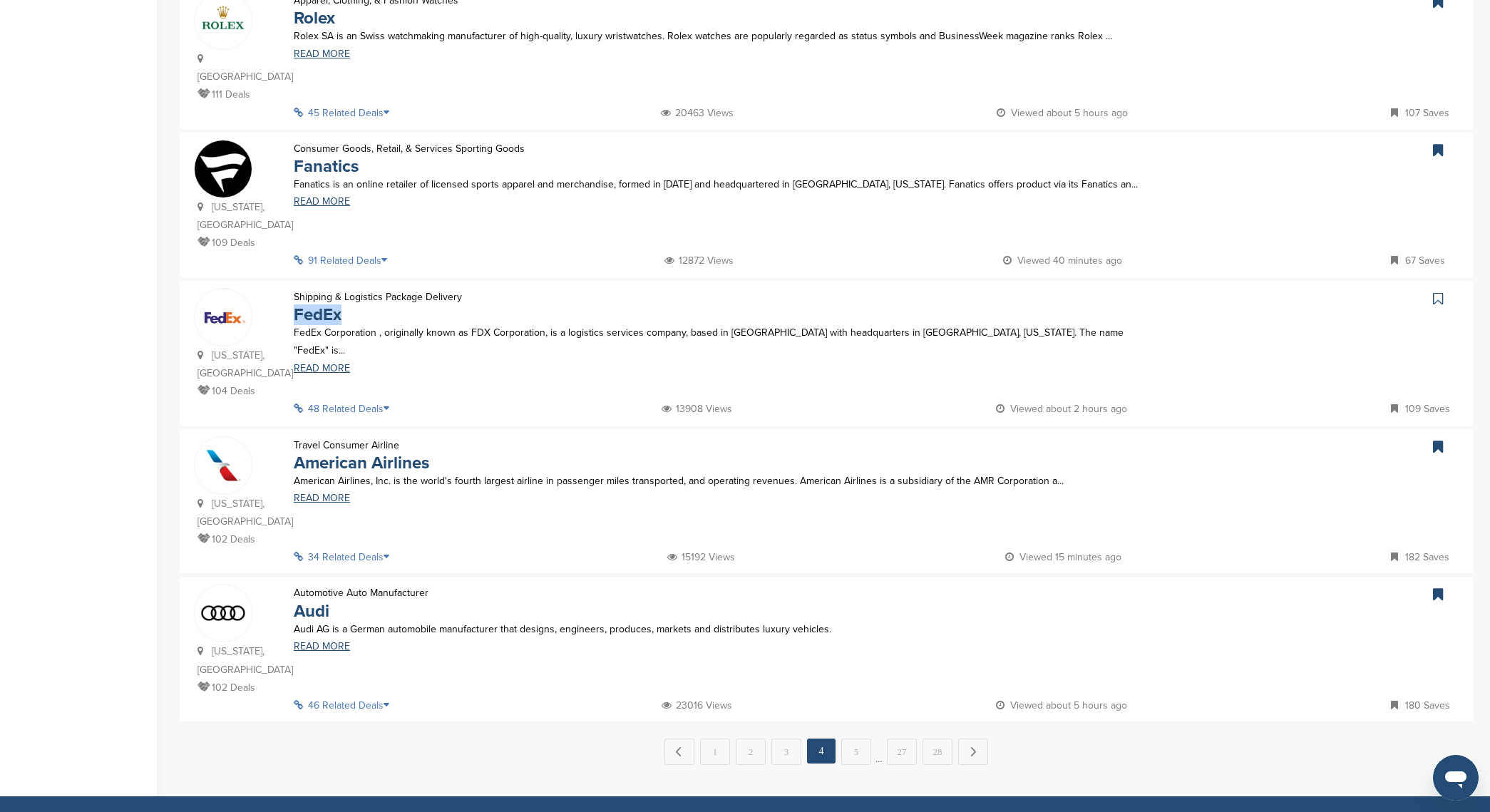
scroll to position [1080, 0]
click at [1434, 291] on icon at bounding box center [1438, 297] width 10 height 14
click at [867, 738] on link "5" at bounding box center [857, 751] width 30 height 26
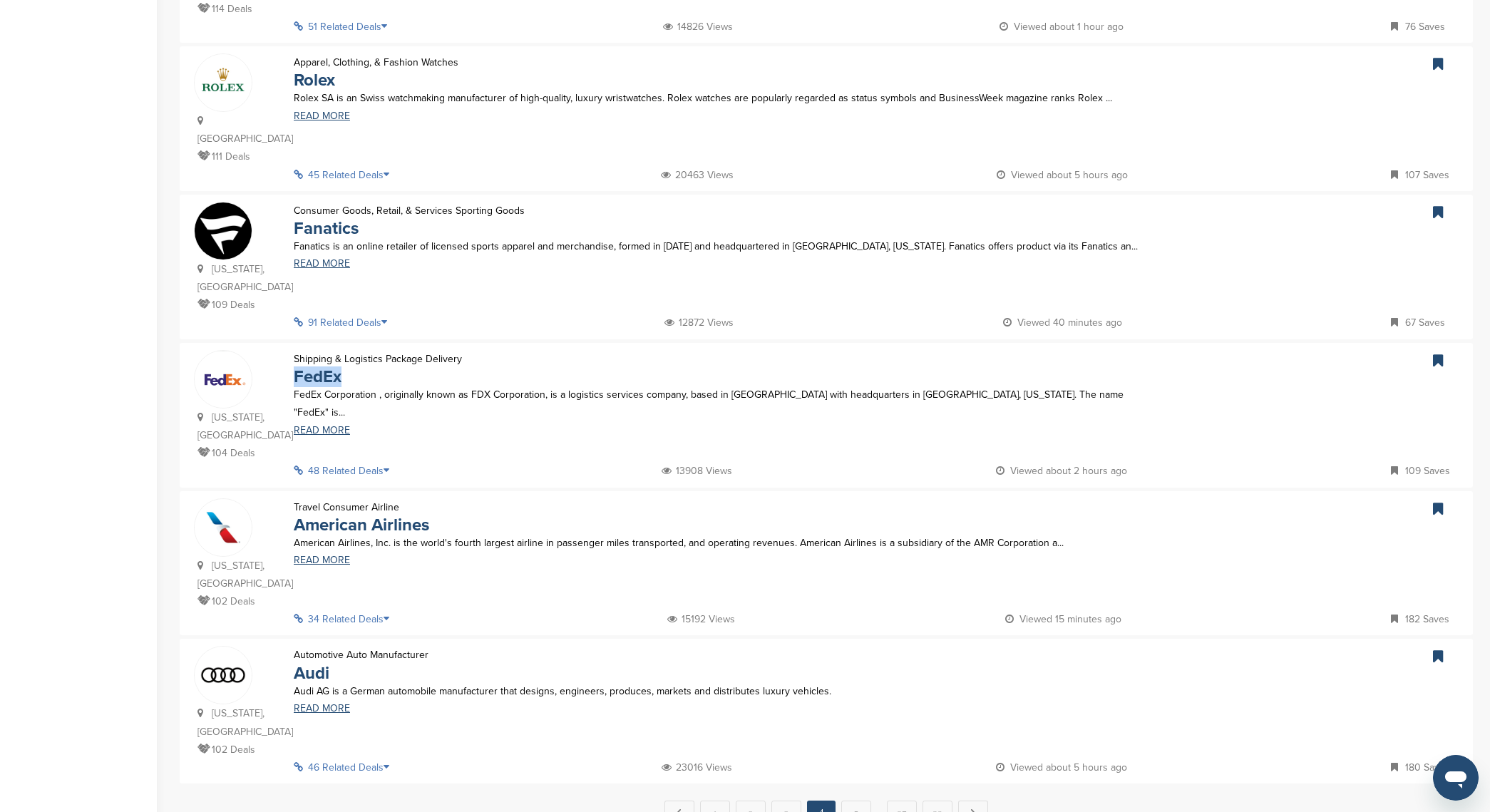
scroll to position [1344, 0]
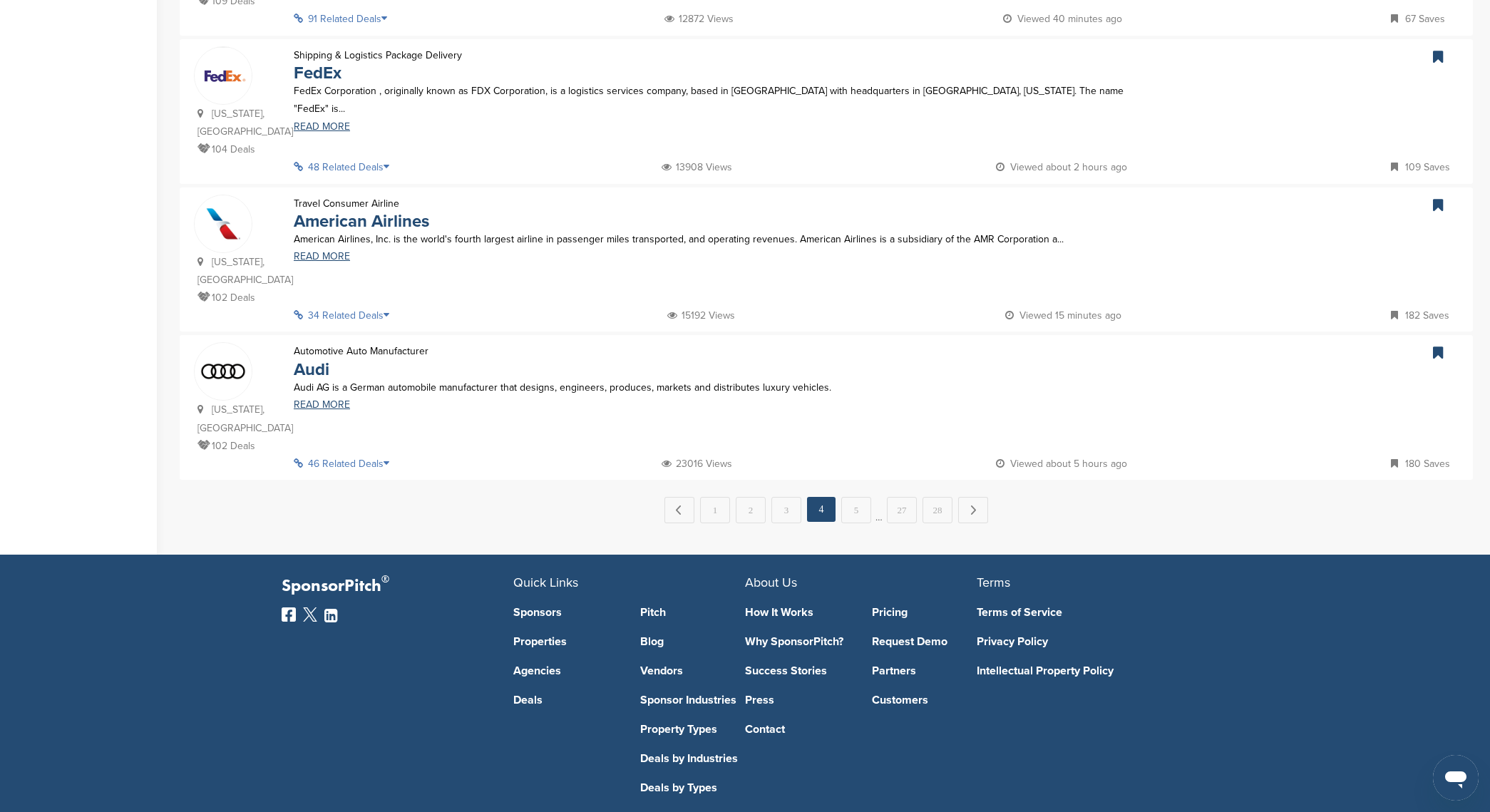
click at [834, 497] on em "4" at bounding box center [821, 509] width 29 height 25
click at [826, 497] on em "4" at bounding box center [821, 509] width 29 height 25
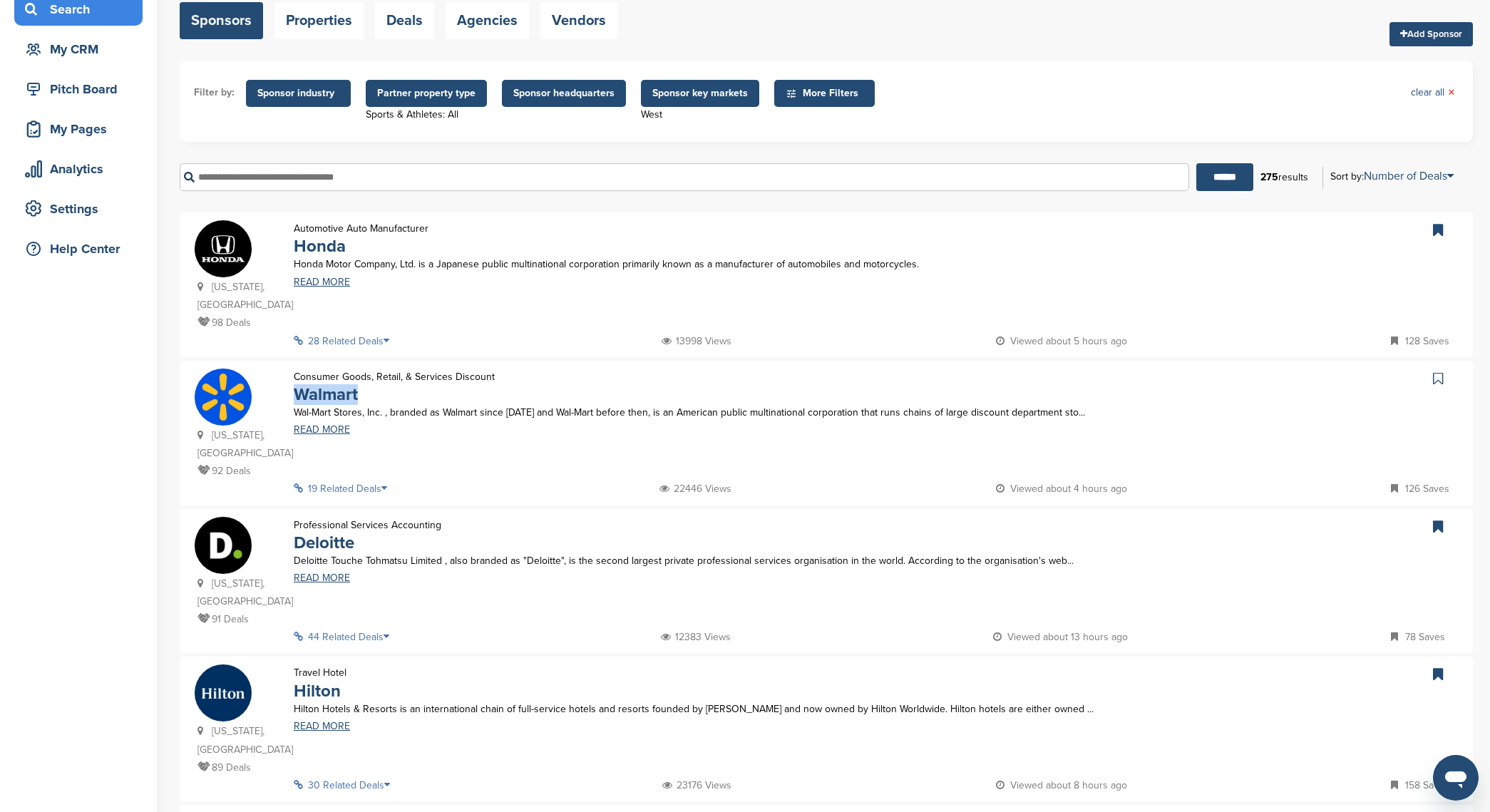
scroll to position [296, 0]
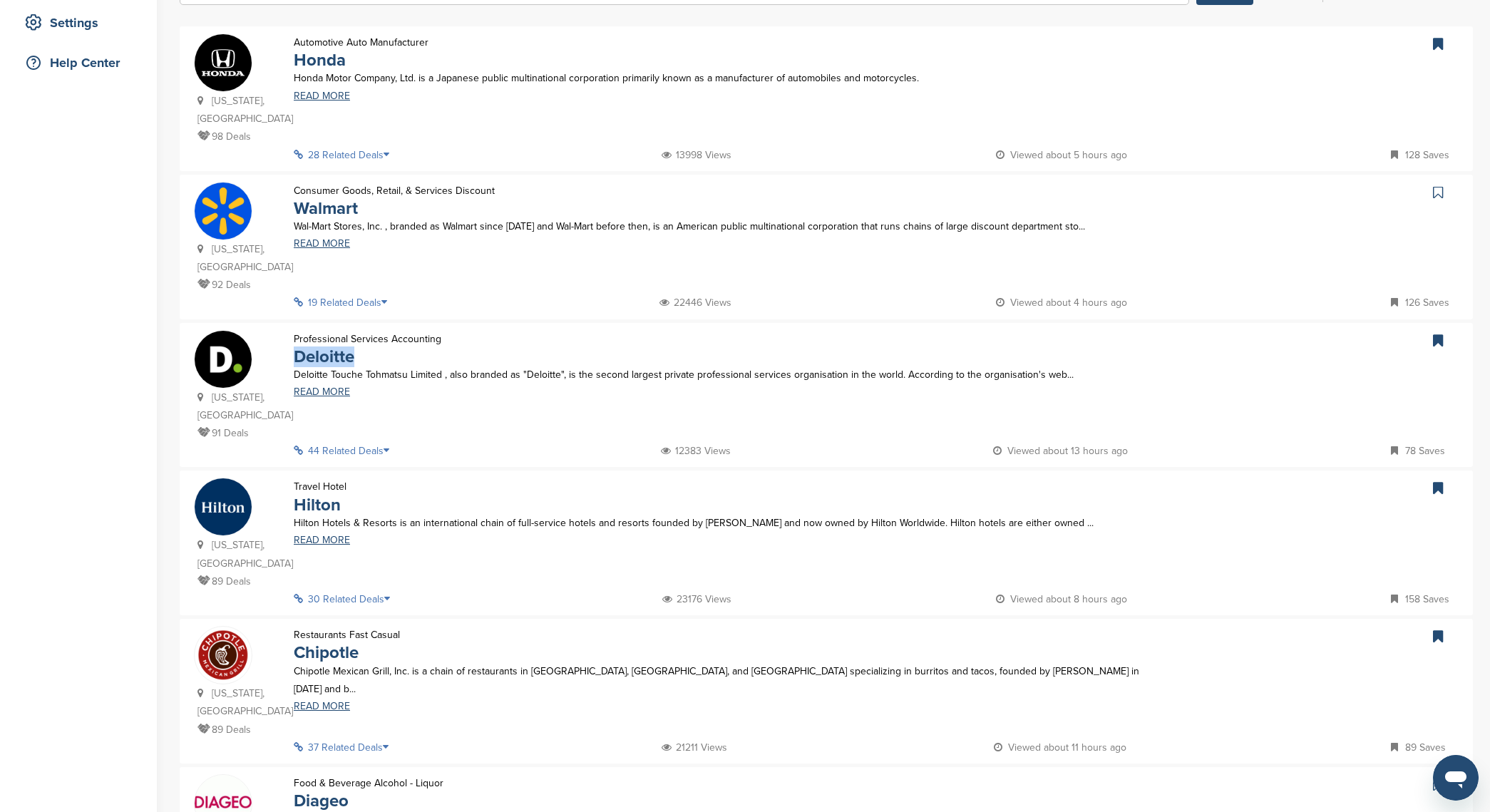
click at [1444, 190] on link at bounding box center [1440, 192] width 20 height 21
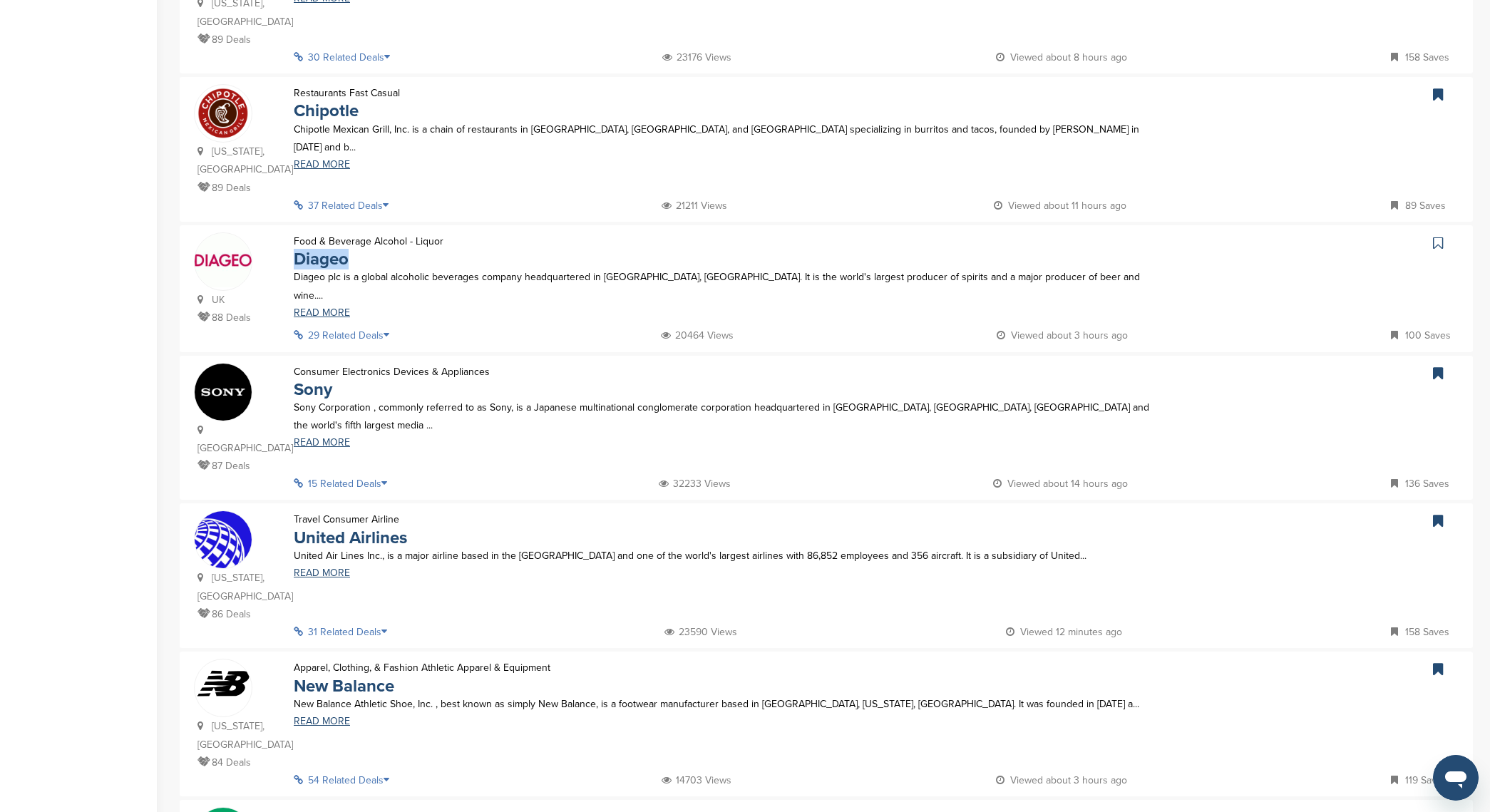
scroll to position [839, 0]
click at [1438, 235] on icon at bounding box center [1438, 242] width 10 height 14
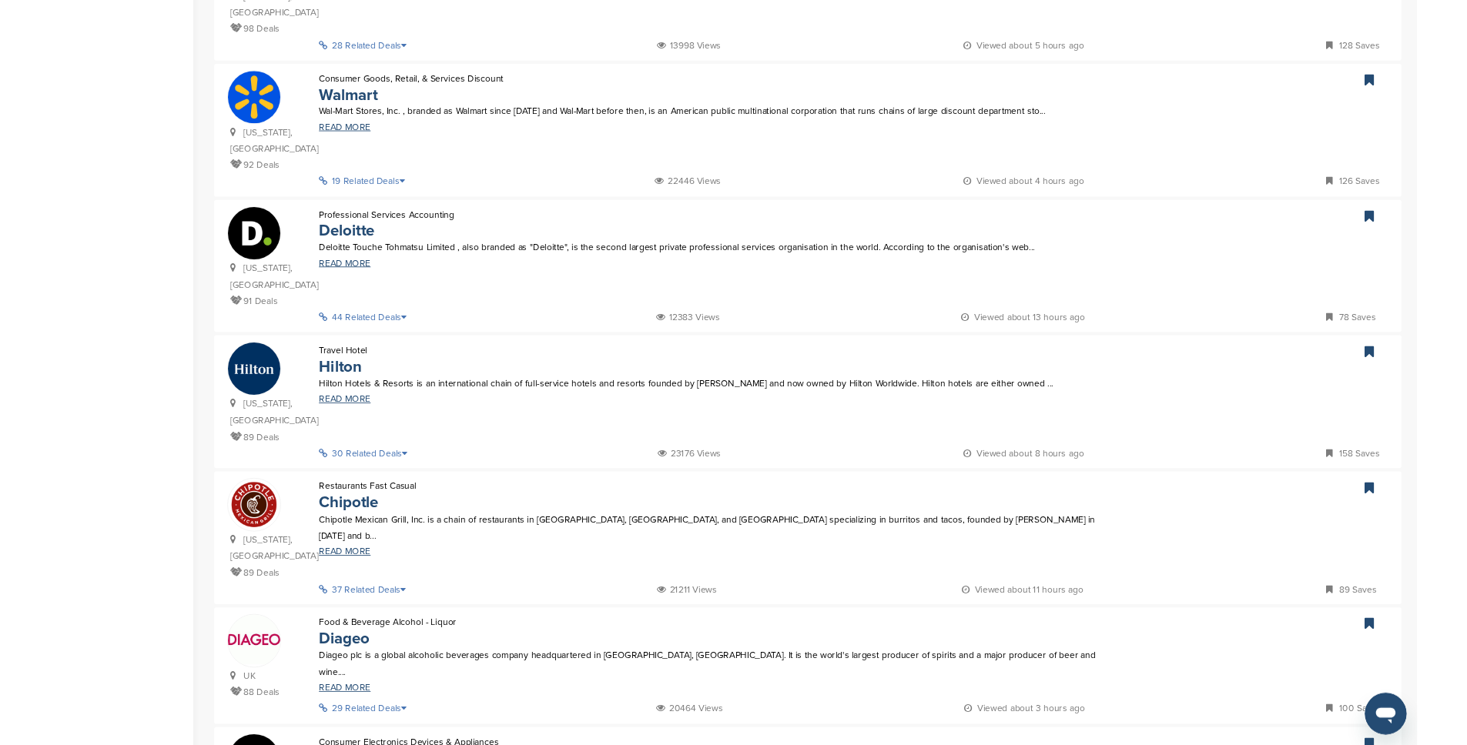
scroll to position [0, 0]
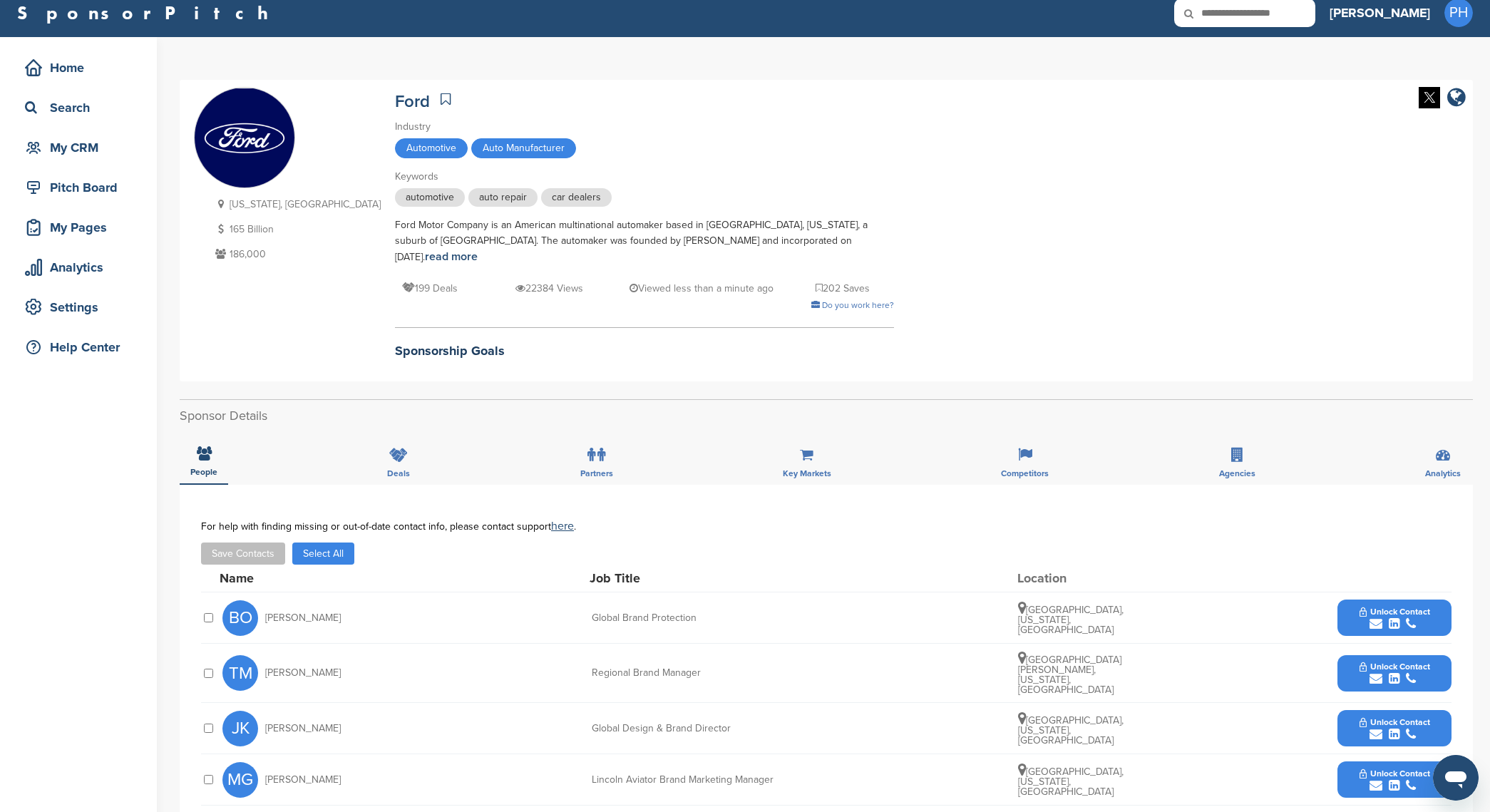
scroll to position [14, 0]
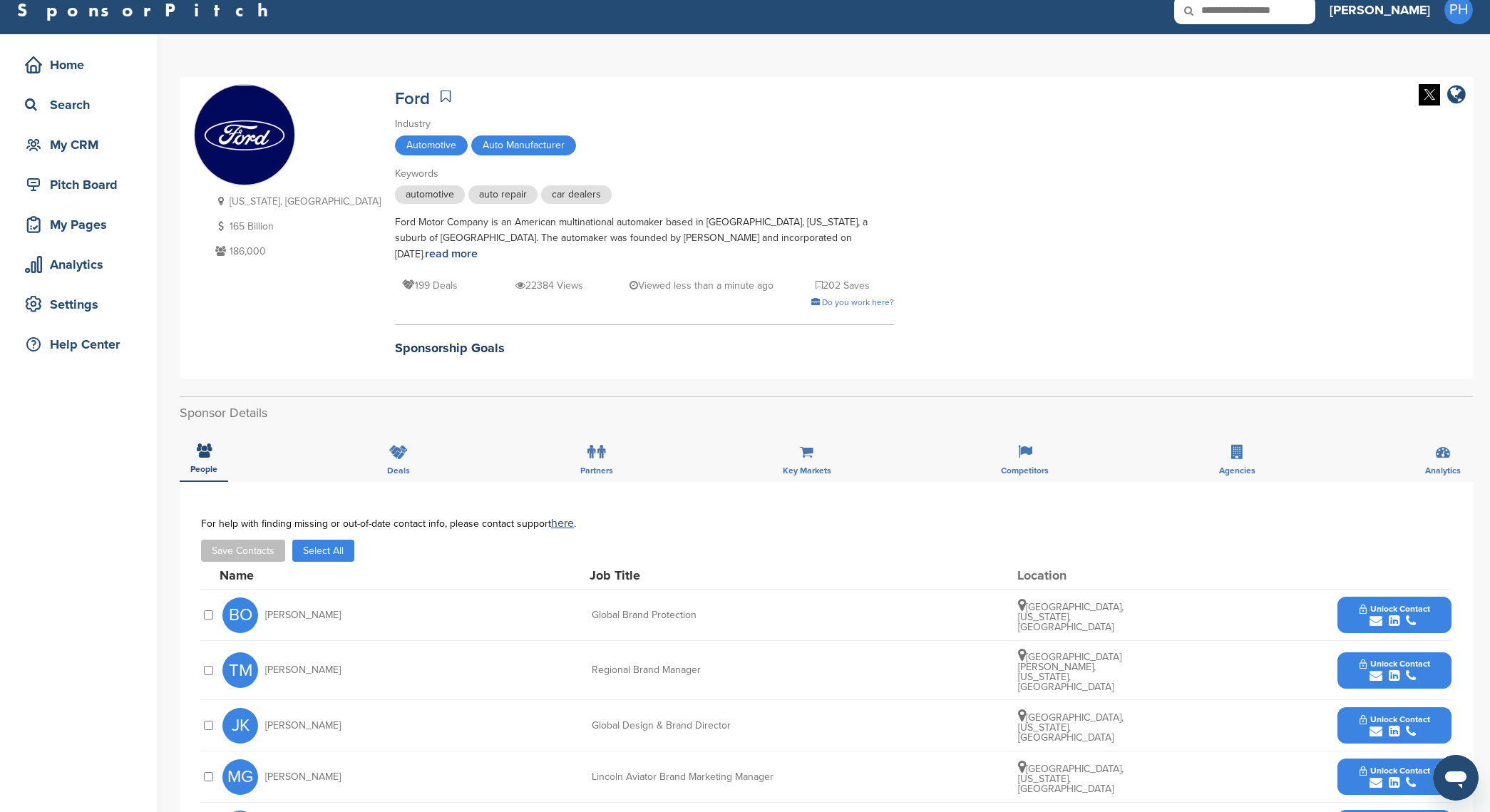
click at [248, 543] on button "Save Contacts" at bounding box center [243, 551] width 84 height 22
click at [307, 562] on div "Name Job Title Location" at bounding box center [835, 575] width 1233 height 27
click at [314, 543] on button "Select All" at bounding box center [323, 551] width 62 height 22
click at [272, 540] on button "Save Contacts" at bounding box center [243, 551] width 84 height 22
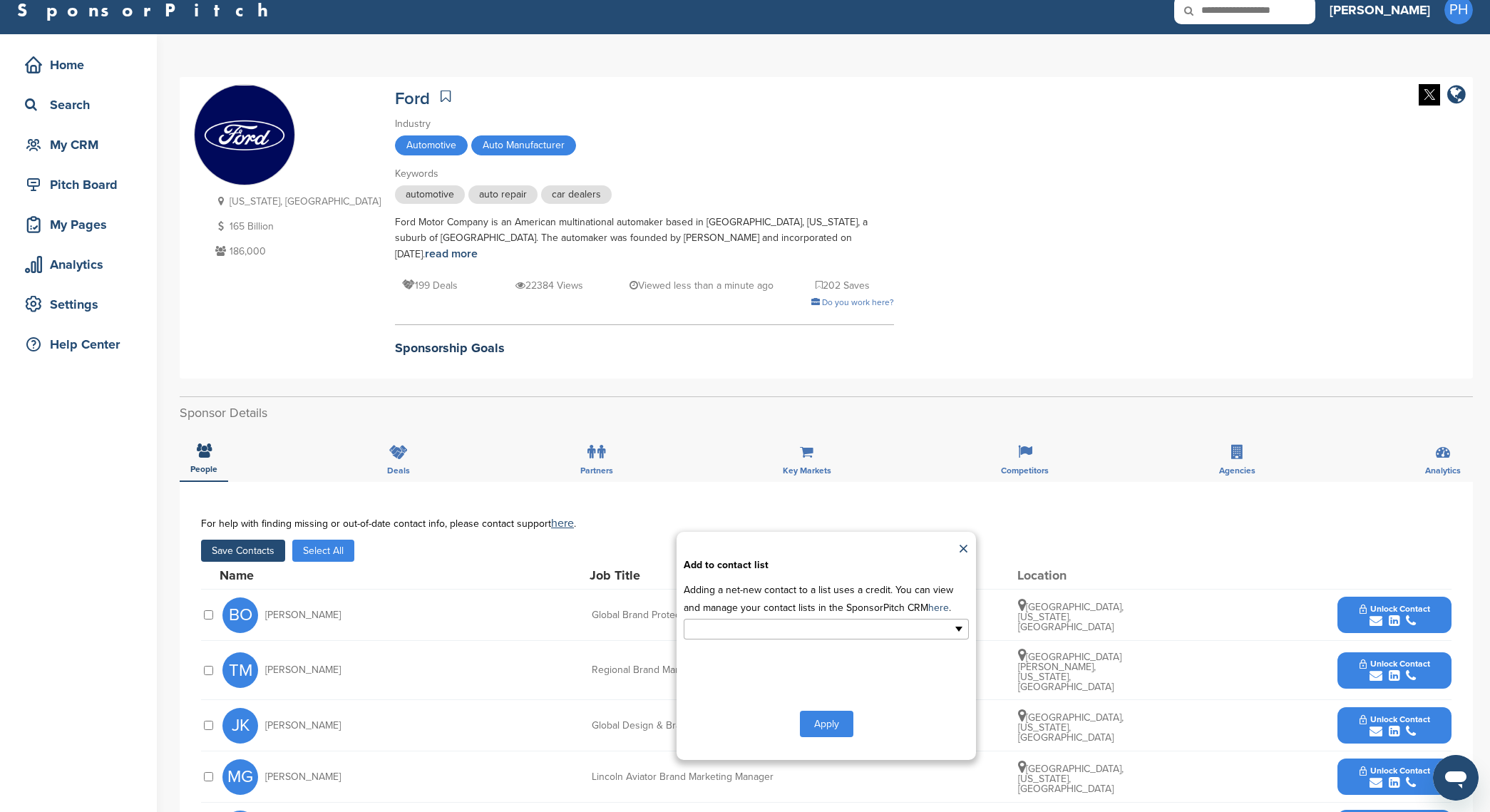
click at [908, 618] on ul at bounding box center [826, 629] width 285 height 20
click at [857, 665] on li "new list" at bounding box center [826, 677] width 283 height 25
click at [835, 714] on button "Apply" at bounding box center [827, 727] width 54 height 26
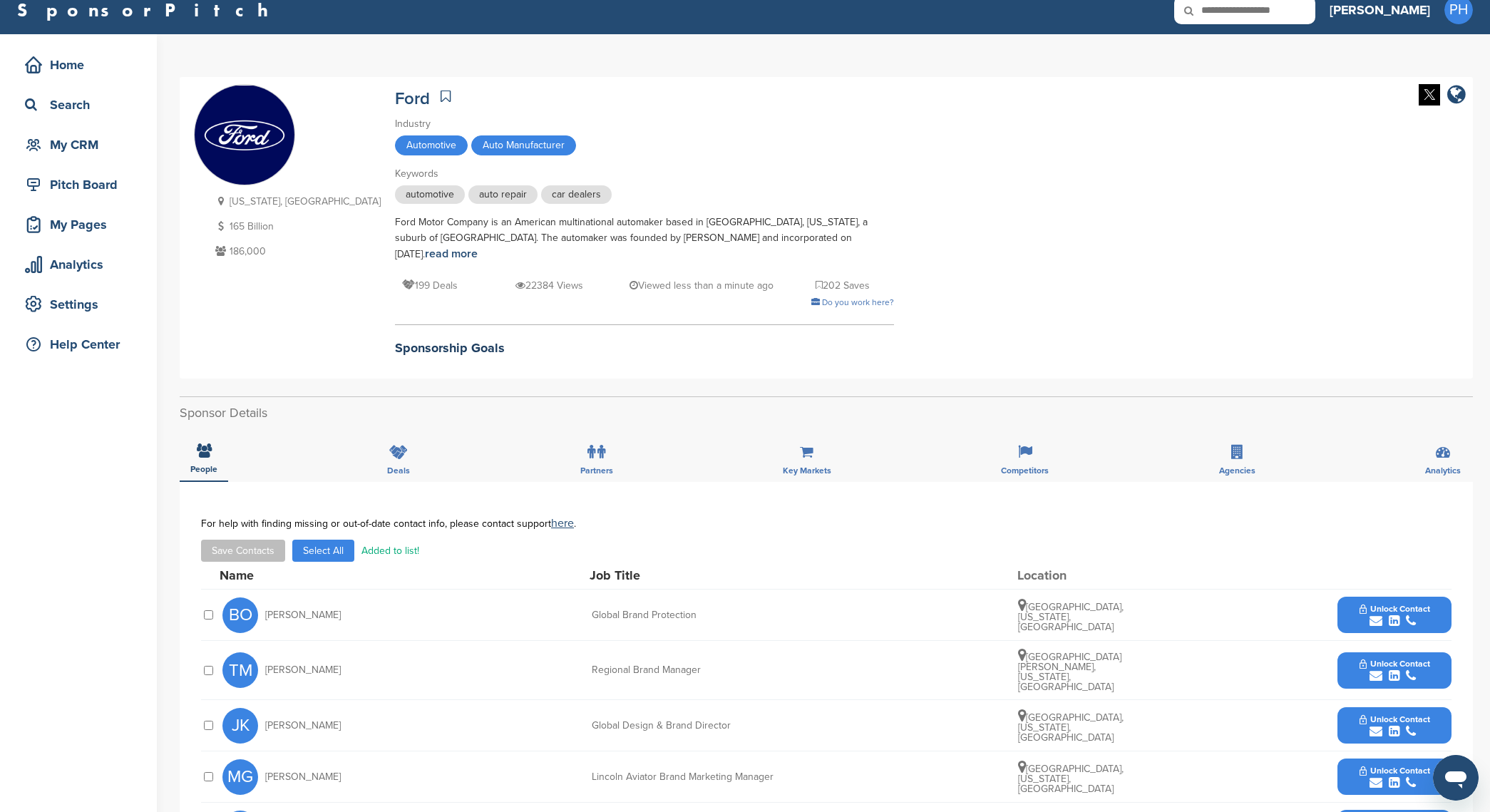
click at [255, 540] on button "Save Contacts" at bounding box center [243, 551] width 84 height 22
click at [314, 540] on button "Select All" at bounding box center [323, 551] width 62 height 22
click at [249, 562] on div "Name Job Title Location" at bounding box center [835, 575] width 1233 height 27
click at [253, 541] on button "Save Contacts" at bounding box center [243, 551] width 84 height 22
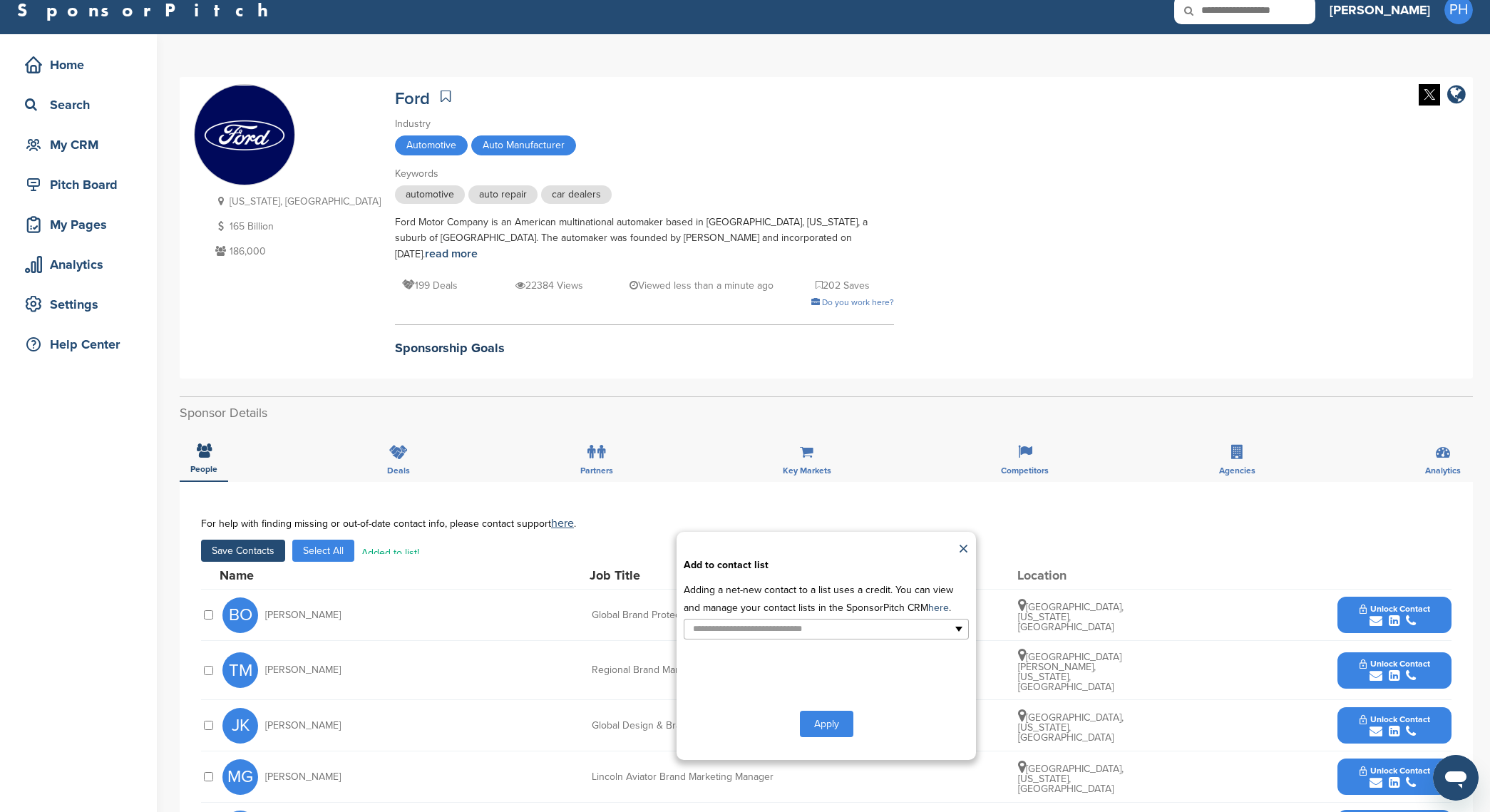
click at [721, 594] on p "Adding a net-new contact to a list uses a credit. You can view and manage your …" at bounding box center [826, 599] width 285 height 36
click at [706, 621] on input "text" at bounding box center [765, 630] width 150 height 17
click at [732, 690] on li "sports" at bounding box center [826, 702] width 283 height 25
click at [829, 714] on button "Apply" at bounding box center [827, 727] width 54 height 26
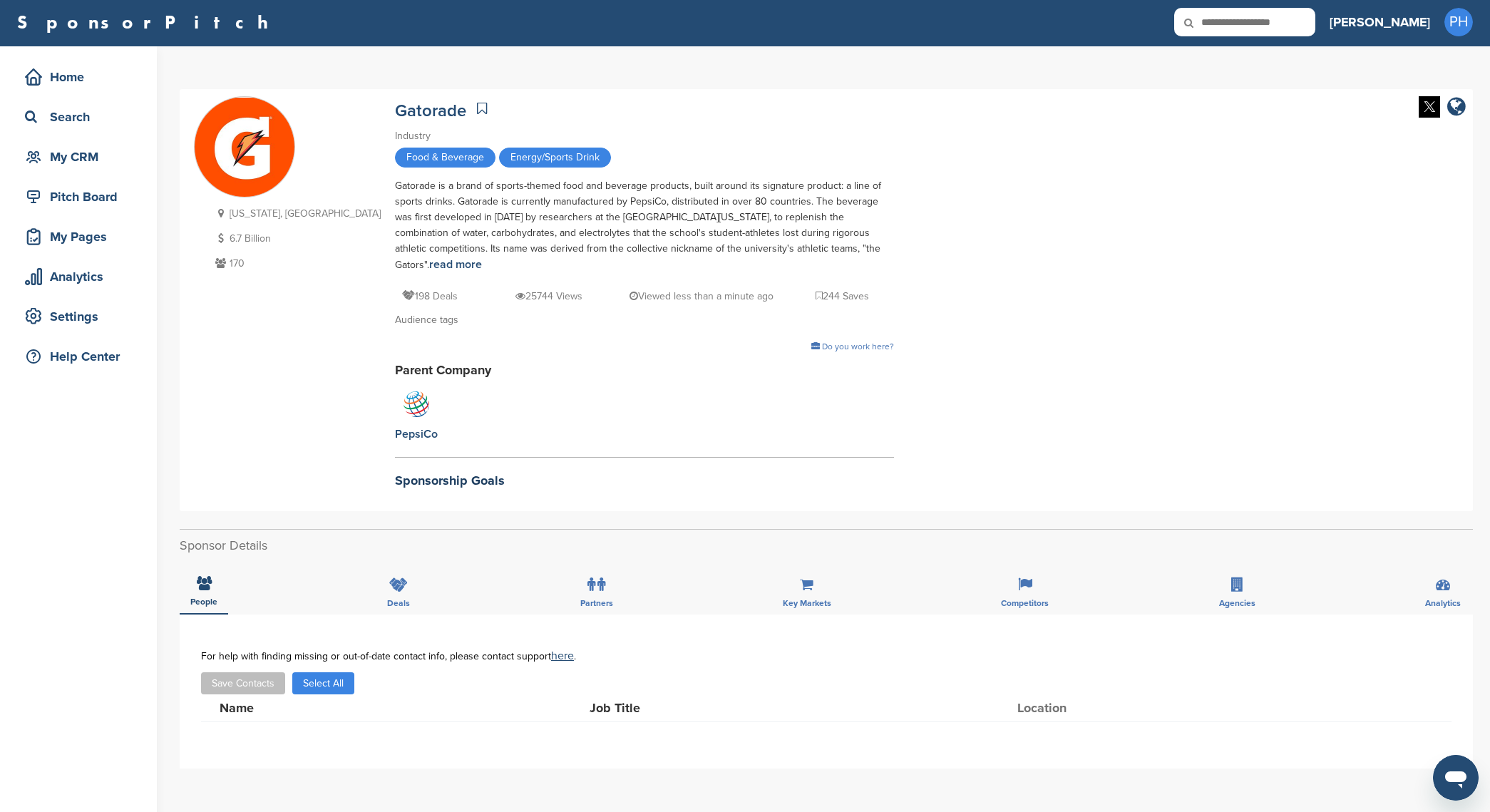
scroll to position [3, 0]
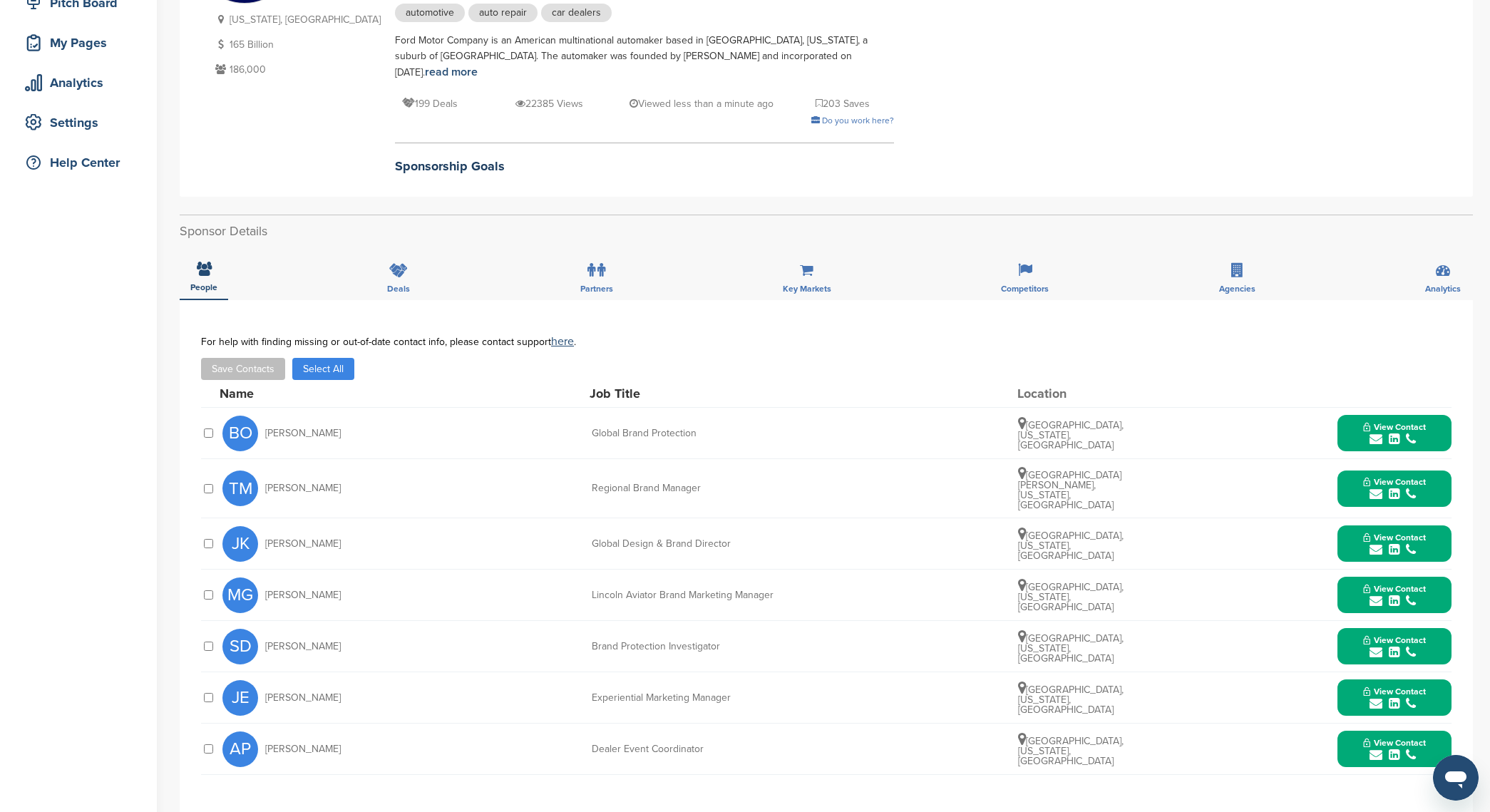
scroll to position [199, 0]
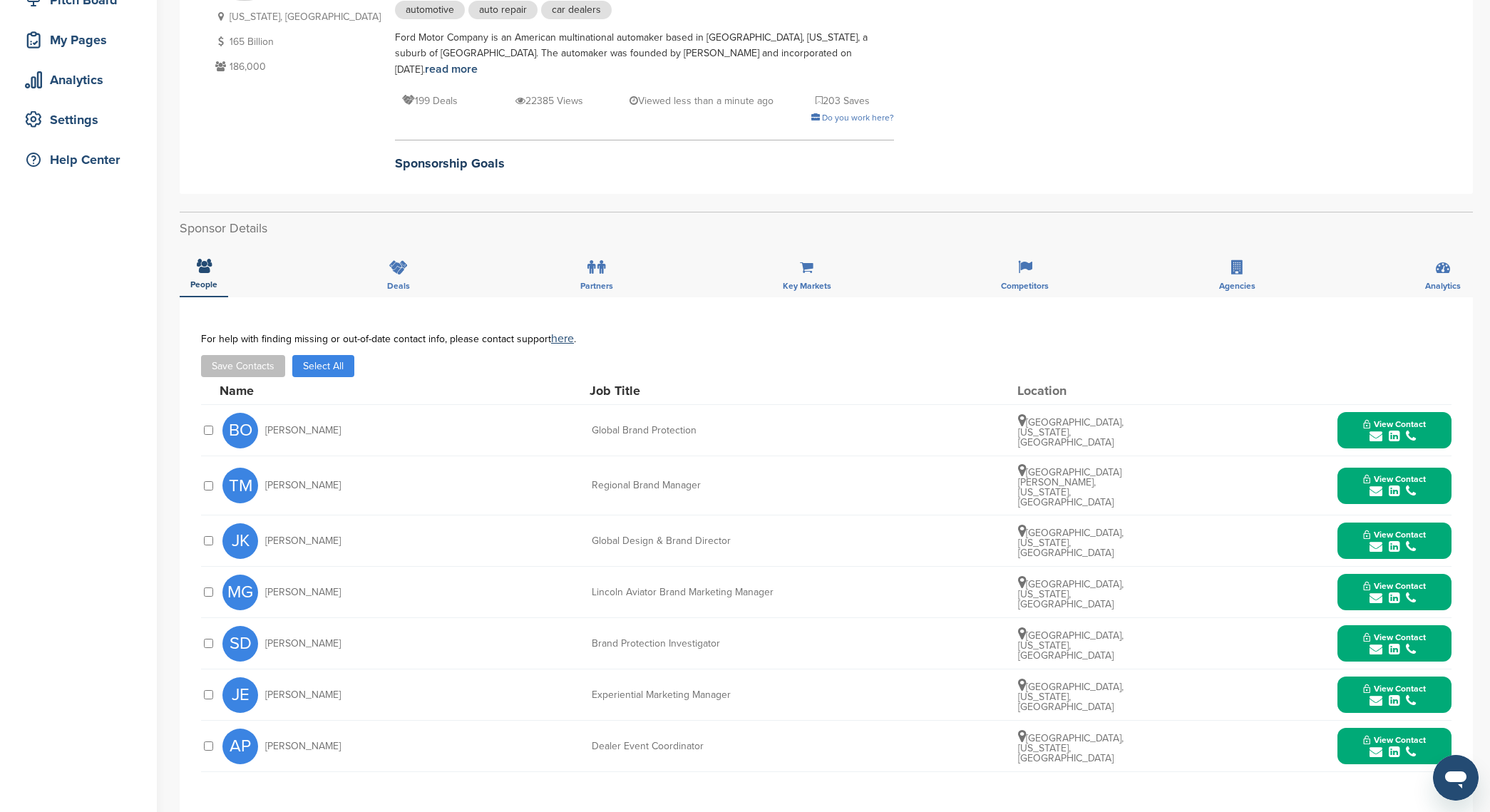
click at [281, 355] on button "Save Contacts" at bounding box center [243, 366] width 84 height 22
click at [298, 355] on button "Select All" at bounding box center [323, 366] width 62 height 22
click at [269, 355] on button "Save Contacts" at bounding box center [243, 366] width 84 height 22
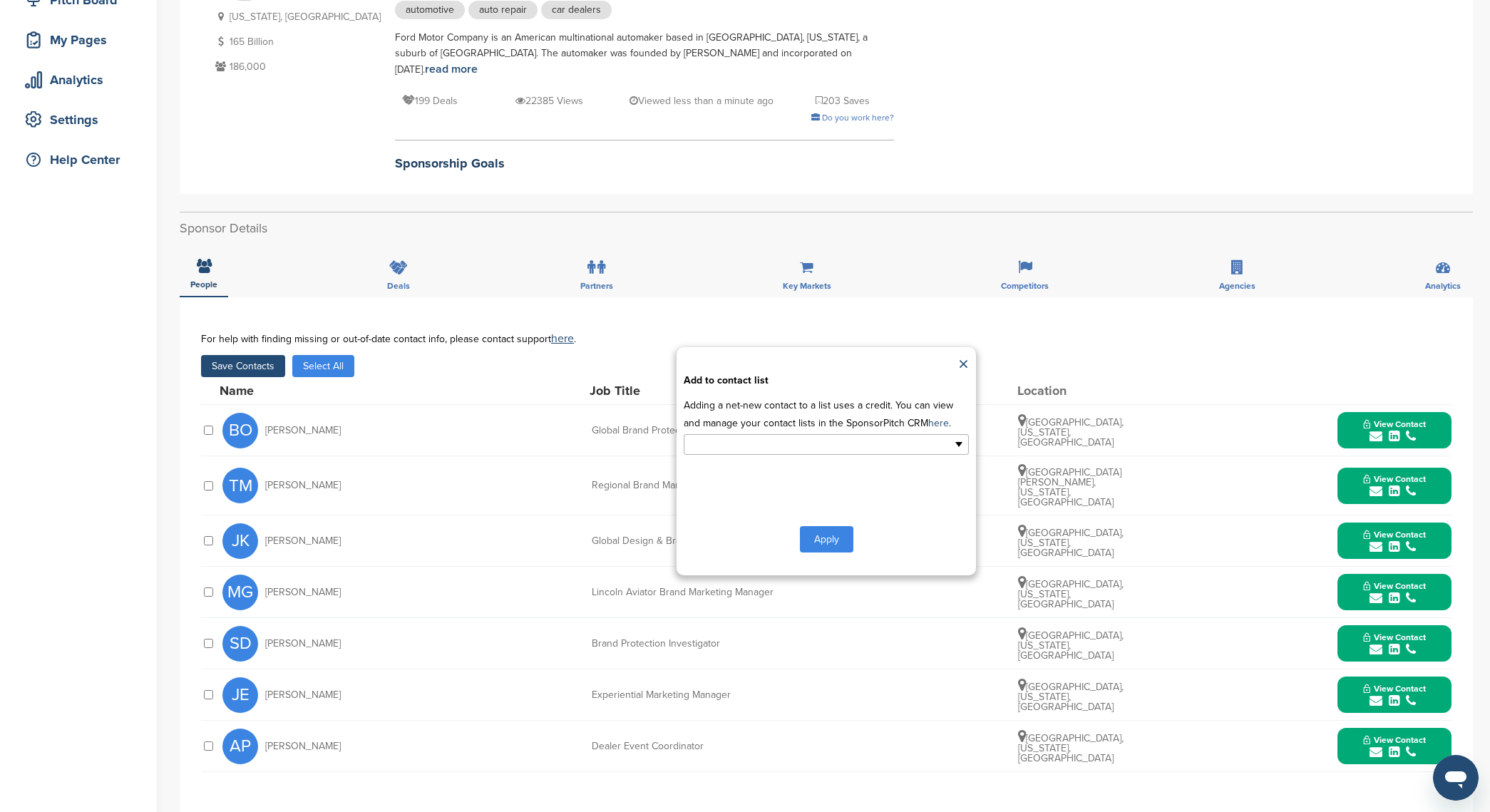
click at [708, 436] on input "text" at bounding box center [765, 444] width 150 height 17
click at [722, 480] on li "new list" at bounding box center [826, 492] width 283 height 25
click at [740, 442] on link at bounding box center [737, 445] width 8 height 8
click at [959, 434] on ul at bounding box center [826, 444] width 285 height 20
click at [772, 505] on li "sports" at bounding box center [826, 517] width 283 height 25
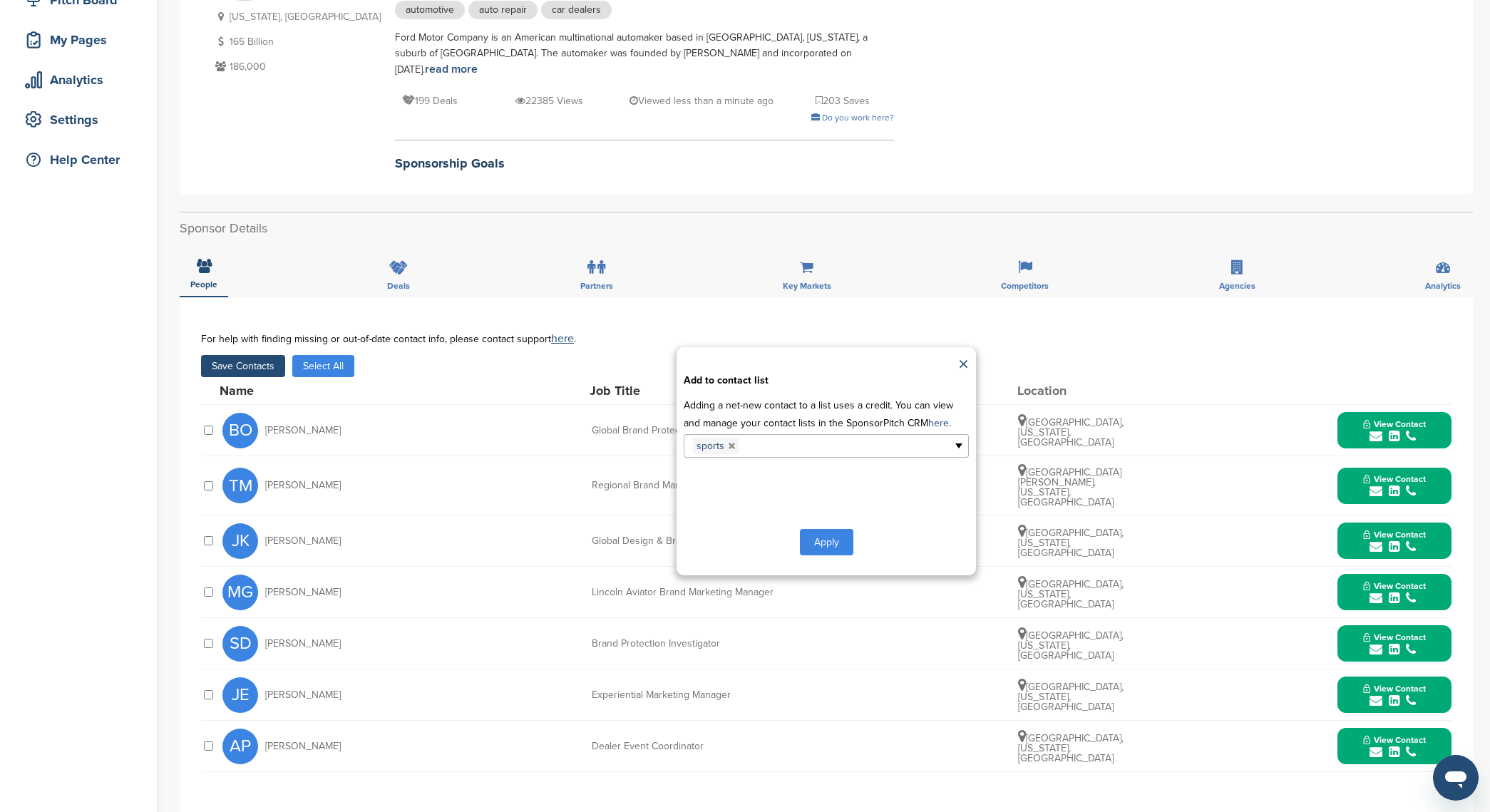
click at [829, 532] on button "Apply" at bounding box center [827, 542] width 54 height 26
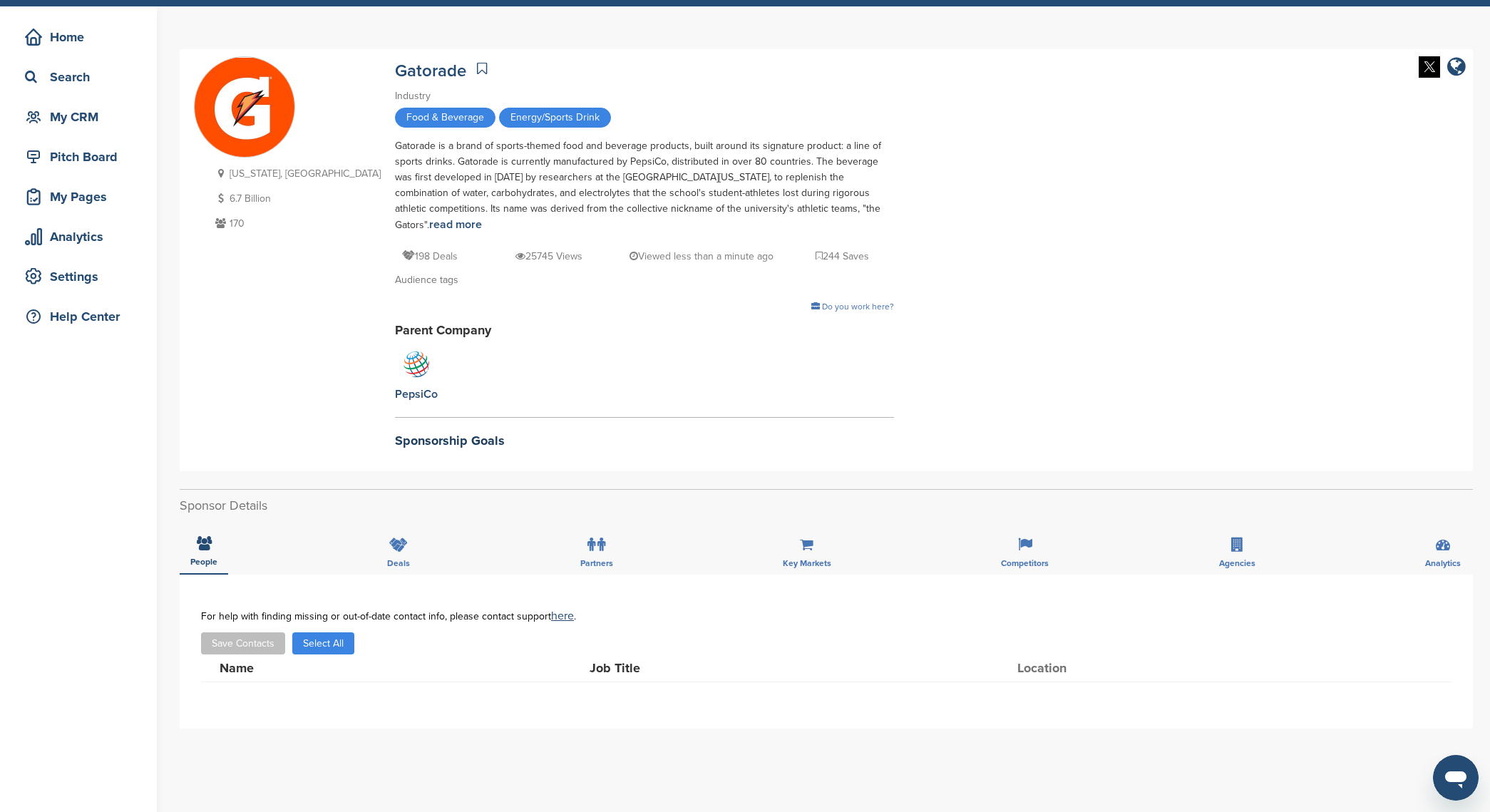
scroll to position [44, 0]
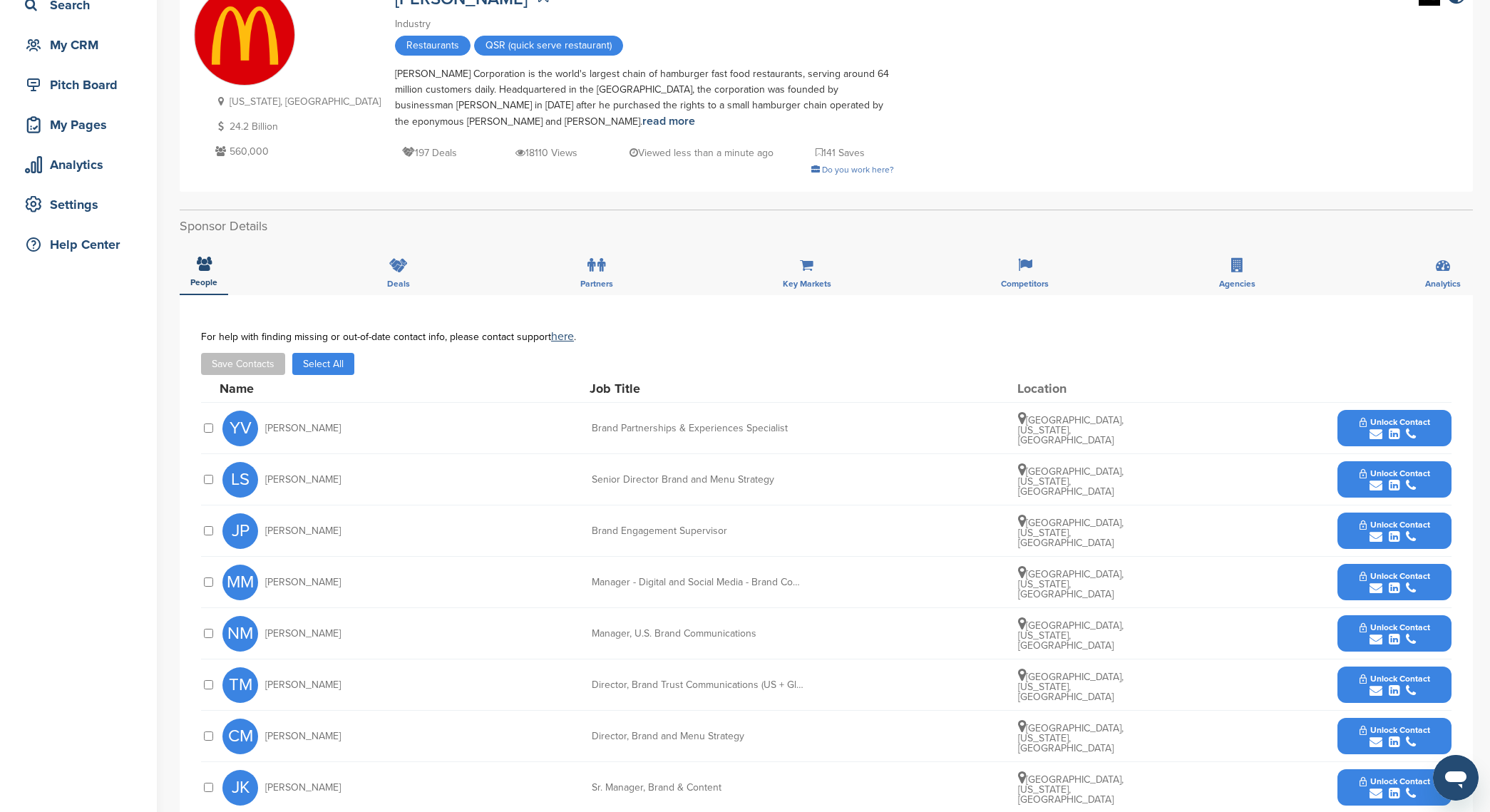
scroll to position [206, 0]
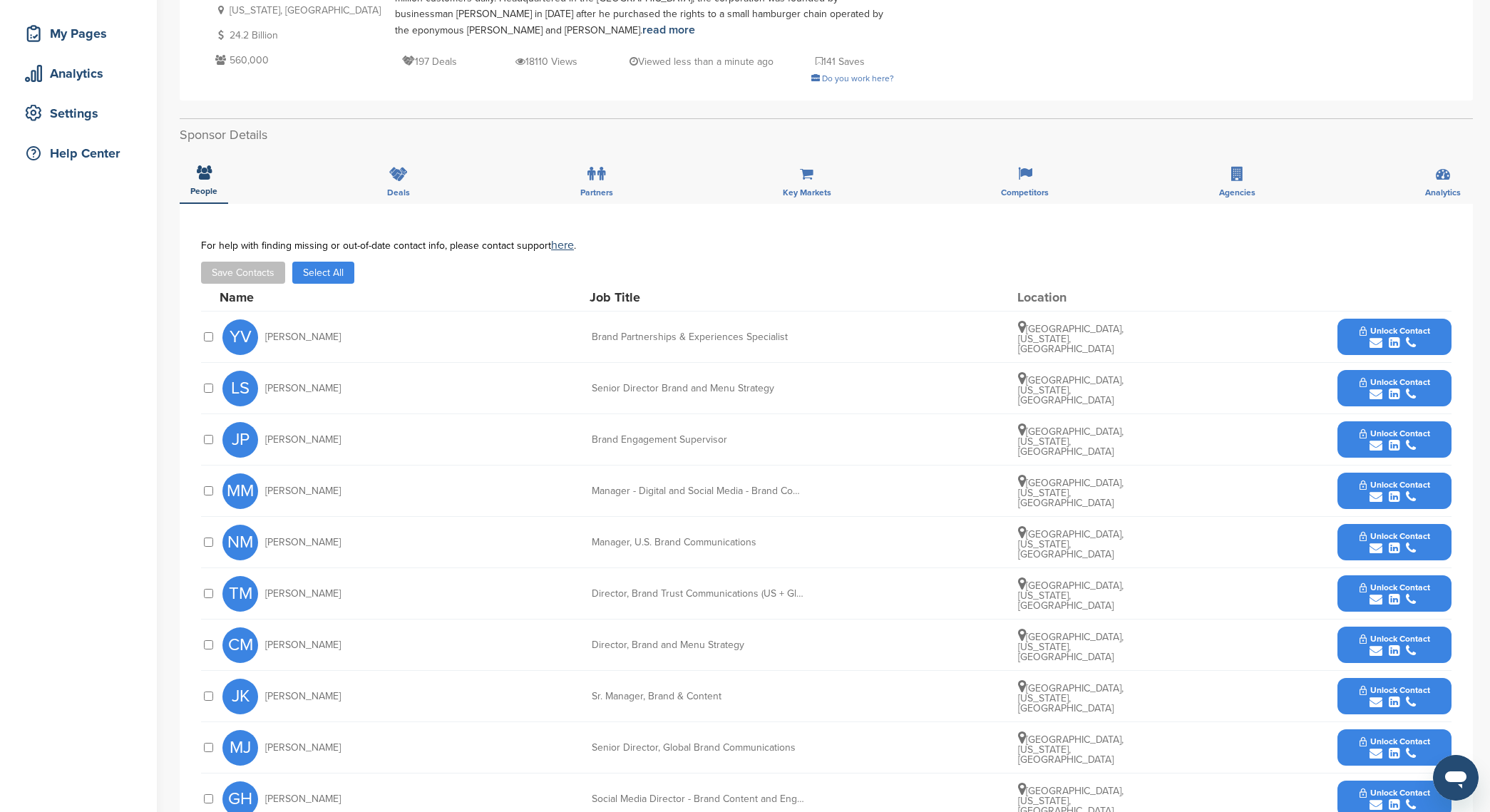
click at [273, 272] on button "Save Contacts" at bounding box center [243, 273] width 84 height 22
drag, startPoint x: 331, startPoint y: 276, endPoint x: 299, endPoint y: 280, distance: 32.2
click at [331, 276] on button "Select All" at bounding box center [323, 273] width 62 height 22
click at [269, 278] on button "Save Contacts" at bounding box center [243, 273] width 84 height 22
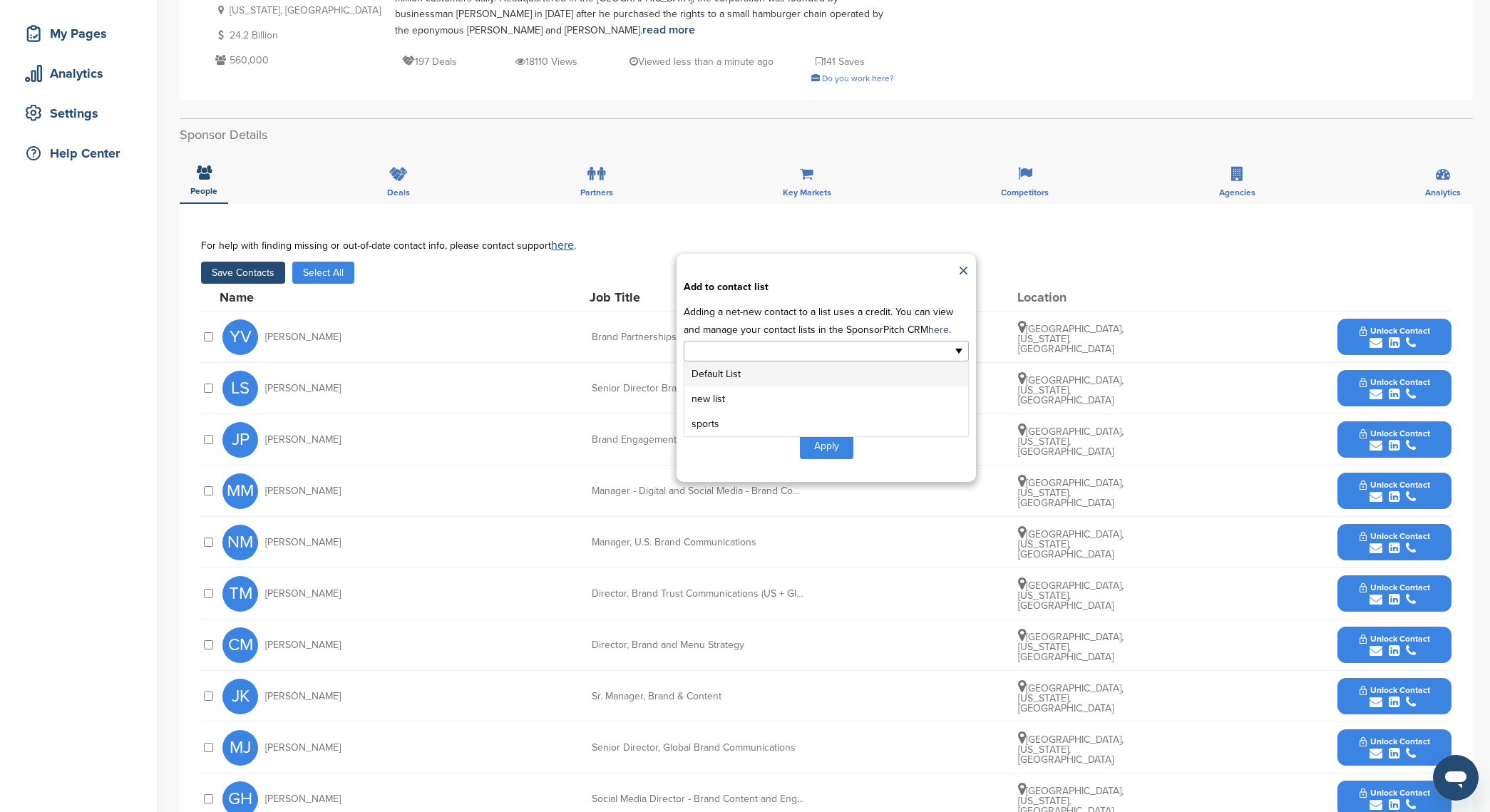
click at [806, 340] on div "Default List new list sports" at bounding box center [826, 351] width 285 height 22
click at [746, 425] on li "sports" at bounding box center [826, 423] width 283 height 25
click at [830, 447] on button "Apply" at bounding box center [827, 449] width 54 height 26
click at [822, 459] on button "Apply" at bounding box center [827, 449] width 54 height 26
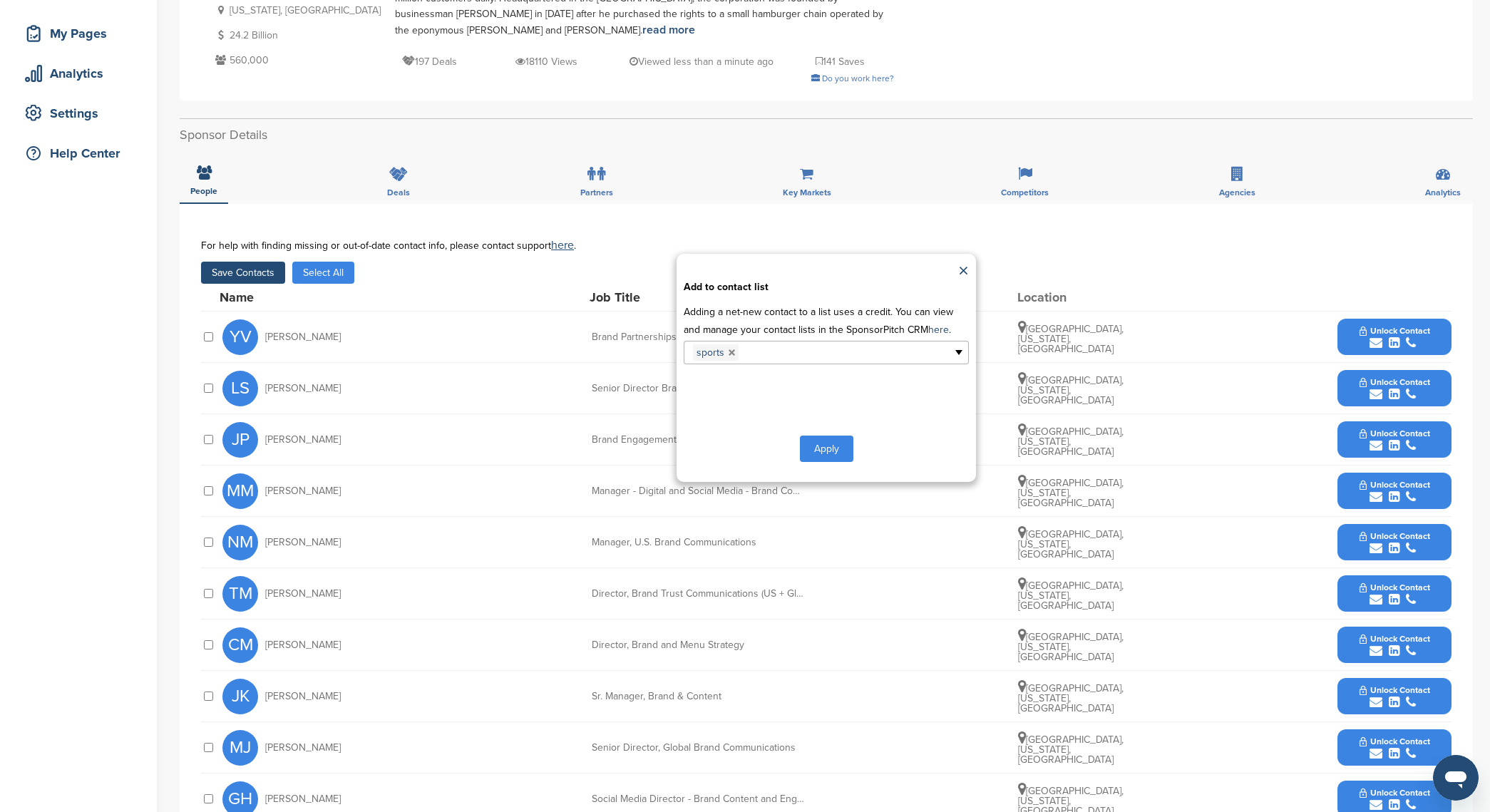
click at [822, 459] on button "Apply" at bounding box center [827, 449] width 54 height 26
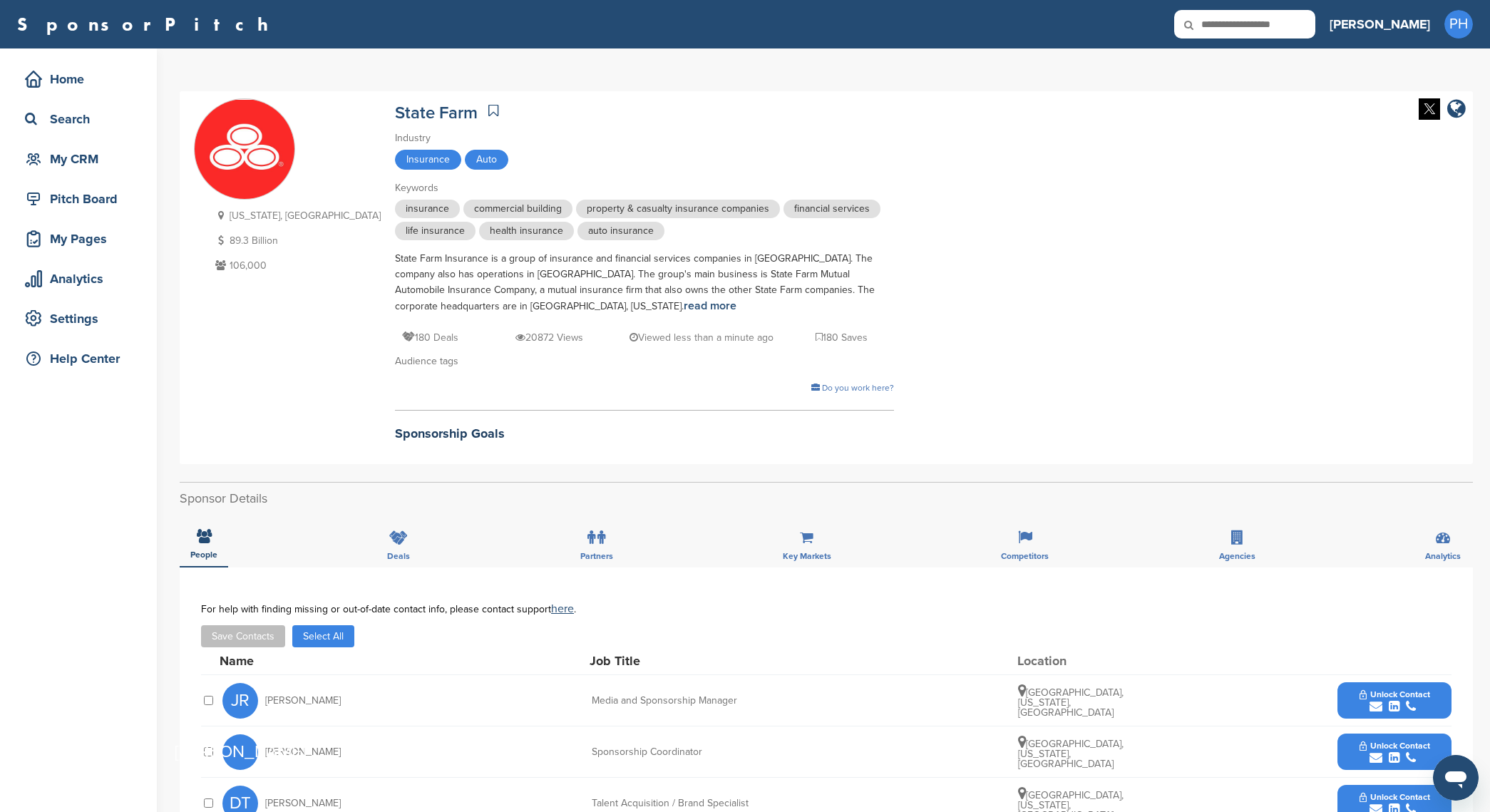
click at [305, 651] on div "Name Job Title Location" at bounding box center [835, 660] width 1233 height 27
click at [305, 648] on div "Name Job Title Location" at bounding box center [835, 660] width 1233 height 27
click at [305, 644] on button "Select All" at bounding box center [323, 636] width 62 height 22
click at [260, 646] on button "Save Contacts" at bounding box center [243, 636] width 84 height 22
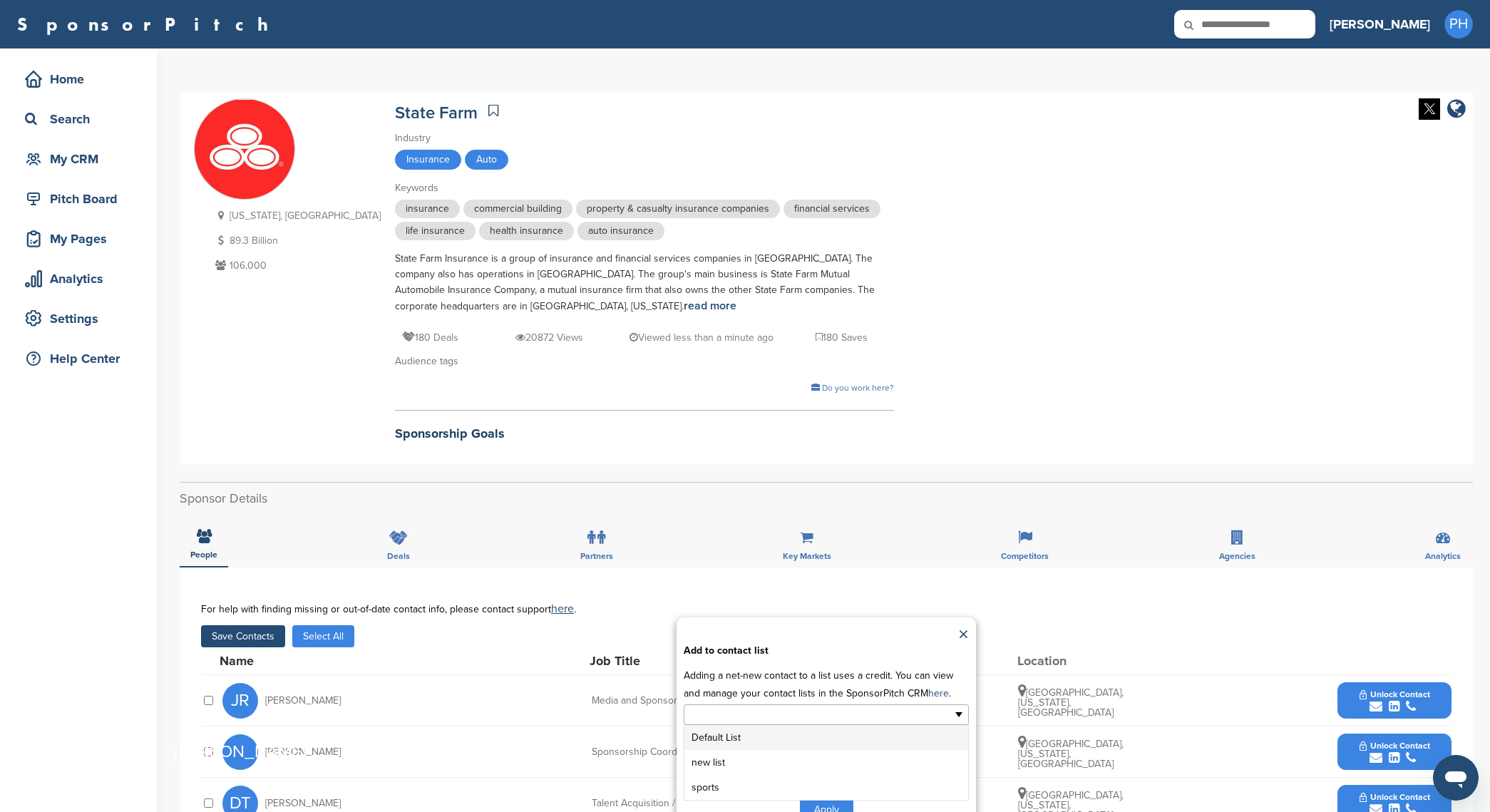
click at [763, 715] on input "text" at bounding box center [765, 715] width 150 height 17
click at [752, 758] on li "new list" at bounding box center [826, 762] width 283 height 25
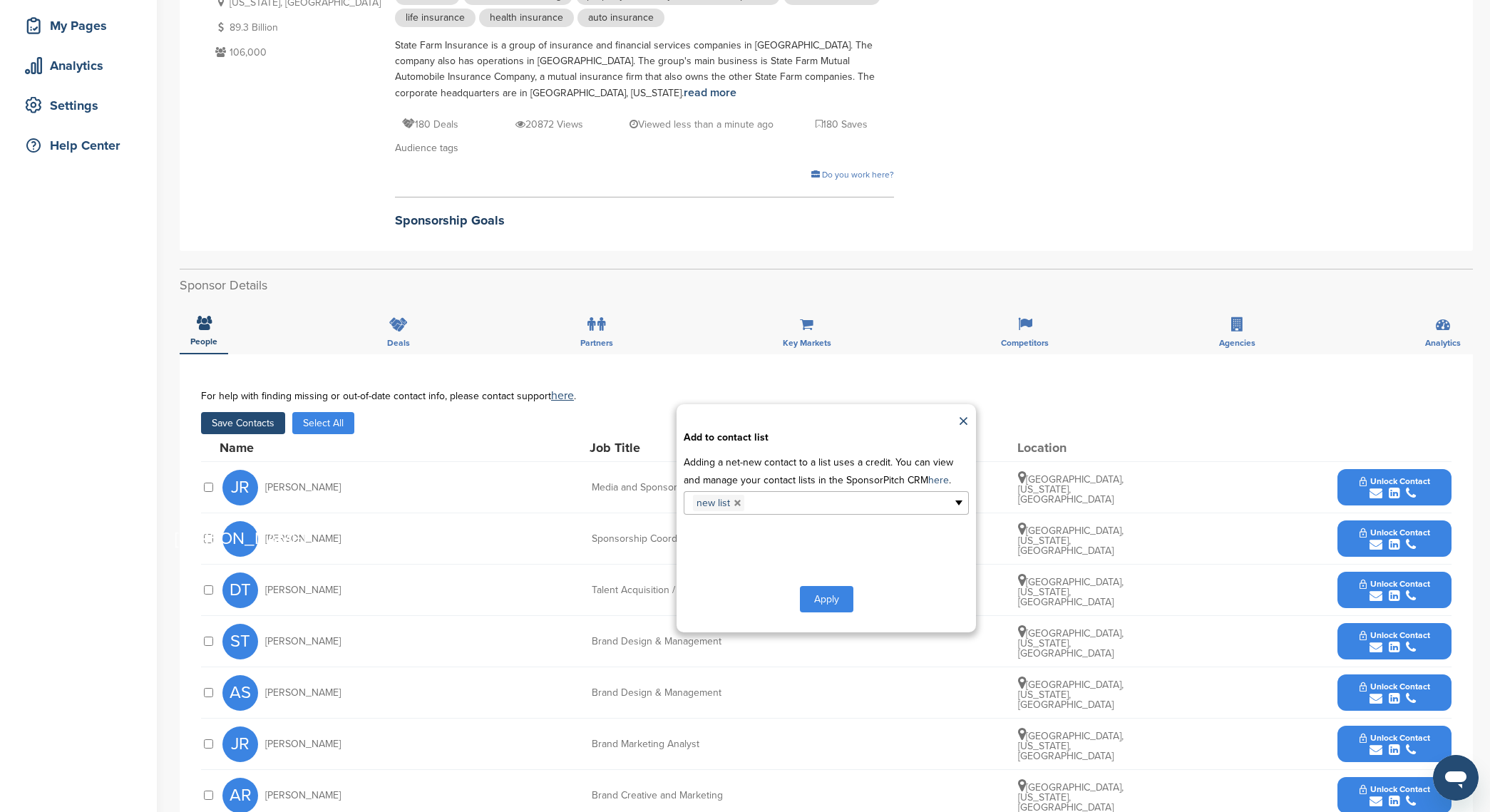
click at [810, 490] on div "new list Default List new list sports" at bounding box center [826, 502] width 285 height 25
click at [739, 506] on link at bounding box center [737, 503] width 8 height 8
click at [742, 497] on input "text" at bounding box center [765, 502] width 150 height 17
click at [823, 580] on li "sports" at bounding box center [826, 574] width 283 height 25
click at [814, 618] on div "**********" at bounding box center [826, 518] width 299 height 228
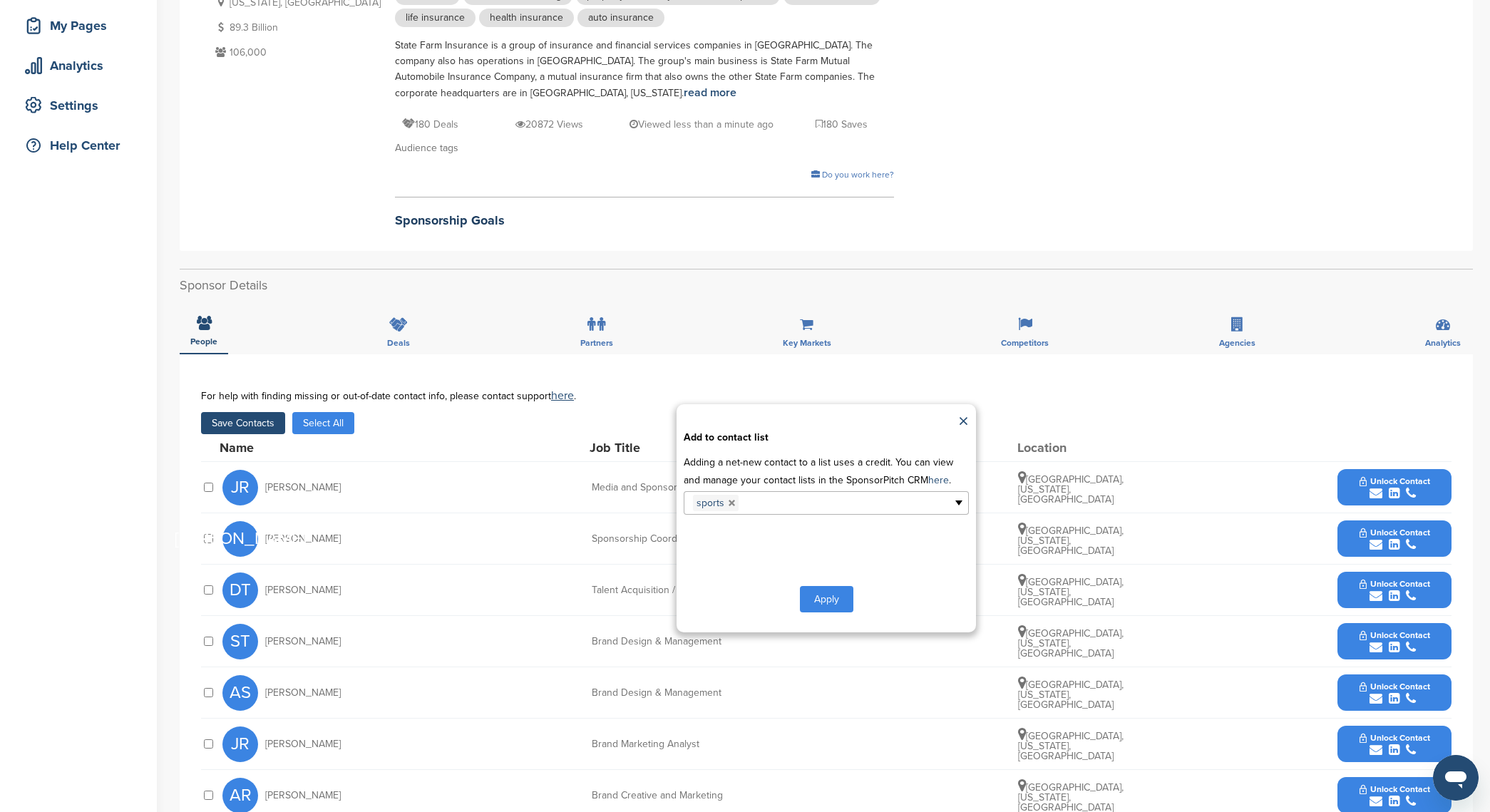
click at [818, 609] on button "Apply" at bounding box center [827, 599] width 54 height 26
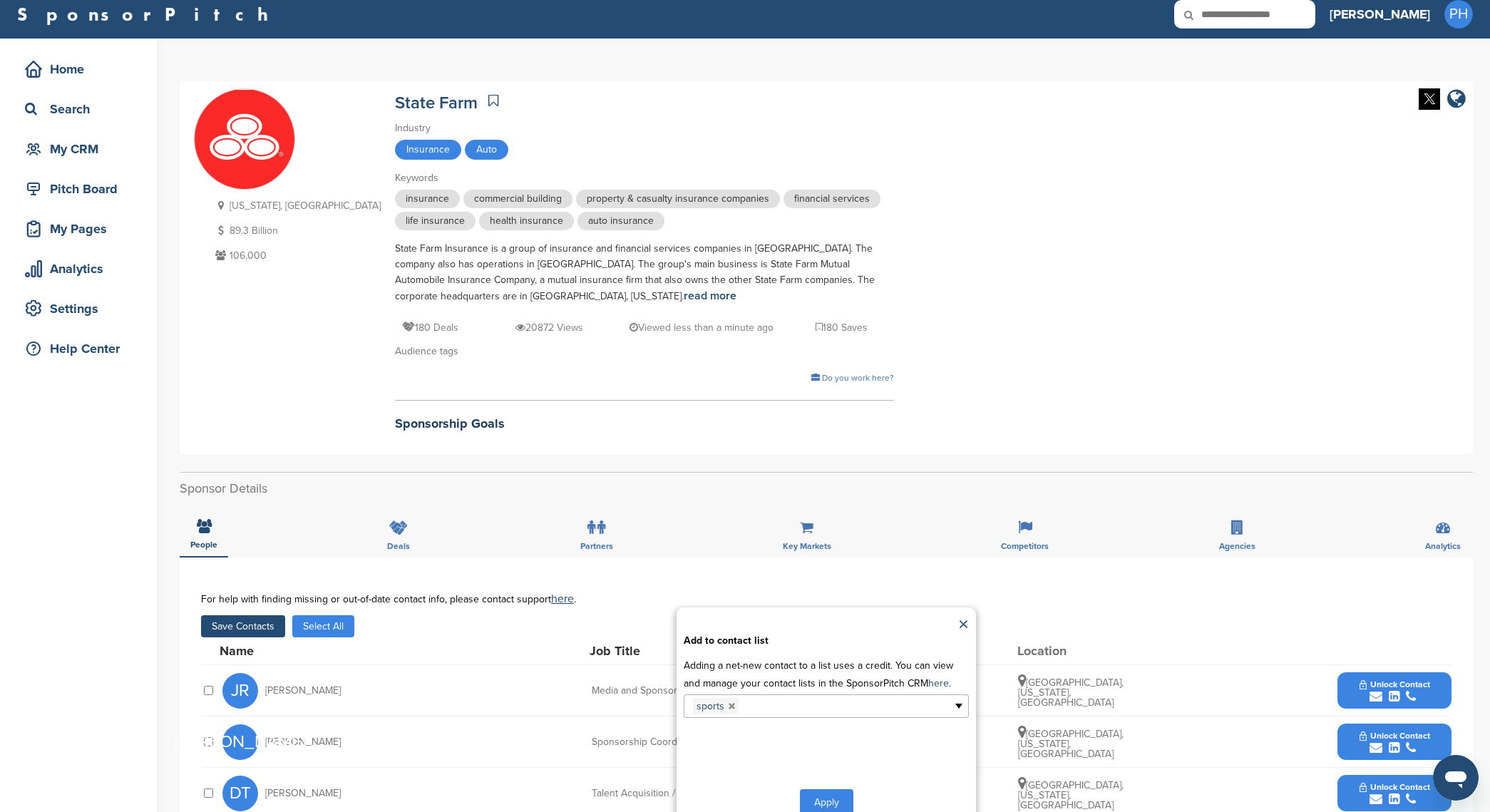
scroll to position [0, 0]
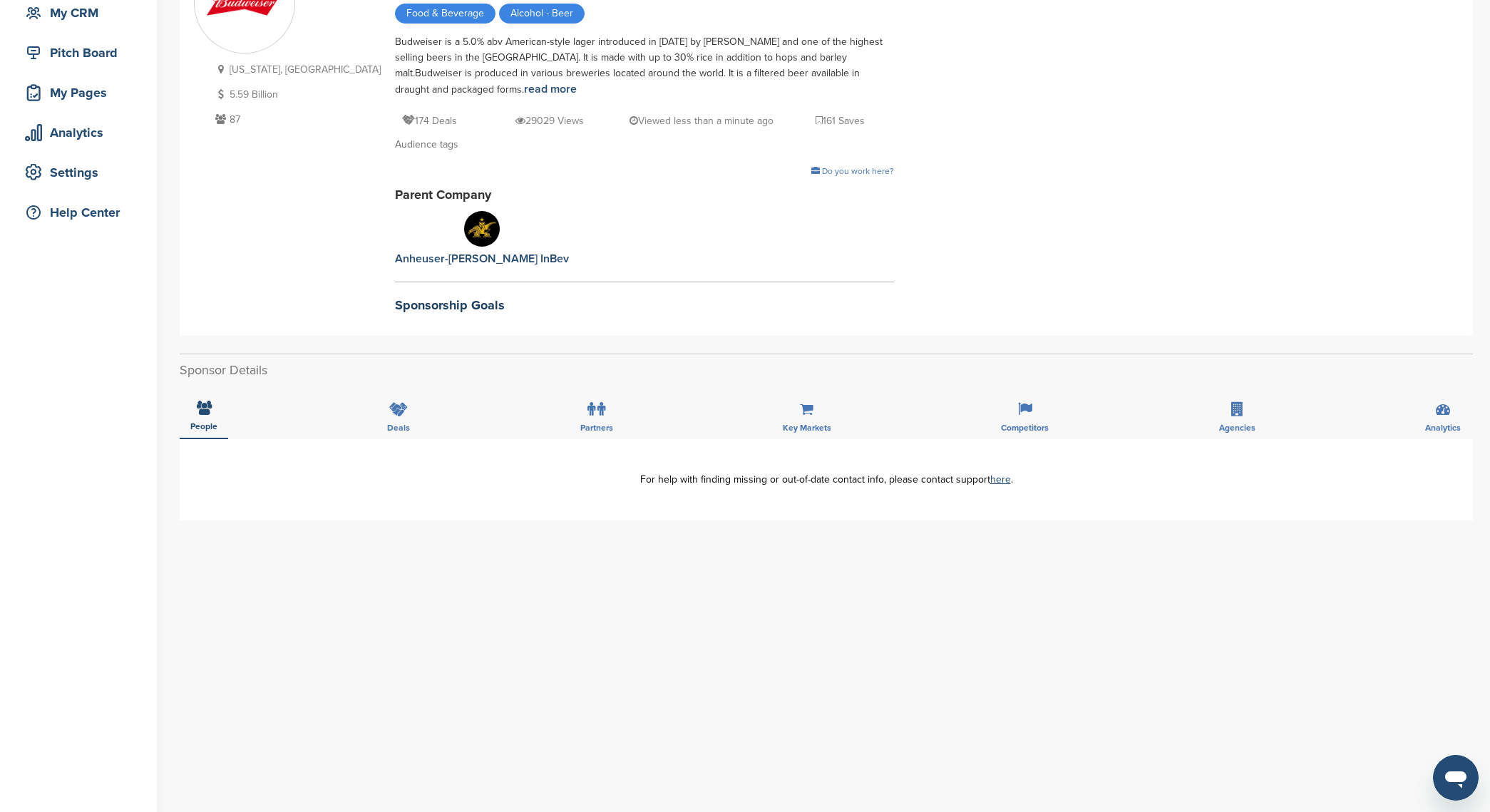
scroll to position [175, 0]
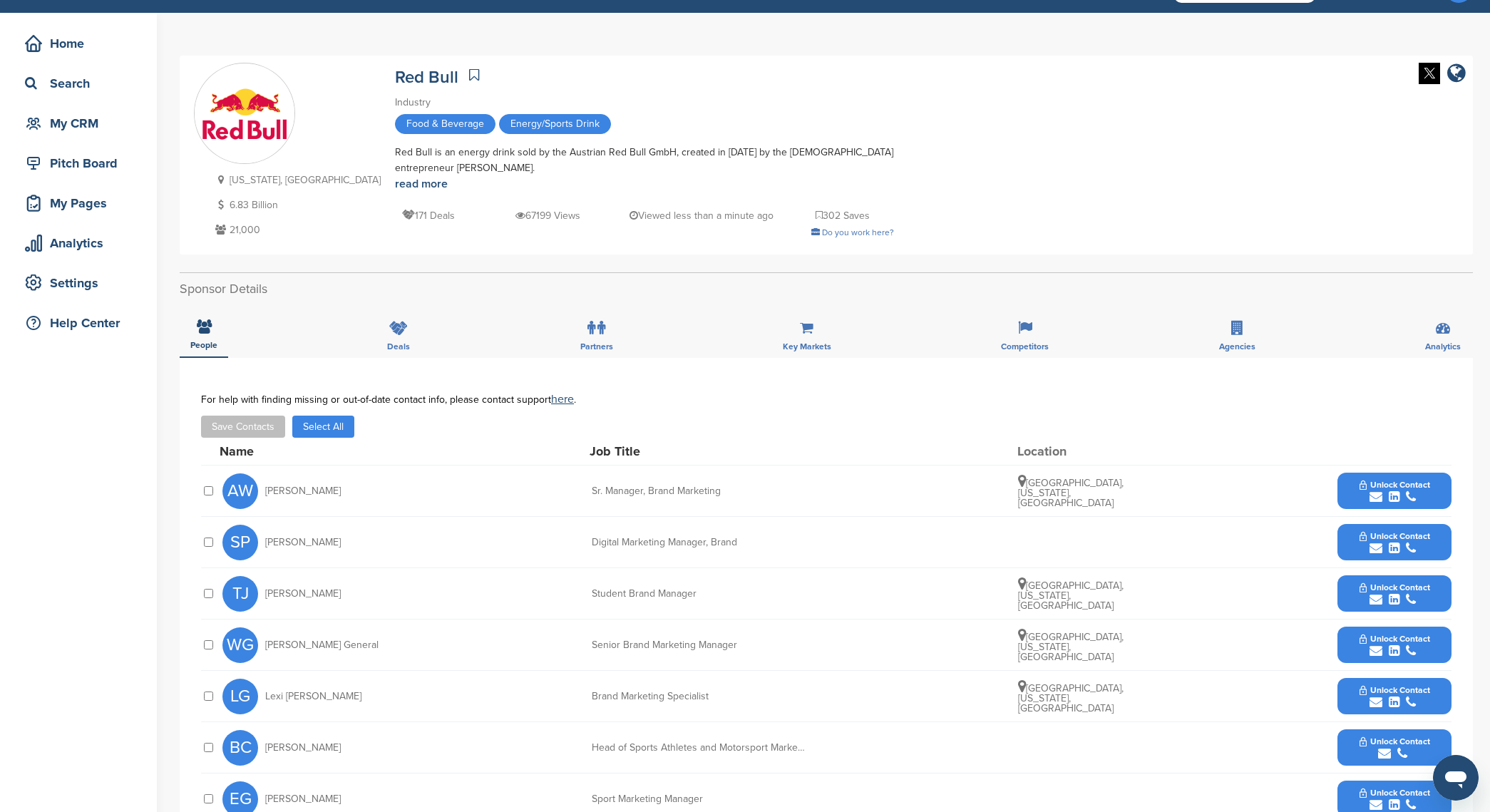
scroll to position [40, 0]
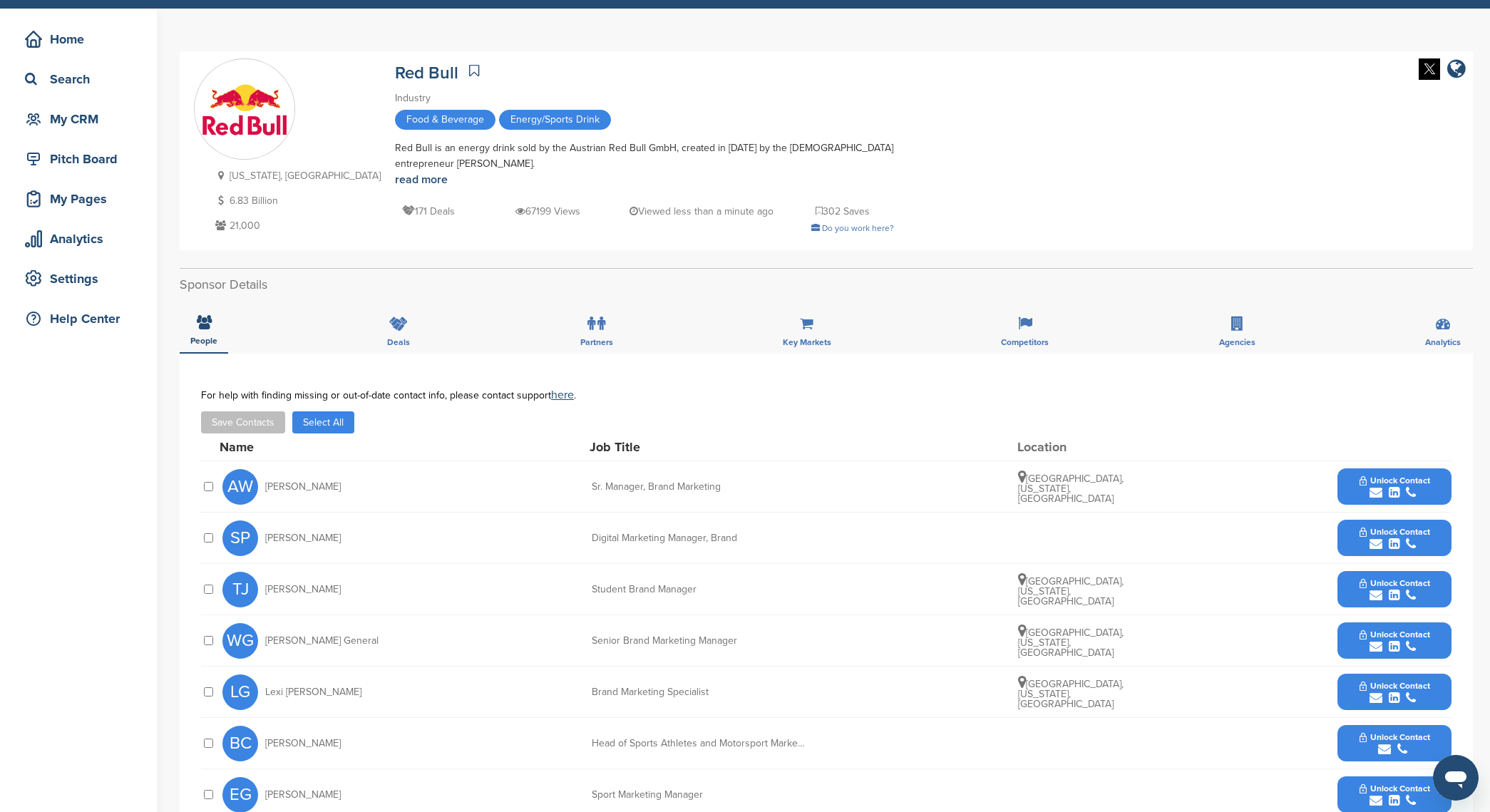
click at [315, 428] on button "Select All" at bounding box center [323, 422] width 62 height 22
click at [250, 430] on button "Save Contacts" at bounding box center [243, 422] width 84 height 22
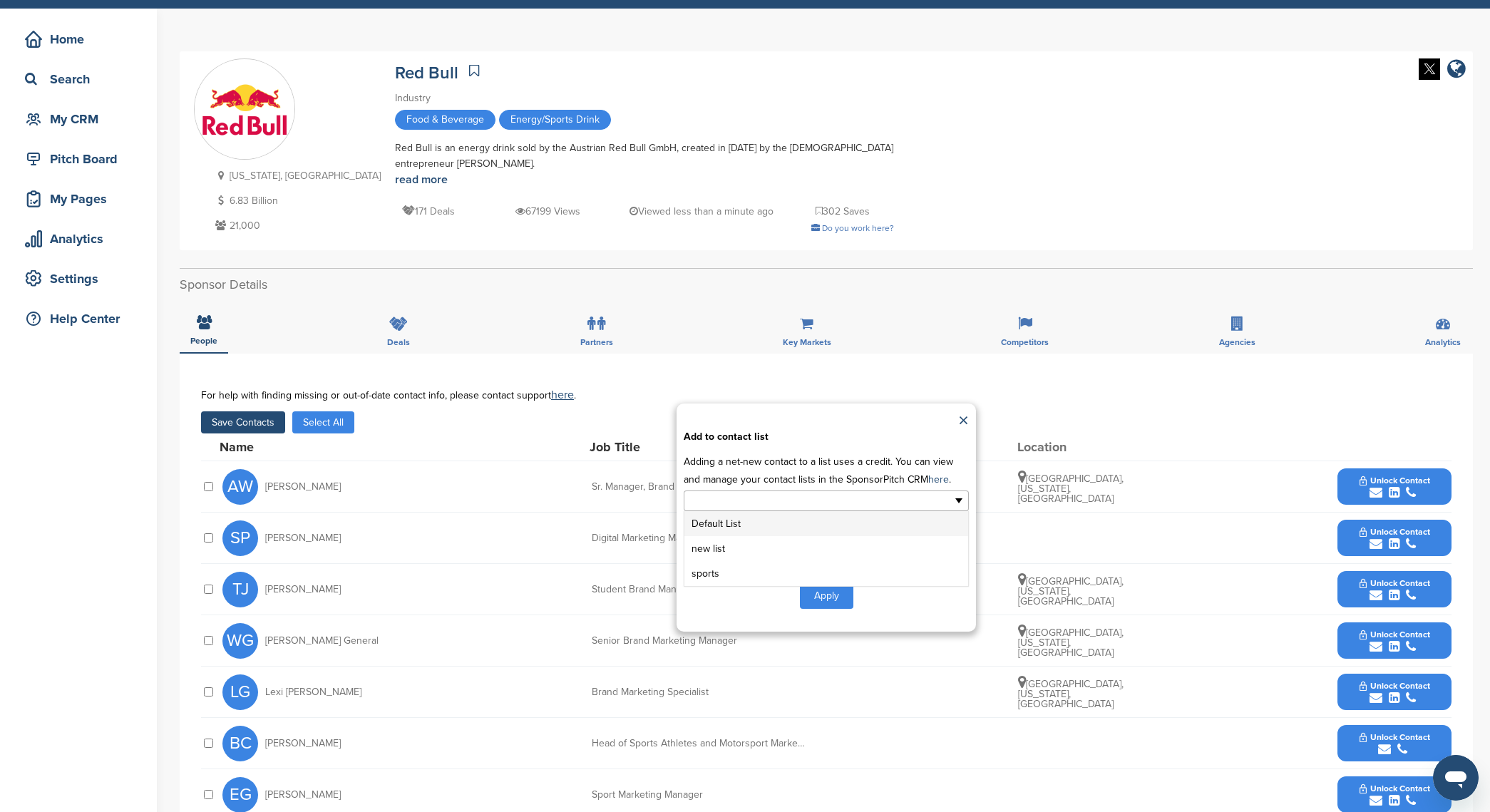
click at [808, 501] on input "text" at bounding box center [765, 501] width 150 height 17
click at [770, 576] on li "sports" at bounding box center [826, 573] width 283 height 25
click at [865, 606] on div "Apply" at bounding box center [826, 598] width 285 height 26
click at [844, 600] on button "Apply" at bounding box center [827, 598] width 54 height 26
click at [817, 601] on button "Apply" at bounding box center [827, 598] width 54 height 26
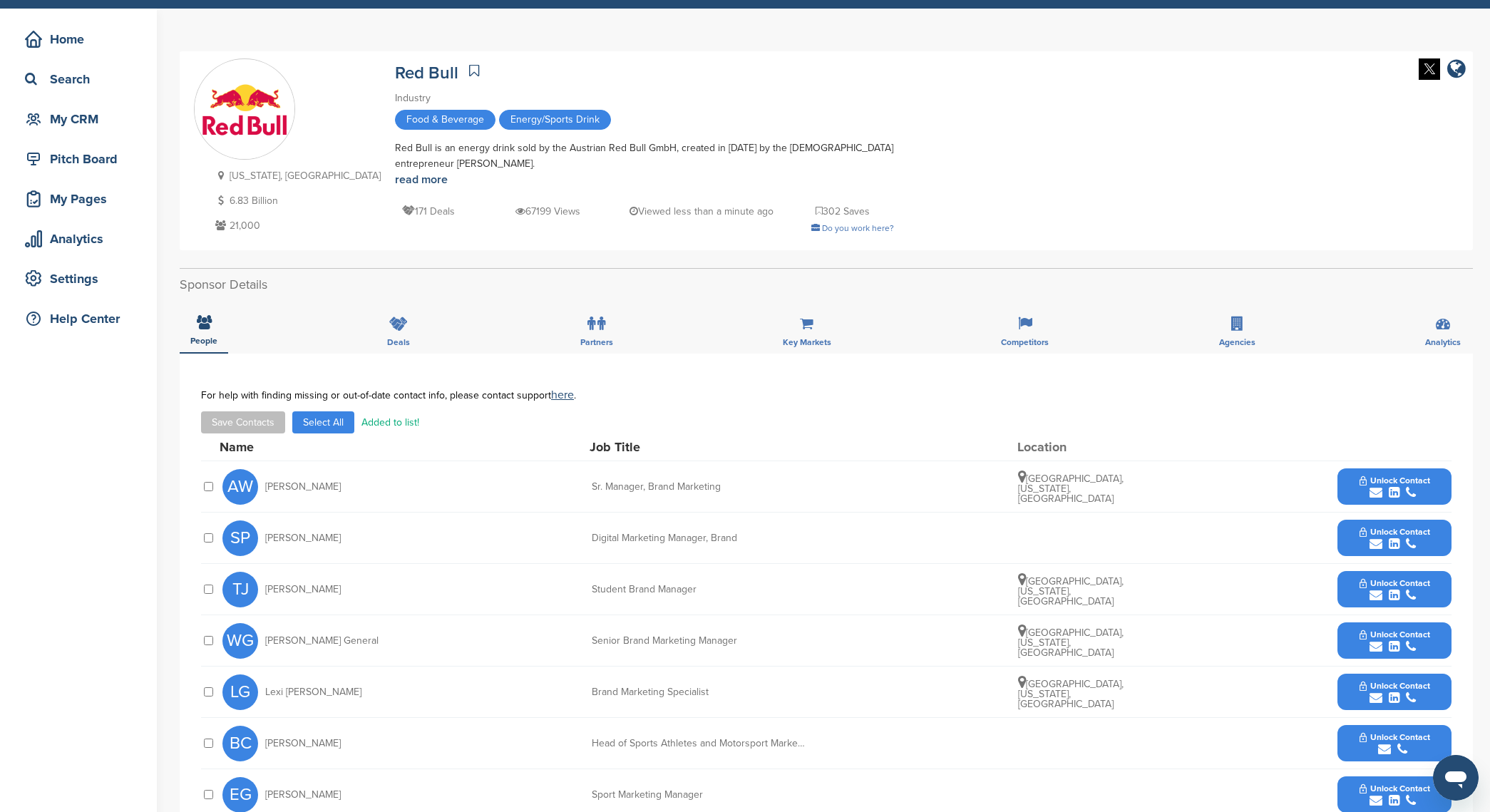
click at [817, 601] on div "[PERSON_NAME] [PERSON_NAME] Student Brand Manager [GEOGRAPHIC_DATA], [US_STATE]…" at bounding box center [837, 589] width 1230 height 51
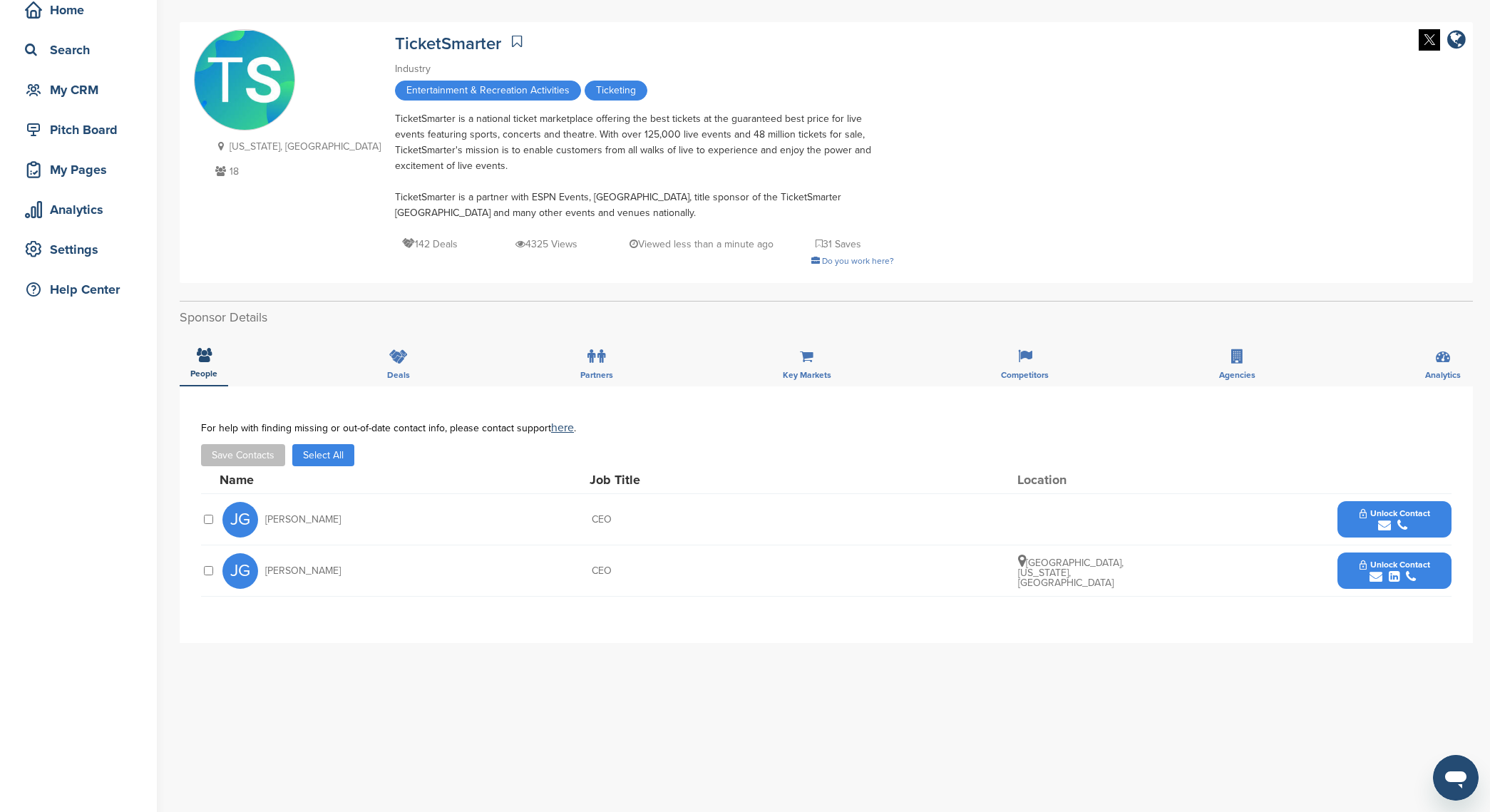
scroll to position [69, 0]
click at [321, 451] on button "Select All" at bounding box center [323, 455] width 62 height 22
click at [259, 457] on button "Save Contacts" at bounding box center [243, 455] width 84 height 22
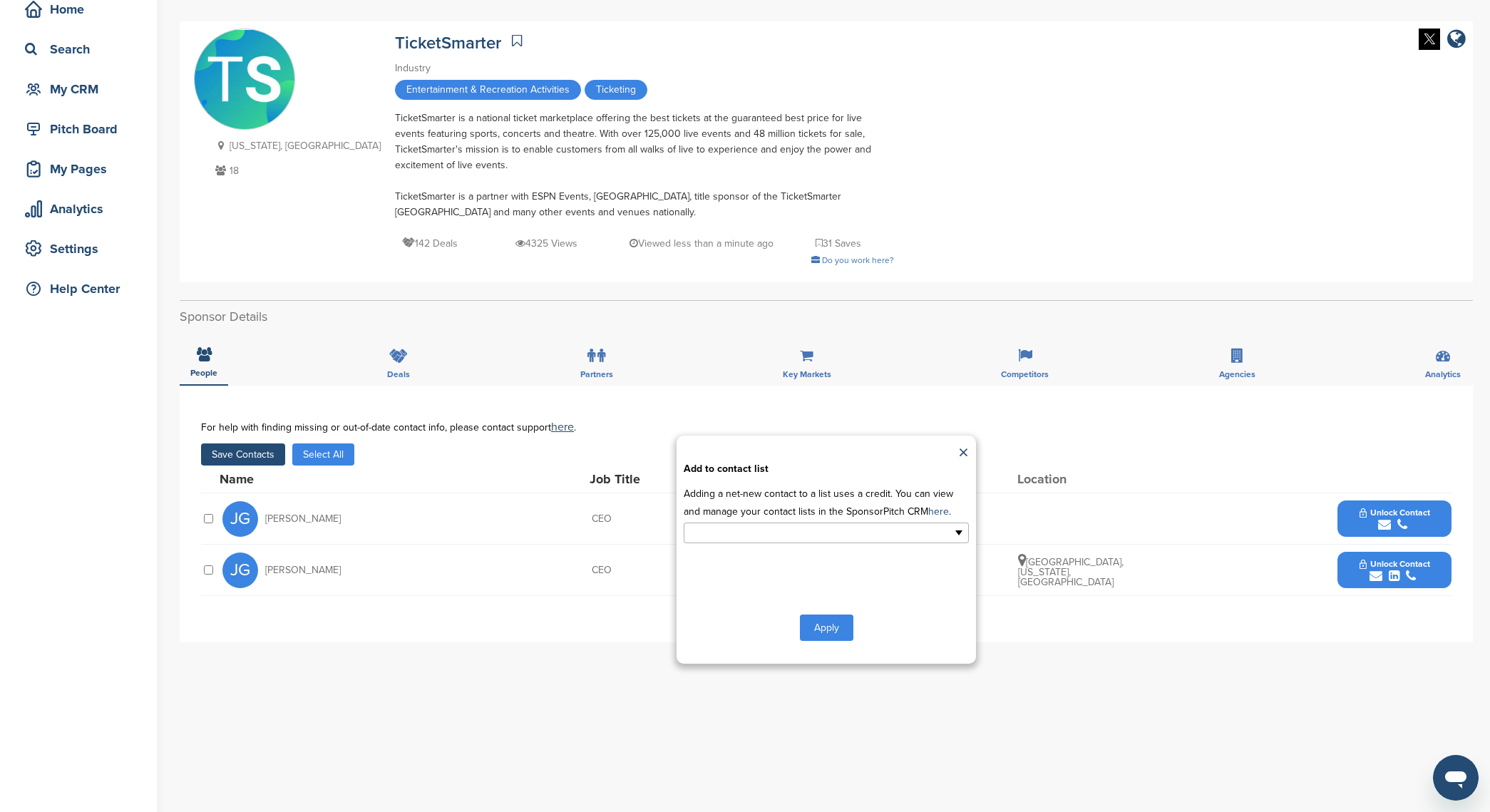
click at [736, 526] on input "text" at bounding box center [765, 533] width 150 height 17
click at [780, 612] on li "sports" at bounding box center [826, 606] width 283 height 25
click at [842, 631] on button "Apply" at bounding box center [827, 631] width 54 height 26
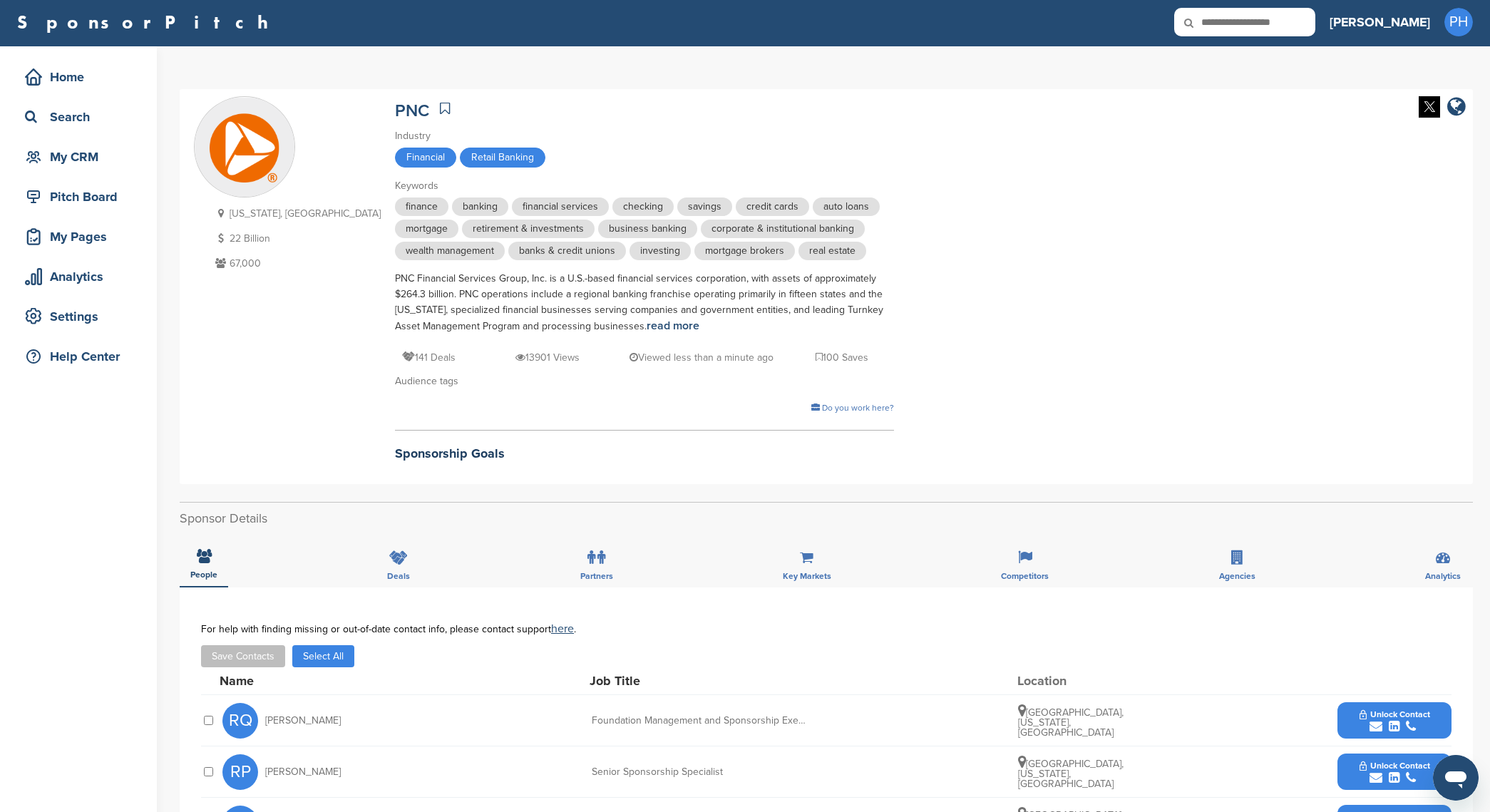
scroll to position [384, 0]
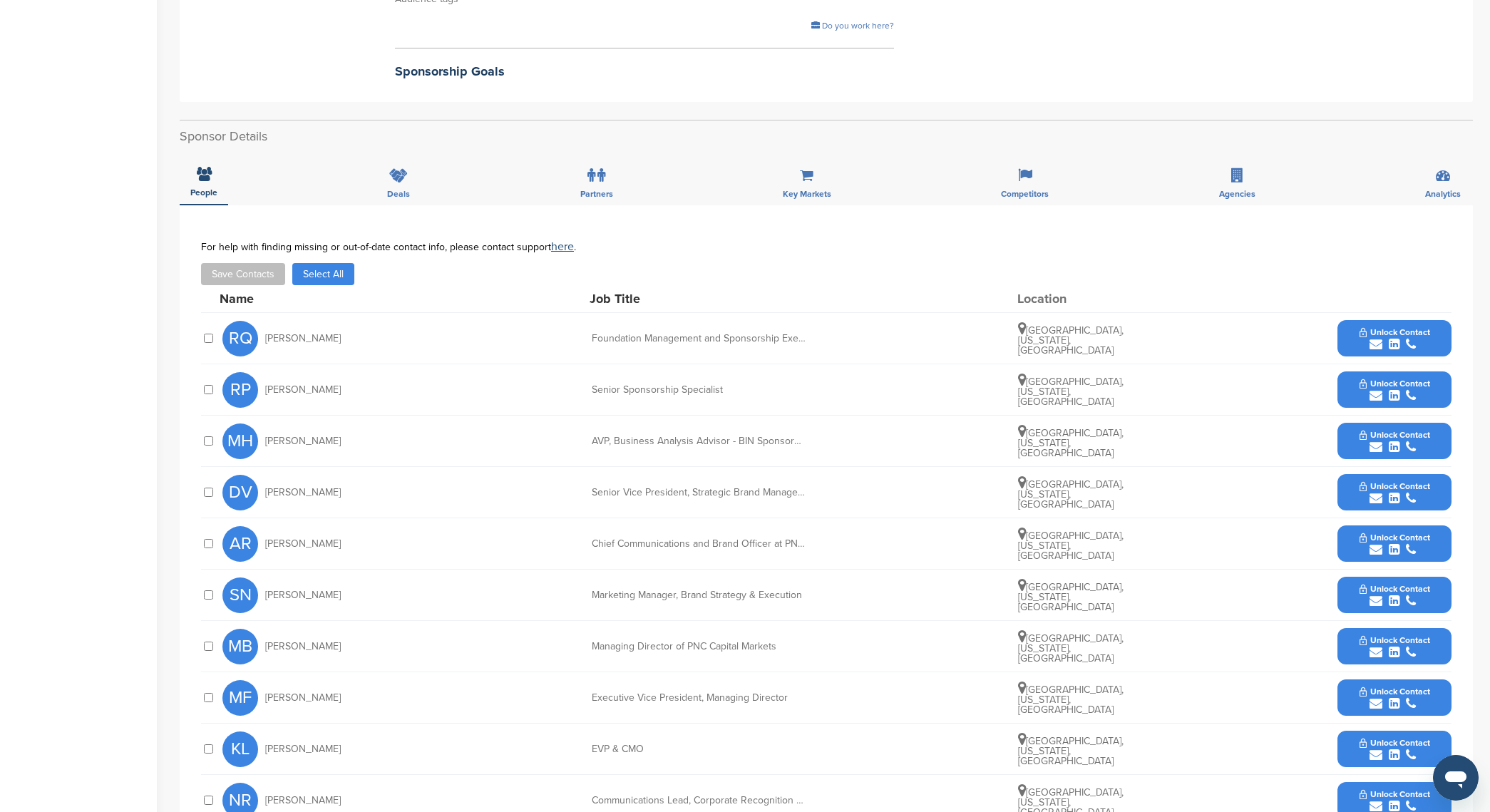
click at [319, 281] on button "Select All" at bounding box center [323, 274] width 62 height 22
click at [240, 278] on button "Save Contacts" at bounding box center [243, 274] width 84 height 22
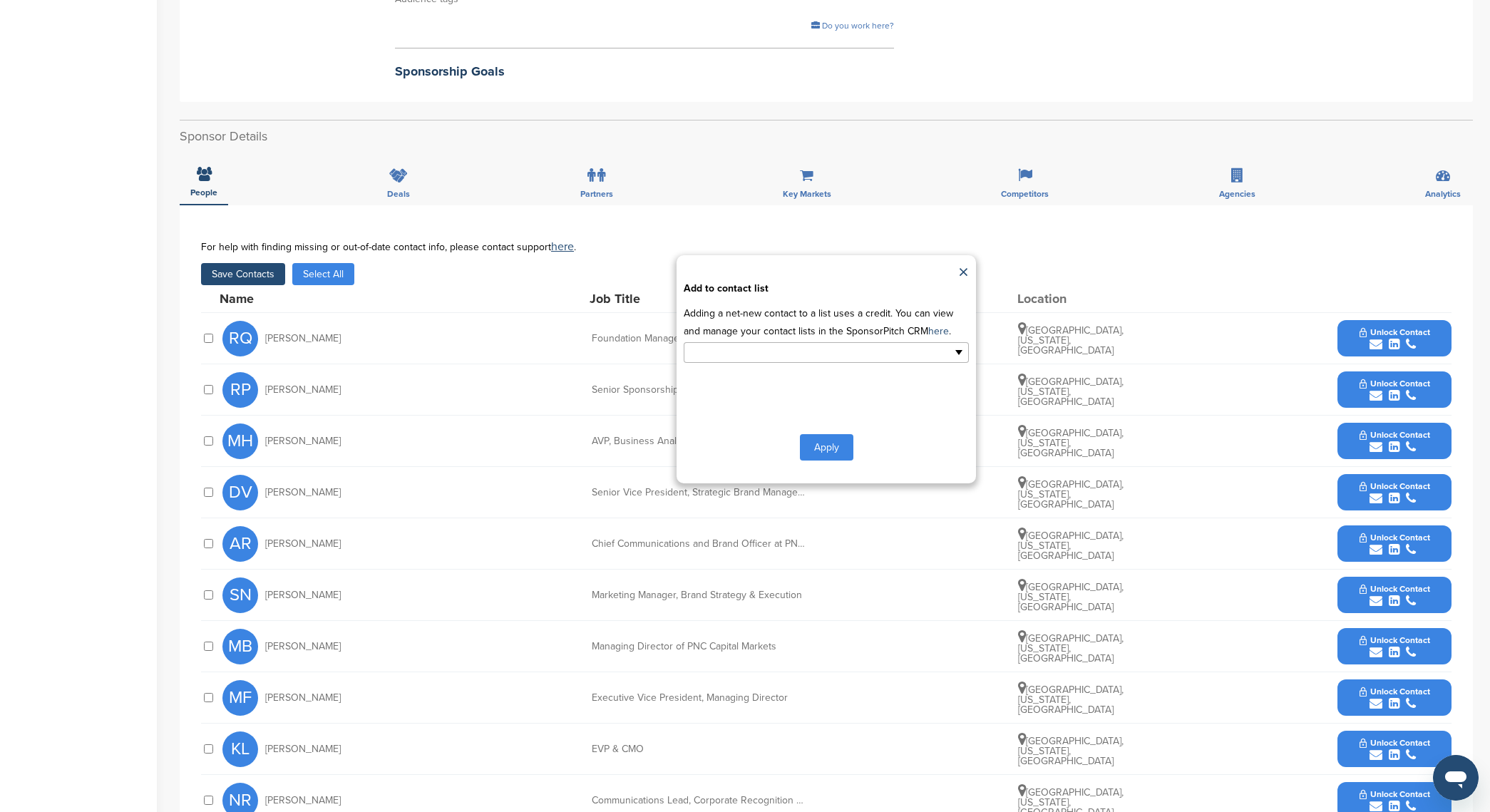
click at [777, 352] on input "text" at bounding box center [765, 353] width 150 height 17
click at [762, 427] on li "sports" at bounding box center [826, 425] width 283 height 25
click at [838, 446] on button "Apply" at bounding box center [827, 450] width 54 height 26
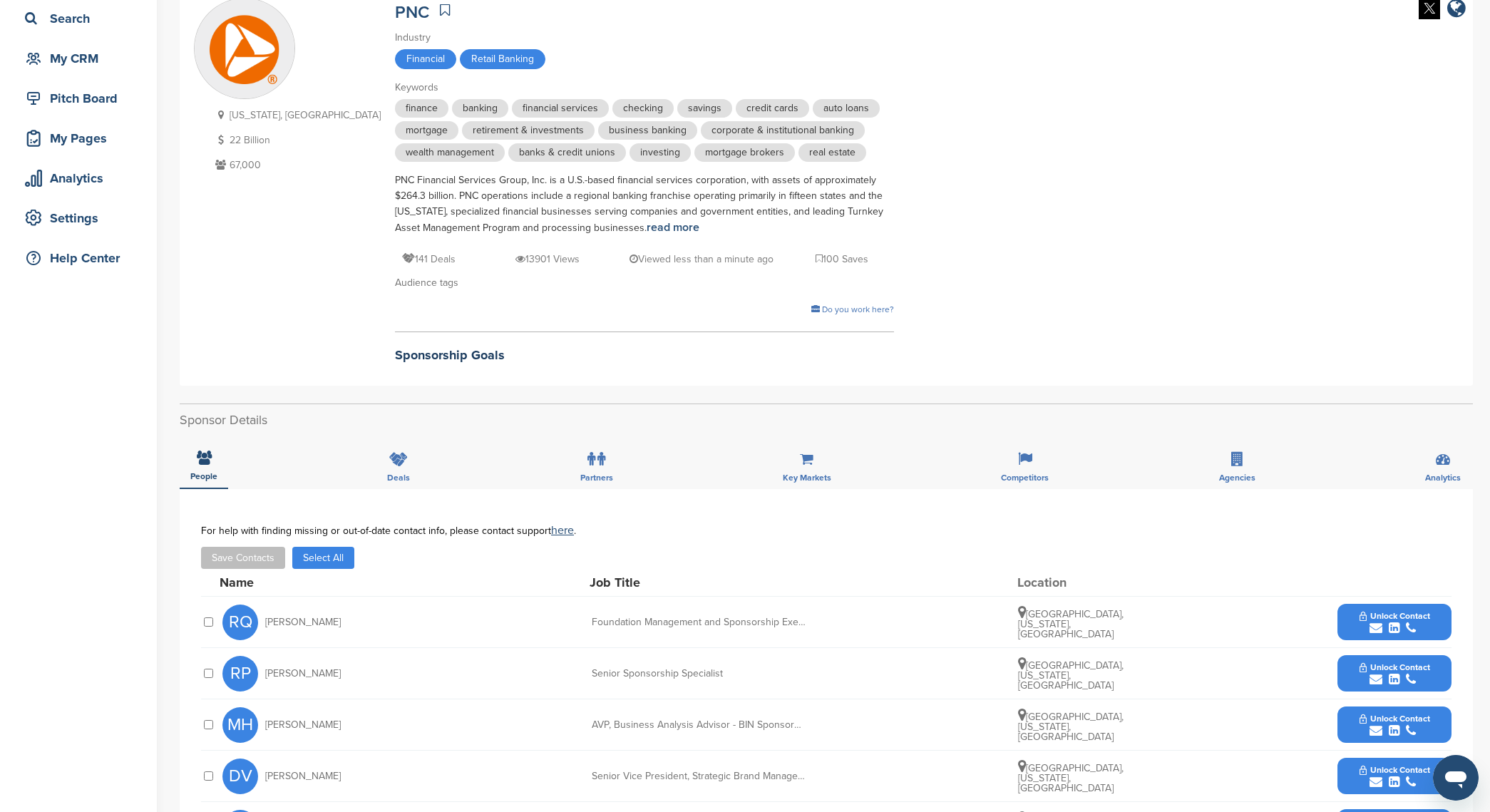
scroll to position [0, 0]
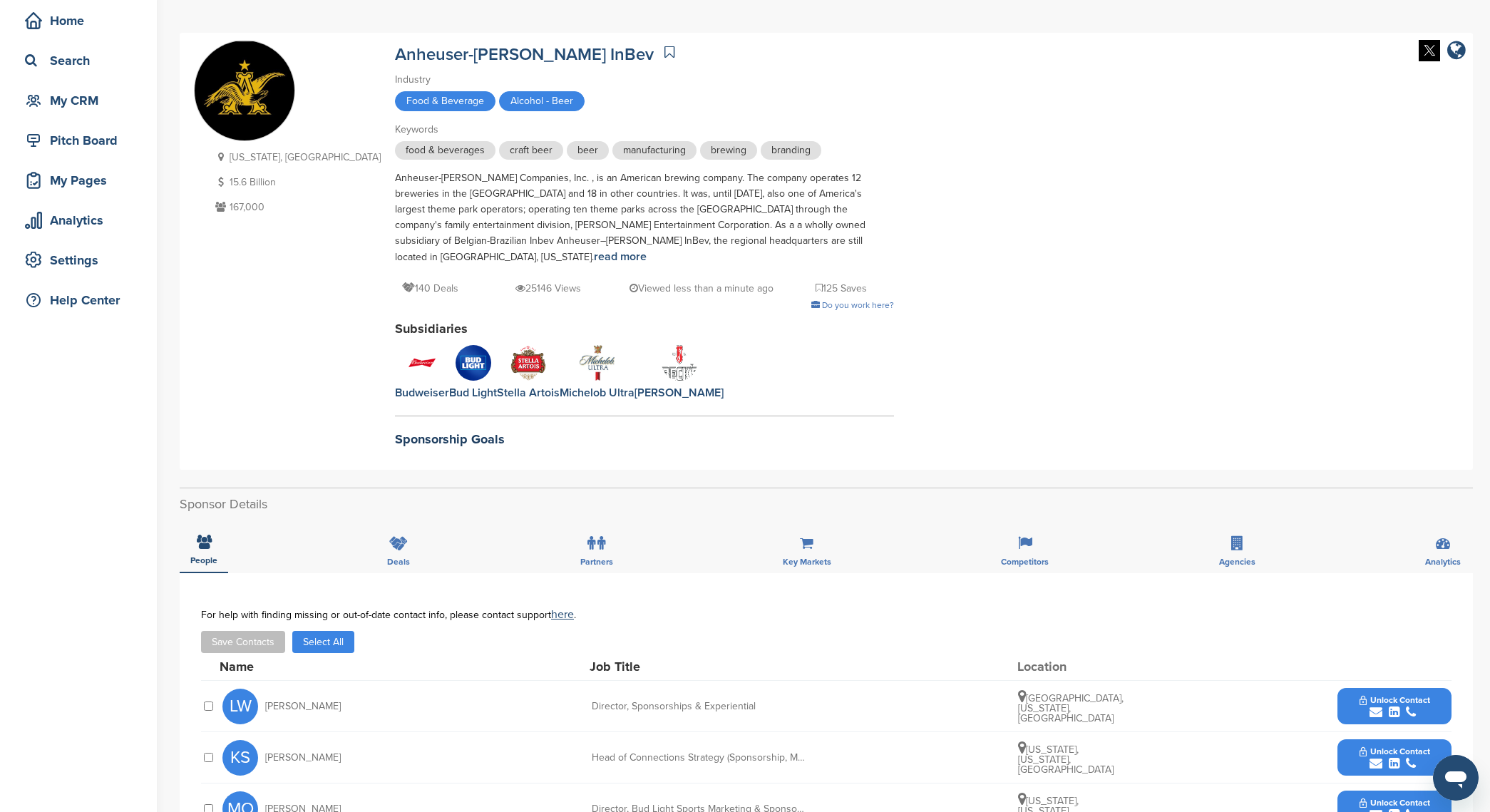
scroll to position [144, 0]
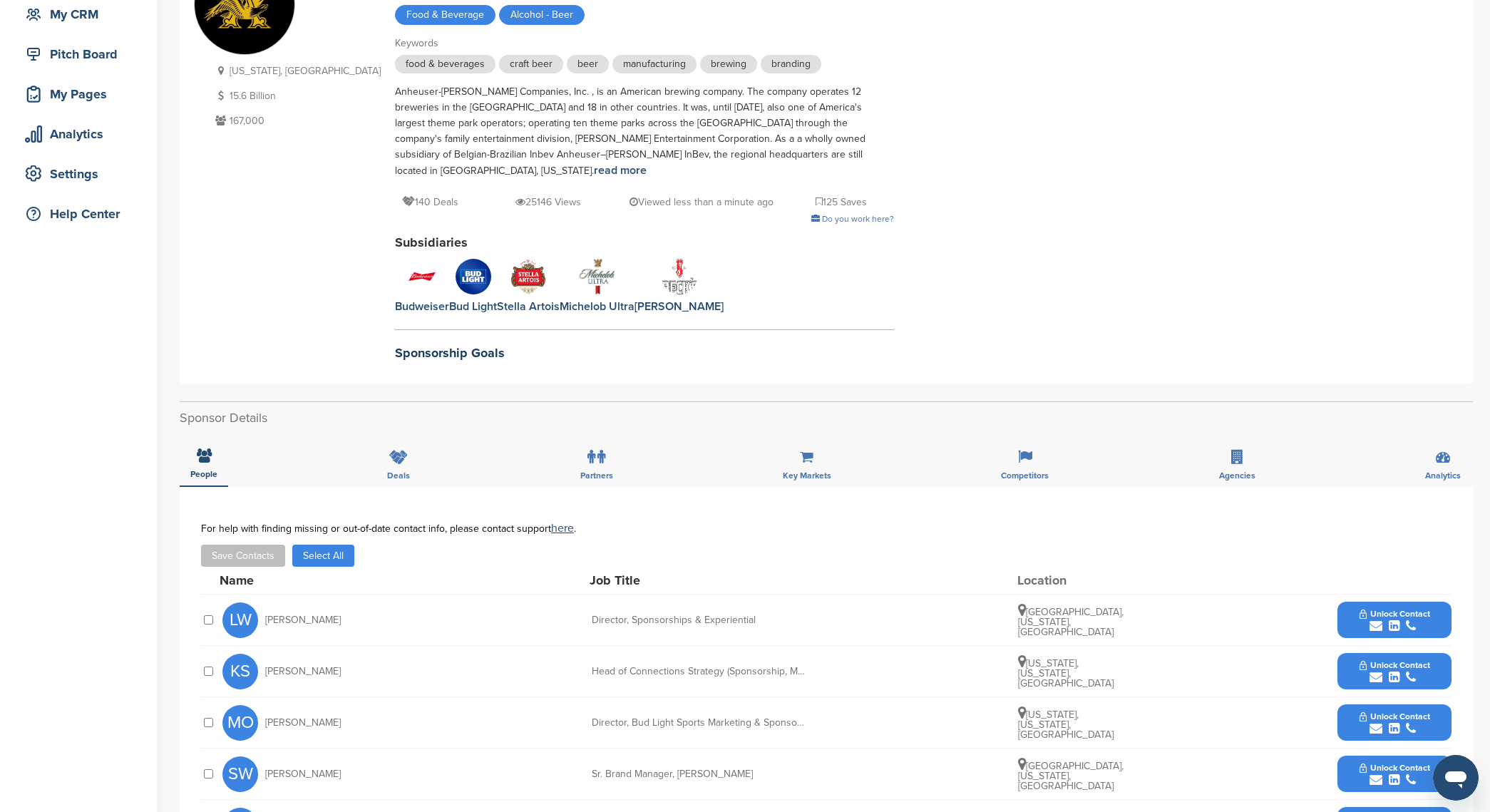
click at [250, 544] on button "Save Contacts" at bounding box center [243, 556] width 84 height 22
click at [333, 544] on button "Select All" at bounding box center [323, 556] width 62 height 22
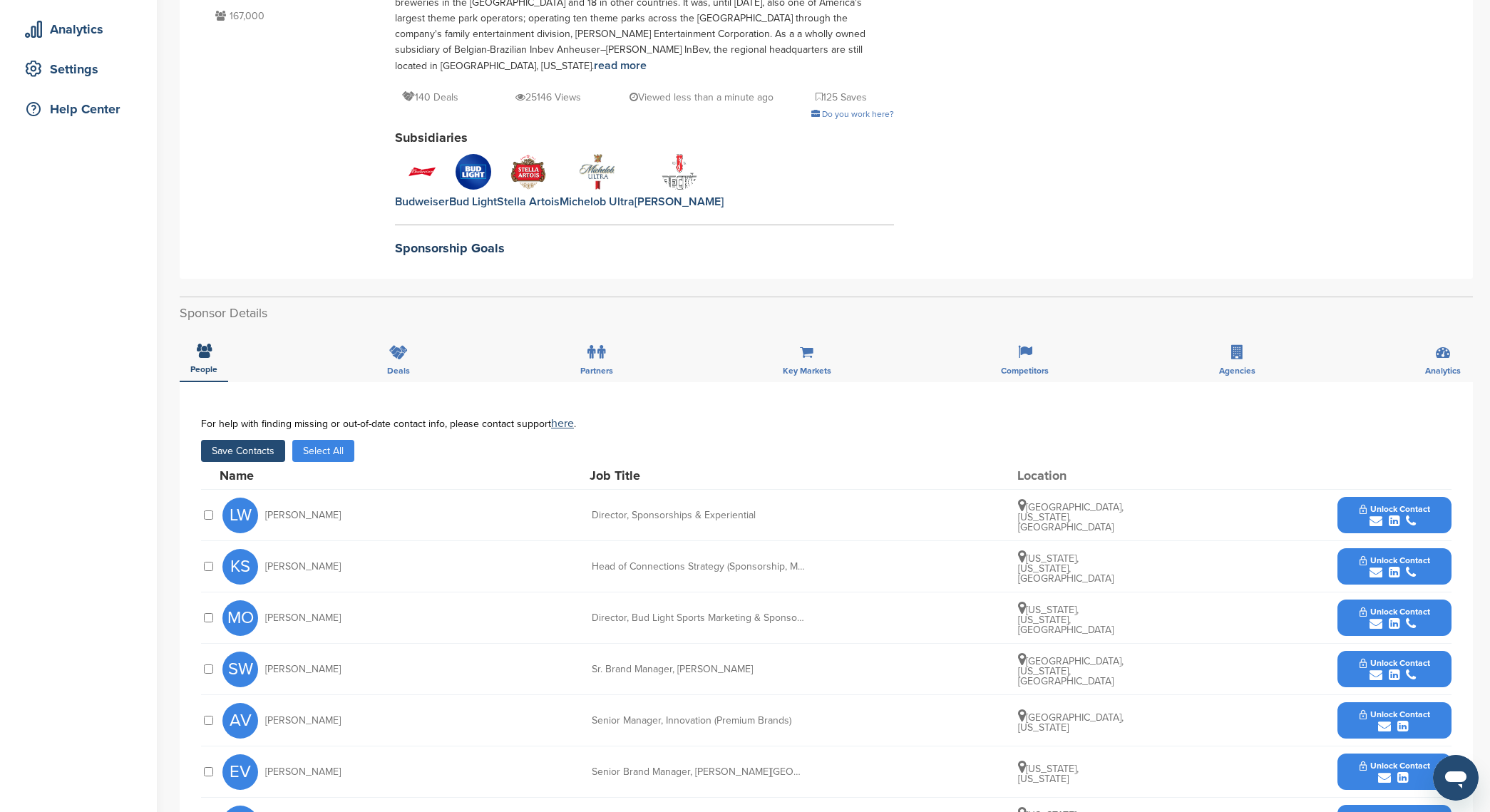
scroll to position [488, 0]
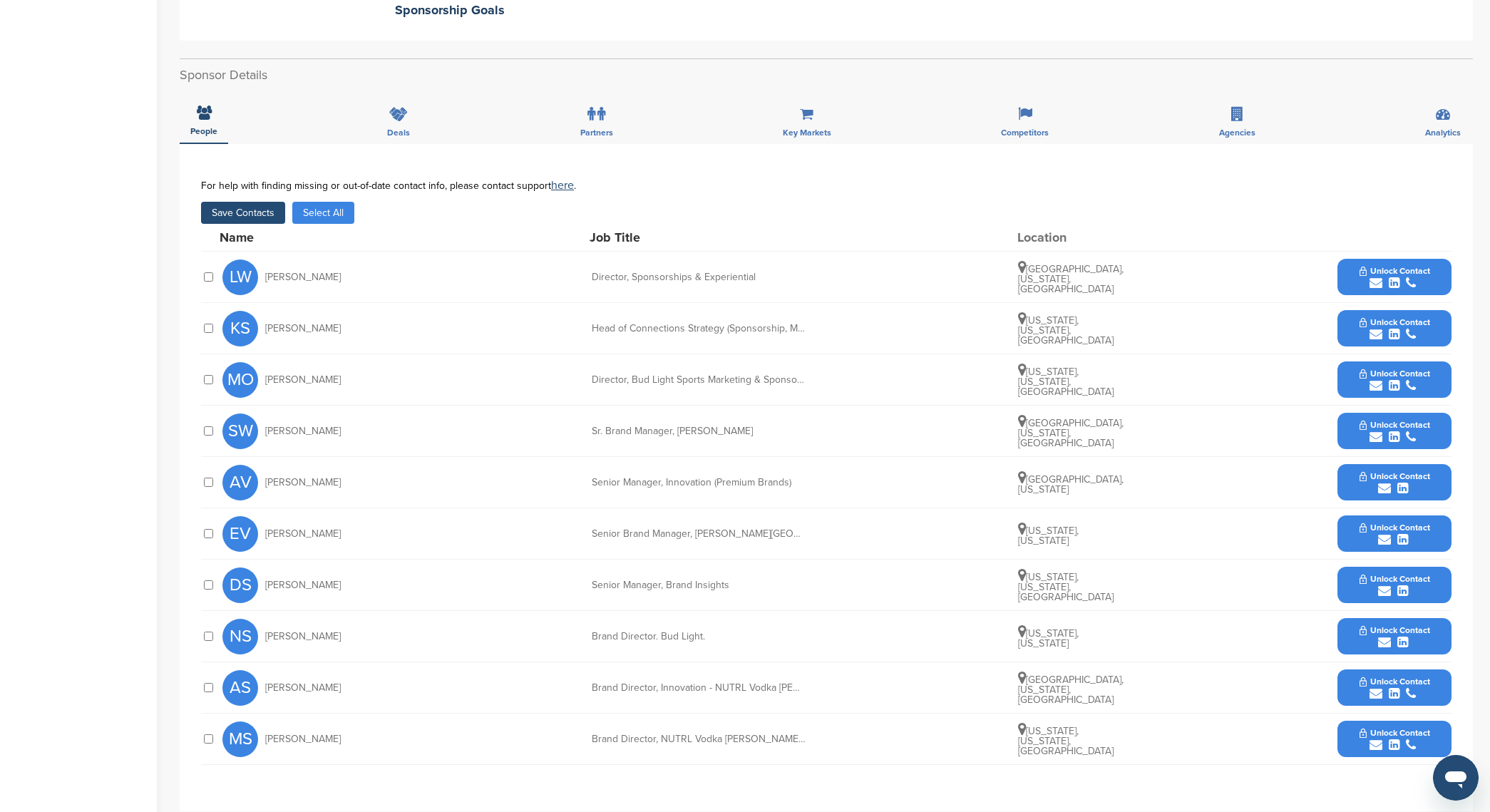
click at [218, 206] on button "Save Contacts" at bounding box center [243, 213] width 84 height 22
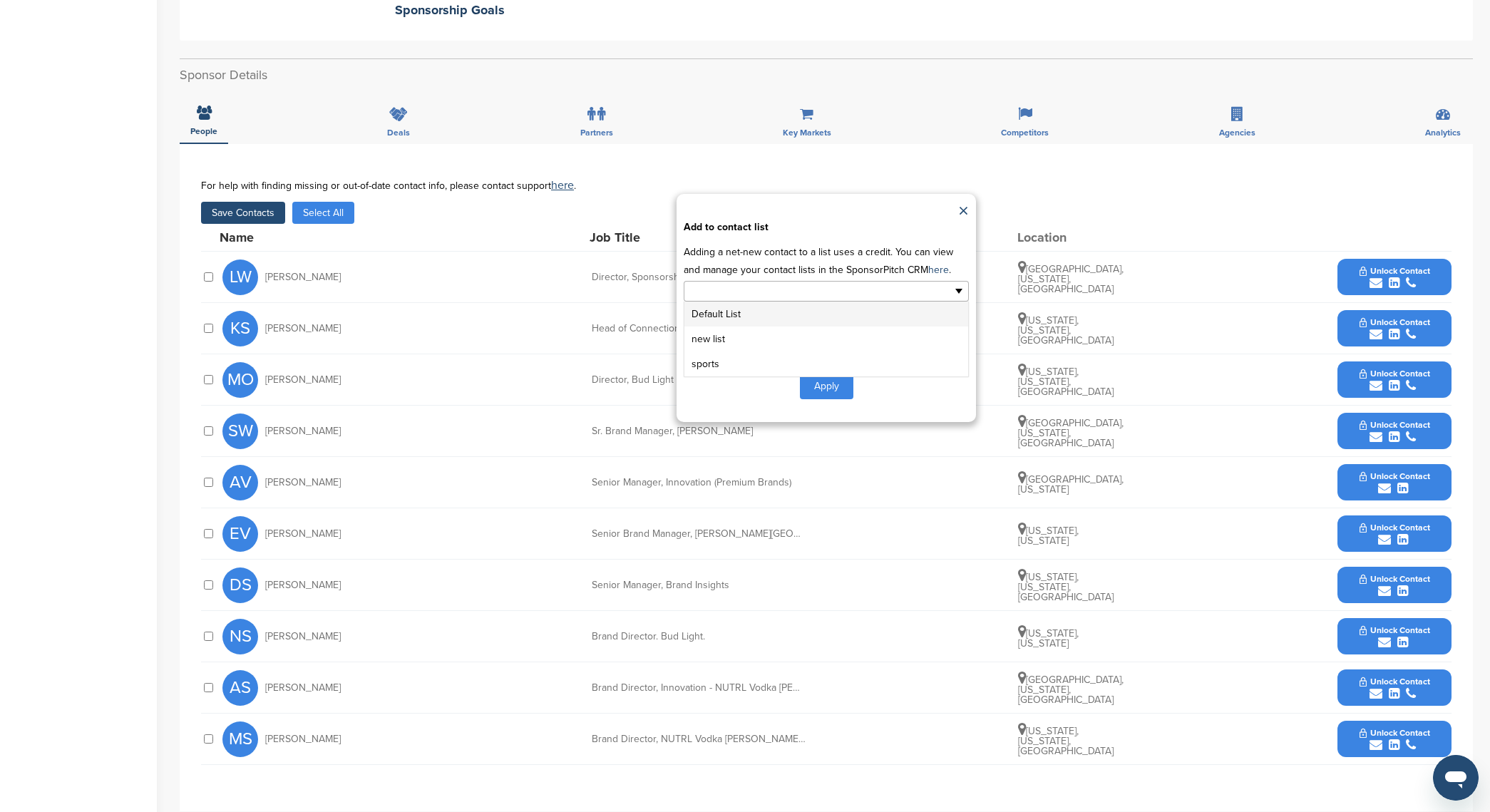
click at [755, 282] on li at bounding box center [765, 291] width 150 height 18
click at [774, 328] on li "new list" at bounding box center [826, 339] width 283 height 25
click at [738, 284] on li "new list" at bounding box center [719, 293] width 51 height 17
click at [721, 330] on li "sports" at bounding box center [826, 342] width 283 height 25
click at [739, 289] on link at bounding box center [737, 293] width 8 height 8
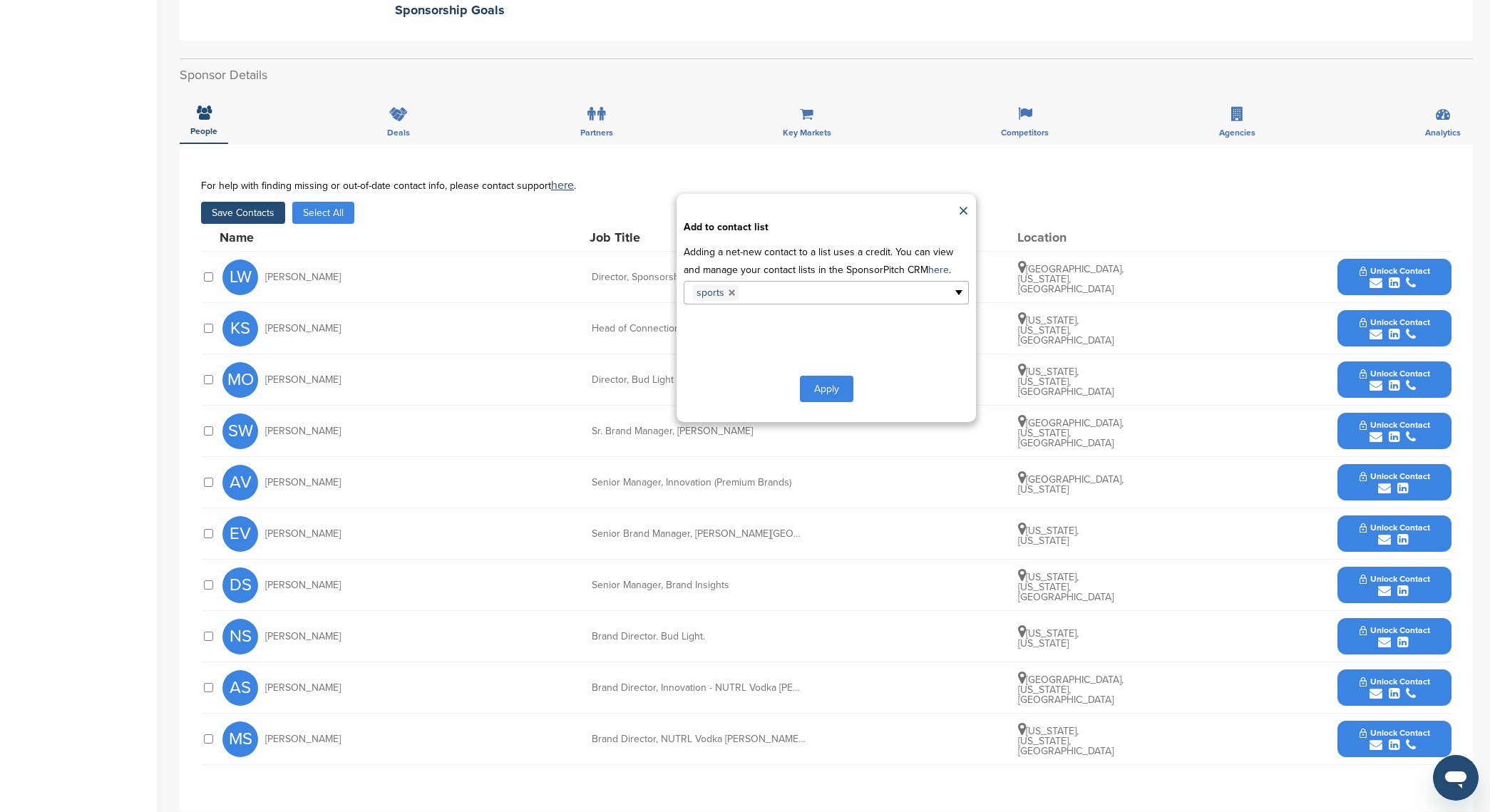
click at [837, 376] on button "Apply" at bounding box center [827, 389] width 54 height 26
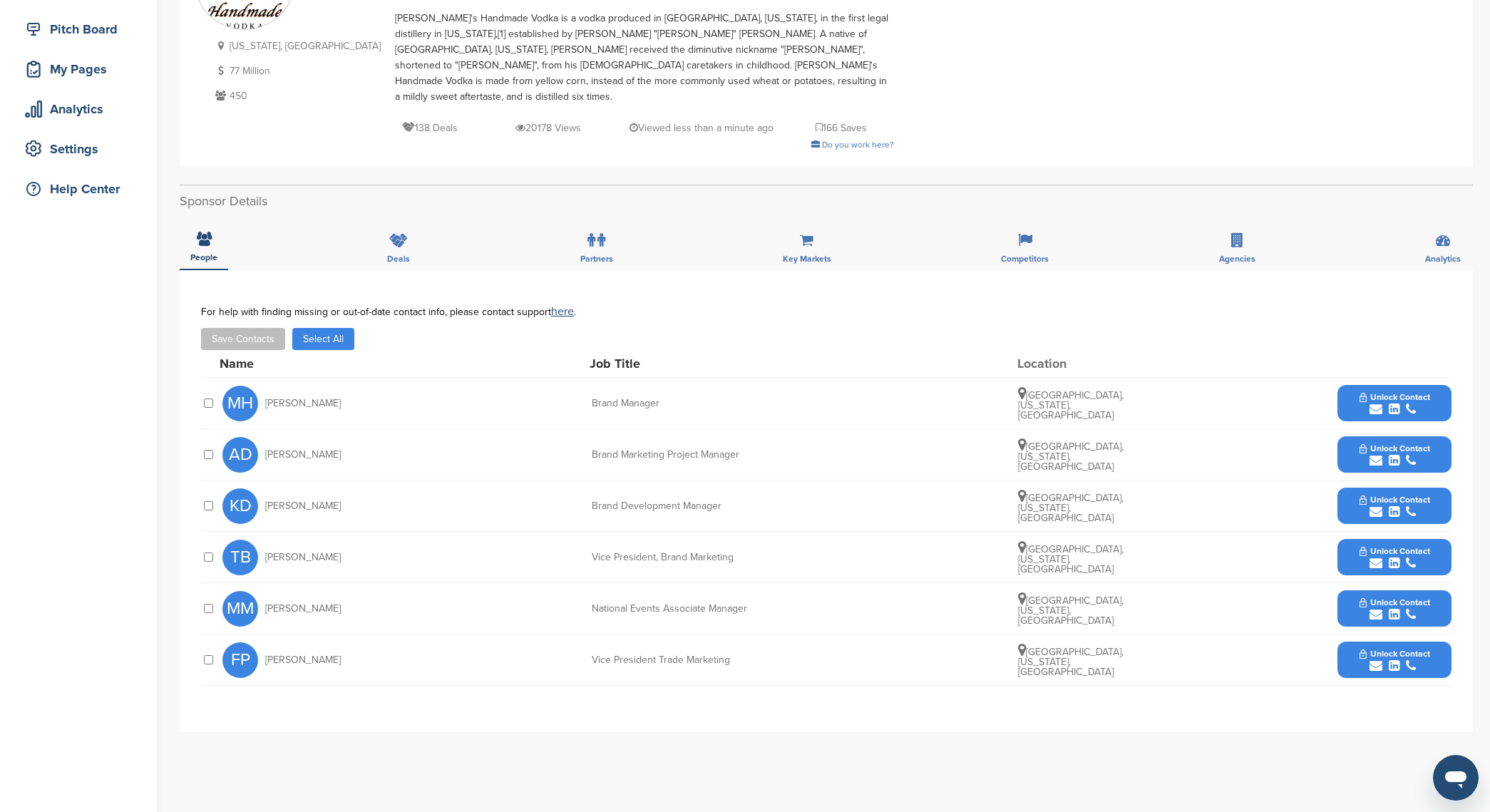
scroll to position [179, 0]
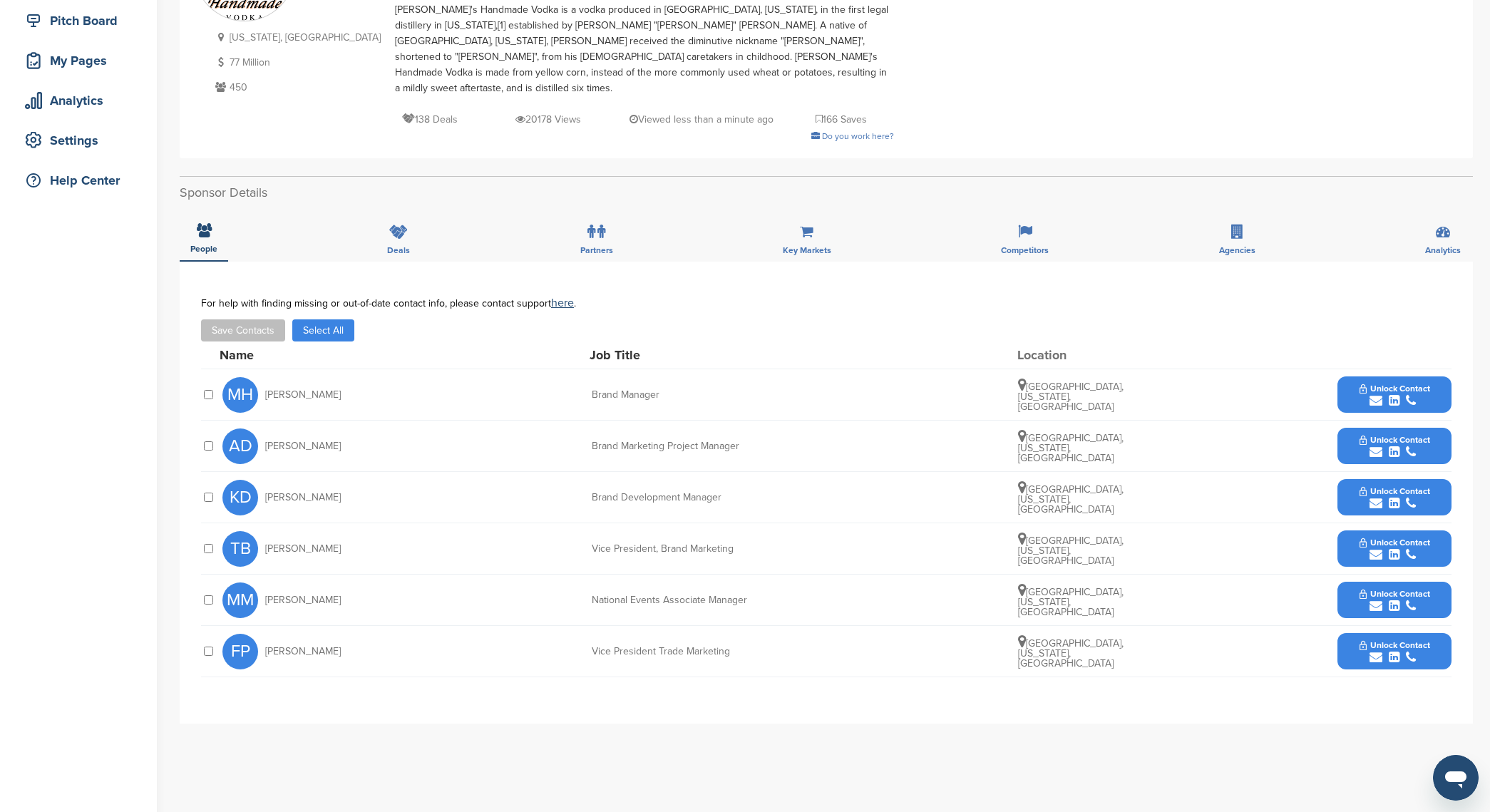
click at [283, 321] on button "Save Contacts" at bounding box center [243, 331] width 84 height 22
click at [315, 319] on button "Select All" at bounding box center [323, 331] width 62 height 22
click at [246, 319] on button "Save Contacts" at bounding box center [243, 331] width 84 height 22
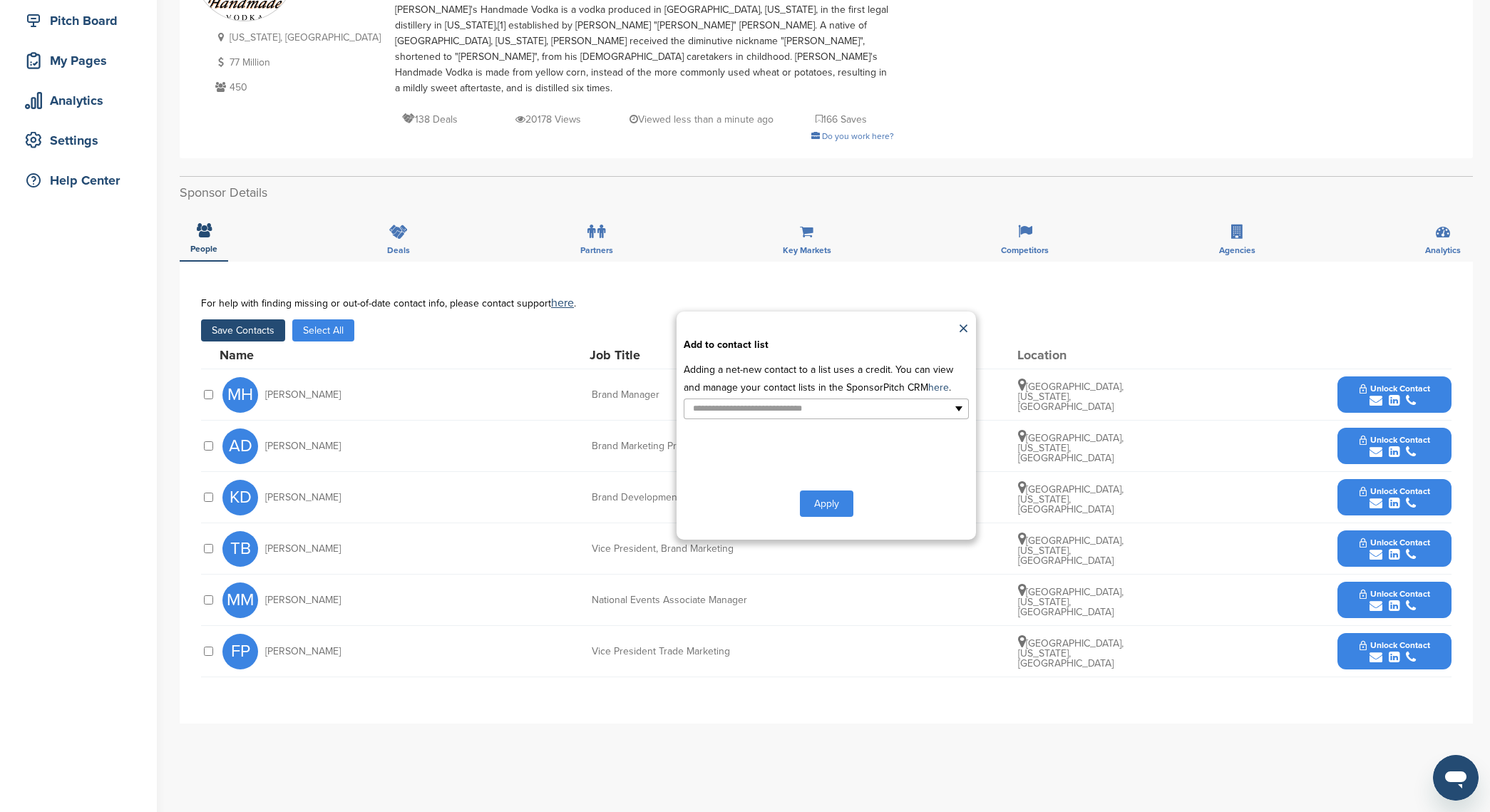
click at [777, 381] on p "Adding a net-new contact to a list uses a credit. You can view and manage your …" at bounding box center [826, 379] width 285 height 36
click at [760, 406] on div "**********" at bounding box center [826, 426] width 299 height 228
click at [768, 401] on input "text" at bounding box center [765, 409] width 150 height 17
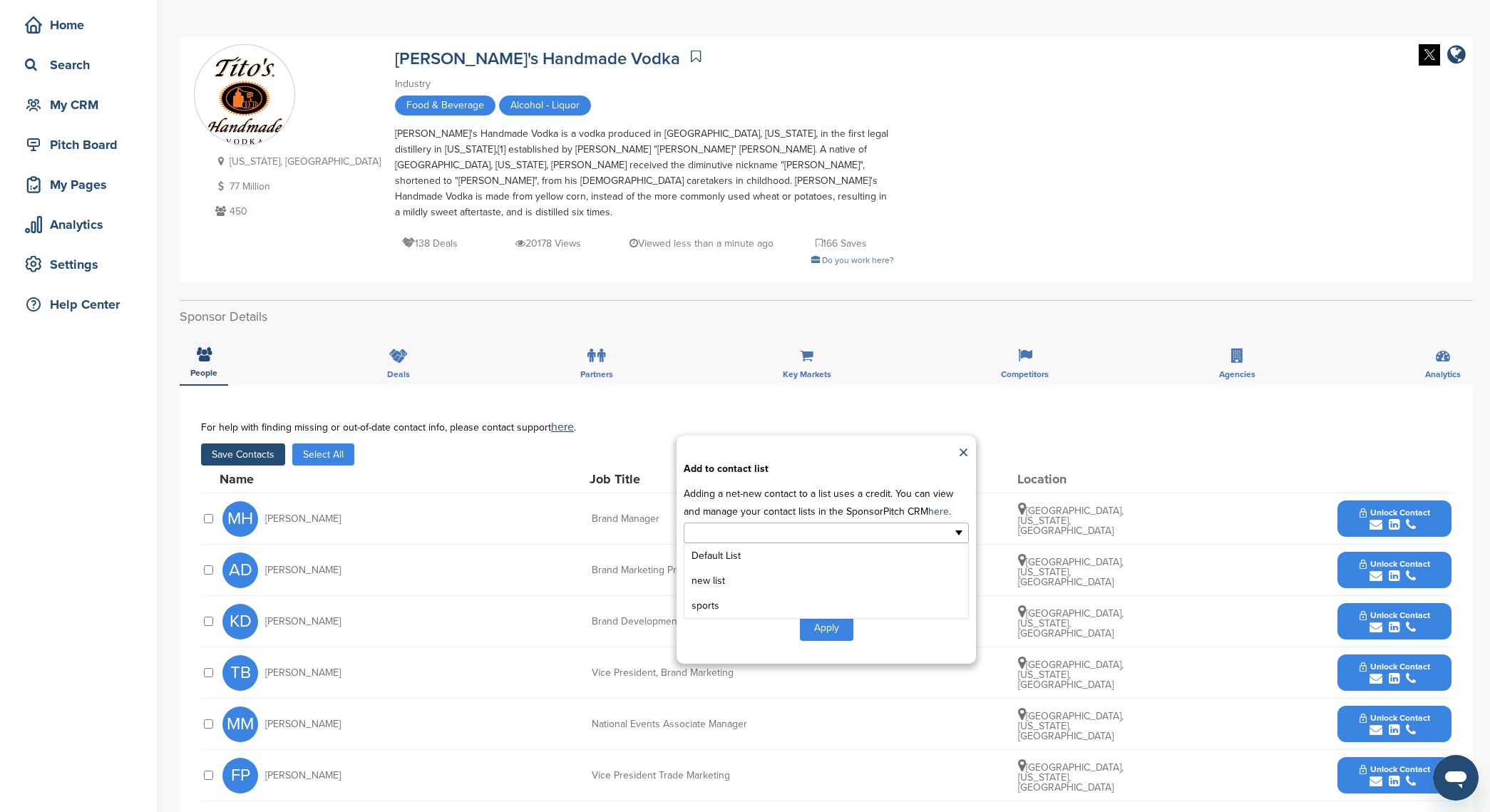
scroll to position [0, 0]
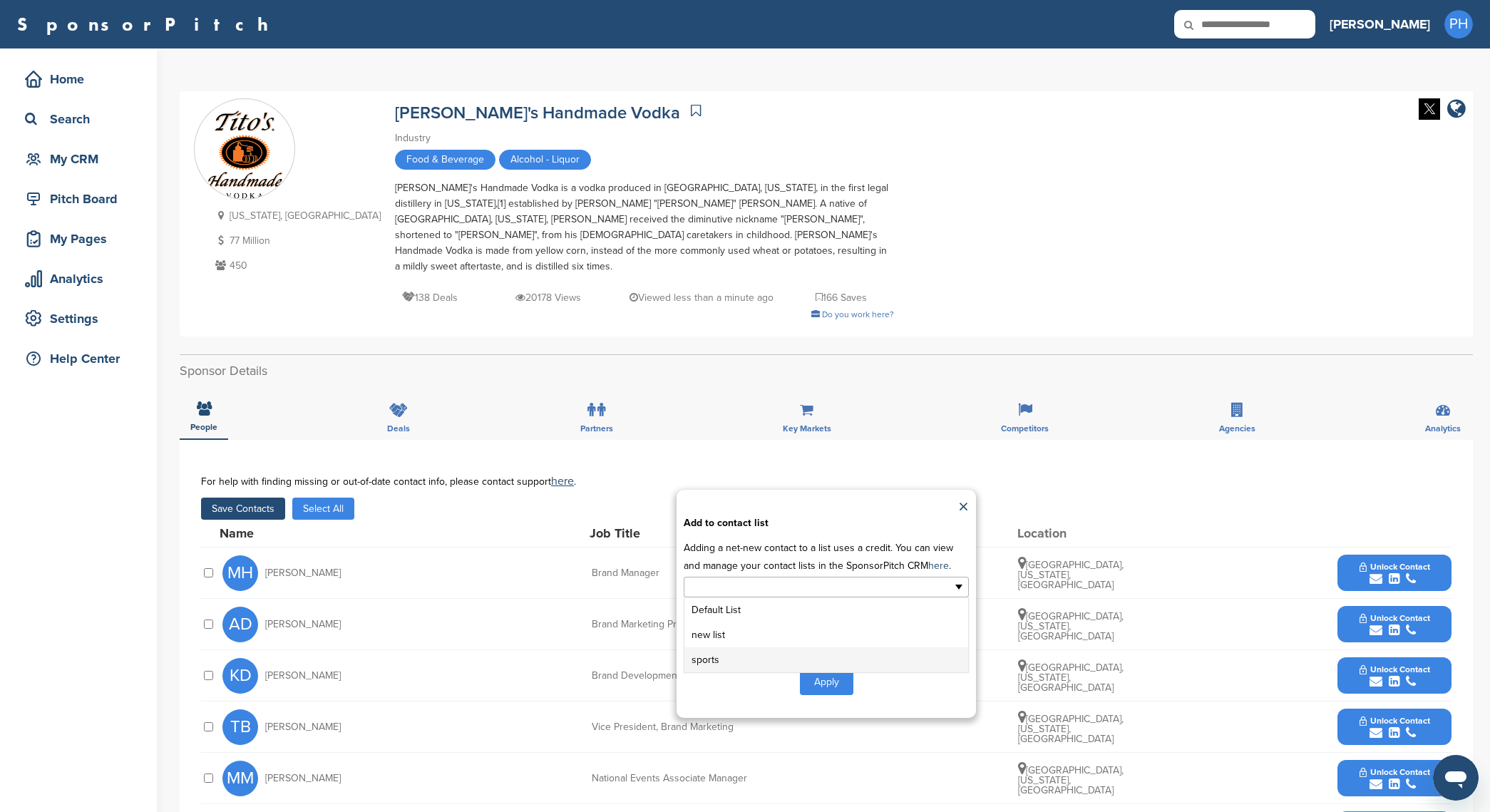
click at [721, 648] on li "sports" at bounding box center [826, 659] width 283 height 25
click at [801, 671] on button "Apply" at bounding box center [827, 684] width 54 height 26
click at [841, 671] on button "Apply" at bounding box center [827, 684] width 54 height 26
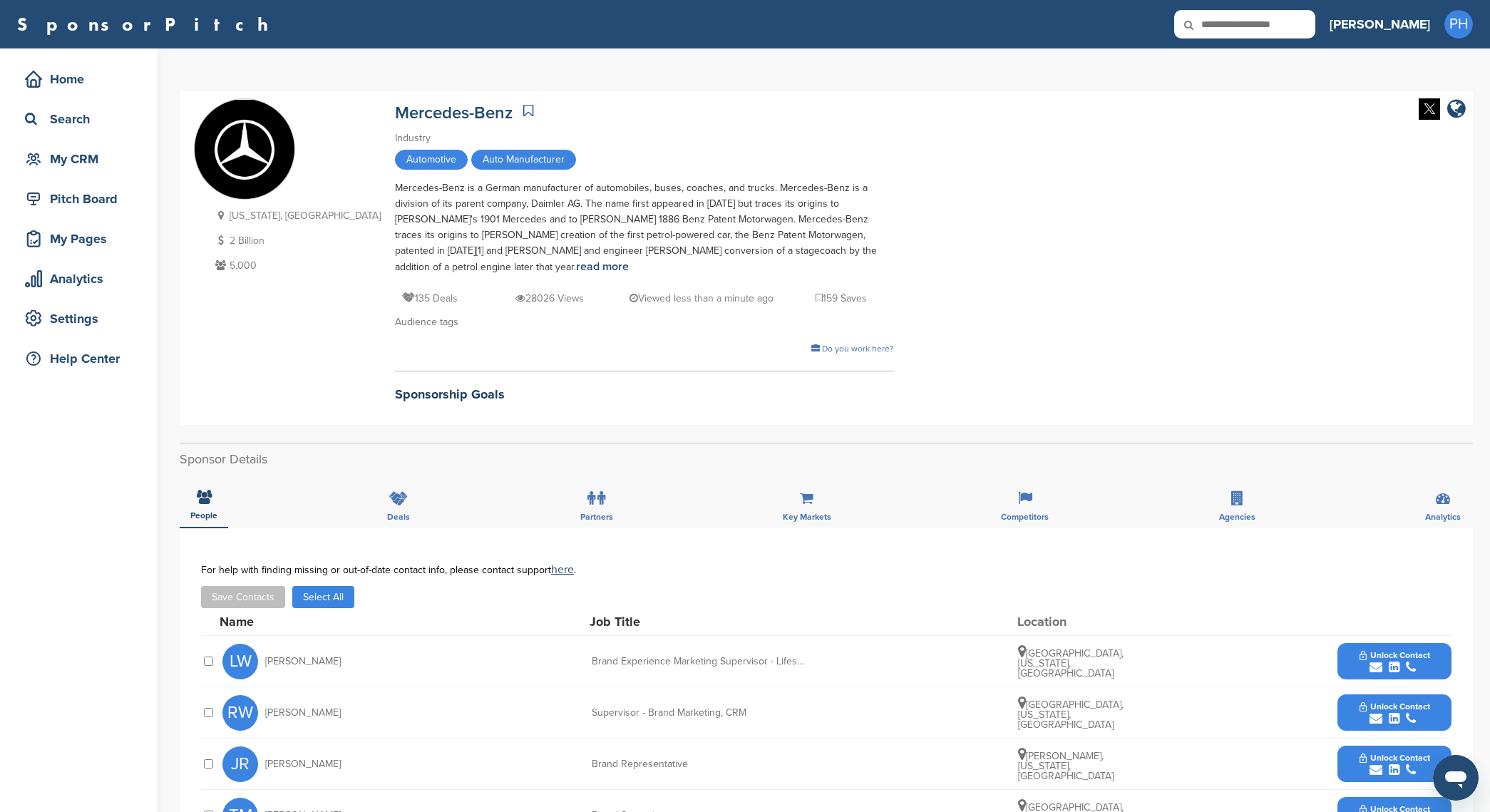
click at [256, 606] on button "Save Contacts" at bounding box center [243, 597] width 84 height 22
click at [310, 599] on button "Select All" at bounding box center [323, 597] width 62 height 22
click at [241, 606] on button "Save Contacts" at bounding box center [243, 597] width 84 height 22
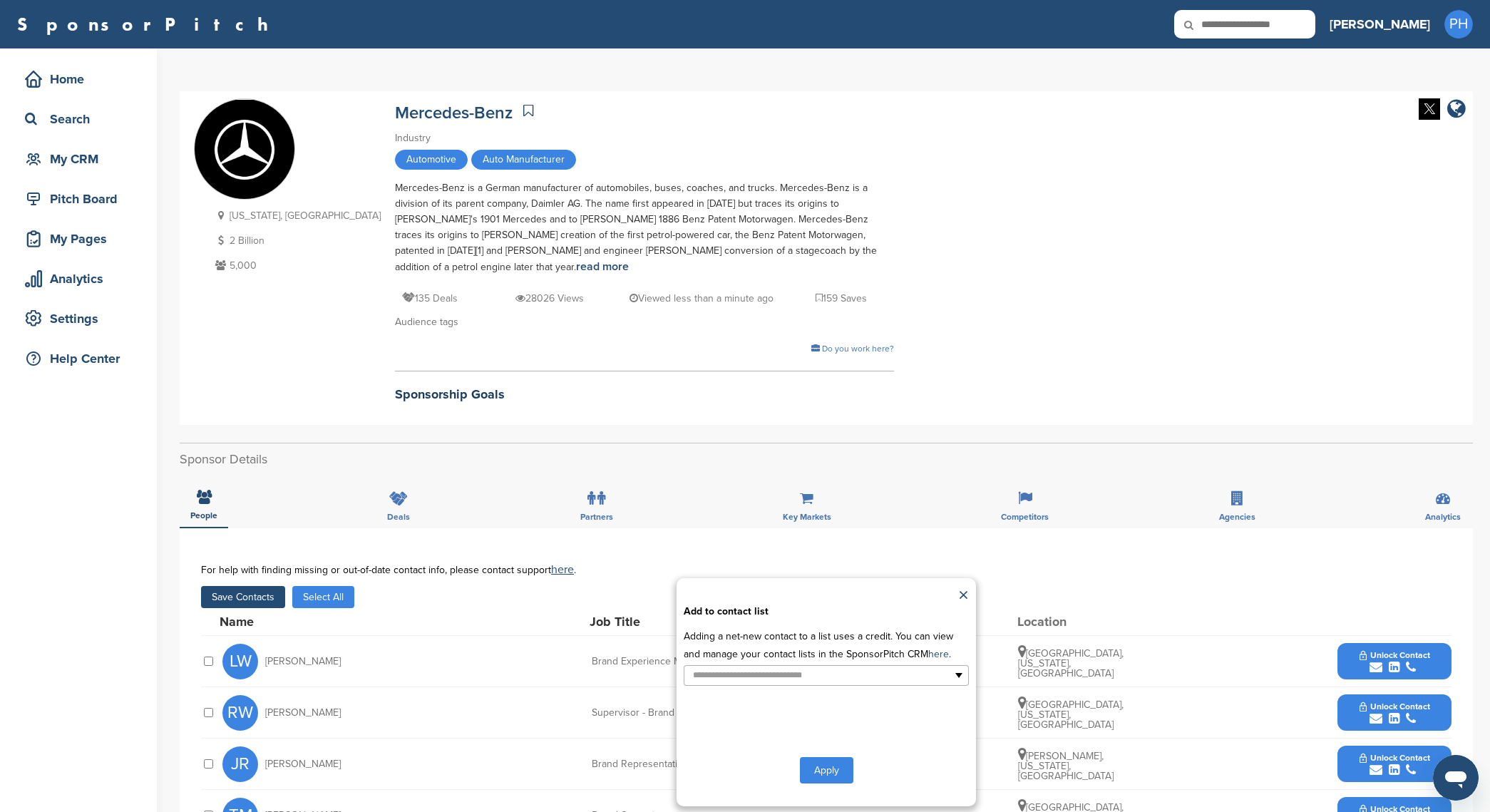
click at [766, 659] on p "Adding a net-new contact to a list uses a credit. You can view and manage your …" at bounding box center [826, 645] width 285 height 36
click at [758, 675] on input "text" at bounding box center [765, 676] width 150 height 17
click at [741, 756] on li "sports" at bounding box center [826, 748] width 283 height 25
click at [840, 767] on button "Apply" at bounding box center [827, 773] width 54 height 26
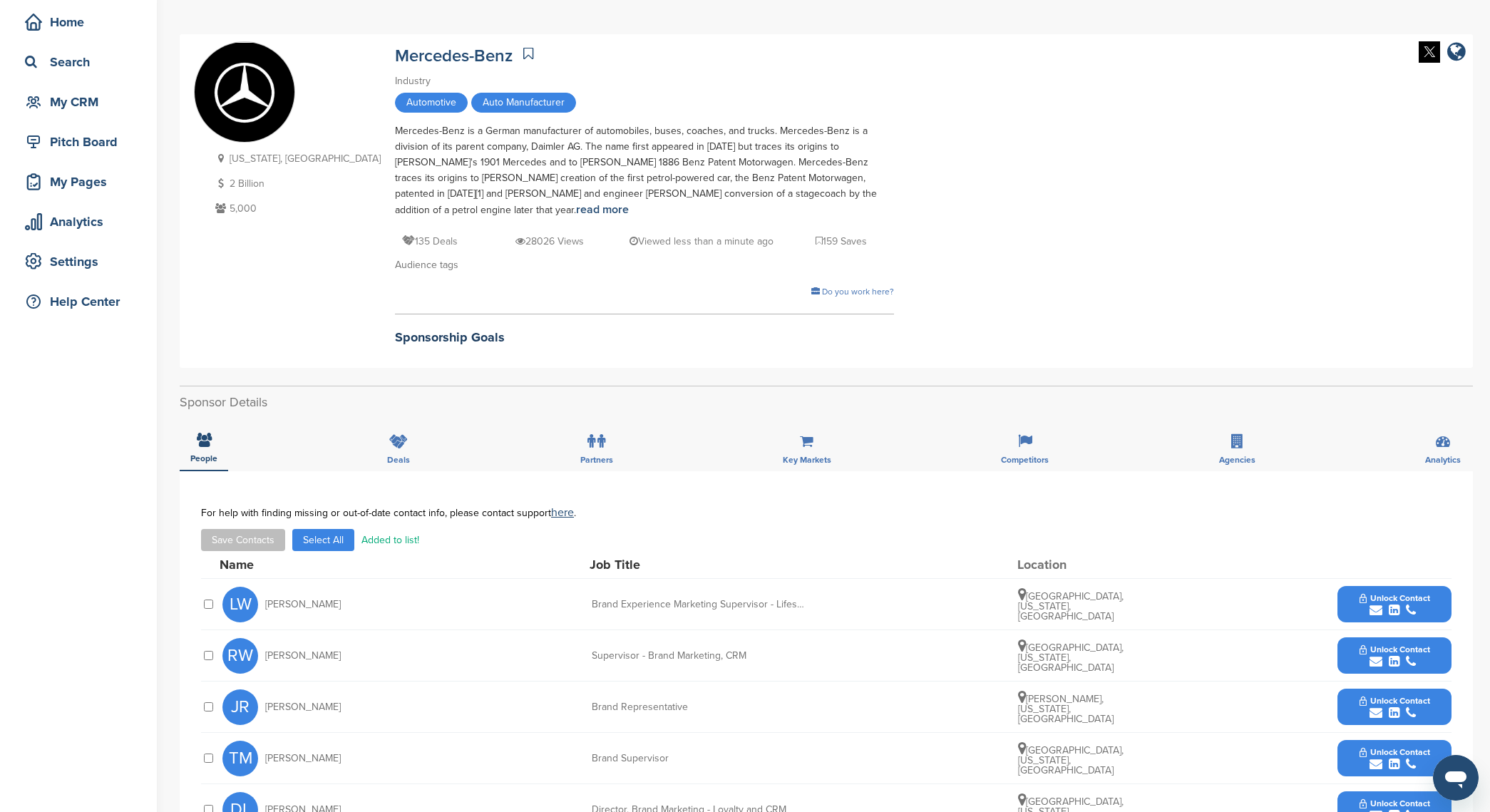
scroll to position [81, 0]
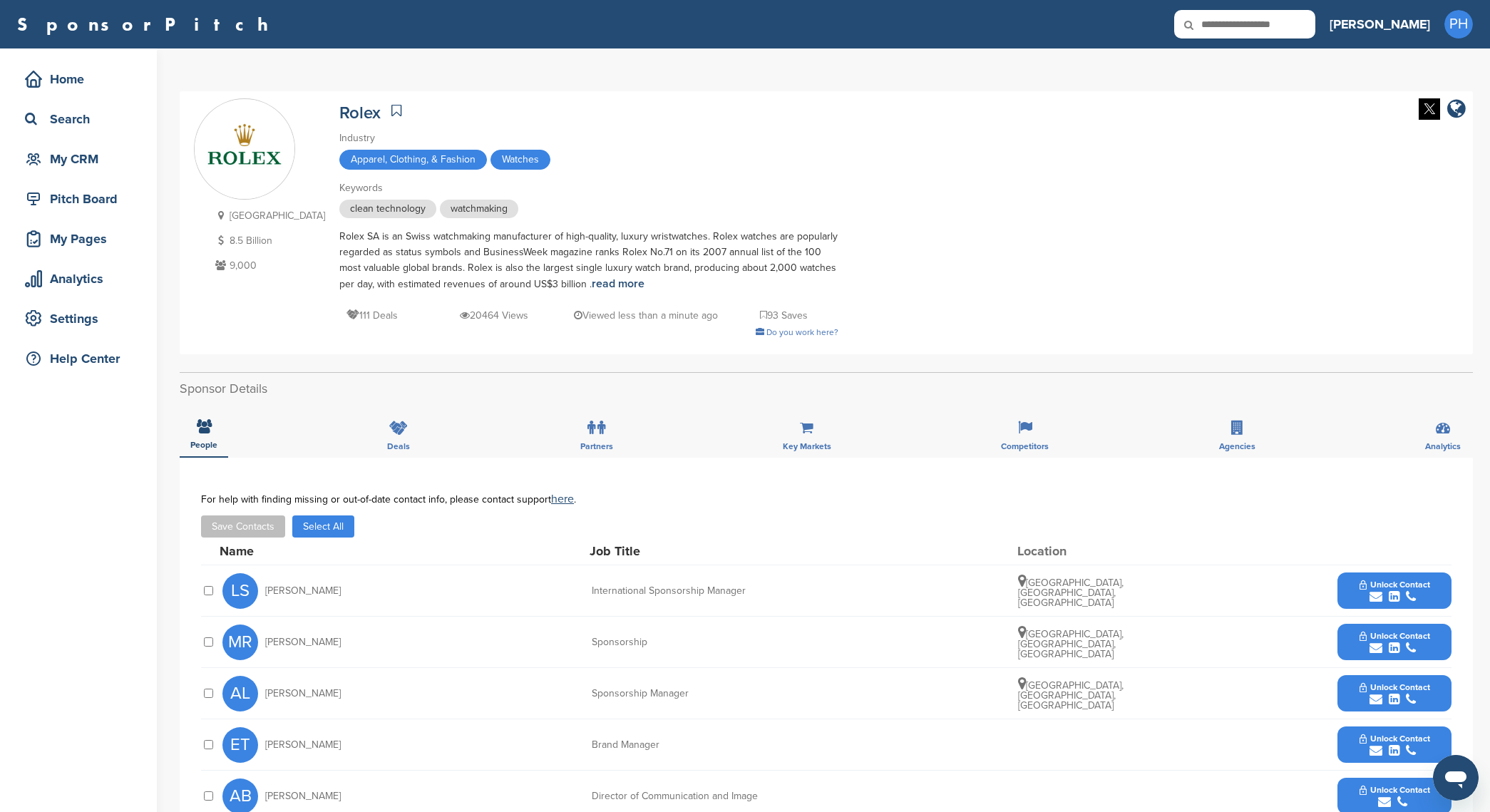
click at [392, 106] on icon at bounding box center [396, 110] width 10 height 14
click at [322, 535] on button "Select All" at bounding box center [323, 527] width 62 height 22
click at [251, 537] on button "Save Contacts" at bounding box center [243, 527] width 84 height 22
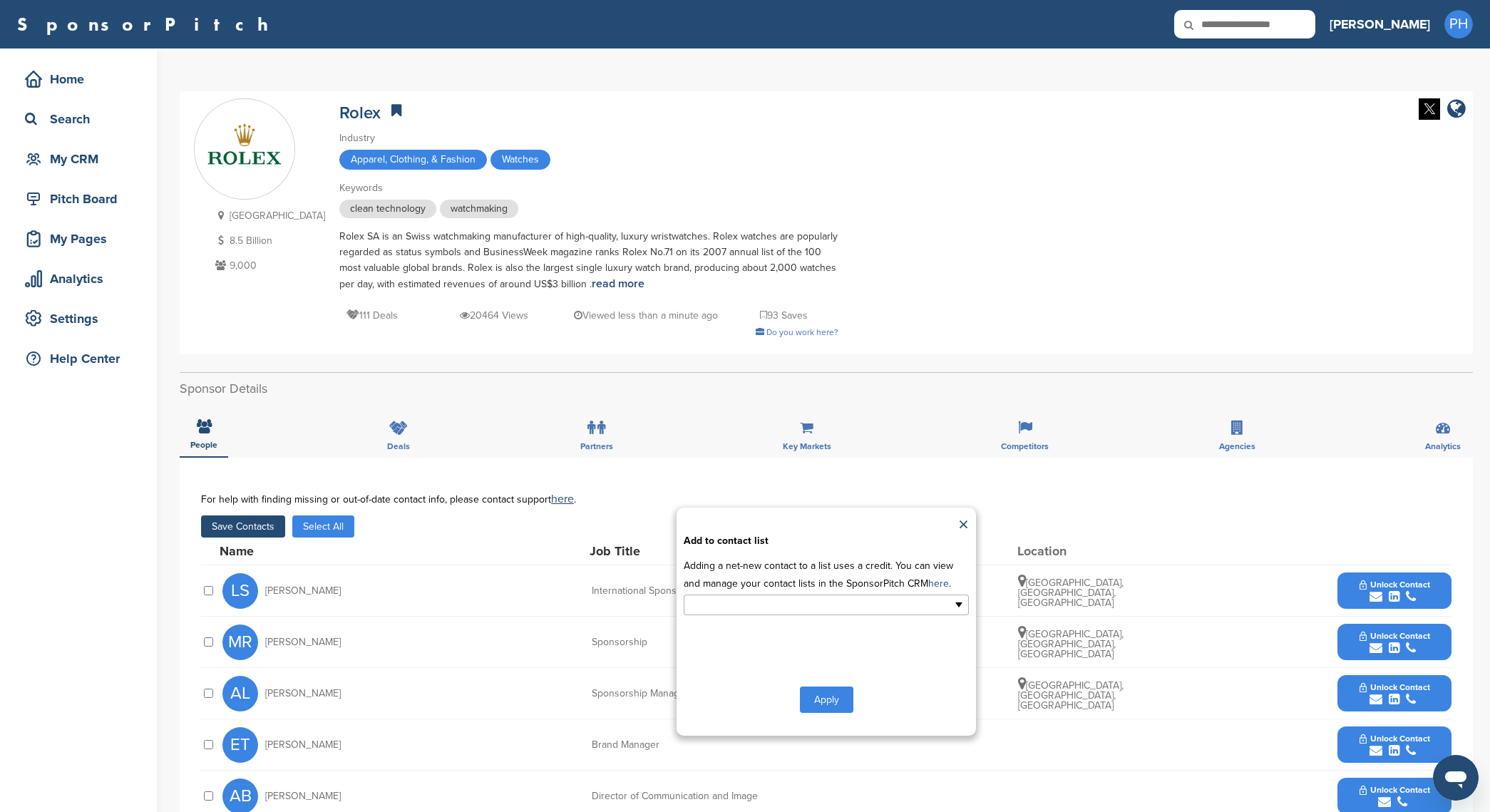
click at [758, 608] on input "text" at bounding box center [765, 606] width 150 height 17
click at [753, 678] on li "sports" at bounding box center [826, 677] width 283 height 25
click at [833, 706] on button "Apply" at bounding box center [827, 703] width 54 height 26
click at [829, 712] on button "Apply" at bounding box center [827, 703] width 54 height 26
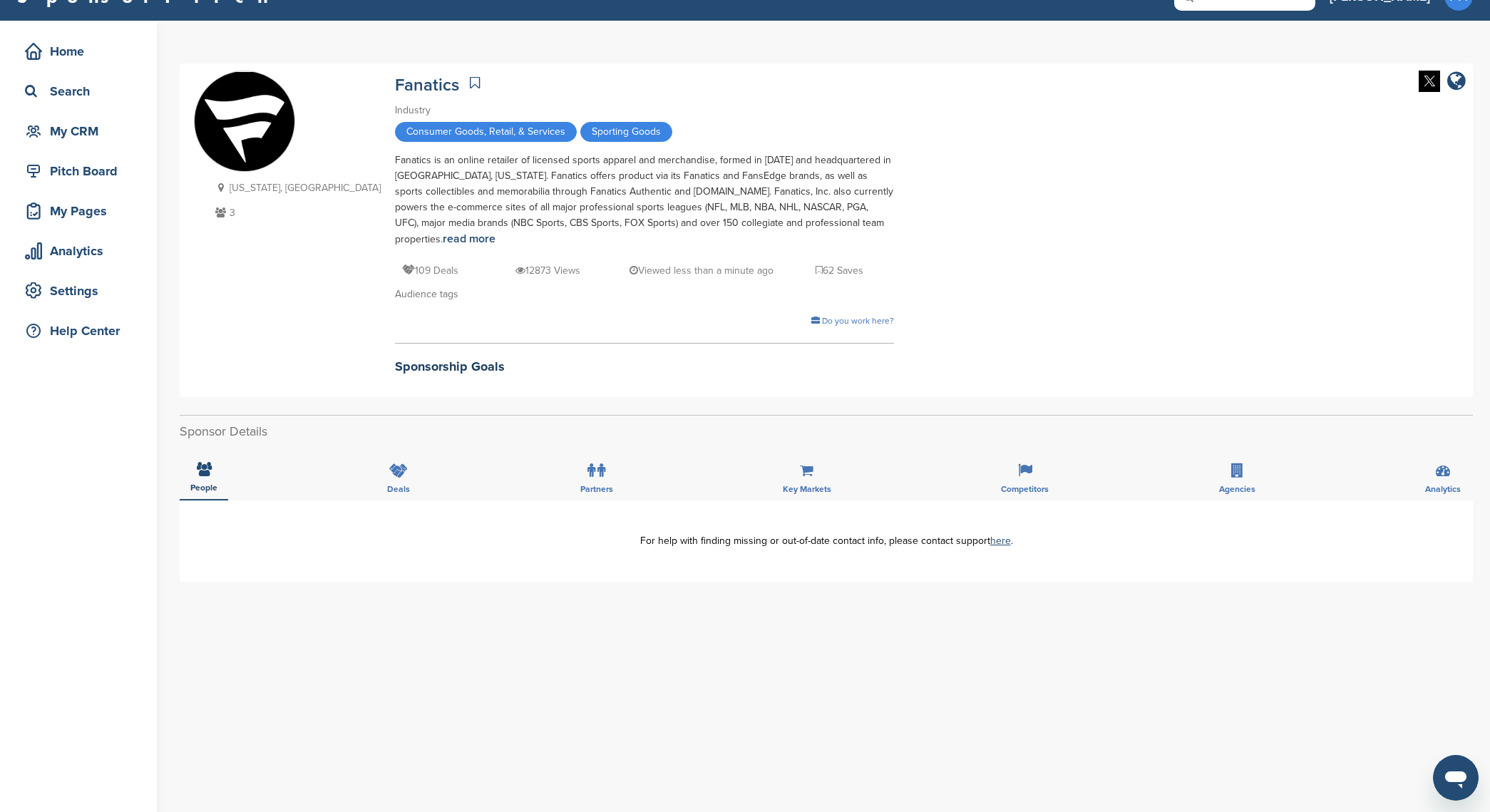
scroll to position [41, 0]
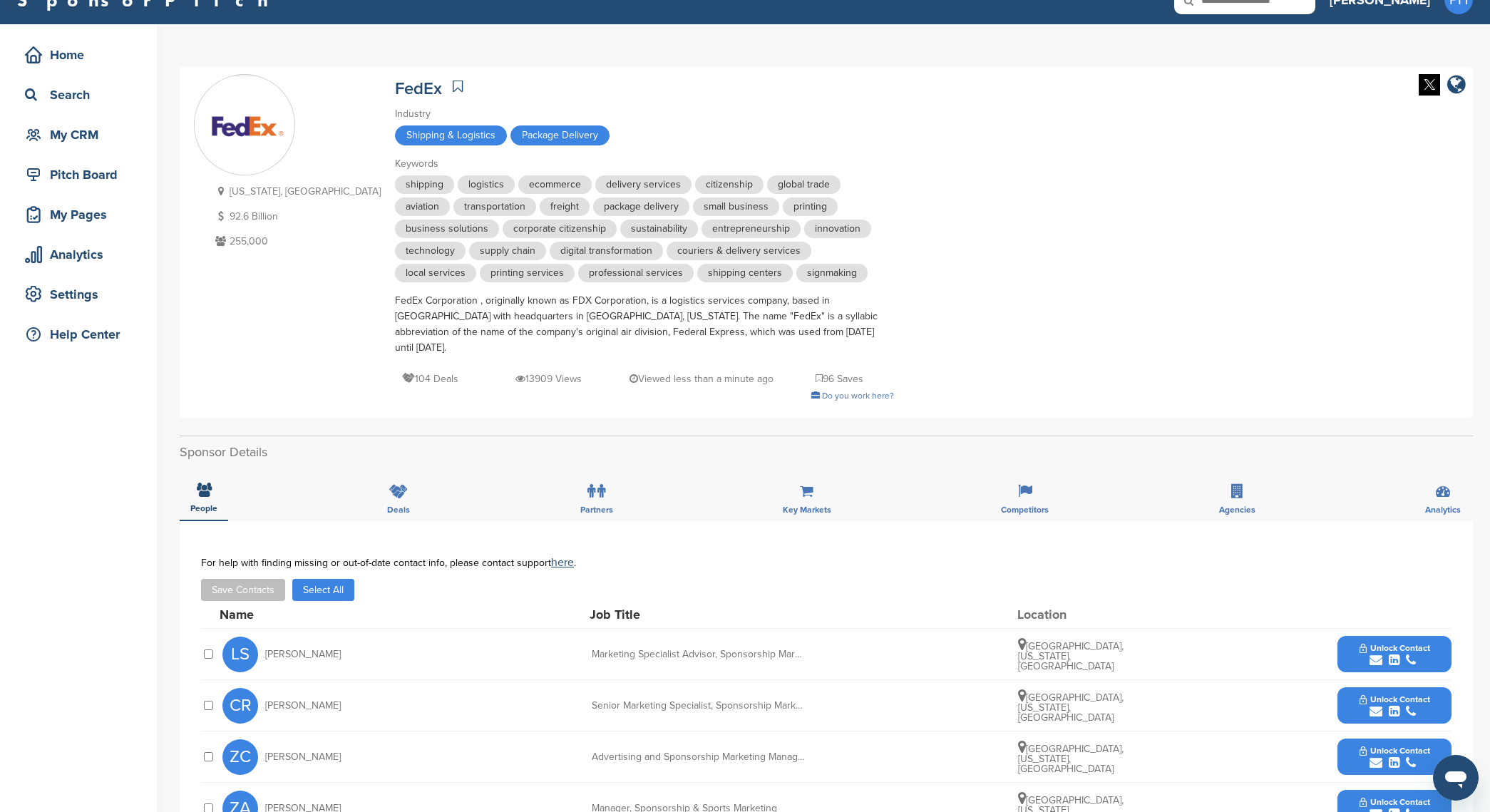
scroll to position [53, 0]
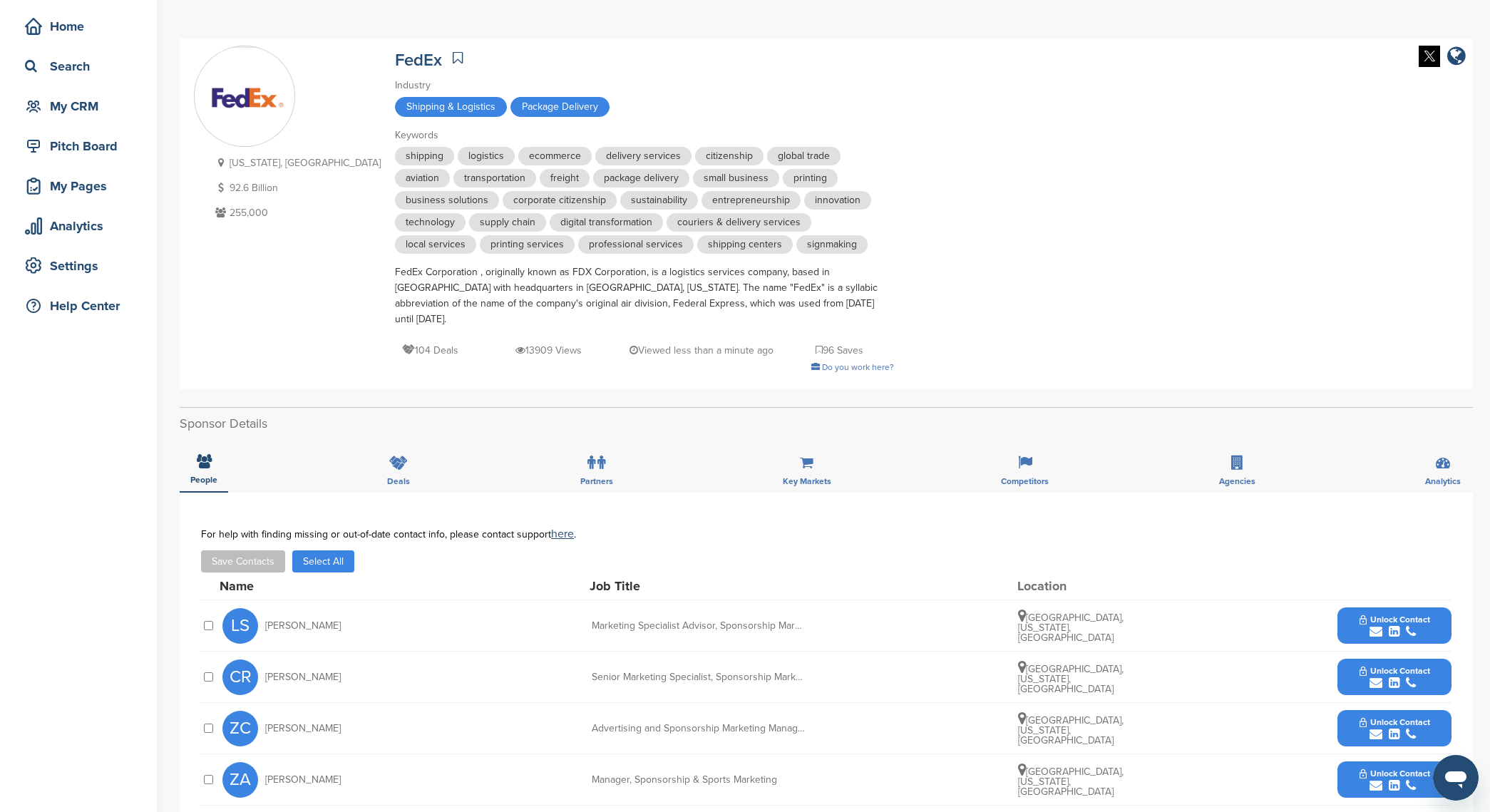
click at [267, 550] on button "Save Contacts" at bounding box center [243, 561] width 84 height 22
click at [307, 550] on button "Select All" at bounding box center [323, 561] width 62 height 22
click at [239, 551] on button "Save Contacts" at bounding box center [243, 561] width 84 height 22
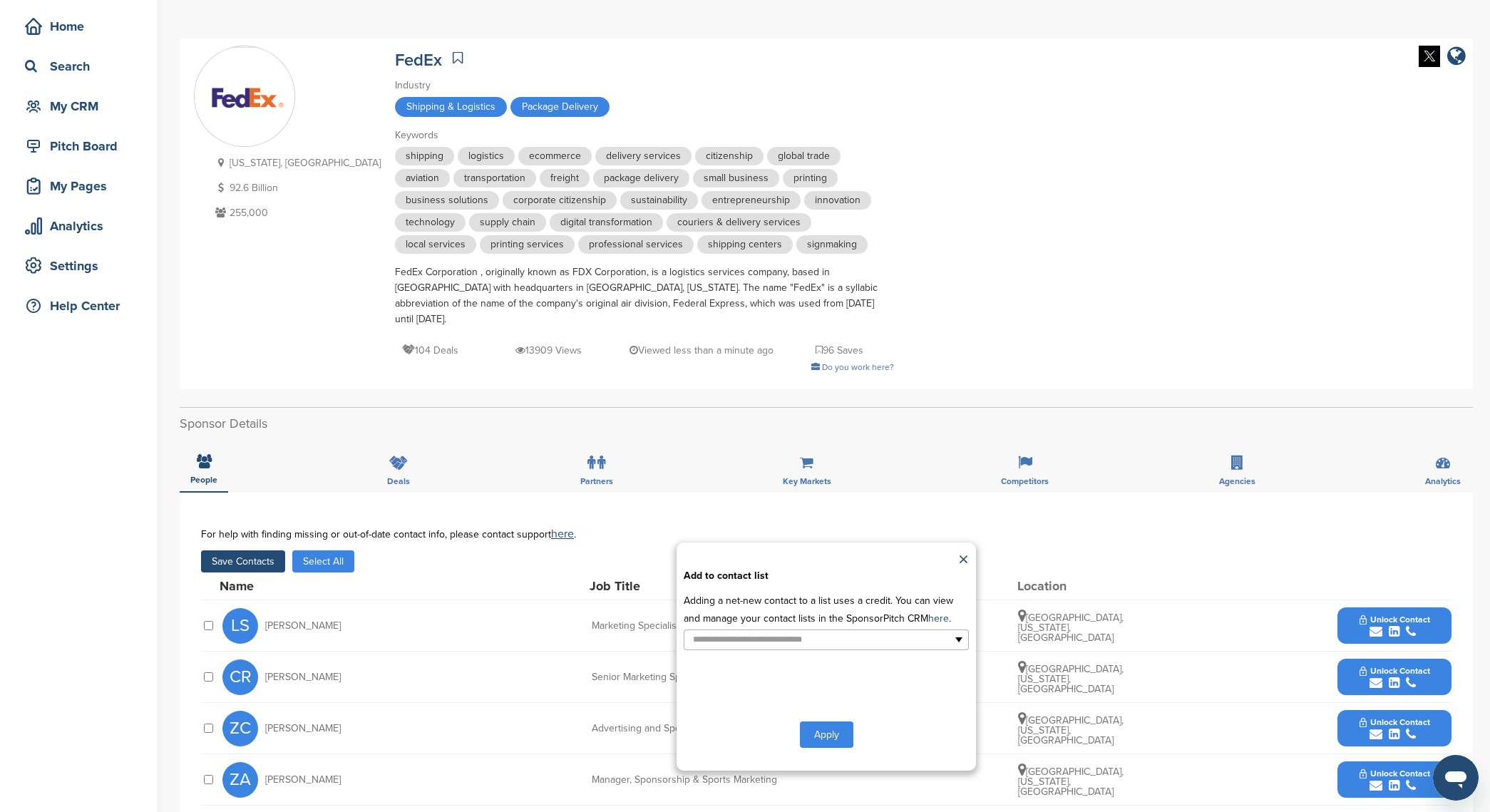
click at [765, 644] on div "**********" at bounding box center [826, 656] width 299 height 228
click at [768, 631] on input "text" at bounding box center [765, 640] width 150 height 17
click at [741, 703] on li "sports" at bounding box center [826, 712] width 283 height 25
click at [842, 733] on button "Apply" at bounding box center [827, 737] width 54 height 26
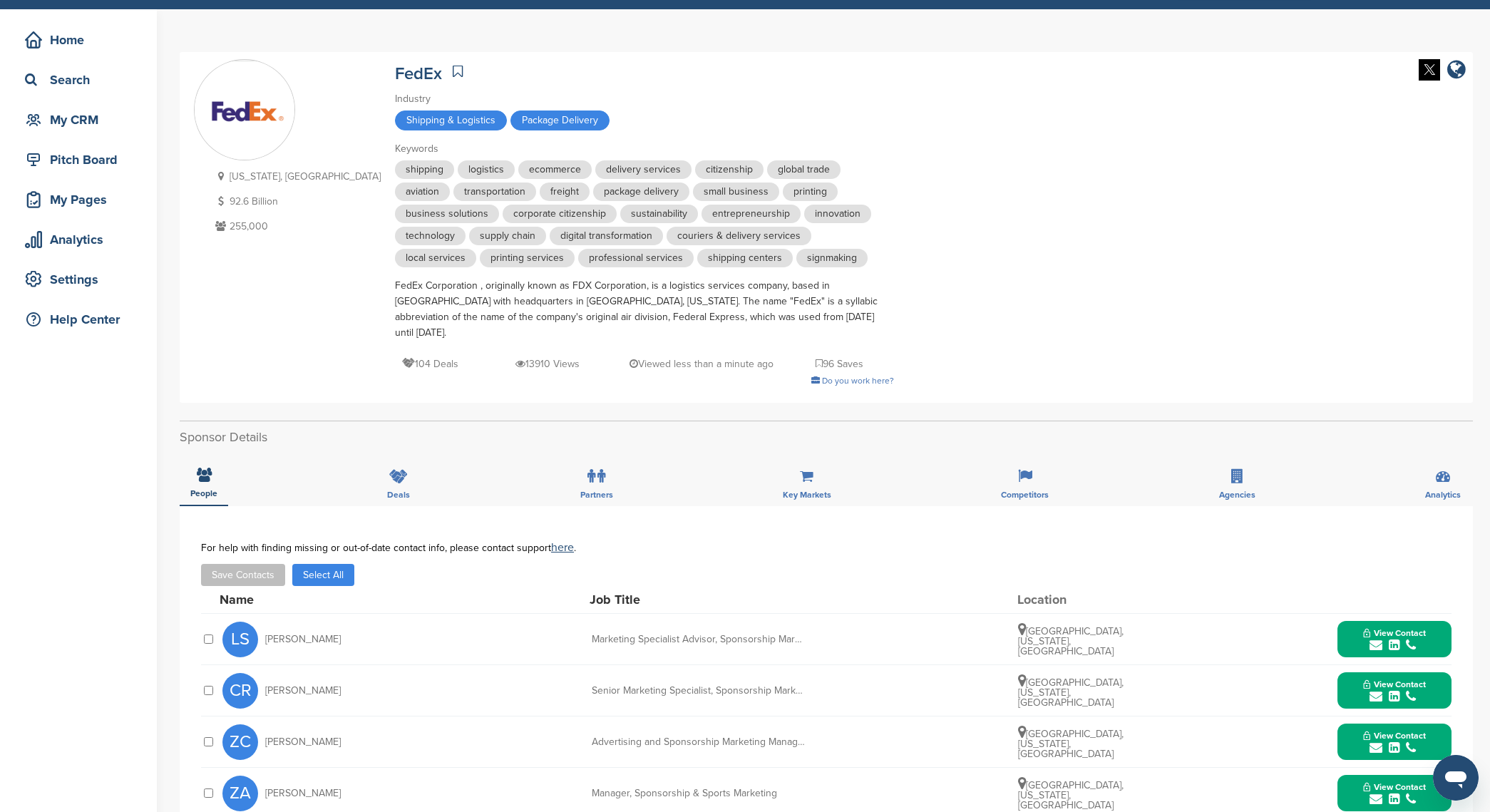
scroll to position [142, 0]
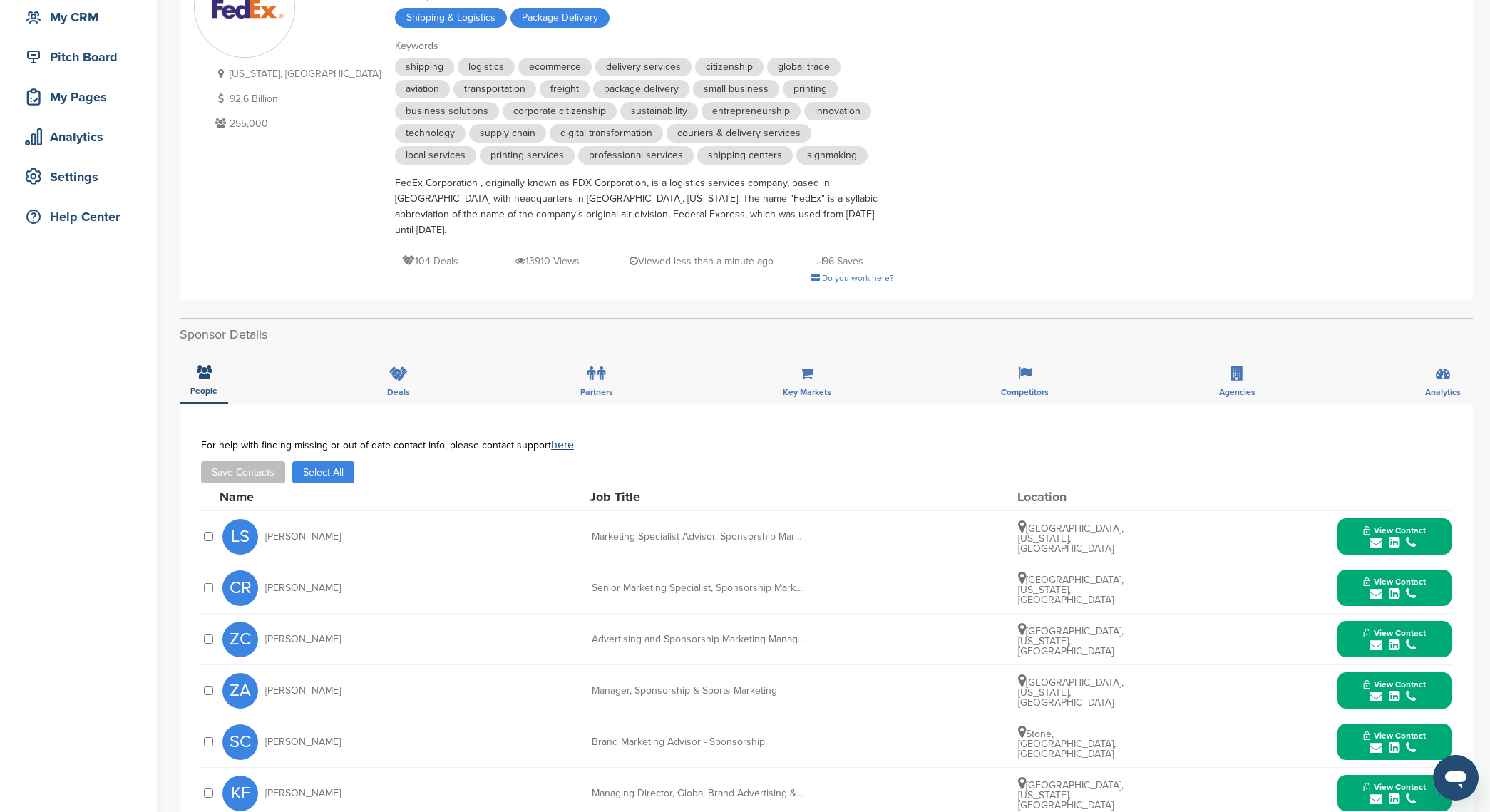
click at [343, 461] on button "Select All" at bounding box center [323, 472] width 62 height 22
click at [256, 464] on button "Save Contacts" at bounding box center [243, 472] width 84 height 22
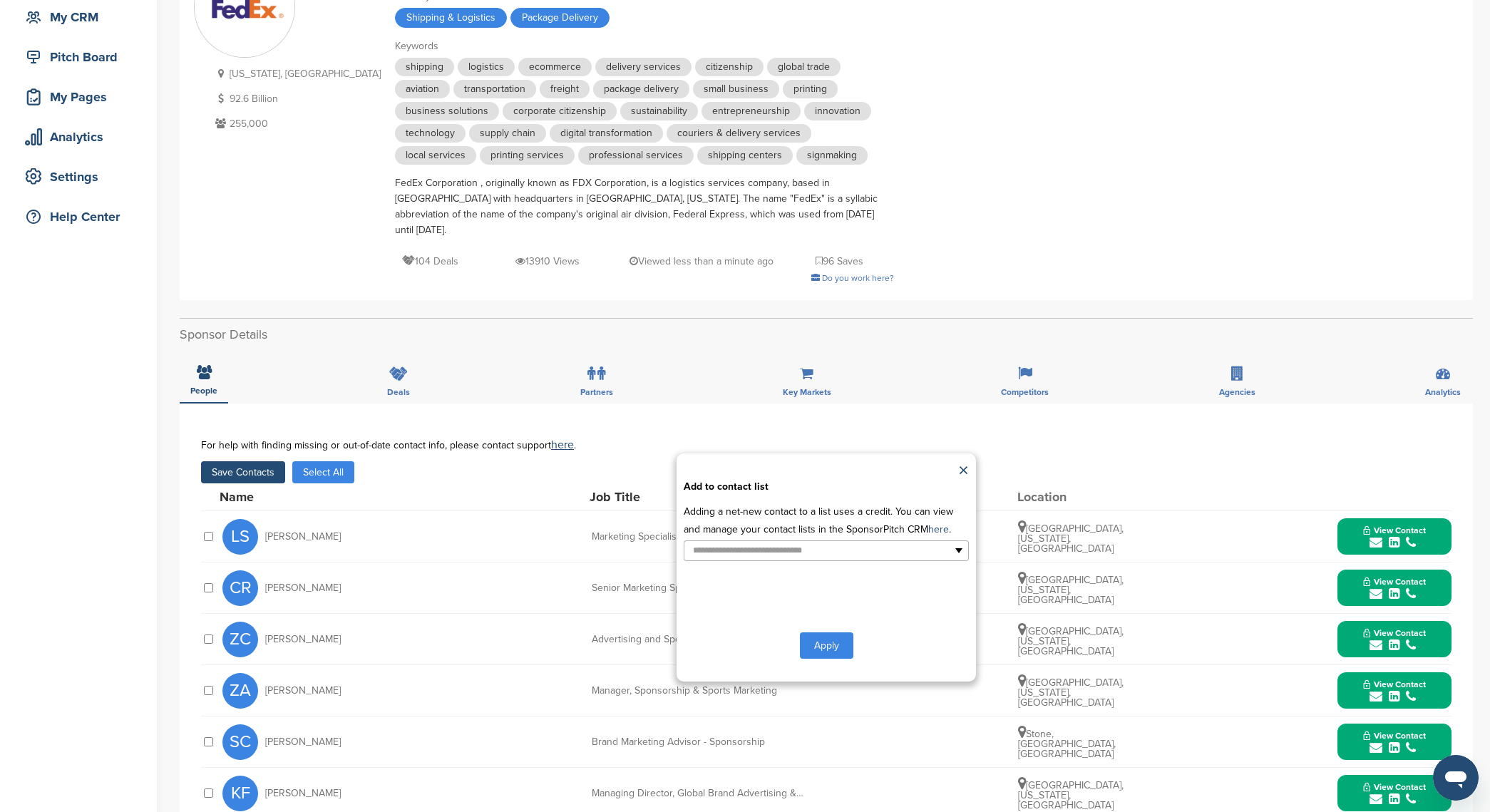
click at [866, 550] on div "**********" at bounding box center [826, 568] width 299 height 228
click at [871, 541] on ul at bounding box center [826, 551] width 285 height 20
click at [811, 611] on li "sports" at bounding box center [826, 623] width 283 height 25
click at [810, 635] on button "Apply" at bounding box center [827, 648] width 54 height 26
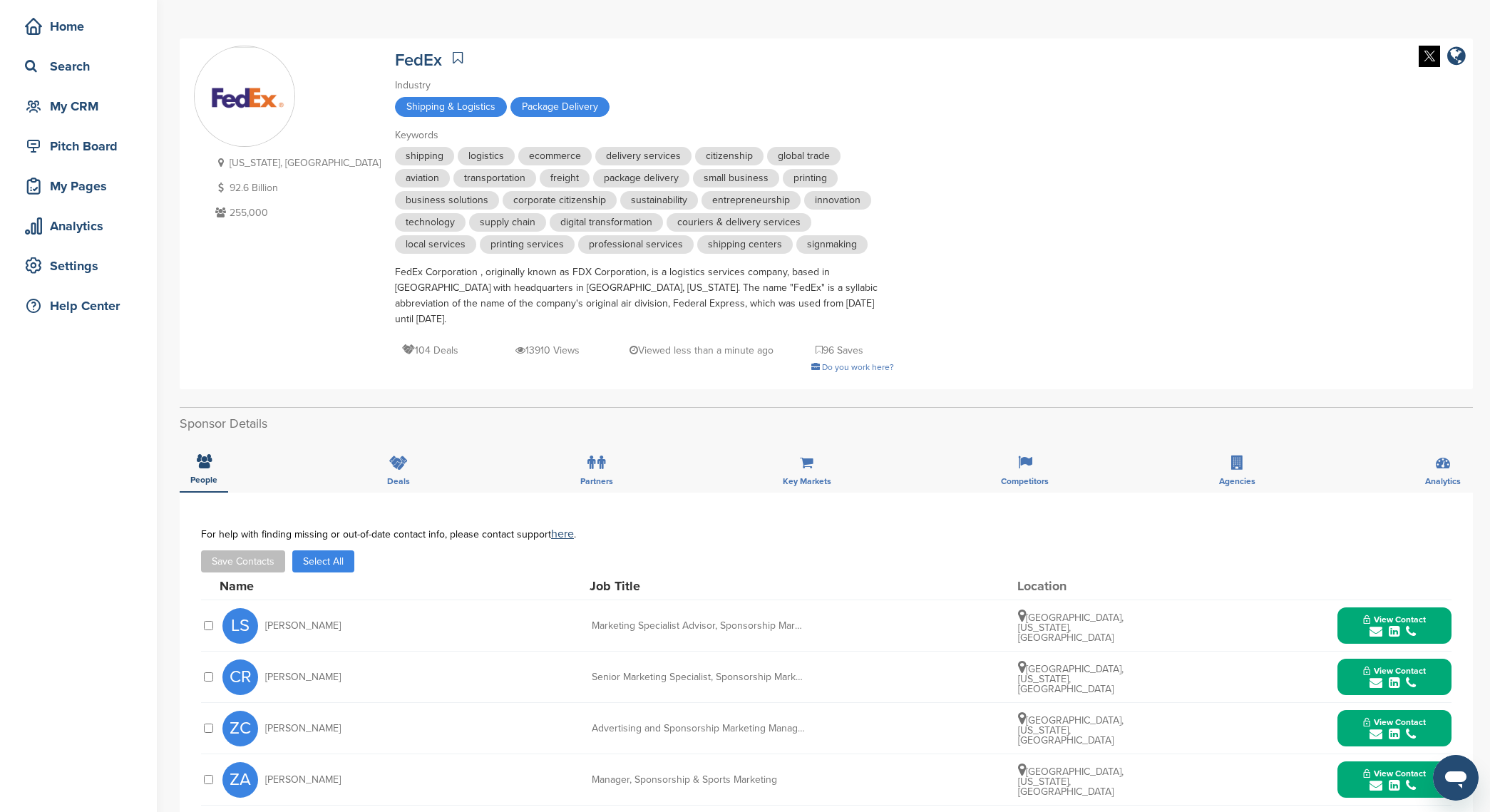
scroll to position [0, 0]
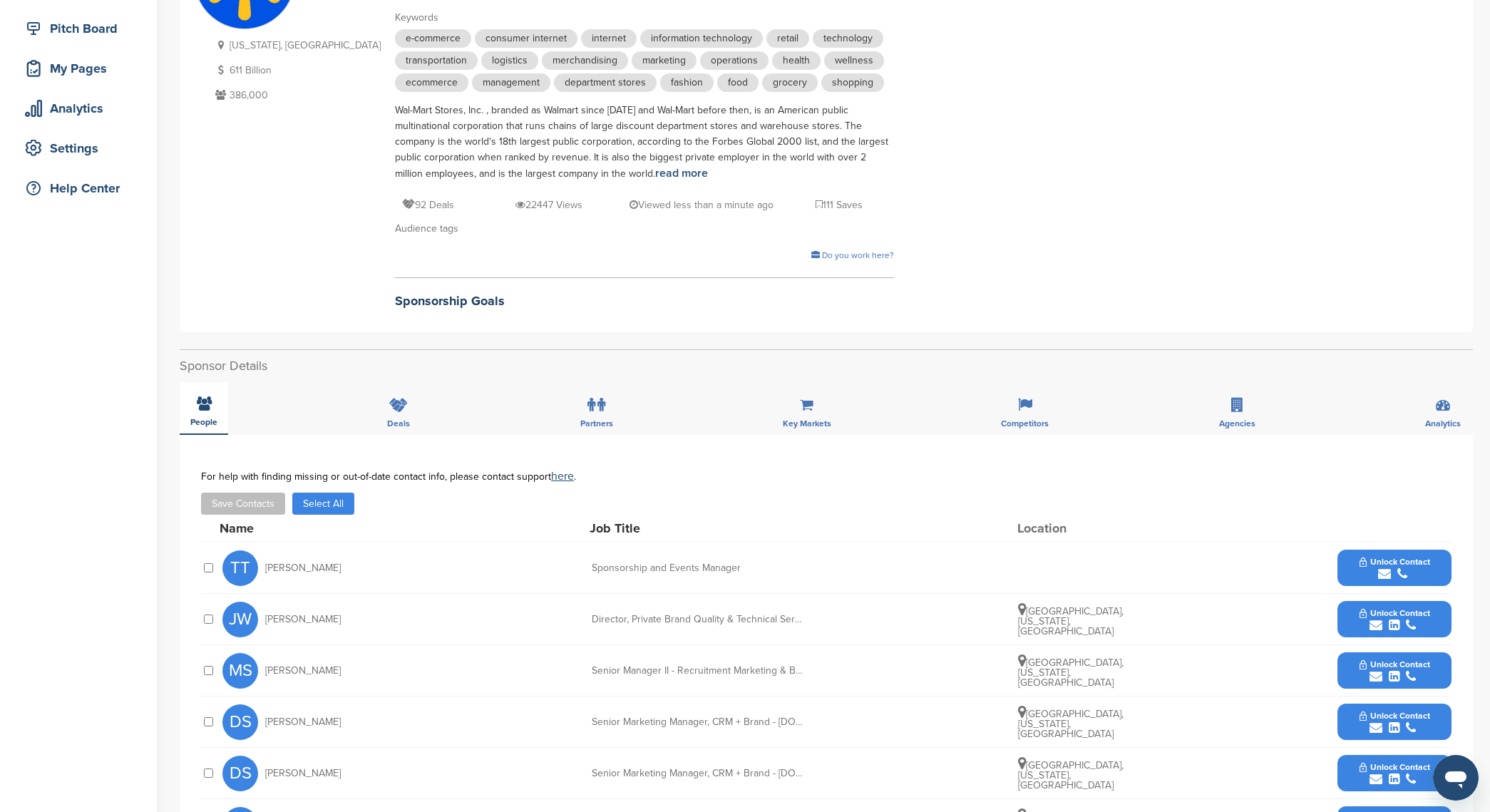
scroll to position [261, 0]
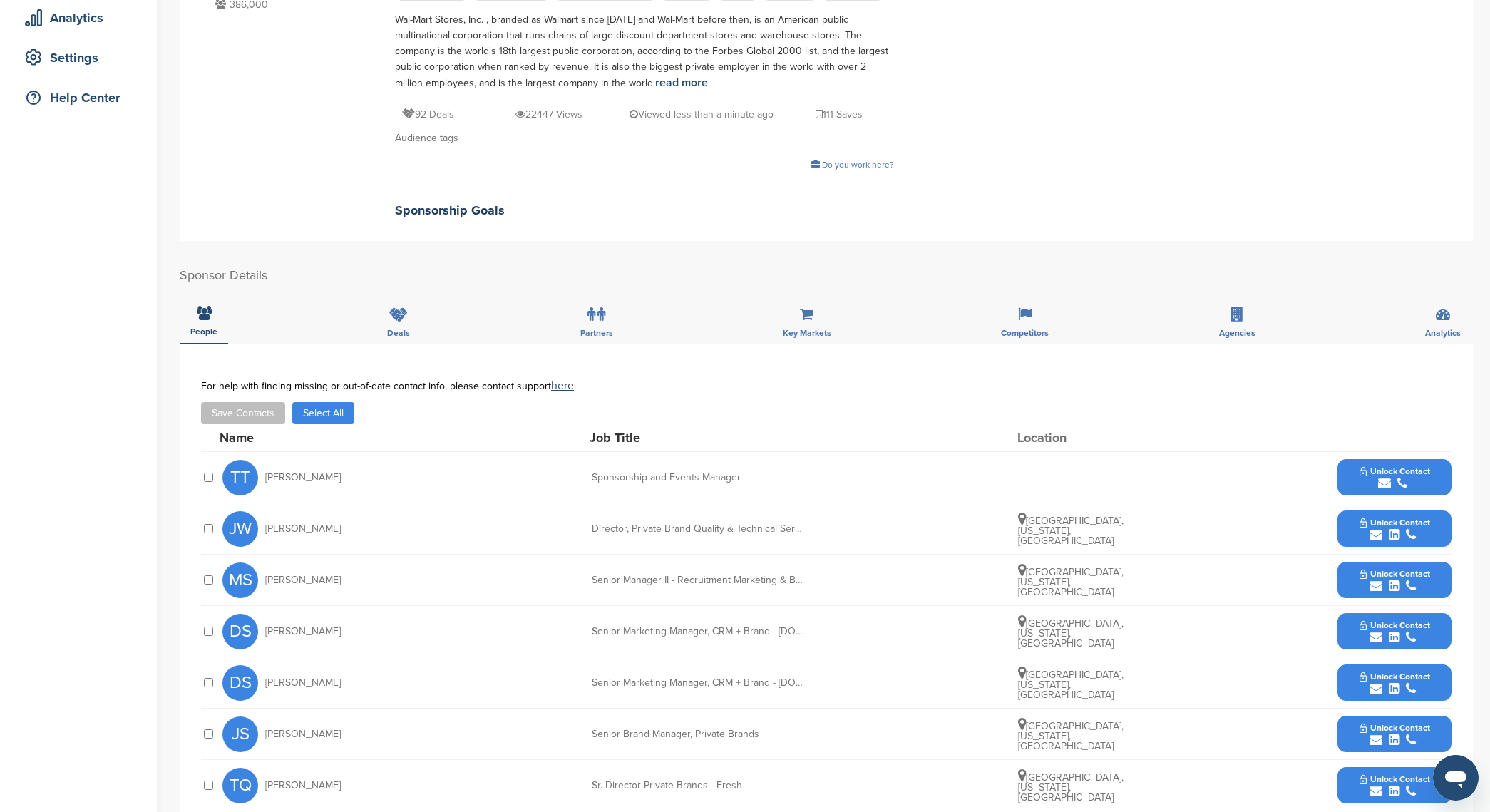
click at [329, 421] on button "Select All" at bounding box center [323, 413] width 62 height 22
click at [268, 417] on button "Save Contacts" at bounding box center [243, 413] width 84 height 22
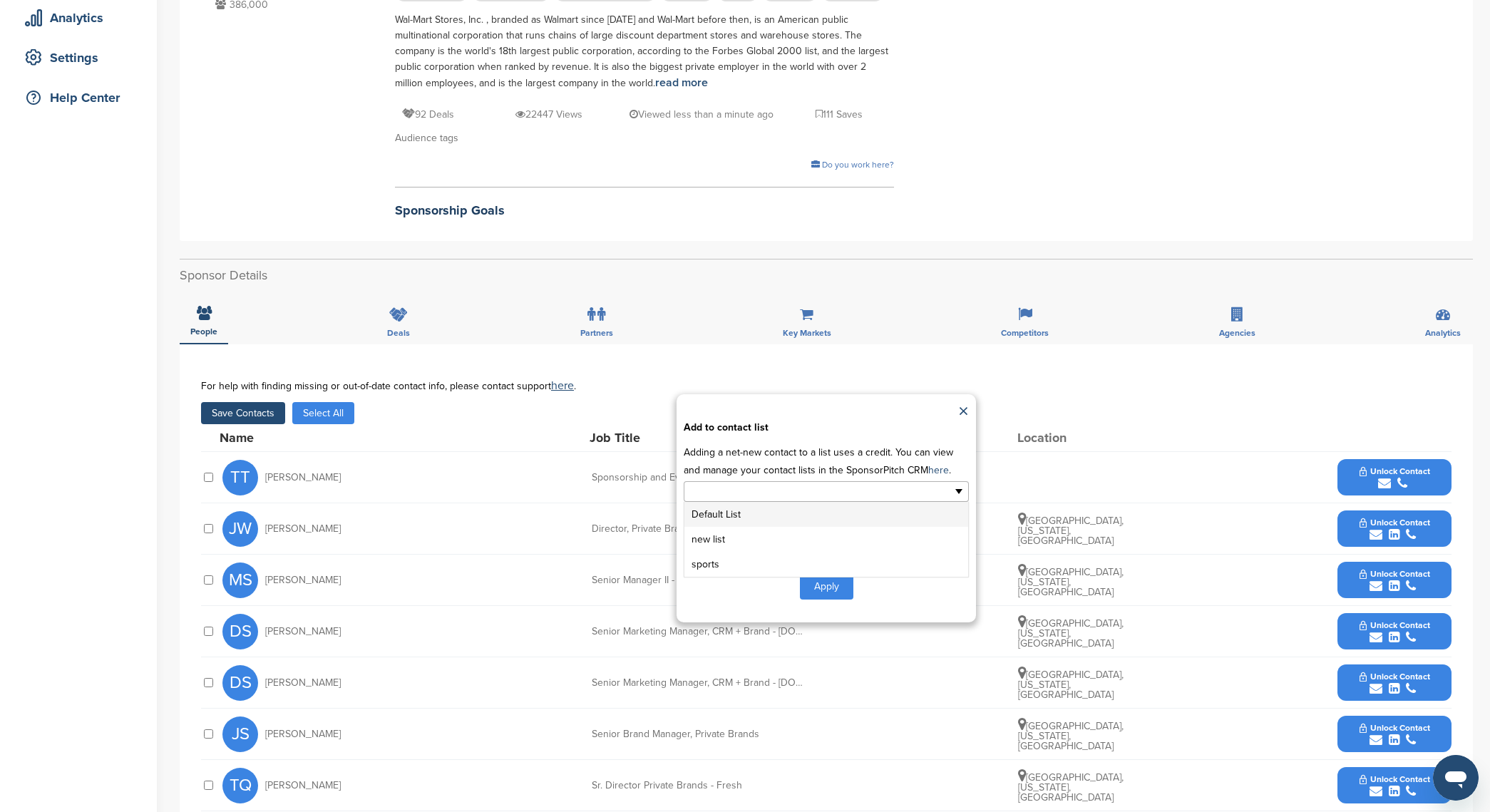
click at [748, 494] on input "text" at bounding box center [765, 492] width 150 height 17
click at [736, 565] on li "sports" at bounding box center [826, 564] width 283 height 25
click at [826, 583] on button "Apply" at bounding box center [827, 589] width 54 height 26
click at [828, 591] on button "Apply" at bounding box center [827, 589] width 54 height 26
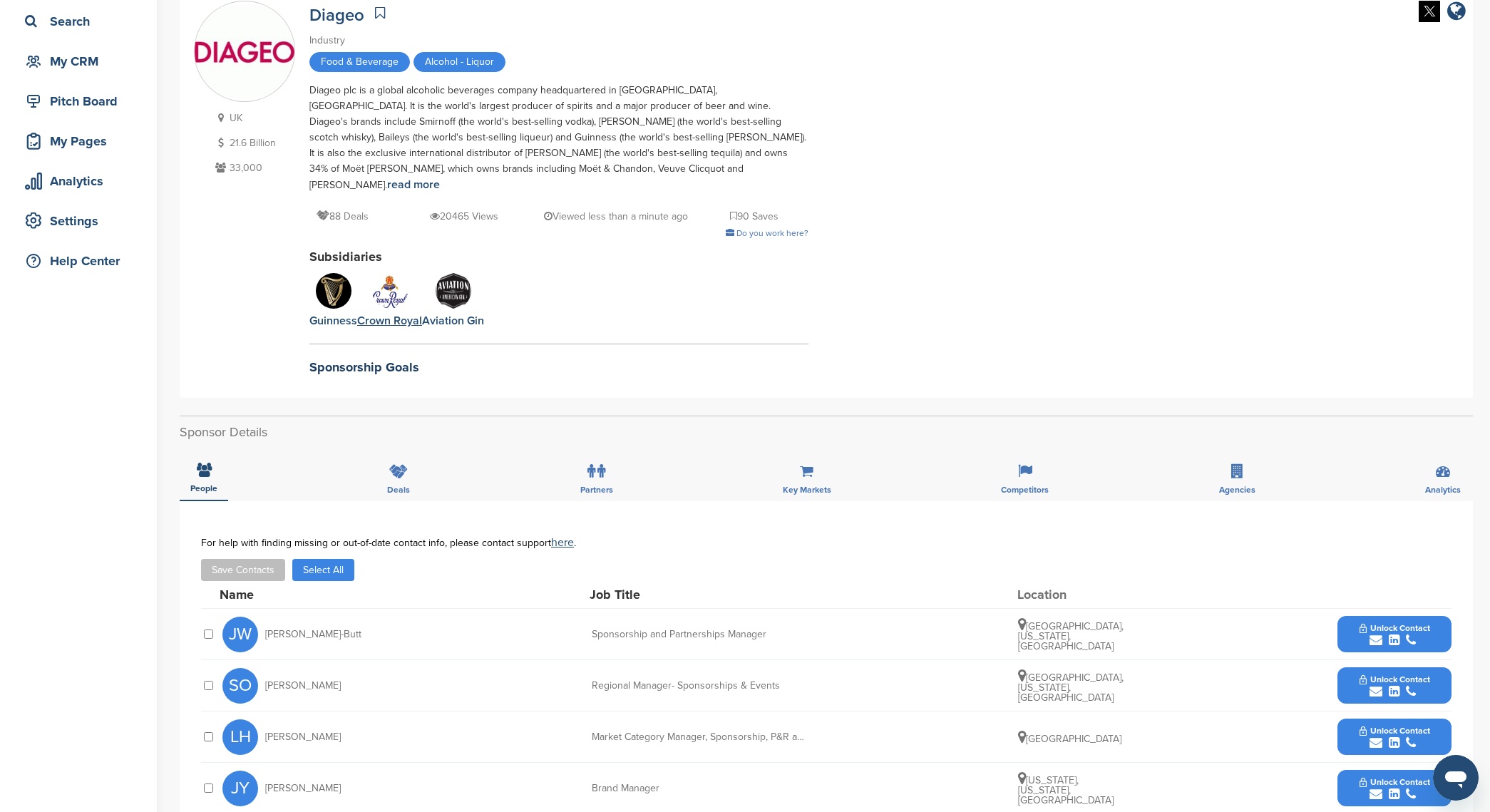
scroll to position [107, 0]
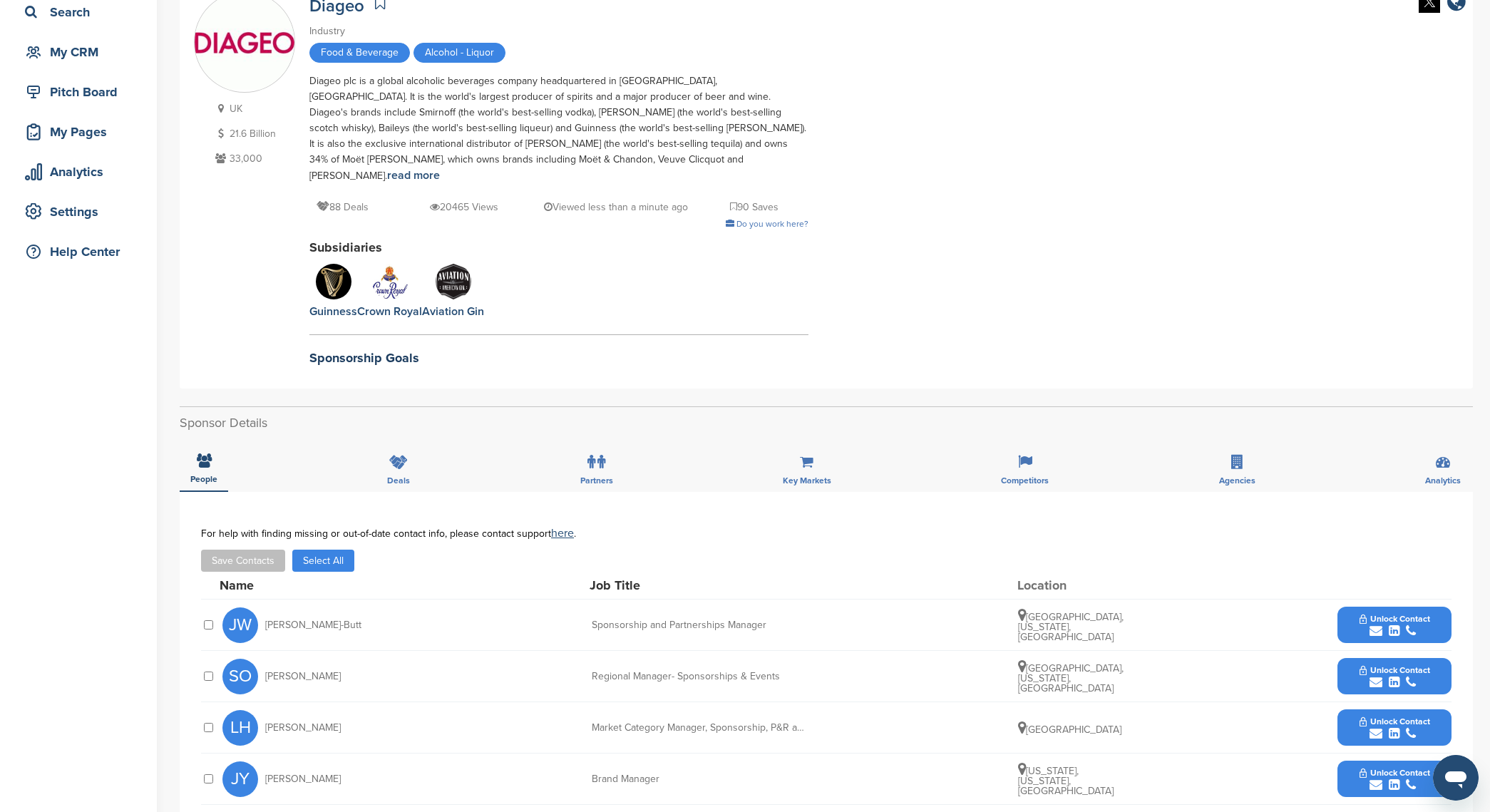
click at [372, 579] on div "Name" at bounding box center [297, 585] width 157 height 13
click at [316, 556] on button "Select All" at bounding box center [323, 561] width 62 height 22
click at [253, 550] on button "Save Contacts" at bounding box center [243, 561] width 84 height 22
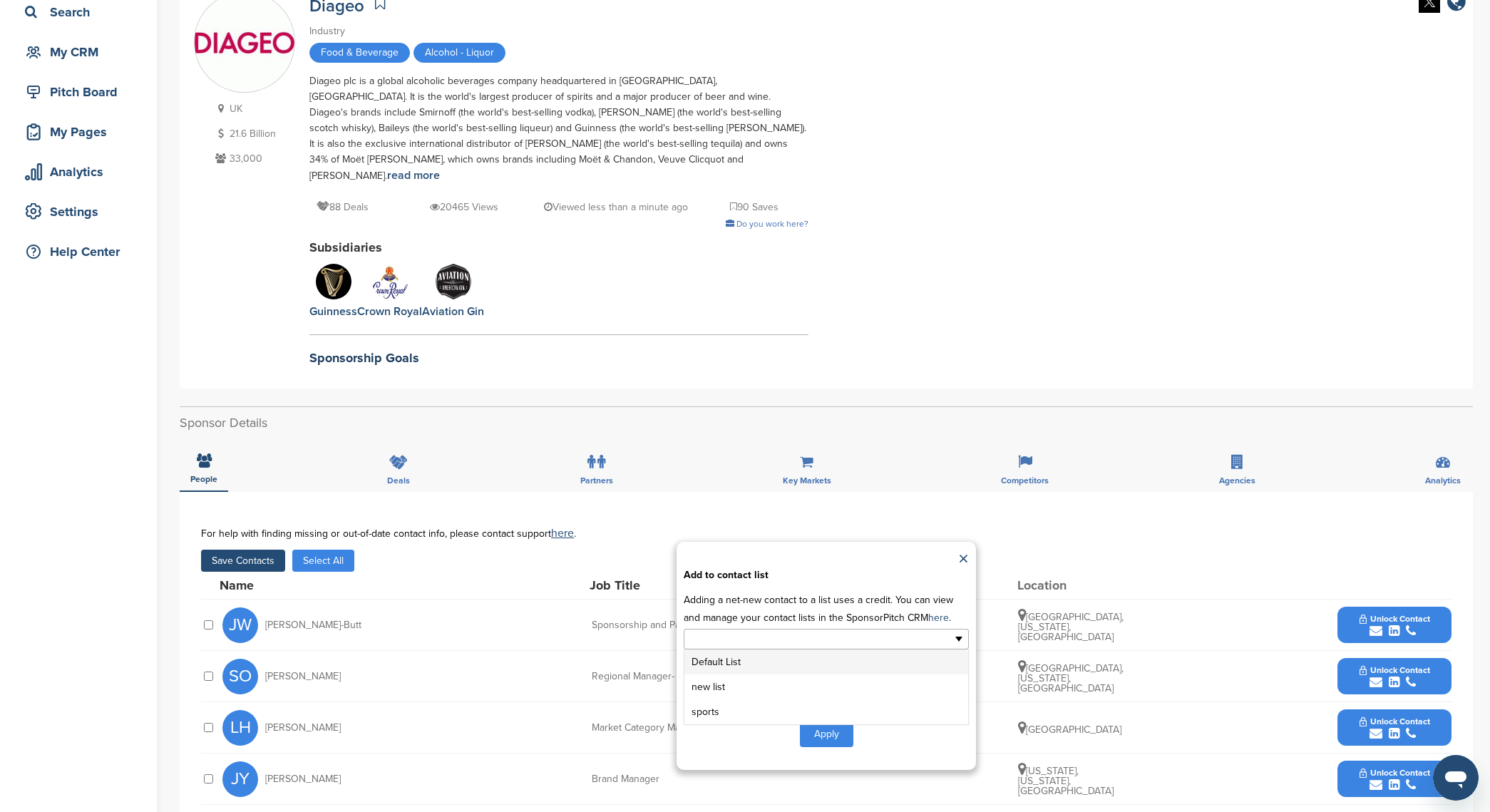
click at [871, 629] on ul at bounding box center [826, 639] width 285 height 20
click at [810, 699] on li "sports" at bounding box center [826, 711] width 283 height 25
click at [821, 724] on button "Apply" at bounding box center [827, 737] width 54 height 26
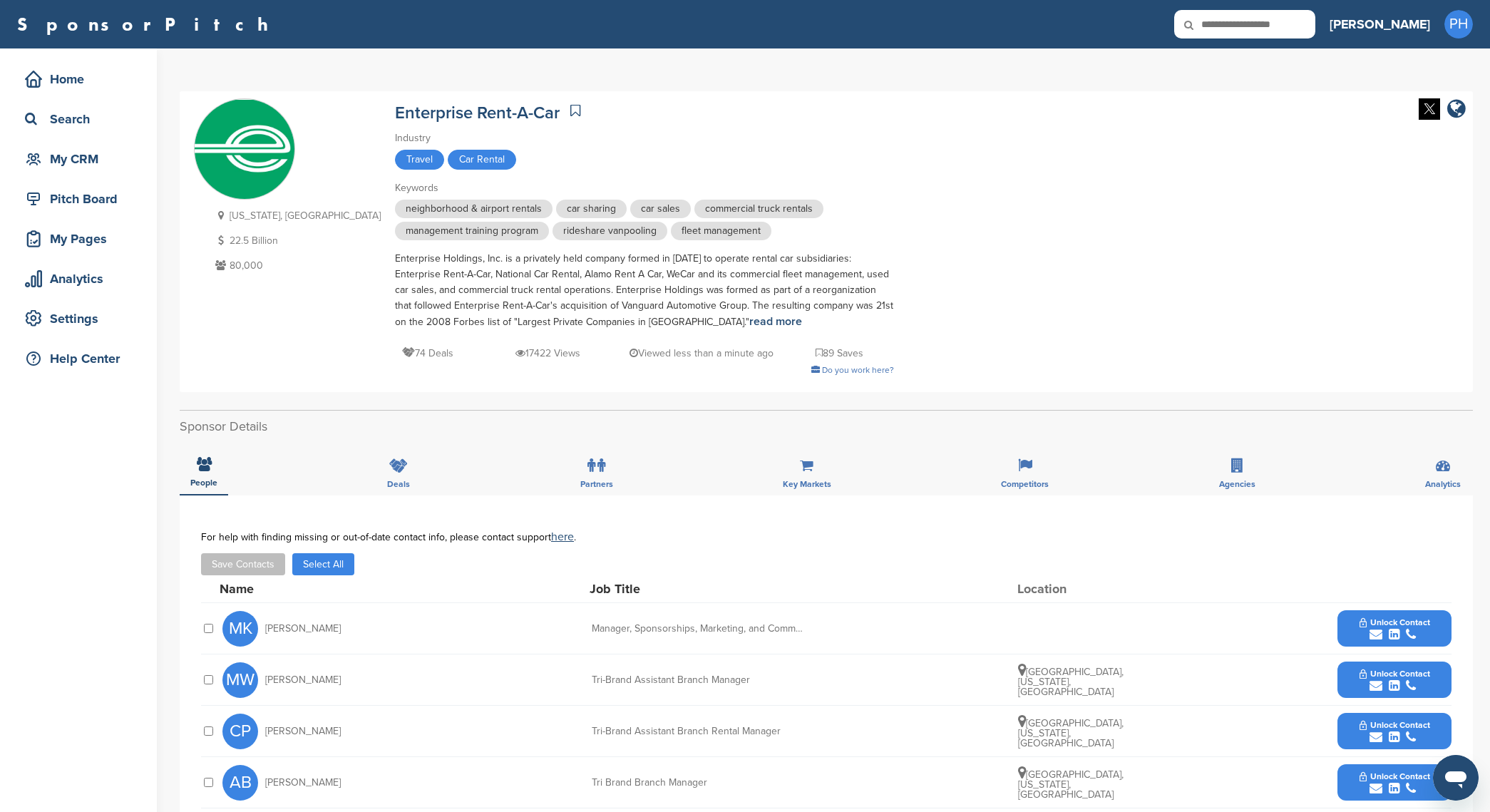
click at [570, 108] on icon at bounding box center [575, 110] width 10 height 14
click at [319, 568] on button "Select All" at bounding box center [323, 565] width 62 height 22
click at [250, 569] on button "Save Contacts" at bounding box center [243, 565] width 84 height 22
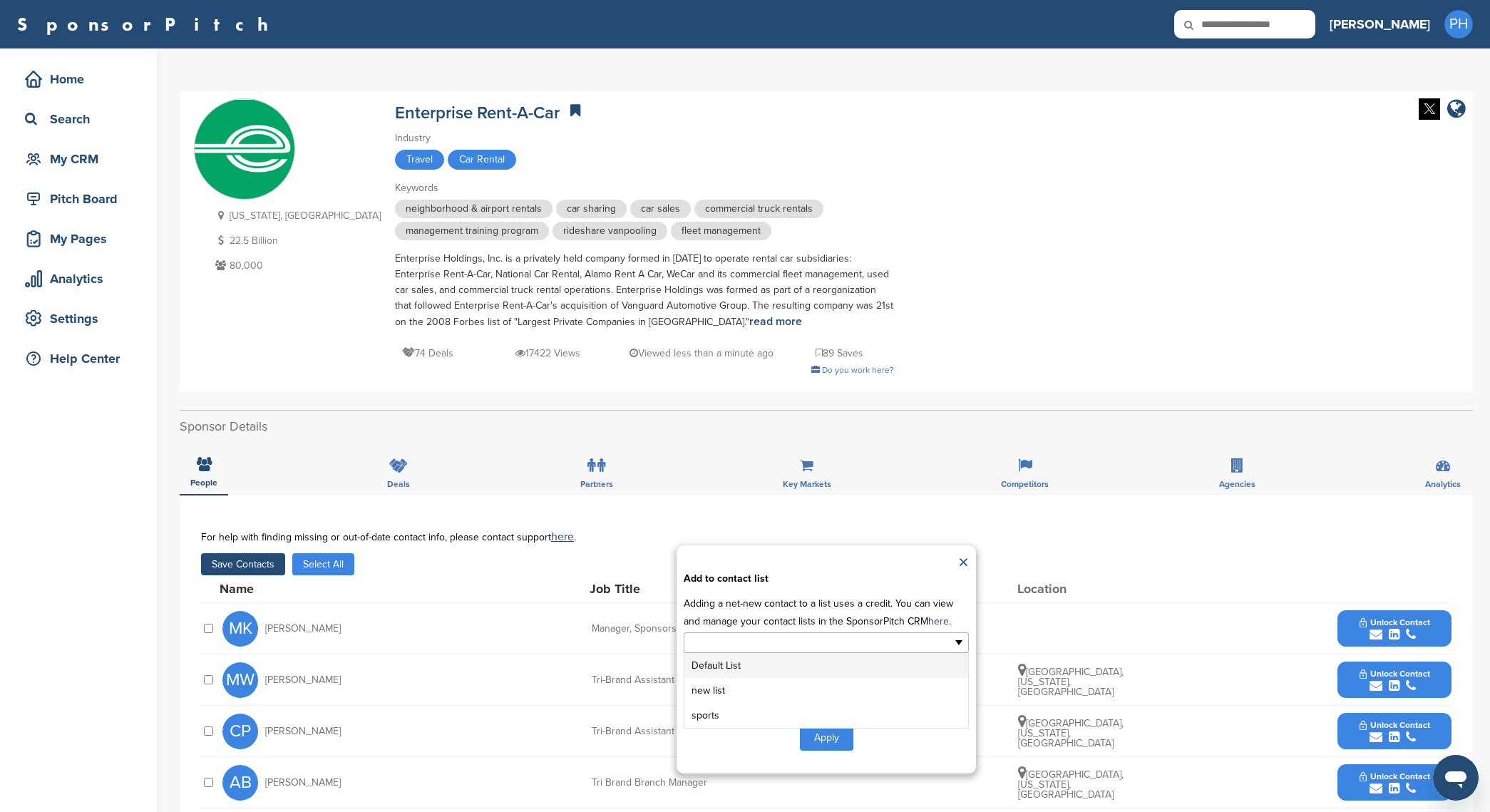
click at [761, 637] on input "text" at bounding box center [765, 643] width 150 height 17
click at [776, 707] on li "sports" at bounding box center [826, 715] width 283 height 25
click at [835, 752] on button "Apply" at bounding box center [827, 740] width 54 height 26
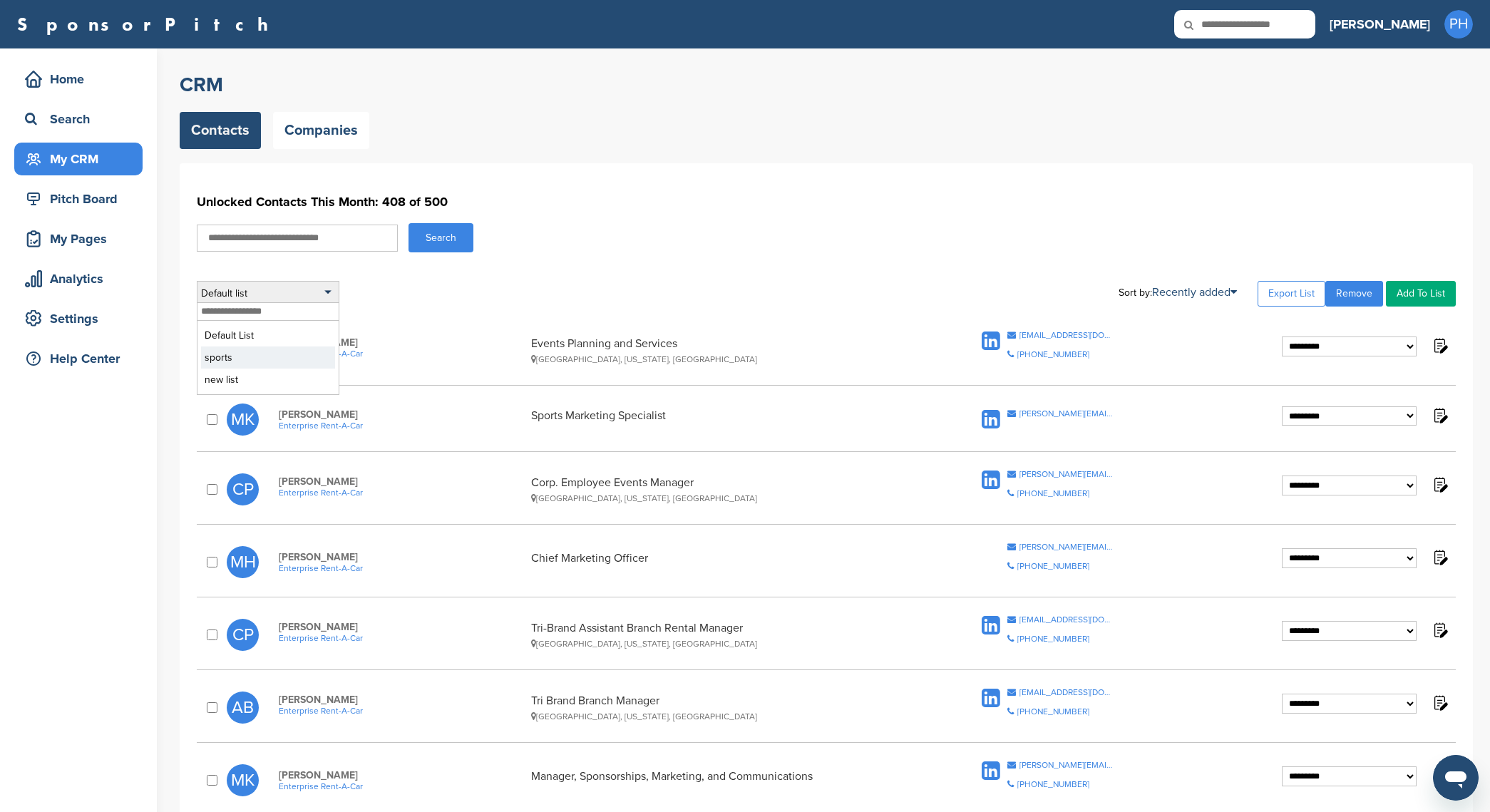
click at [265, 349] on li "sports" at bounding box center [268, 357] width 134 height 22
click at [276, 349] on li "sports" at bounding box center [268, 357] width 134 height 22
click at [253, 361] on li "sports" at bounding box center [268, 357] width 134 height 22
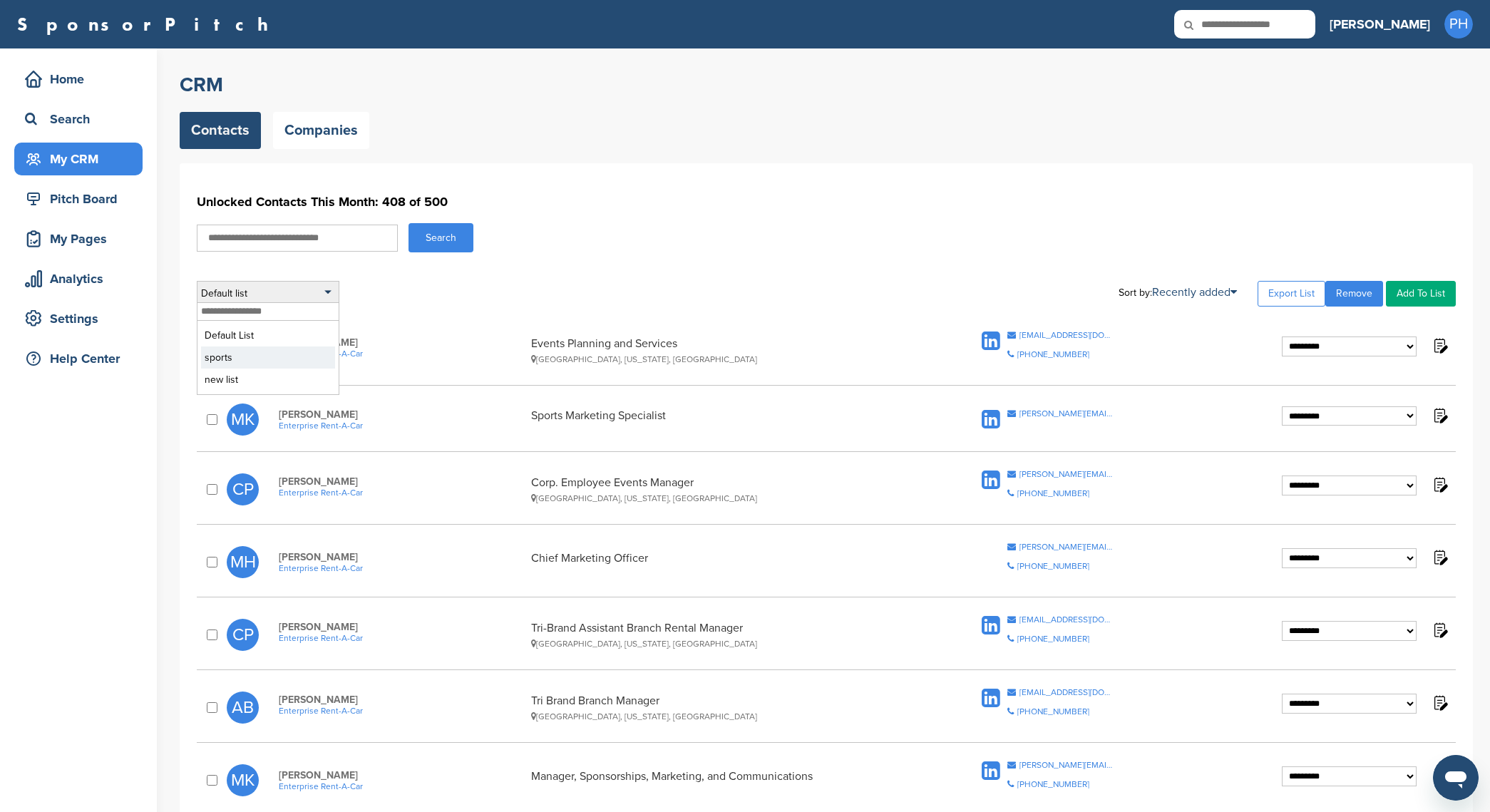
click at [269, 360] on li "sports" at bounding box center [268, 357] width 134 height 22
click at [267, 294] on div "Default list" at bounding box center [269, 294] width 143 height 26
click at [268, 377] on li "new list" at bounding box center [268, 380] width 134 height 22
click at [329, 285] on div "Default list" at bounding box center [269, 294] width 143 height 26
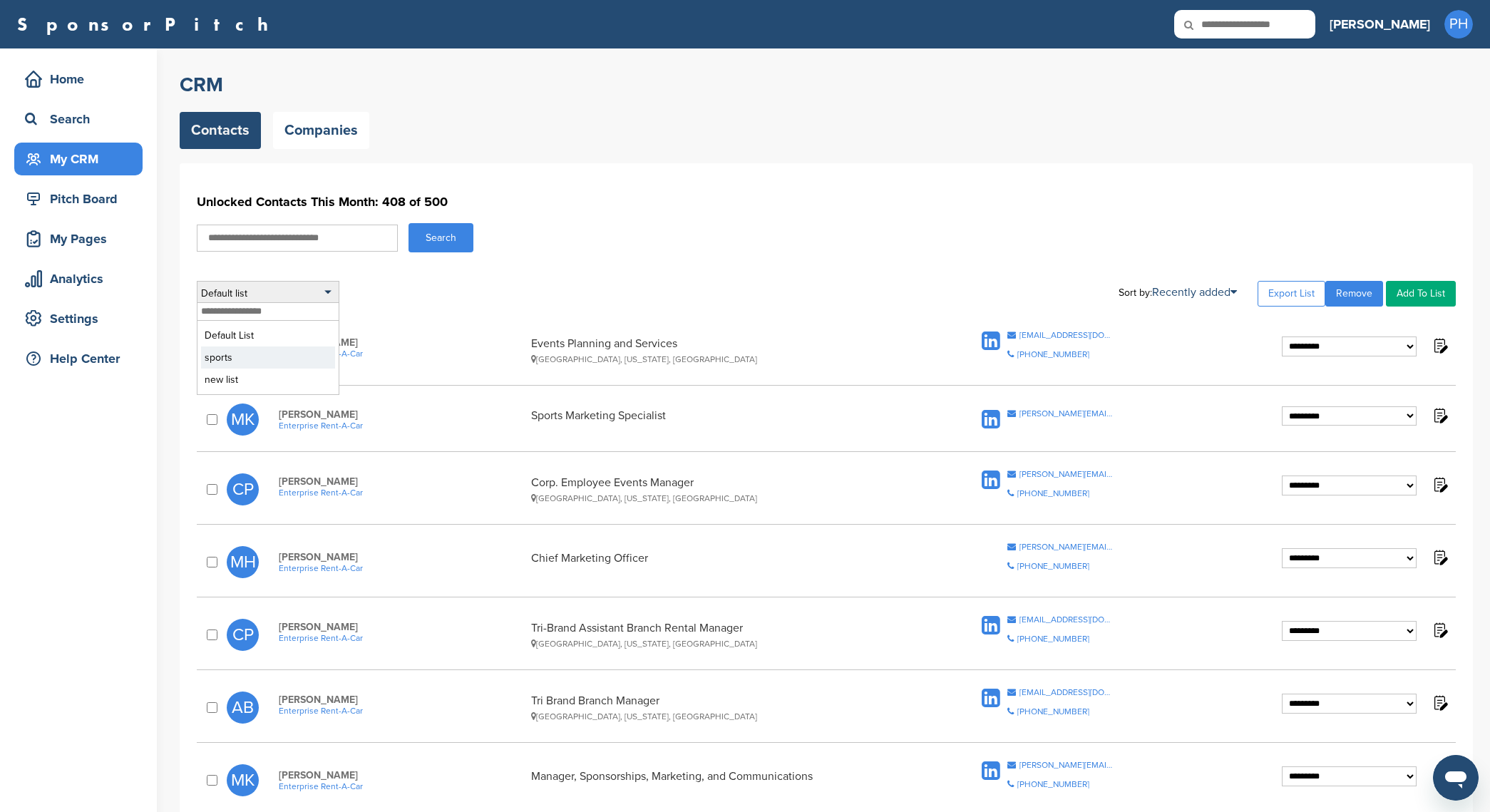
click at [301, 358] on li "sports" at bounding box center [268, 357] width 134 height 22
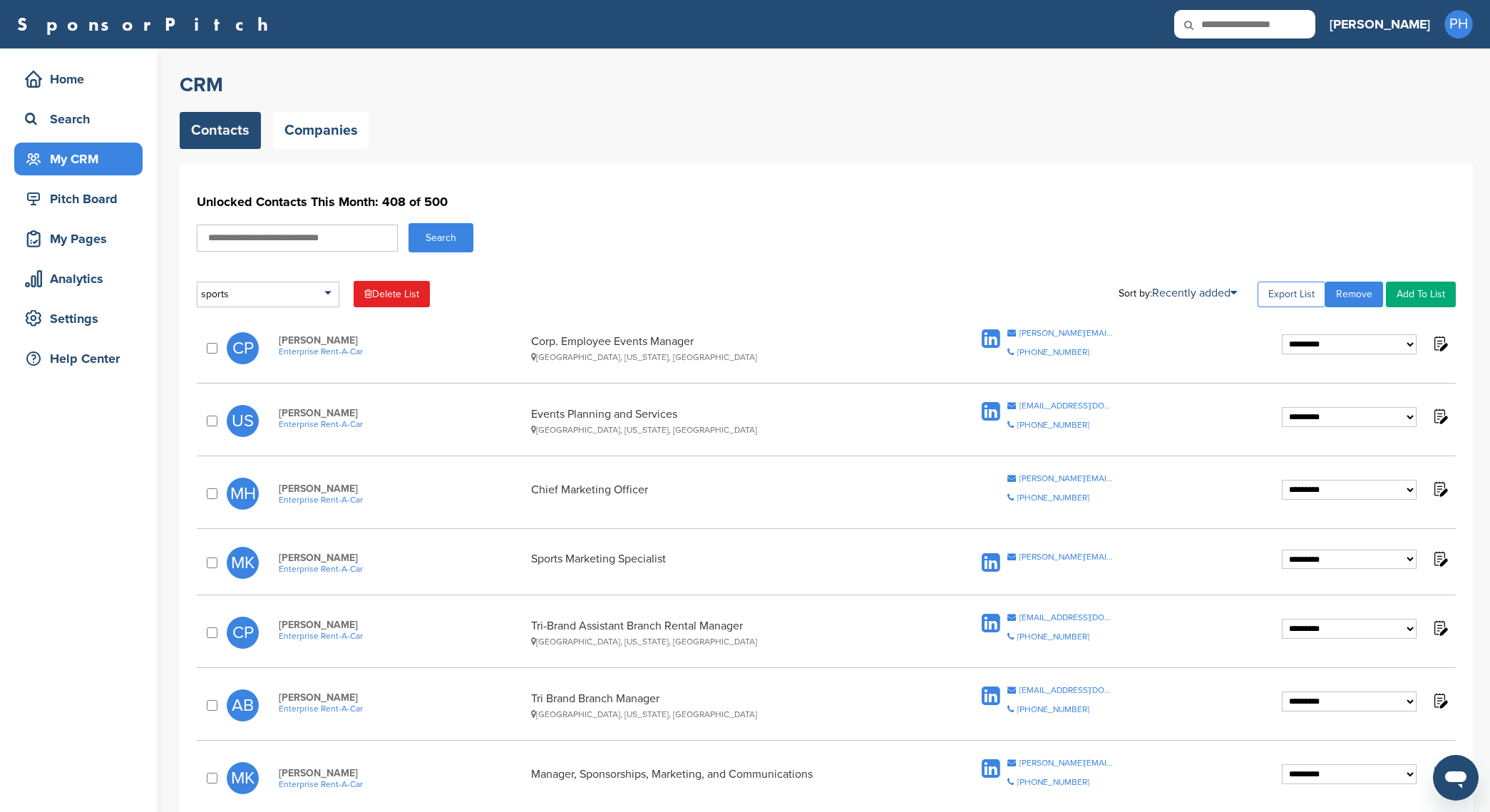
click at [1287, 293] on link "Export List" at bounding box center [1291, 294] width 68 height 26
click at [1278, 292] on link "Export List" at bounding box center [1291, 294] width 68 height 26
